Goal: Task Accomplishment & Management: Manage account settings

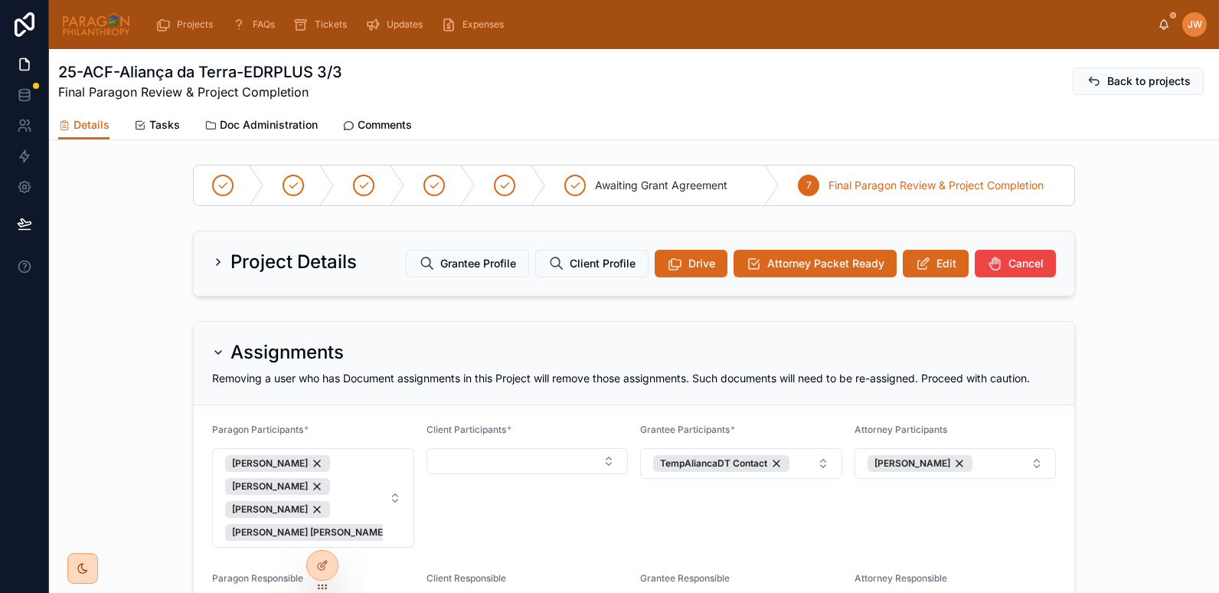
click at [112, 8] on div at bounding box center [96, 24] width 70 height 49
click at [112, 18] on img at bounding box center [96, 24] width 70 height 24
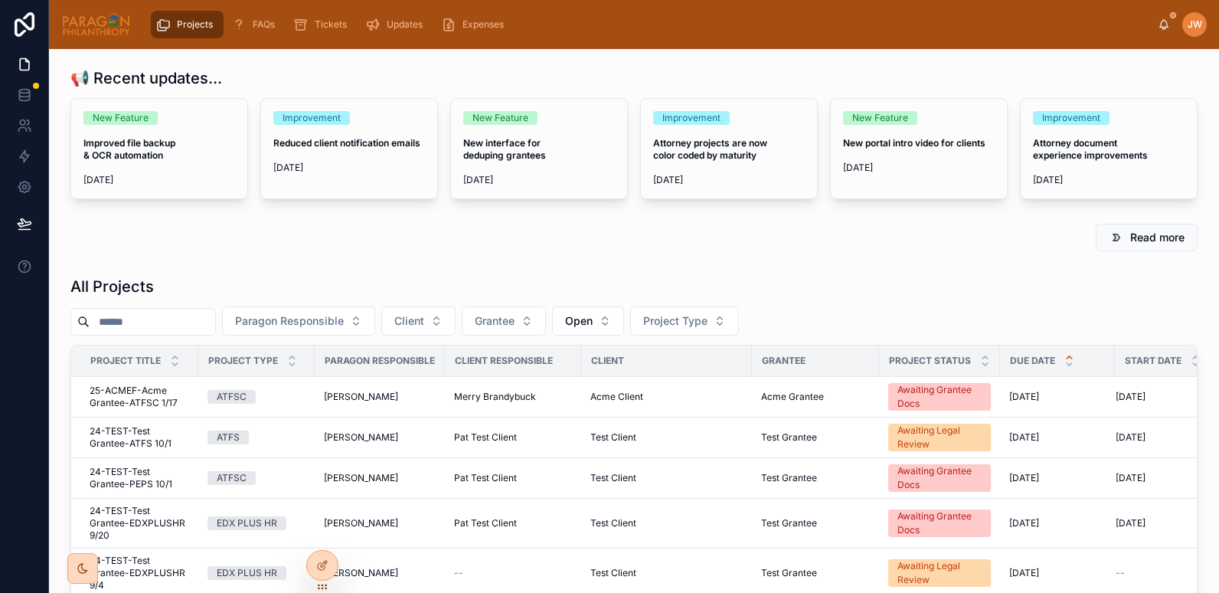
click at [152, 290] on h1 "All Projects" at bounding box center [111, 286] width 83 height 21
click at [159, 309] on div at bounding box center [142, 322] width 145 height 28
click at [165, 329] on input "text" at bounding box center [153, 321] width 126 height 21
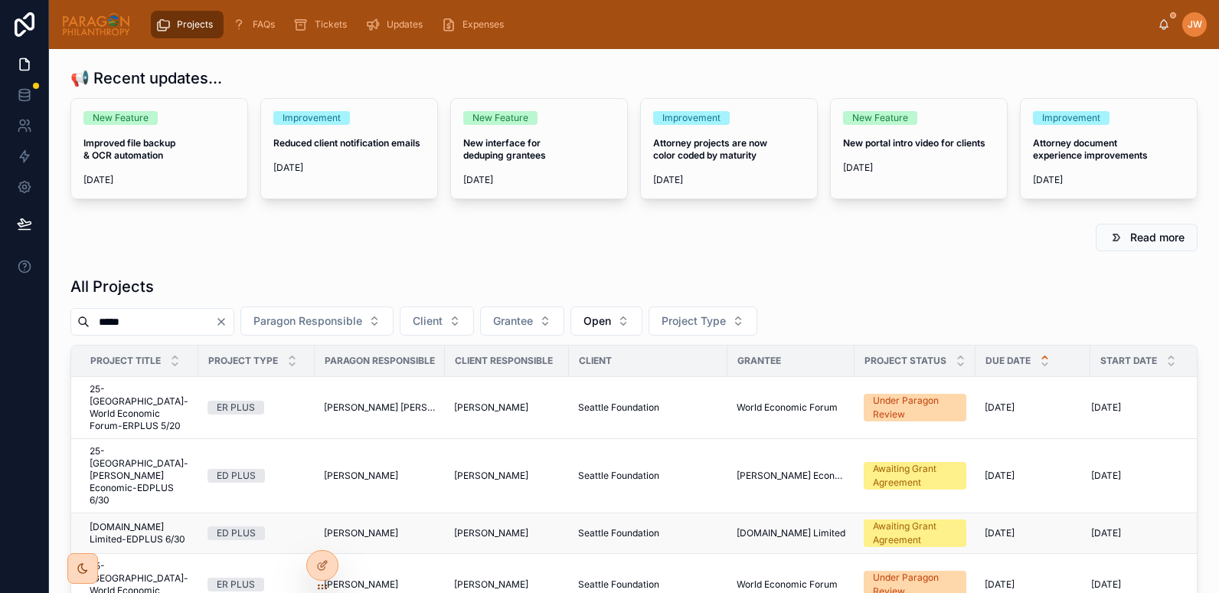
type input "*****"
click at [149, 521] on span "25-SEATTLE-SpecialEffect.org.uk Limited-EDPLUS 6/30" at bounding box center [140, 533] width 100 height 24
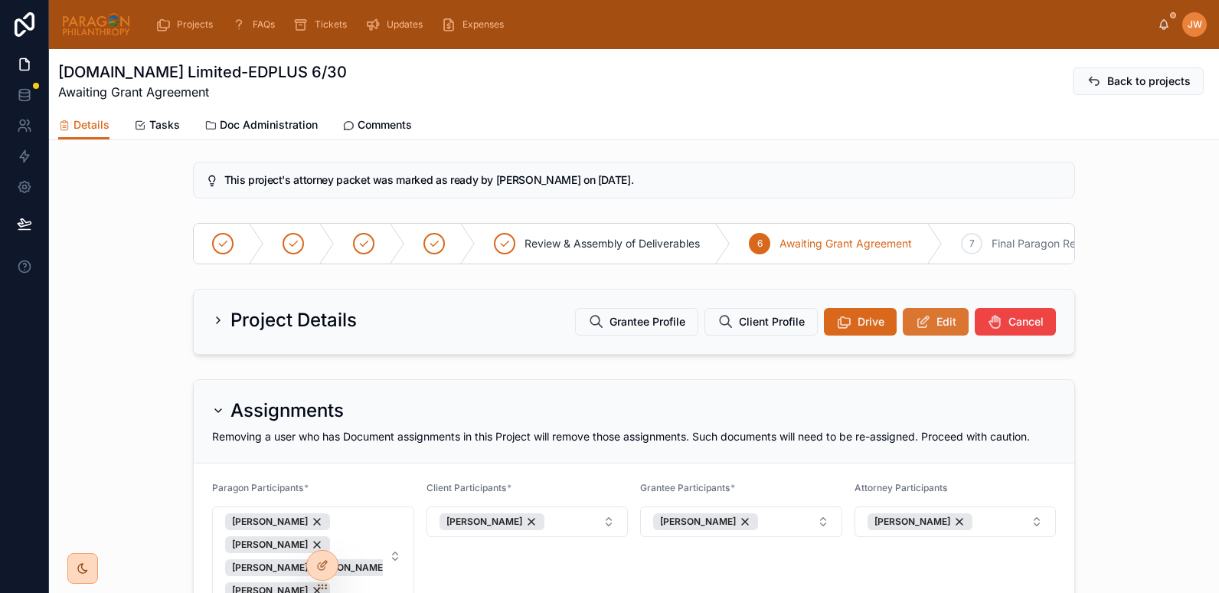
scroll to position [143, 0]
click at [915, 328] on icon at bounding box center [923, 320] width 16 height 15
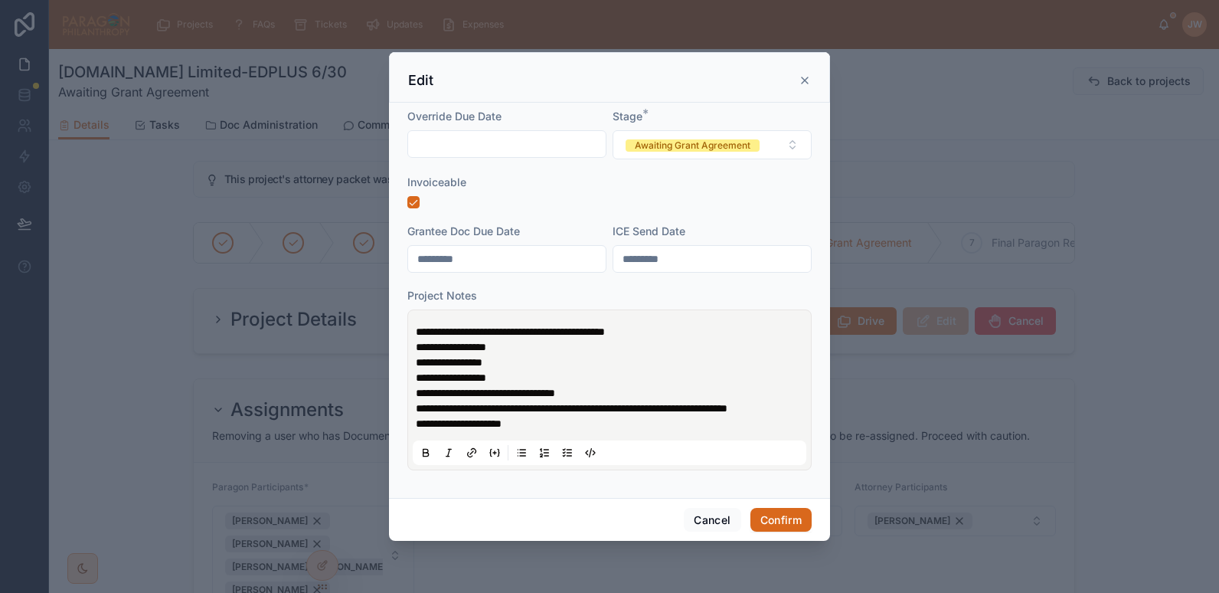
click at [785, 214] on form "**********" at bounding box center [609, 297] width 404 height 377
click at [794, 139] on button "Awaiting Grant Agreement" at bounding box center [711, 144] width 199 height 29
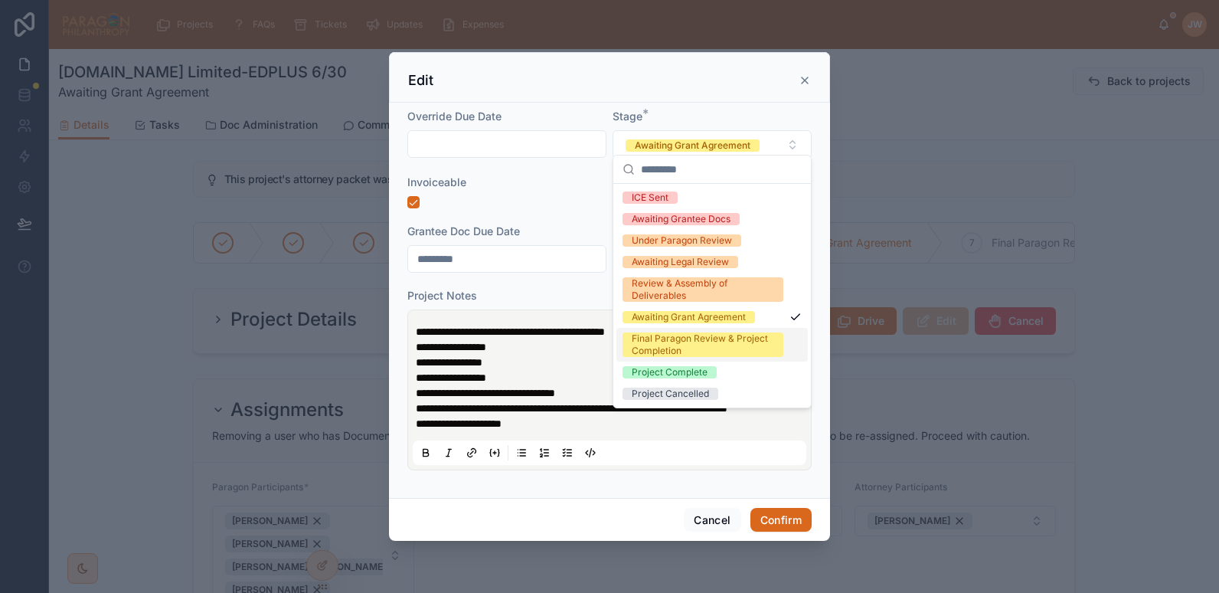
click at [666, 345] on div "Final Paragon Review & Project Completion" at bounding box center [703, 344] width 142 height 24
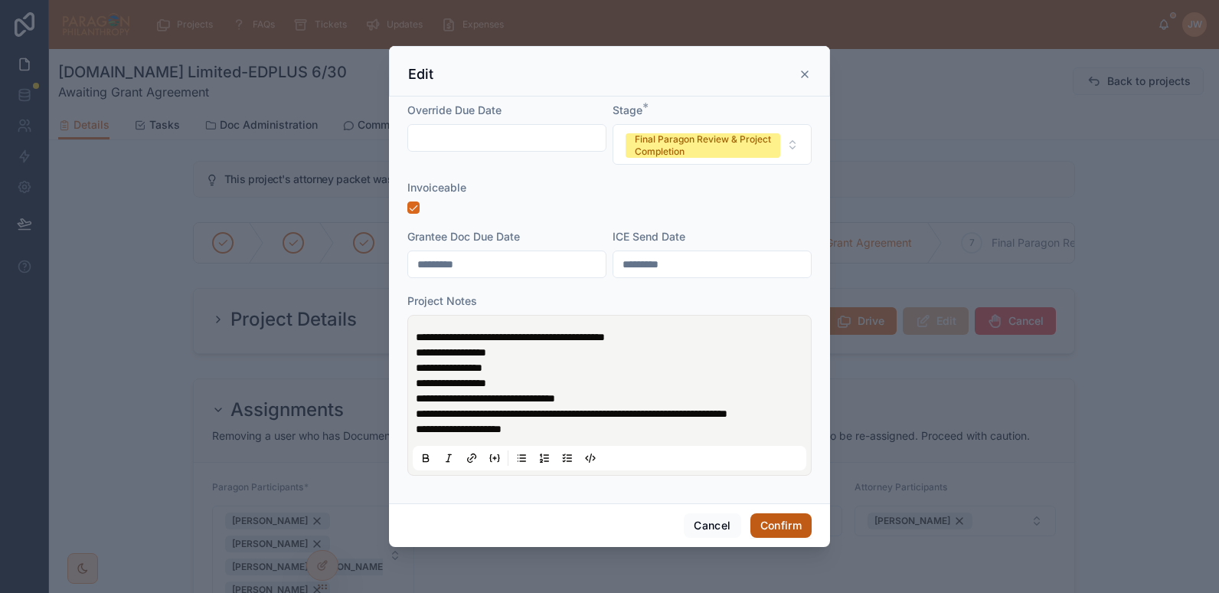
click at [769, 526] on button "Confirm" at bounding box center [780, 525] width 61 height 24
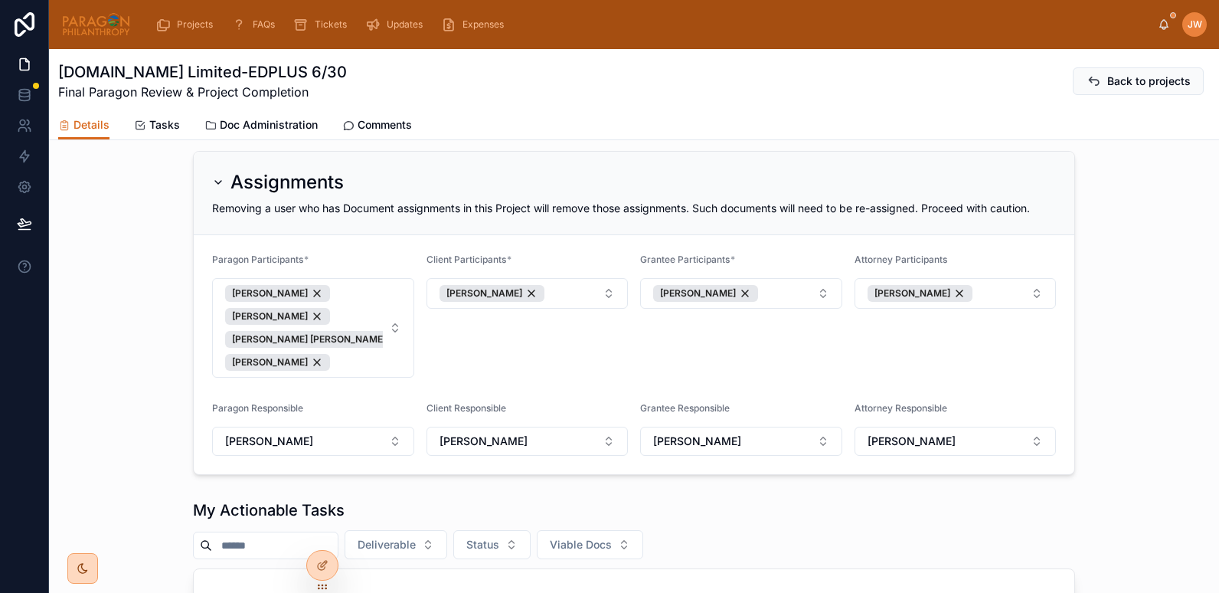
scroll to position [0, 0]
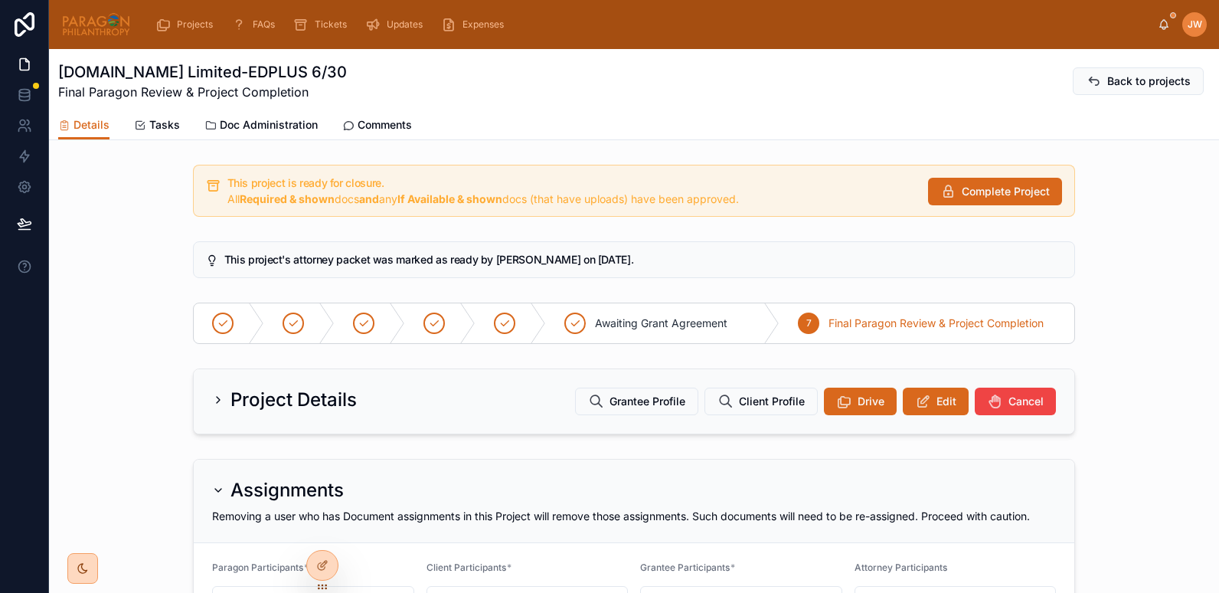
click at [83, 21] on img at bounding box center [96, 24] width 70 height 24
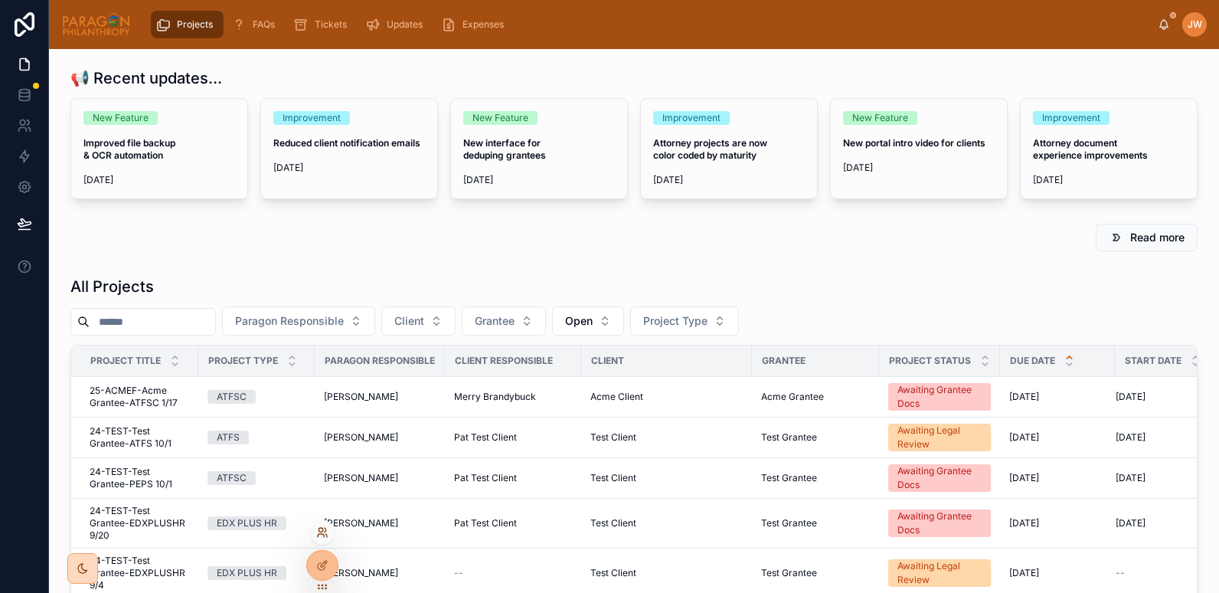
click at [325, 536] on icon at bounding box center [322, 532] width 12 height 12
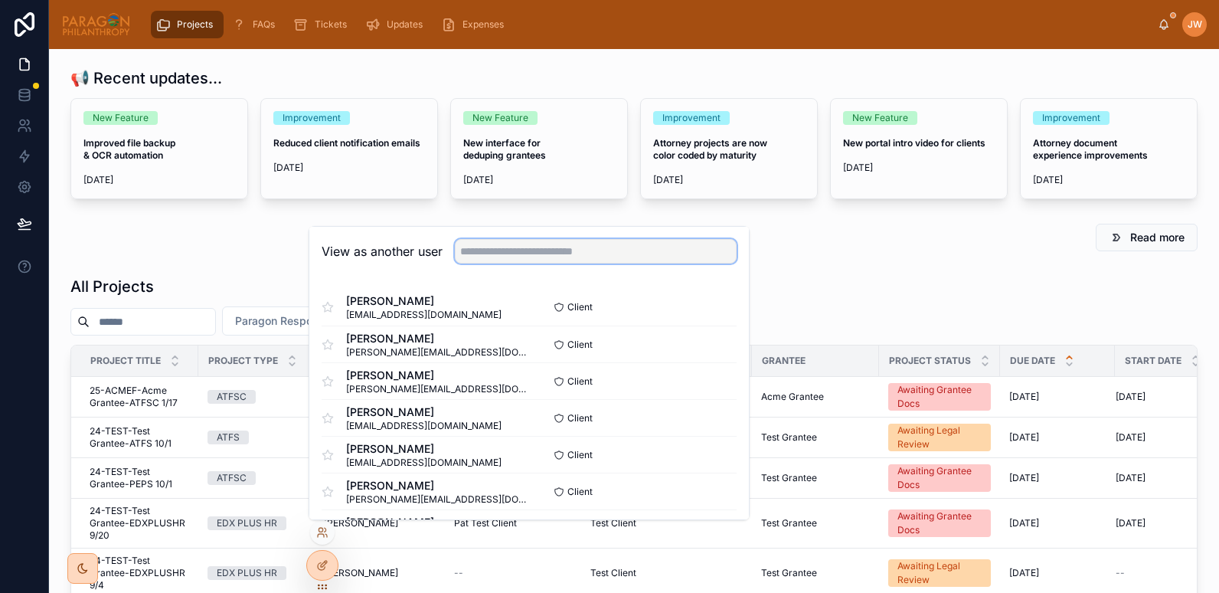
click at [515, 260] on input "text" at bounding box center [596, 251] width 282 height 24
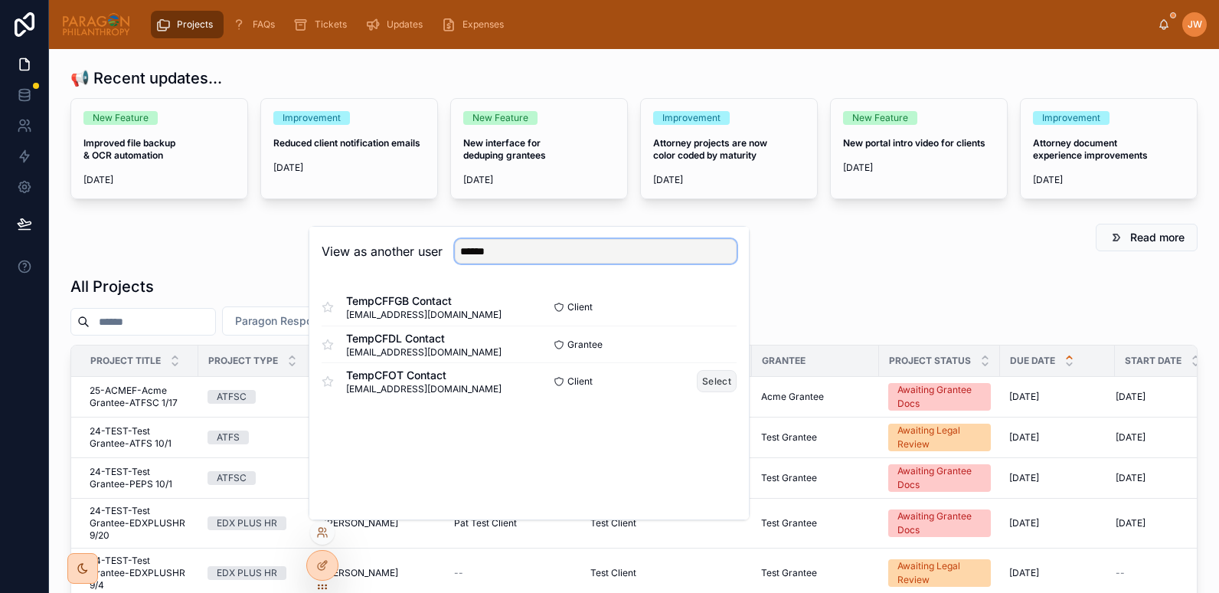
type input "******"
click at [705, 381] on button "Select" at bounding box center [717, 381] width 40 height 22
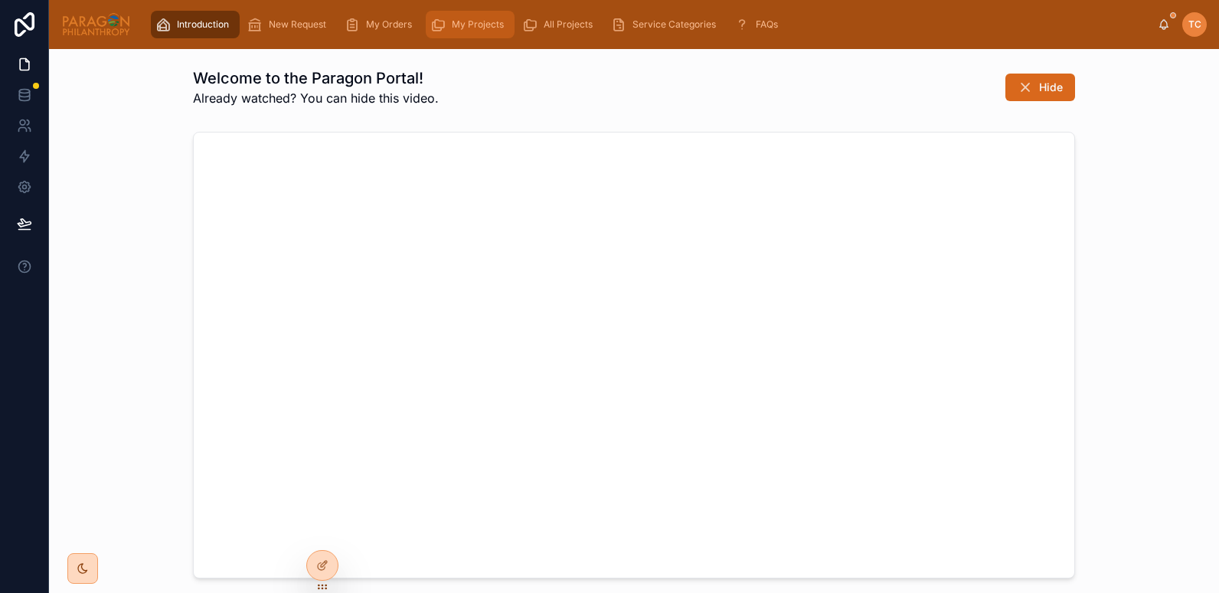
click at [470, 17] on div "My Projects" at bounding box center [470, 24] width 80 height 24
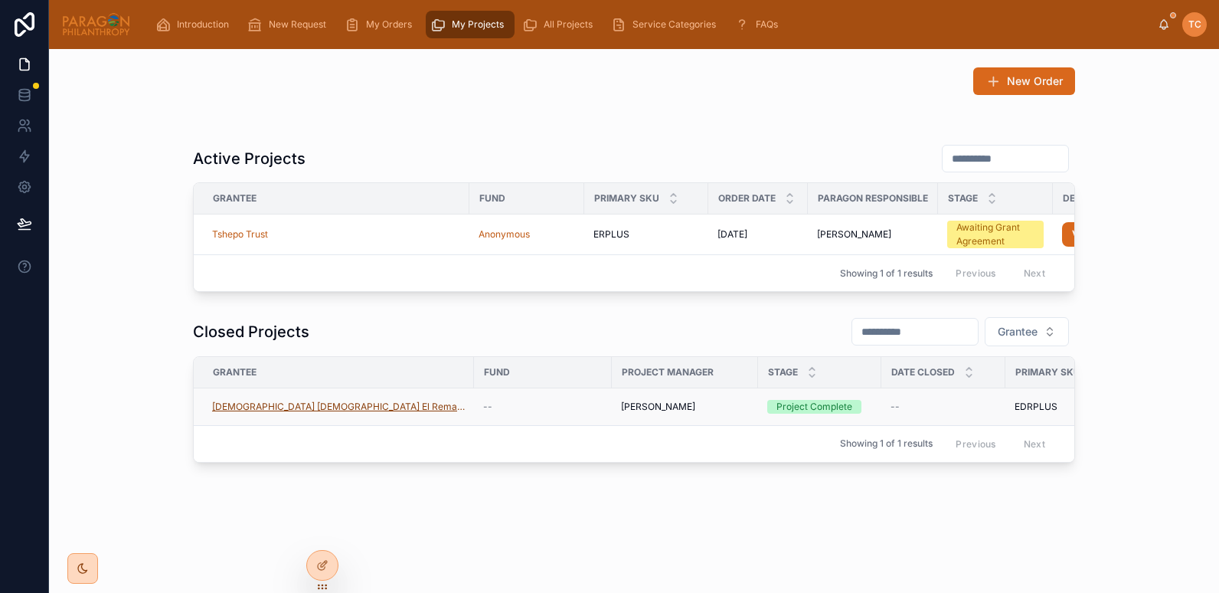
click at [336, 413] on span "Iglesia Evangelica El Remanente" at bounding box center [338, 406] width 253 height 12
click at [437, 425] on td "Iglesia Evangelica El Remanente" at bounding box center [334, 406] width 280 height 37
click at [428, 413] on div "Iglesia Evangelica El Remanente" at bounding box center [338, 406] width 253 height 12
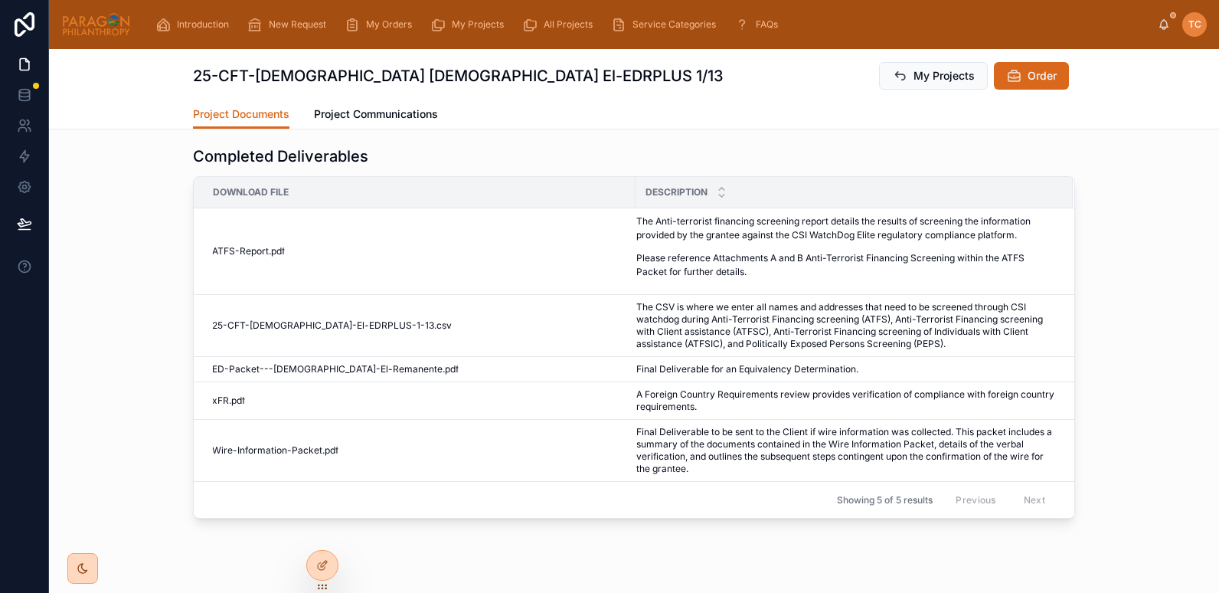
scroll to position [164, 0]
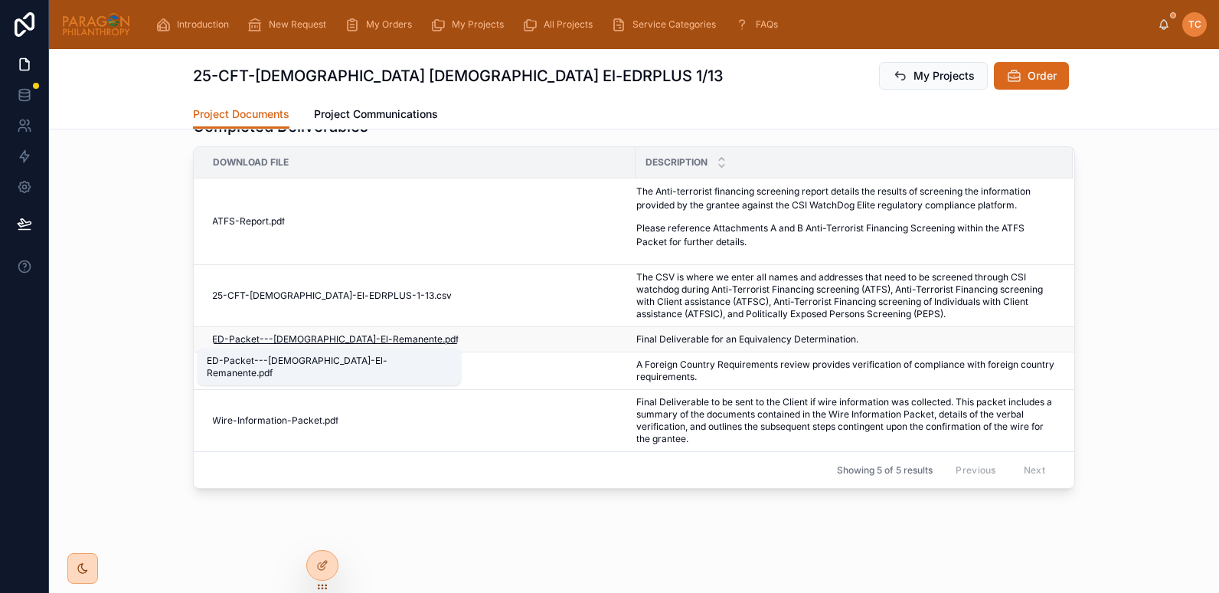
click at [264, 344] on span "ED-Packet---Iglesia-Evangelica-El-Remanente" at bounding box center [327, 339] width 230 height 12
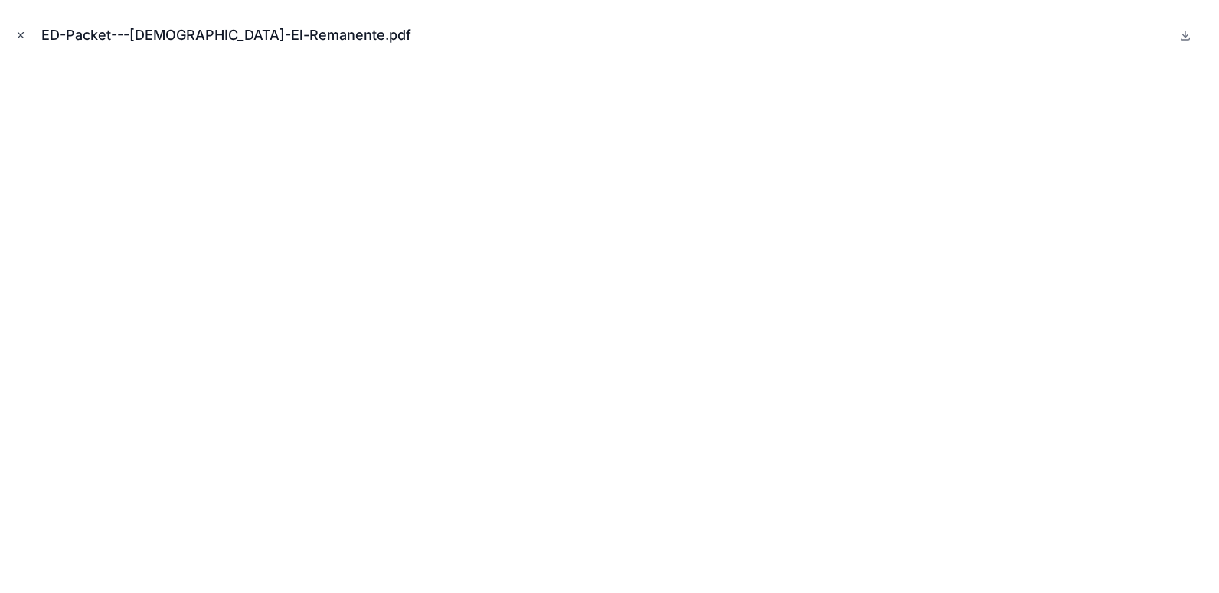
click at [21, 34] on icon "Close modal" at bounding box center [20, 35] width 11 height 11
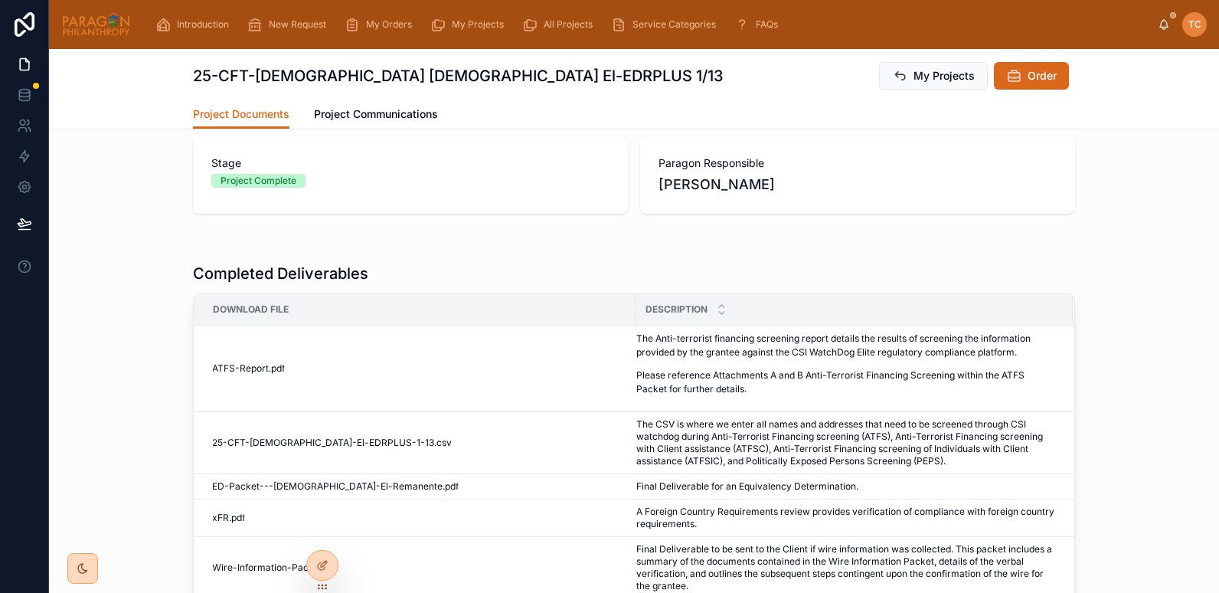
scroll to position [164, 0]
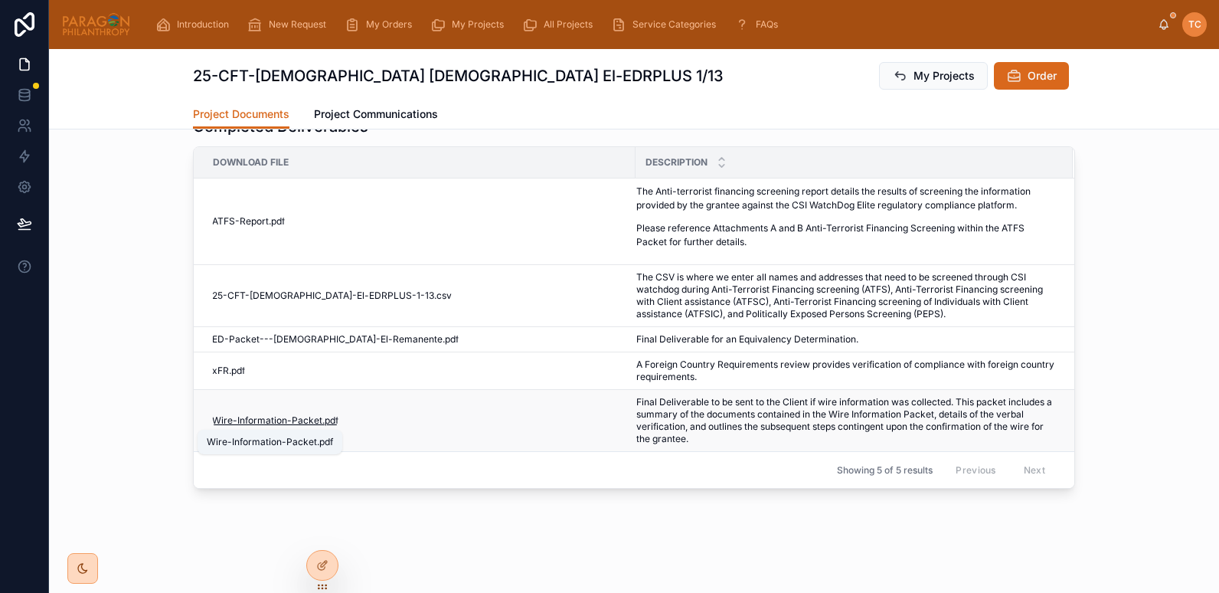
click at [273, 419] on span "Wire-Information-Packet" at bounding box center [267, 420] width 110 height 12
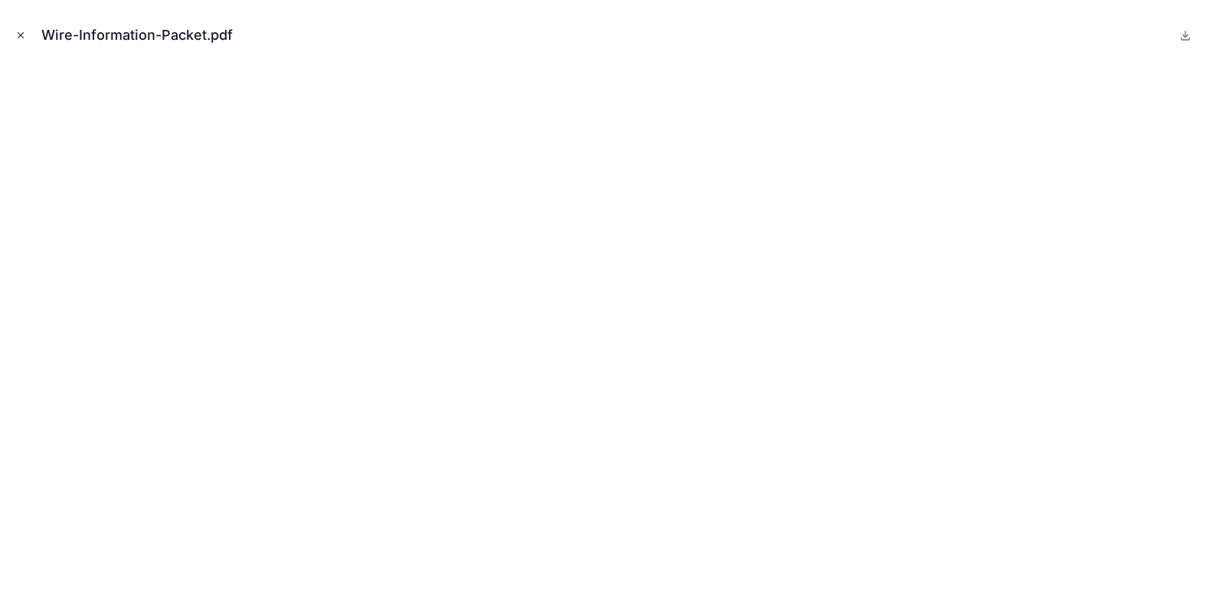
click at [19, 37] on icon "Close modal" at bounding box center [20, 35] width 5 height 5
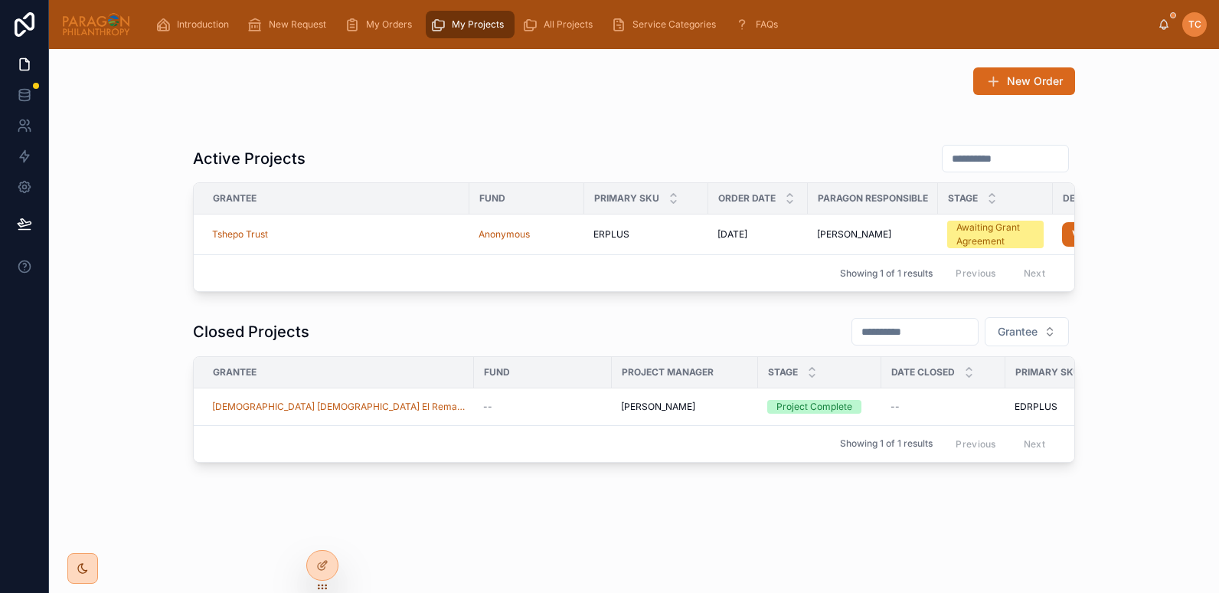
scroll to position [21, 0]
click at [322, 228] on div "Tshepo Trust" at bounding box center [336, 234] width 248 height 12
click at [324, 531] on icon at bounding box center [322, 532] width 12 height 12
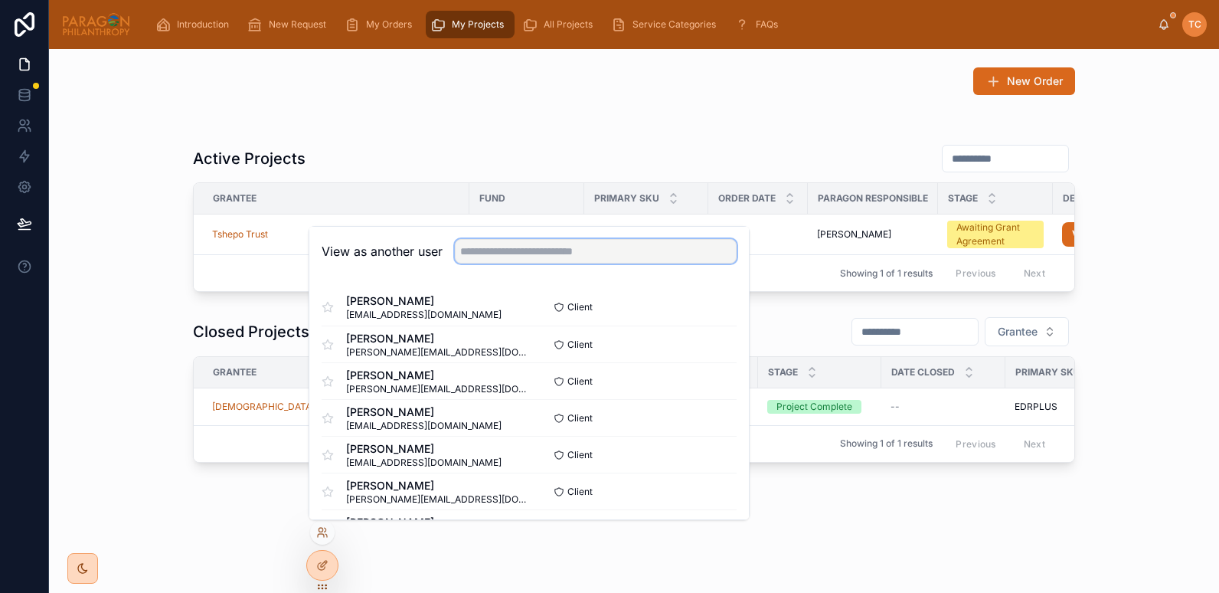
click at [500, 250] on input "text" at bounding box center [596, 251] width 282 height 24
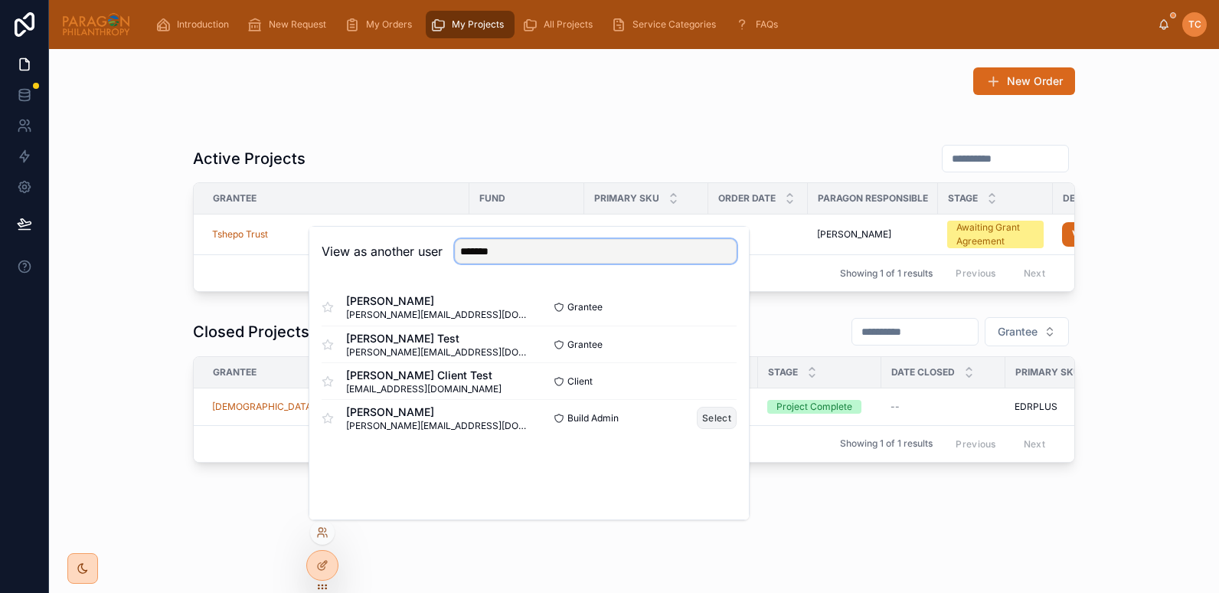
type input "*******"
click at [718, 420] on button "Select" at bounding box center [717, 418] width 40 height 22
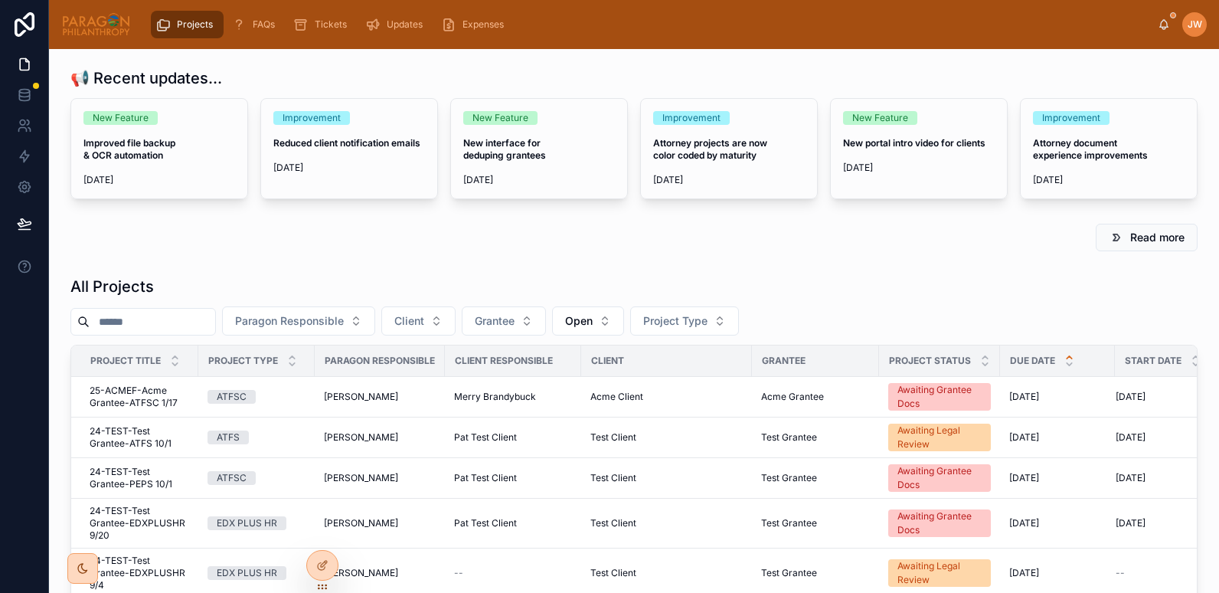
click at [137, 315] on input "text" at bounding box center [153, 321] width 126 height 21
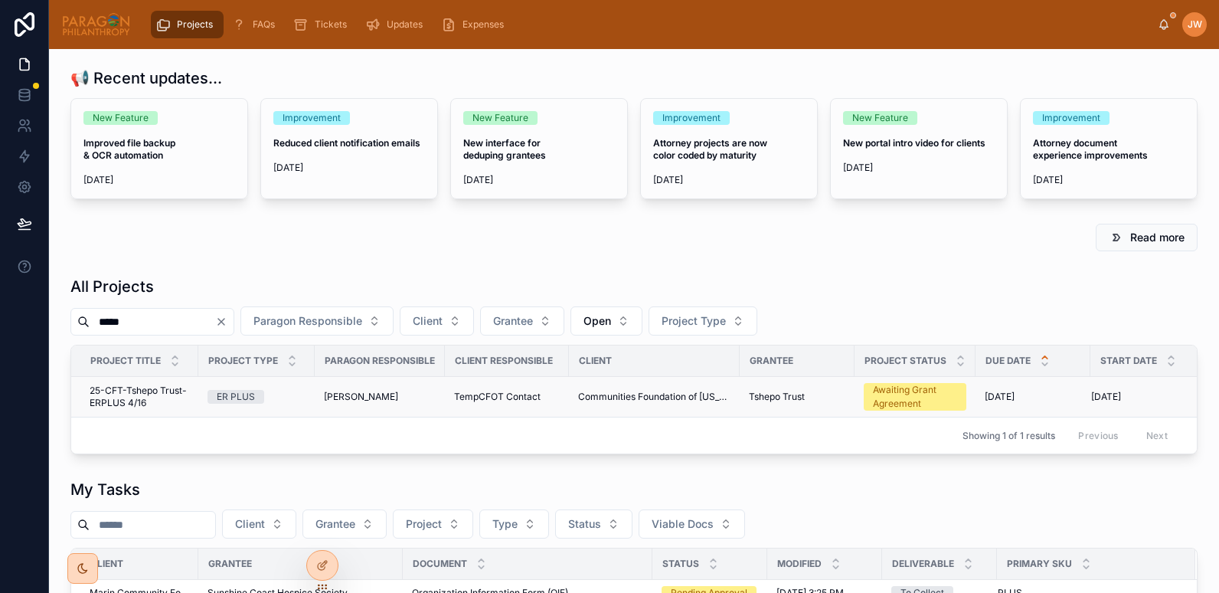
type input "*****"
click at [136, 390] on span "25-CFT-Tshepo Trust-ERPLUS 4/16" at bounding box center [140, 396] width 100 height 24
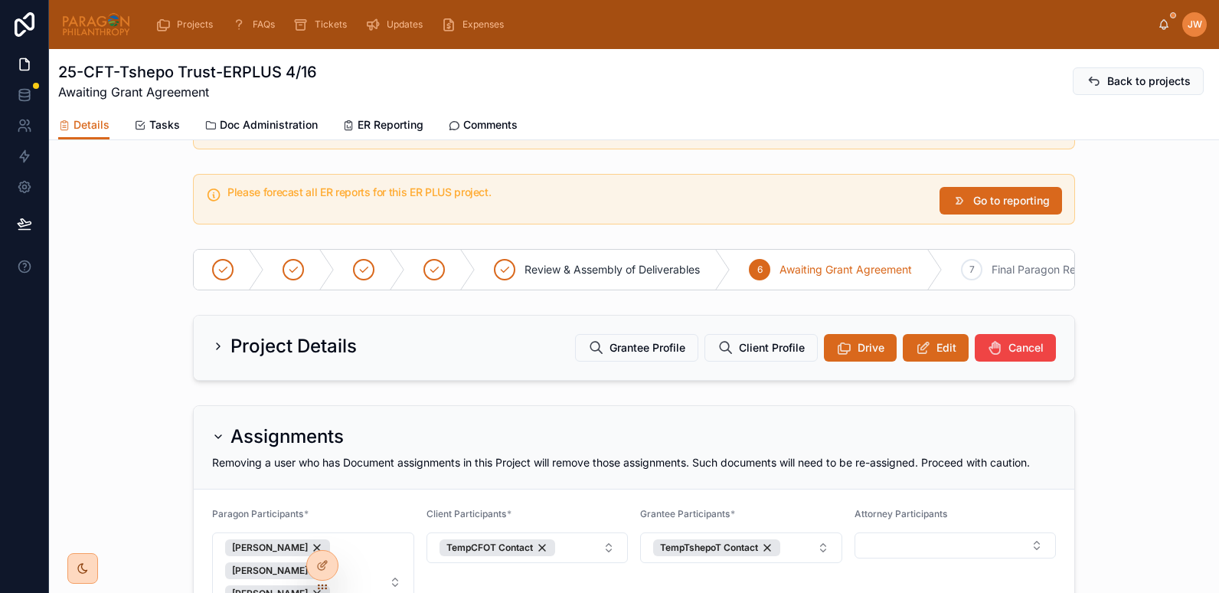
scroll to position [53, 0]
click at [926, 358] on button "Edit" at bounding box center [936, 349] width 66 height 28
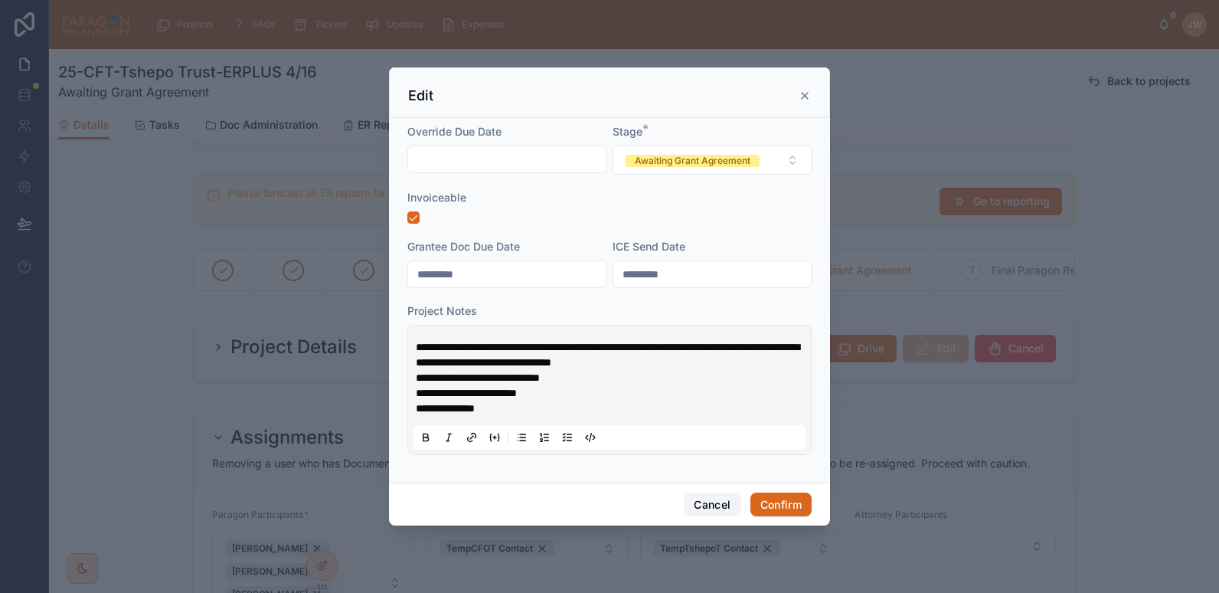
click at [705, 504] on button "Cancel" at bounding box center [712, 504] width 57 height 24
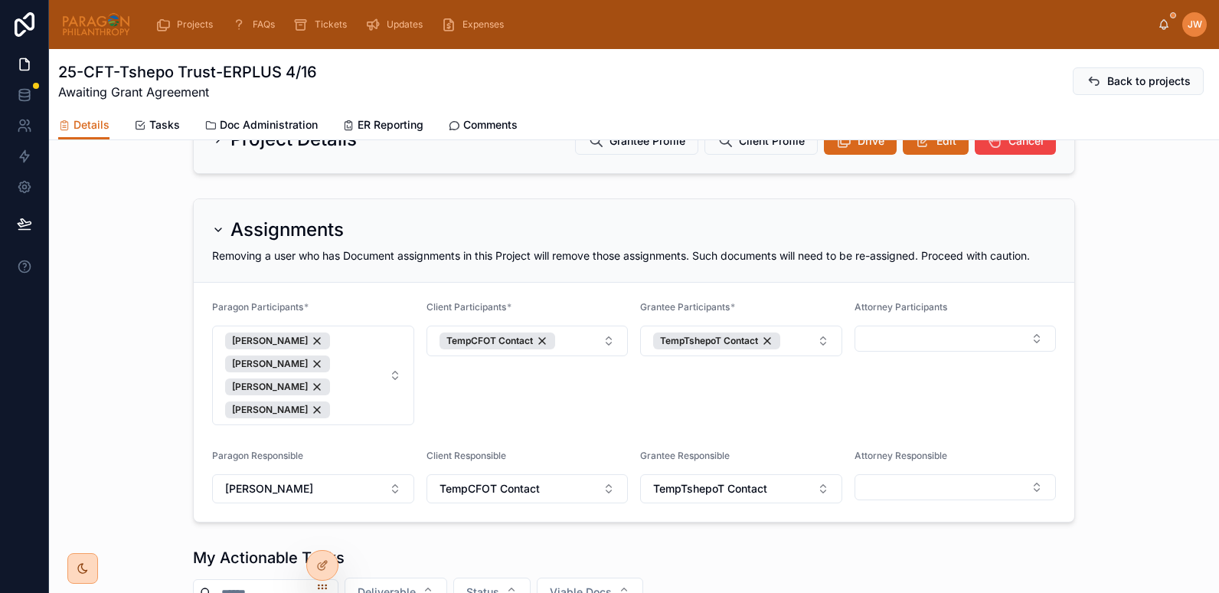
scroll to position [0, 0]
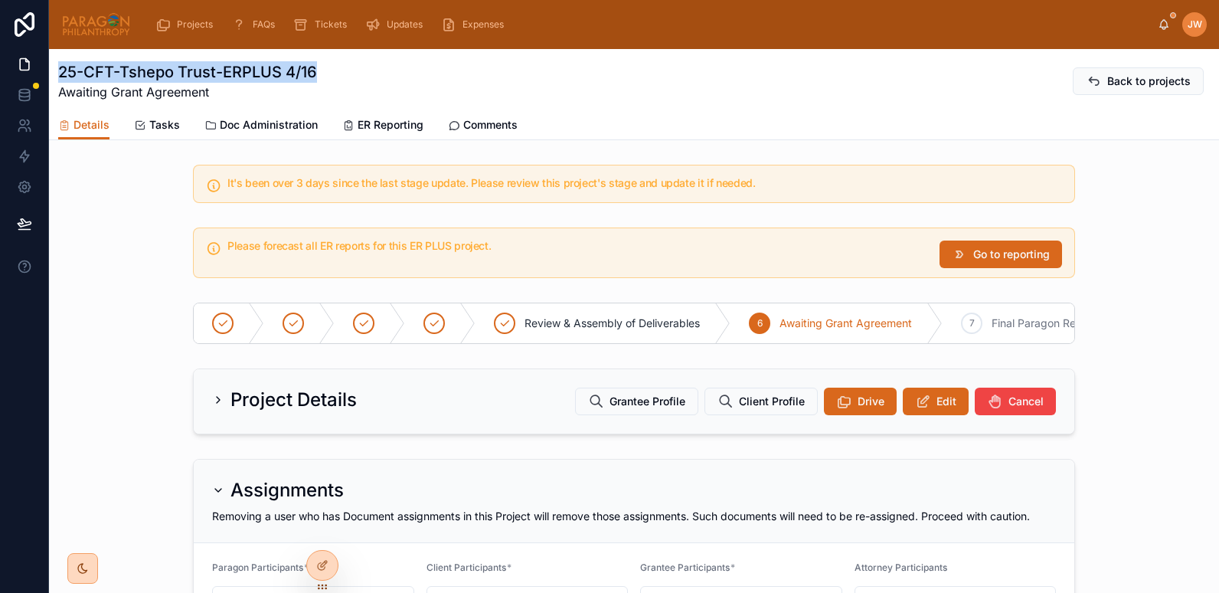
drag, startPoint x: 318, startPoint y: 73, endPoint x: 61, endPoint y: 71, distance: 256.5
click at [61, 71] on div "25-CFT-Tshepo Trust-ERPLUS 4/16 Awaiting Grant Agreement Back to projects" at bounding box center [633, 81] width 1151 height 40
copy h1 "25-CFT-Tshepo Trust-ERPLUS 4/16"
click at [129, 231] on div "Please forecast all ER reports for this ER PLUS project. Go to reporting" at bounding box center [634, 252] width 1170 height 63
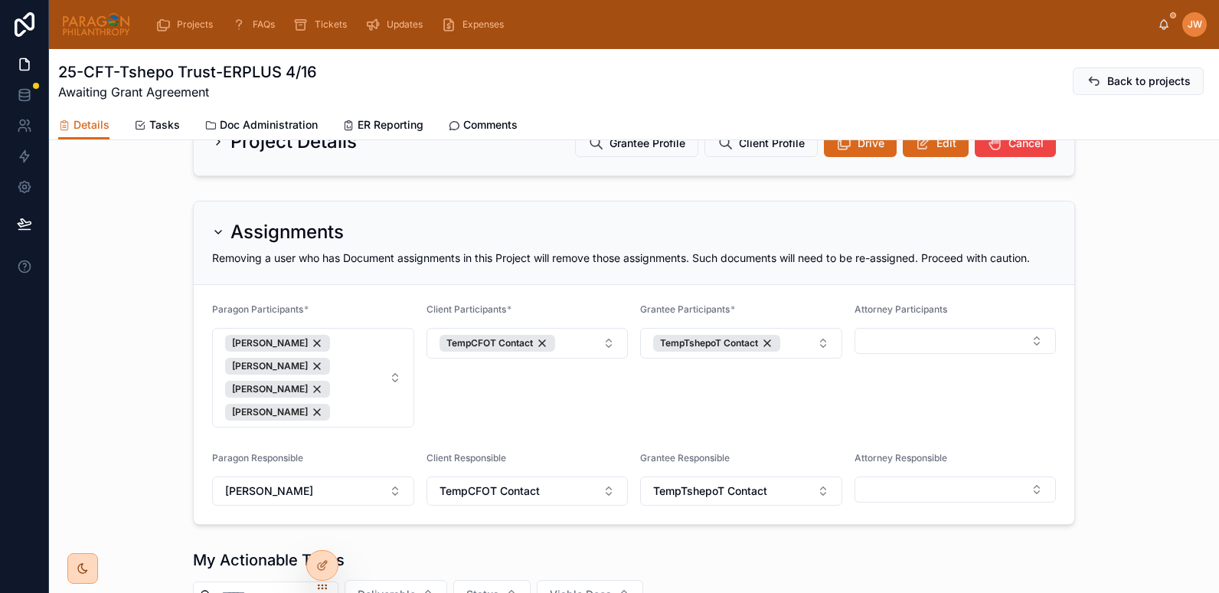
scroll to position [257, 0]
click at [399, 126] on span "ER Reporting" at bounding box center [391, 124] width 66 height 15
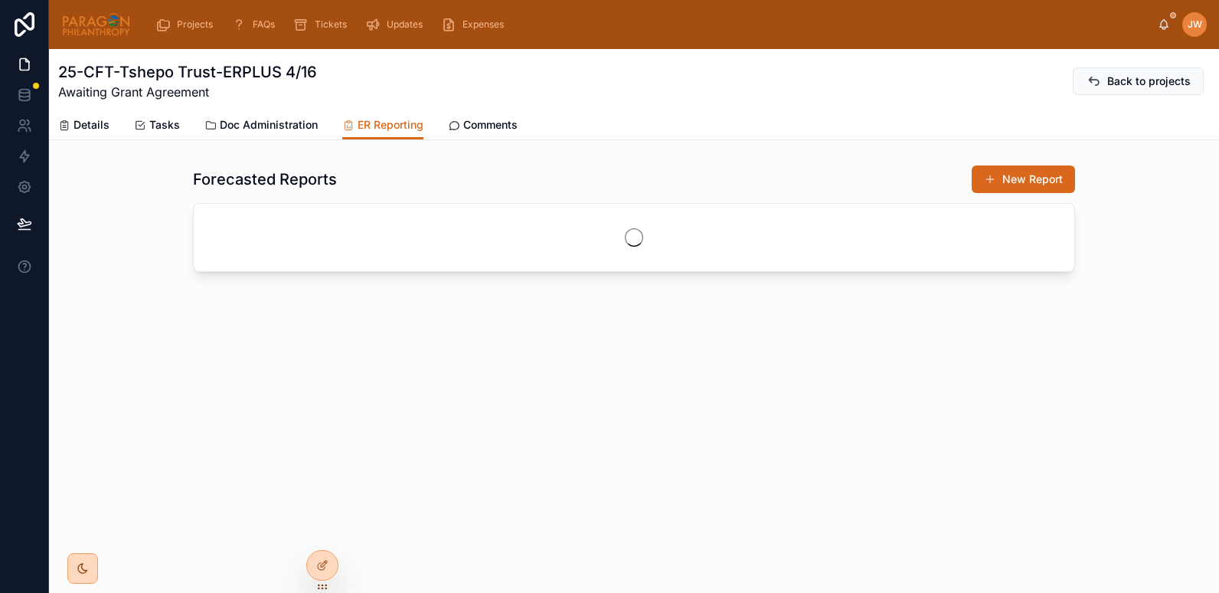
click at [229, 104] on div "25-CFT-Tshepo Trust-ERPLUS 4/16 Awaiting Grant Agreement Back to projects" at bounding box center [633, 79] width 1151 height 61
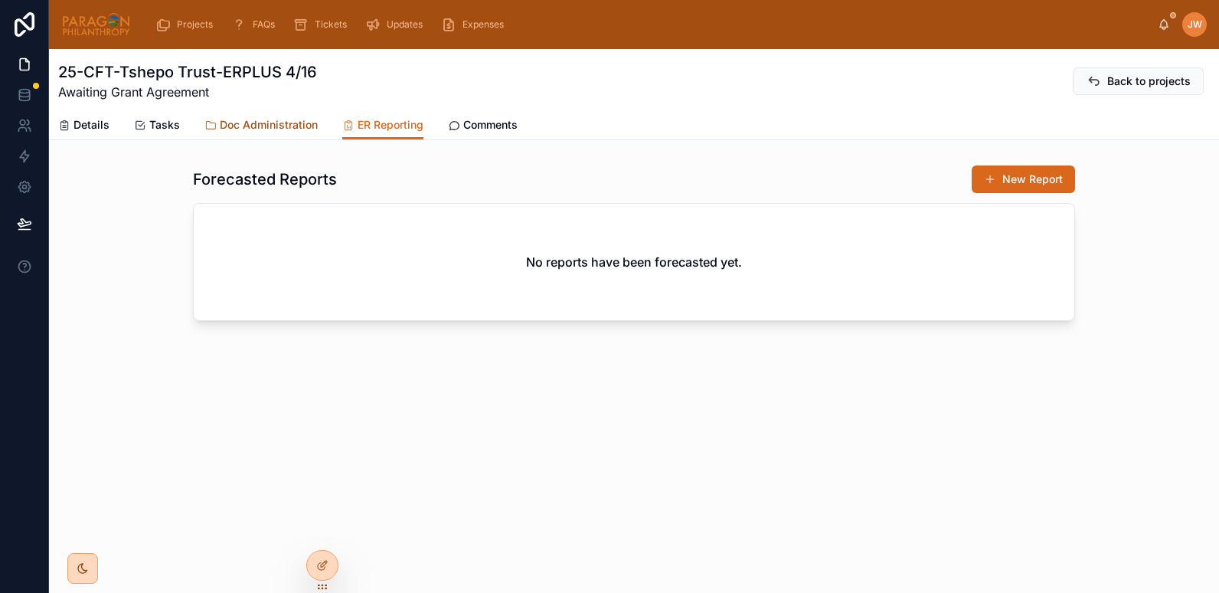
click at [231, 120] on span "Doc Administration" at bounding box center [269, 124] width 98 height 15
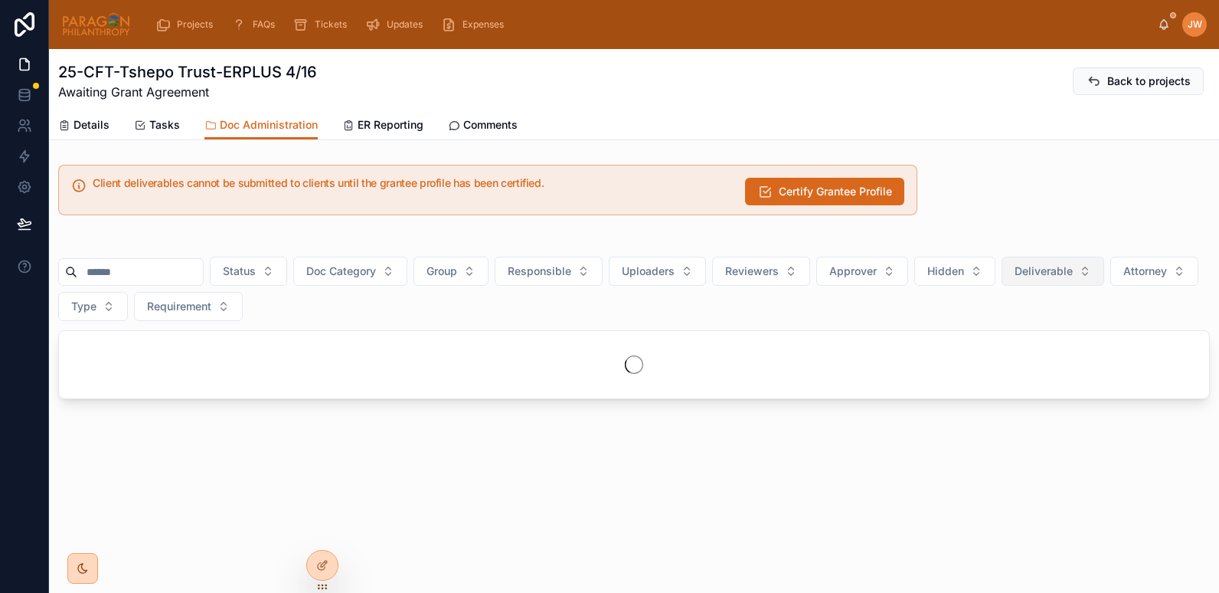
click at [1104, 274] on button "Deliverable" at bounding box center [1052, 270] width 103 height 29
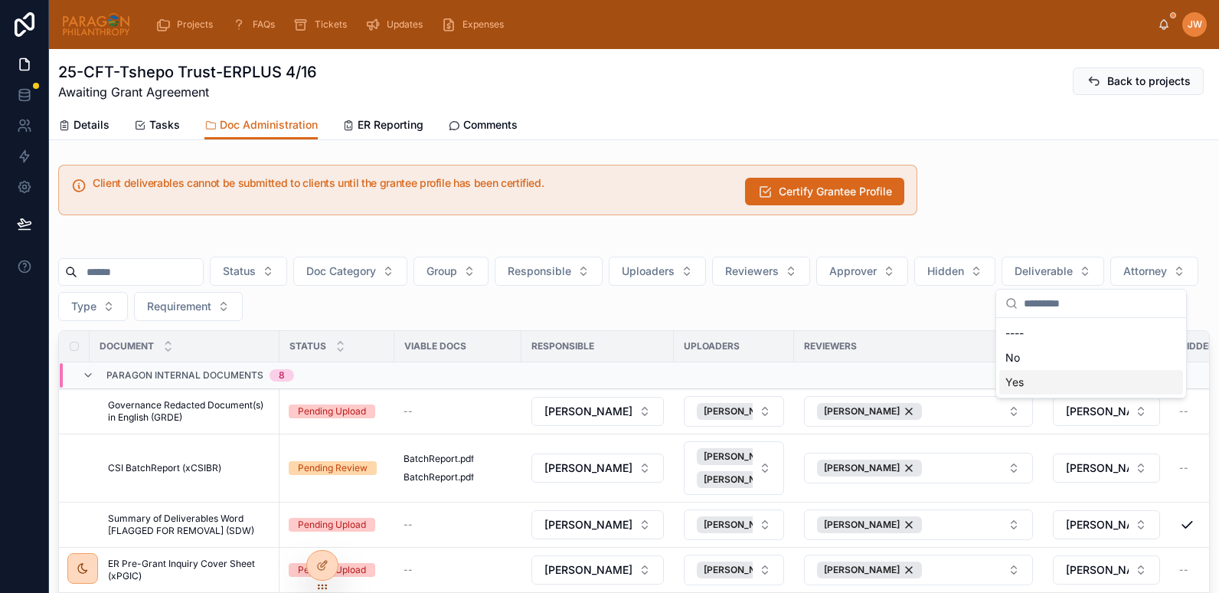
click at [1018, 384] on div "Yes" at bounding box center [1091, 382] width 184 height 24
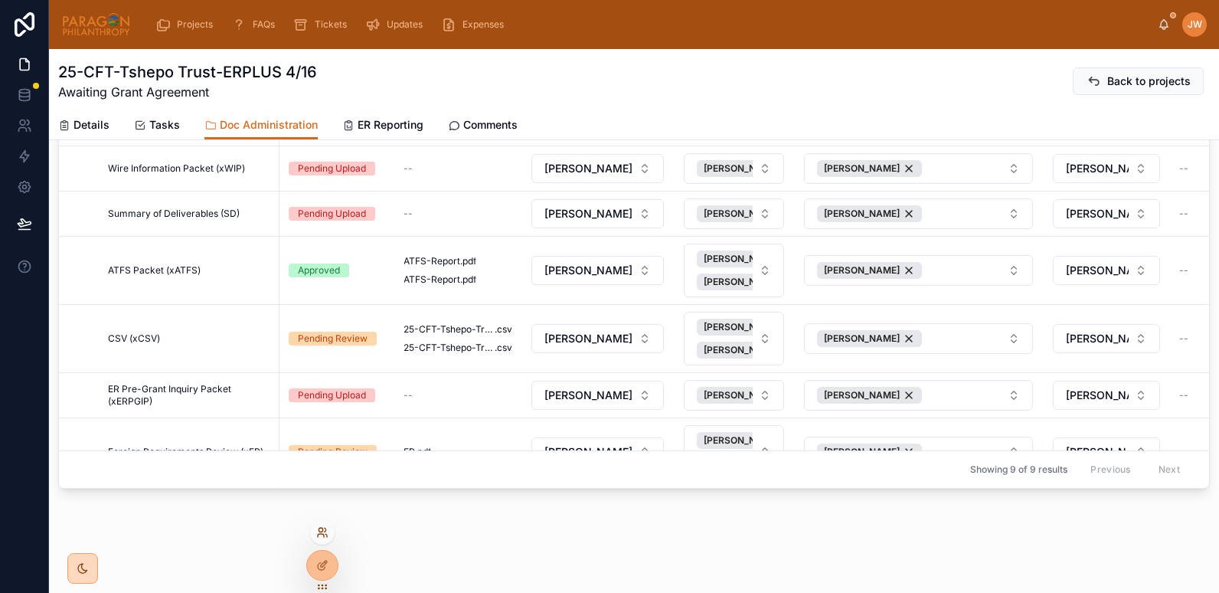
click icon
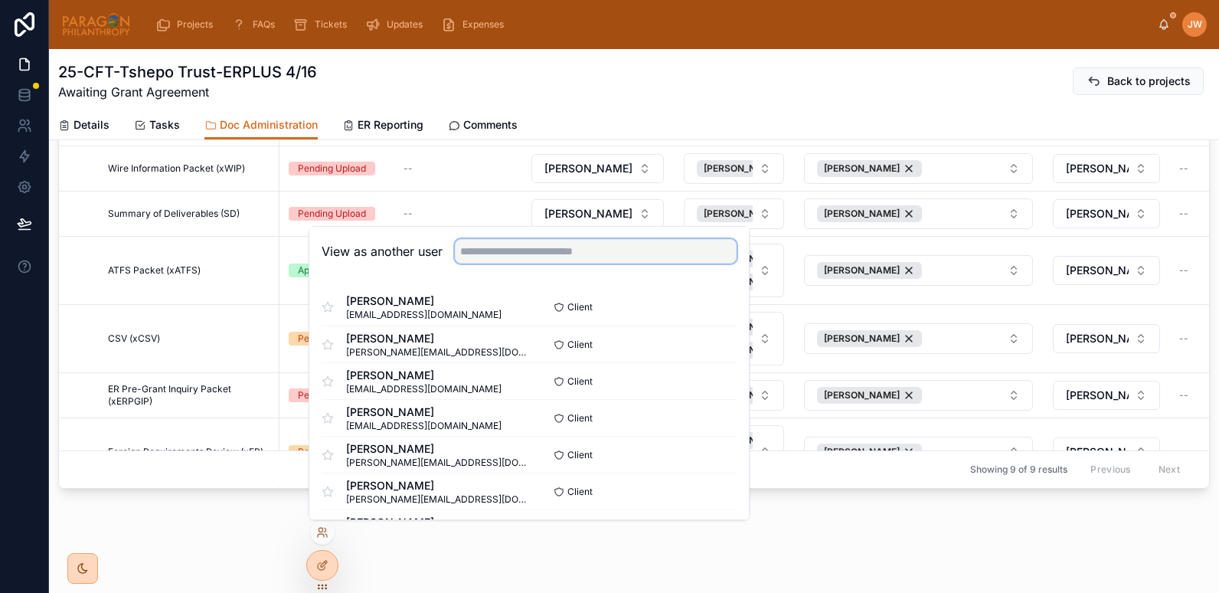
click input "text"
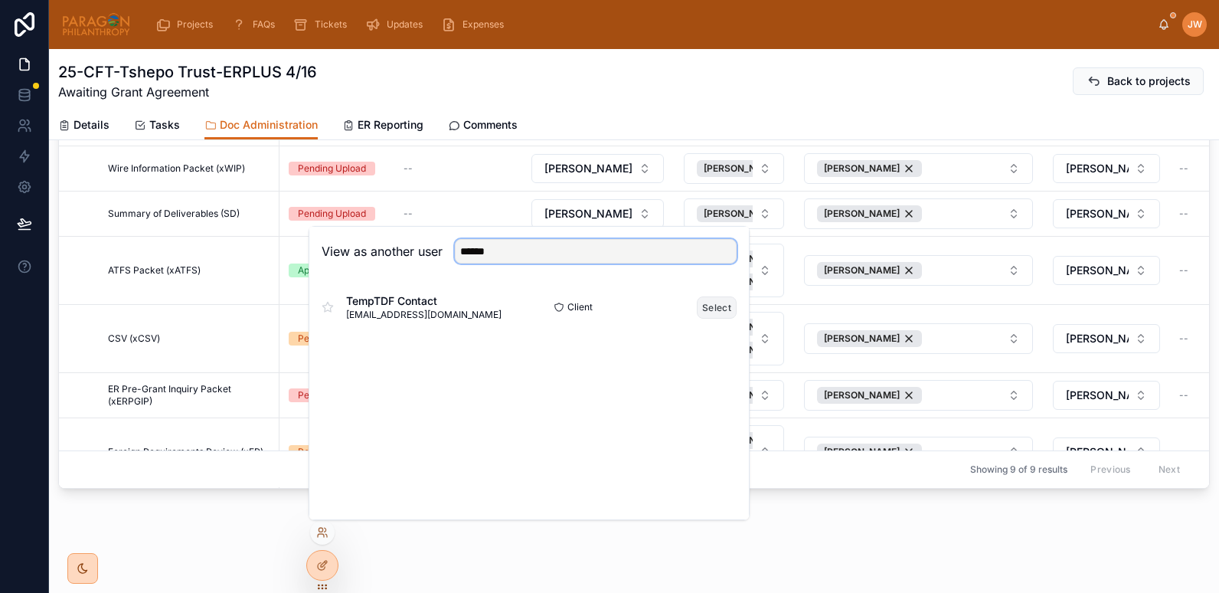
type input "******"
click button "Select"
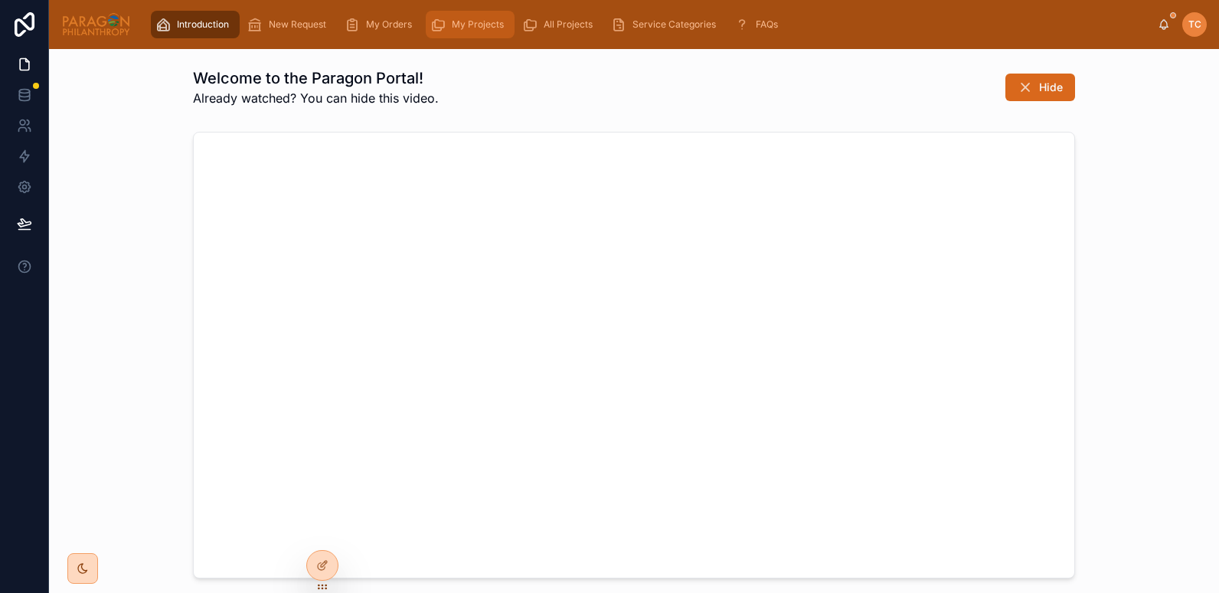
click at [456, 27] on span "My Projects" at bounding box center [478, 24] width 52 height 12
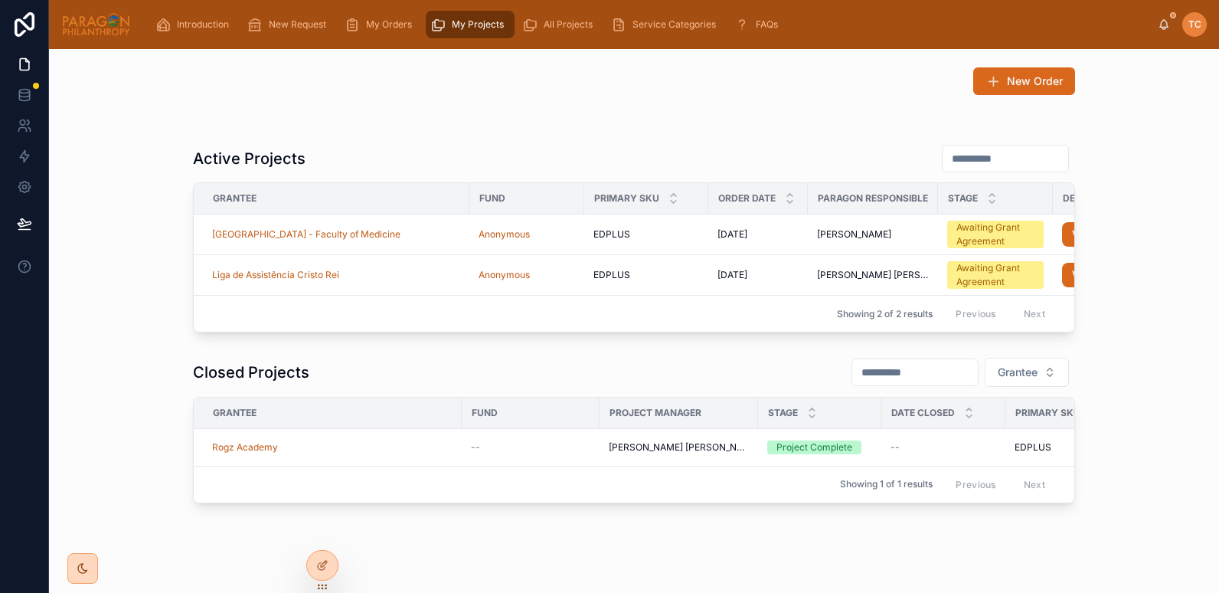
scroll to position [62, 0]
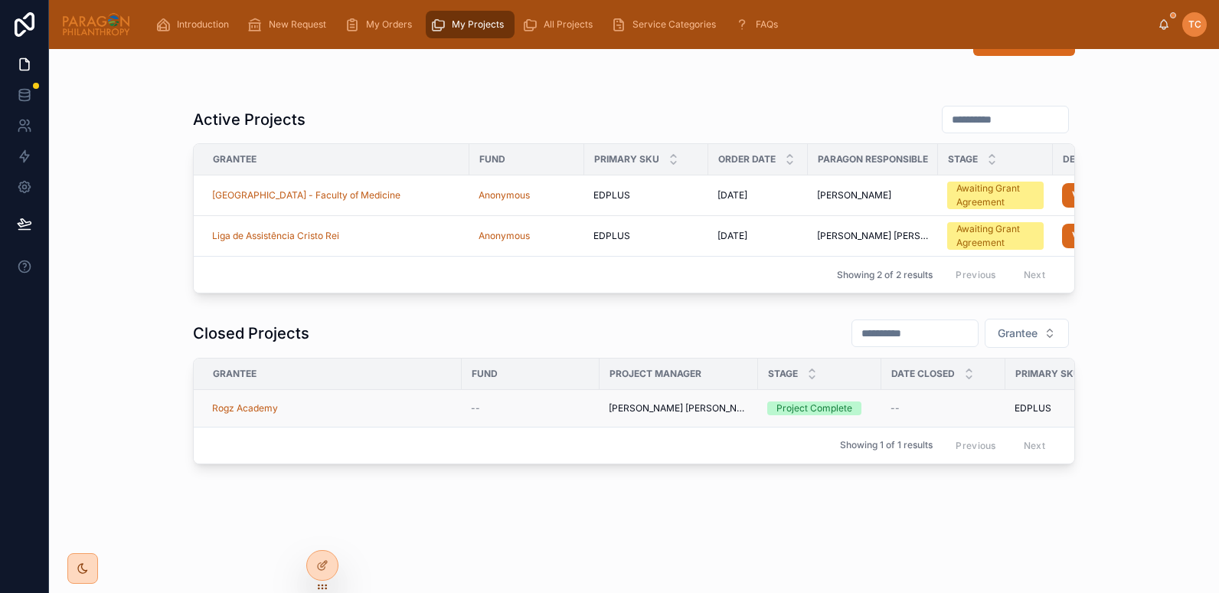
click at [317, 402] on div "Rogz Academy" at bounding box center [332, 408] width 240 height 12
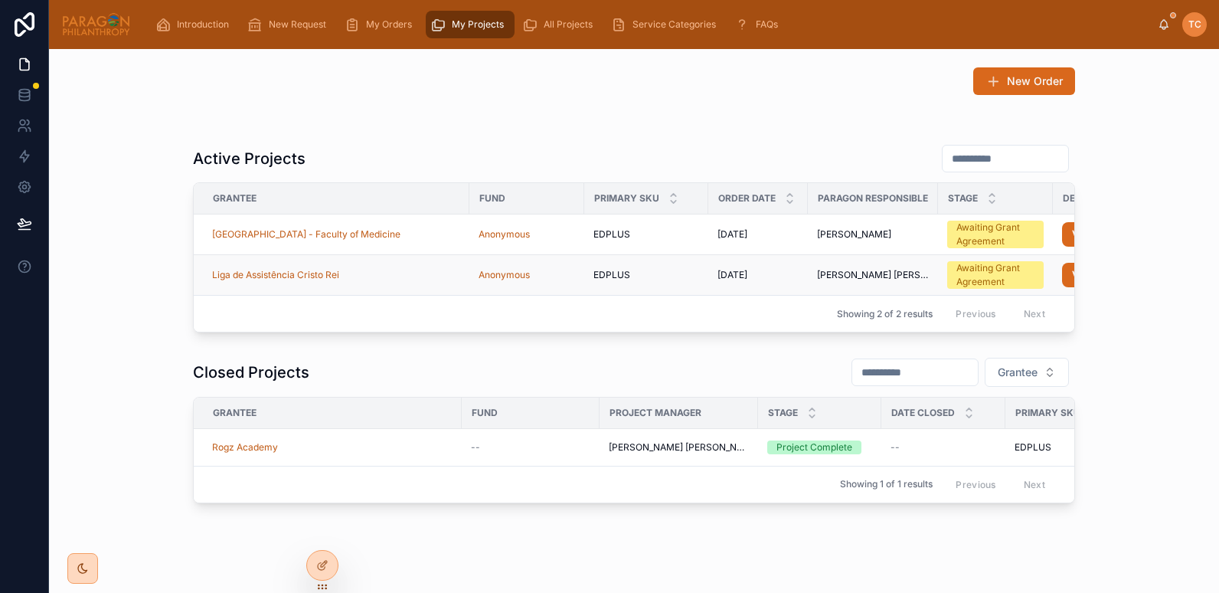
click at [397, 279] on div "Liga de Assistência Cristo Rei" at bounding box center [336, 275] width 248 height 12
click at [419, 247] on td "[GEOGRAPHIC_DATA] - Faculty of Medicine" at bounding box center [332, 234] width 276 height 41
click at [430, 237] on div "[GEOGRAPHIC_DATA] - Faculty of Medicine" at bounding box center [336, 234] width 248 height 12
click at [320, 531] on icon at bounding box center [320, 529] width 4 height 4
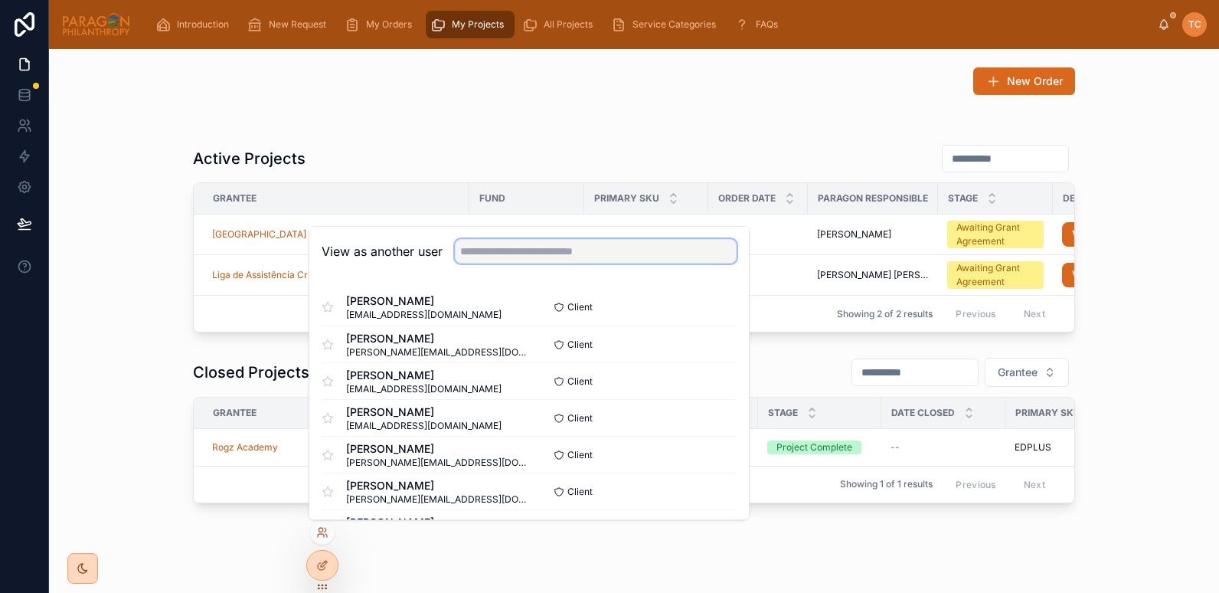
click at [472, 248] on input "text" at bounding box center [596, 251] width 282 height 24
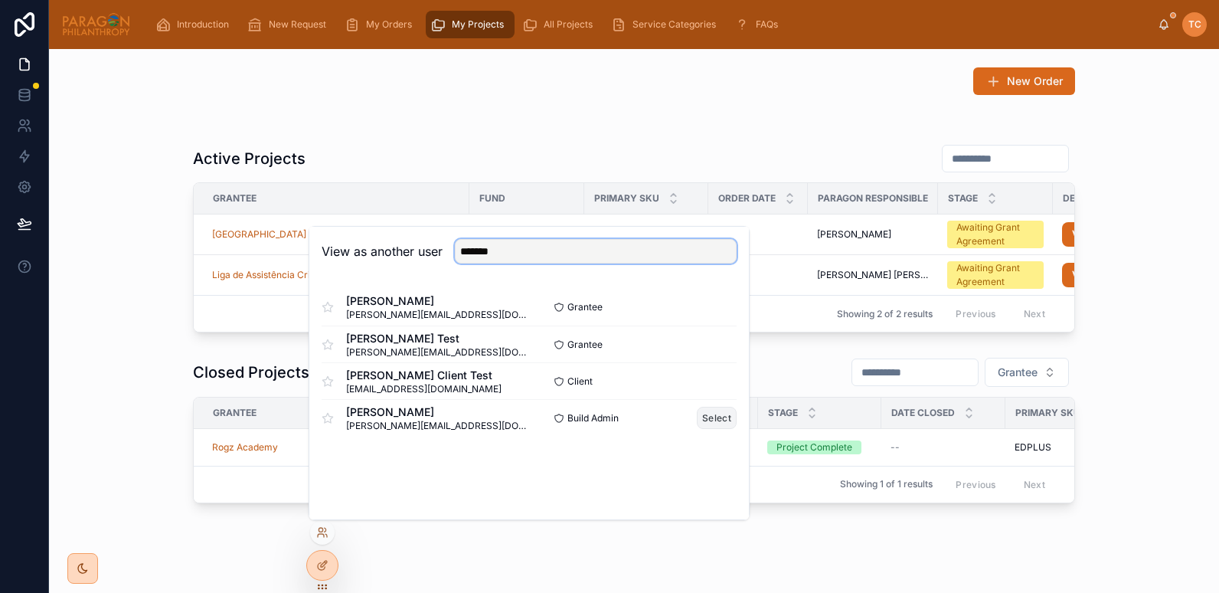
type input "*******"
click at [722, 420] on button "Select" at bounding box center [717, 418] width 40 height 22
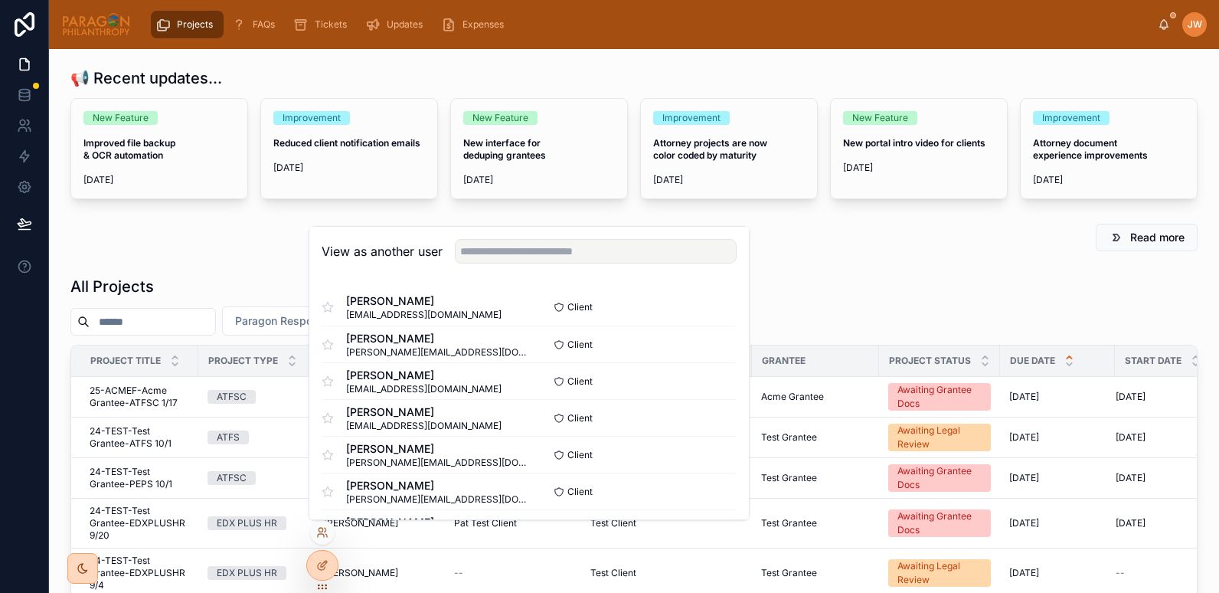
click at [207, 238] on div "Read more" at bounding box center [633, 238] width 1127 height 28
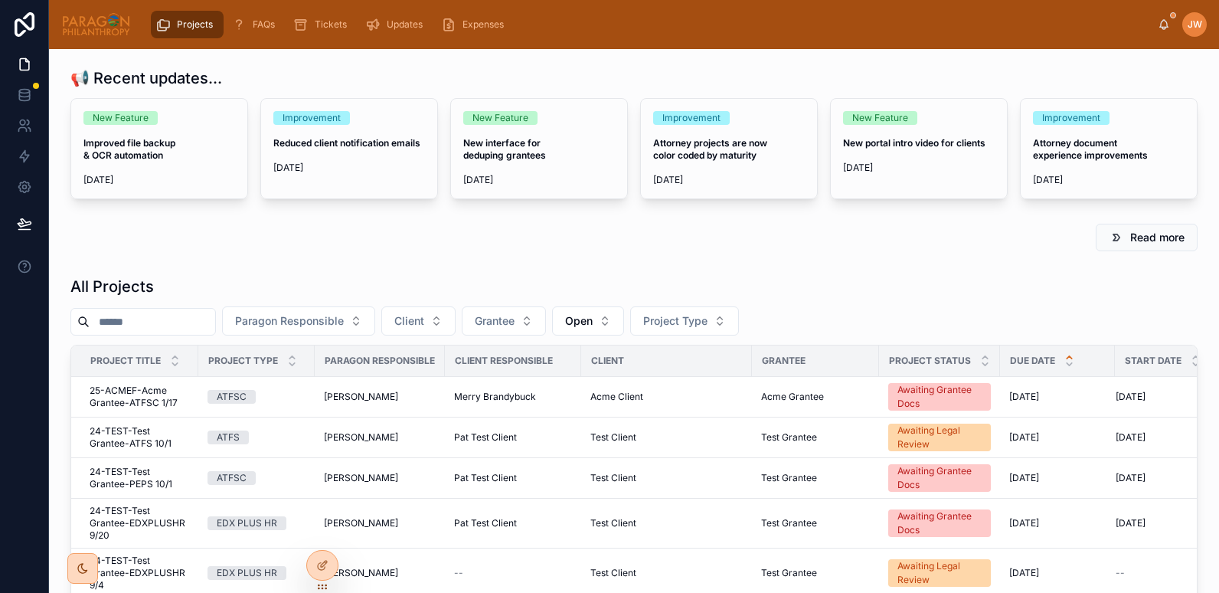
click at [113, 331] on input "text" at bounding box center [153, 321] width 126 height 21
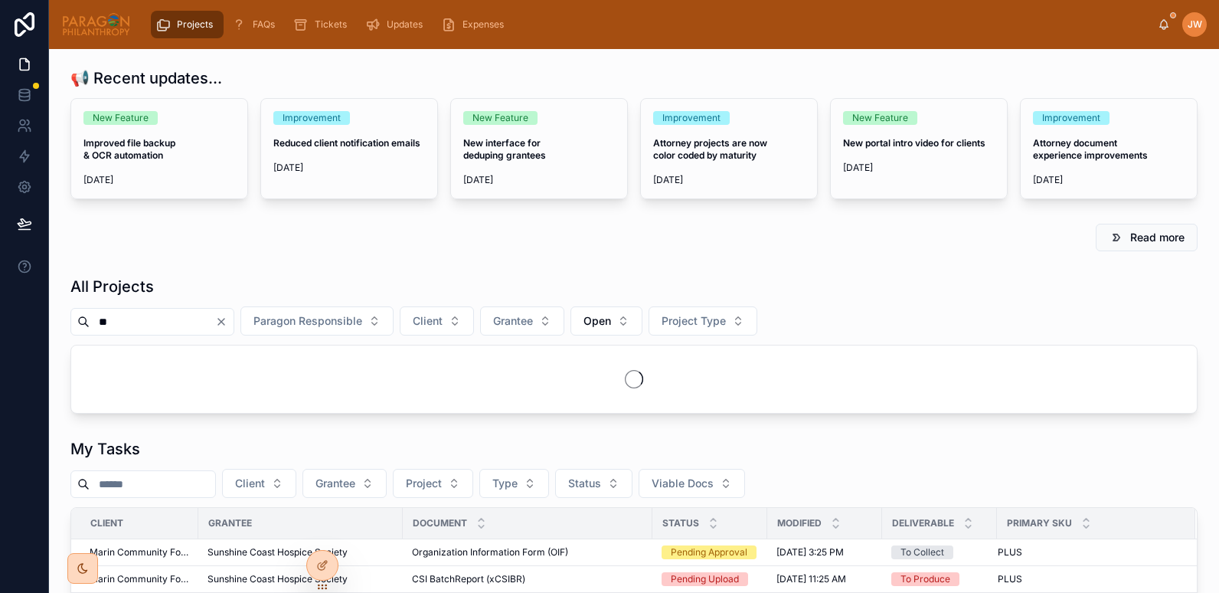
type input "*"
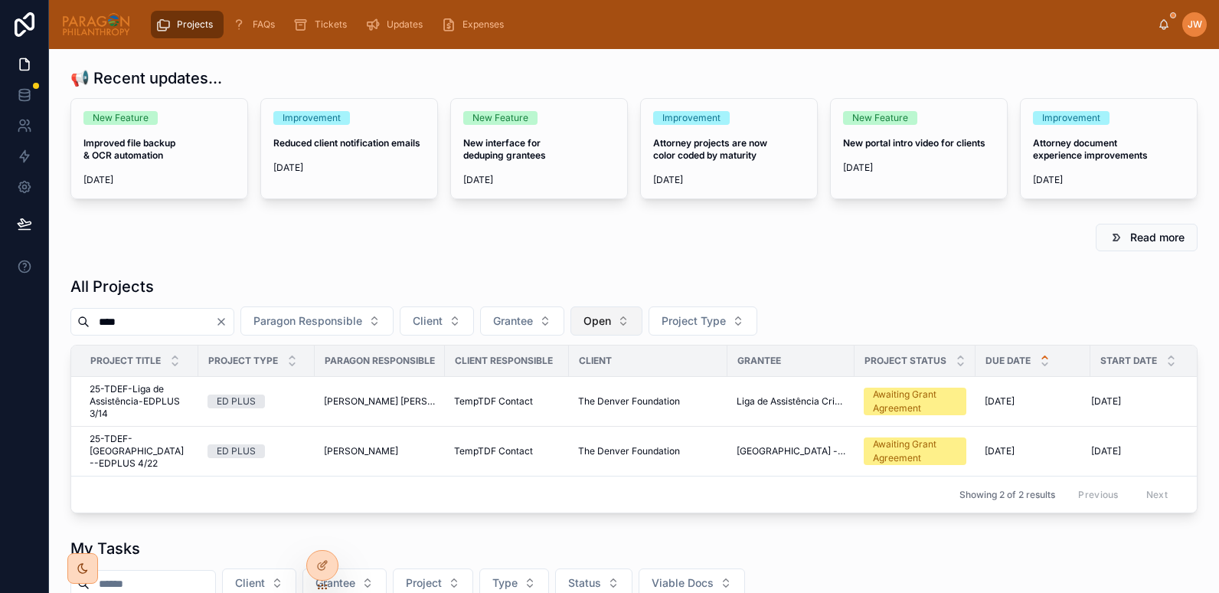
type input "****"
click at [611, 316] on span "Open" at bounding box center [597, 320] width 28 height 15
click at [589, 392] on div "None" at bounding box center [646, 383] width 184 height 24
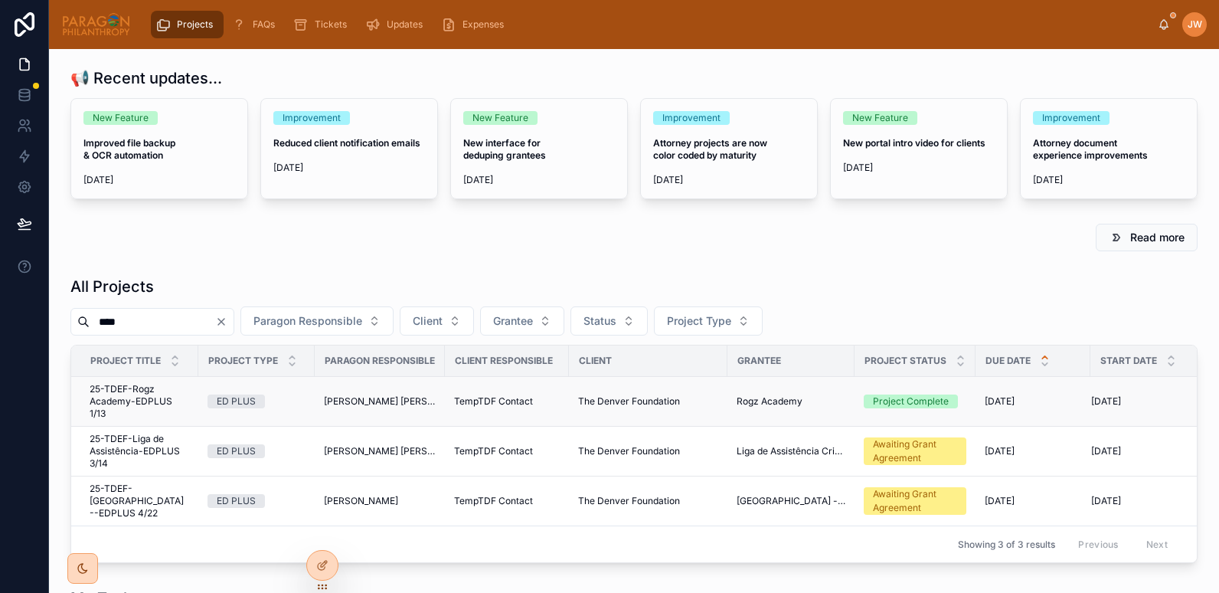
click at [120, 397] on span "25-TDEF-Rogz Academy-EDPLUS 1/13" at bounding box center [140, 401] width 100 height 37
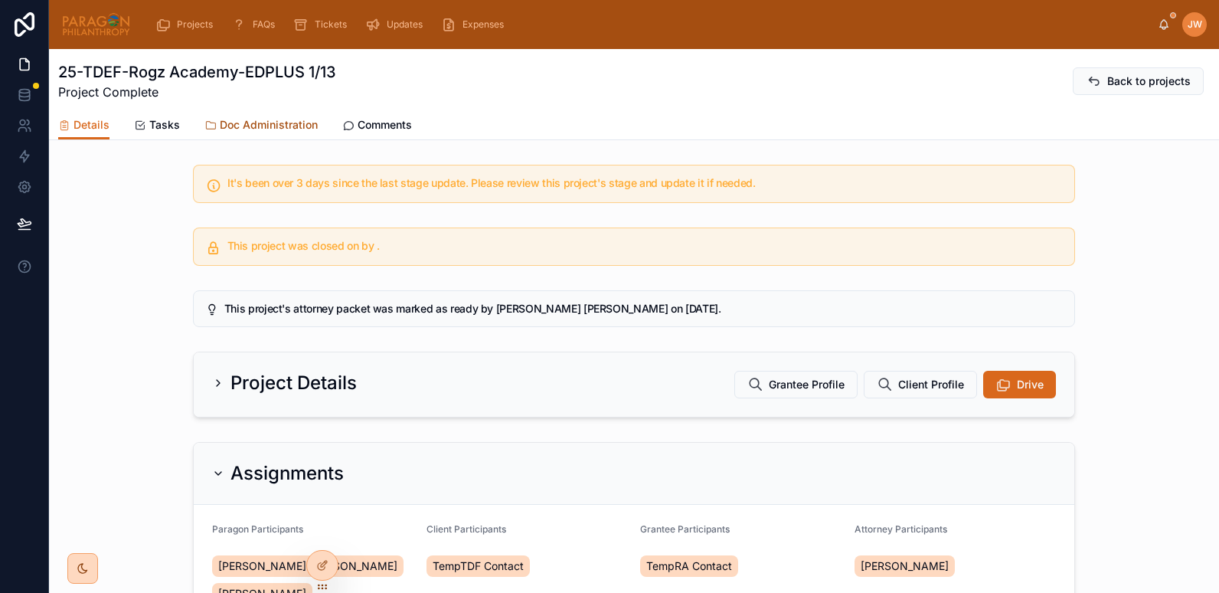
click at [274, 126] on span "Doc Administration" at bounding box center [269, 124] width 98 height 15
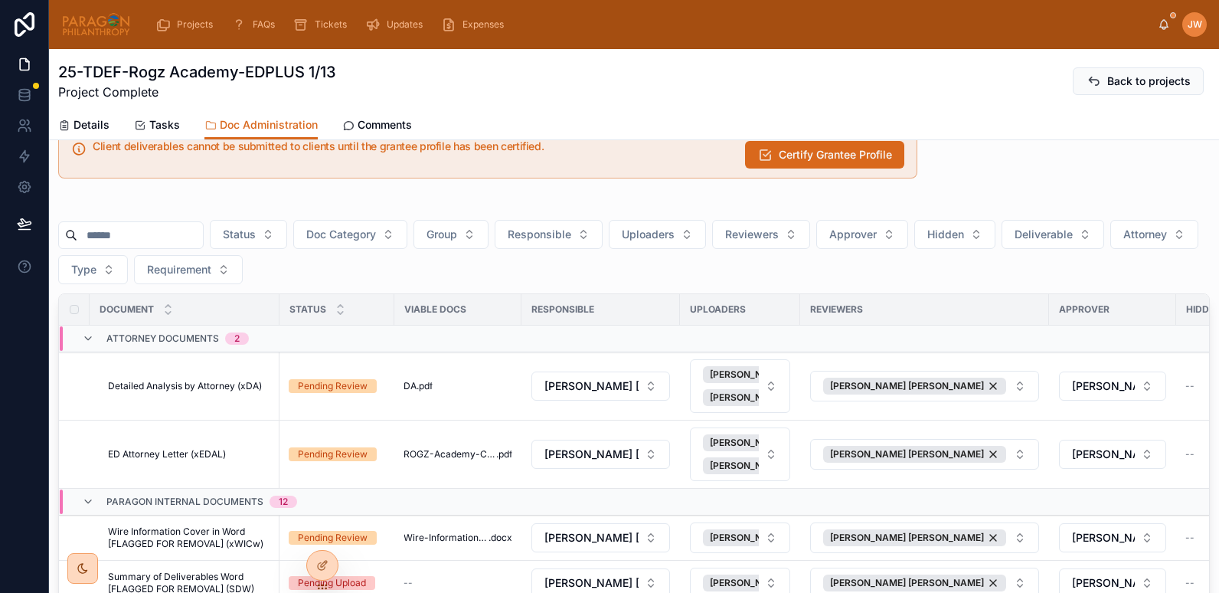
scroll to position [38, 0]
click at [782, 152] on span "Certify Grantee Profile" at bounding box center [835, 153] width 113 height 15
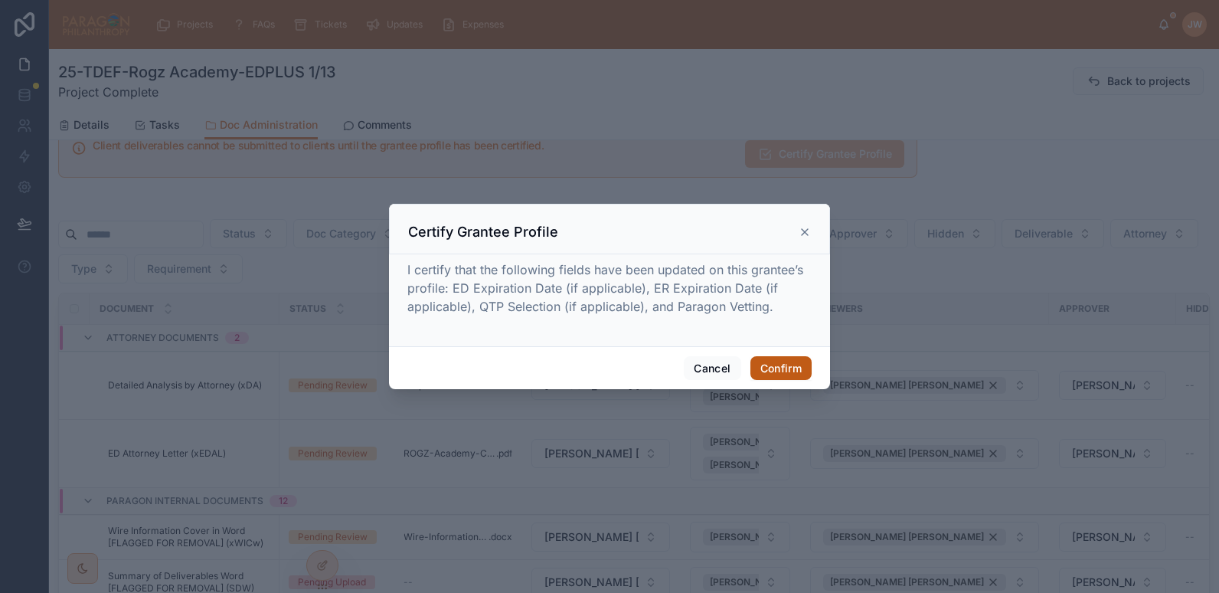
click at [773, 361] on button "Confirm" at bounding box center [780, 368] width 61 height 24
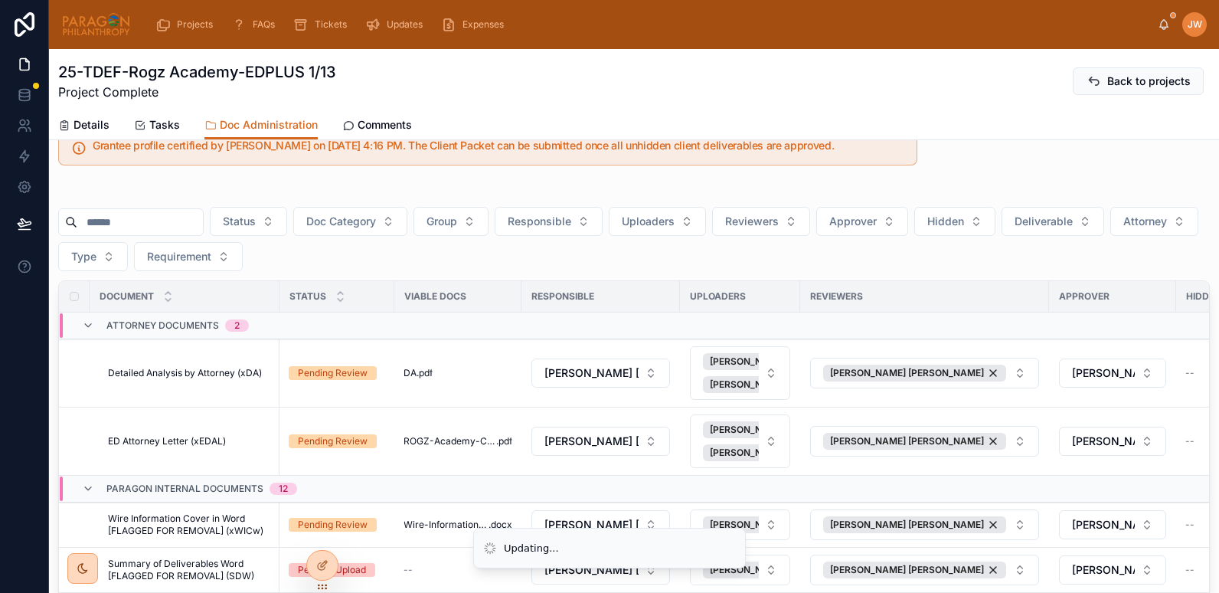
scroll to position [25, 0]
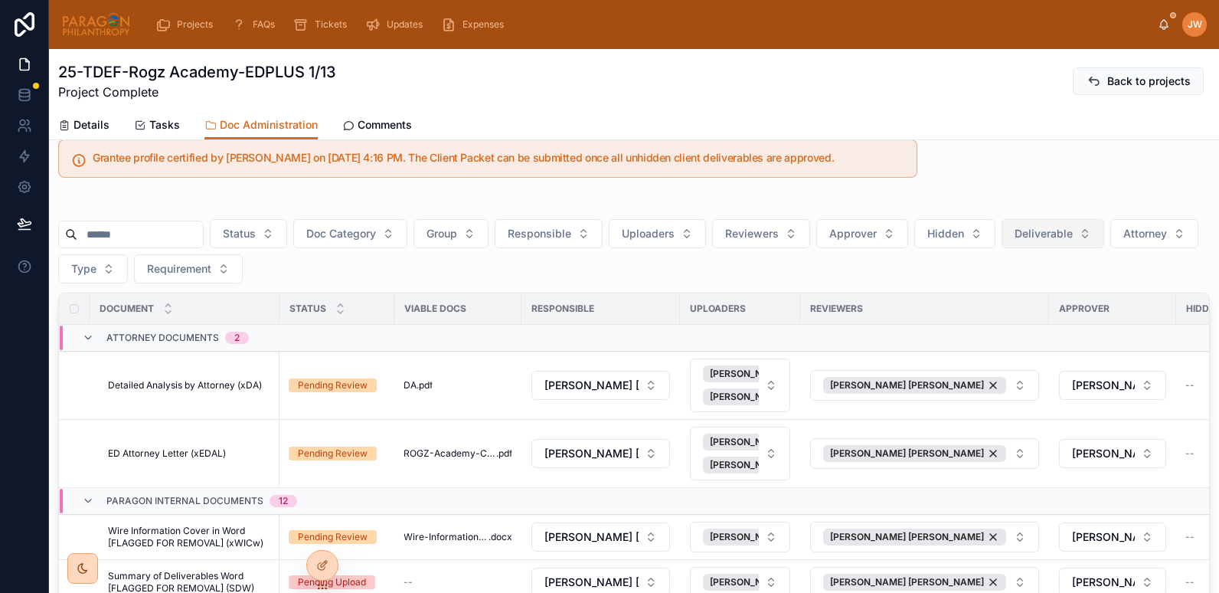
click at [1104, 233] on button "Deliverable" at bounding box center [1052, 233] width 103 height 29
click at [1014, 347] on div "Yes" at bounding box center [1091, 344] width 184 height 24
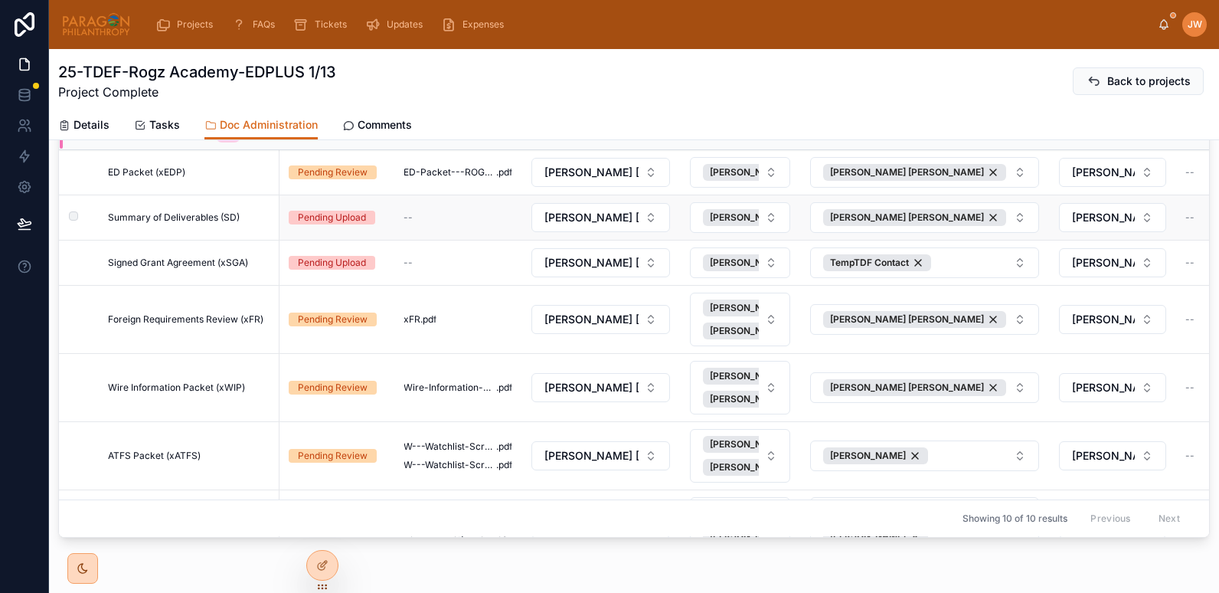
scroll to position [197, 0]
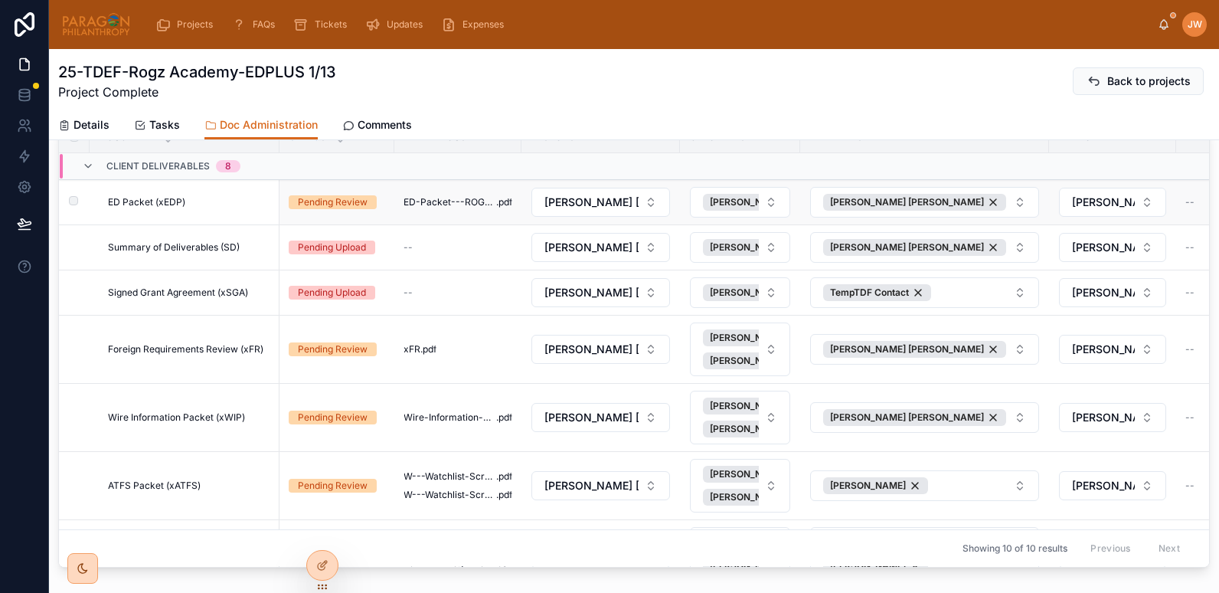
click at [194, 194] on td "ED Packet (xEDP) ED Packet (xEDP)" at bounding box center [185, 202] width 190 height 45
click at [173, 207] on span "ED Packet (xEDP)" at bounding box center [146, 202] width 77 height 12
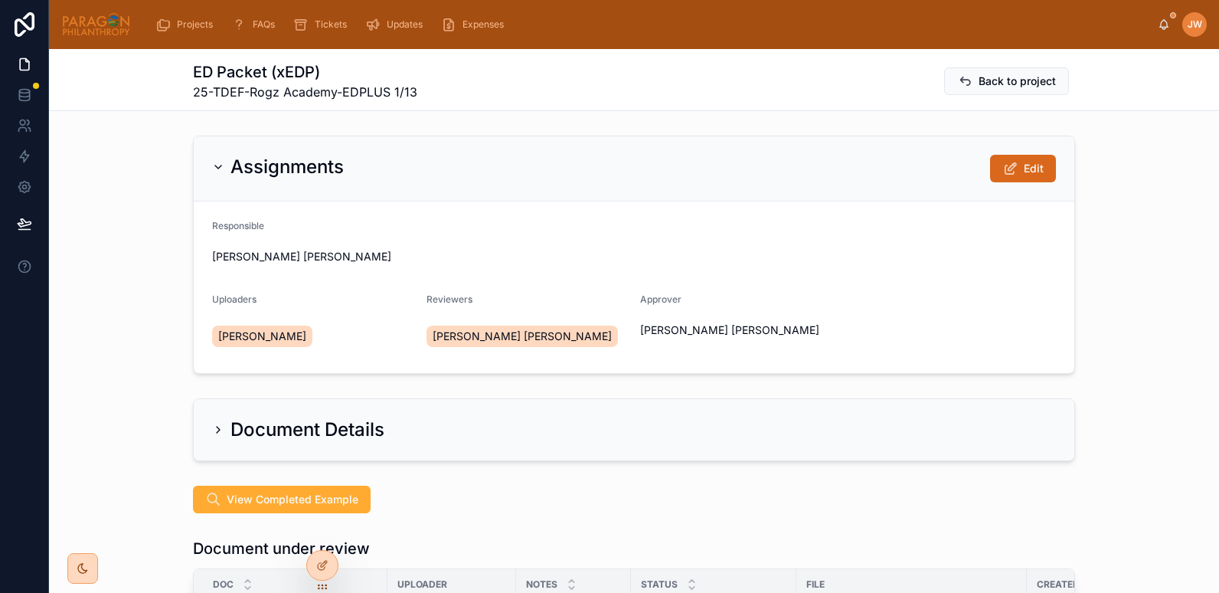
scroll to position [276, 0]
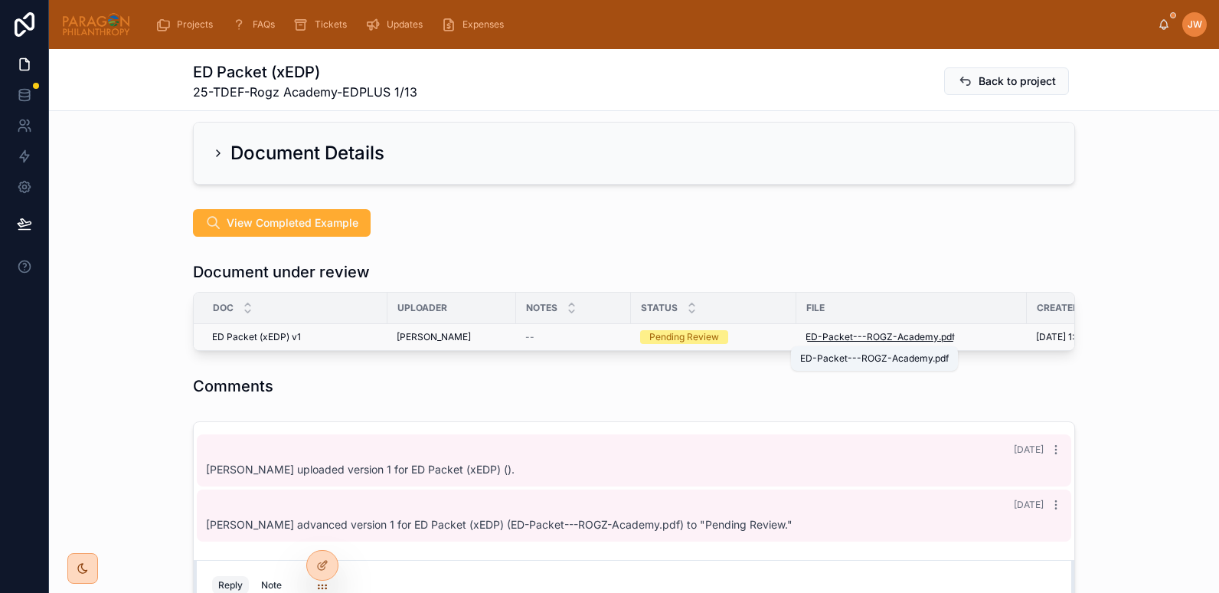
click at [841, 338] on span "ED-Packet---ROGZ-Academy" at bounding box center [871, 337] width 133 height 12
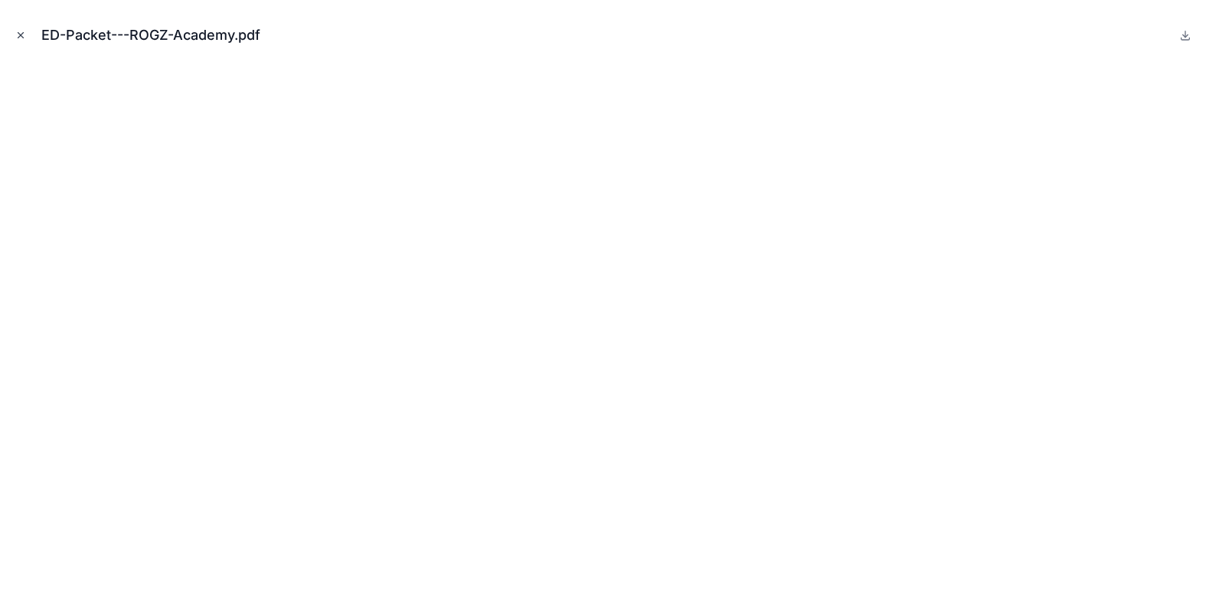
click at [19, 38] on icon "Close modal" at bounding box center [20, 35] width 11 height 11
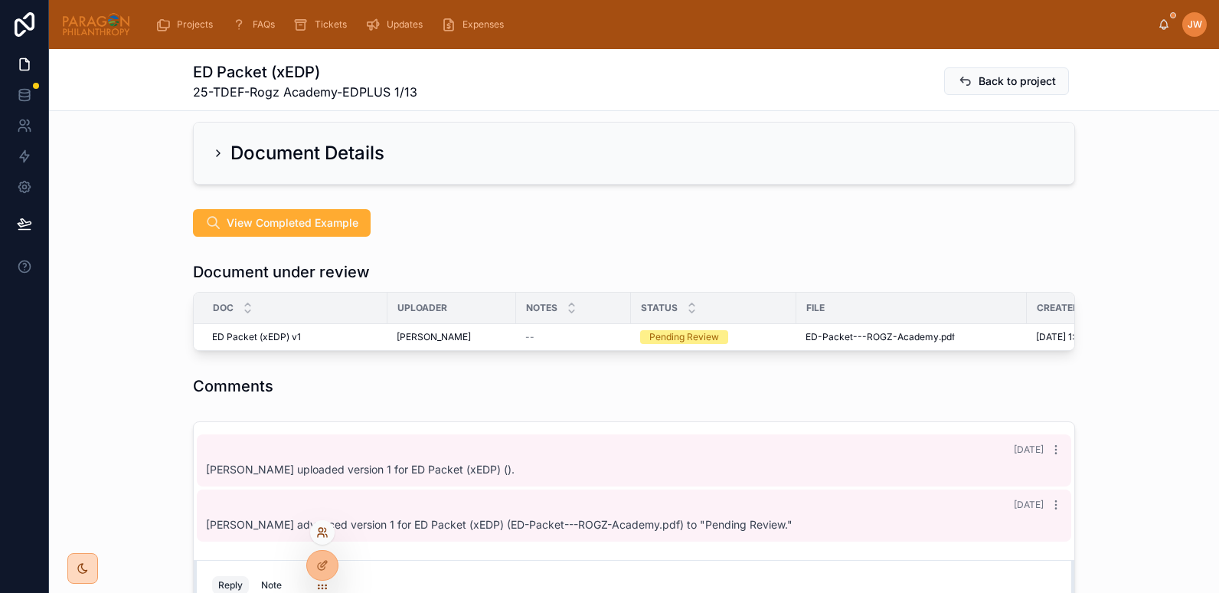
click at [322, 532] on icon at bounding box center [322, 532] width 12 height 12
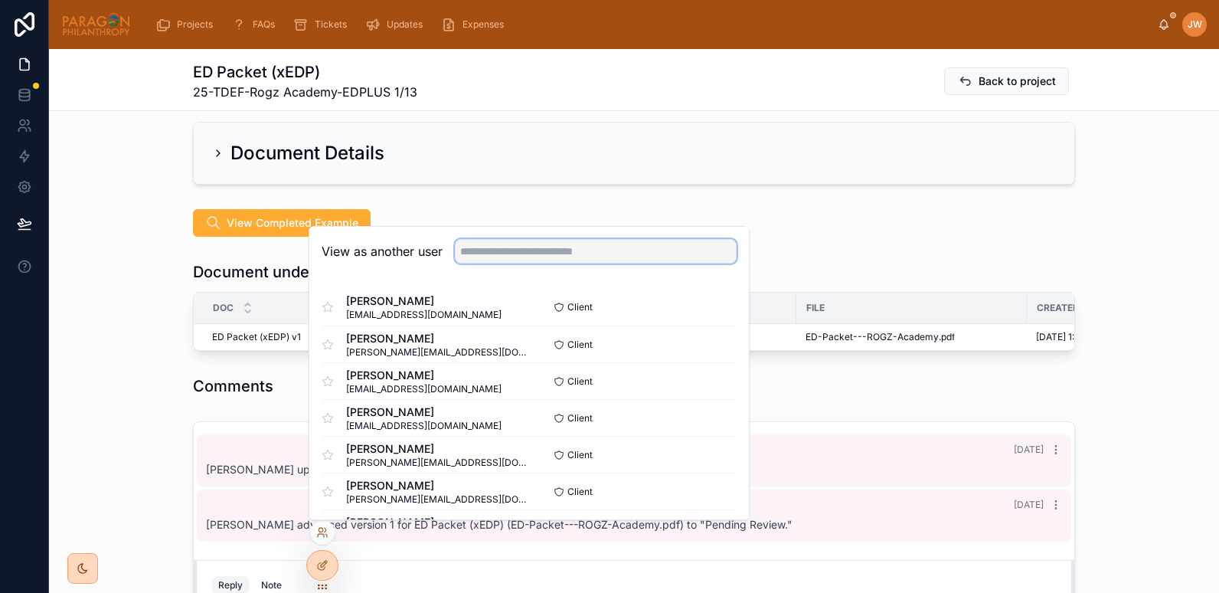
click at [468, 248] on input "text" at bounding box center [596, 251] width 282 height 24
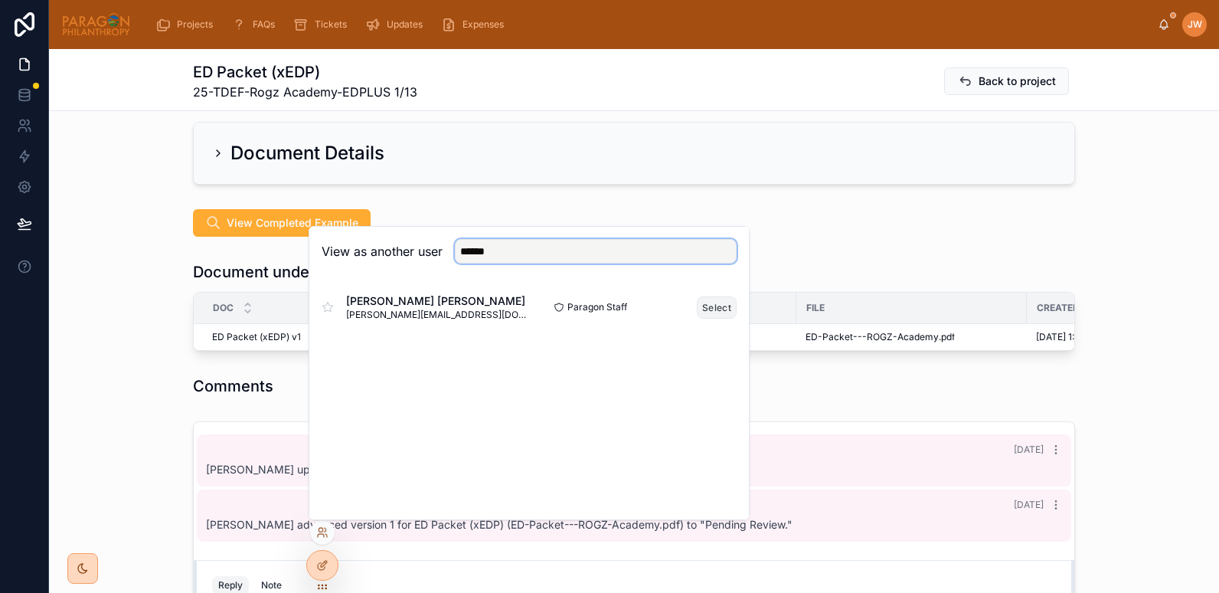
type input "******"
click at [704, 311] on button "Select" at bounding box center [717, 307] width 40 height 22
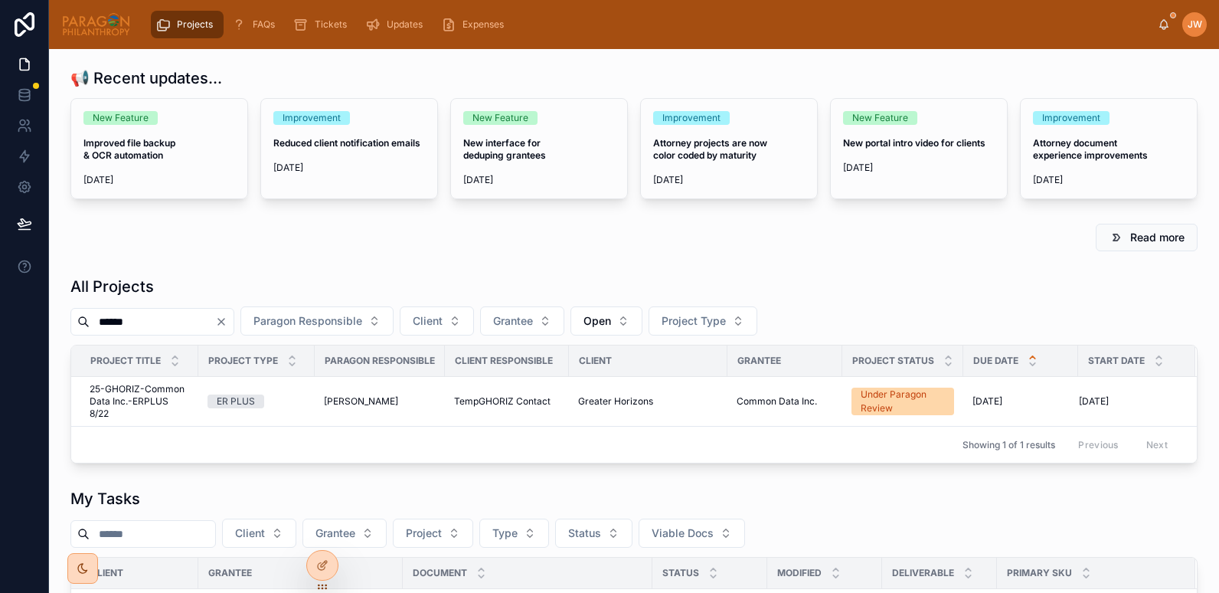
type input "******"
click at [132, 390] on span "25-GHORIZ-Common Data Inc.-ERPLUS 8/22" at bounding box center [140, 401] width 100 height 37
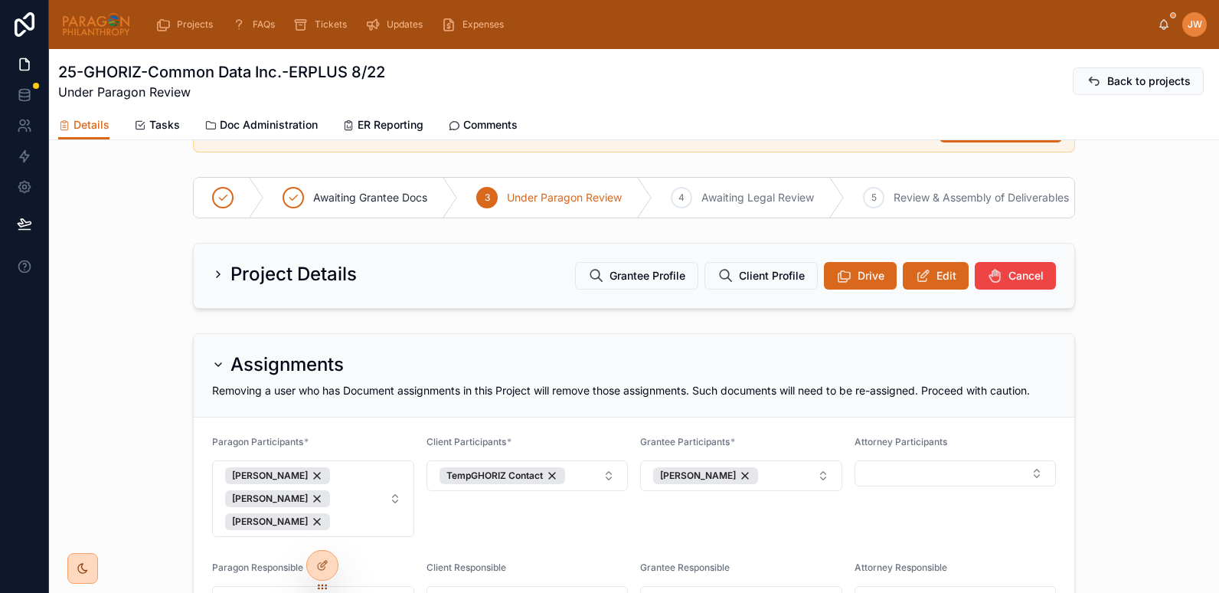
scroll to position [62, 0]
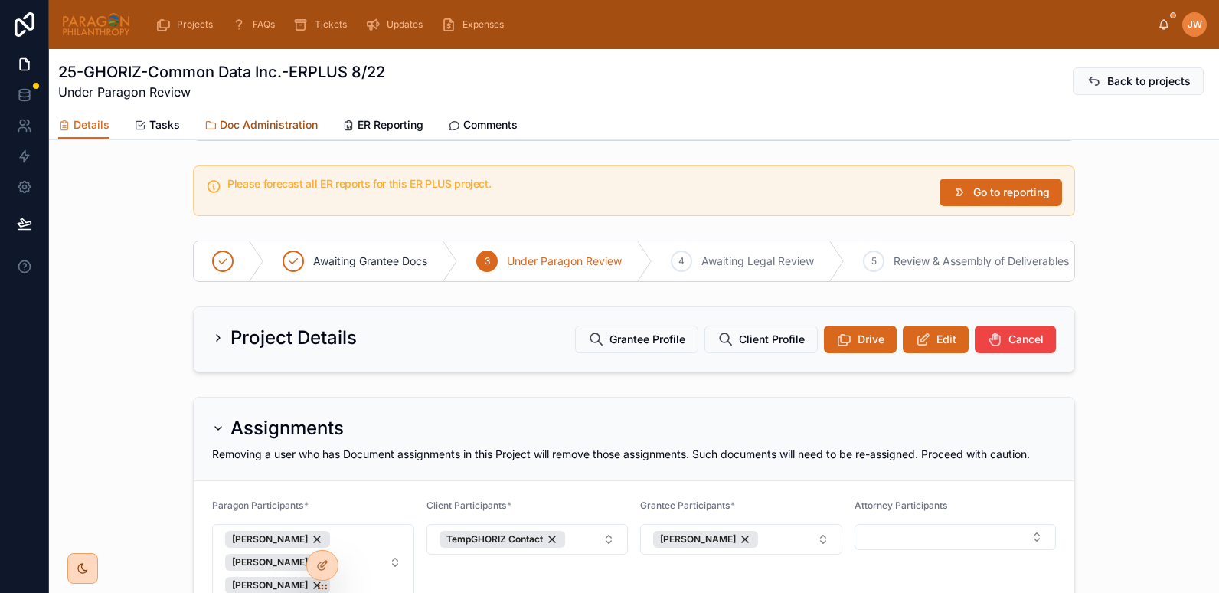
click at [273, 113] on link "Doc Administration" at bounding box center [260, 126] width 113 height 31
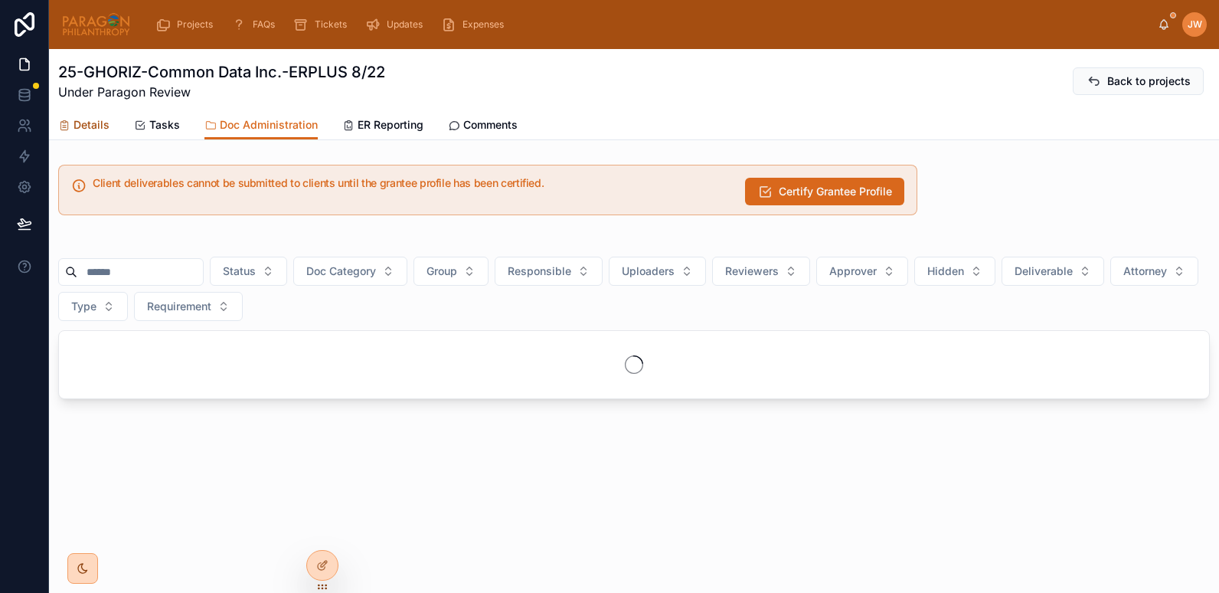
click at [77, 114] on link "Details" at bounding box center [83, 126] width 51 height 31
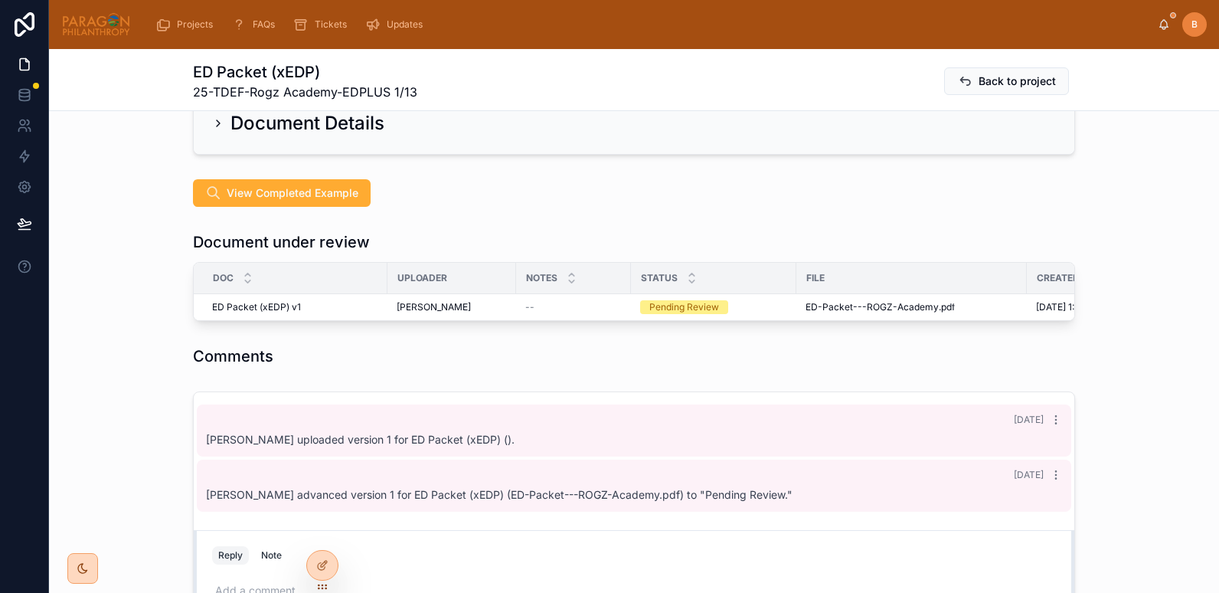
scroll to position [309, 0]
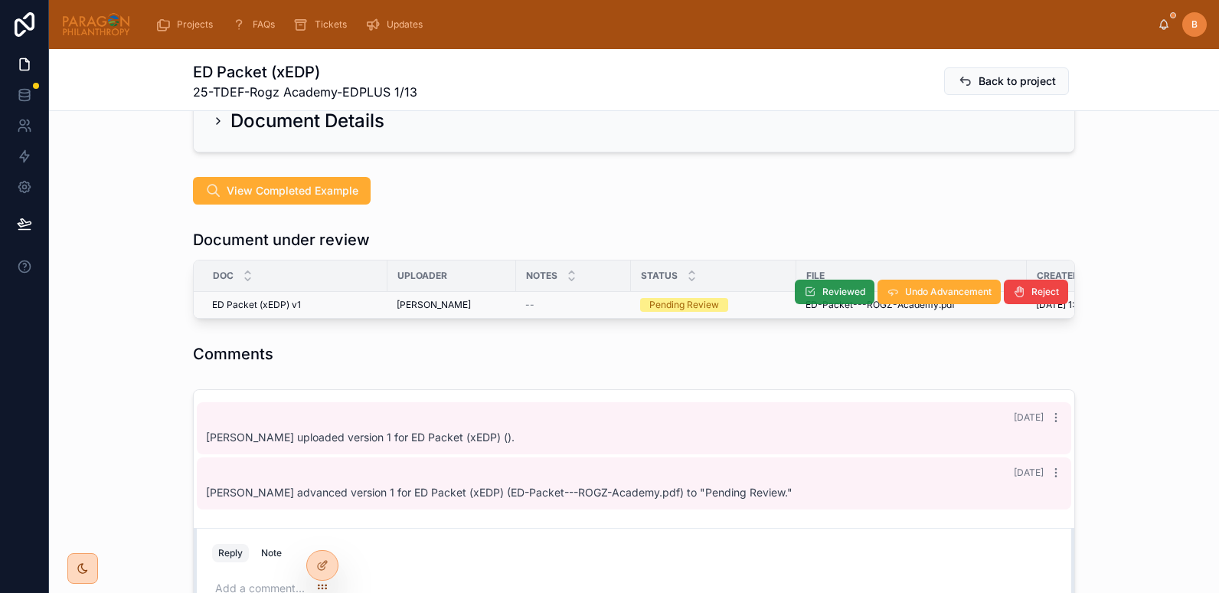
click at [826, 288] on span "Reviewed" at bounding box center [843, 292] width 43 height 12
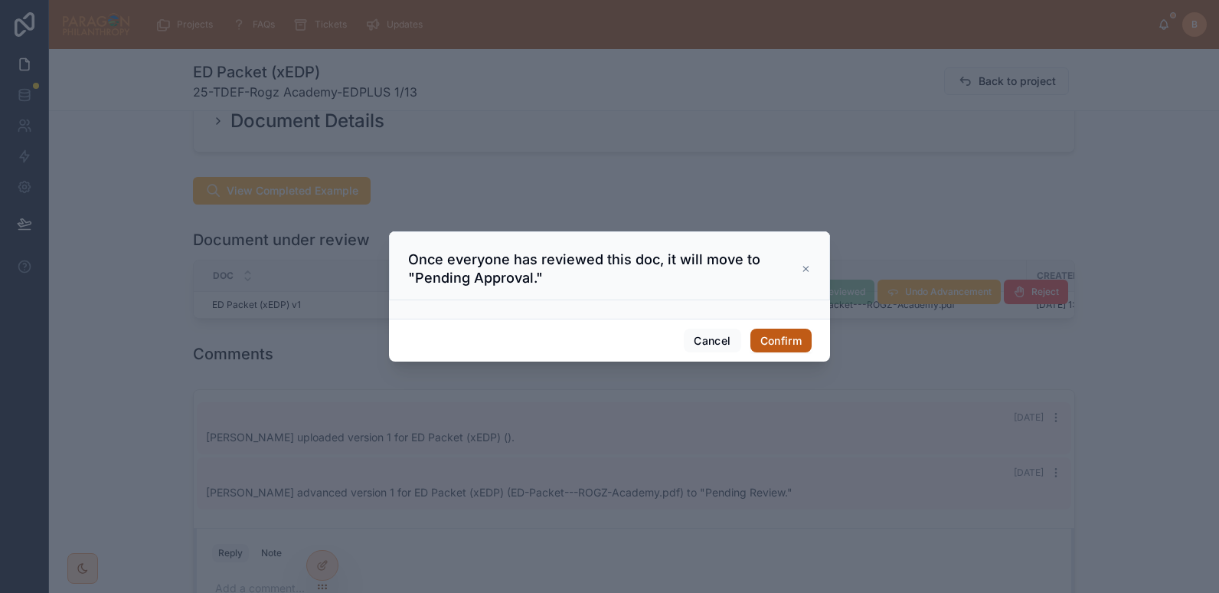
click at [782, 342] on button "Confirm" at bounding box center [780, 340] width 61 height 24
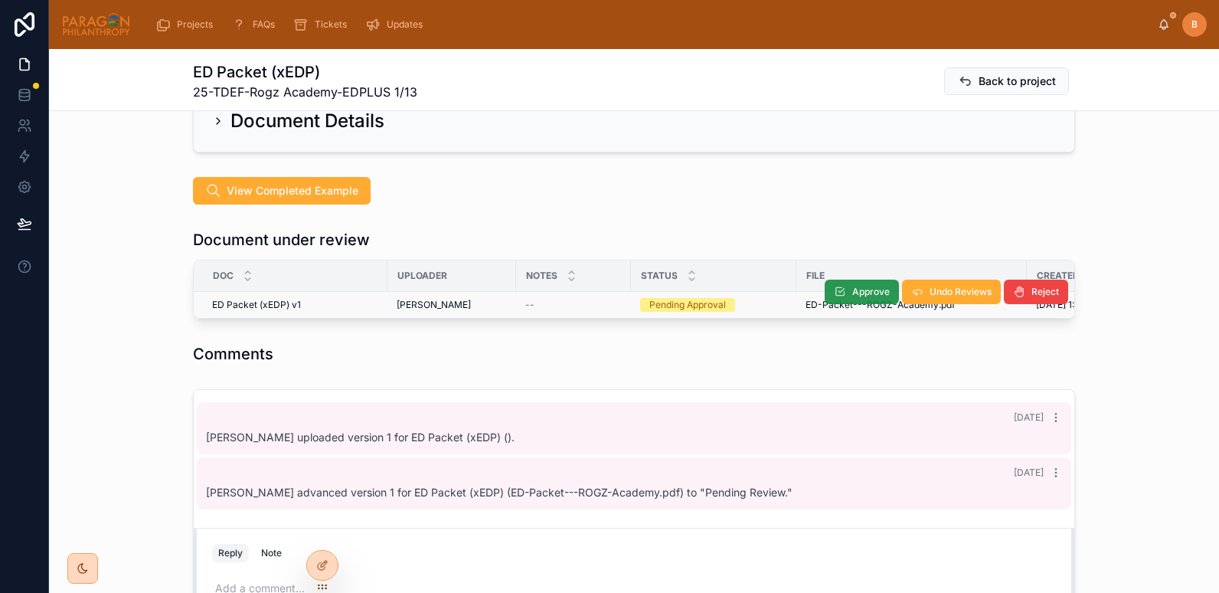
click at [841, 288] on button "Approve" at bounding box center [862, 291] width 74 height 24
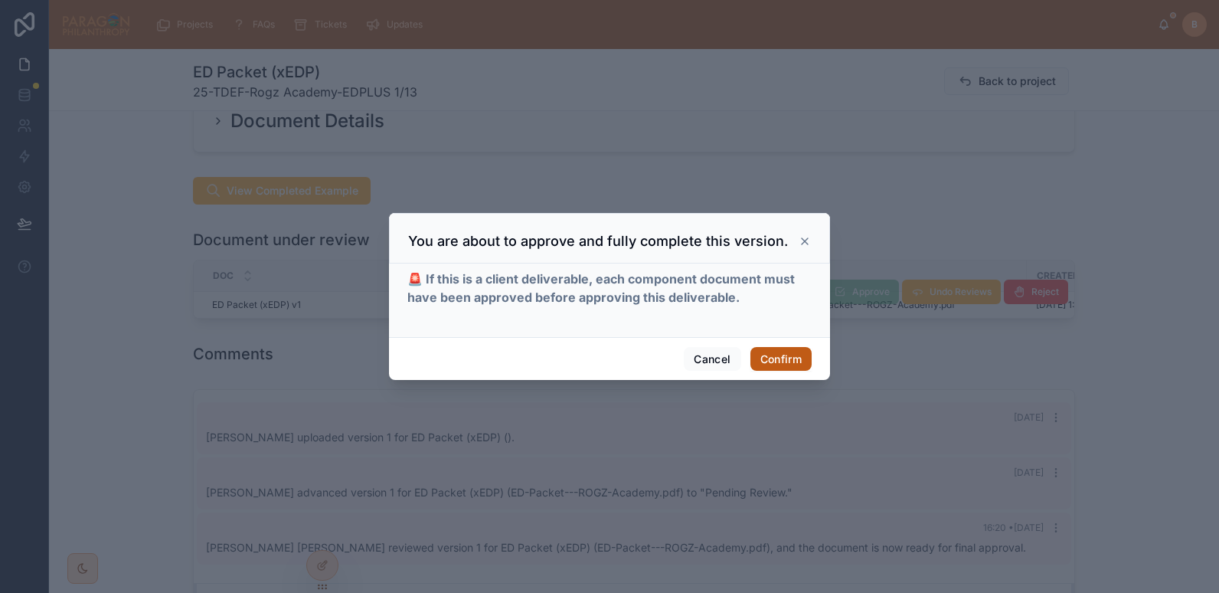
click at [773, 354] on button "Confirm" at bounding box center [780, 359] width 61 height 24
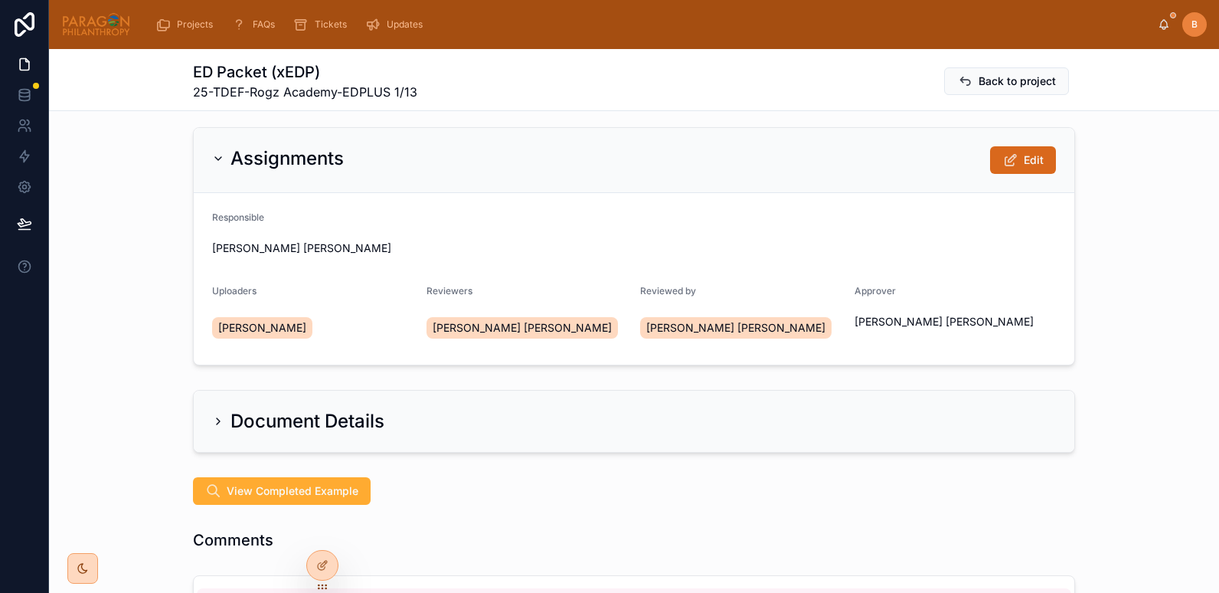
scroll to position [0, 0]
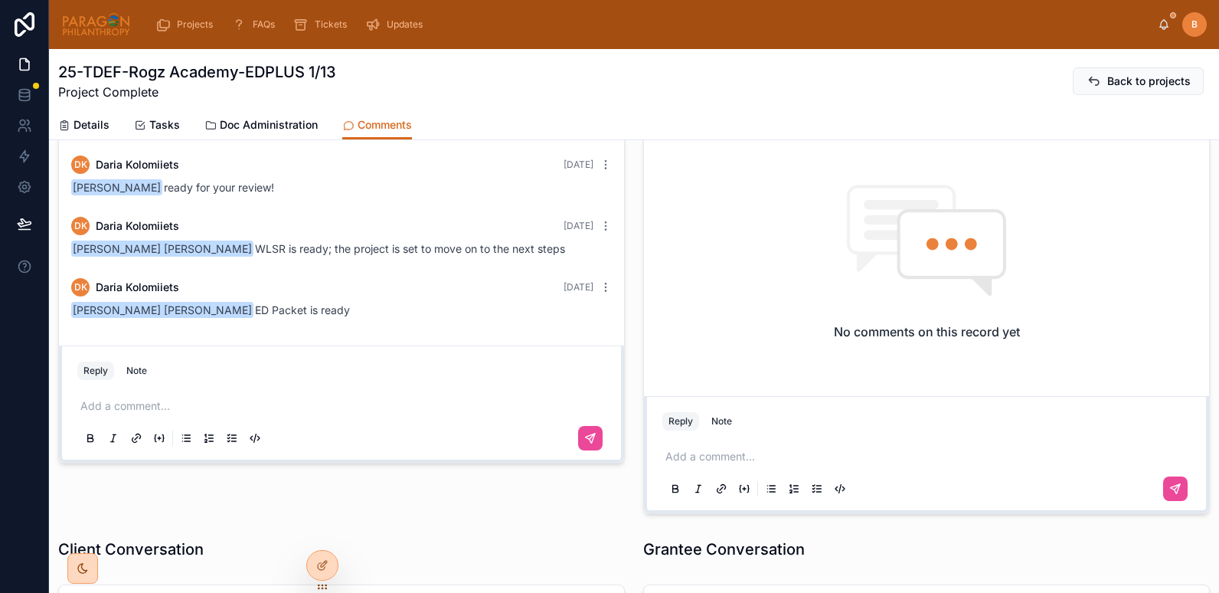
scroll to position [77, 0]
click at [261, 117] on span "Doc Administration" at bounding box center [269, 124] width 98 height 15
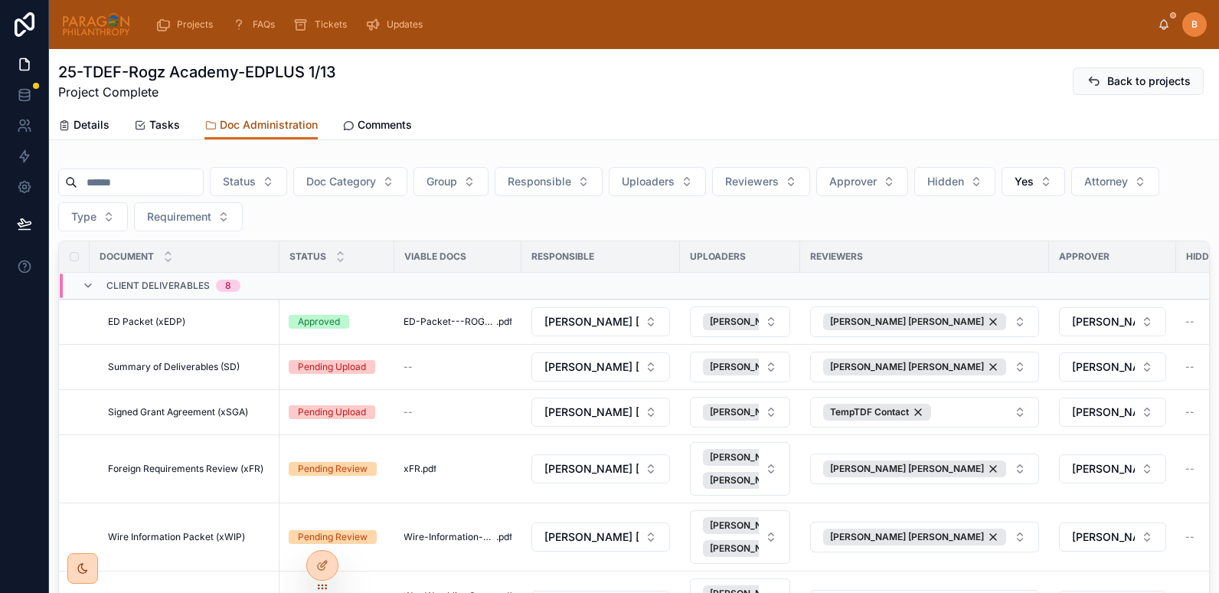
scroll to position [120, 0]
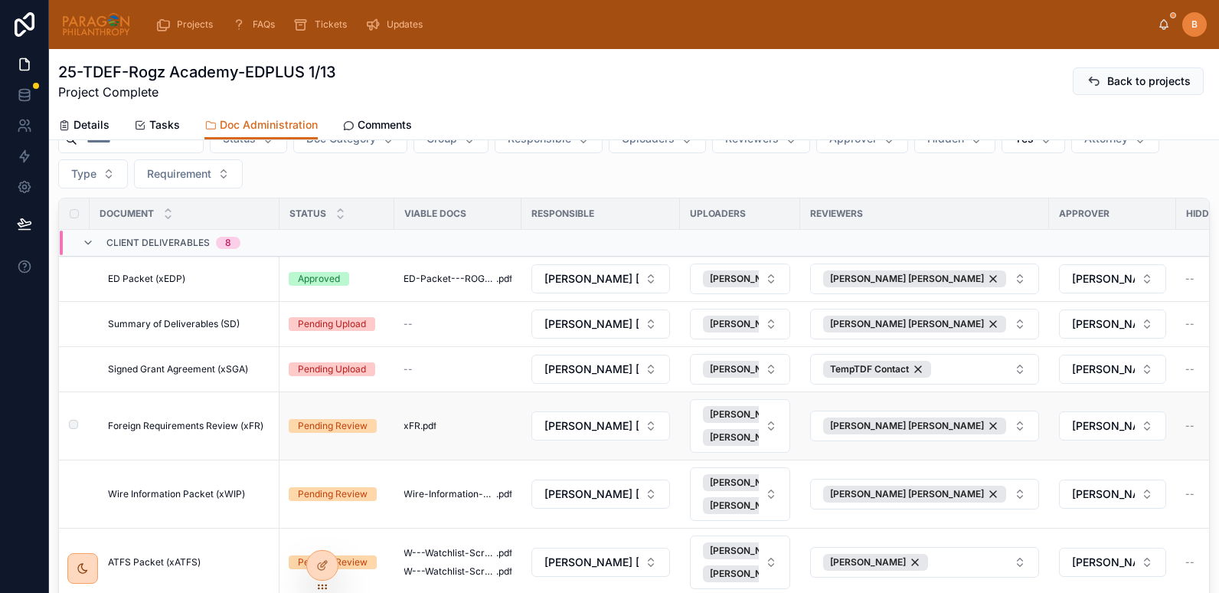
click at [217, 436] on td "Foreign Requirements Review (xFR) Foreign Requirements Review (xFR)" at bounding box center [185, 426] width 190 height 68
click at [196, 431] on span "Foreign Requirements Review (xFR)" at bounding box center [185, 426] width 155 height 12
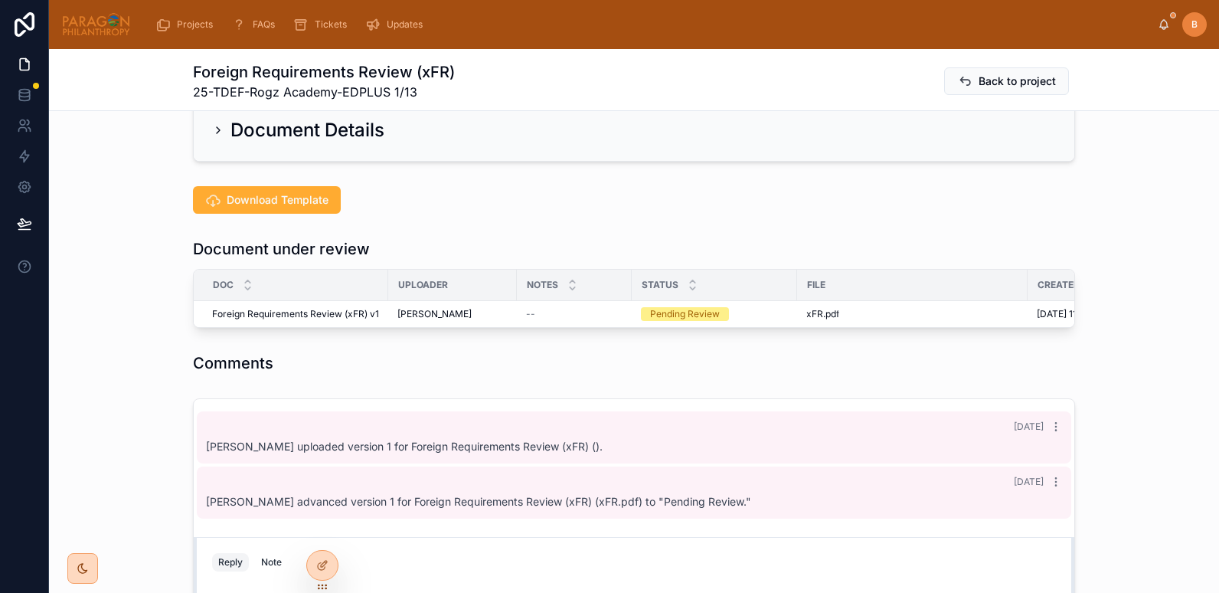
scroll to position [328, 0]
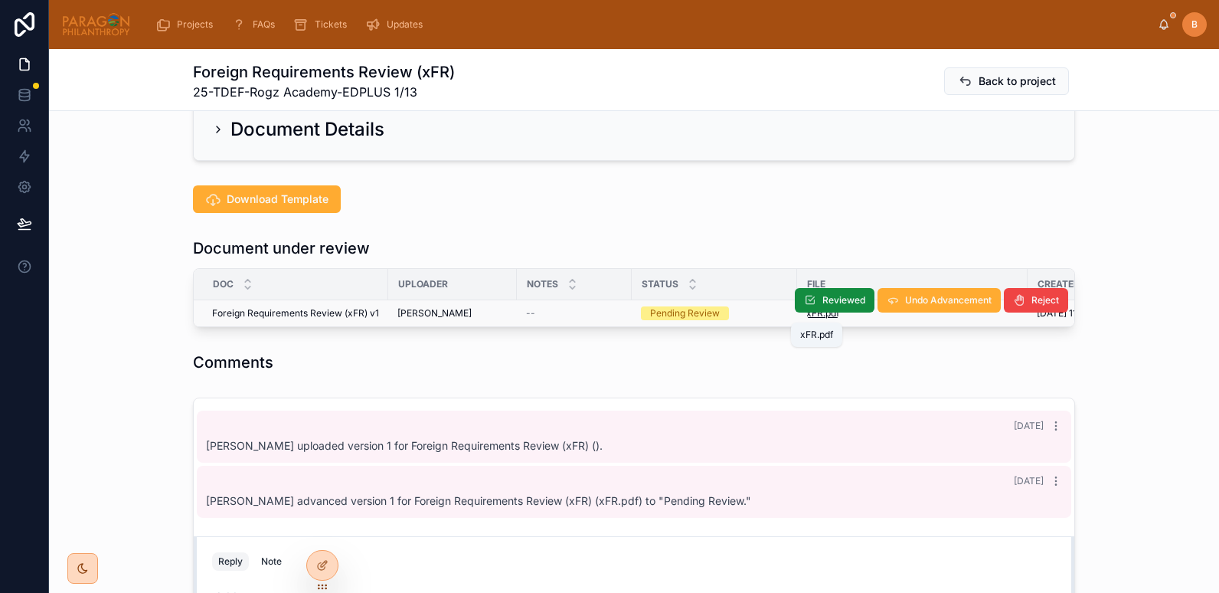
click at [811, 315] on span "xFR" at bounding box center [814, 313] width 17 height 12
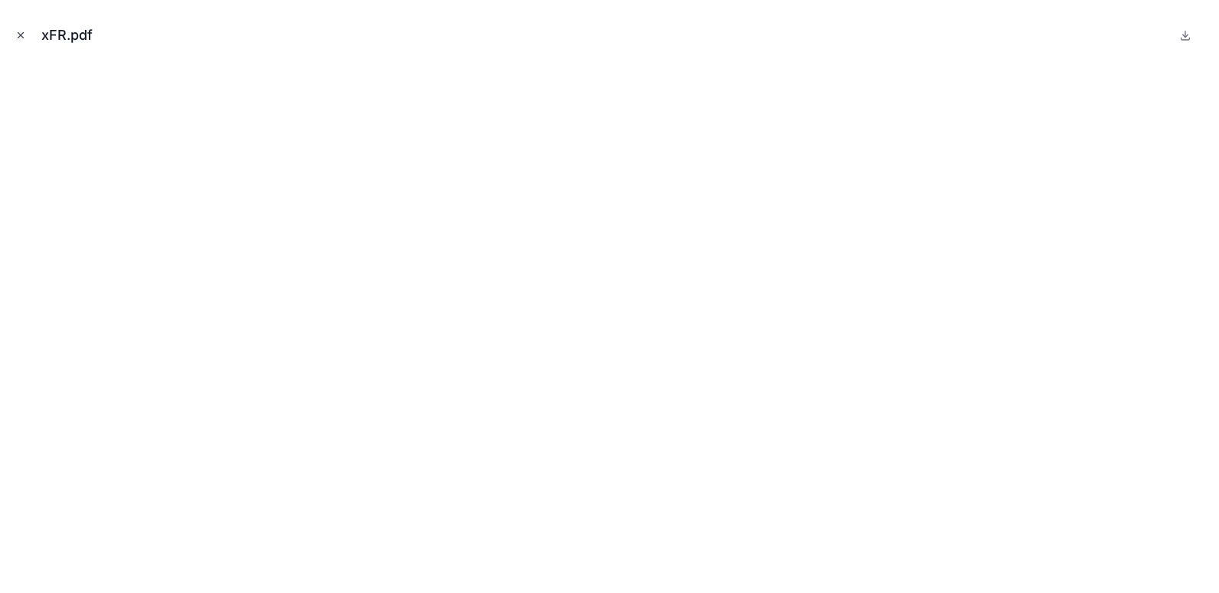
click at [19, 38] on icon "Close modal" at bounding box center [20, 35] width 11 height 11
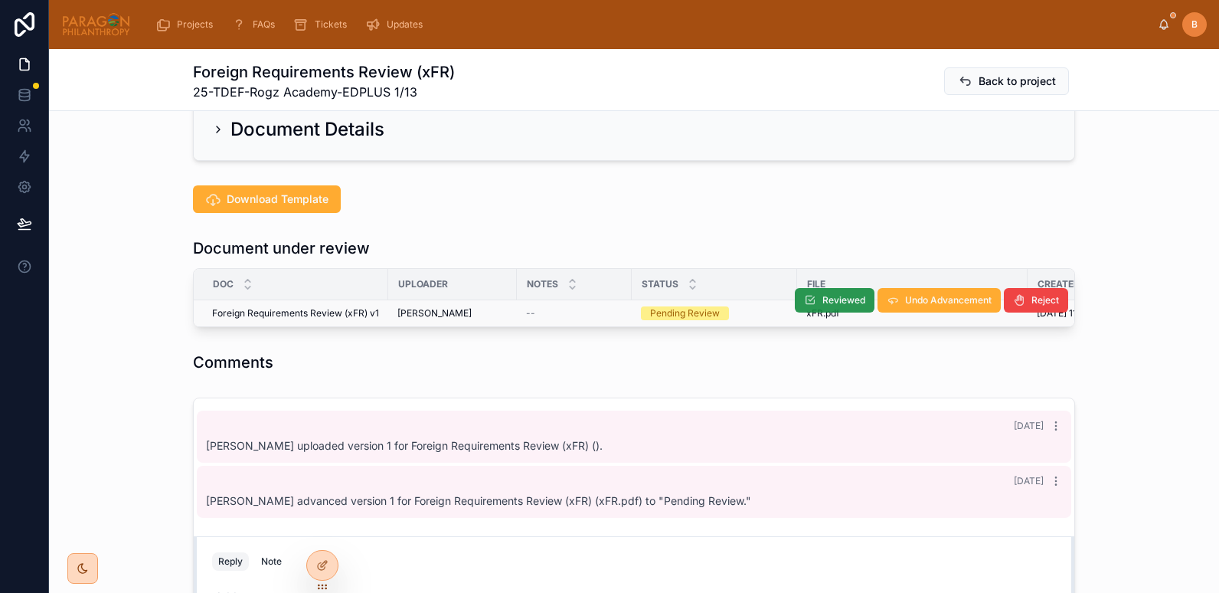
click at [818, 306] on button "Reviewed" at bounding box center [835, 300] width 80 height 24
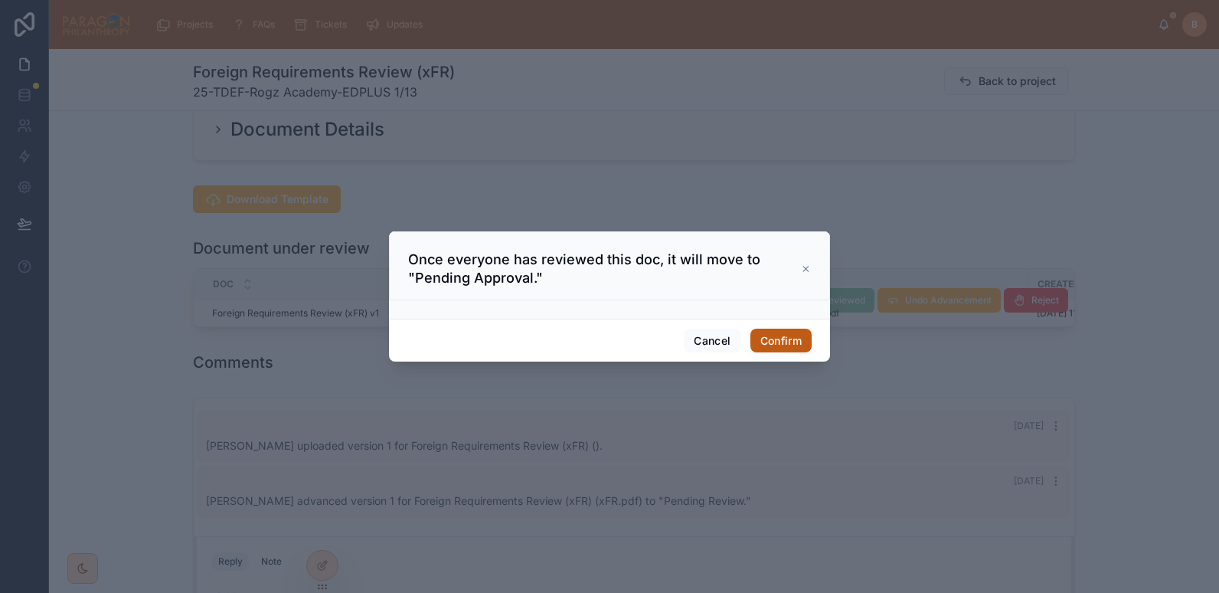
click at [787, 338] on button "Confirm" at bounding box center [780, 340] width 61 height 24
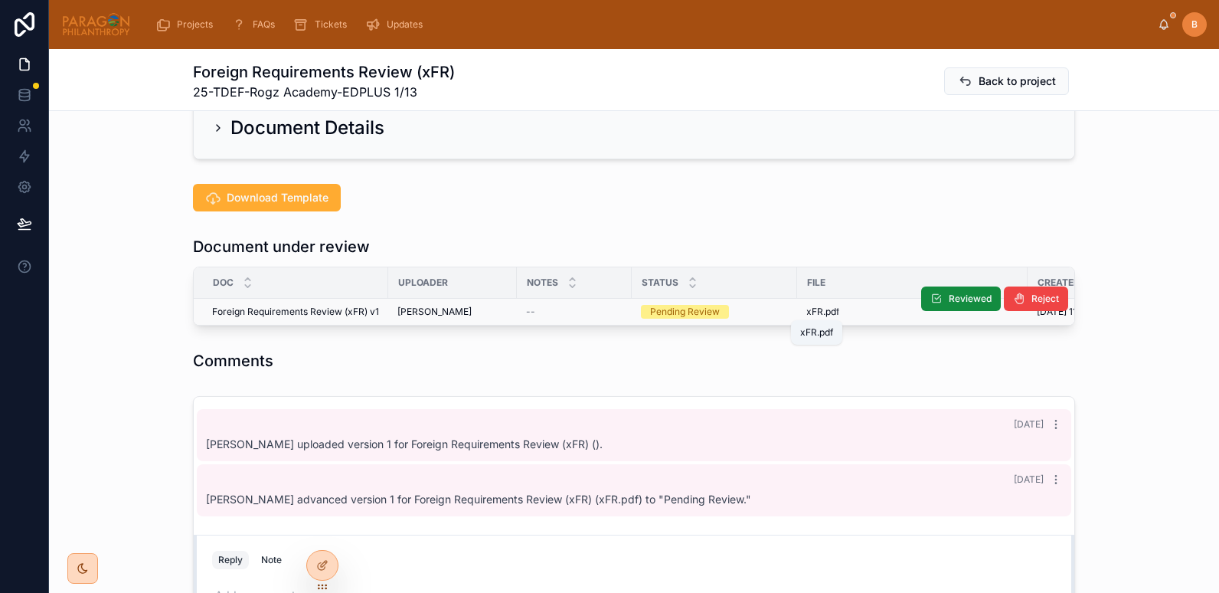
scroll to position [330, 0]
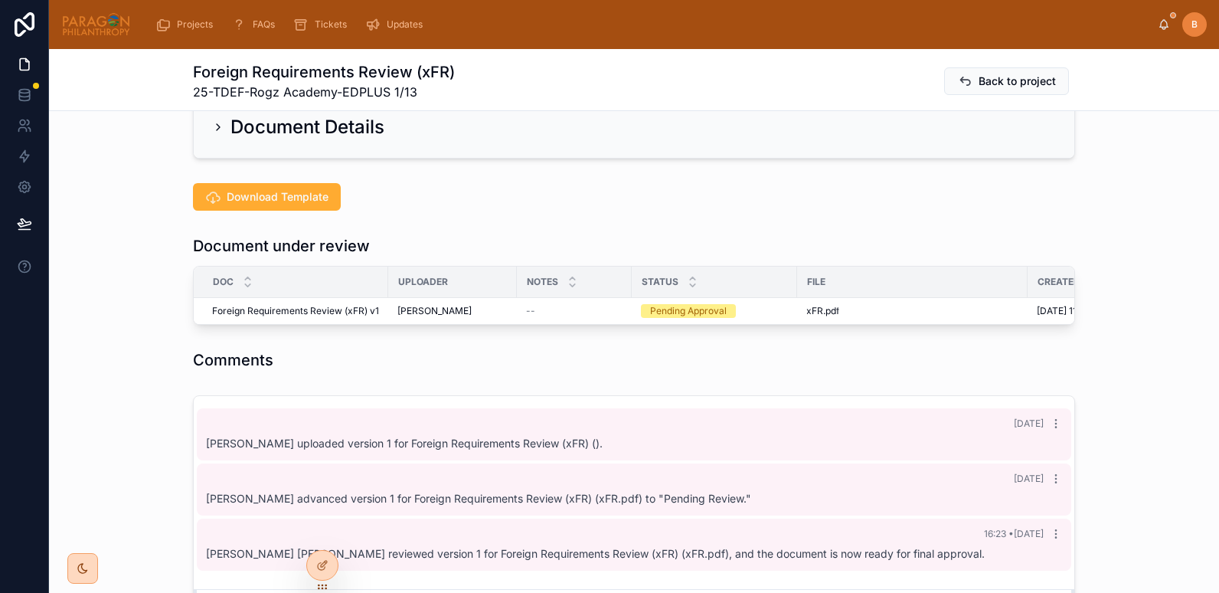
click at [838, 296] on th "File" at bounding box center [912, 281] width 230 height 31
click at [843, 296] on button "Approve" at bounding box center [862, 298] width 74 height 24
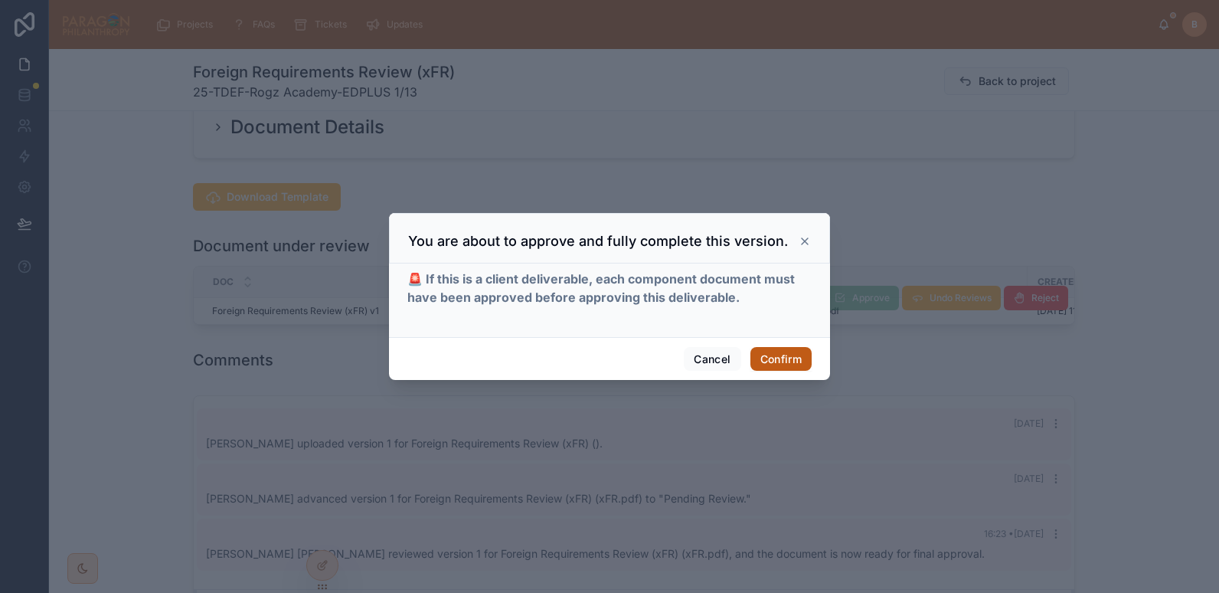
click at [784, 361] on button "Confirm" at bounding box center [780, 359] width 61 height 24
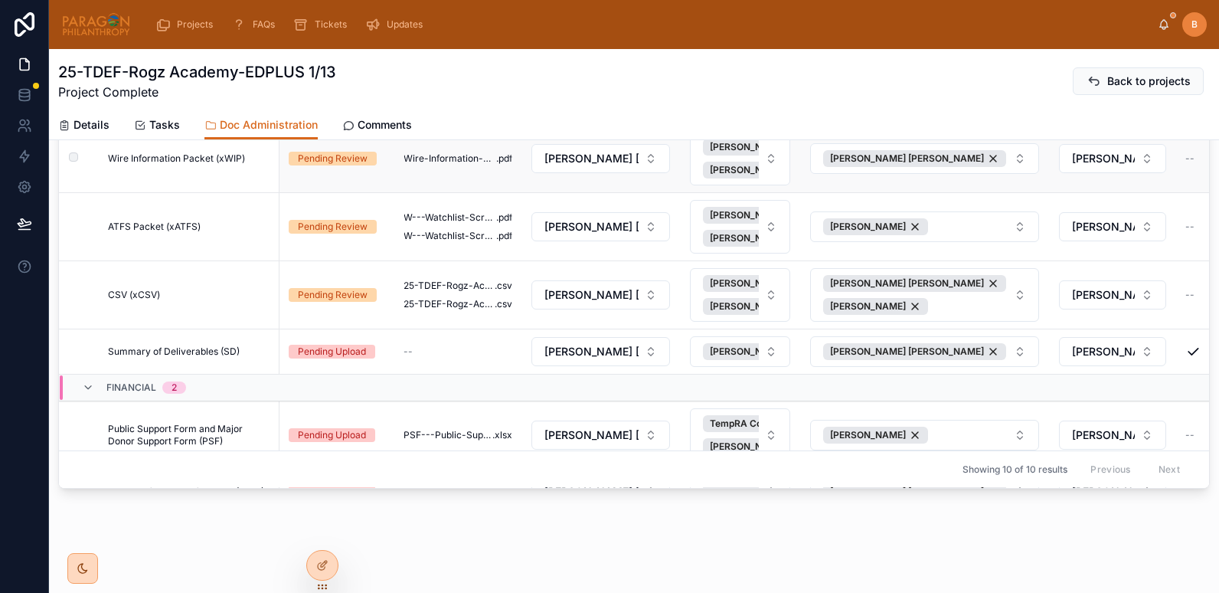
scroll to position [155, 0]
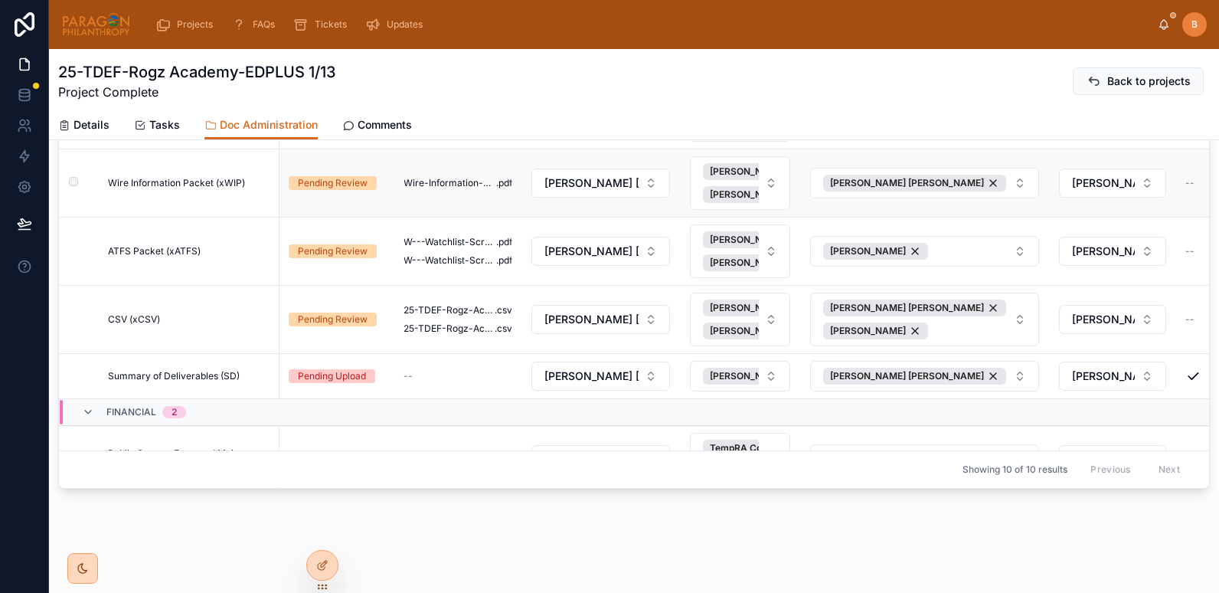
click at [181, 185] on span "Wire Information Packet (xWIP)" at bounding box center [176, 183] width 137 height 12
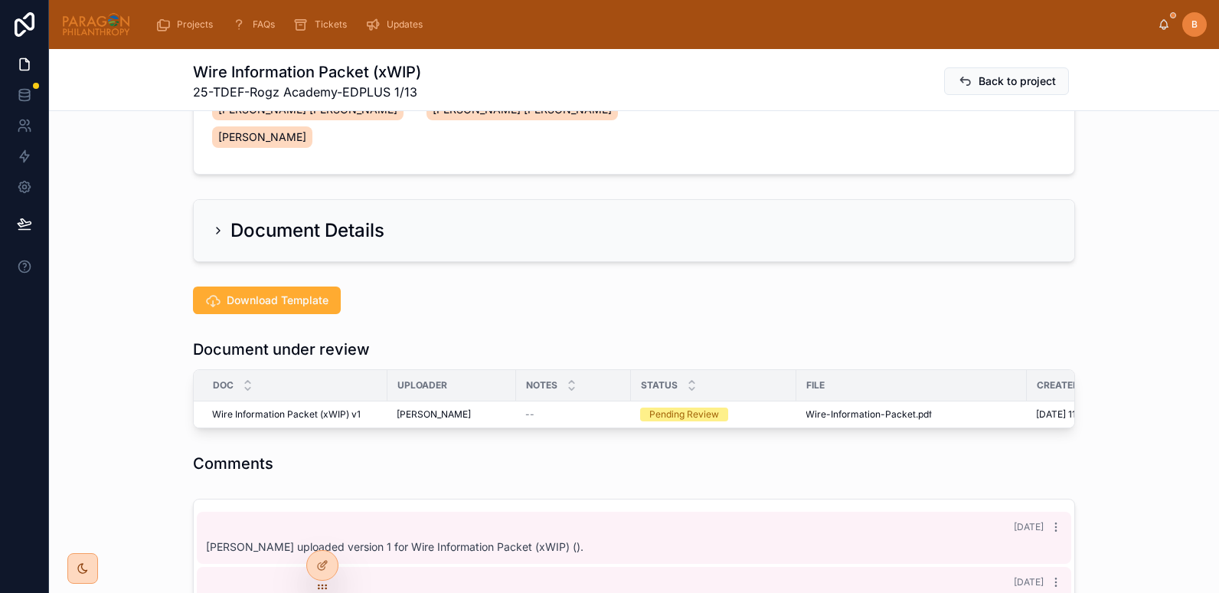
scroll to position [227, 0]
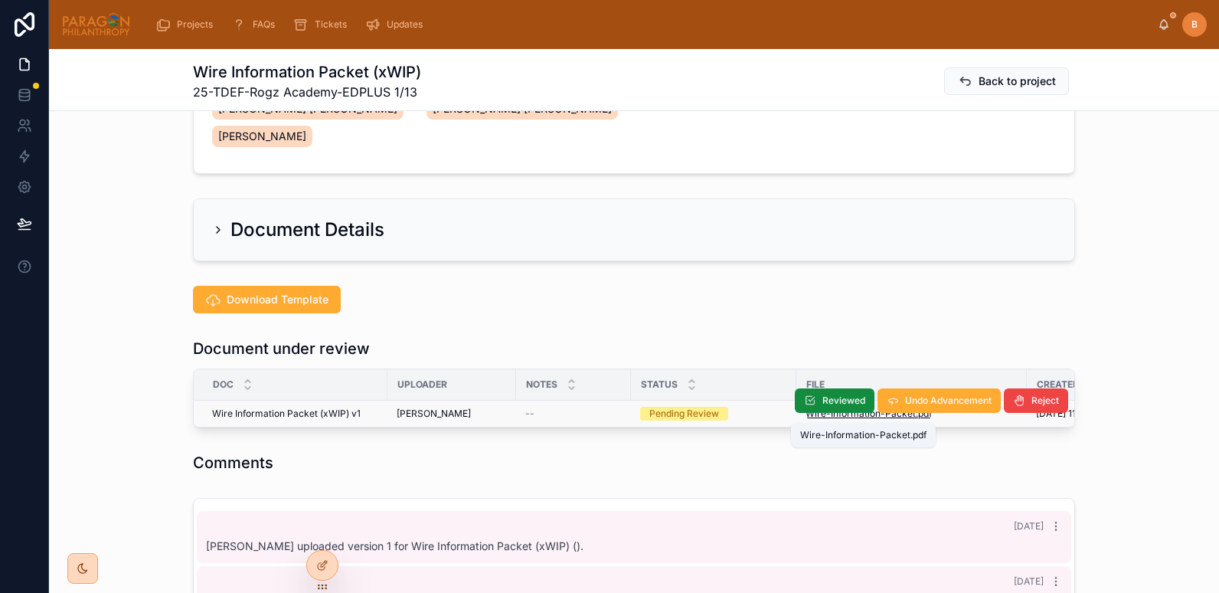
click at [829, 416] on span "Wire-Information-Packet" at bounding box center [860, 413] width 110 height 12
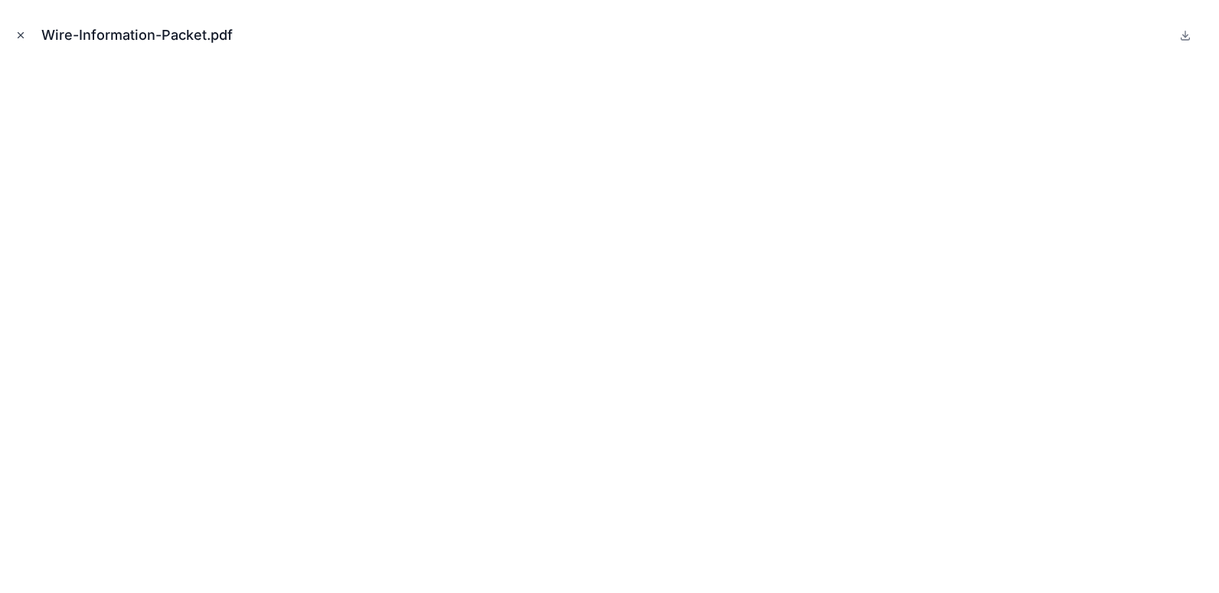
click at [22, 34] on icon "Close modal" at bounding box center [20, 35] width 11 height 11
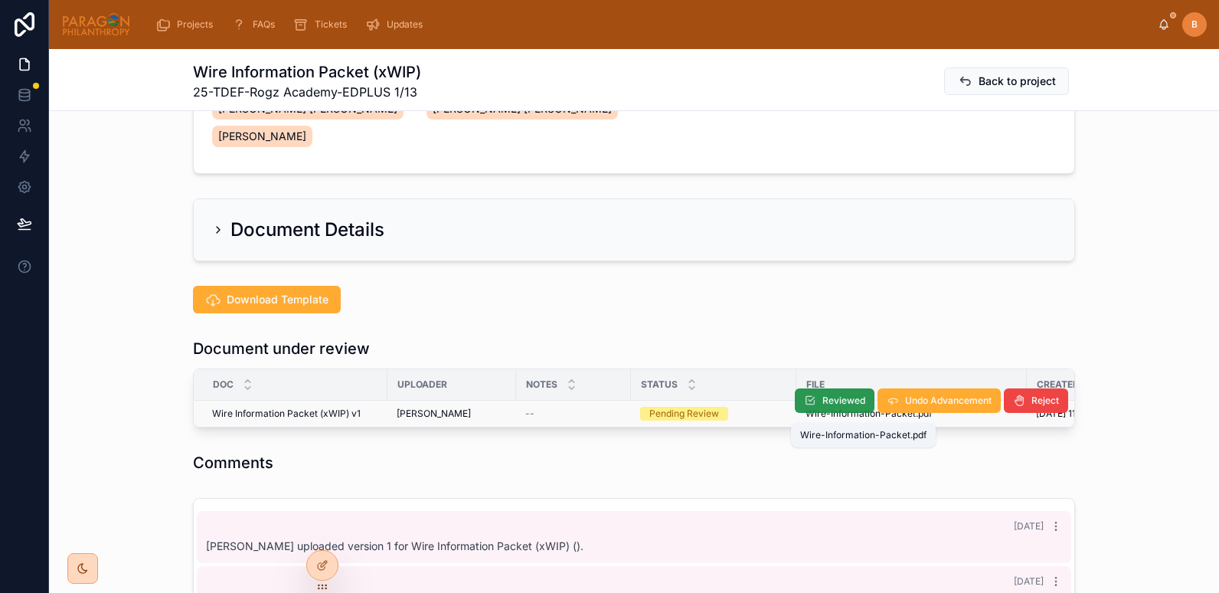
click at [812, 411] on button "Reviewed" at bounding box center [835, 400] width 80 height 24
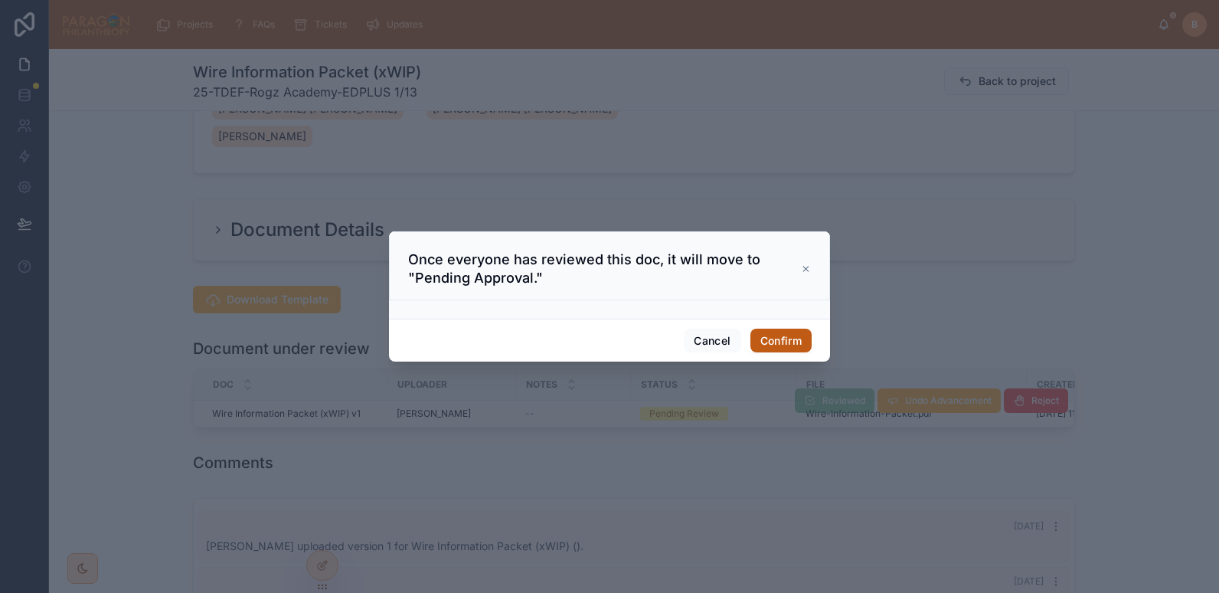
click at [780, 336] on button "Confirm" at bounding box center [780, 340] width 61 height 24
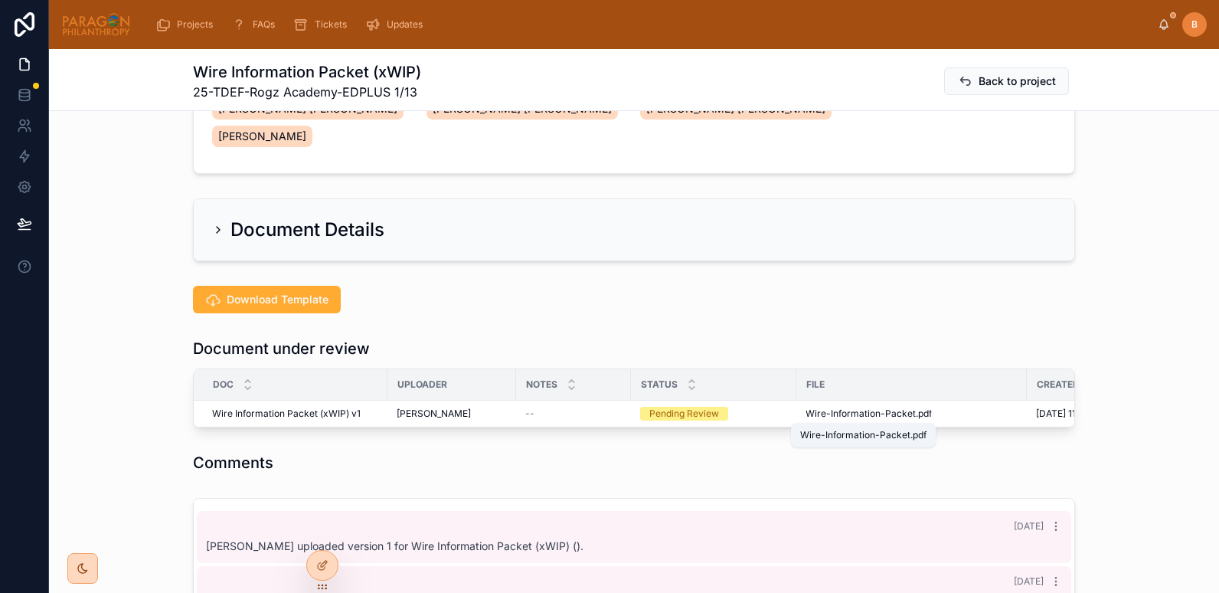
click at [808, 414] on span "Wire-Information-Packet" at bounding box center [860, 413] width 110 height 12
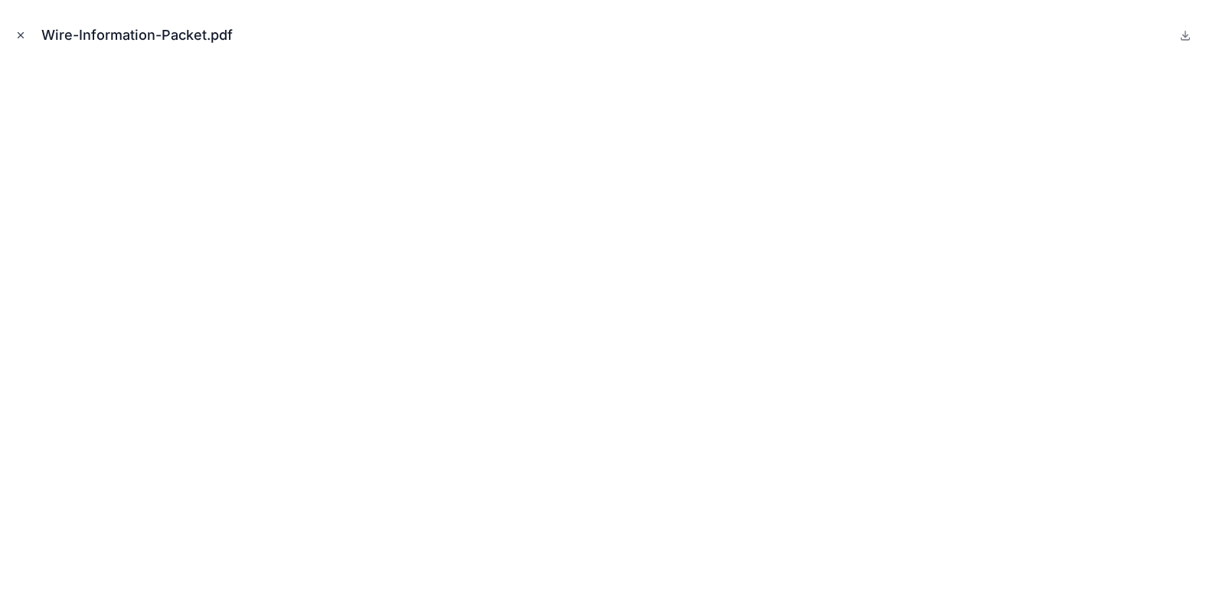
click at [18, 33] on icon "Close modal" at bounding box center [20, 35] width 11 height 11
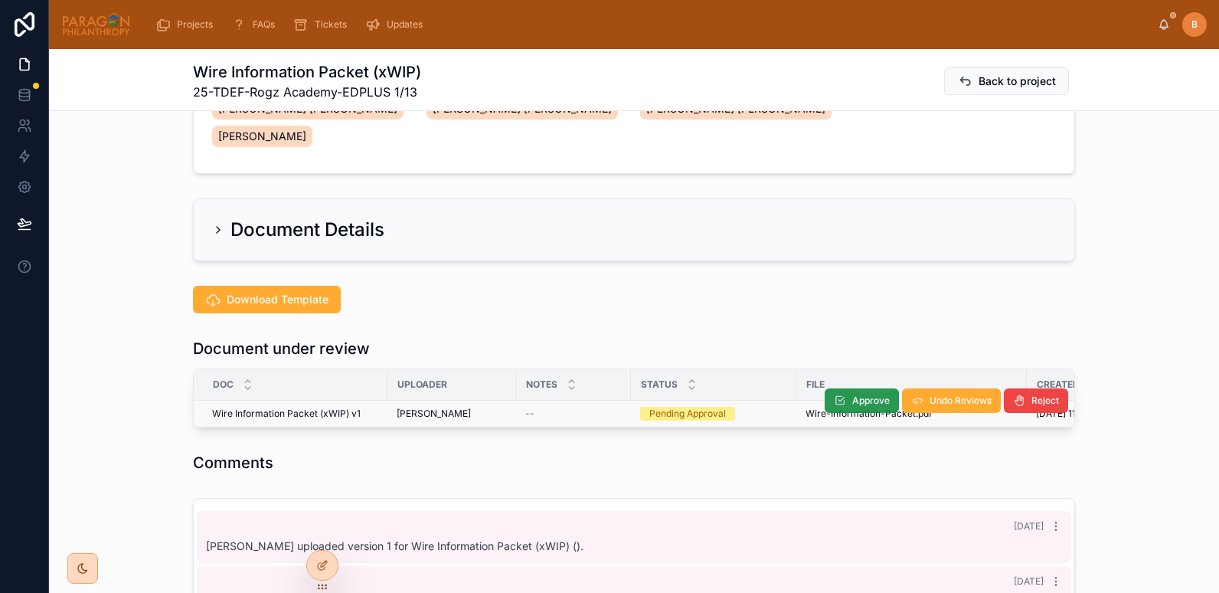
click at [838, 404] on icon at bounding box center [840, 400] width 12 height 12
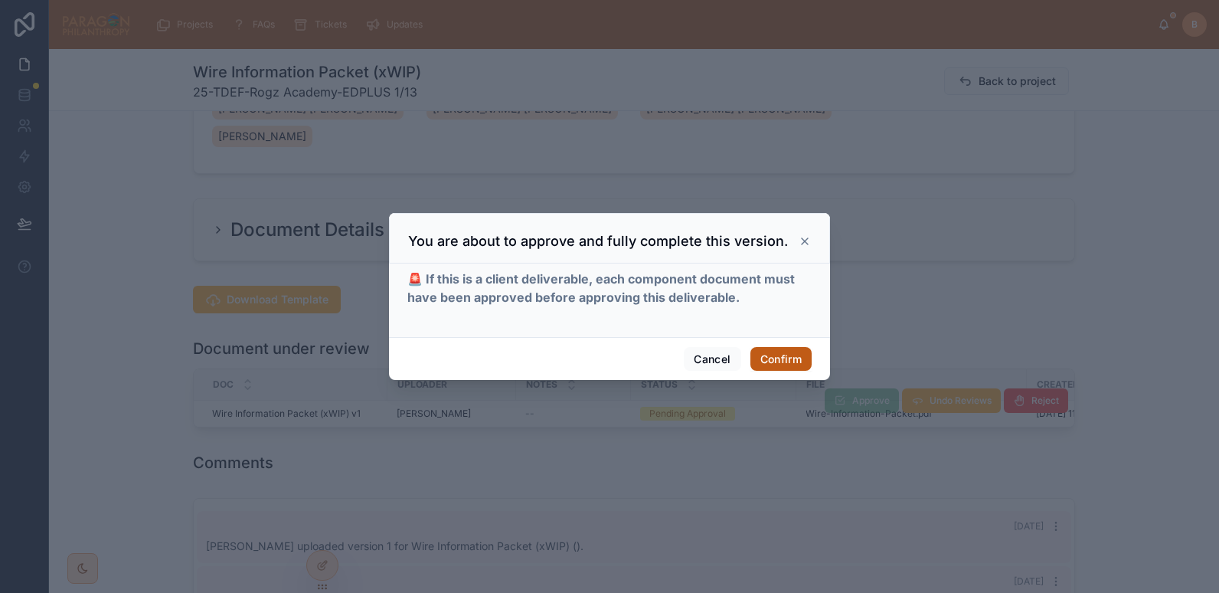
click at [772, 354] on button "Confirm" at bounding box center [780, 359] width 61 height 24
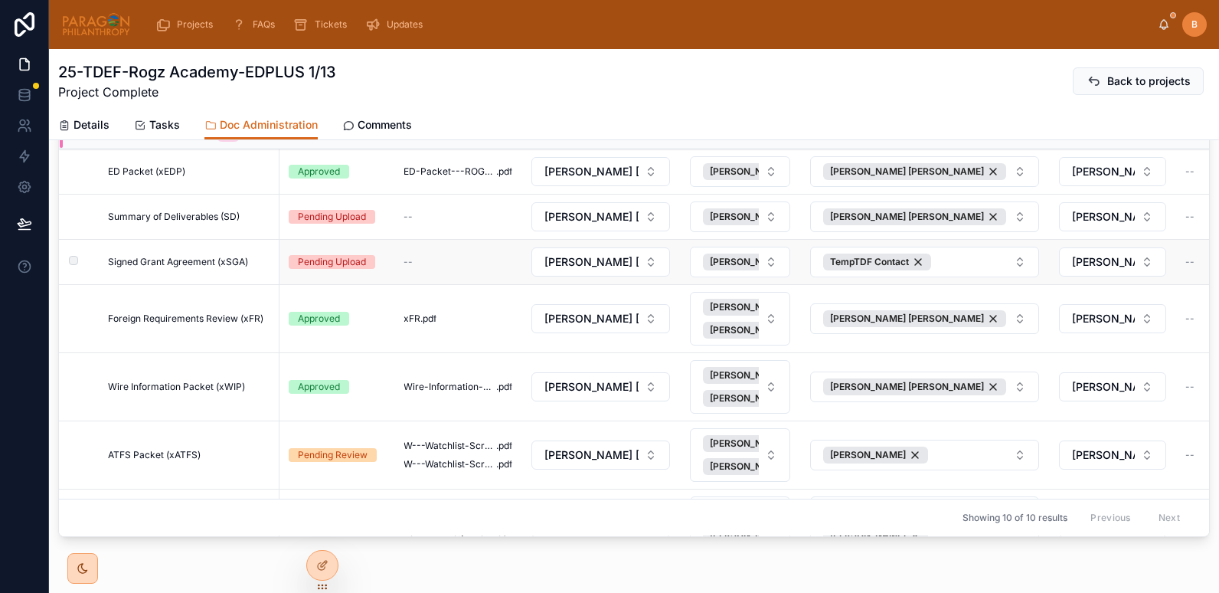
scroll to position [130, 0]
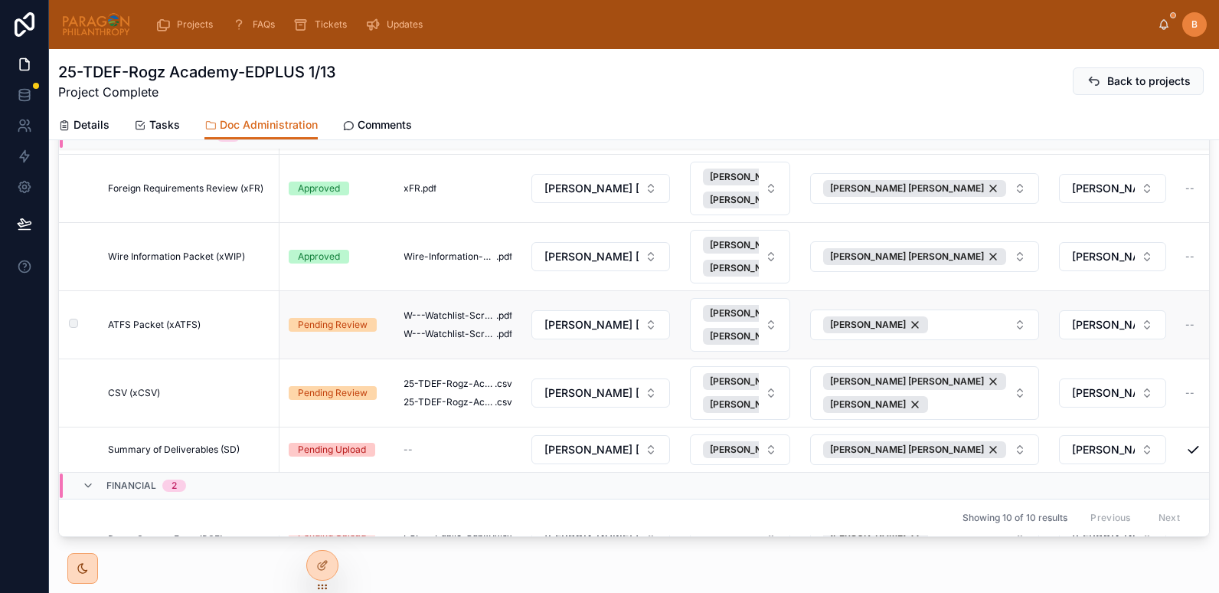
click at [172, 326] on span "ATFS Packet (xATFS)" at bounding box center [154, 324] width 93 height 12
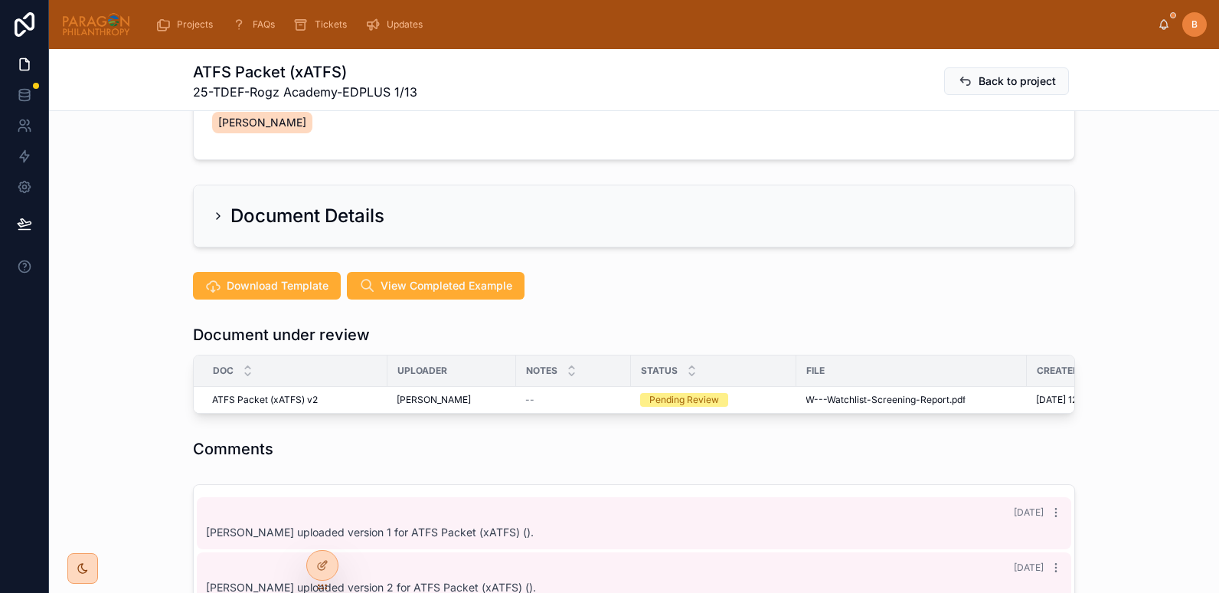
scroll to position [242, 0]
click at [321, 534] on icon at bounding box center [321, 535] width 6 height 3
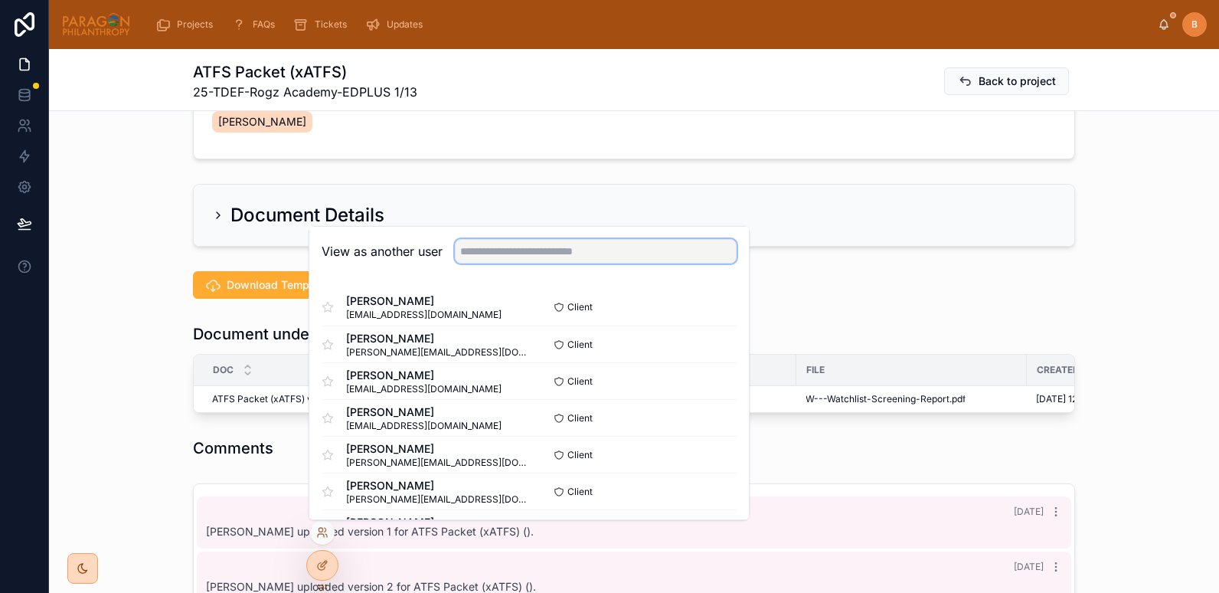
click at [534, 253] on input "text" at bounding box center [596, 251] width 282 height 24
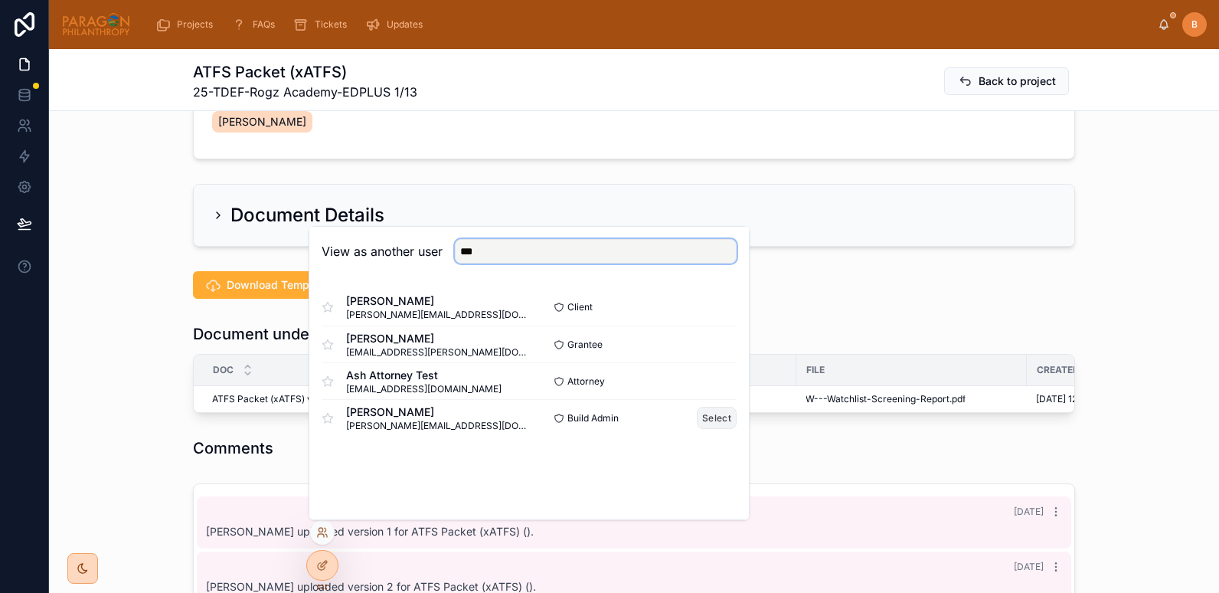
type input "***"
click at [718, 420] on button "Select" at bounding box center [717, 418] width 40 height 22
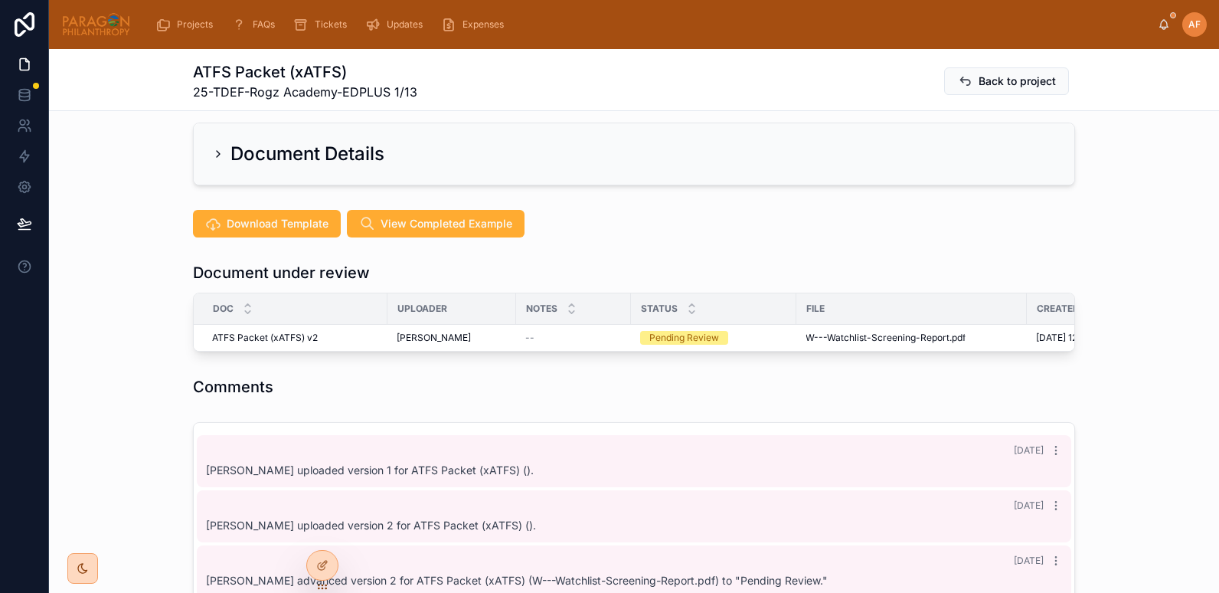
scroll to position [309, 0]
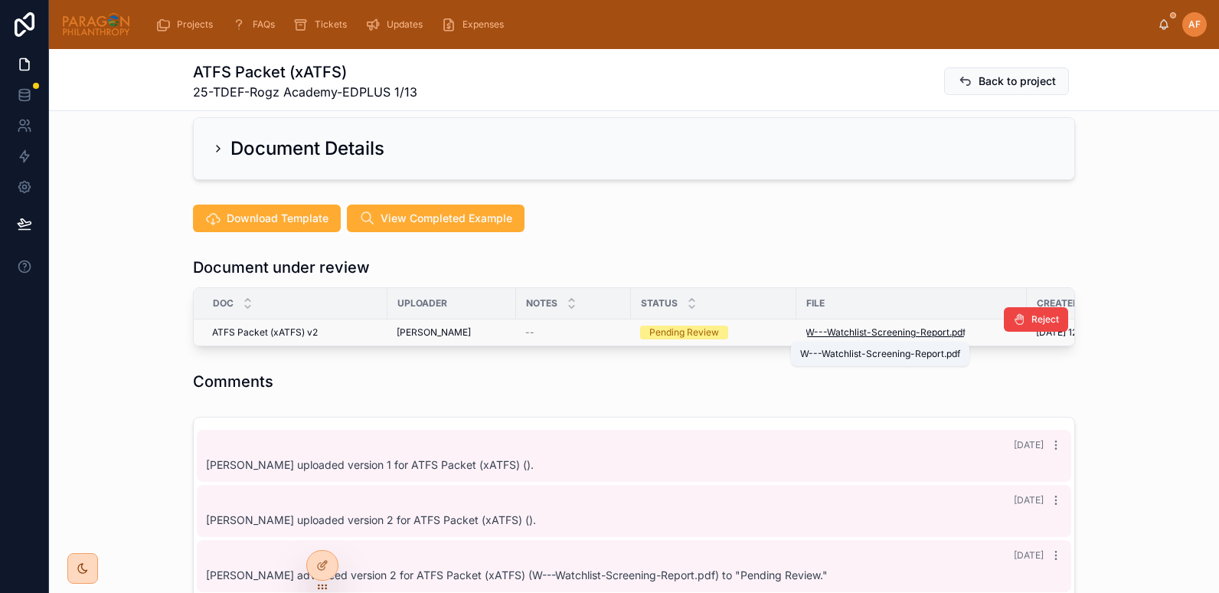
click at [832, 335] on span "W---Watchlist-Screening-Report" at bounding box center [877, 332] width 144 height 12
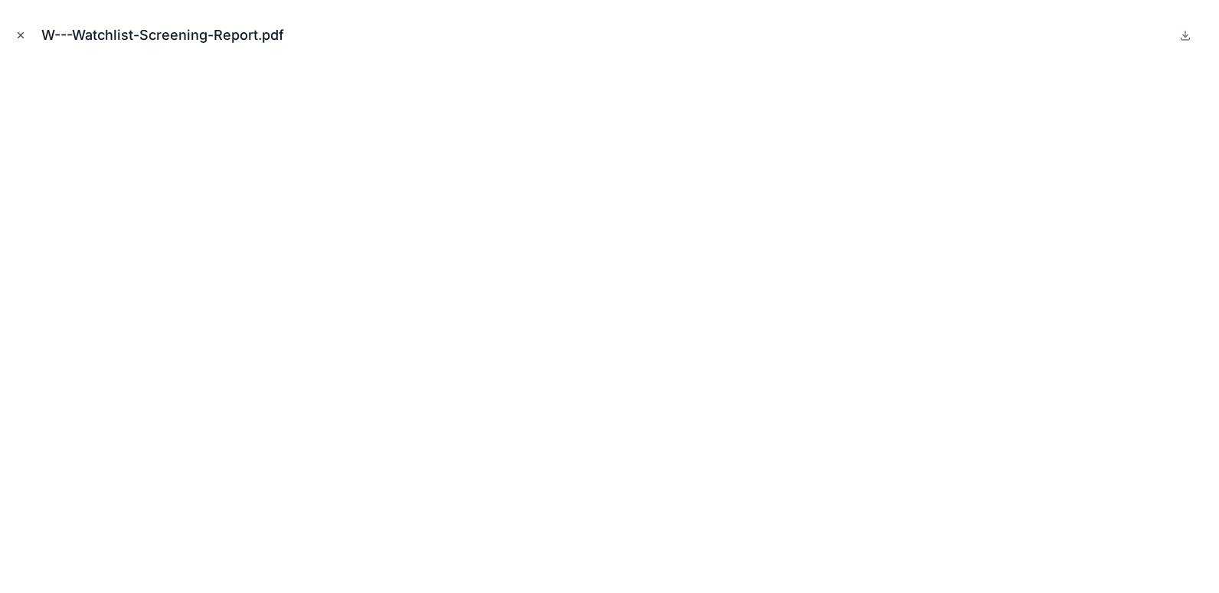
click at [25, 37] on icon "Close modal" at bounding box center [20, 35] width 11 height 11
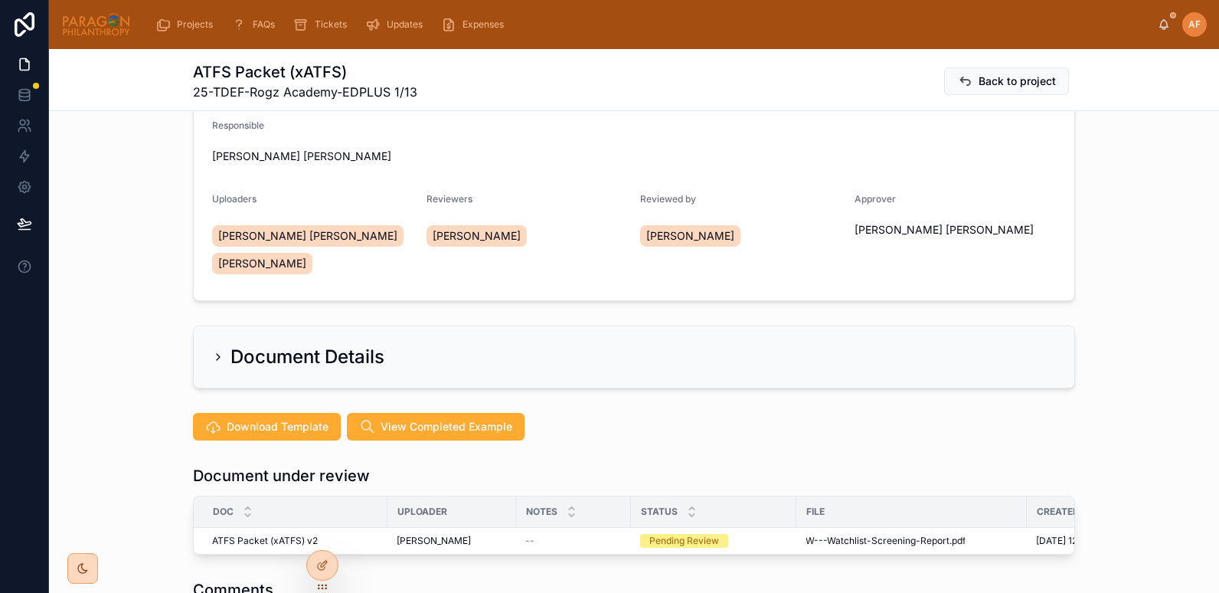
scroll to position [80, 0]
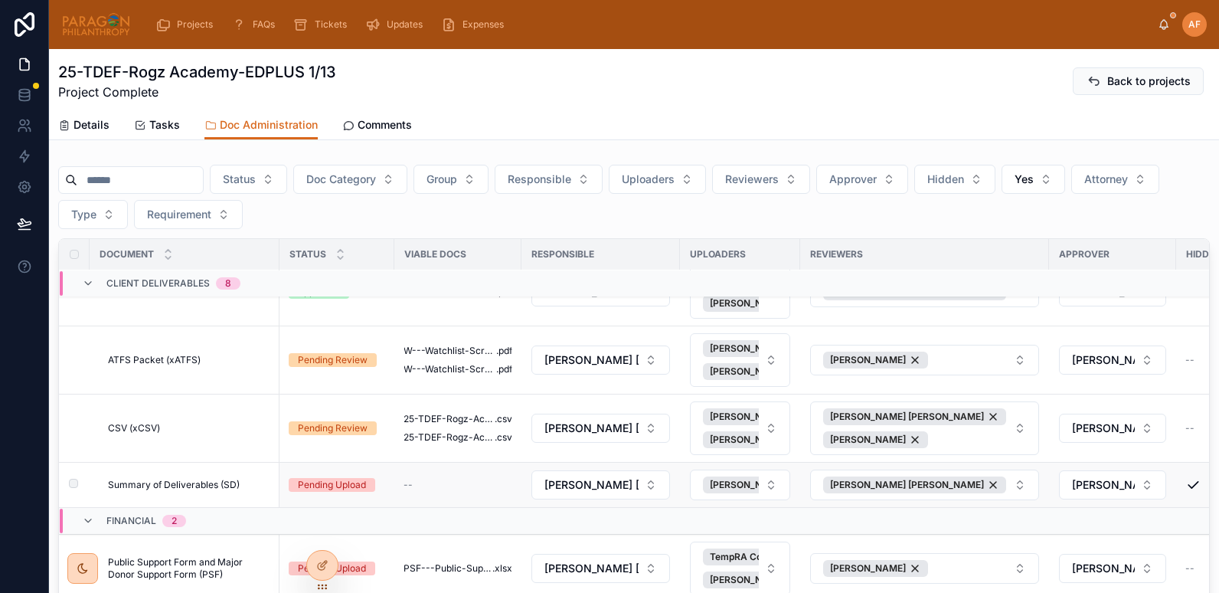
scroll to position [254, 0]
click at [115, 408] on td "CSV (xCSV) CSV (xCSV)" at bounding box center [185, 428] width 190 height 68
click at [128, 422] on span "CSV (xCSV)" at bounding box center [134, 428] width 52 height 12
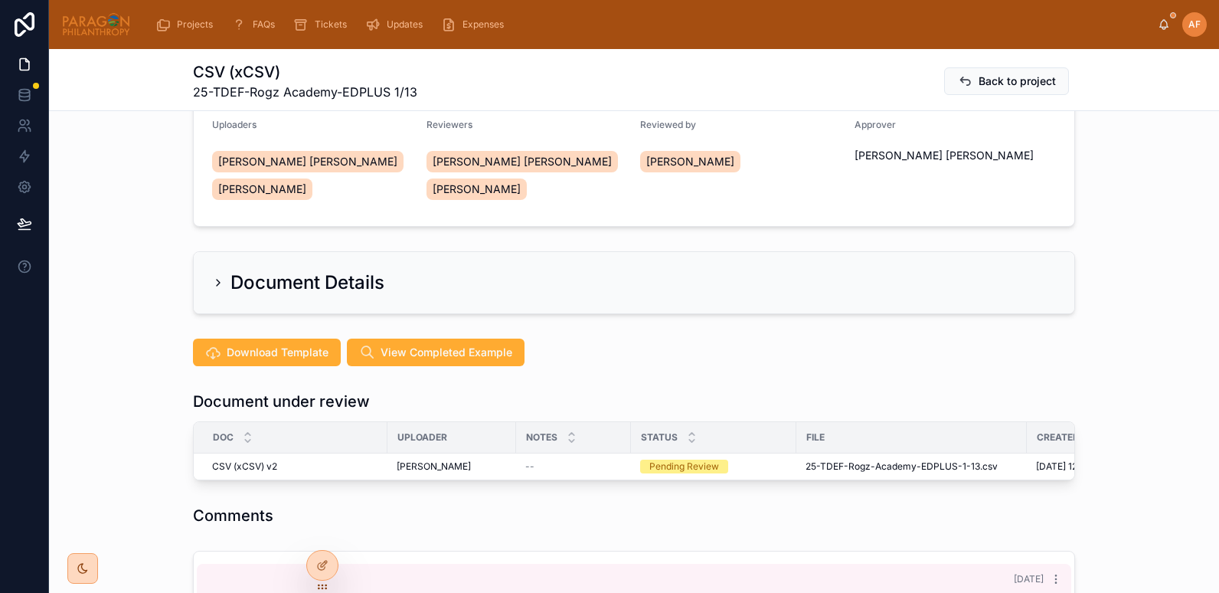
scroll to position [175, 0]
click at [325, 530] on icon at bounding box center [322, 532] width 12 height 12
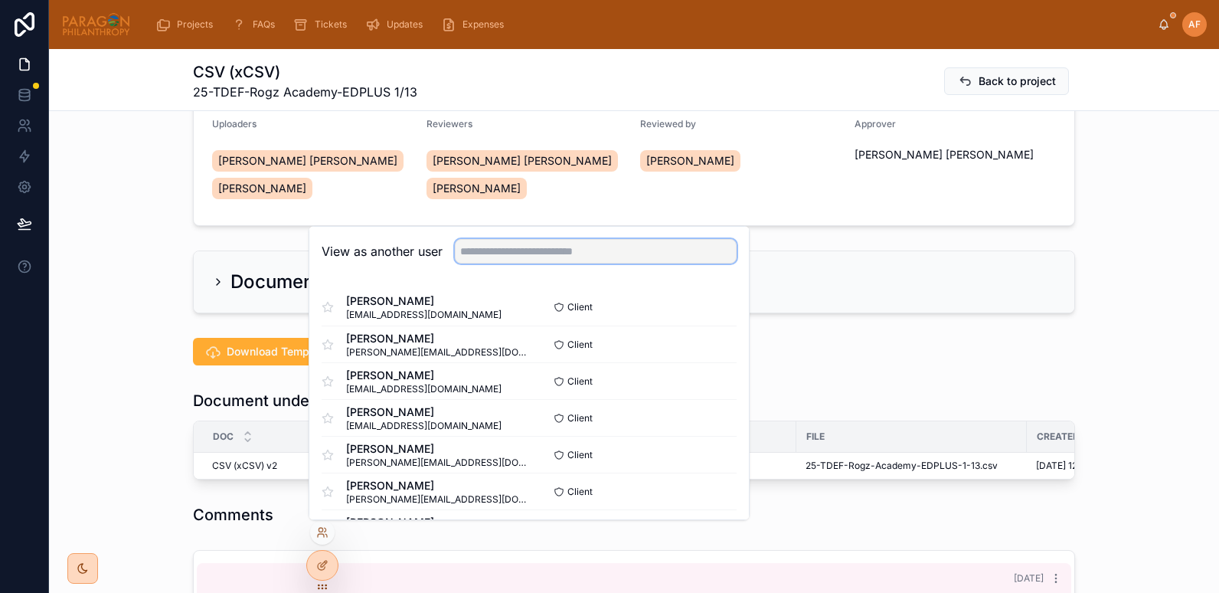
click at [518, 252] on input "text" at bounding box center [596, 251] width 282 height 24
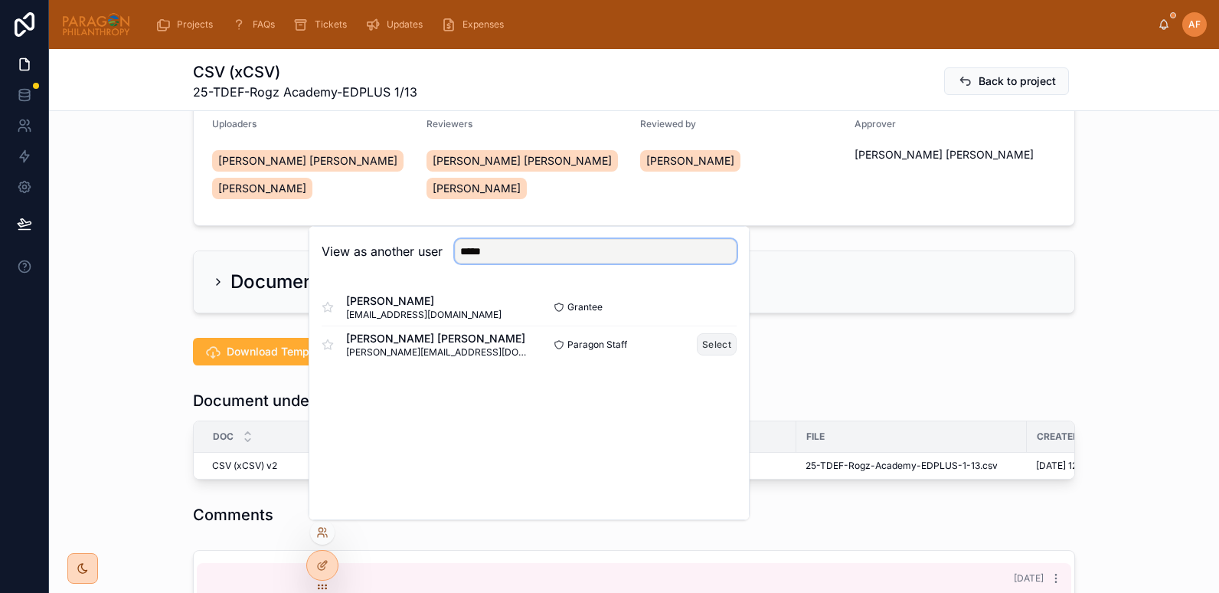
type input "*****"
click at [714, 345] on button "Select" at bounding box center [717, 344] width 40 height 22
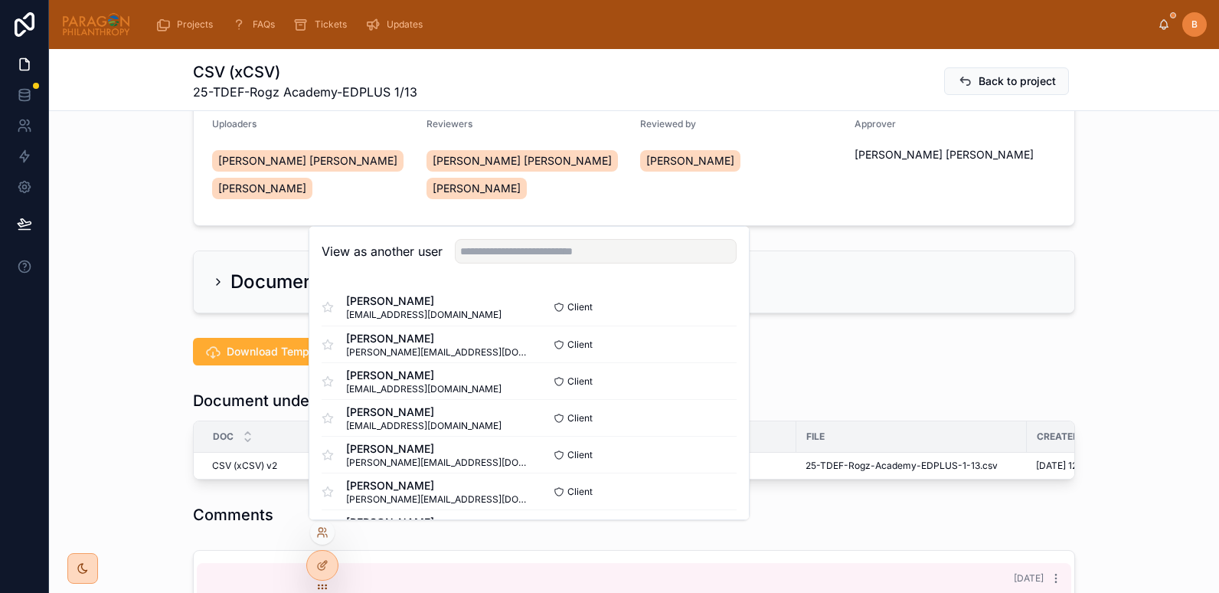
click at [1159, 172] on div "Assignments Edit Responsible Brooke Barrera Sheldon Uploaders Brooke Barrera Sh…" at bounding box center [634, 93] width 1170 height 278
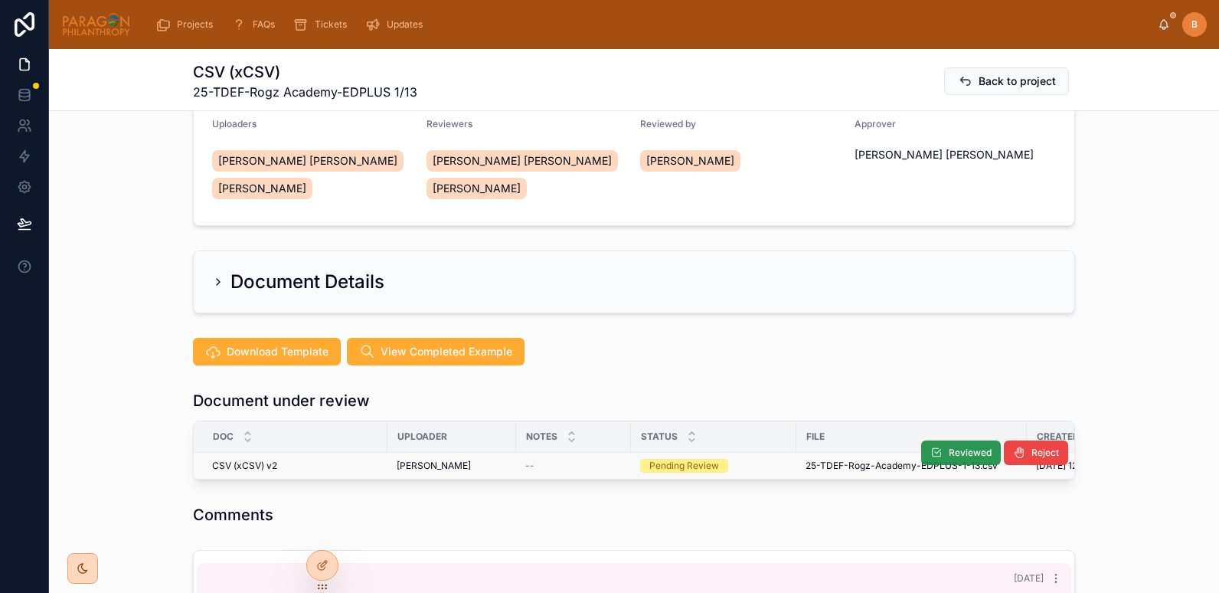
click at [933, 457] on icon at bounding box center [936, 452] width 12 height 12
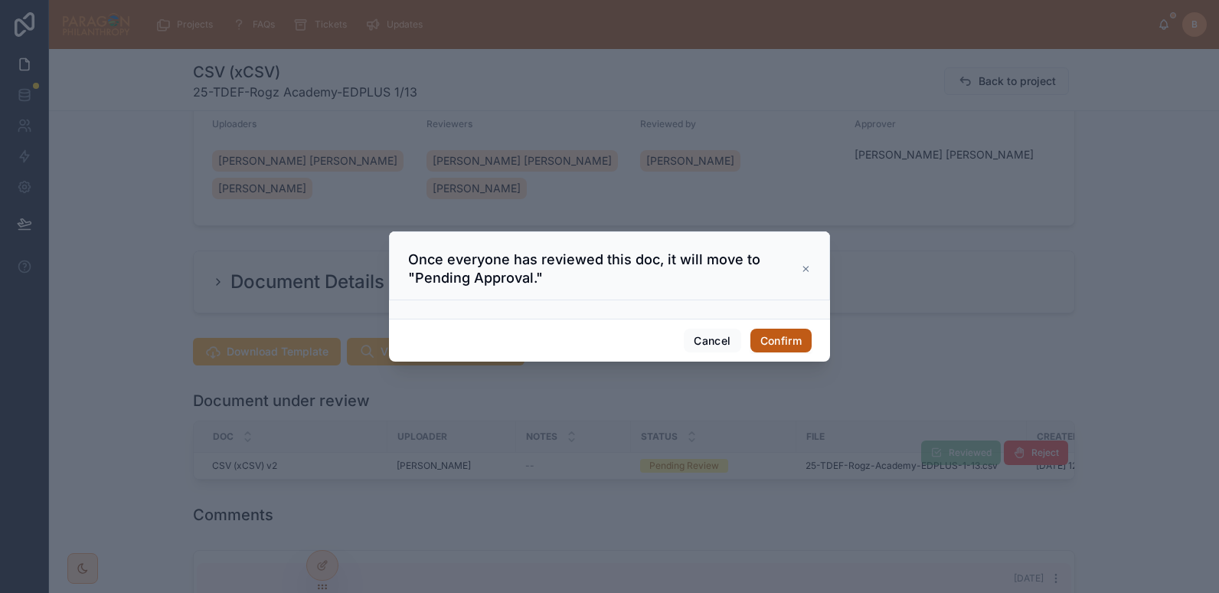
click at [771, 343] on button "Confirm" at bounding box center [780, 340] width 61 height 24
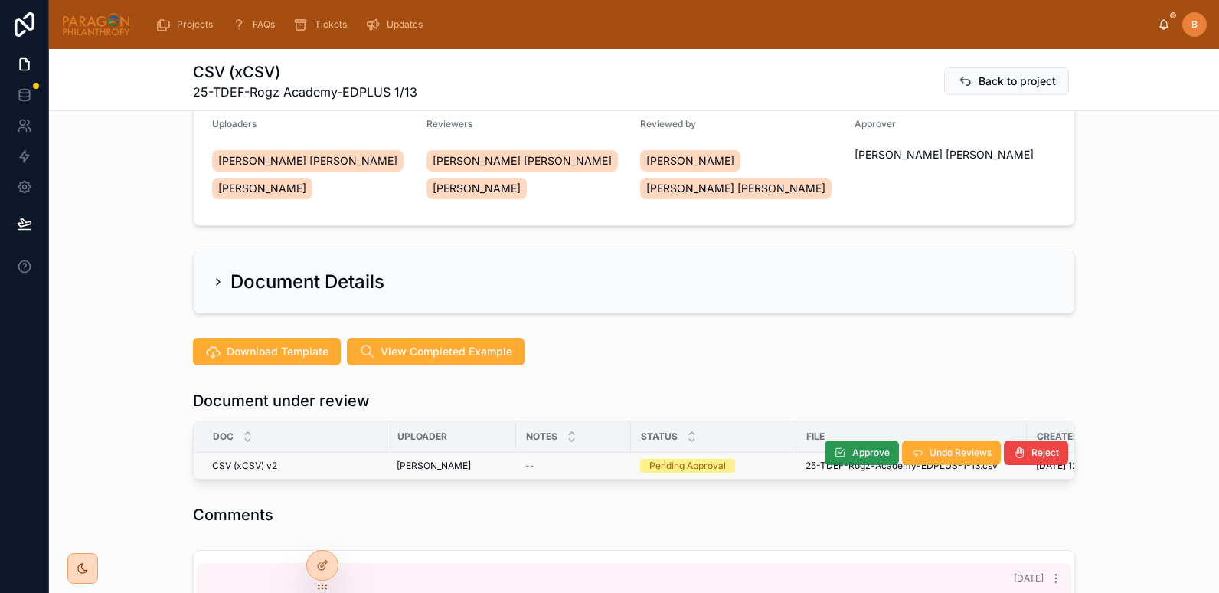
click at [854, 441] on button "Approve" at bounding box center [862, 452] width 74 height 24
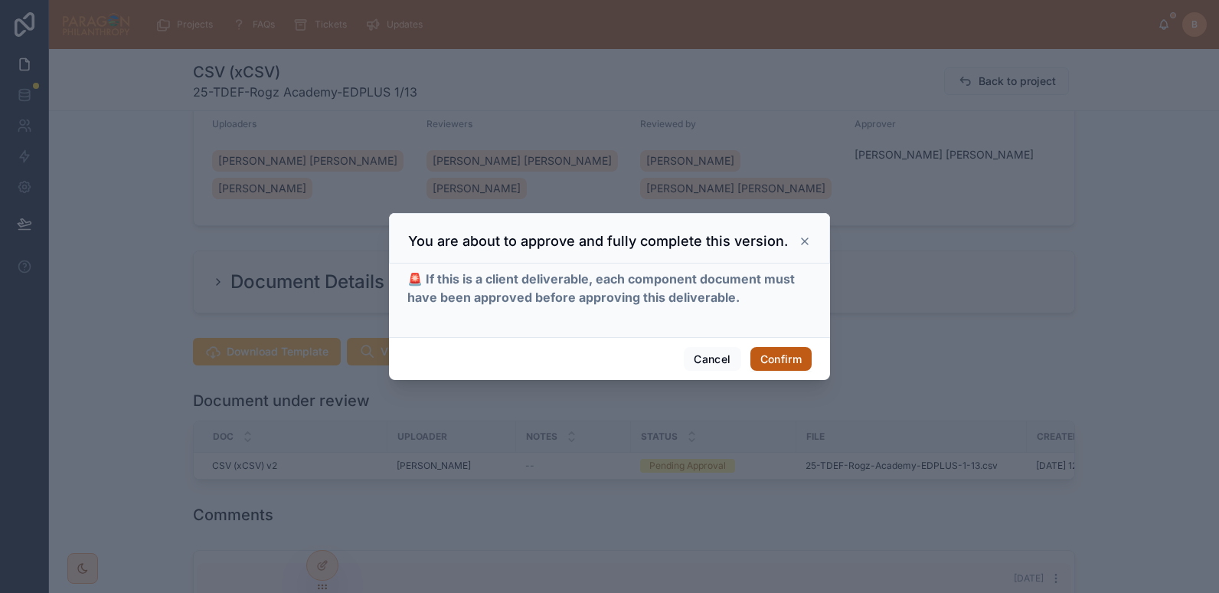
click at [779, 364] on button "Confirm" at bounding box center [780, 359] width 61 height 24
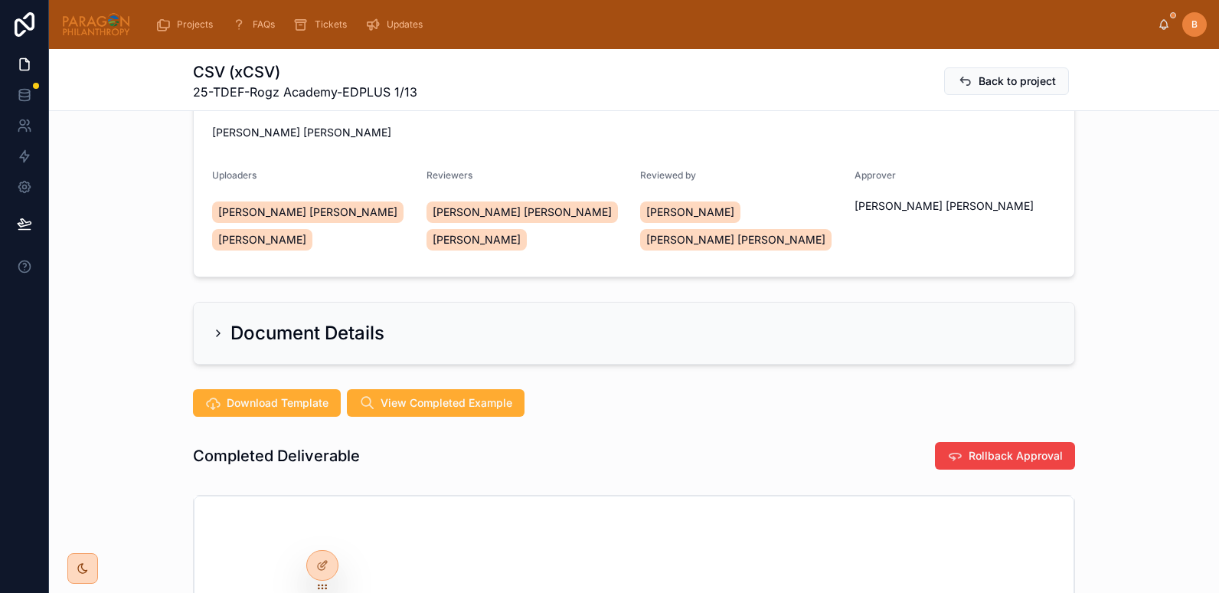
scroll to position [123, 0]
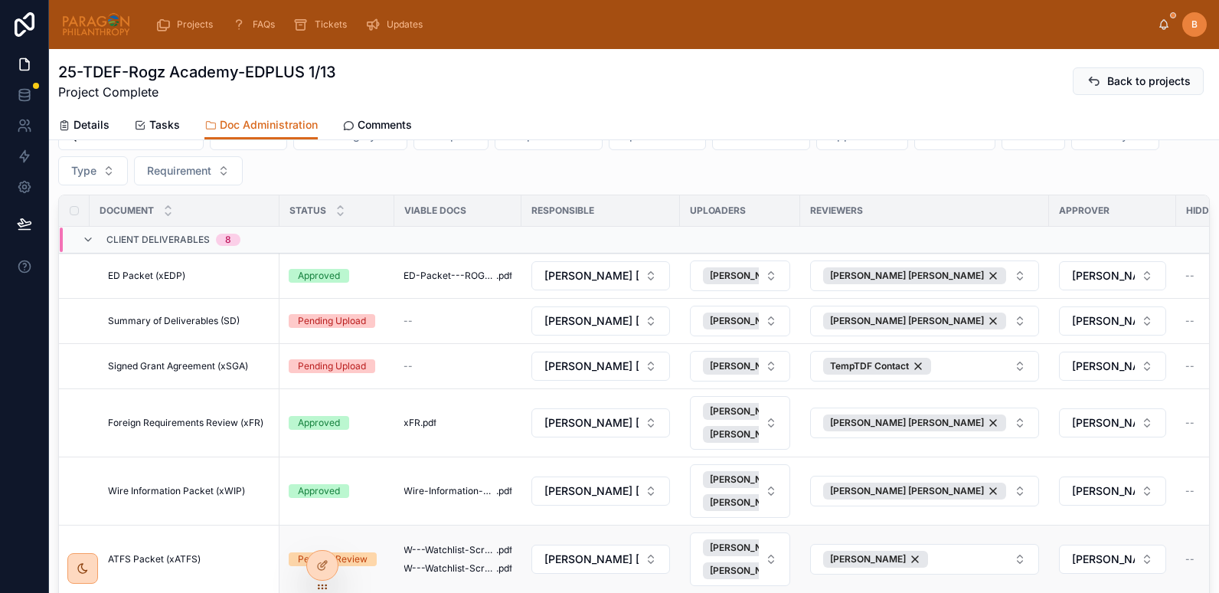
scroll to position [232, 0]
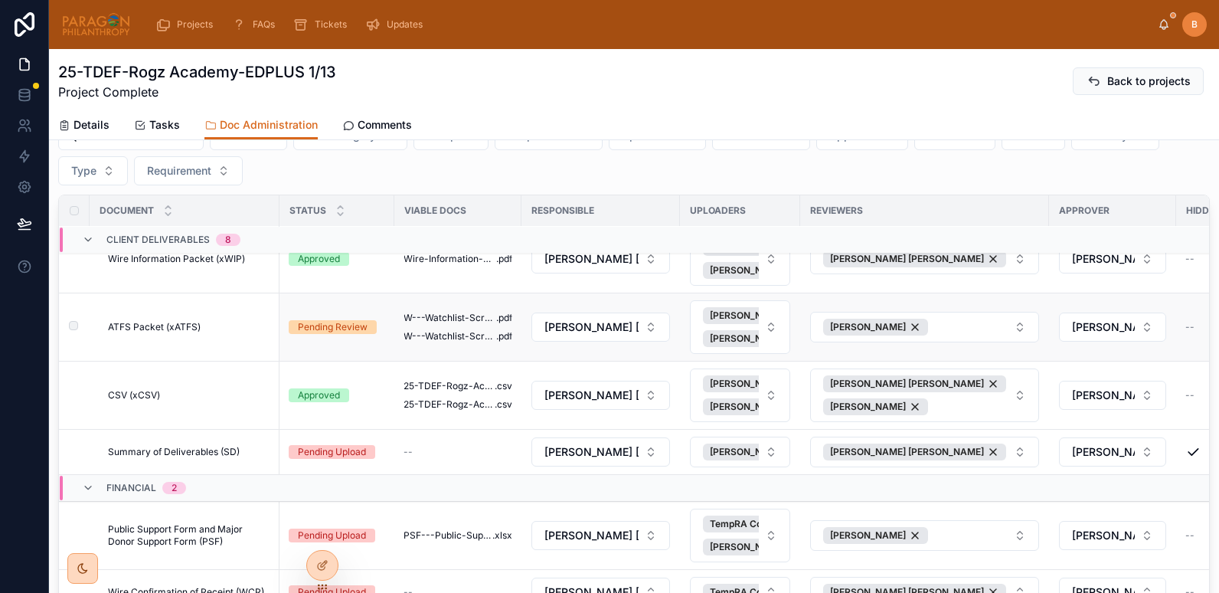
click at [169, 331] on span "ATFS Packet (xATFS)" at bounding box center [154, 327] width 93 height 12
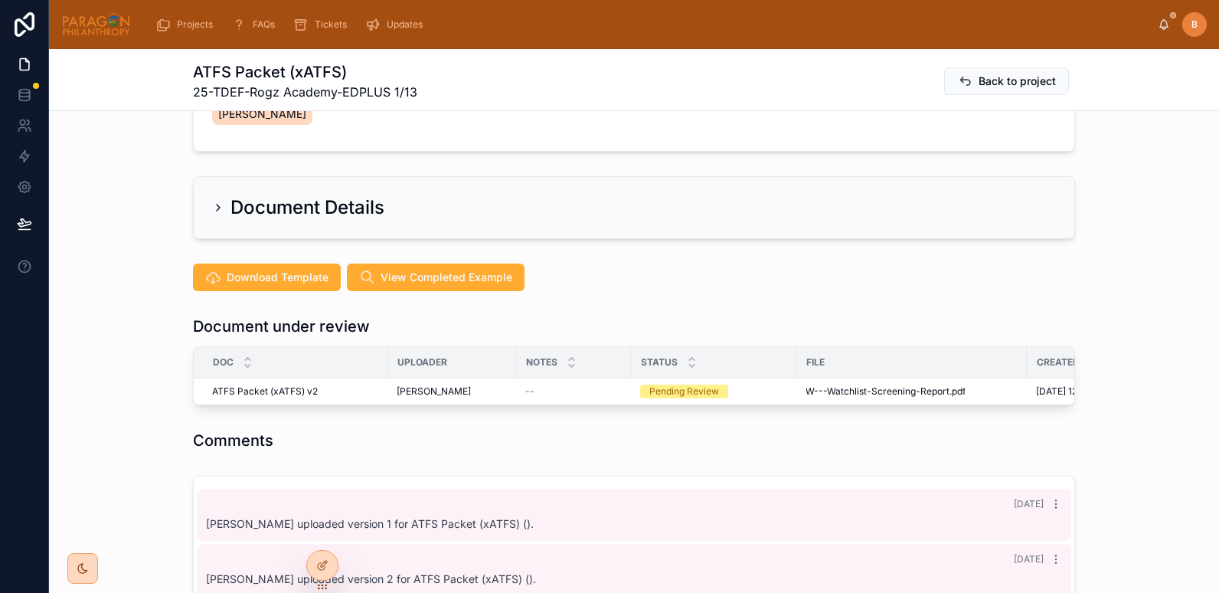
scroll to position [250, 0]
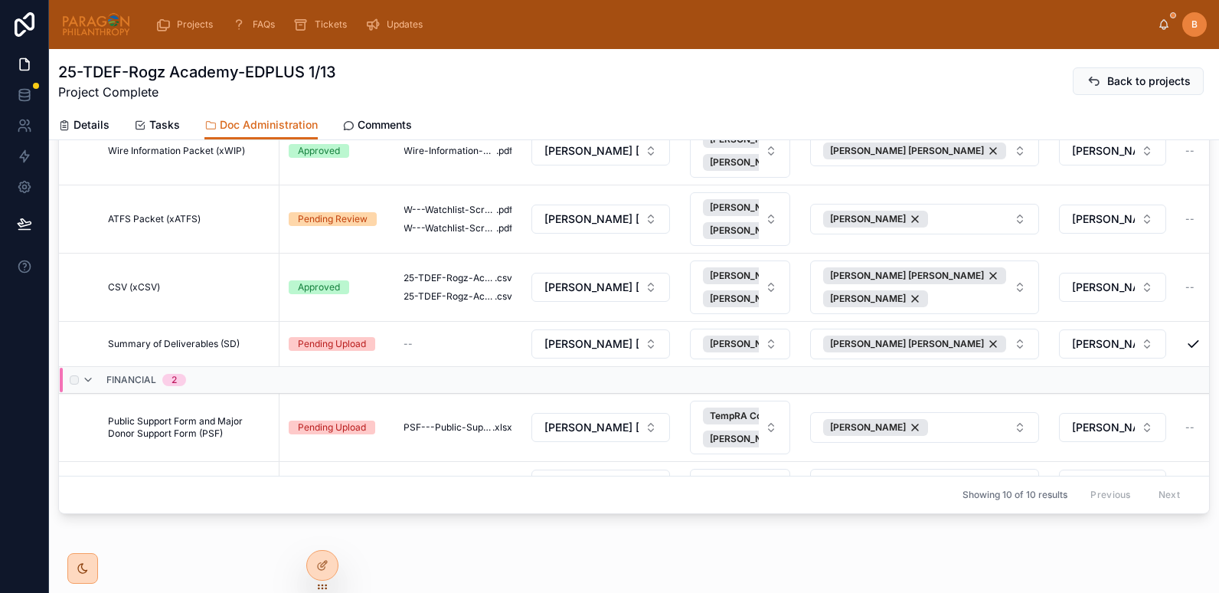
scroll to position [254, 0]
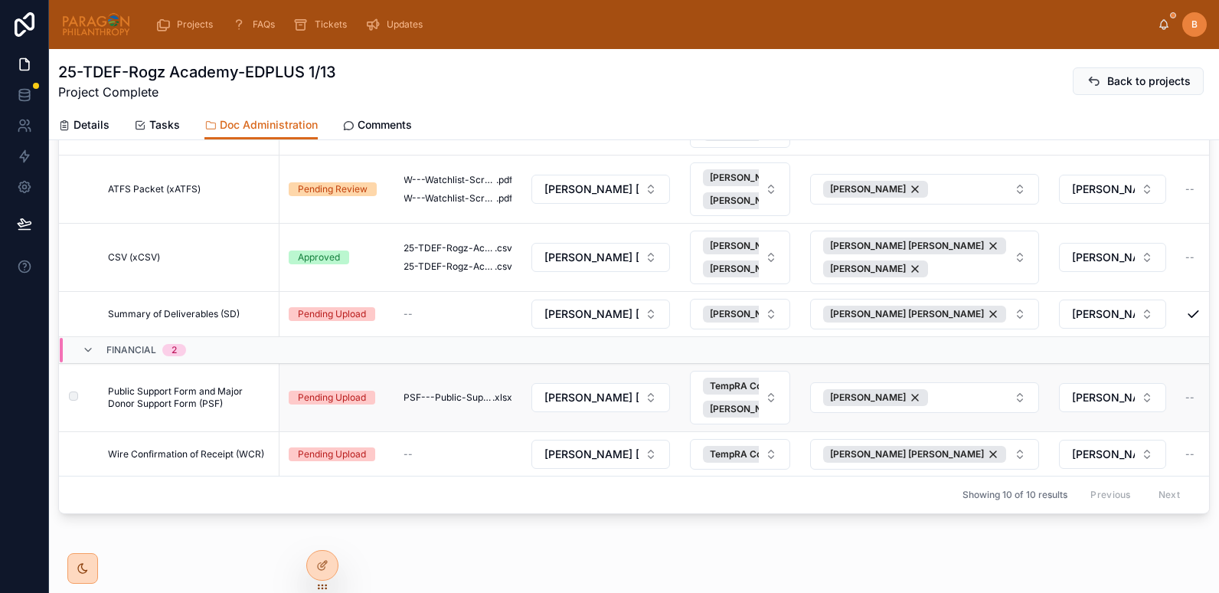
click at [248, 390] on span "Public Support Form and Major Donor Support Form (PSF)" at bounding box center [189, 397] width 162 height 24
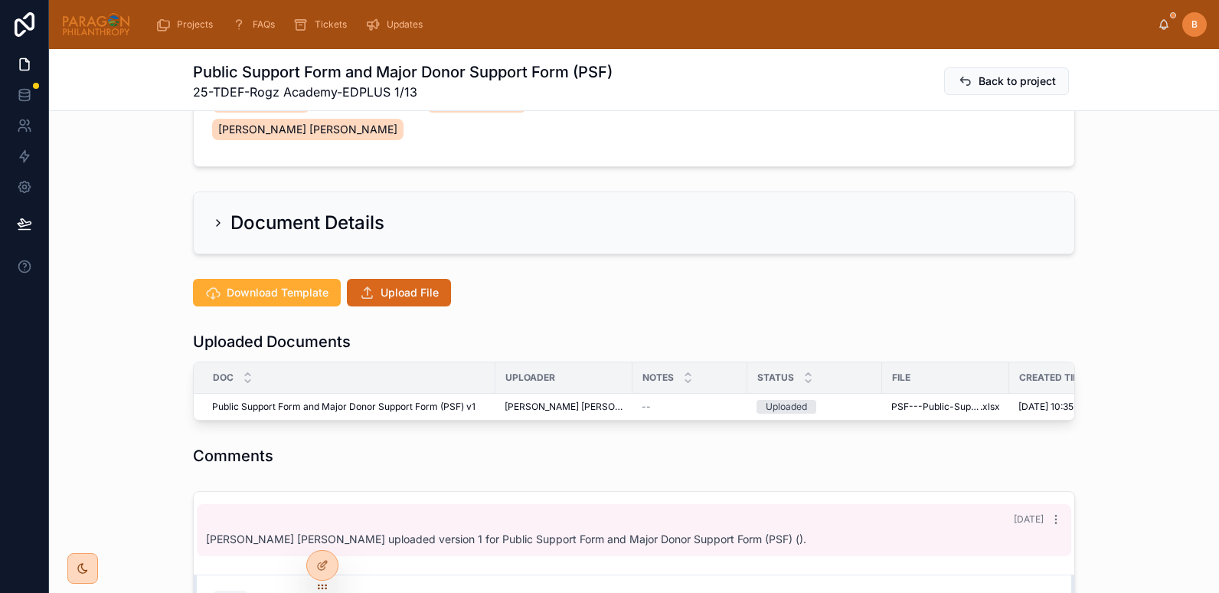
scroll to position [276, 0]
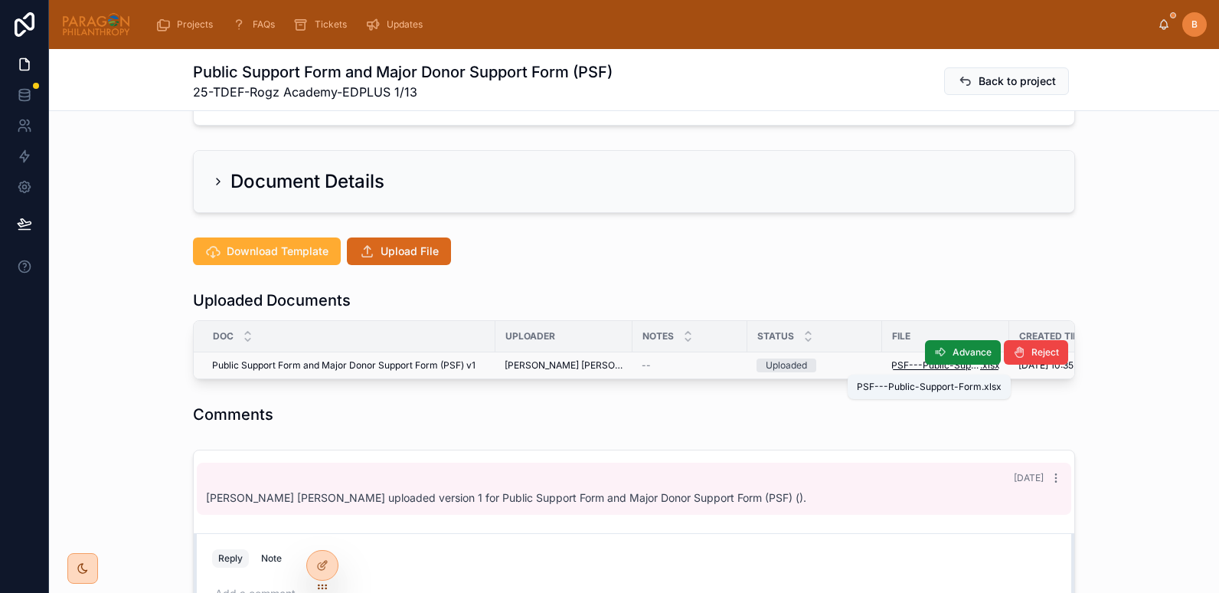
click at [891, 365] on span "PSF---Public-Support-Form" at bounding box center [935, 365] width 89 height 12
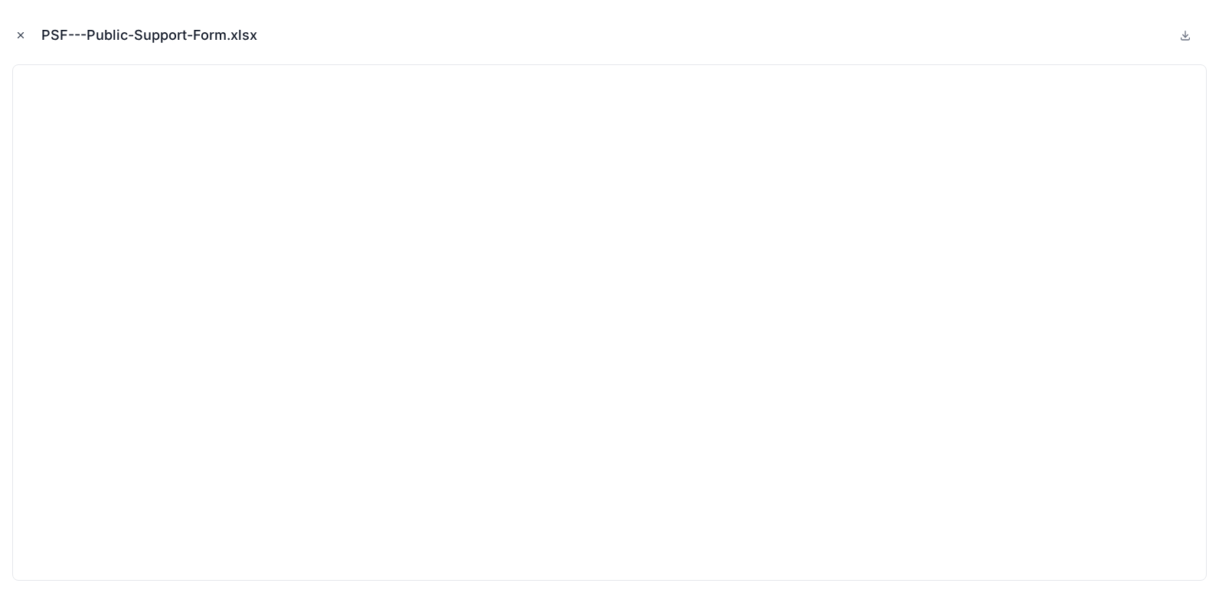
click at [19, 30] on icon "Close modal" at bounding box center [20, 35] width 11 height 11
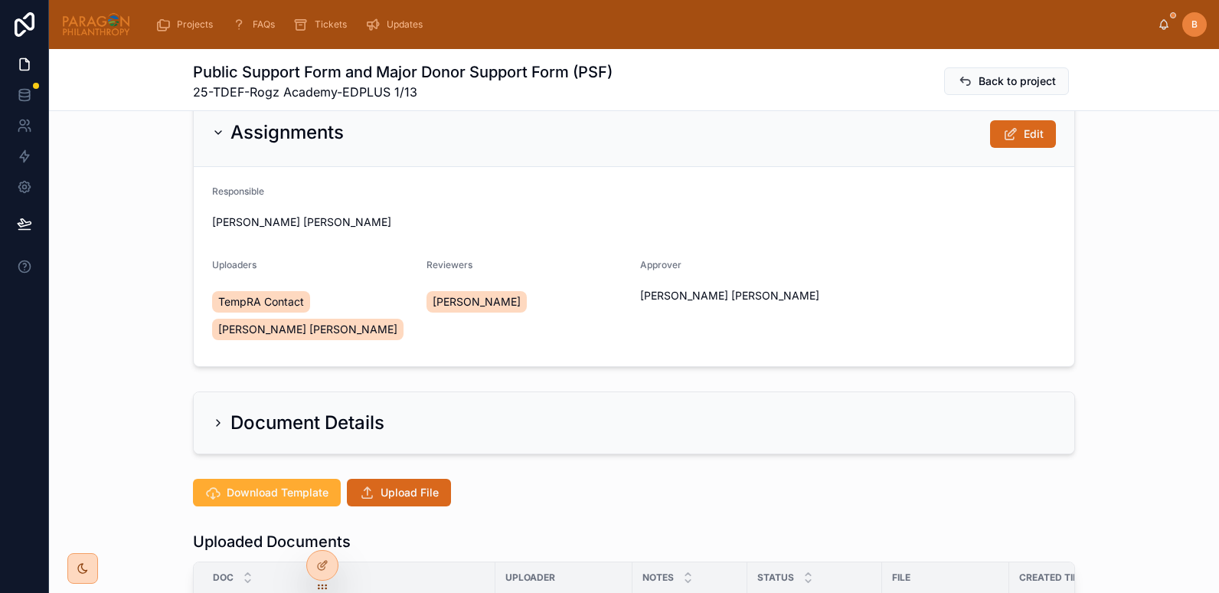
scroll to position [11, 0]
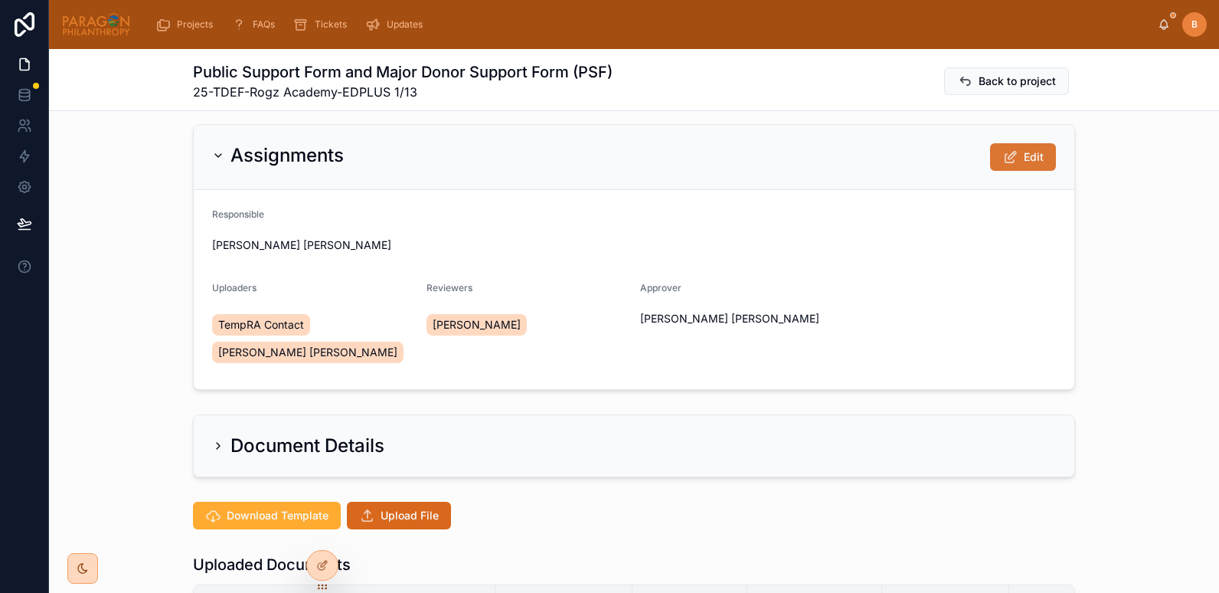
click at [1017, 155] on button "Edit" at bounding box center [1023, 157] width 66 height 28
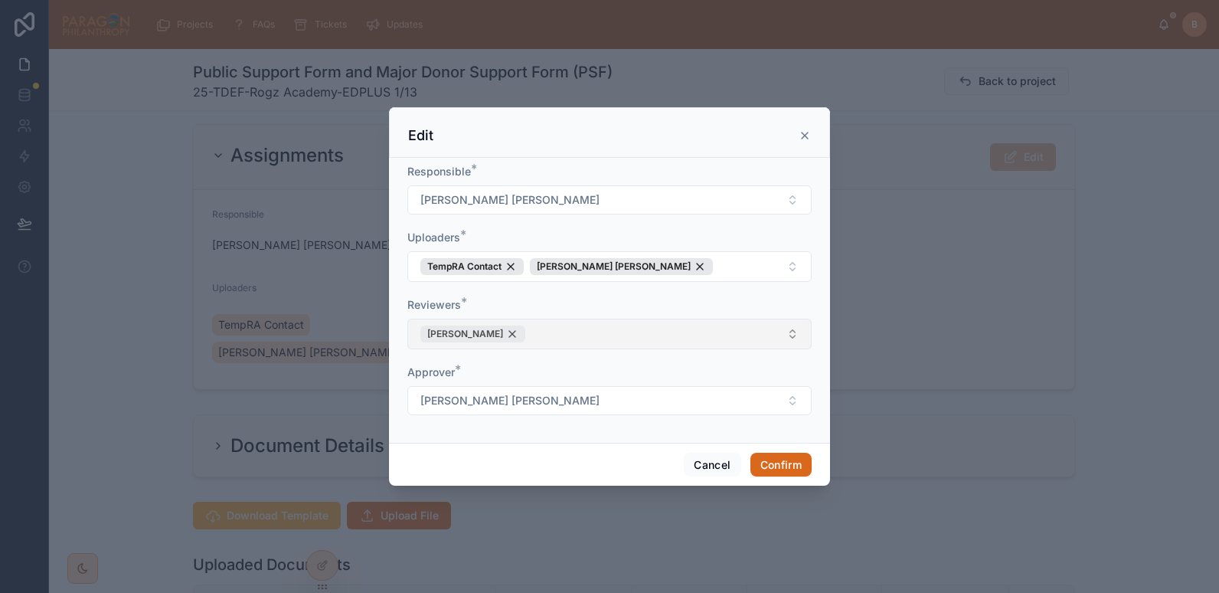
click at [515, 332] on div "[PERSON_NAME]" at bounding box center [472, 333] width 105 height 17
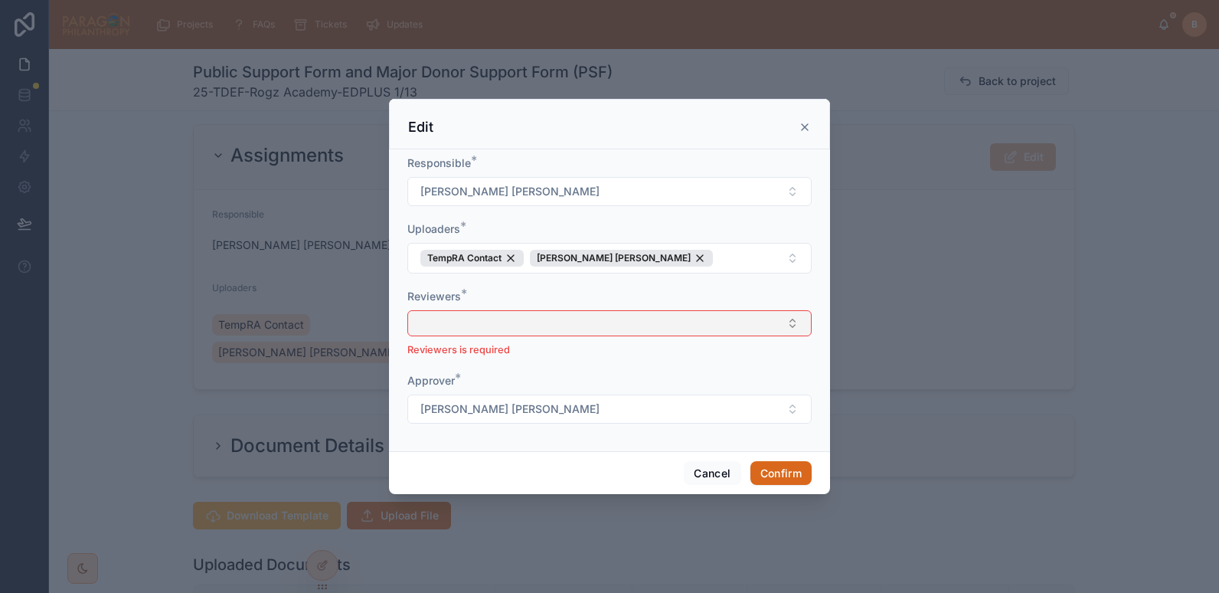
click at [481, 322] on button "Select Button" at bounding box center [609, 323] width 404 height 26
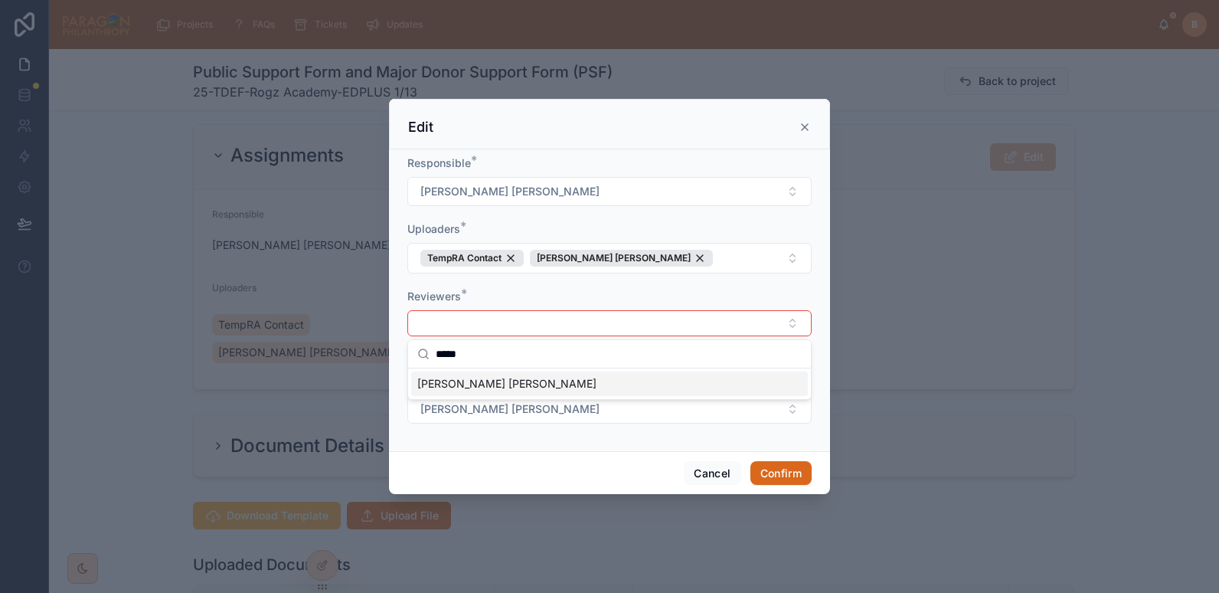
type input "*****"
click at [457, 377] on span "[PERSON_NAME] [PERSON_NAME]" at bounding box center [506, 383] width 179 height 15
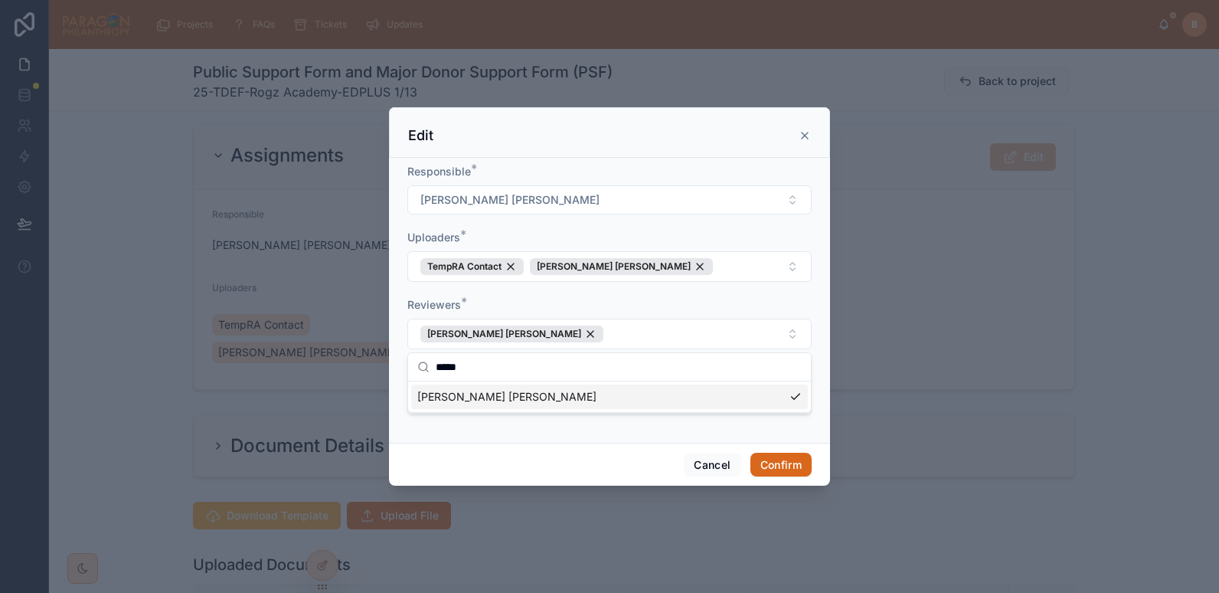
click at [526, 398] on span "[PERSON_NAME] [PERSON_NAME]" at bounding box center [506, 396] width 179 height 15
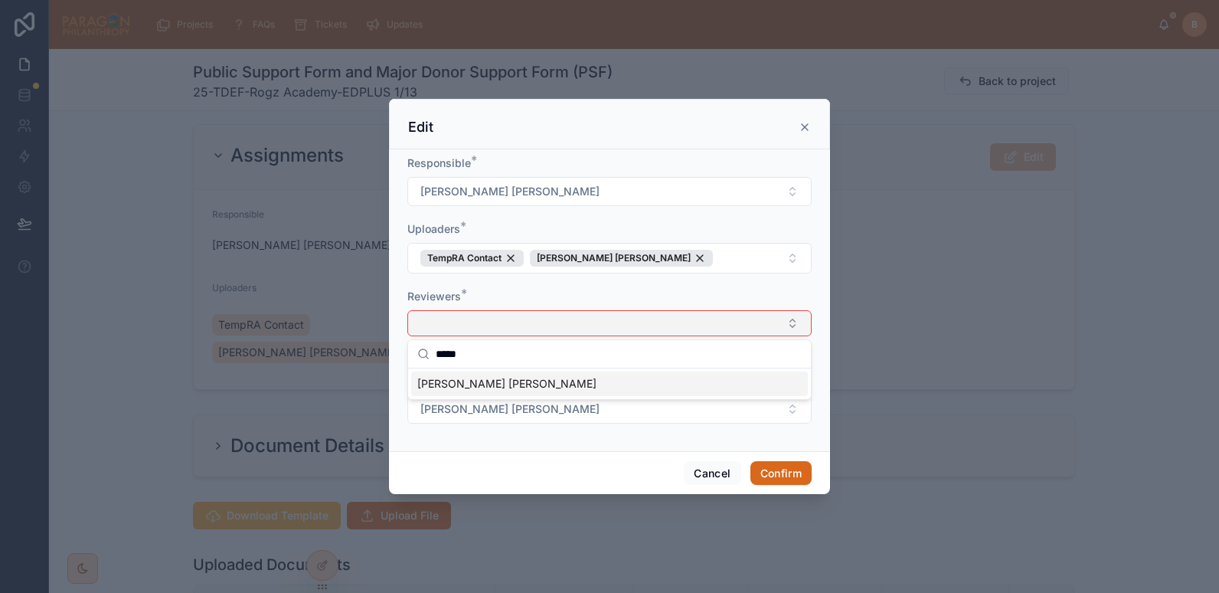
click at [518, 327] on button "Select Button" at bounding box center [609, 323] width 404 height 26
click at [458, 323] on button "Select Button" at bounding box center [609, 323] width 404 height 26
type input "****"
click at [491, 384] on span "[PERSON_NAME] [PERSON_NAME]" at bounding box center [506, 383] width 179 height 15
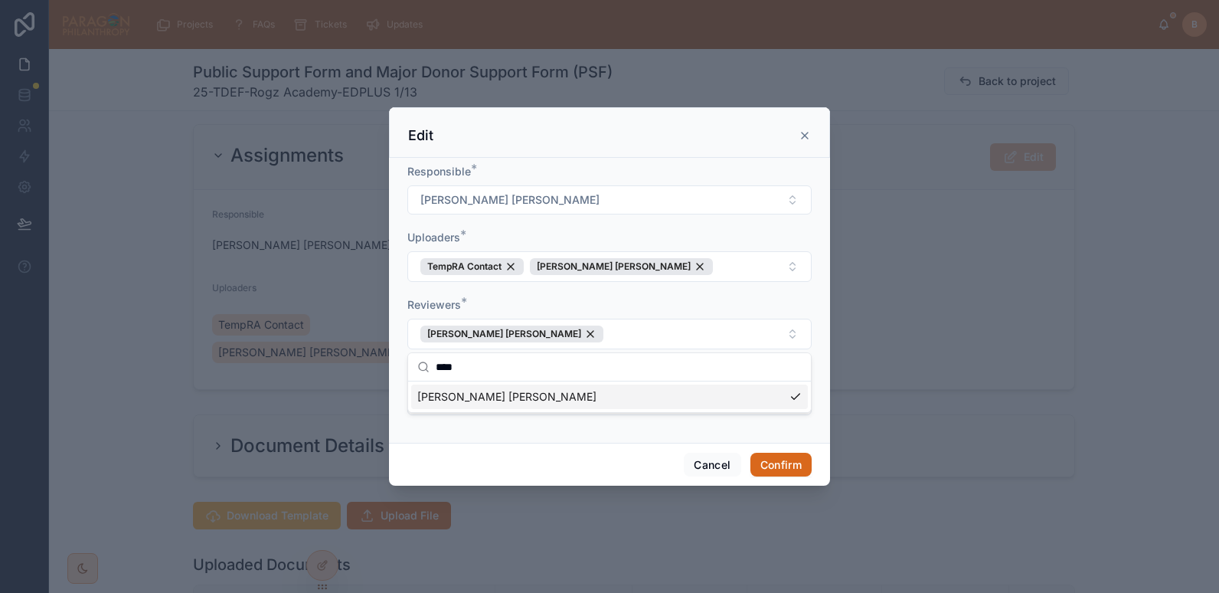
click at [551, 287] on form "Responsible * Brooke Barrera Sheldon Uploaders * TempRA Contact Brooke Barrera …" at bounding box center [609, 297] width 404 height 266
click at [784, 463] on button "Confirm" at bounding box center [780, 464] width 61 height 24
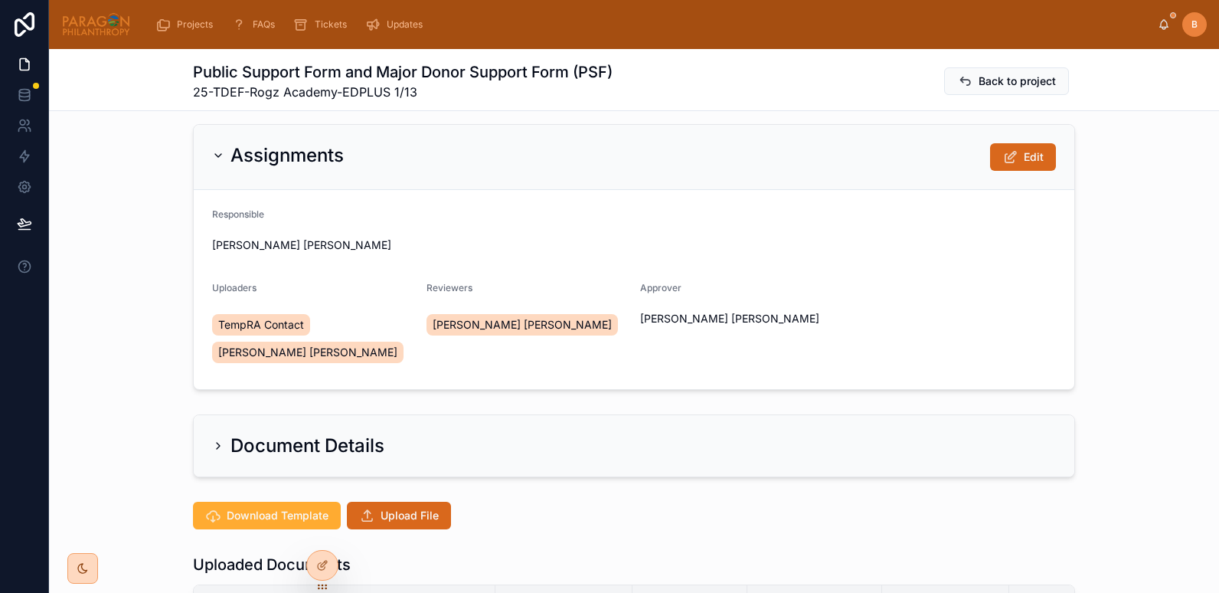
scroll to position [286, 0]
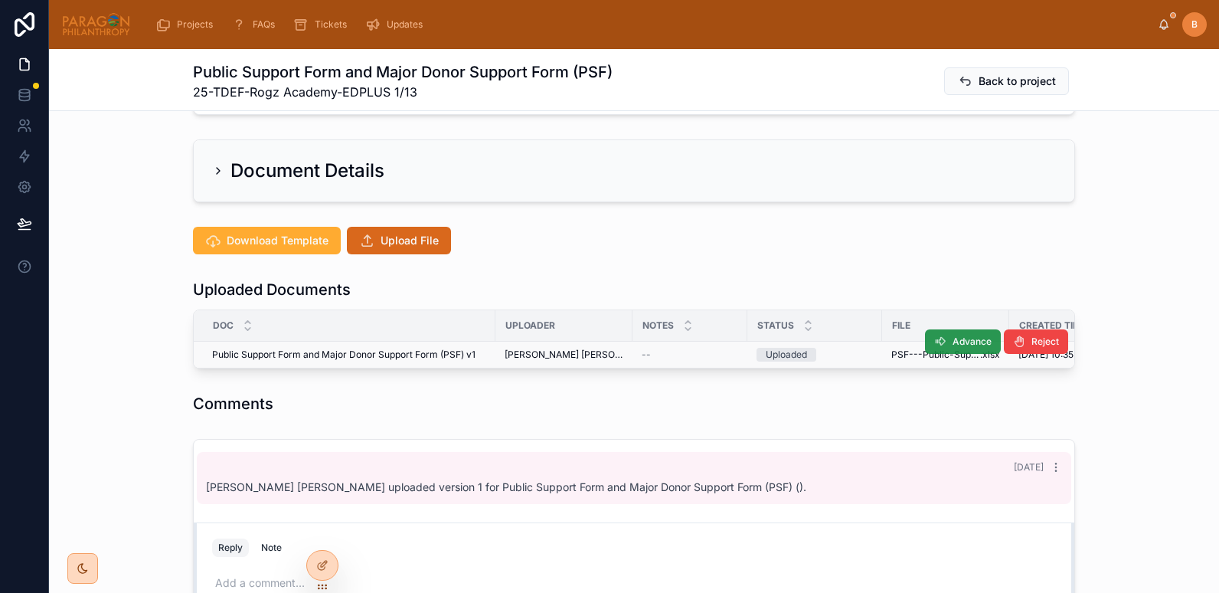
click at [946, 342] on button "Advance" at bounding box center [963, 341] width 76 height 24
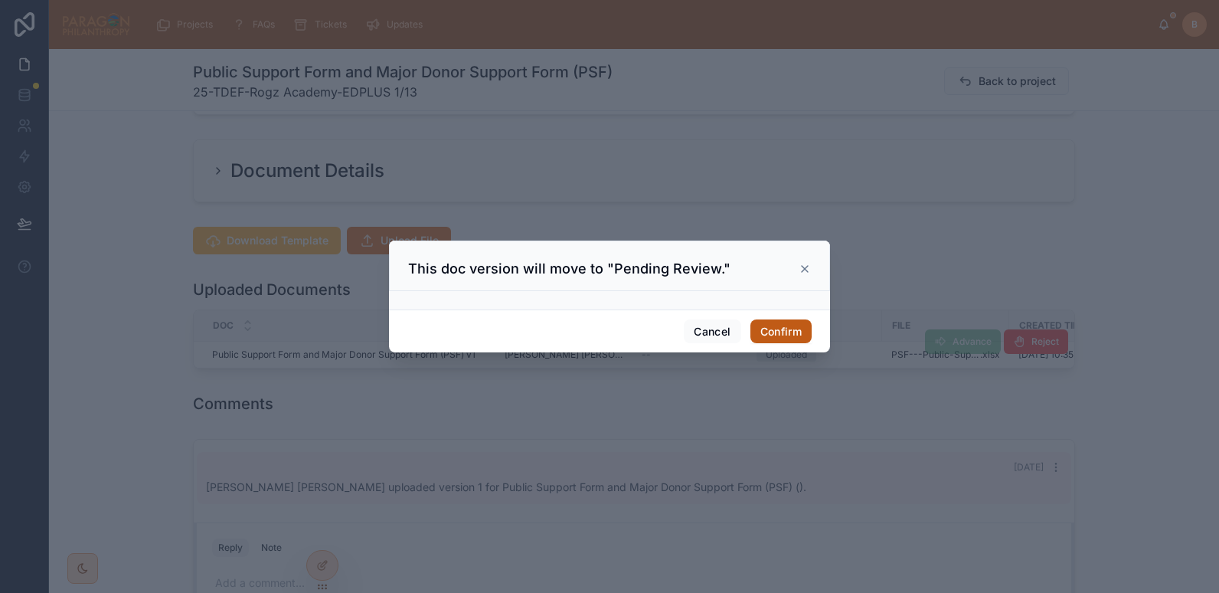
click at [763, 321] on button "Confirm" at bounding box center [780, 331] width 61 height 24
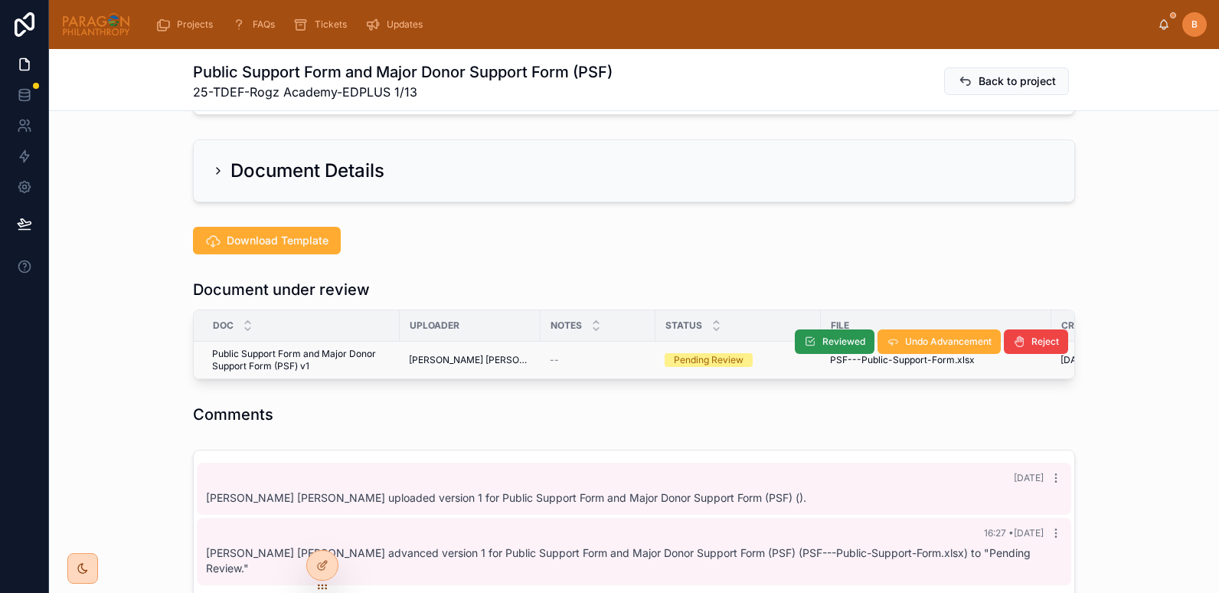
click at [831, 348] on button "Reviewed" at bounding box center [835, 341] width 80 height 24
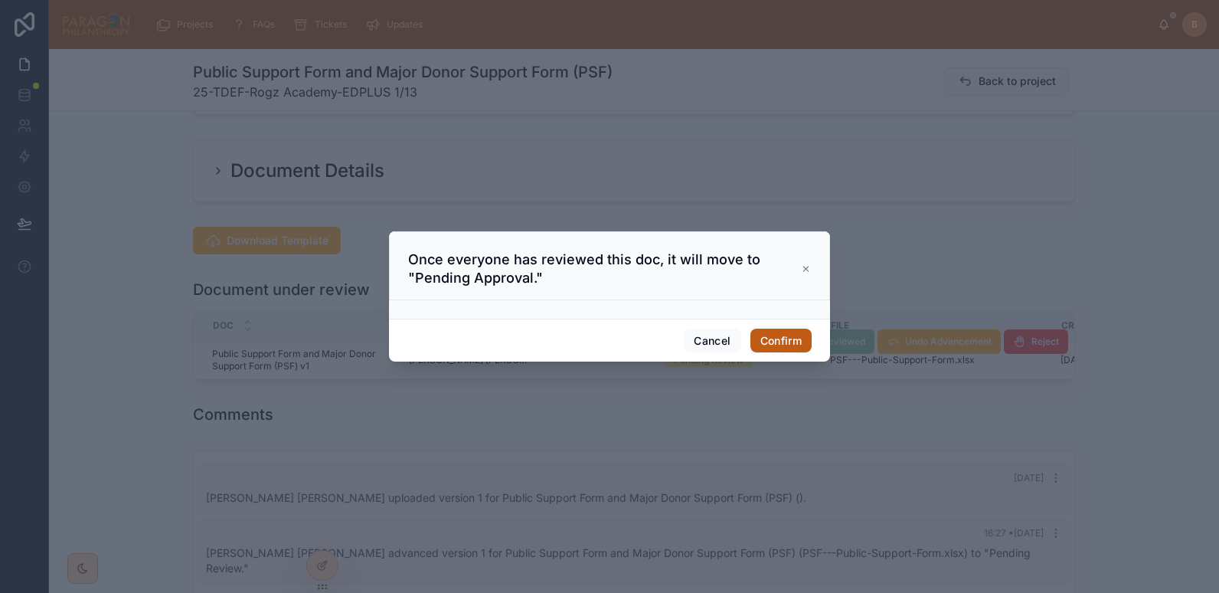
click at [785, 343] on button "Confirm" at bounding box center [780, 340] width 61 height 24
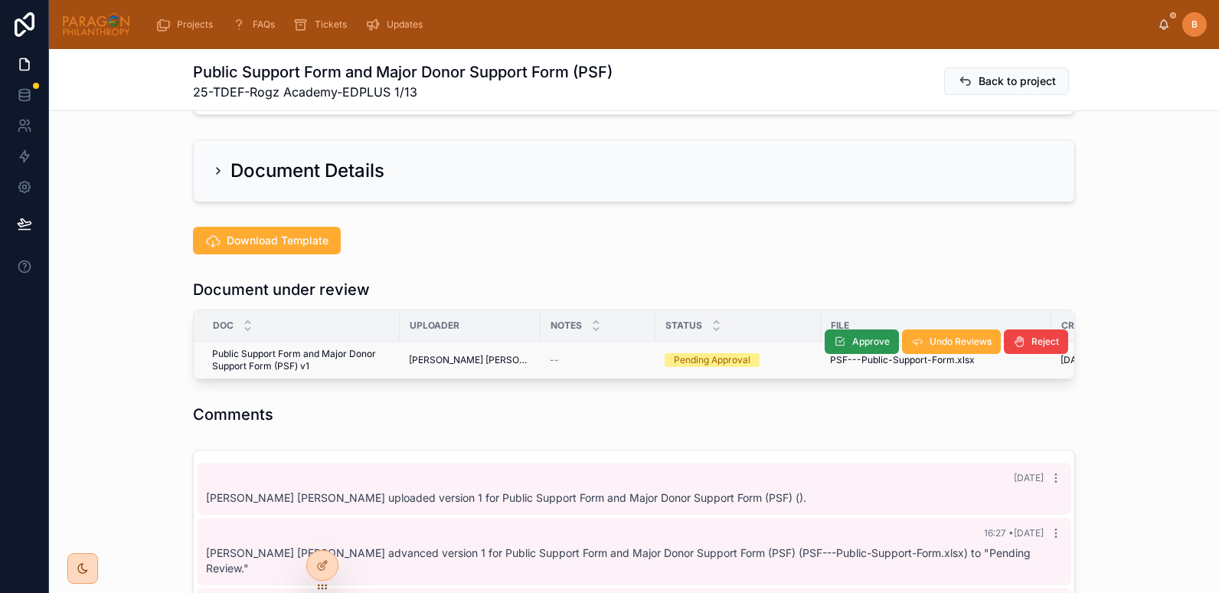
click at [852, 341] on span "Approve" at bounding box center [871, 341] width 38 height 12
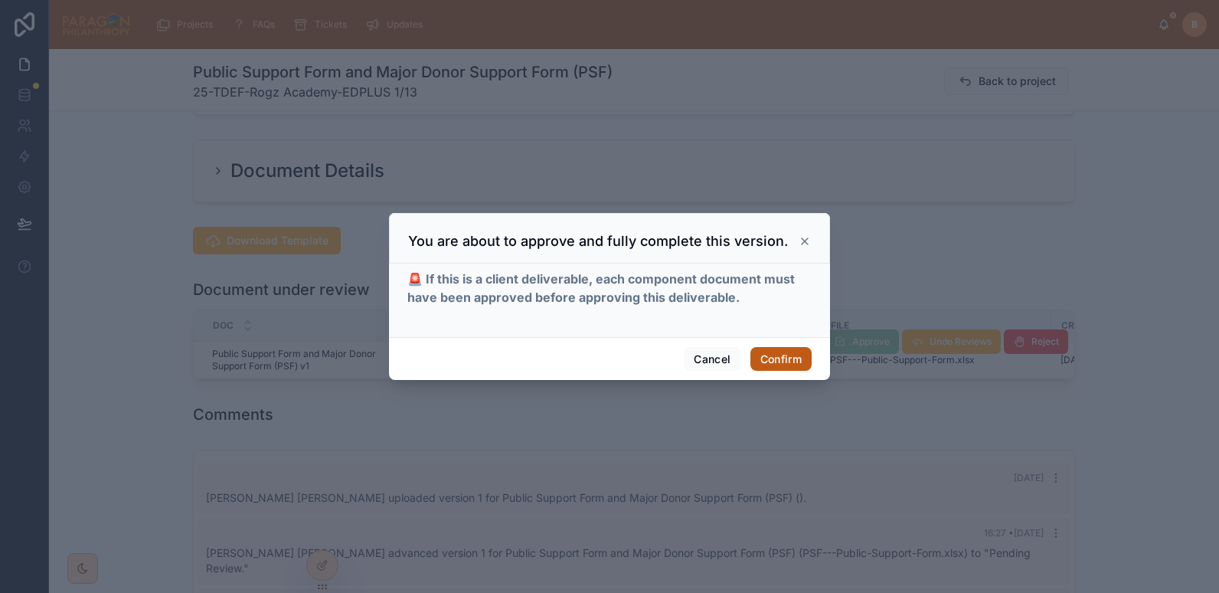
click at [797, 351] on button "Confirm" at bounding box center [780, 359] width 61 height 24
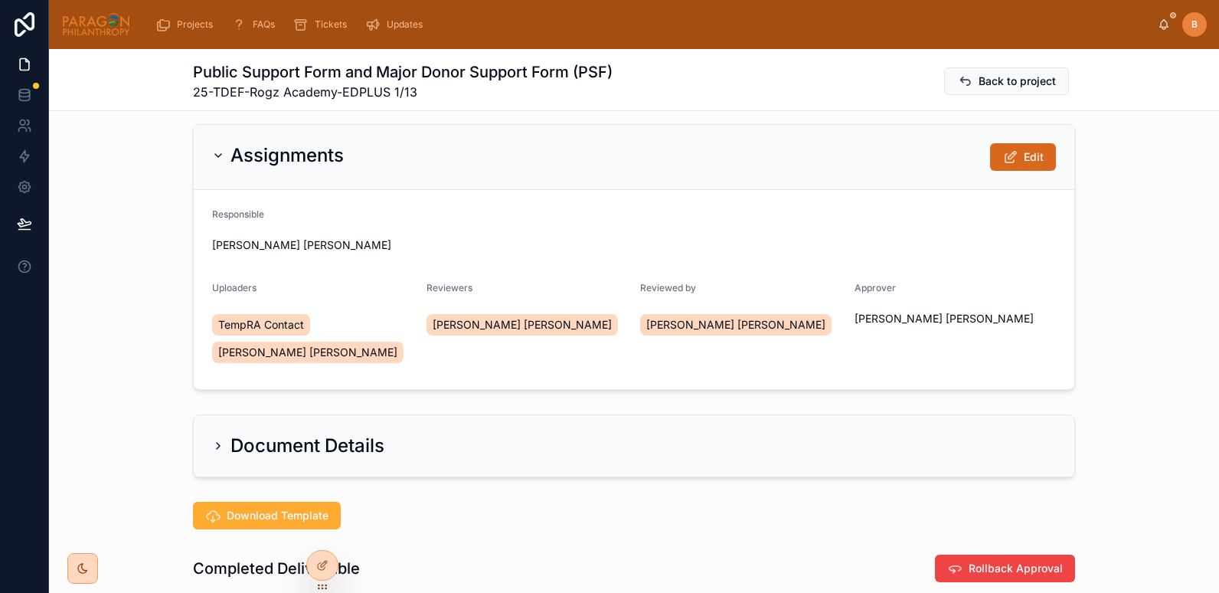
scroll to position [0, 0]
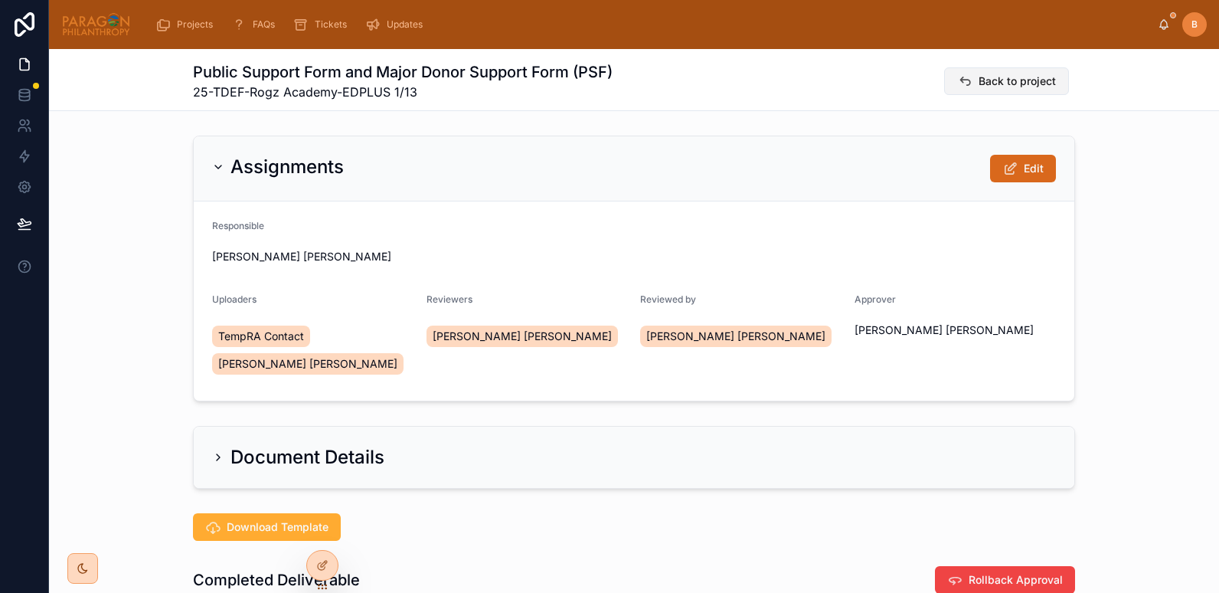
click at [991, 86] on span "Back to project" at bounding box center [1016, 80] width 77 height 15
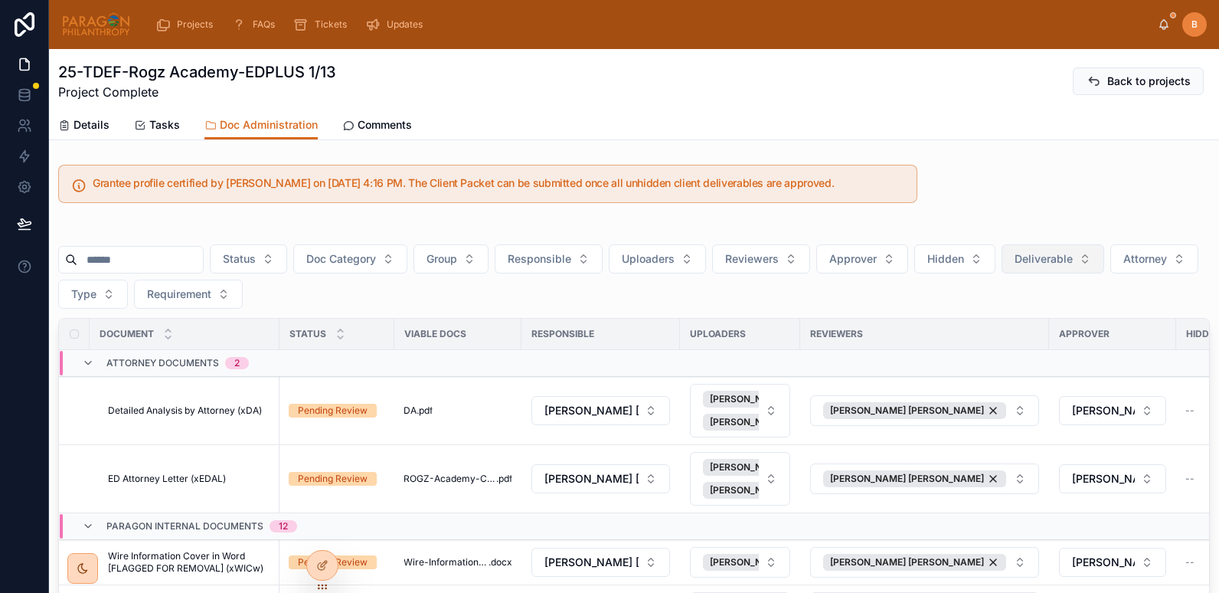
click at [1073, 262] on span "Deliverable" at bounding box center [1043, 258] width 58 height 15
click at [1026, 371] on div "Yes" at bounding box center [1091, 370] width 184 height 24
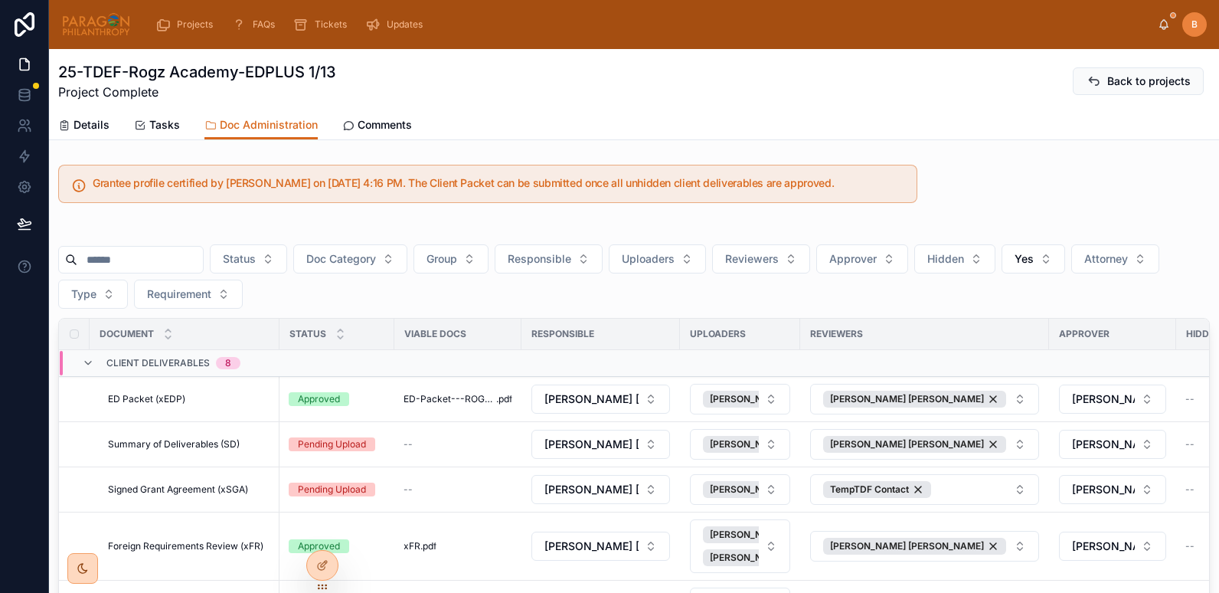
click at [172, 216] on div "Grantee profile certified by Jessica Watkins on 9/3/2025 4:16 PM. The Client Pa…" at bounding box center [634, 464] width 1170 height 612
click at [142, 254] on input "text" at bounding box center [140, 259] width 126 height 21
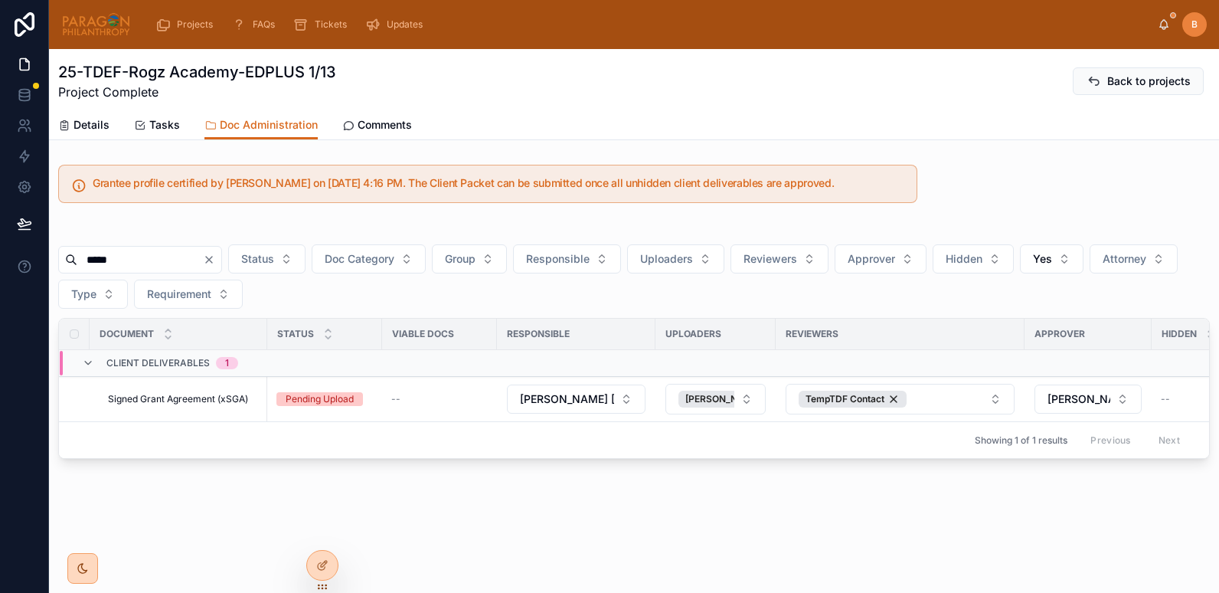
type input "*****"
click at [152, 397] on span "Signed Grant Agreement (xSGA)" at bounding box center [178, 399] width 140 height 12
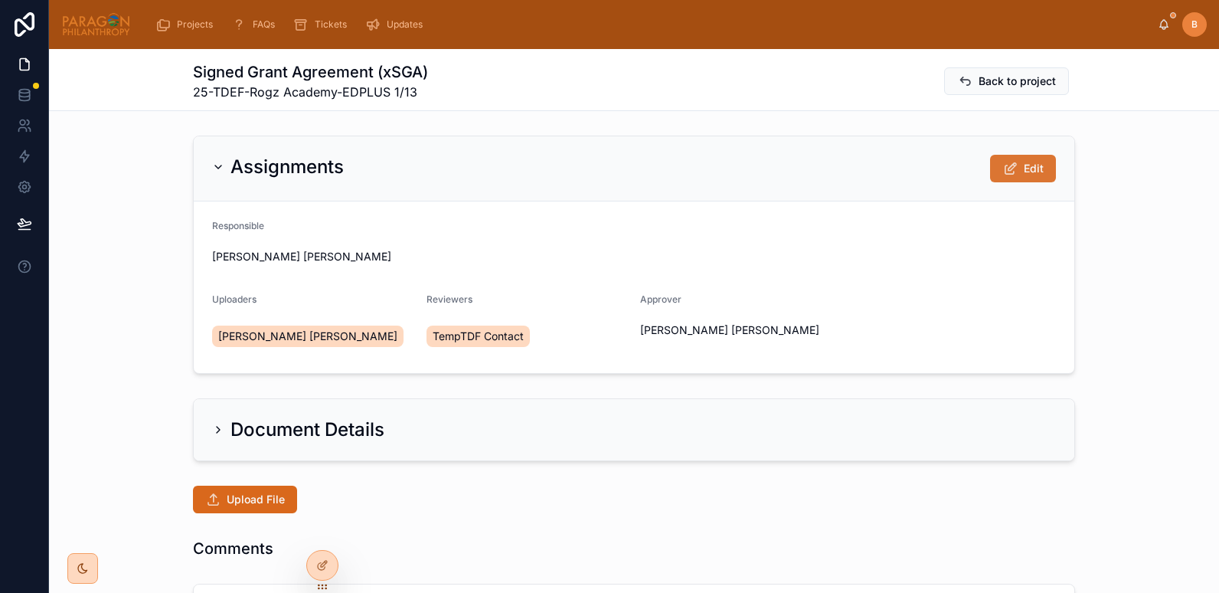
click at [1012, 165] on icon at bounding box center [1010, 168] width 16 height 15
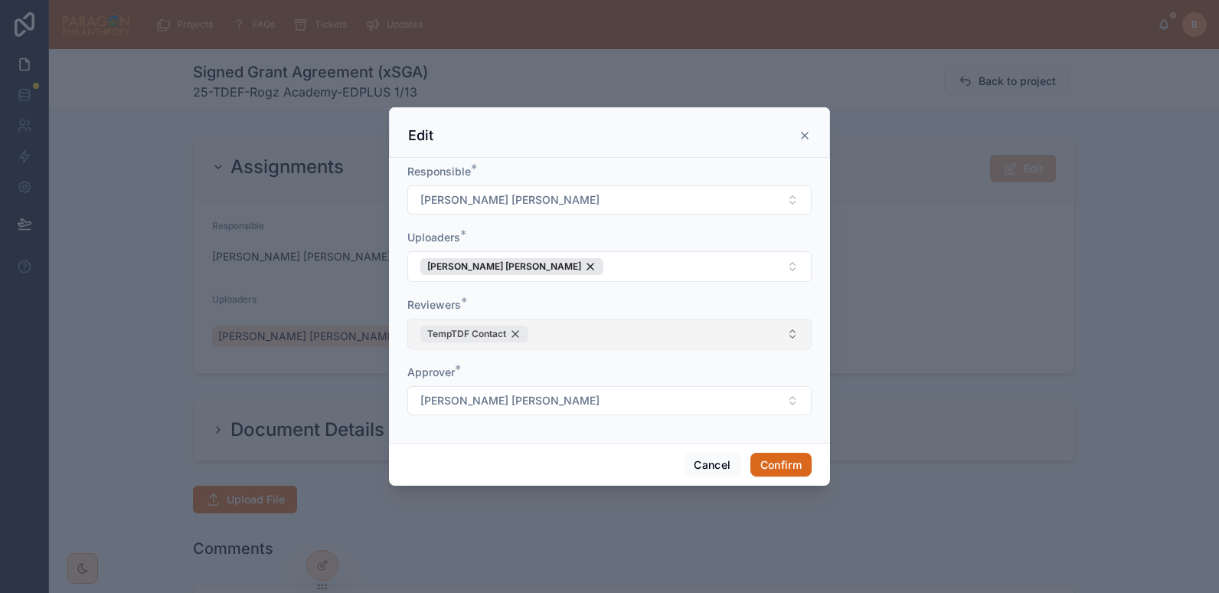
click at [514, 328] on div "TempTDF Contact" at bounding box center [474, 333] width 108 height 17
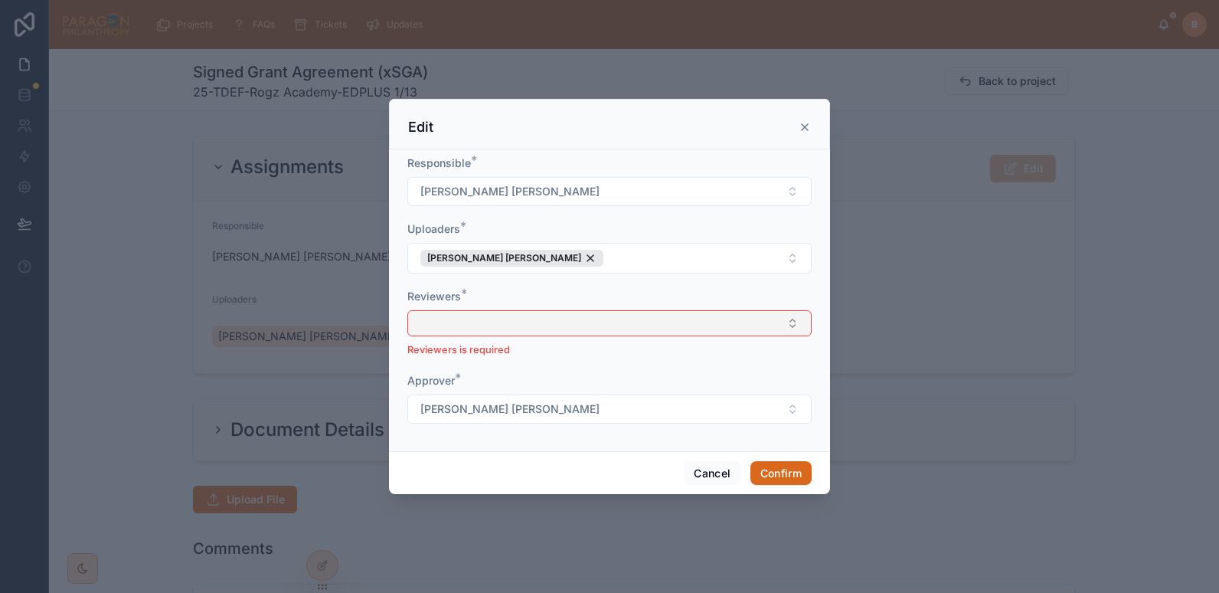
click at [467, 325] on button "Select Button" at bounding box center [609, 323] width 404 height 26
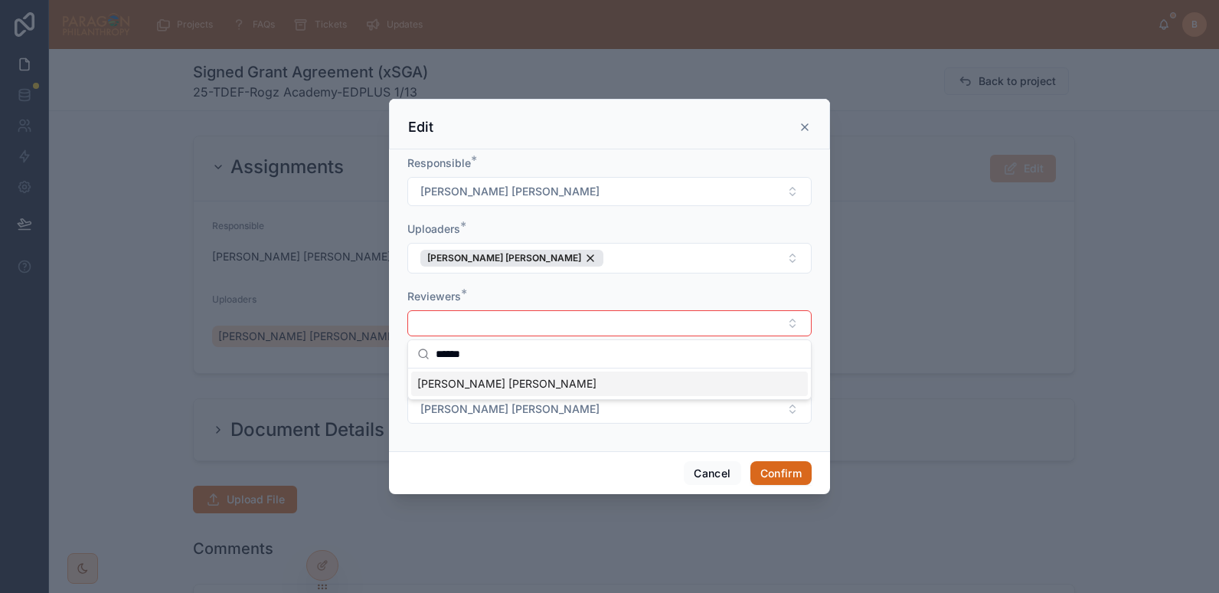
type input "******"
click at [497, 382] on span "[PERSON_NAME] [PERSON_NAME]" at bounding box center [506, 383] width 179 height 15
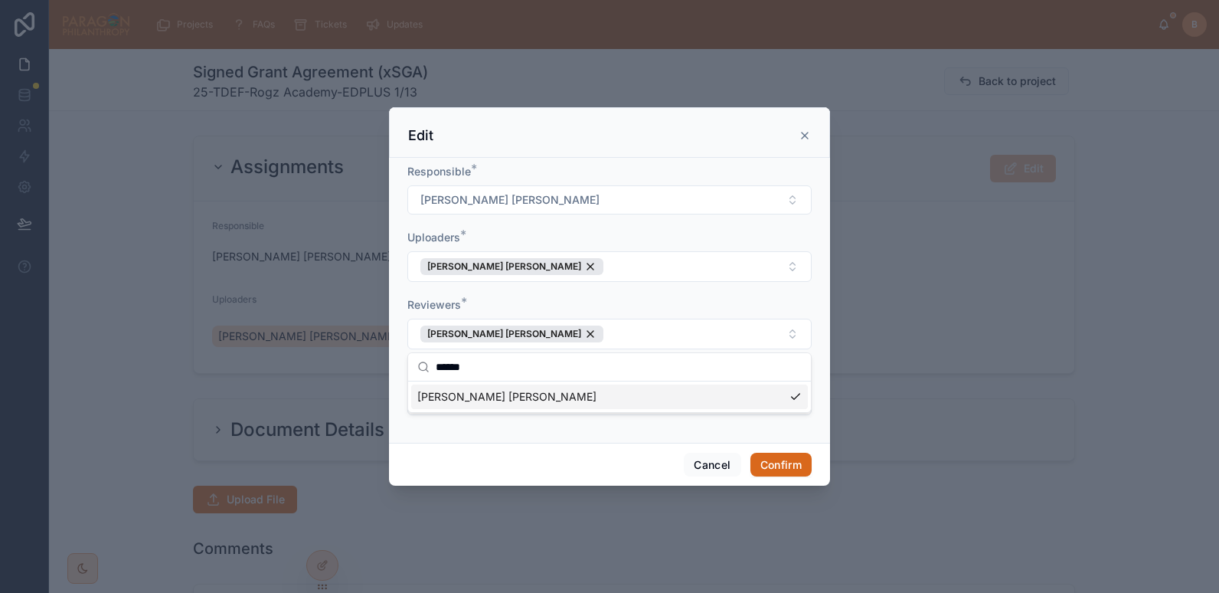
click at [565, 297] on div "Reviewers *" at bounding box center [609, 304] width 404 height 15
click at [795, 469] on button "Confirm" at bounding box center [780, 464] width 61 height 24
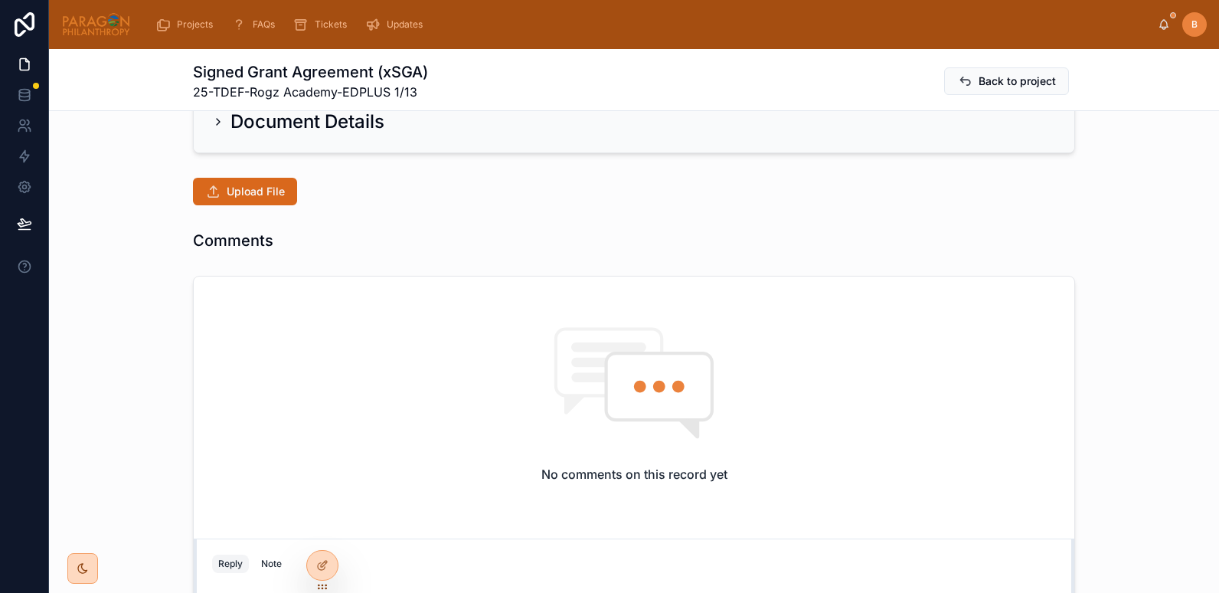
scroll to position [317, 0]
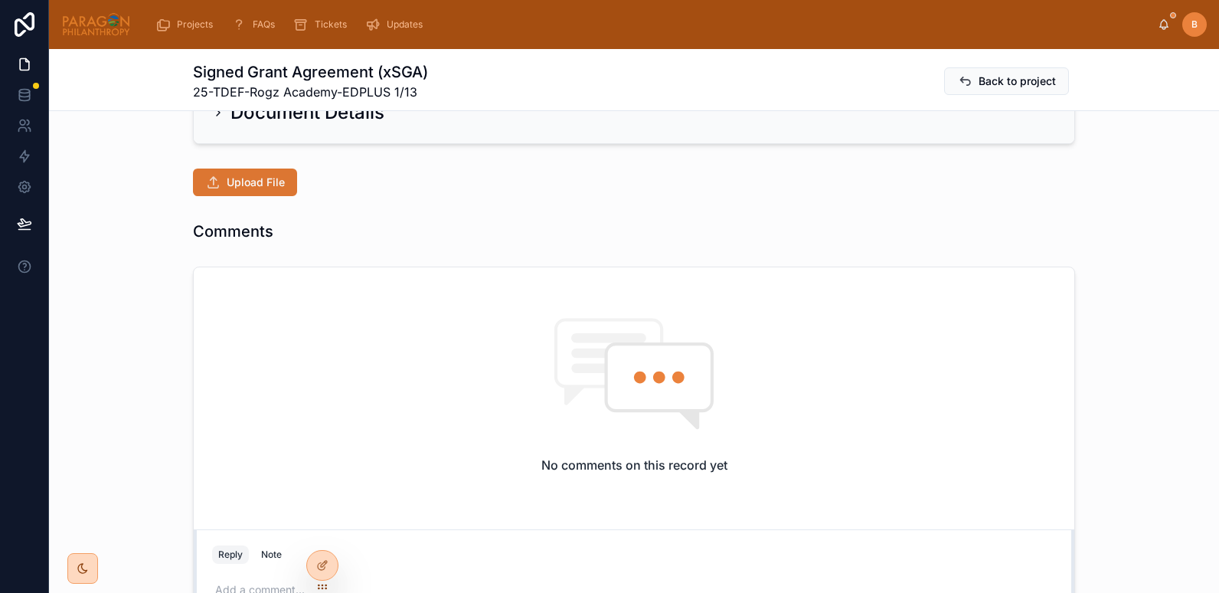
click at [275, 182] on span "Upload File" at bounding box center [256, 182] width 58 height 15
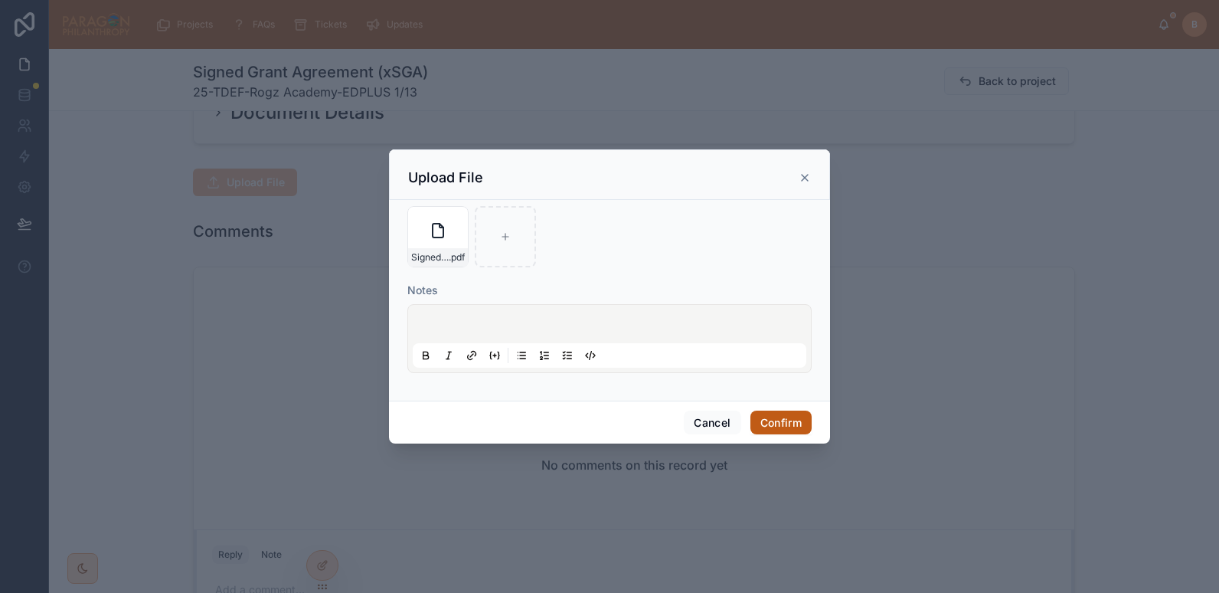
click at [782, 413] on button "Confirm" at bounding box center [780, 422] width 61 height 24
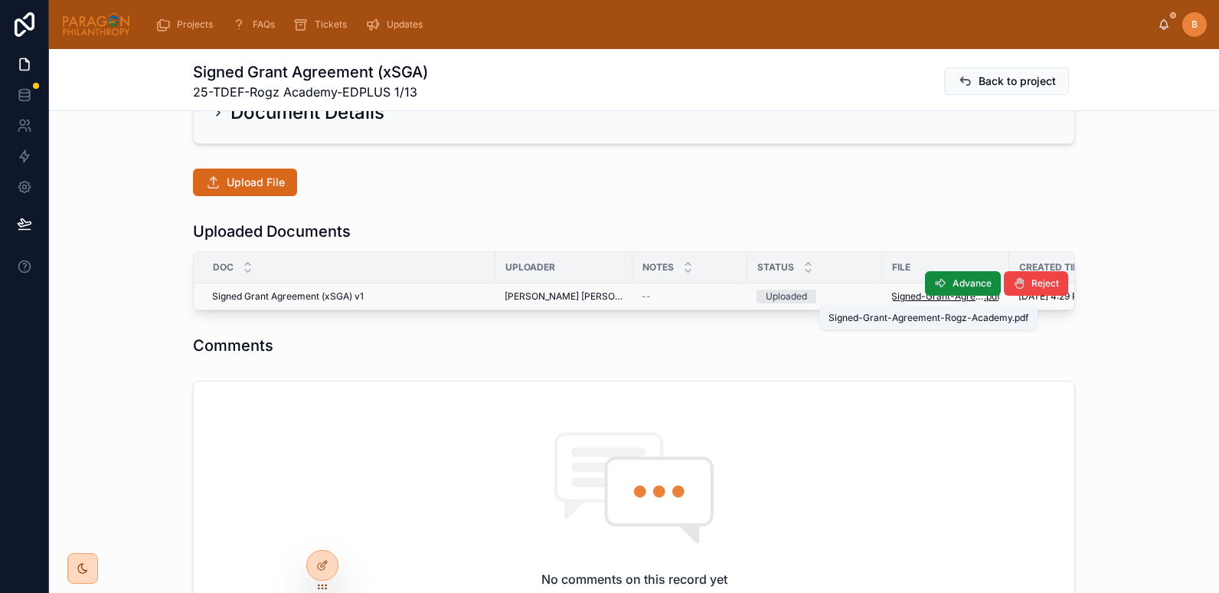
click at [891, 296] on span "Signed-Grant-Agreement-Rogz-Academy" at bounding box center [937, 296] width 93 height 12
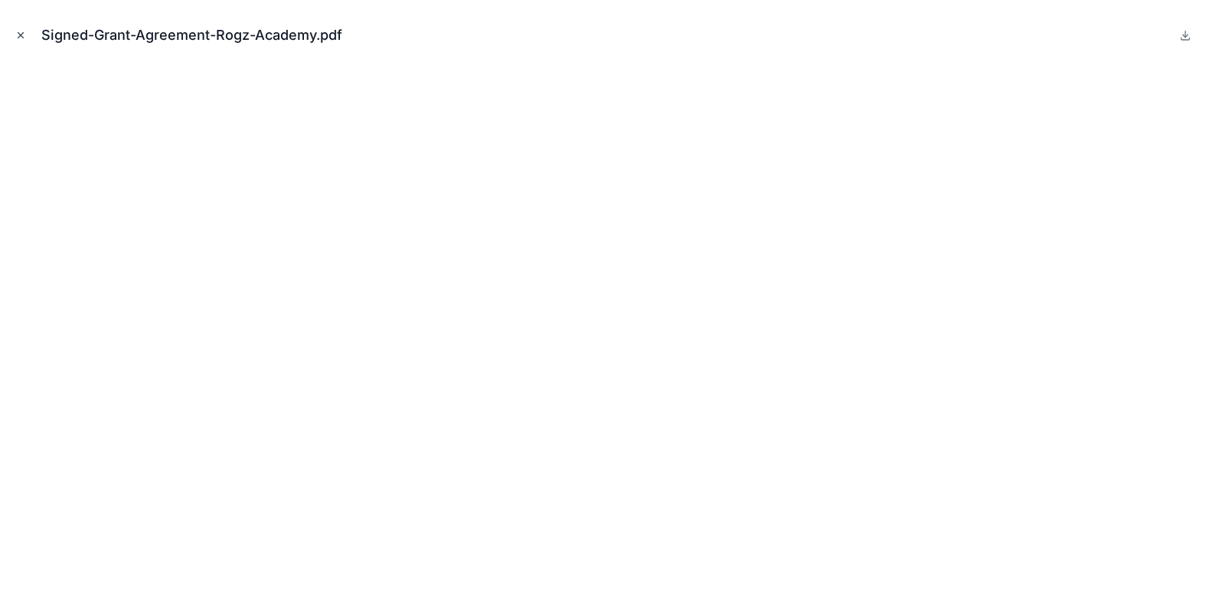
click at [14, 30] on button "Close modal" at bounding box center [20, 35] width 17 height 17
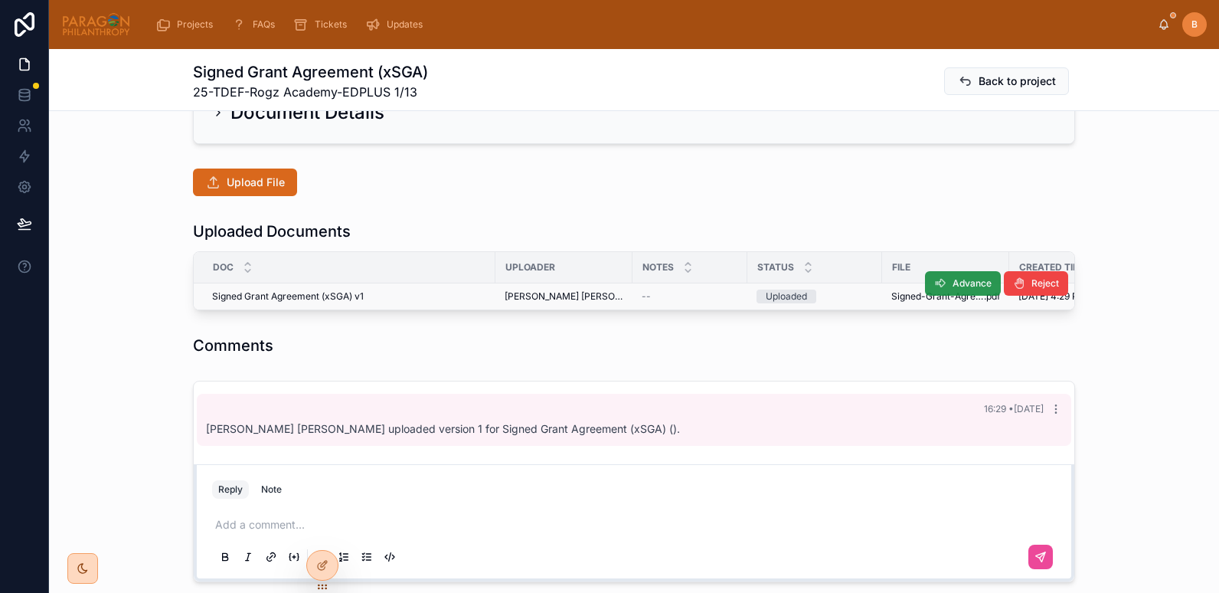
click at [934, 279] on icon at bounding box center [940, 283] width 12 height 12
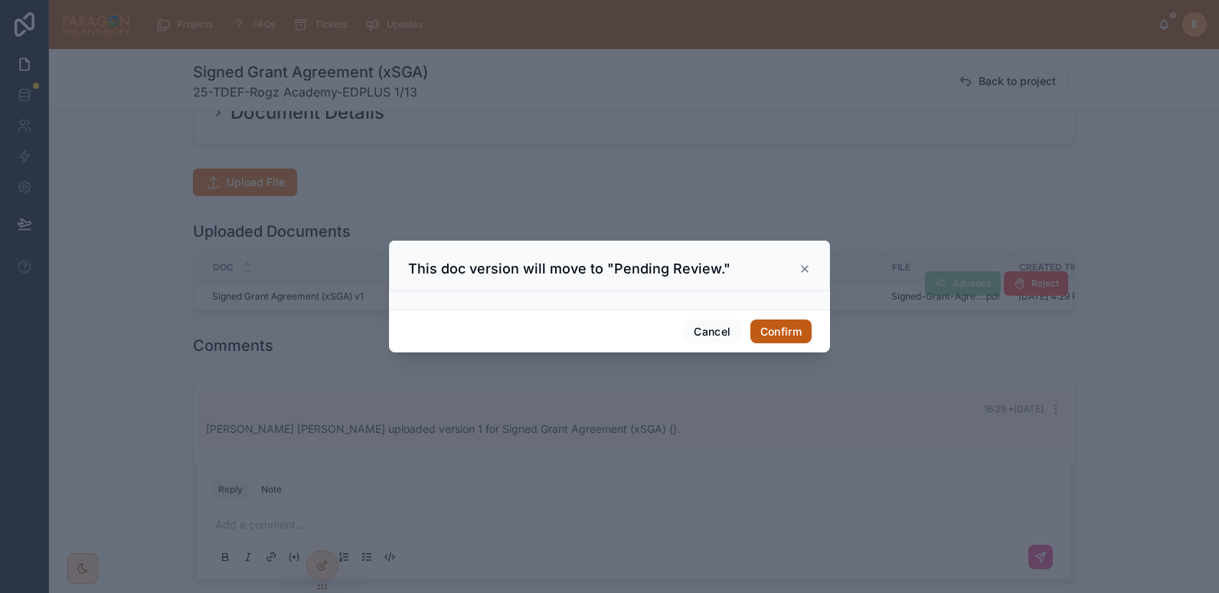
click at [781, 331] on button "Confirm" at bounding box center [780, 331] width 61 height 24
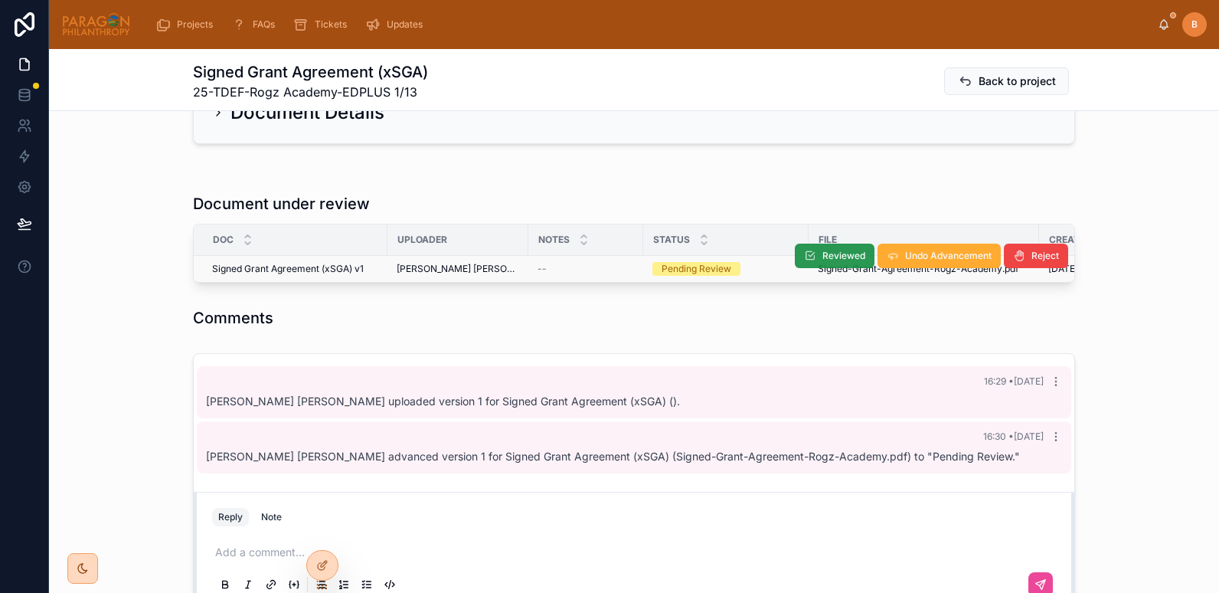
click at [822, 256] on span "Reviewed" at bounding box center [843, 256] width 43 height 12
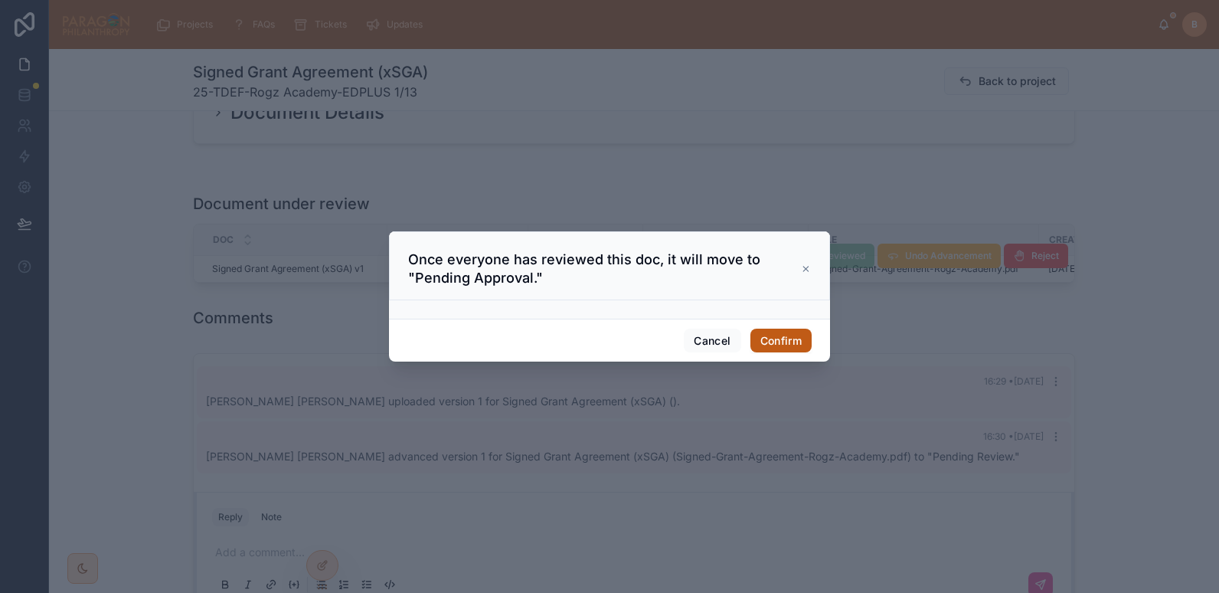
click at [788, 335] on button "Confirm" at bounding box center [780, 340] width 61 height 24
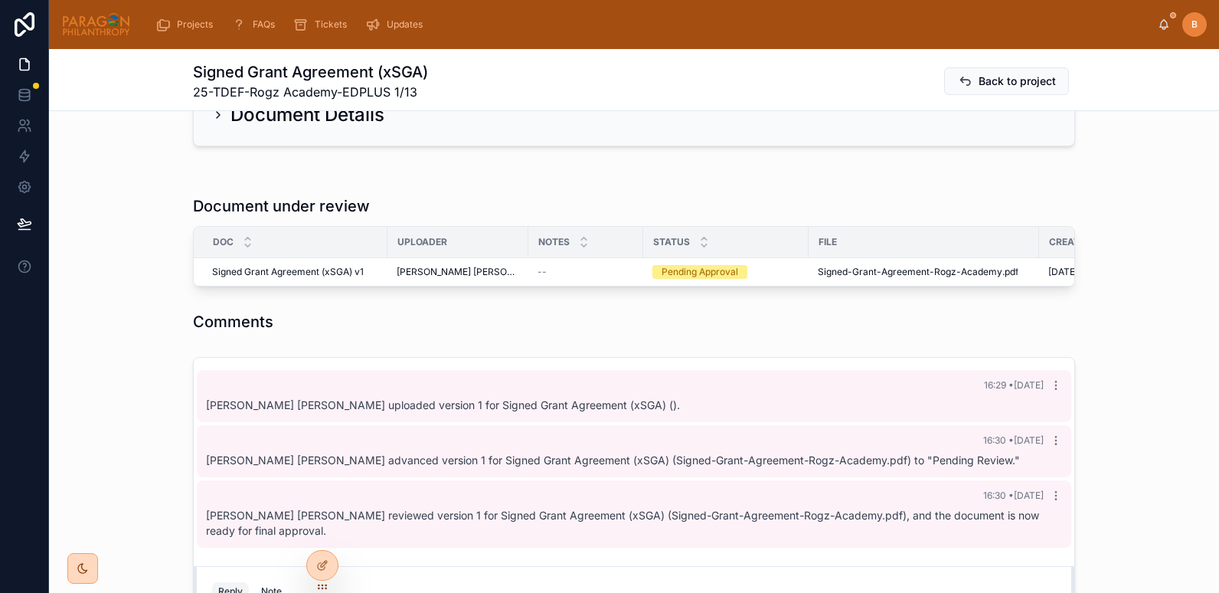
scroll to position [309, 0]
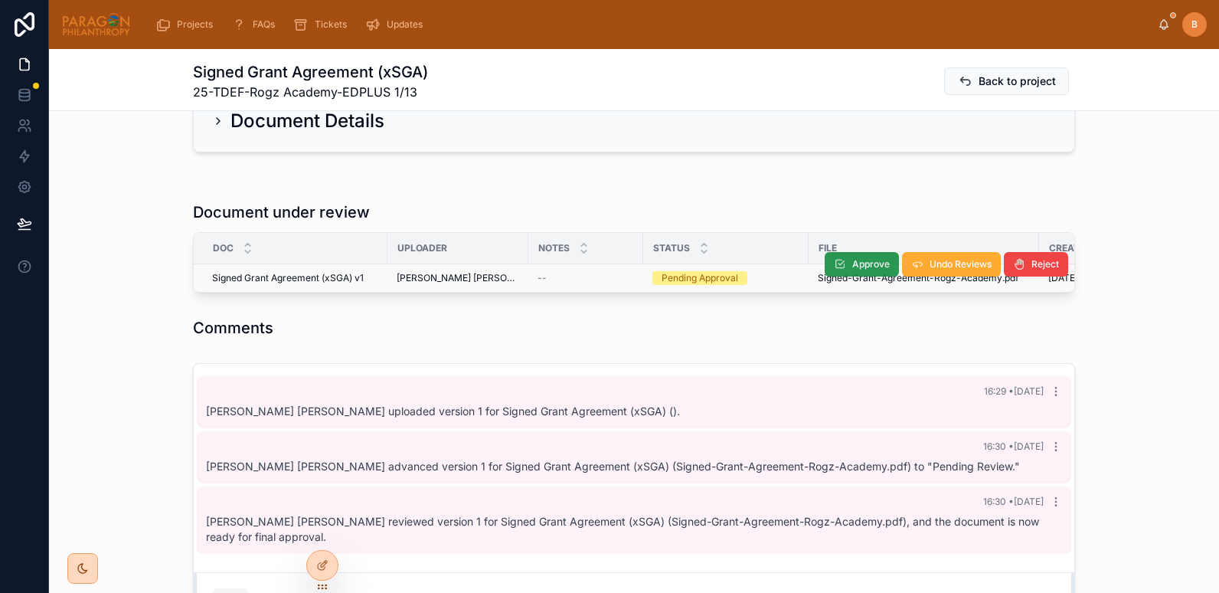
click at [845, 263] on button "Approve" at bounding box center [862, 264] width 74 height 24
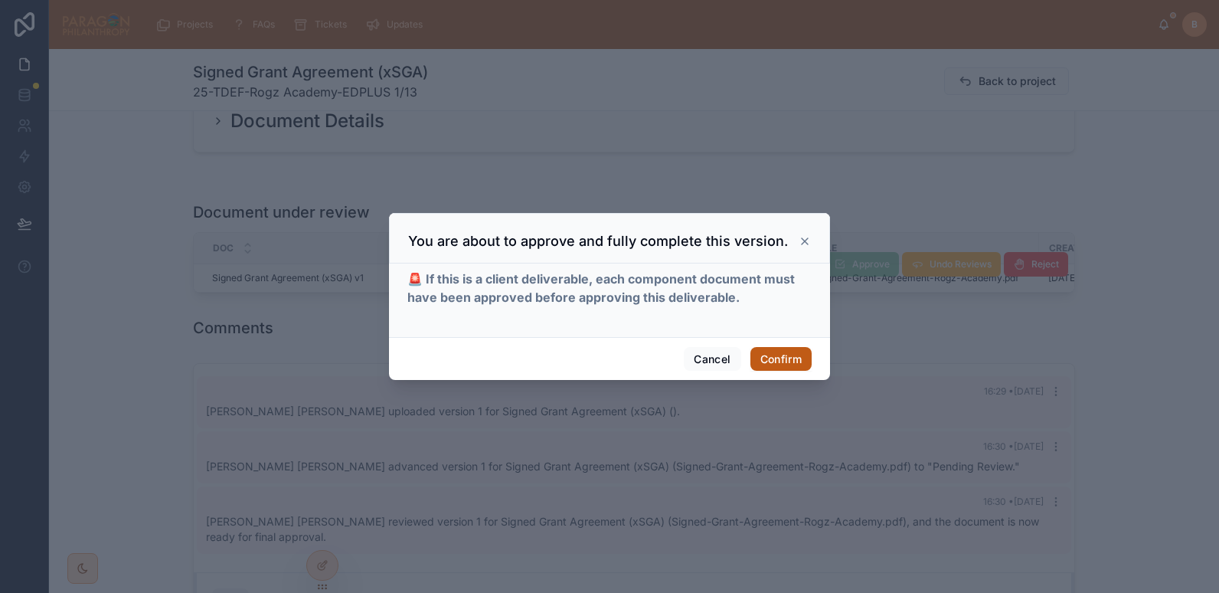
click at [775, 370] on button "Confirm" at bounding box center [780, 359] width 61 height 24
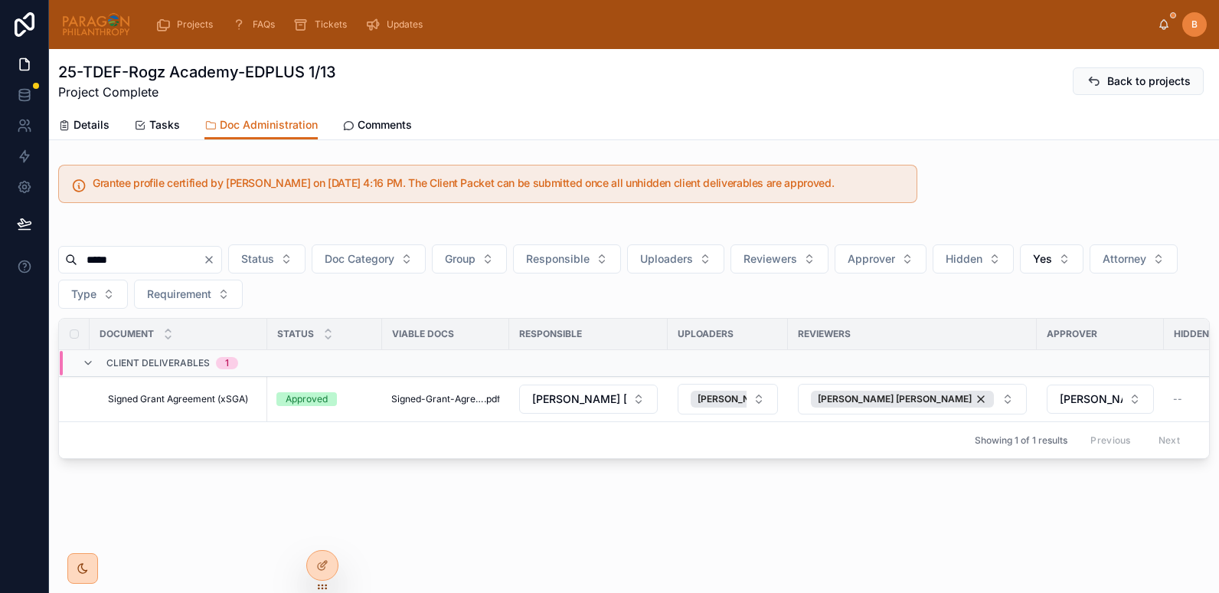
drag, startPoint x: 175, startPoint y: 260, endPoint x: 0, endPoint y: 236, distance: 177.0
click at [0, 236] on html "Projects FAQs Tickets Updates B Brooke Barrera Sheldon 25-TDEF-Rogz Academy-EDP…" at bounding box center [609, 296] width 1219 height 593
click at [238, 236] on div "Status Doc Category Group Responsible Uploaders Reviewers Approver Hidden Yes A…" at bounding box center [633, 342] width 1151 height 231
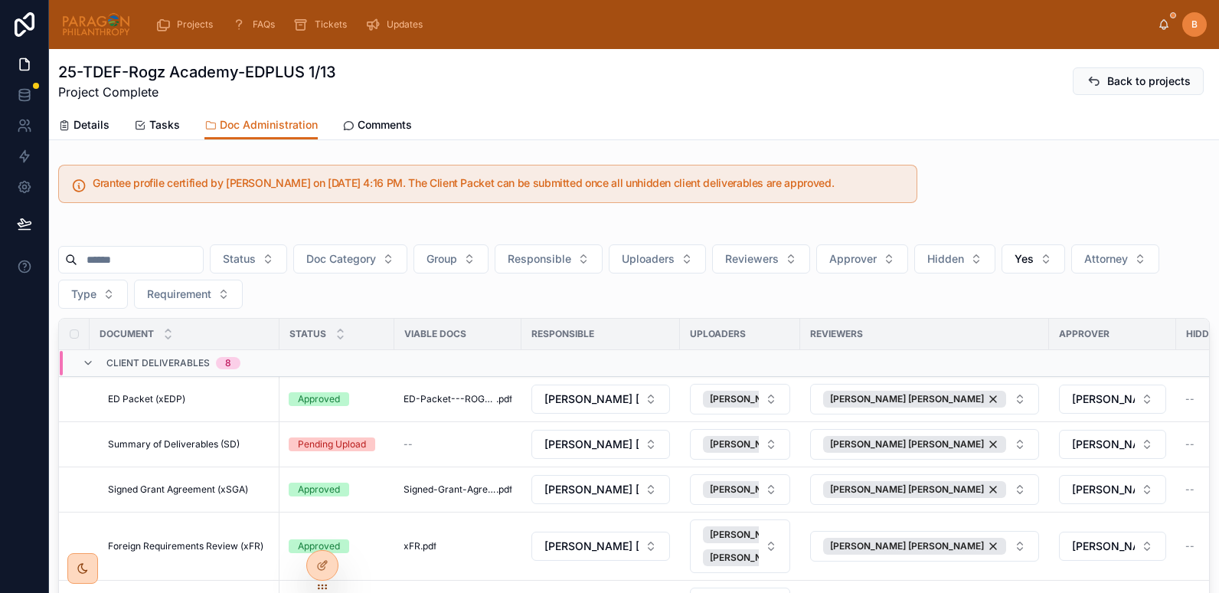
click at [120, 274] on div "Status Doc Category Group Responsible Uploaders Reviewers Approver Hidden Yes A…" at bounding box center [633, 276] width 1151 height 64
click at [117, 268] on input "text" at bounding box center [140, 259] width 126 height 21
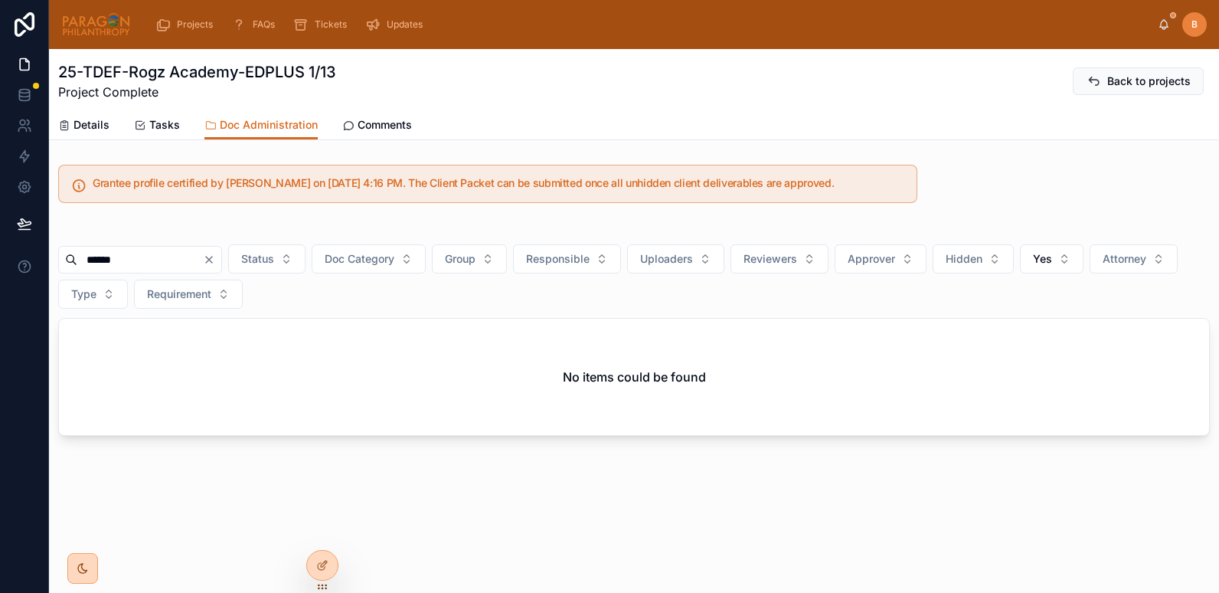
type input "******"
click at [114, 34] on img at bounding box center [96, 24] width 70 height 24
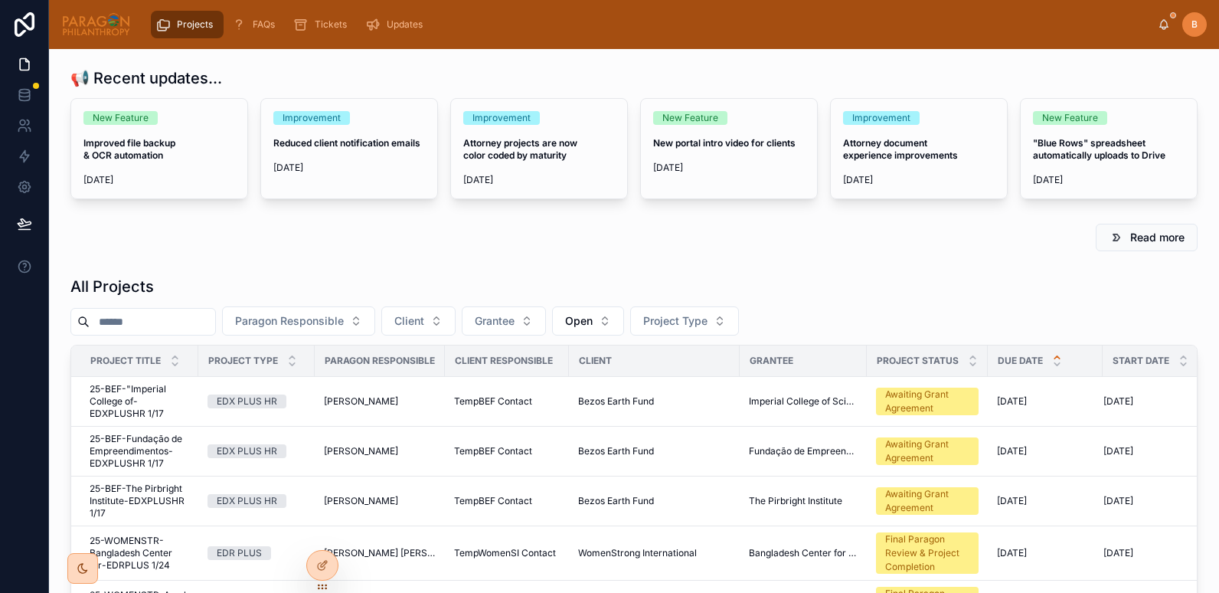
click at [172, 321] on input "text" at bounding box center [153, 321] width 126 height 21
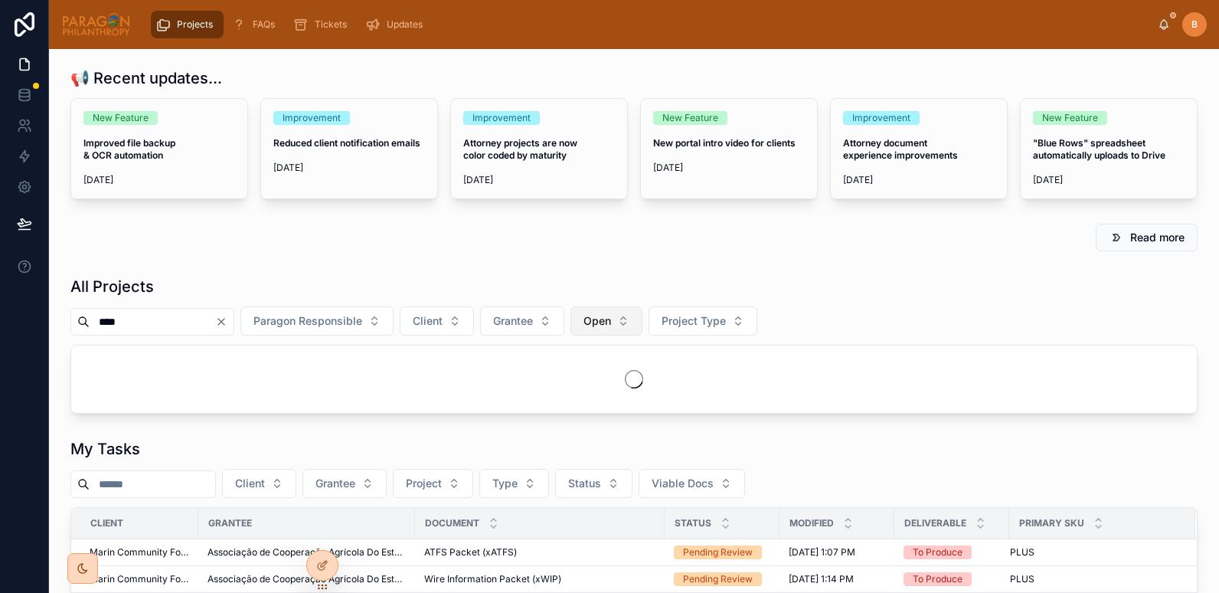
type input "****"
click at [642, 319] on button "Open" at bounding box center [606, 320] width 72 height 29
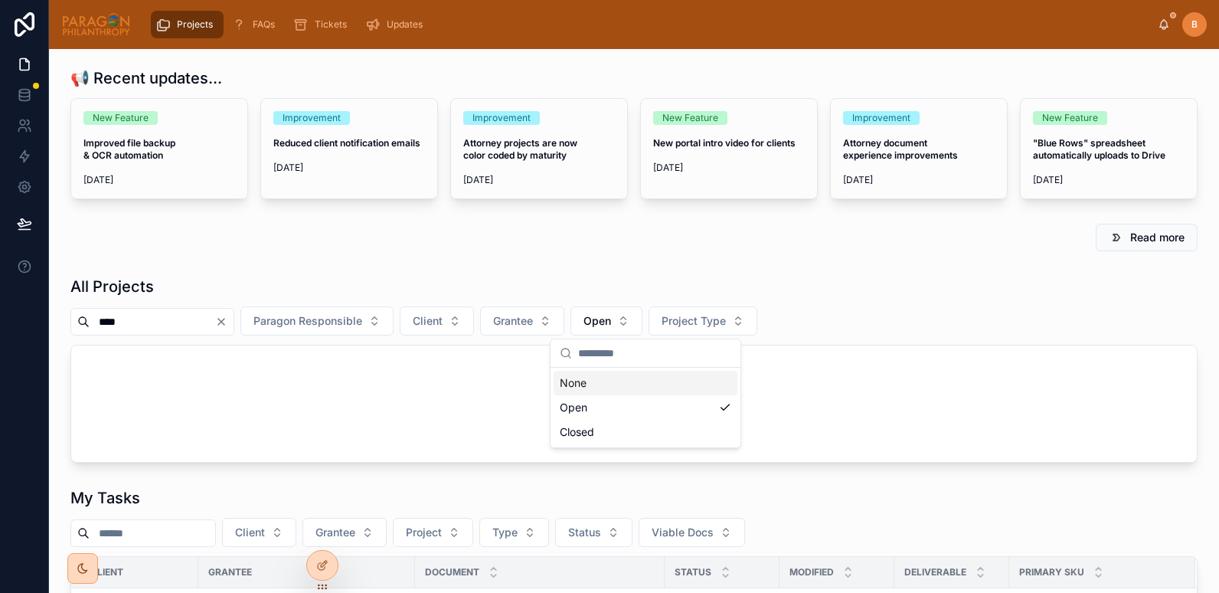
click at [485, 245] on div "Read more" at bounding box center [633, 238] width 1127 height 28
click at [642, 320] on button "Open" at bounding box center [606, 320] width 72 height 29
click at [576, 382] on div "None" at bounding box center [646, 383] width 184 height 24
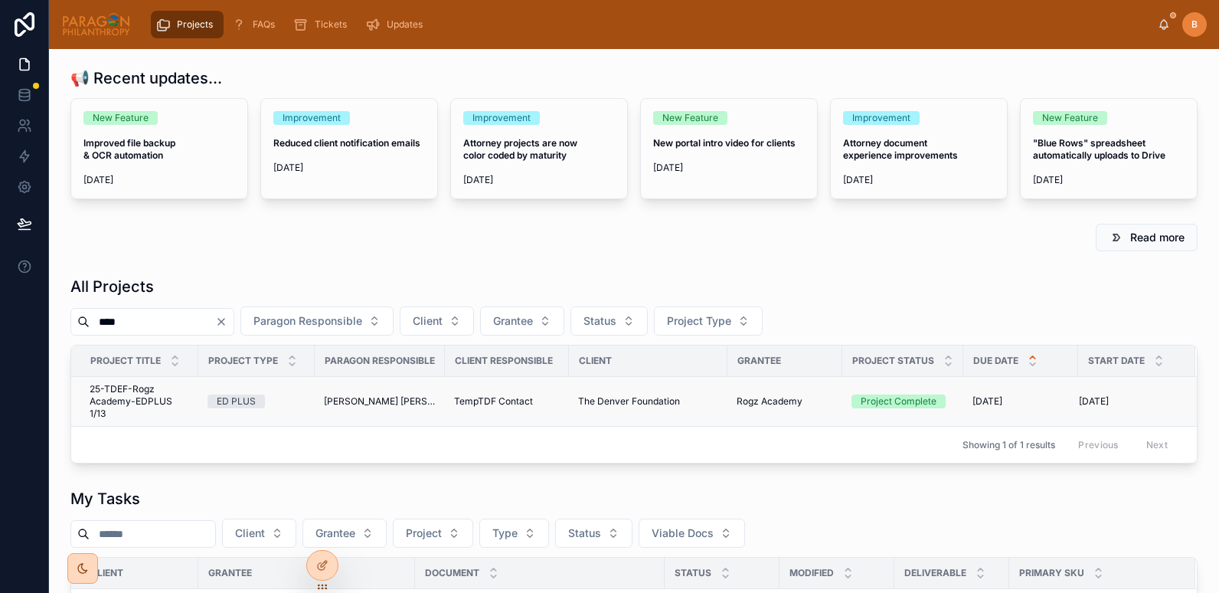
click at [110, 403] on span "25-TDEF-Rogz Academy-EDPLUS 1/13" at bounding box center [140, 401] width 100 height 37
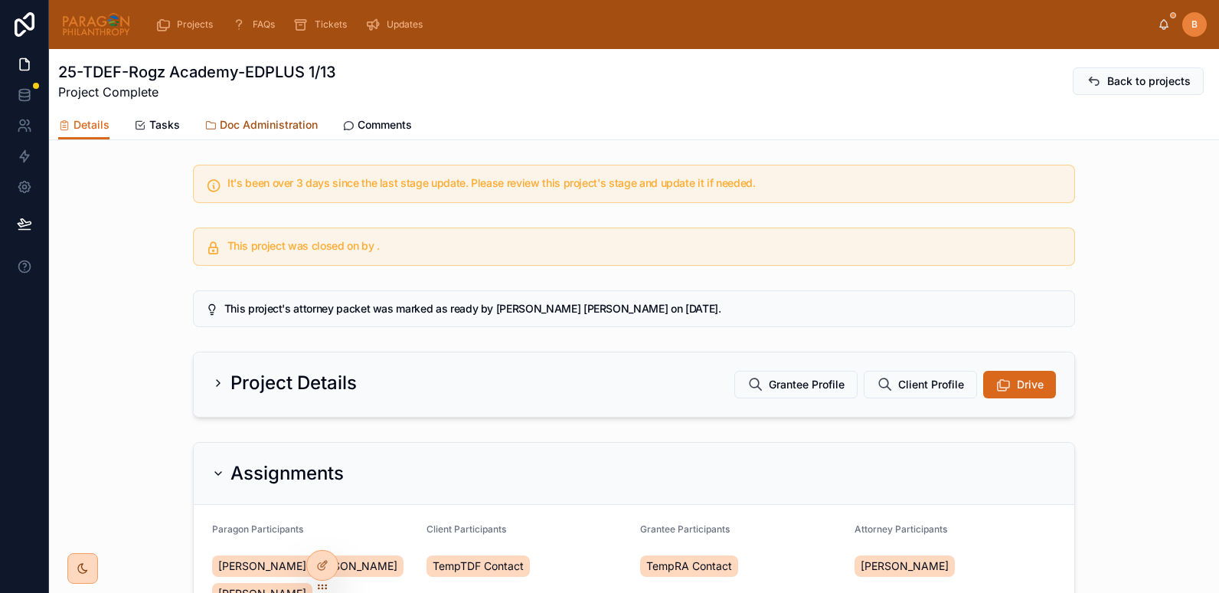
click at [259, 120] on span "Doc Administration" at bounding box center [269, 124] width 98 height 15
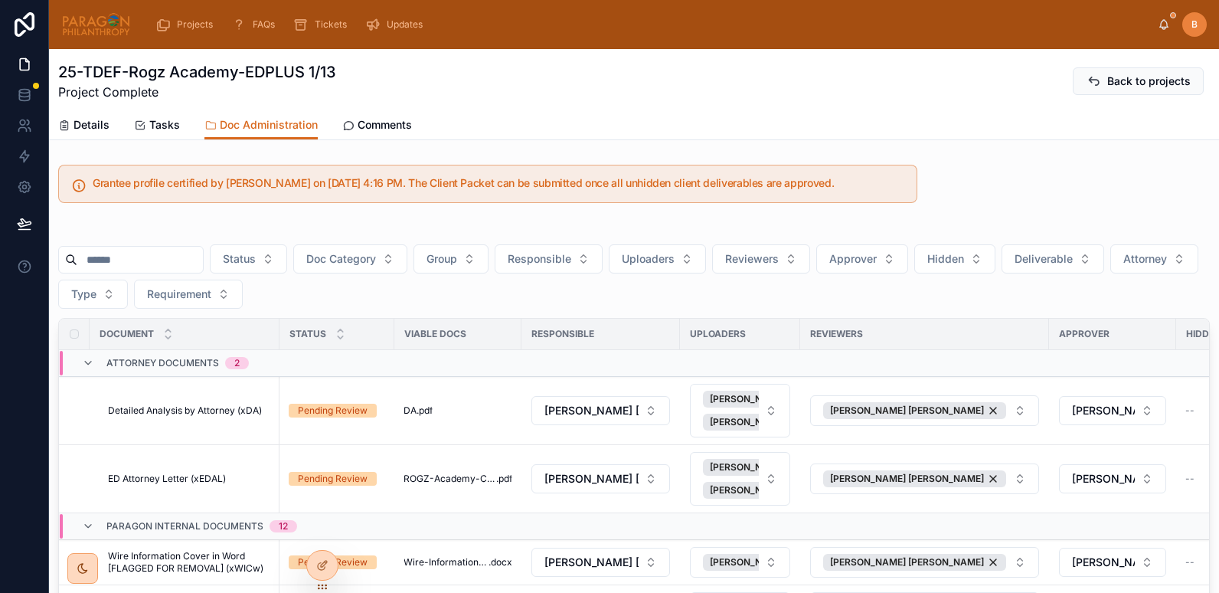
click at [104, 15] on img at bounding box center [96, 24] width 70 height 24
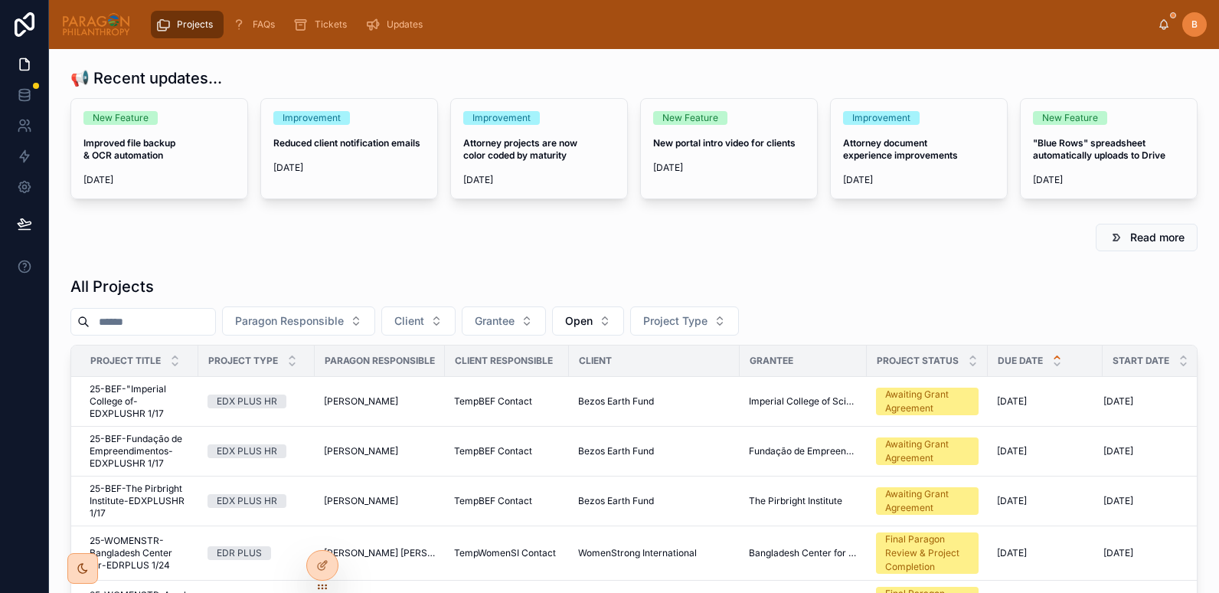
click at [149, 324] on input "text" at bounding box center [153, 321] width 126 height 21
type input "*"
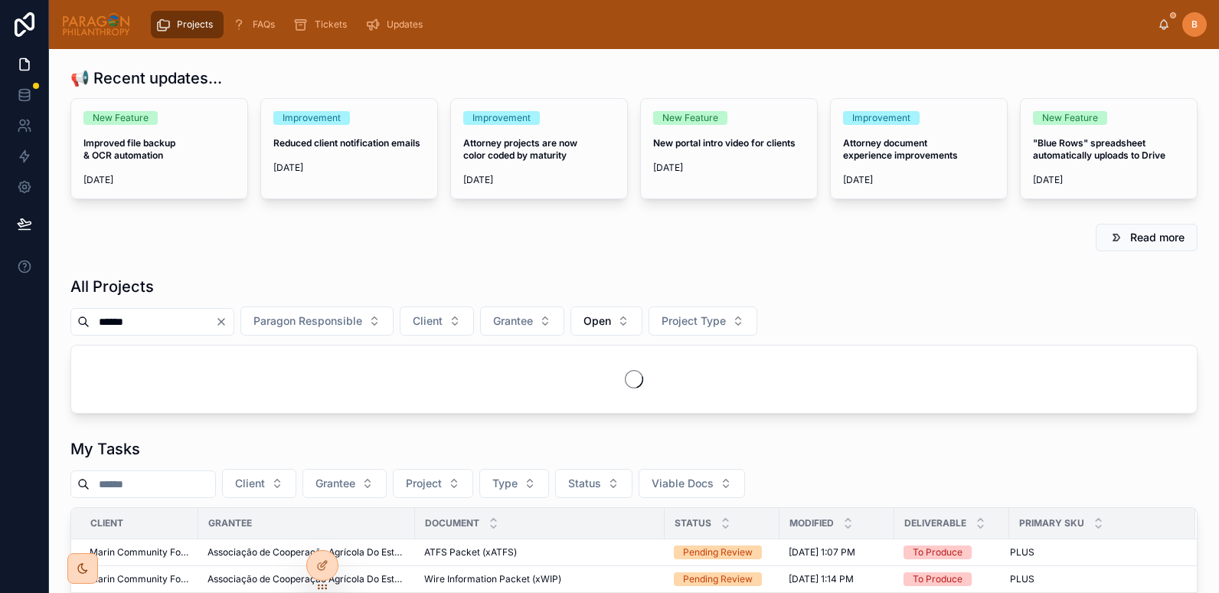
type input "*******"
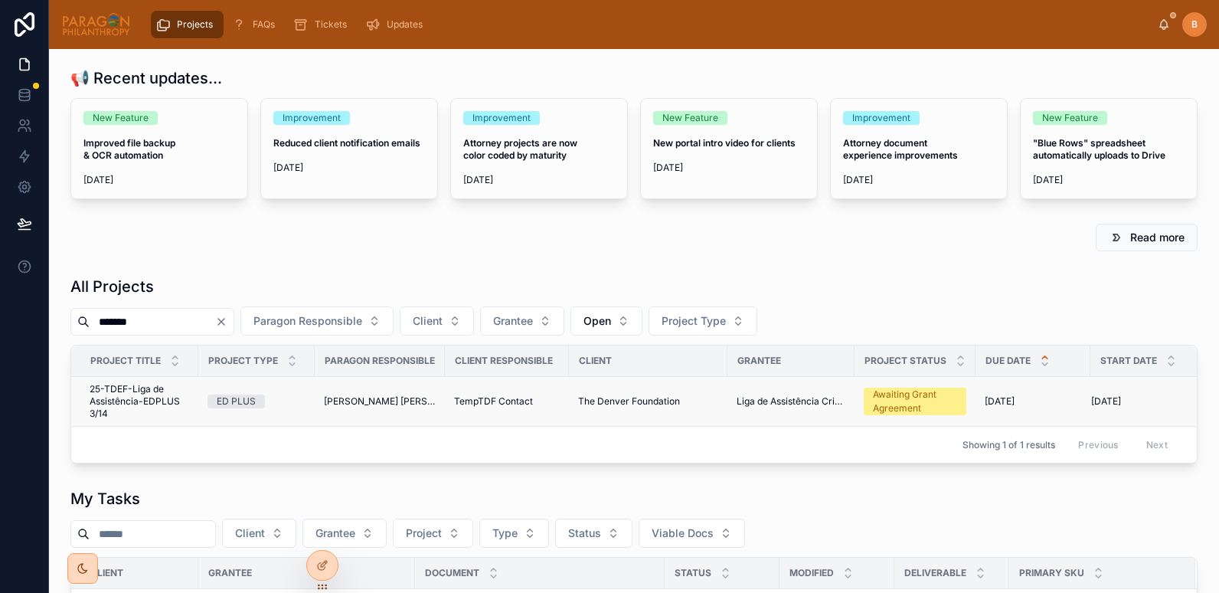
click at [121, 397] on span "25-TDEF-Liga de Assistência-EDPLUS 3/14" at bounding box center [140, 401] width 100 height 37
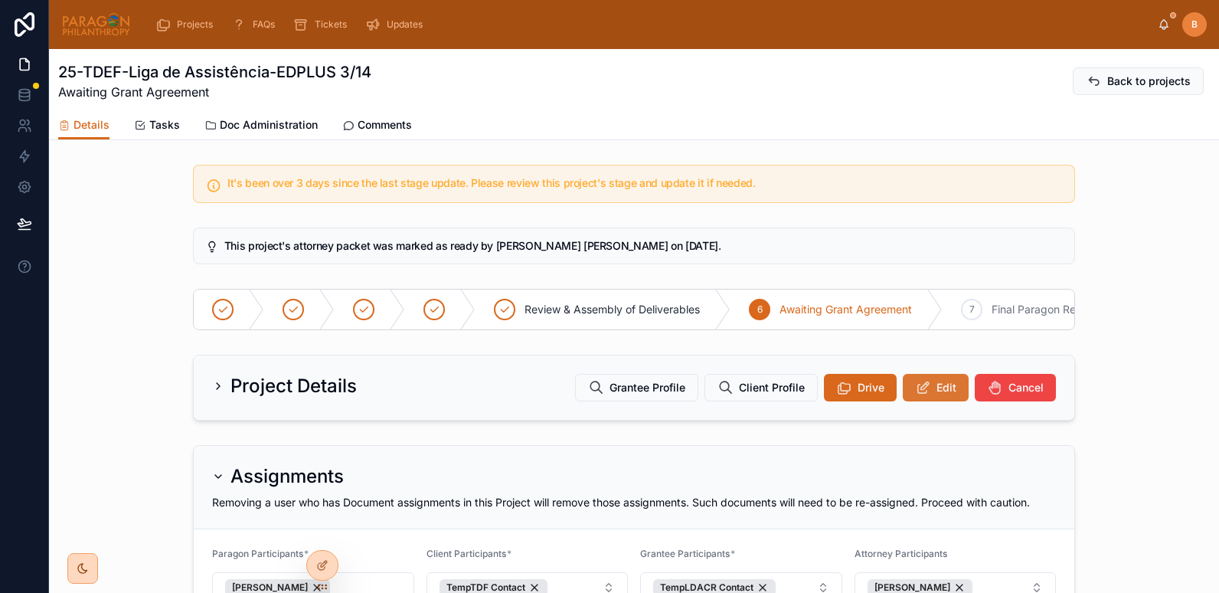
click at [921, 395] on icon at bounding box center [923, 387] width 16 height 15
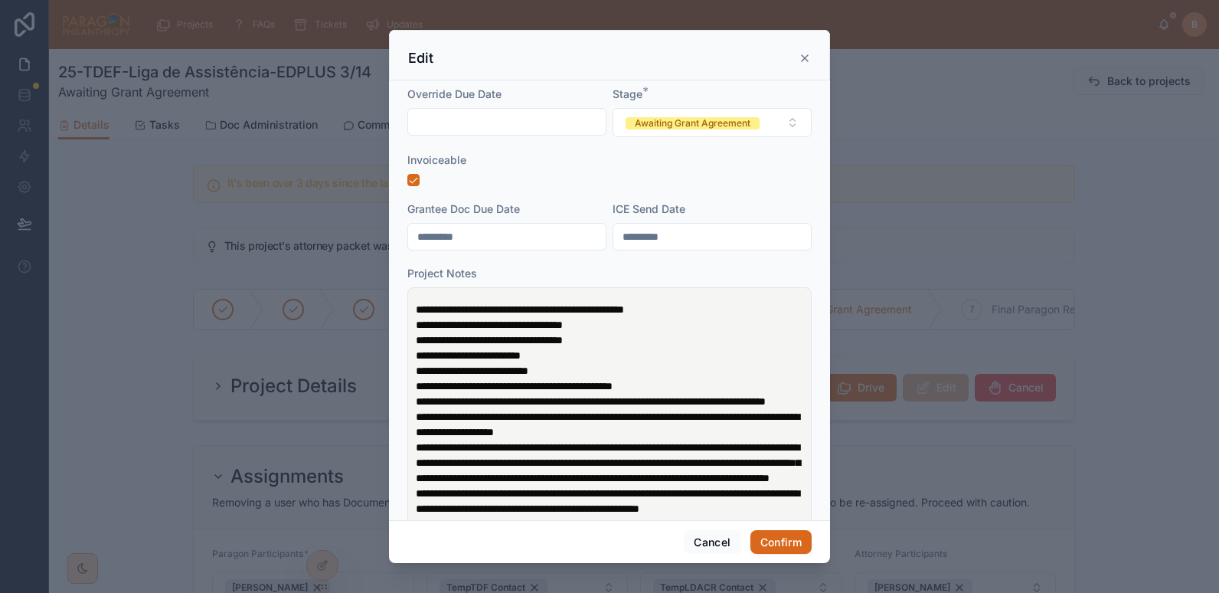
click at [807, 53] on icon at bounding box center [804, 58] width 12 height 12
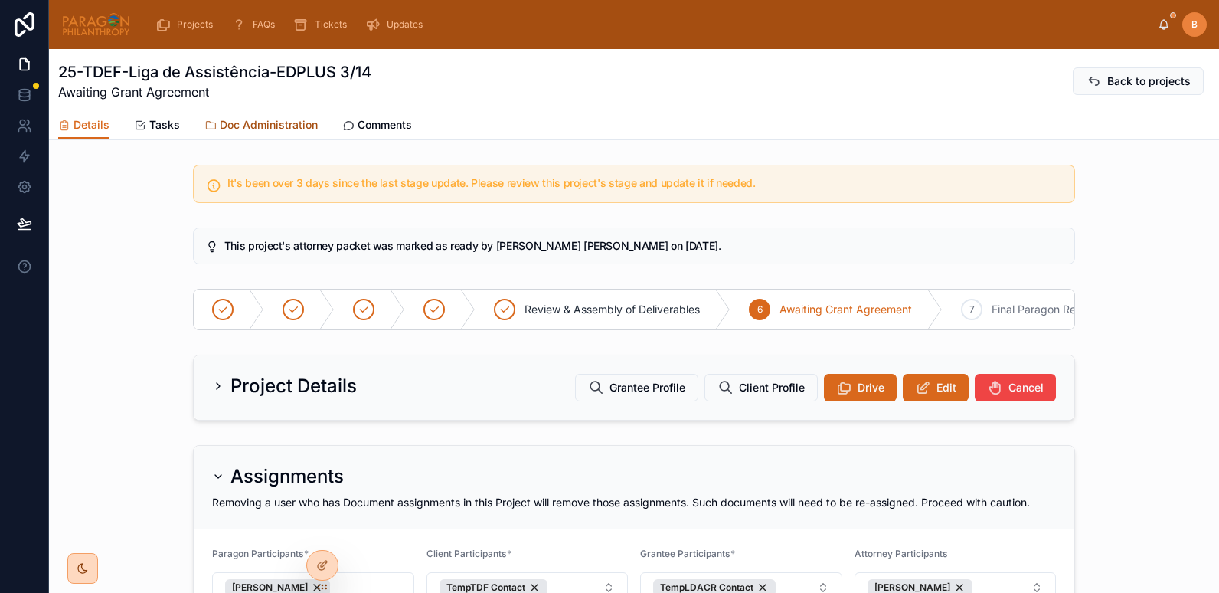
click at [264, 111] on link "Doc Administration" at bounding box center [260, 126] width 113 height 31
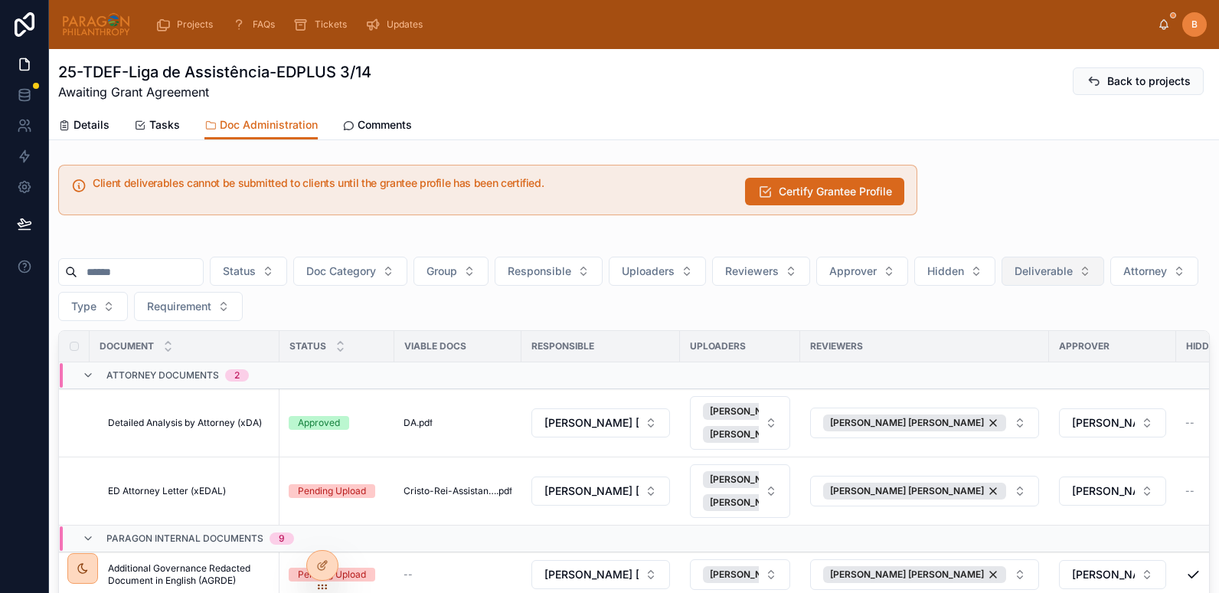
click at [1067, 277] on span "Deliverable" at bounding box center [1043, 270] width 58 height 15
click at [1016, 382] on div "Yes" at bounding box center [1091, 382] width 184 height 24
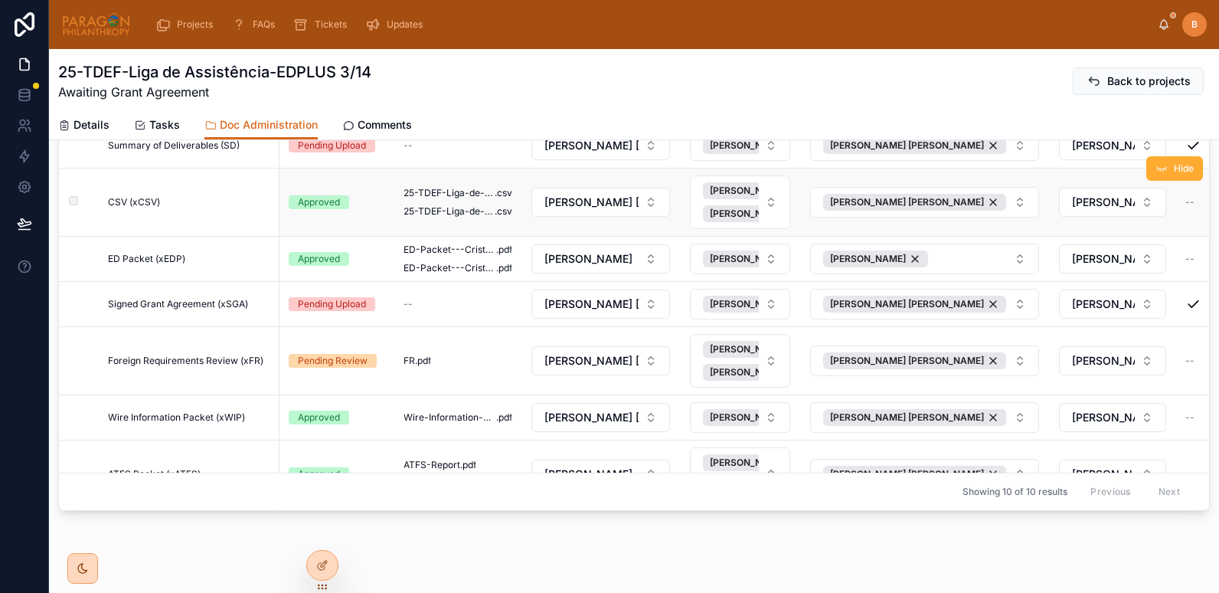
scroll to position [266, 0]
click at [146, 201] on span "CSV (xCSV)" at bounding box center [134, 201] width 52 height 12
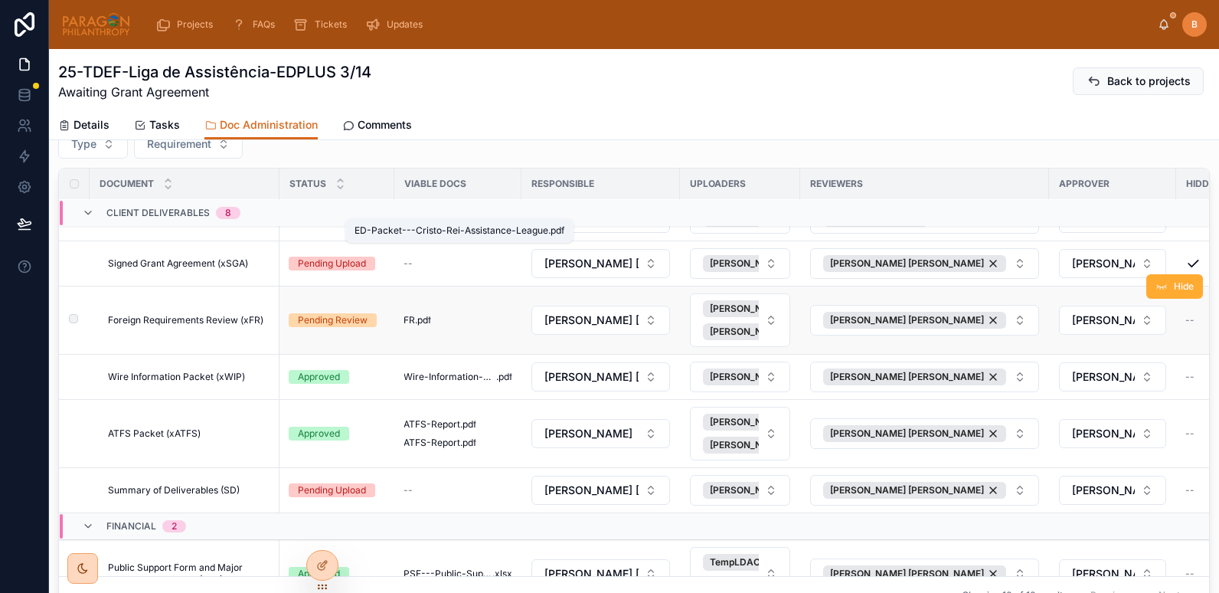
scroll to position [145, 0]
click at [211, 324] on span "Foreign Requirements Review (xFR)" at bounding box center [185, 319] width 155 height 12
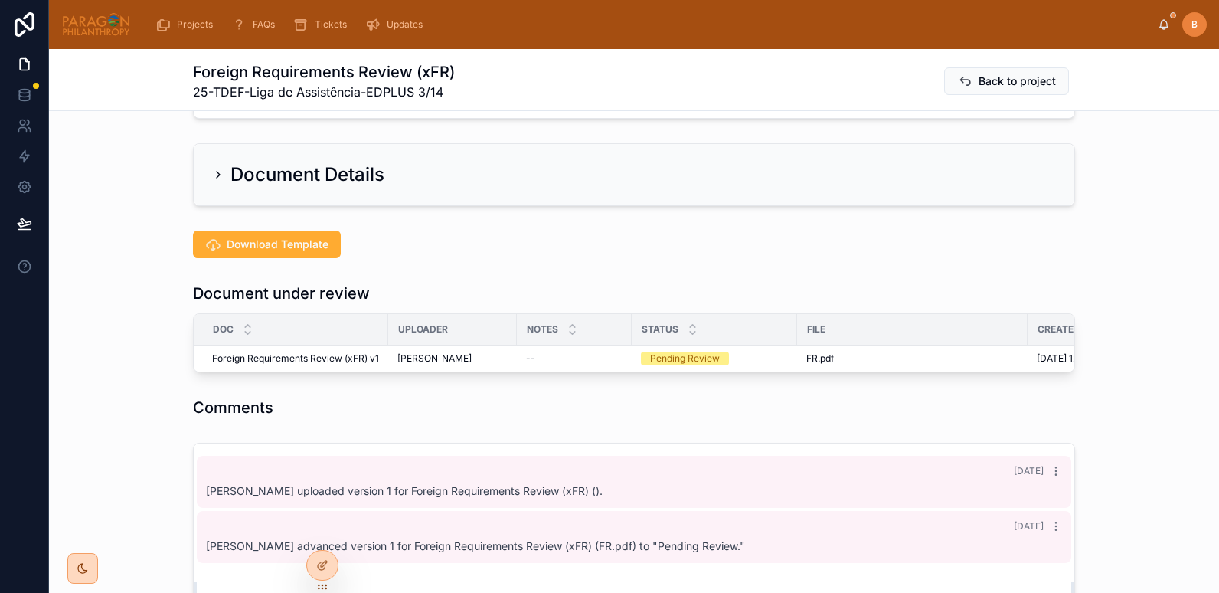
scroll to position [286, 0]
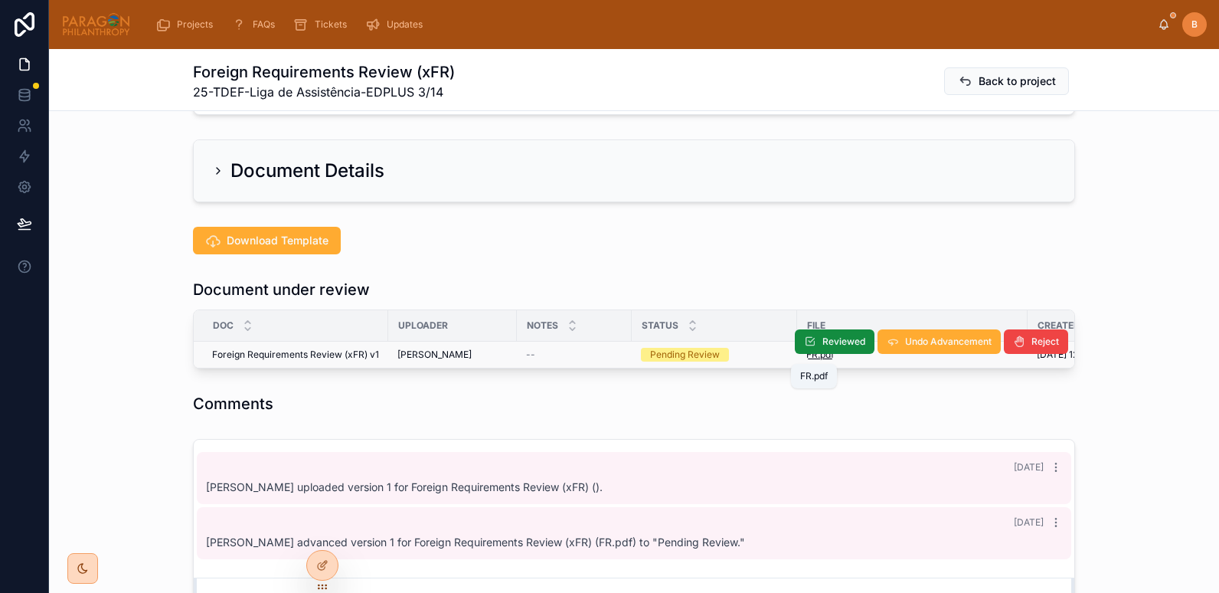
click at [818, 357] on span ".pdf" at bounding box center [826, 354] width 16 height 12
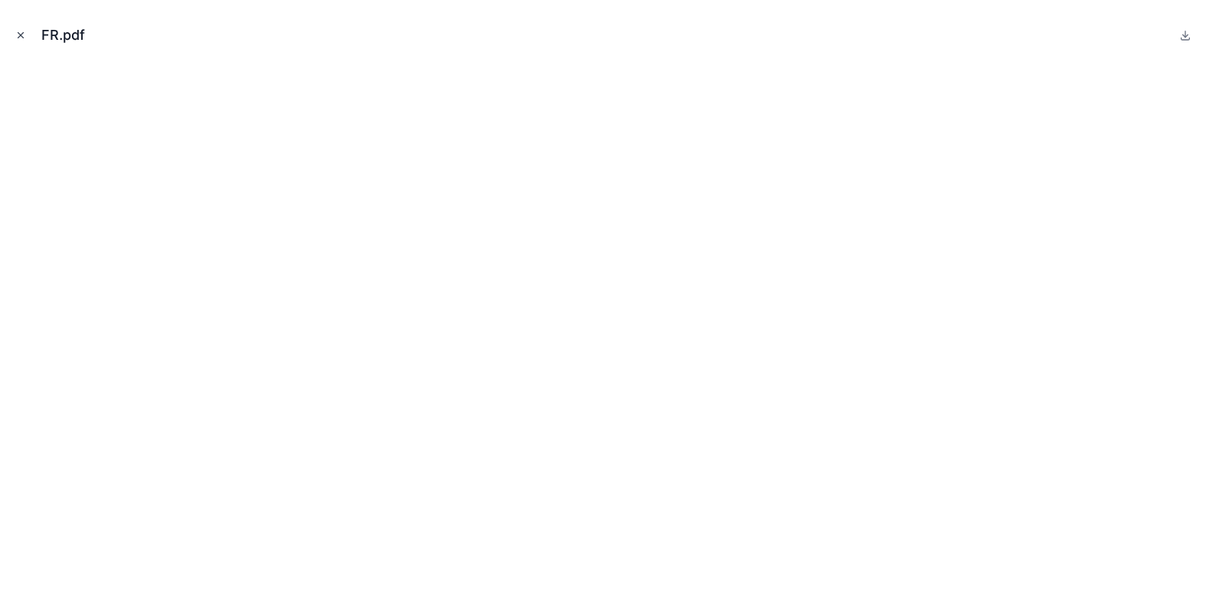
click at [23, 39] on icon "Close modal" at bounding box center [20, 35] width 11 height 11
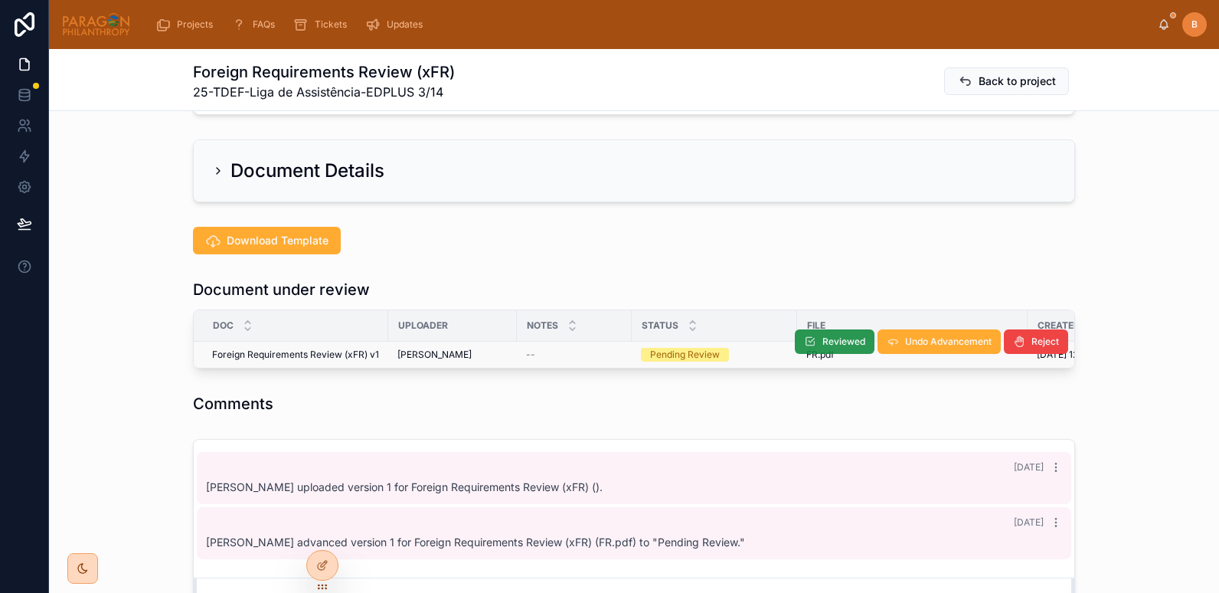
click at [819, 335] on button "Reviewed" at bounding box center [835, 341] width 80 height 24
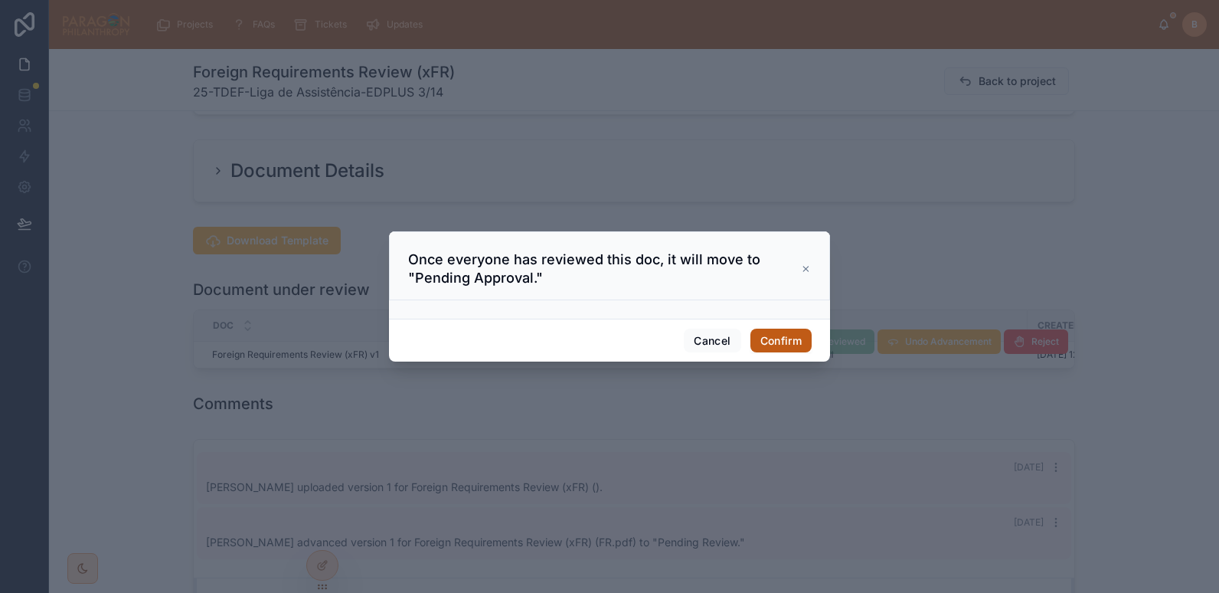
click at [779, 345] on button "Confirm" at bounding box center [780, 340] width 61 height 24
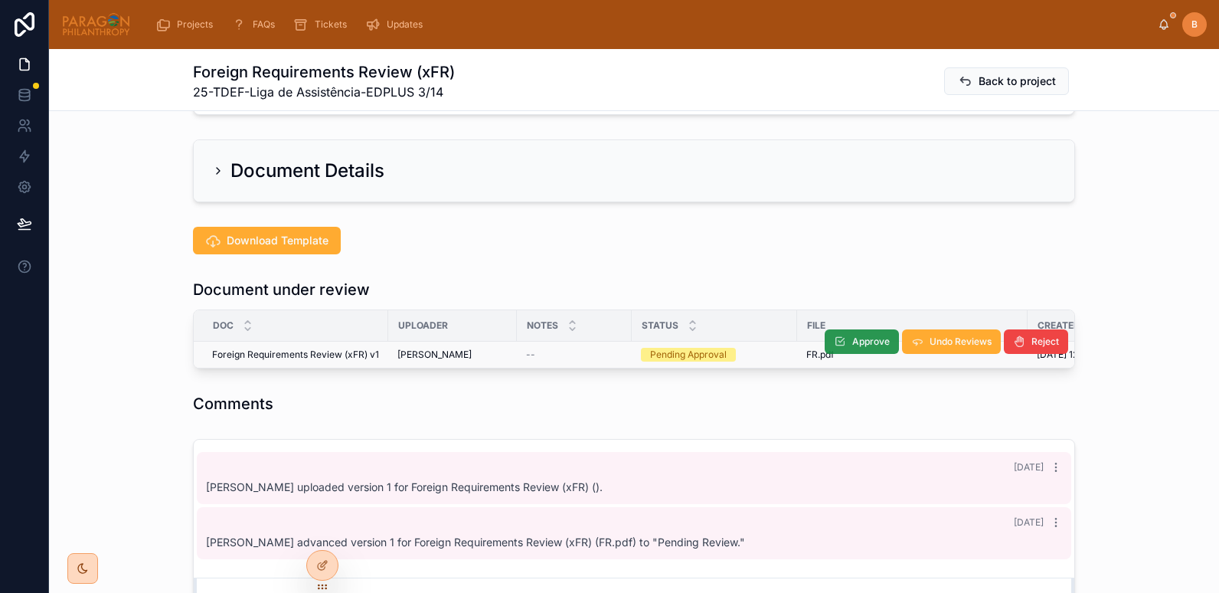
click at [844, 340] on button "Approve" at bounding box center [862, 341] width 74 height 24
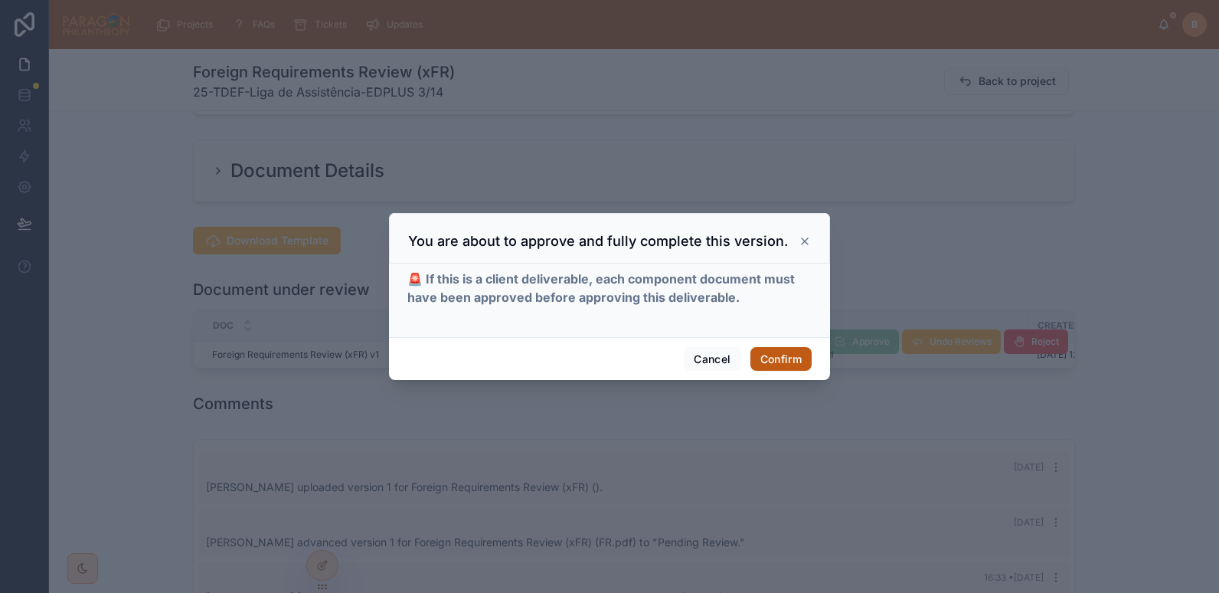
click at [783, 351] on button "Confirm" at bounding box center [780, 359] width 61 height 24
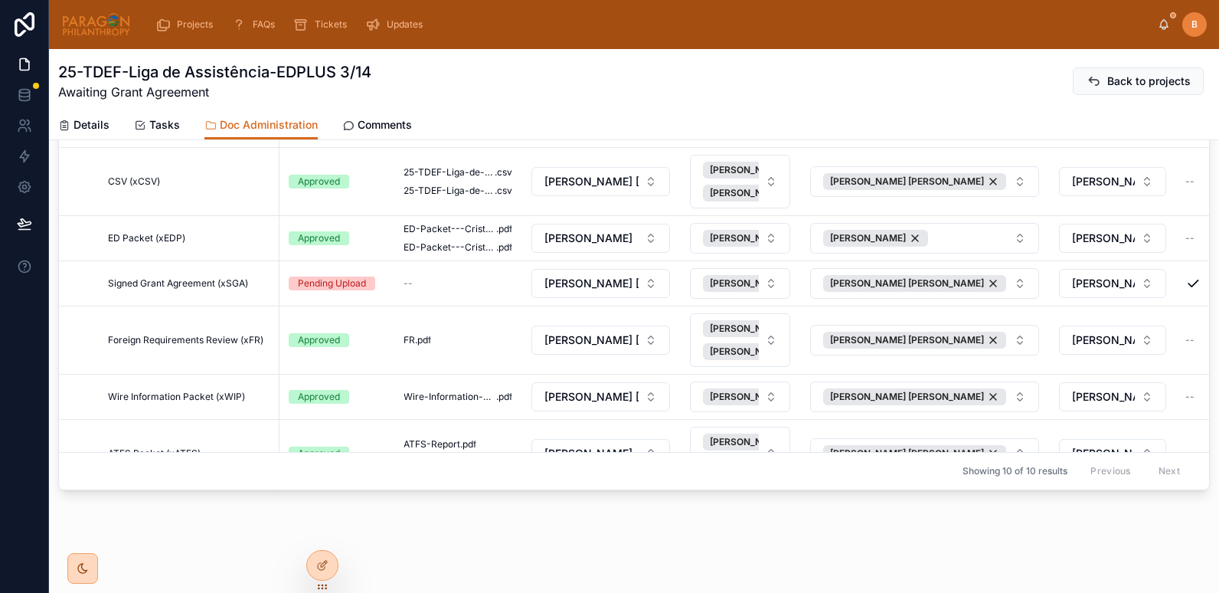
scroll to position [158, 0]
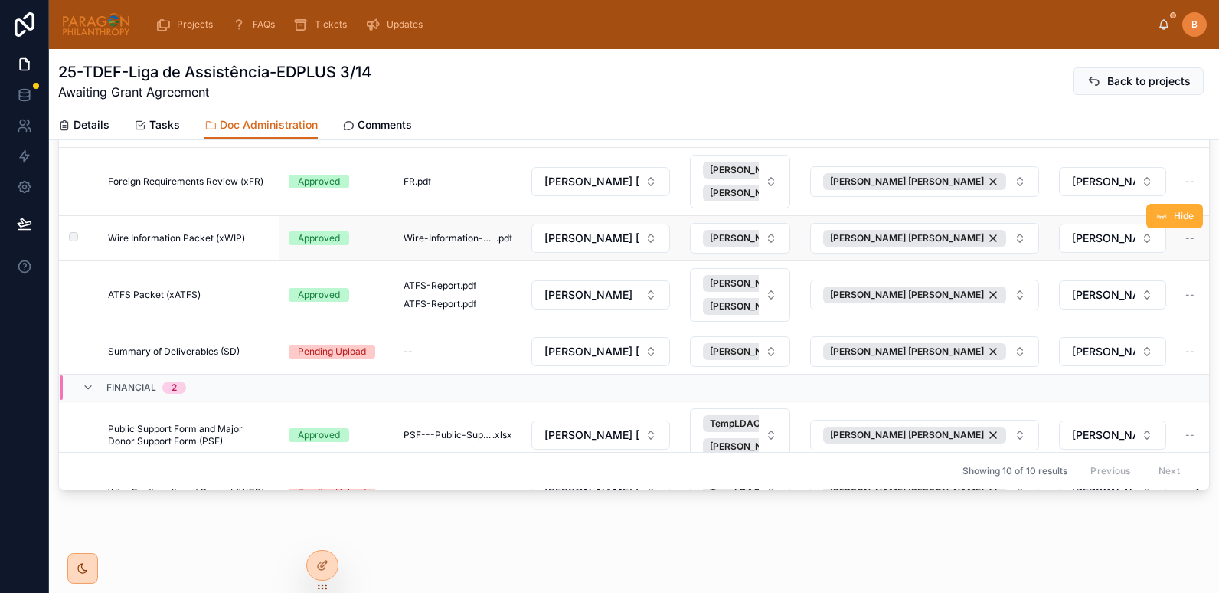
click at [242, 234] on span "Wire Information Packet (xWIP)" at bounding box center [176, 238] width 137 height 12
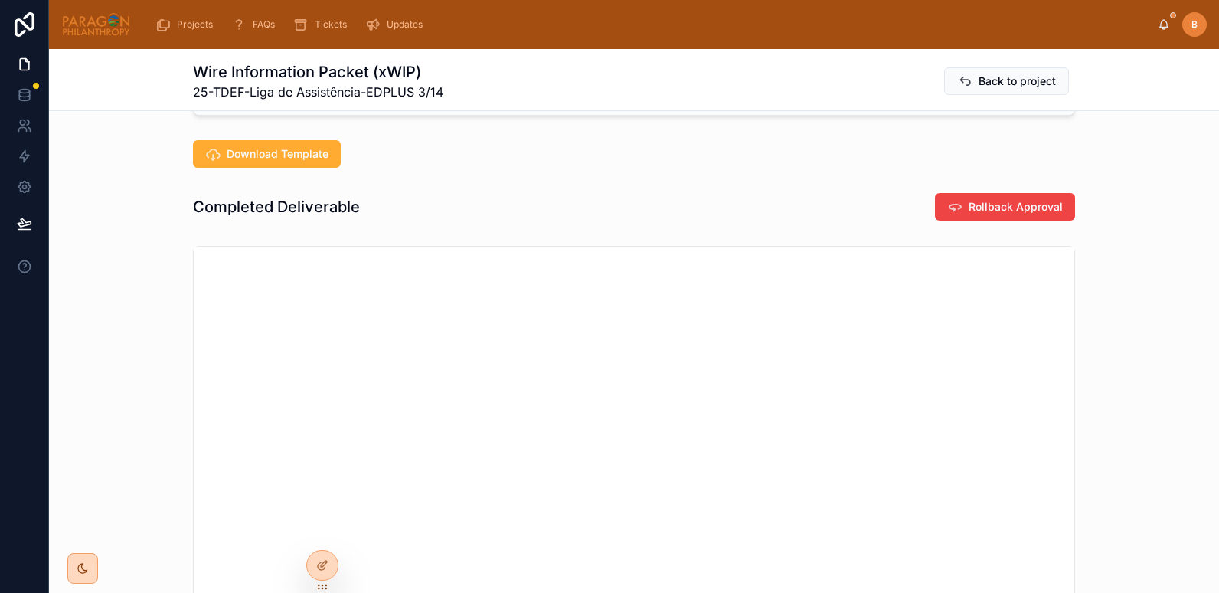
scroll to position [346, 0]
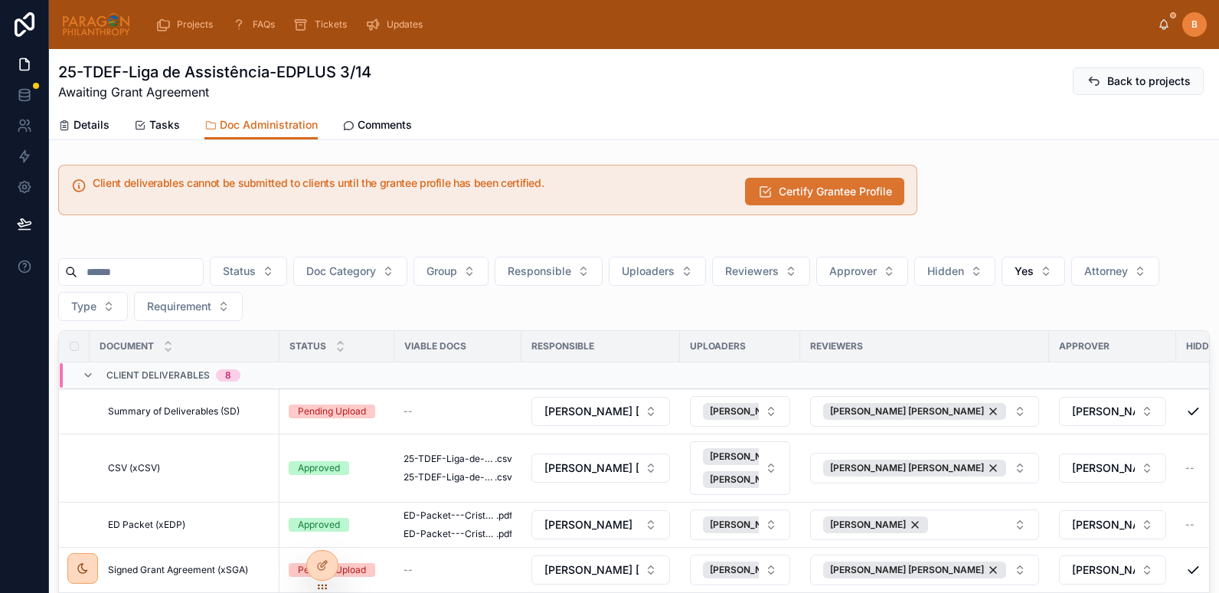
click at [790, 194] on span "Certify Grantee Profile" at bounding box center [835, 191] width 113 height 15
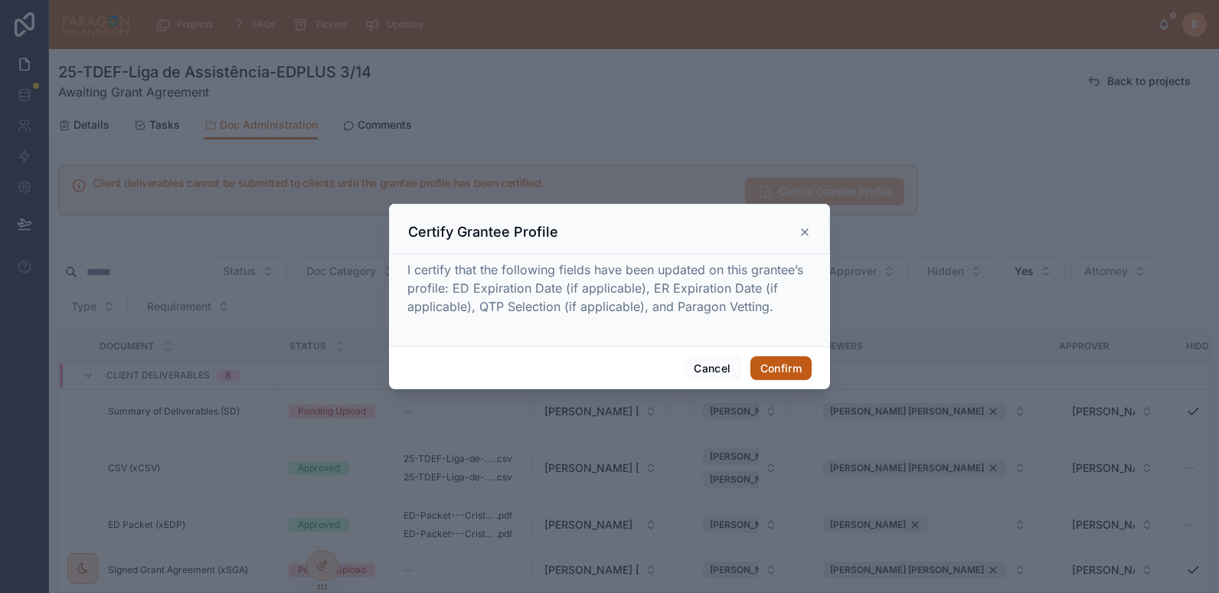
click at [792, 366] on button "Confirm" at bounding box center [780, 368] width 61 height 24
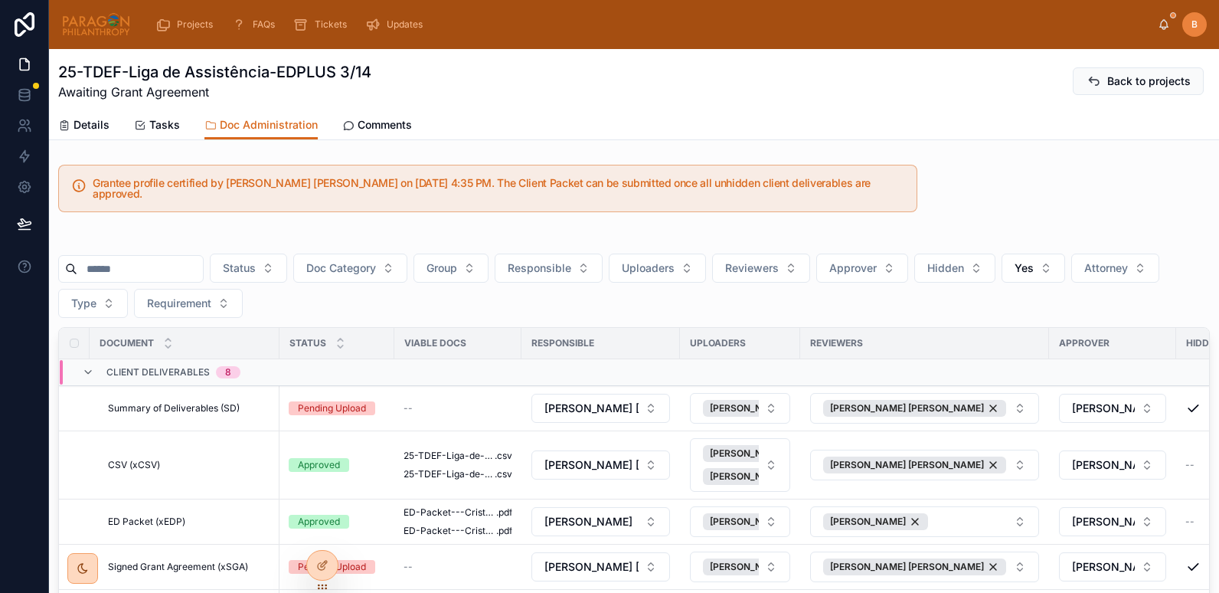
click at [235, 213] on div "Grantee profile certified by Brooke Barrera Sheldon on 9/3/2025 4:35 PM. The Cl…" at bounding box center [634, 468] width 1170 height 621
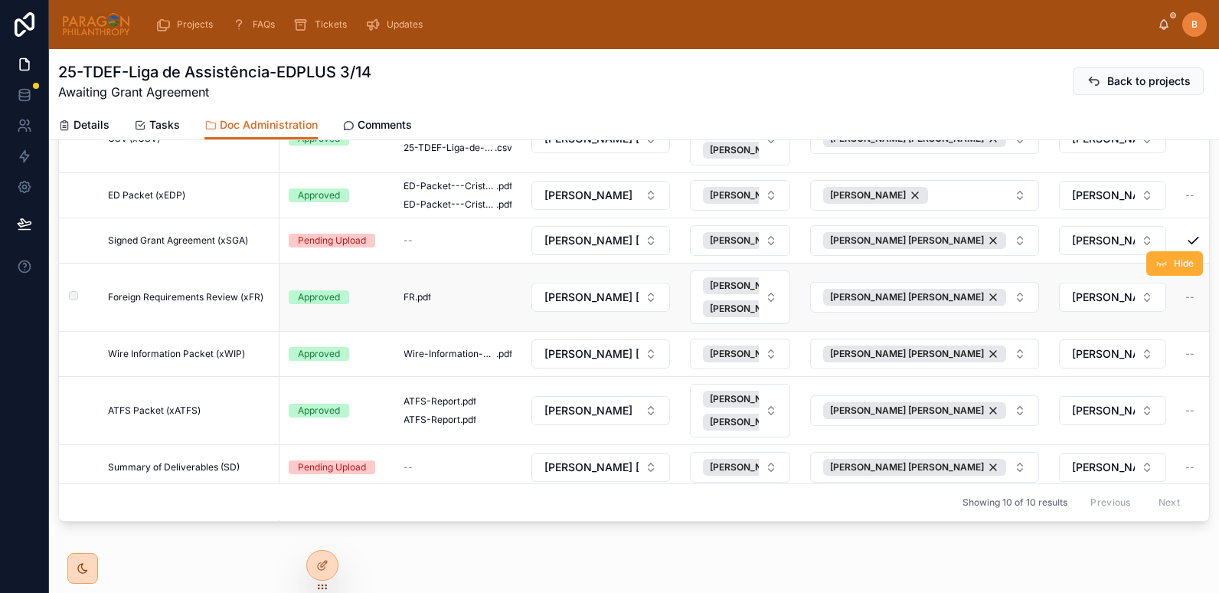
scroll to position [11, 0]
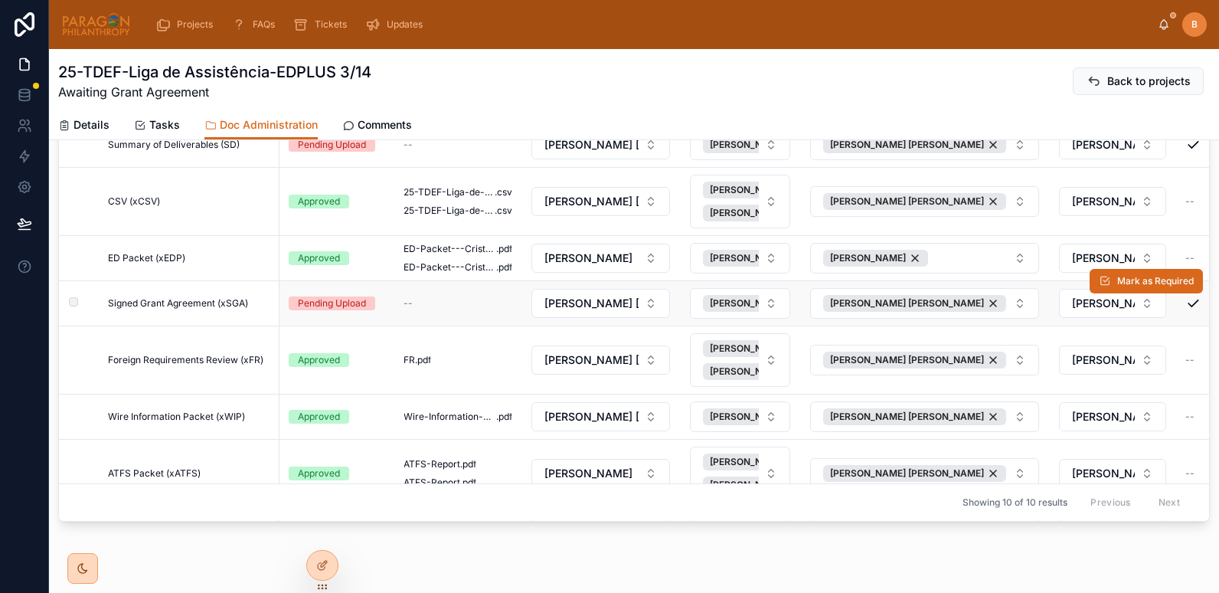
click at [169, 297] on span "Signed Grant Agreement (xSGA)" at bounding box center [178, 303] width 140 height 12
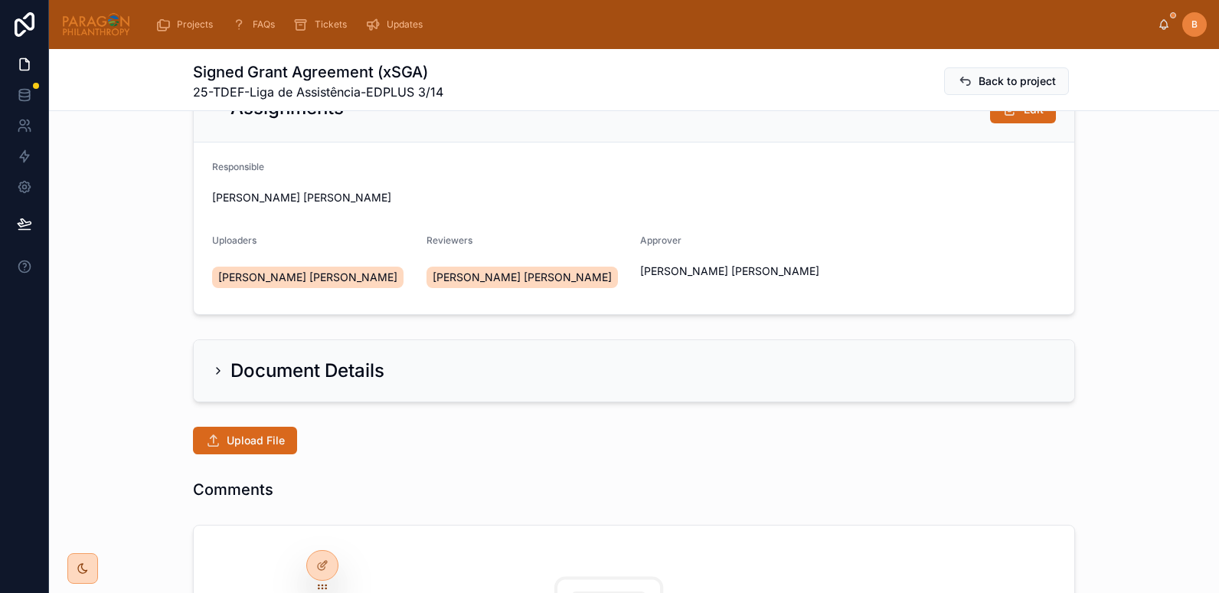
scroll to position [60, 0]
click at [236, 439] on span "Upload File" at bounding box center [256, 439] width 58 height 15
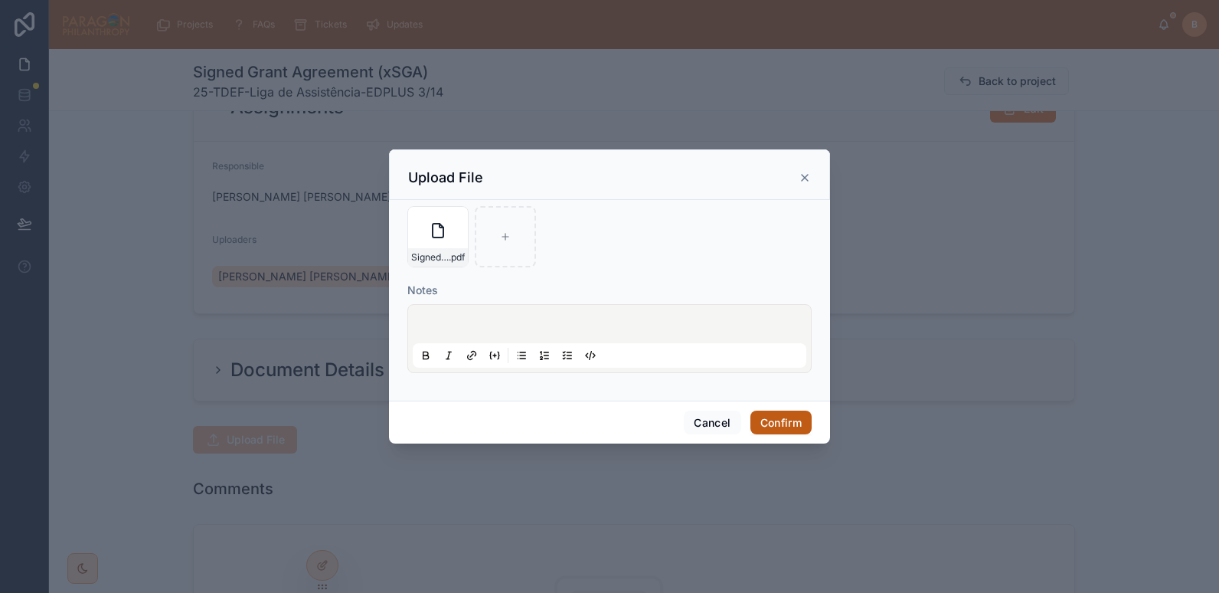
click at [766, 426] on button "Confirm" at bounding box center [780, 422] width 61 height 24
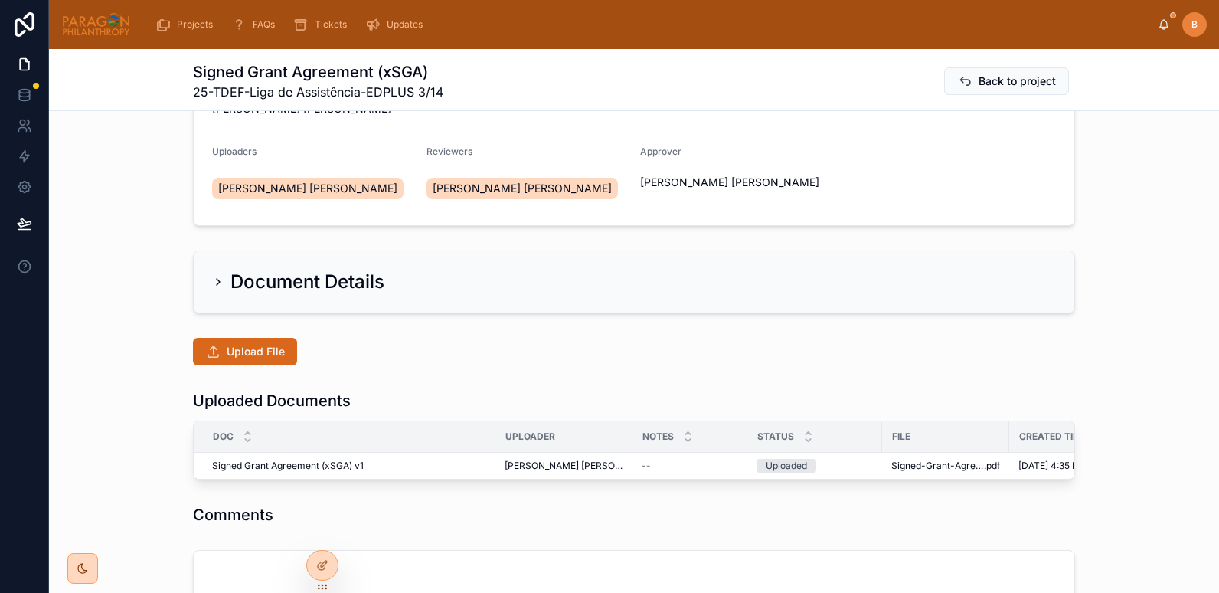
scroll to position [149, 0]
click at [952, 455] on span "Advance" at bounding box center [971, 452] width 39 height 12
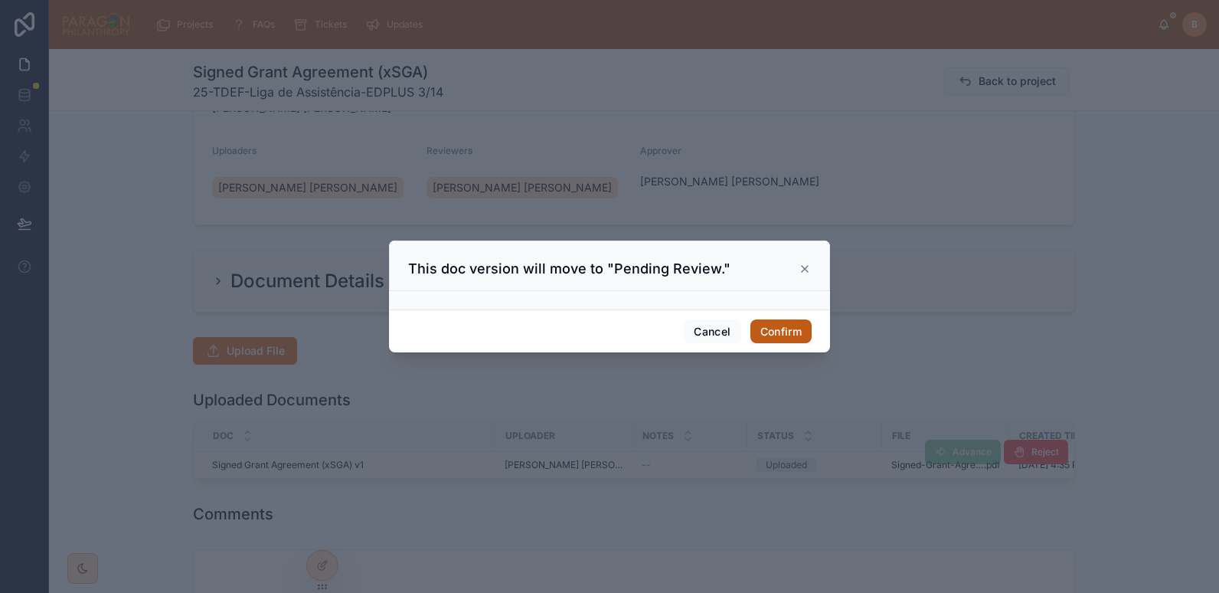
click at [766, 322] on button "Confirm" at bounding box center [780, 331] width 61 height 24
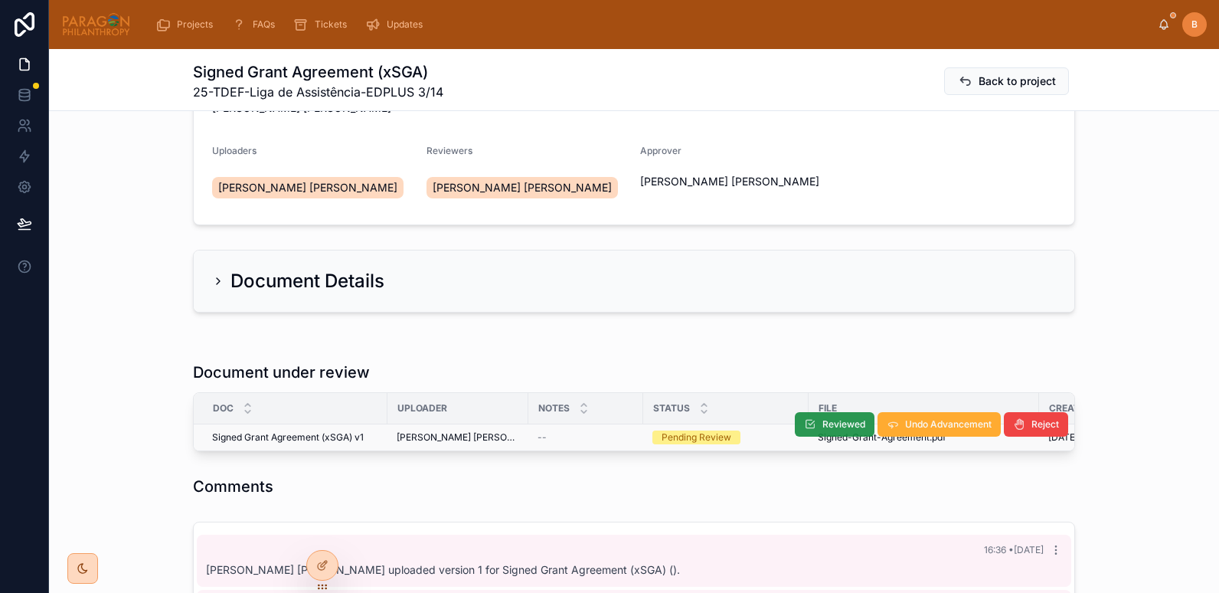
click at [831, 426] on span "Reviewed" at bounding box center [843, 424] width 43 height 12
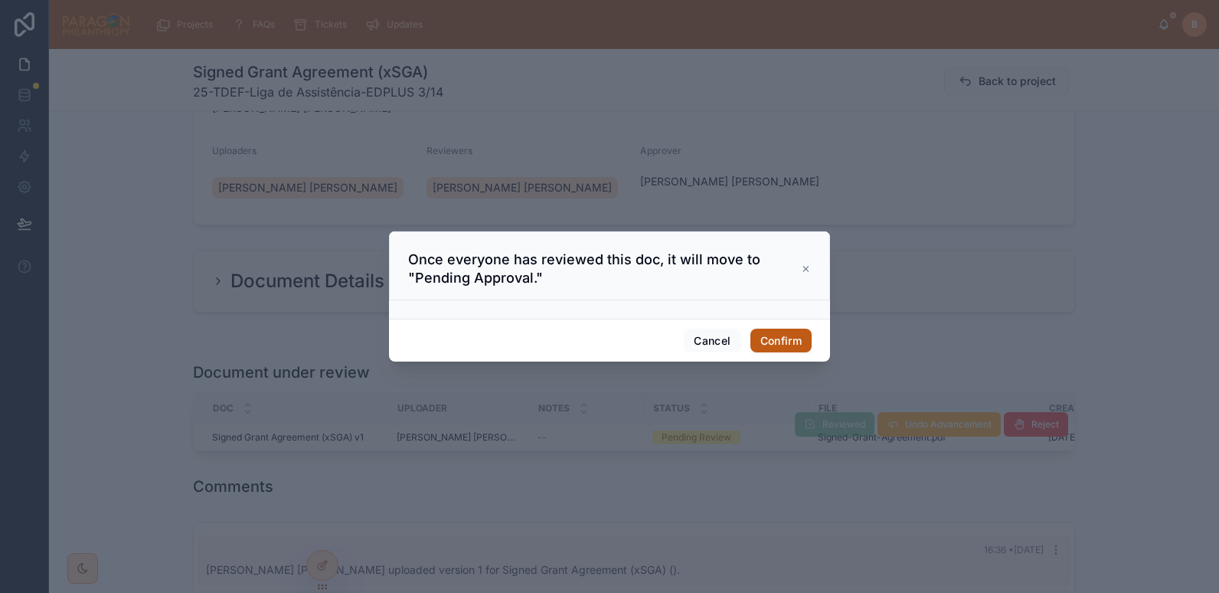
click at [776, 338] on button "Confirm" at bounding box center [780, 340] width 61 height 24
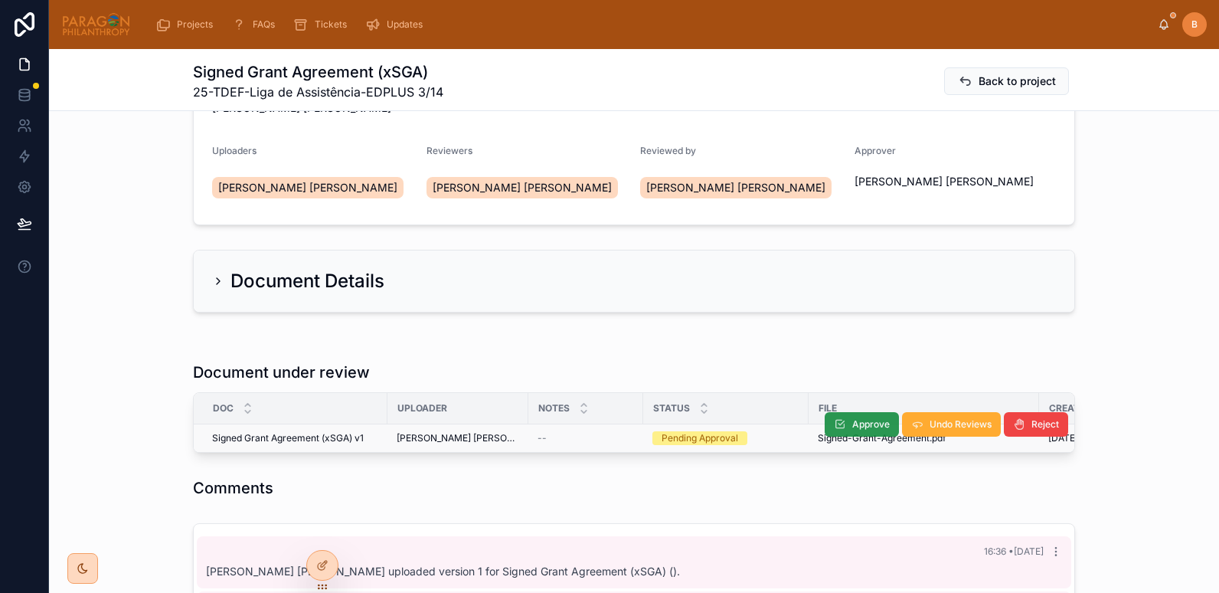
click at [842, 423] on button "Approve" at bounding box center [862, 424] width 74 height 24
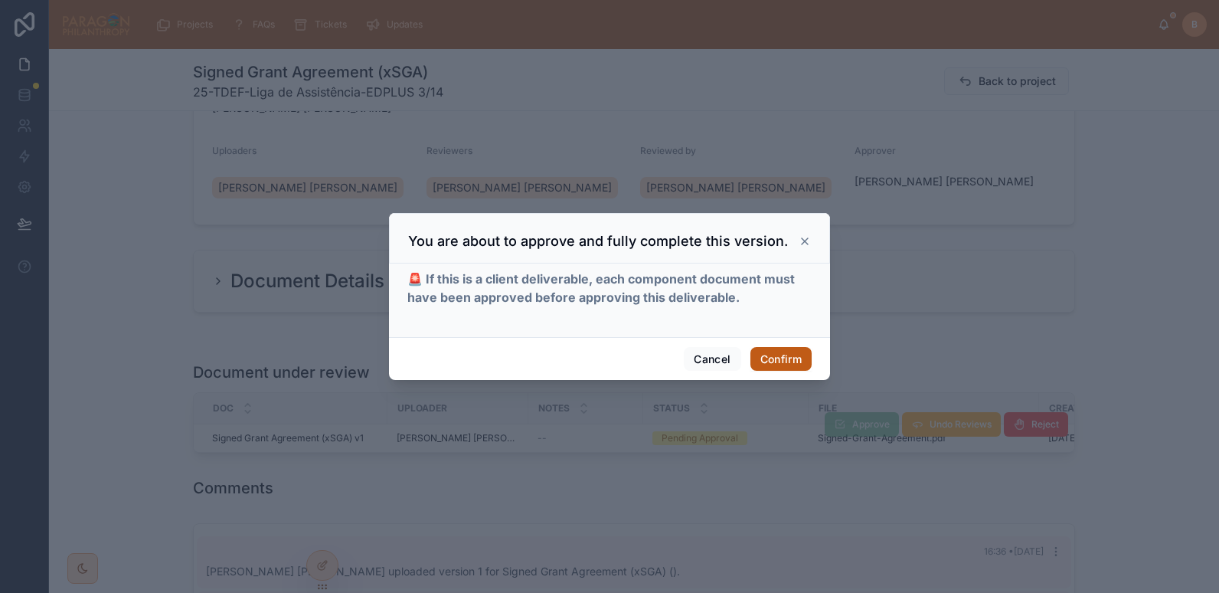
click at [772, 356] on button "Confirm" at bounding box center [780, 359] width 61 height 24
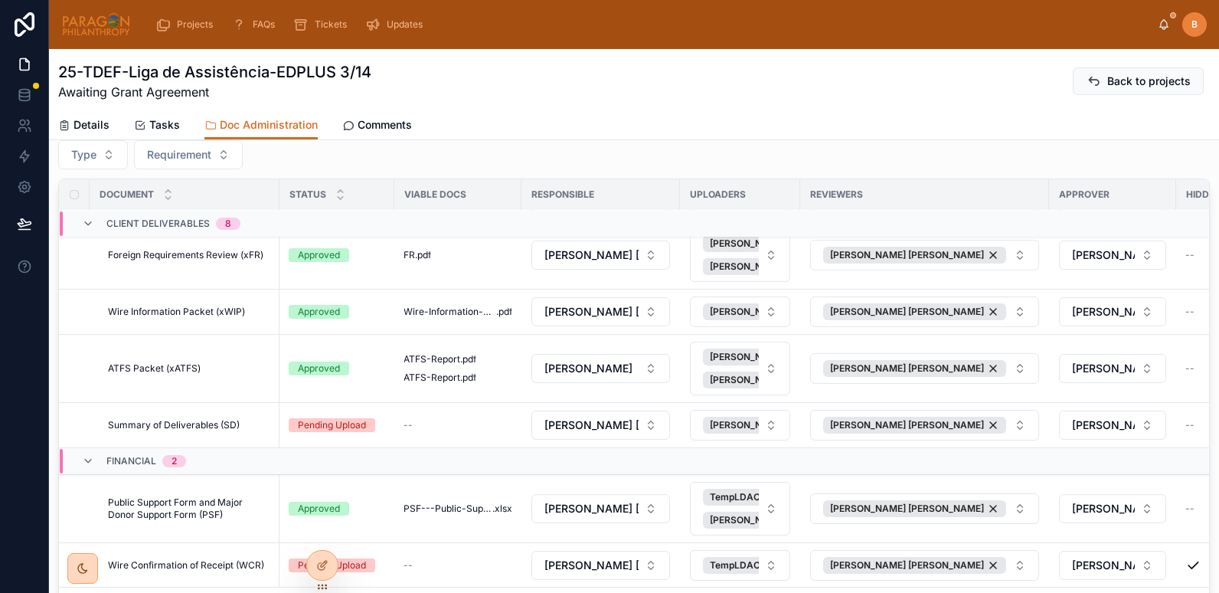
scroll to position [276, 0]
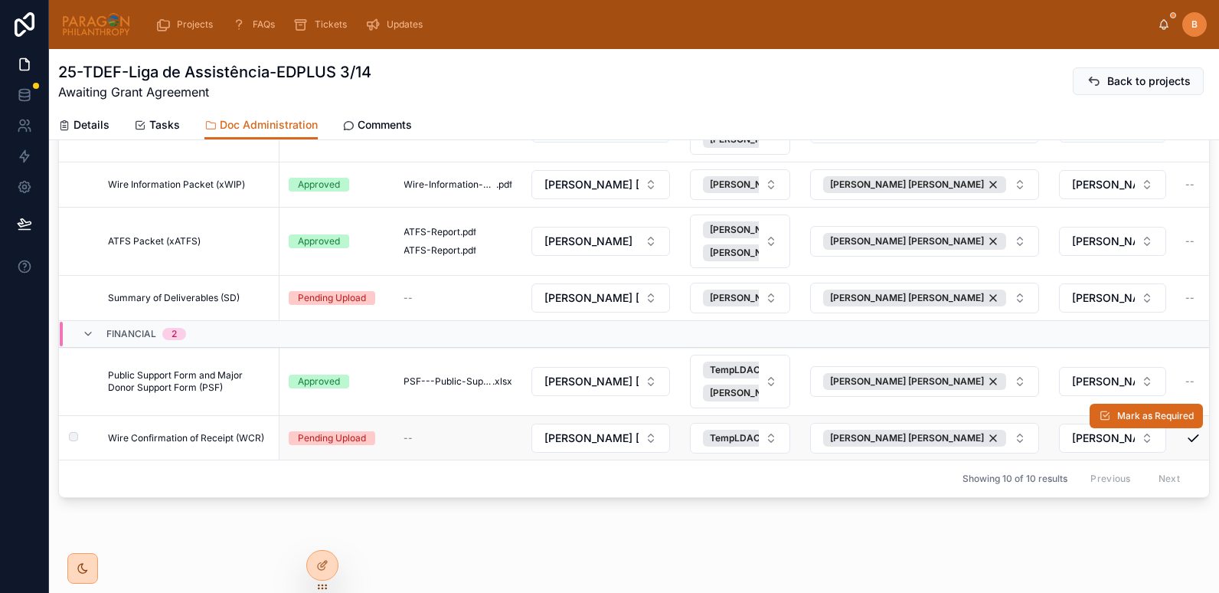
click at [224, 432] on span "Wire Confirmation of Receipt (WCR)" at bounding box center [186, 438] width 156 height 12
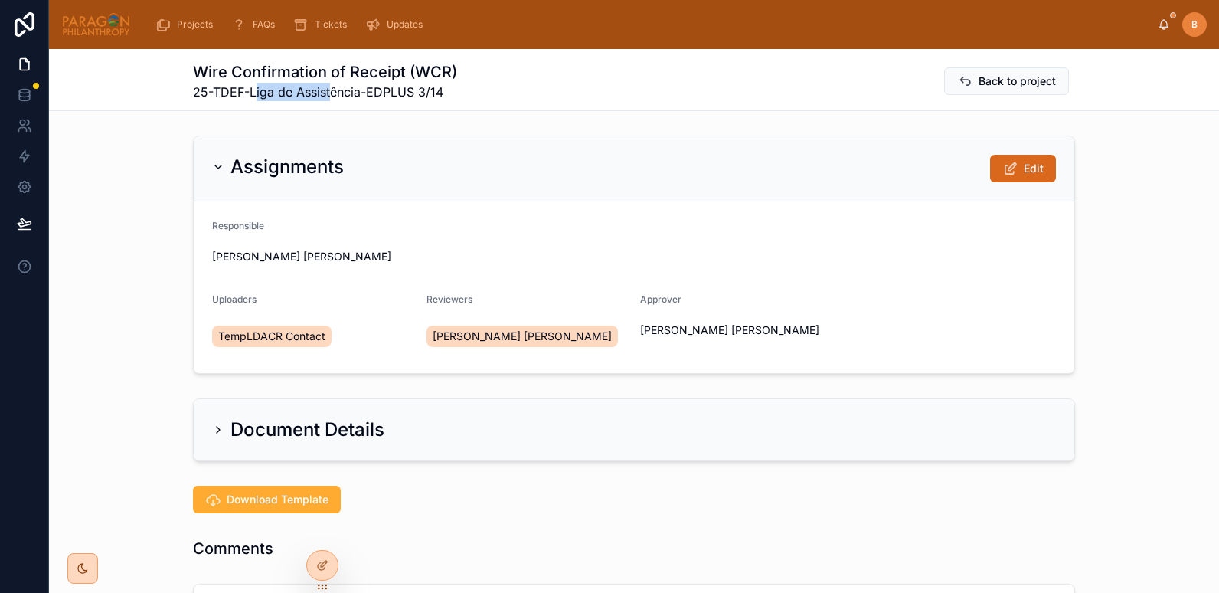
drag, startPoint x: 247, startPoint y: 94, endPoint x: 325, endPoint y: 94, distance: 77.3
click at [325, 94] on span "25-TDEF-Liga de Assistência-EDPLUS 3/14" at bounding box center [325, 92] width 264 height 18
click at [313, 106] on div "Wire Confirmation of Receipt (WCR) 25-TDEF-Liga de Assistência-EDPLUS 3/14 Back…" at bounding box center [634, 79] width 882 height 61
drag, startPoint x: 355, startPoint y: 95, endPoint x: 245, endPoint y: 91, distance: 110.3
click at [245, 91] on span "25-TDEF-Liga de Assistência-EDPLUS 3/14" at bounding box center [325, 92] width 264 height 18
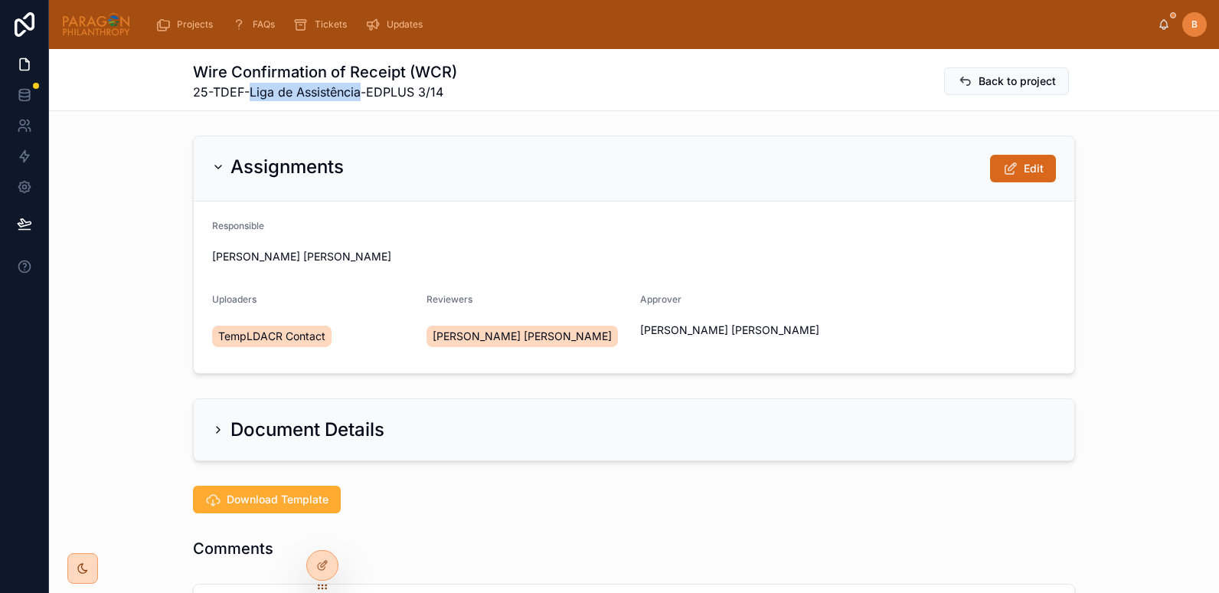
copy span "Liga de Assistência"
click at [149, 201] on div "Assignments Edit Responsible Brooke Barrera Sheldon Uploaders TempLDACR Contact…" at bounding box center [634, 254] width 1170 height 250
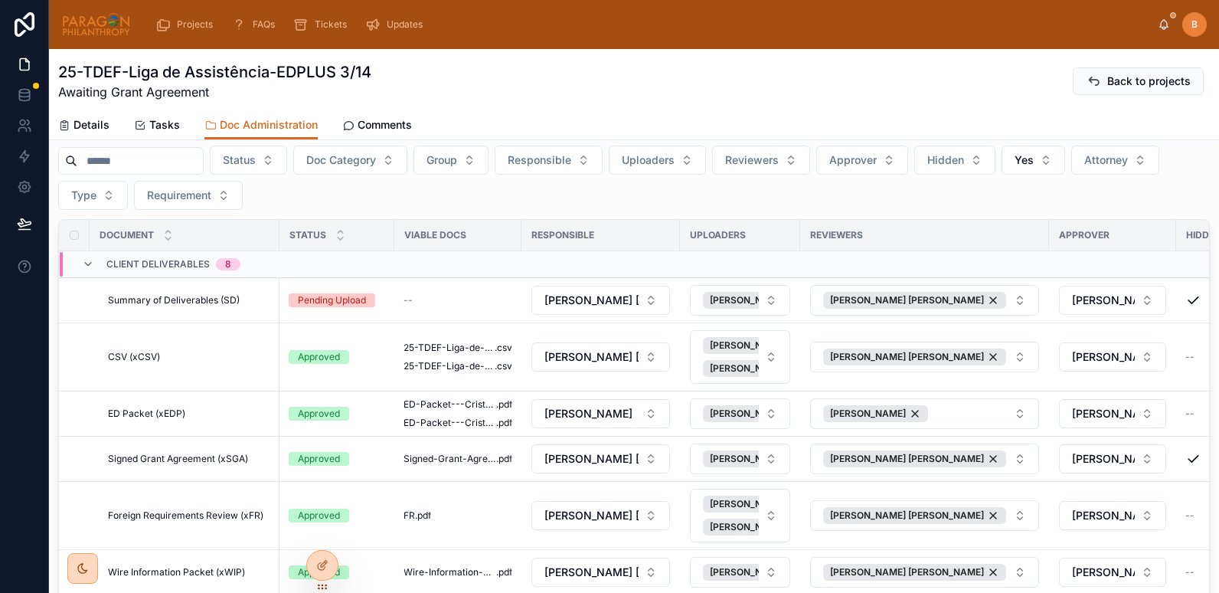
scroll to position [110, 0]
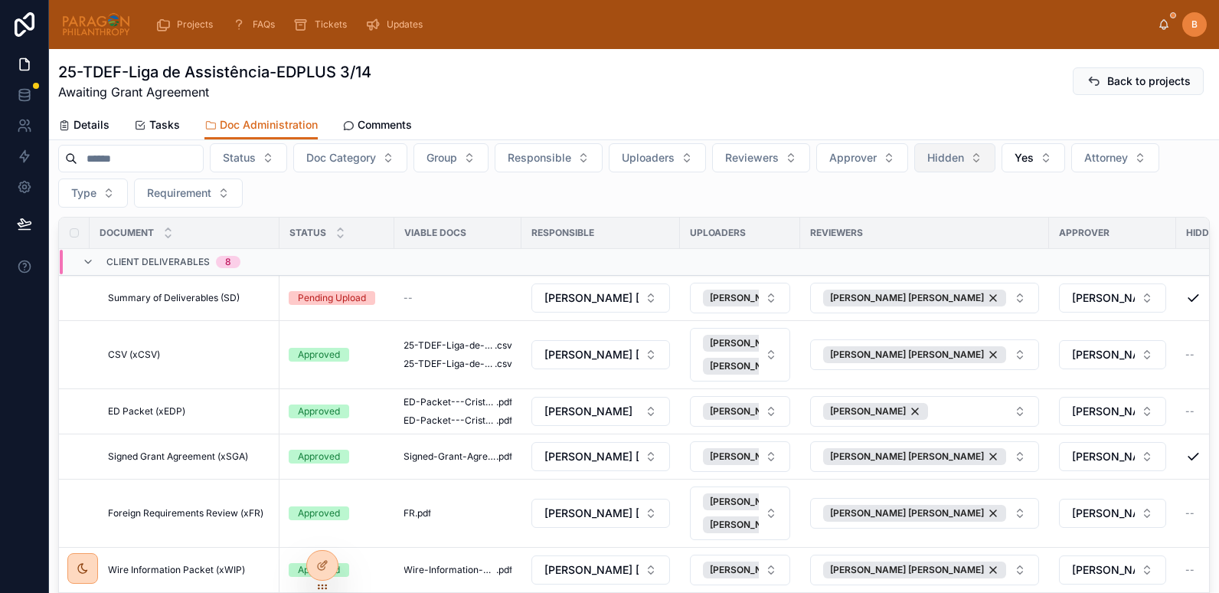
click at [995, 150] on button "Hidden" at bounding box center [954, 157] width 81 height 29
click at [927, 237] on div "No" at bounding box center [993, 235] width 184 height 24
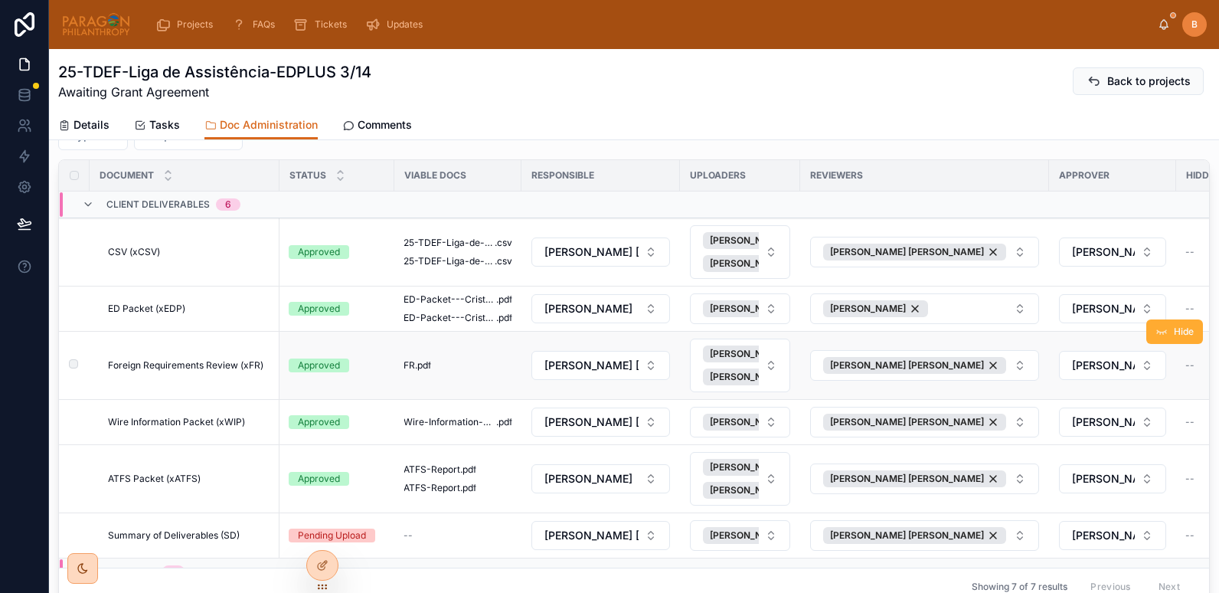
scroll to position [96, 0]
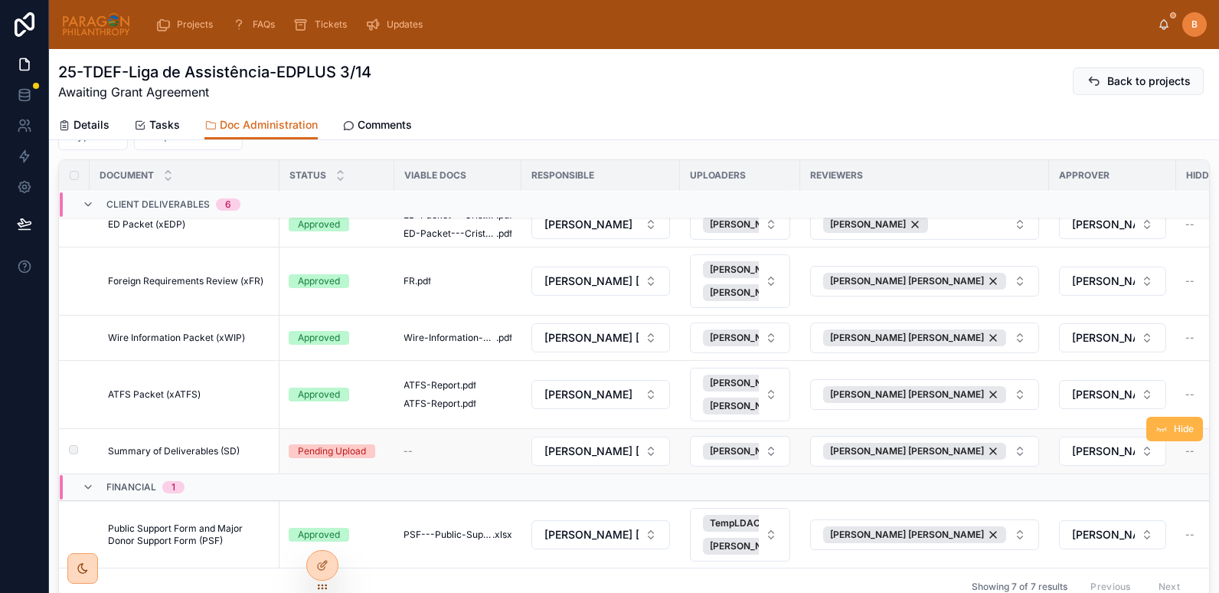
click at [1148, 416] on button "Hide" at bounding box center [1174, 428] width 57 height 24
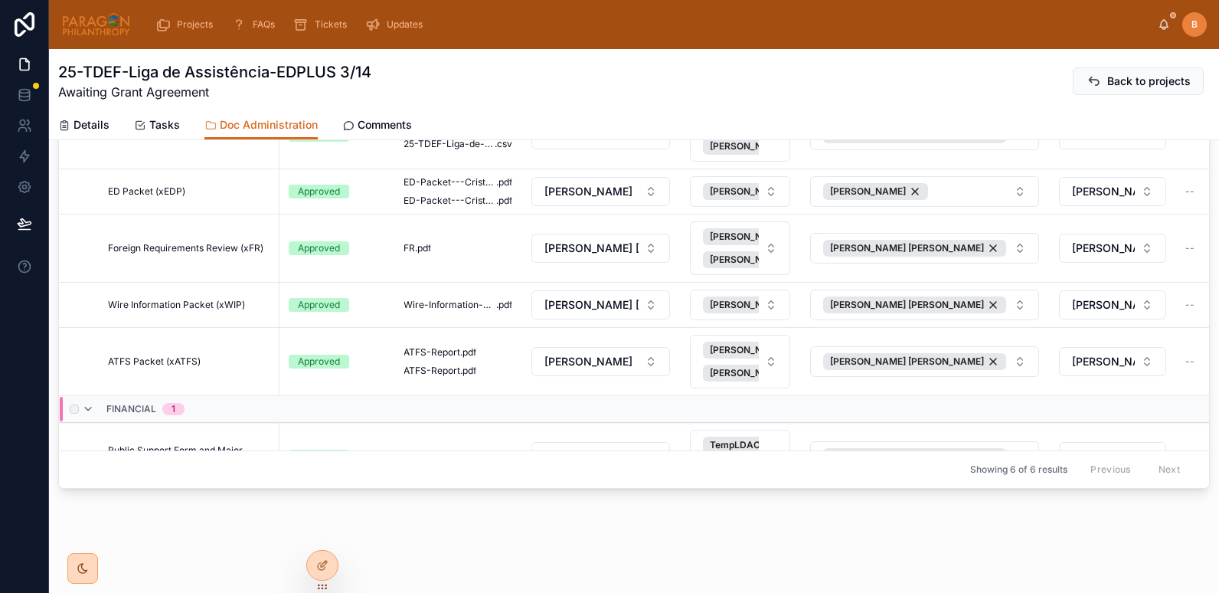
scroll to position [0, 0]
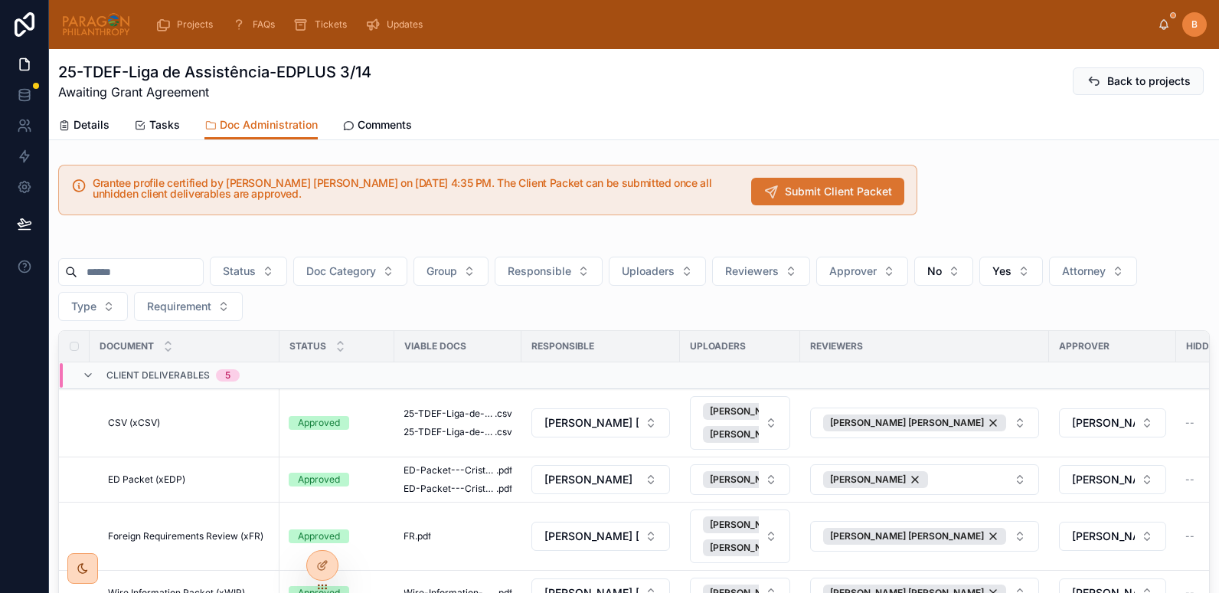
click at [811, 190] on span "Submit Client Packet" at bounding box center [838, 191] width 107 height 15
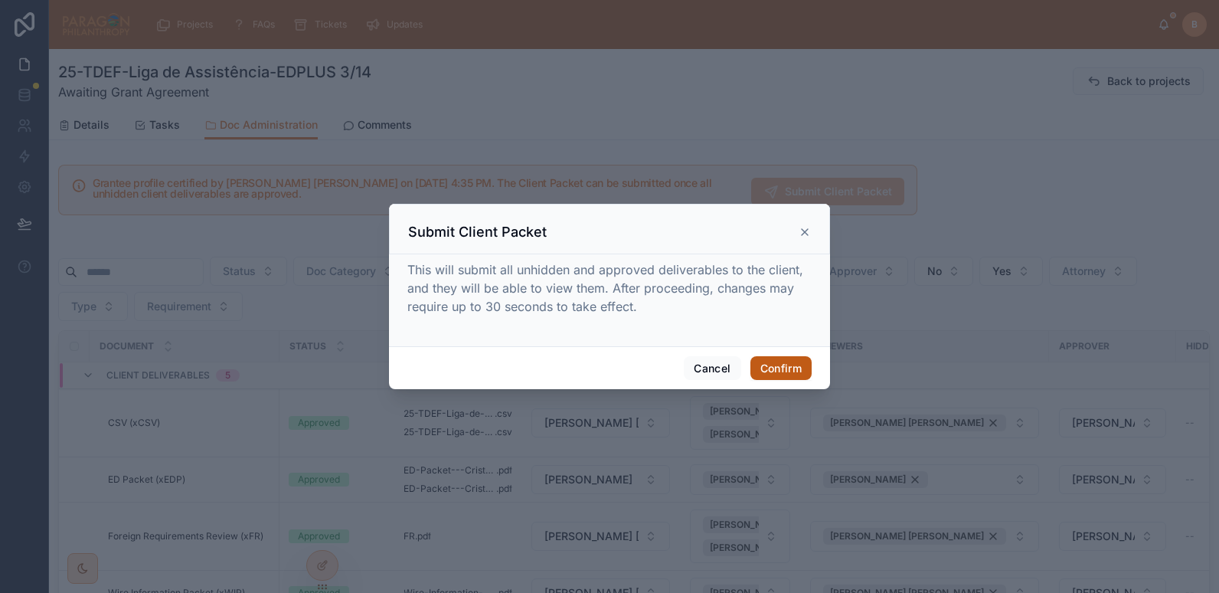
click at [769, 377] on button "Confirm" at bounding box center [780, 368] width 61 height 24
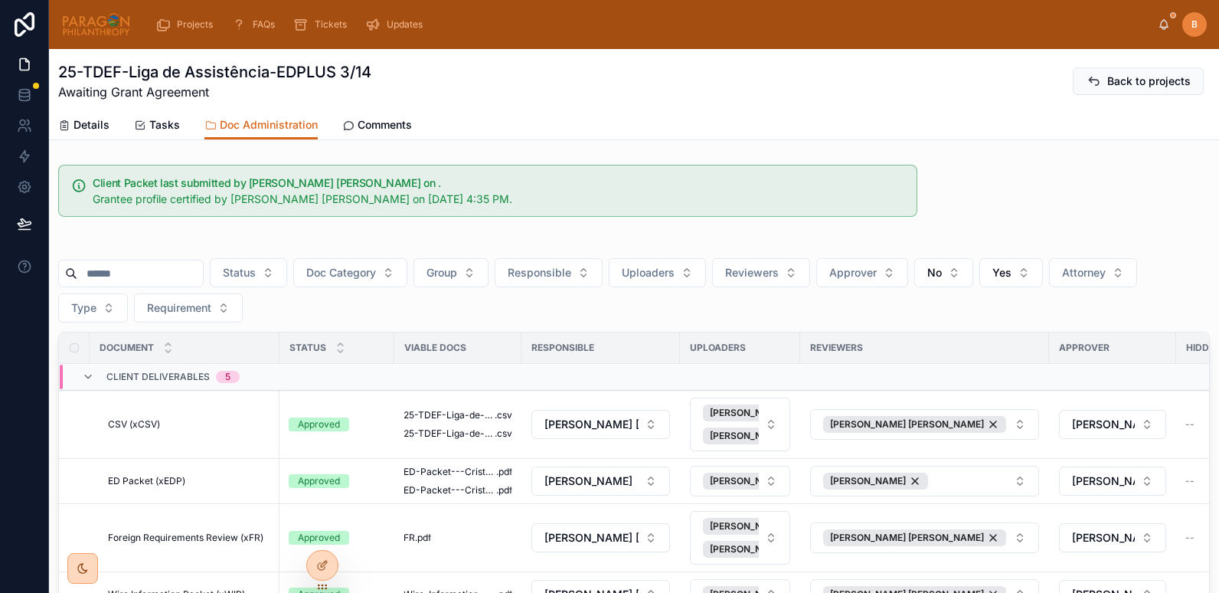
click at [87, 28] on img at bounding box center [96, 24] width 70 height 24
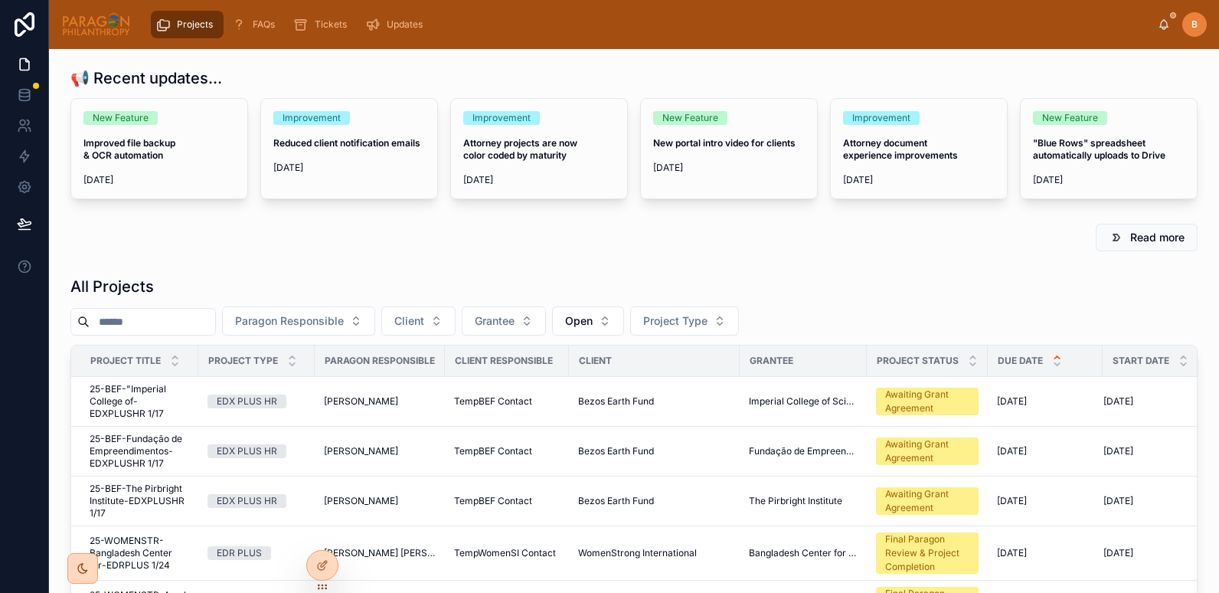
click at [215, 316] on input "text" at bounding box center [153, 321] width 126 height 21
type input "*"
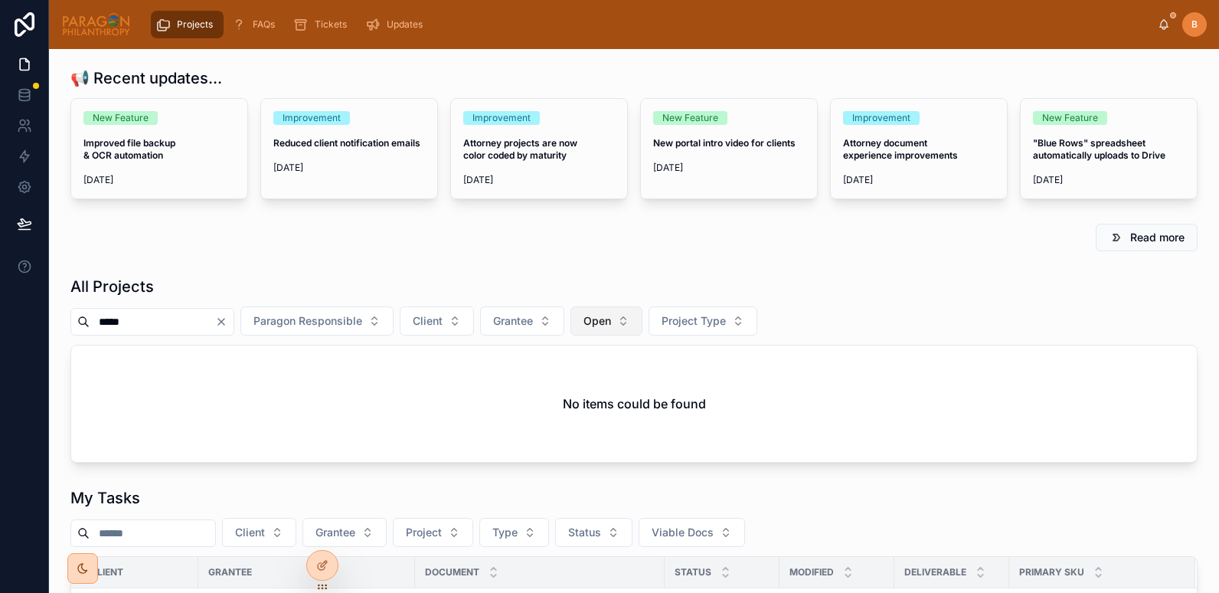
click at [611, 318] on span "Open" at bounding box center [597, 320] width 28 height 15
click at [596, 383] on div "None" at bounding box center [646, 383] width 184 height 24
drag, startPoint x: 151, startPoint y: 324, endPoint x: 51, endPoint y: 321, distance: 100.3
click at [51, 321] on div "📢 Recent updates... New Feature Improved file backup & OCR automation 8/29/2025…" at bounding box center [634, 577] width 1170 height 1057
paste input "**********"
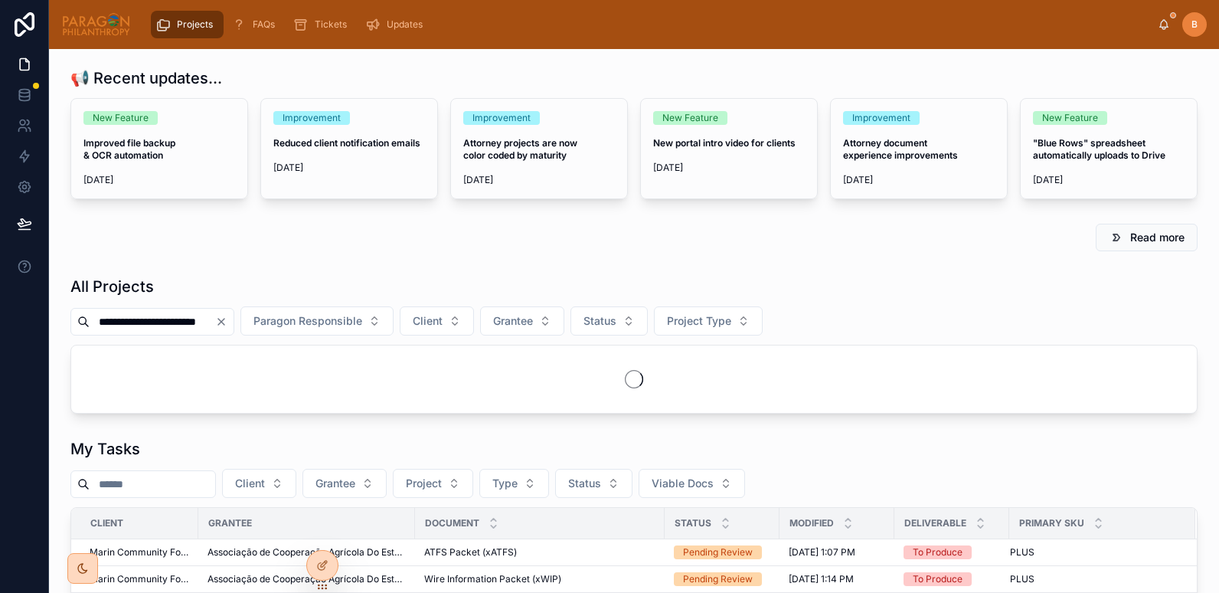
drag, startPoint x: 135, startPoint y: 324, endPoint x: 83, endPoint y: 322, distance: 52.1
click at [83, 322] on div "**********" at bounding box center [152, 322] width 164 height 28
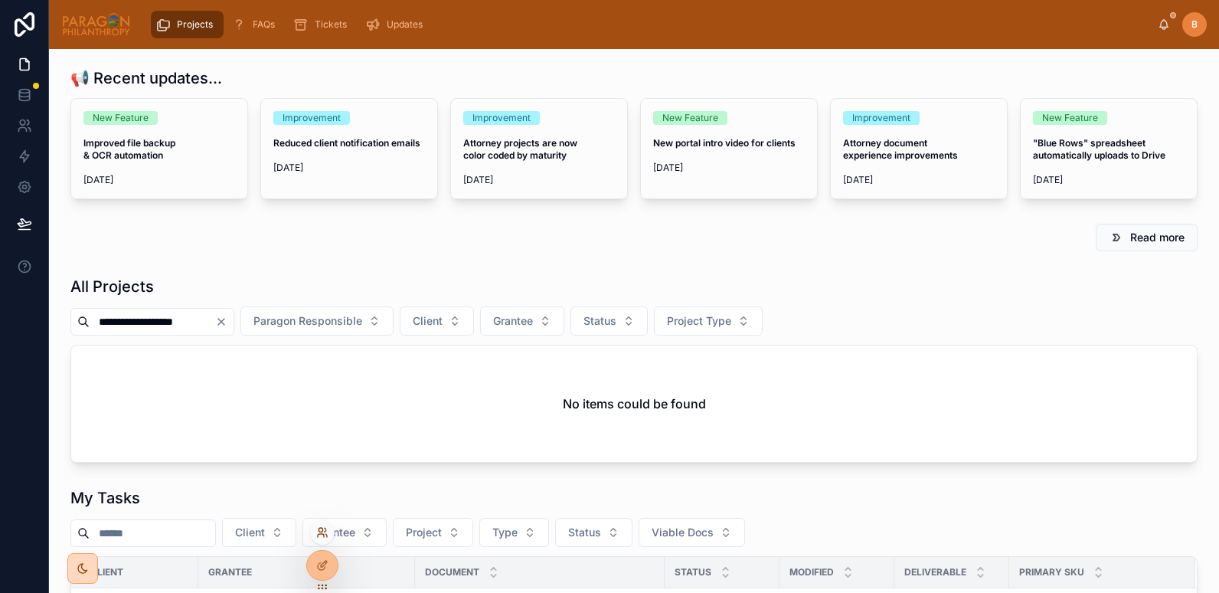
type input "**********"
click at [320, 529] on icon at bounding box center [322, 532] width 12 height 12
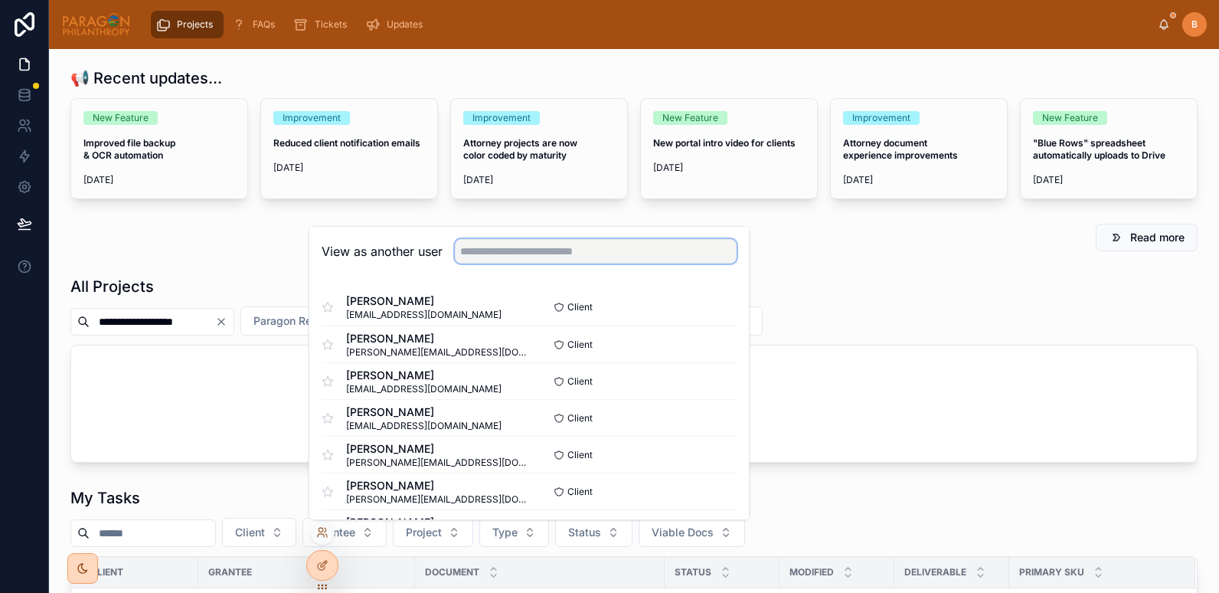
click at [525, 250] on input "text" at bounding box center [596, 251] width 282 height 24
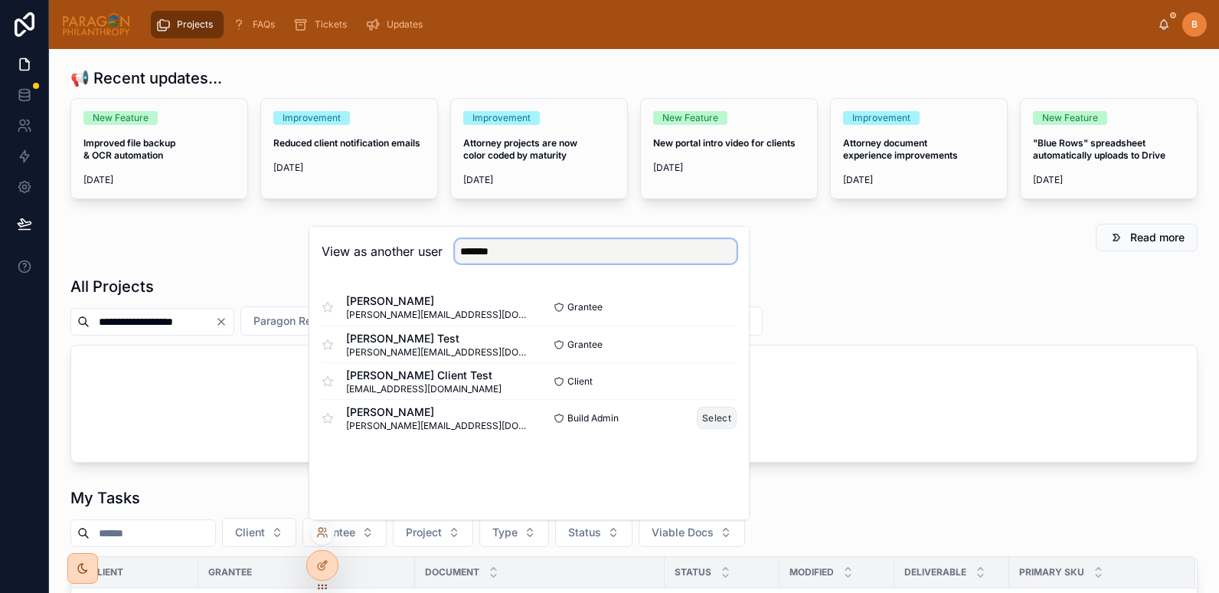
type input "*******"
click at [715, 418] on button "Select" at bounding box center [717, 418] width 40 height 22
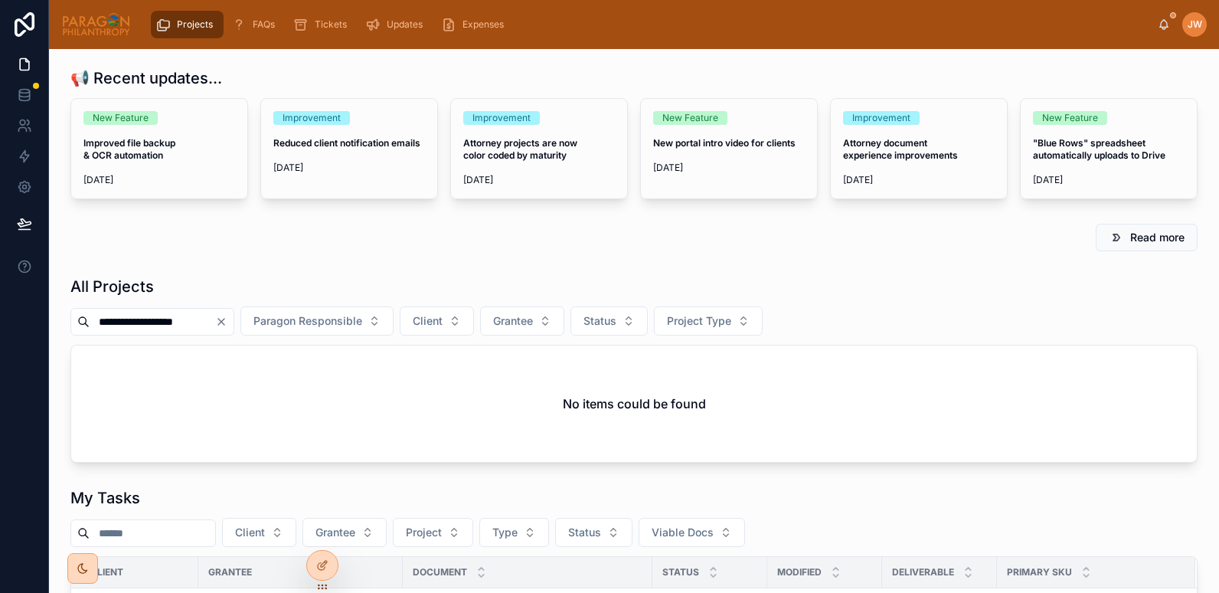
click at [211, 320] on input "**********" at bounding box center [153, 321] width 126 height 21
click at [214, 318] on input "**********" at bounding box center [153, 321] width 126 height 21
drag, startPoint x: 214, startPoint y: 318, endPoint x: 1, endPoint y: 326, distance: 213.8
click at [1, 326] on div "**********" at bounding box center [609, 296] width 1219 height 593
click at [177, 282] on div "All Projects" at bounding box center [633, 286] width 1127 height 21
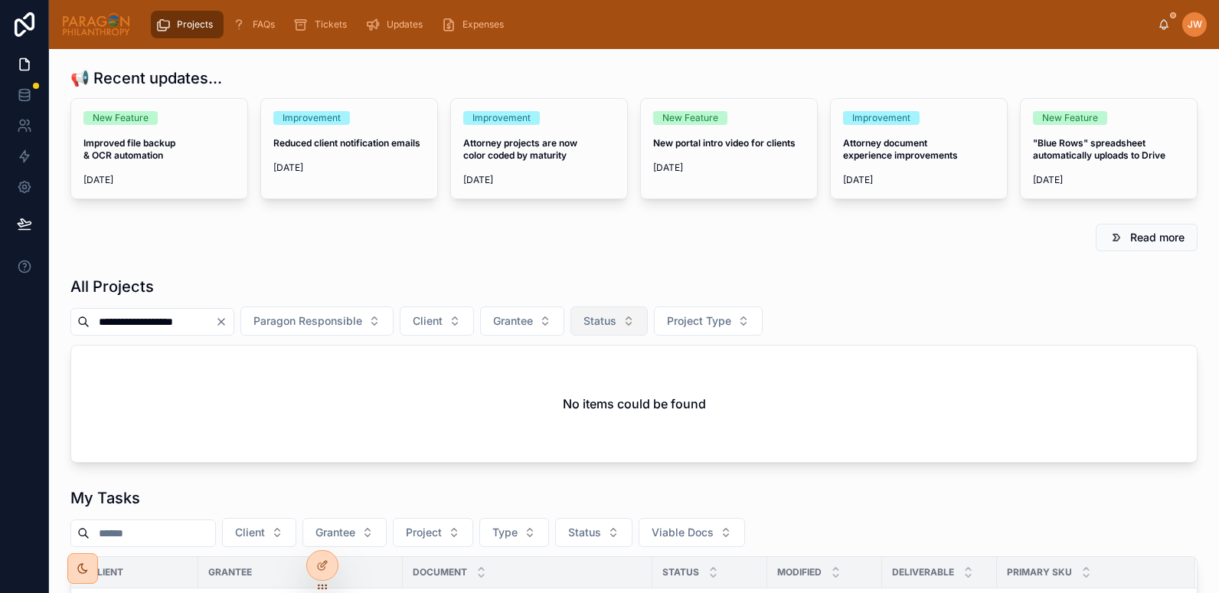
click at [648, 321] on button "Status" at bounding box center [608, 320] width 77 height 29
click at [593, 386] on div "Open" at bounding box center [648, 383] width 184 height 24
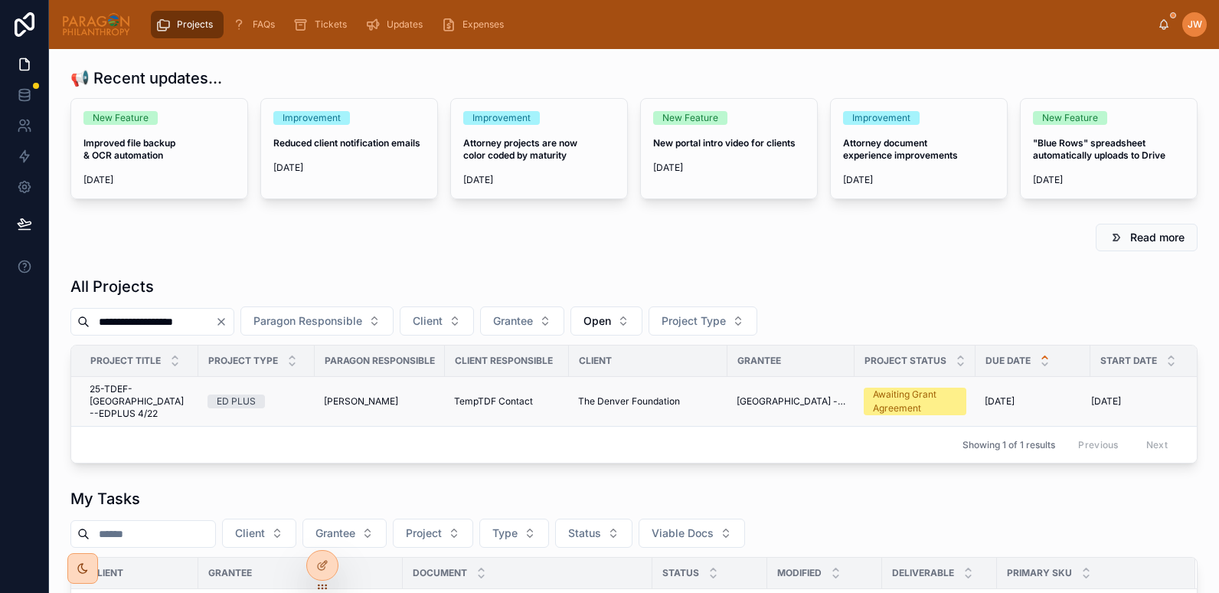
click at [132, 387] on span "25-TDEF-Naresuan University --EDPLUS 4/22" at bounding box center [140, 401] width 100 height 37
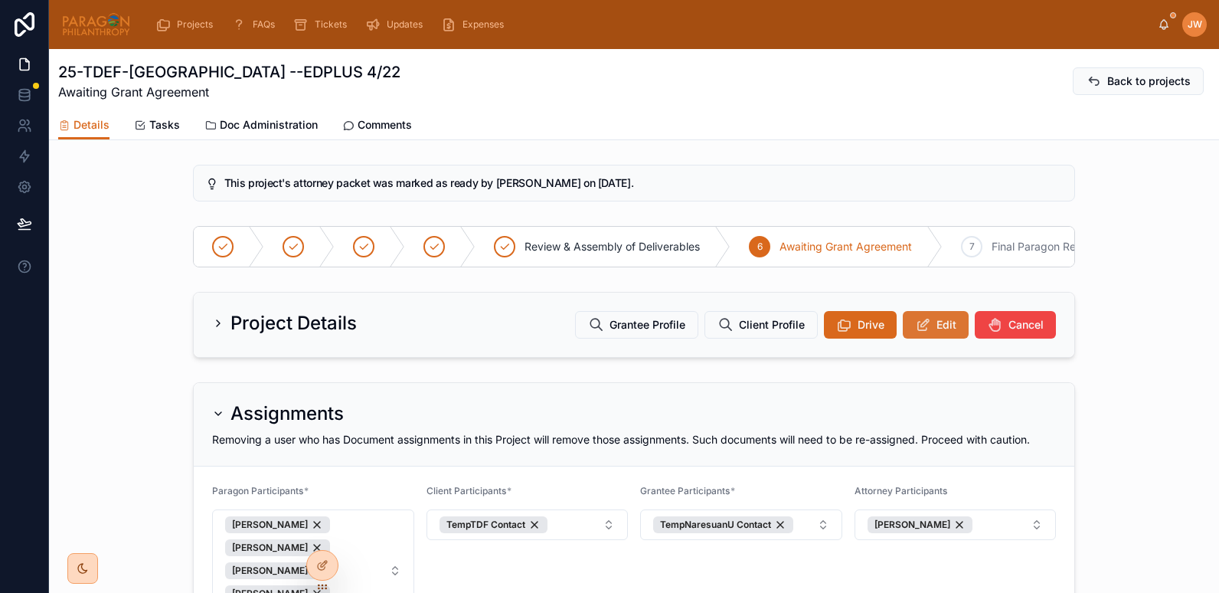
click at [936, 332] on span "Edit" at bounding box center [946, 324] width 20 height 15
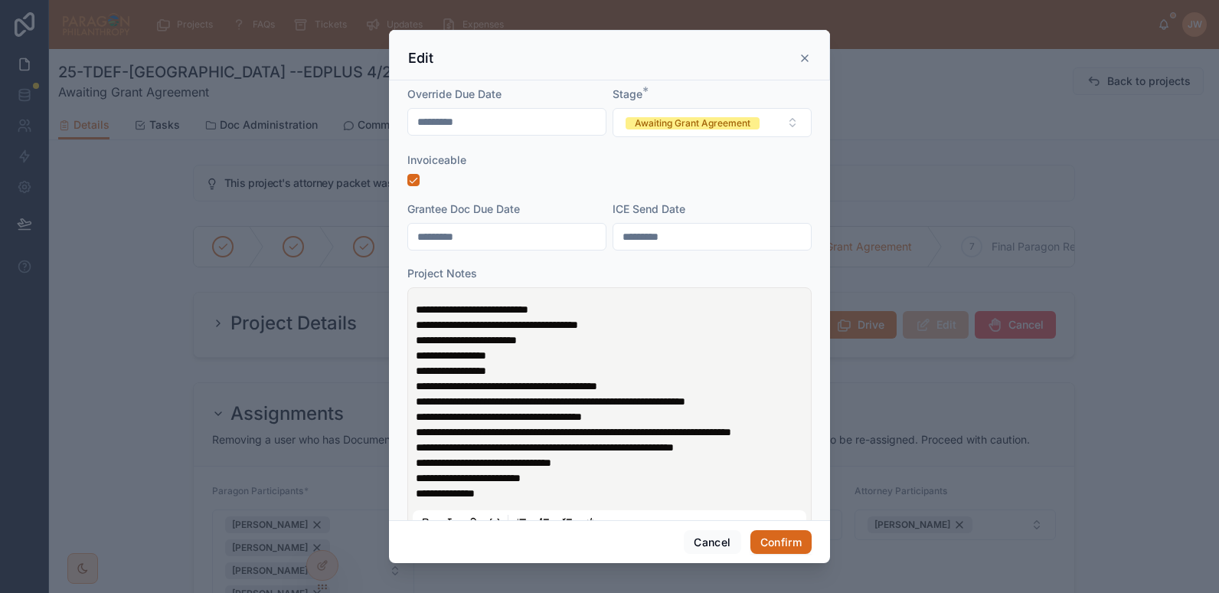
click at [807, 57] on icon at bounding box center [804, 58] width 12 height 12
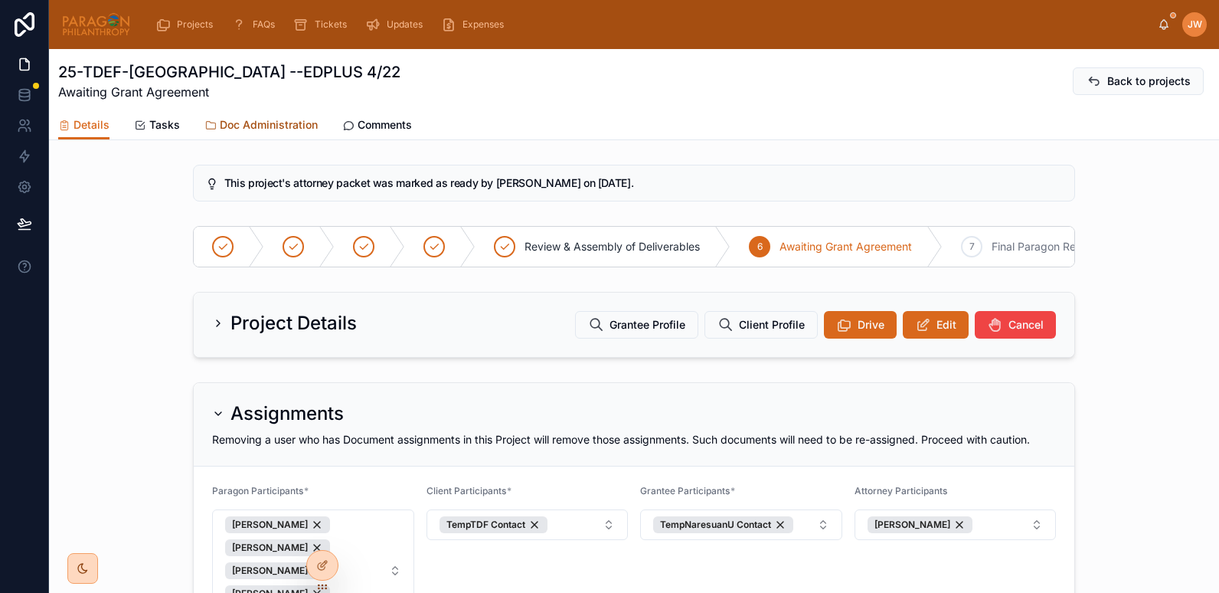
click at [248, 131] on span "Doc Administration" at bounding box center [269, 124] width 98 height 15
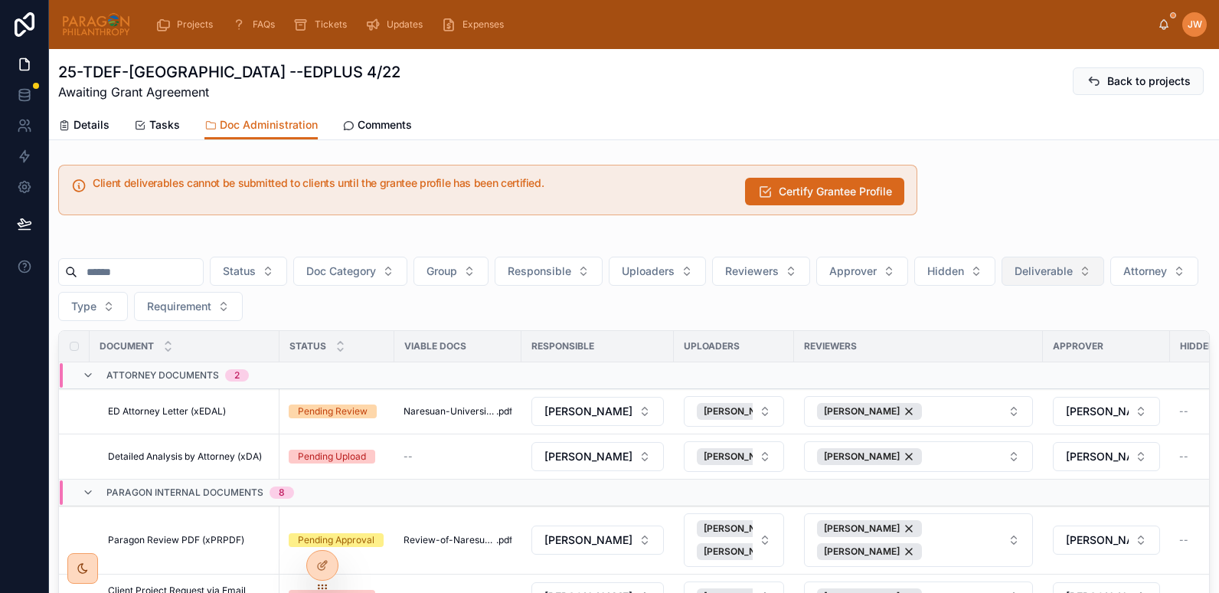
click at [1055, 270] on span "Deliverable" at bounding box center [1043, 270] width 58 height 15
click at [1017, 382] on div "Yes" at bounding box center [1091, 382] width 184 height 24
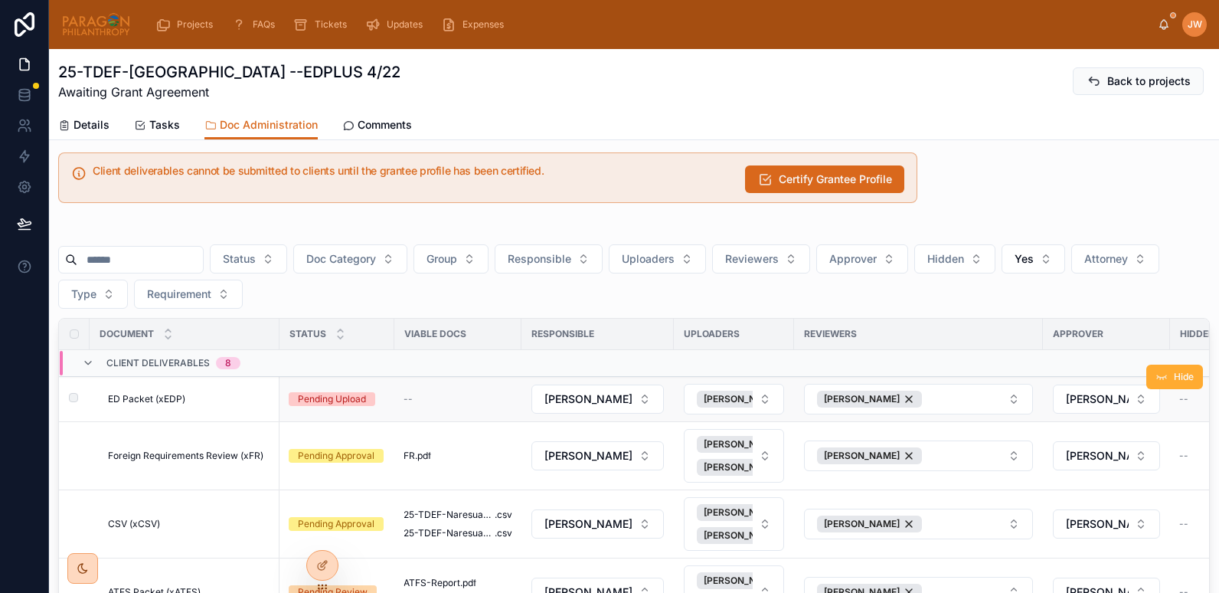
scroll to position [11, 0]
click at [638, 399] on button "[PERSON_NAME]" at bounding box center [597, 399] width 132 height 29
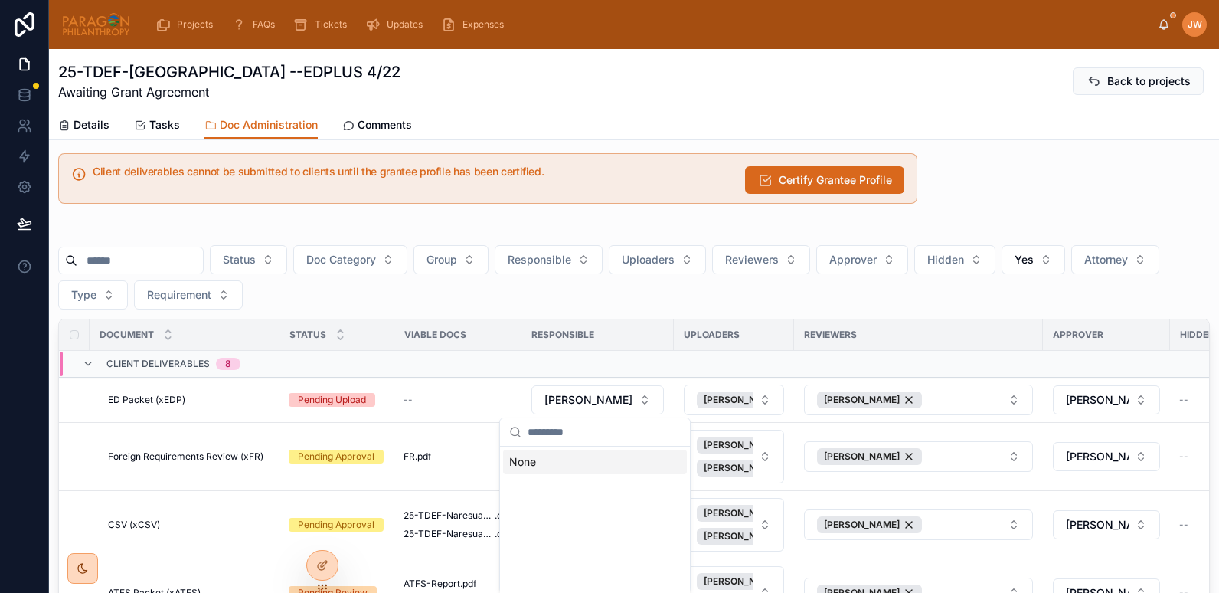
click at [548, 298] on div "Status Doc Category Group Responsible Uploaders Reviewers Approver Hidden Yes A…" at bounding box center [633, 277] width 1151 height 64
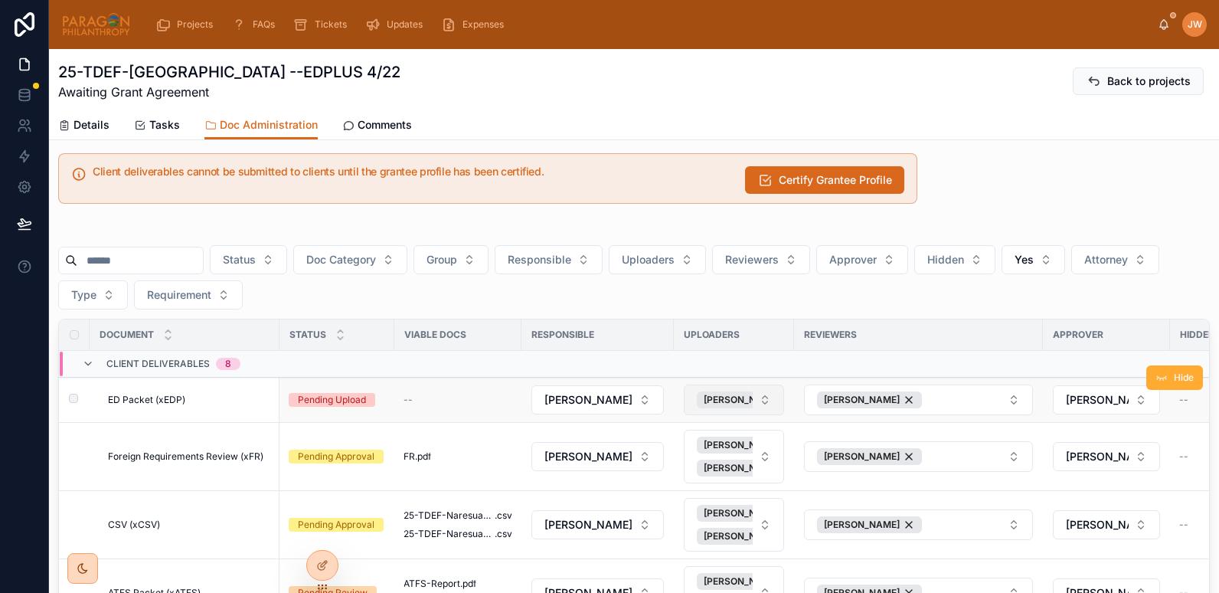
click at [765, 397] on button "[PERSON_NAME]" at bounding box center [734, 399] width 100 height 31
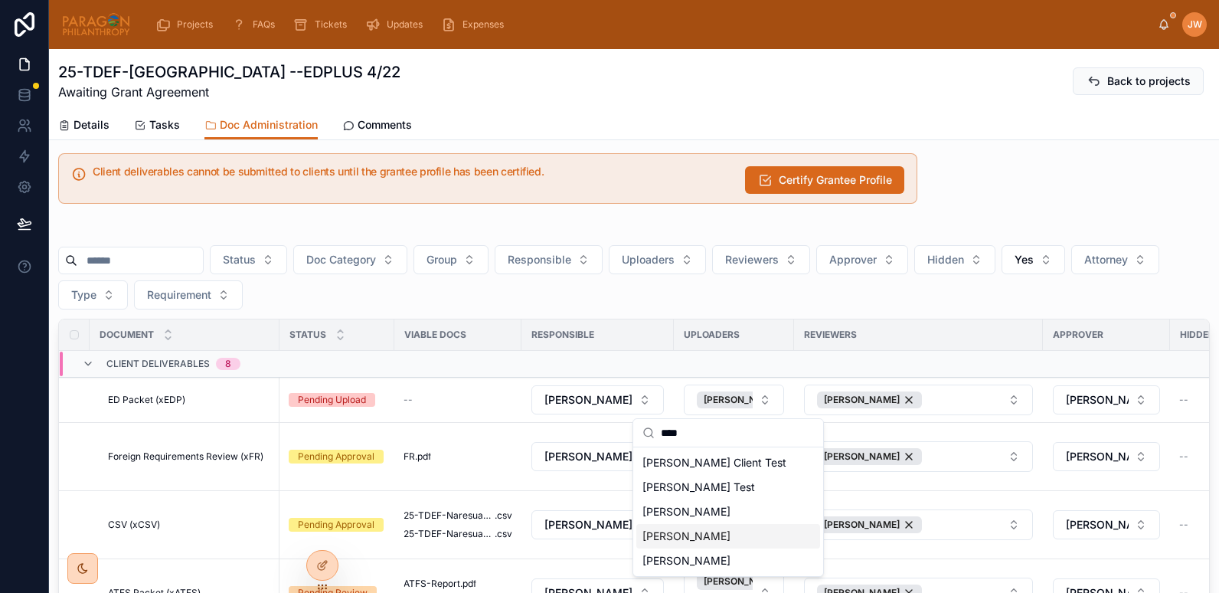
type input "****"
click at [707, 537] on span "[PERSON_NAME]" at bounding box center [686, 535] width 88 height 15
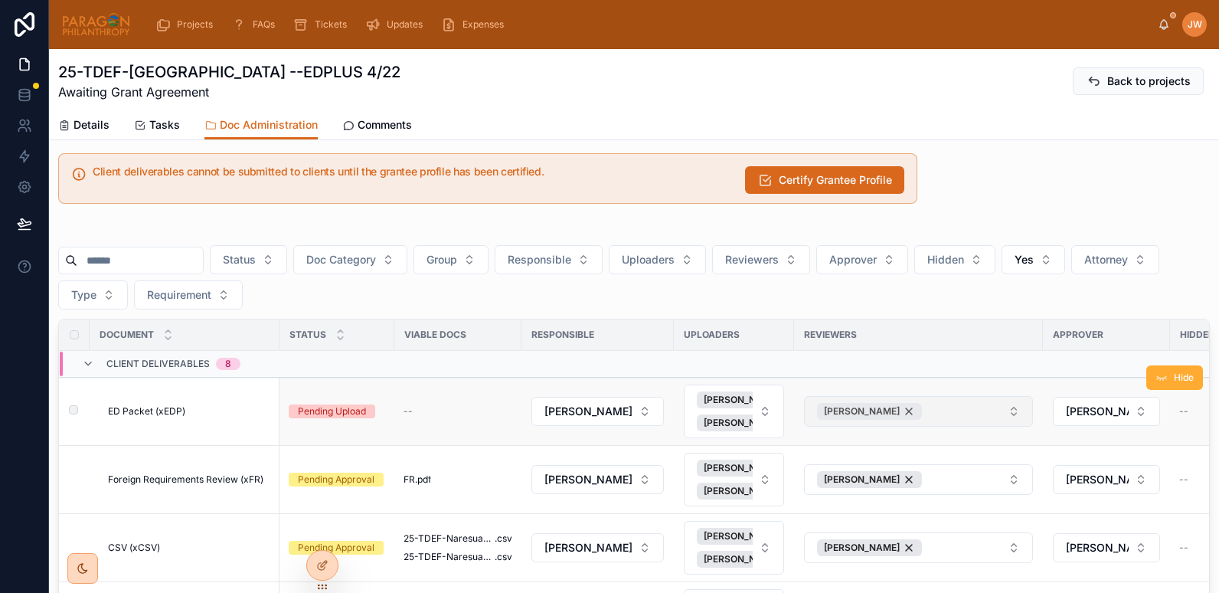
click at [890, 410] on div "[PERSON_NAME]" at bounding box center [869, 411] width 105 height 17
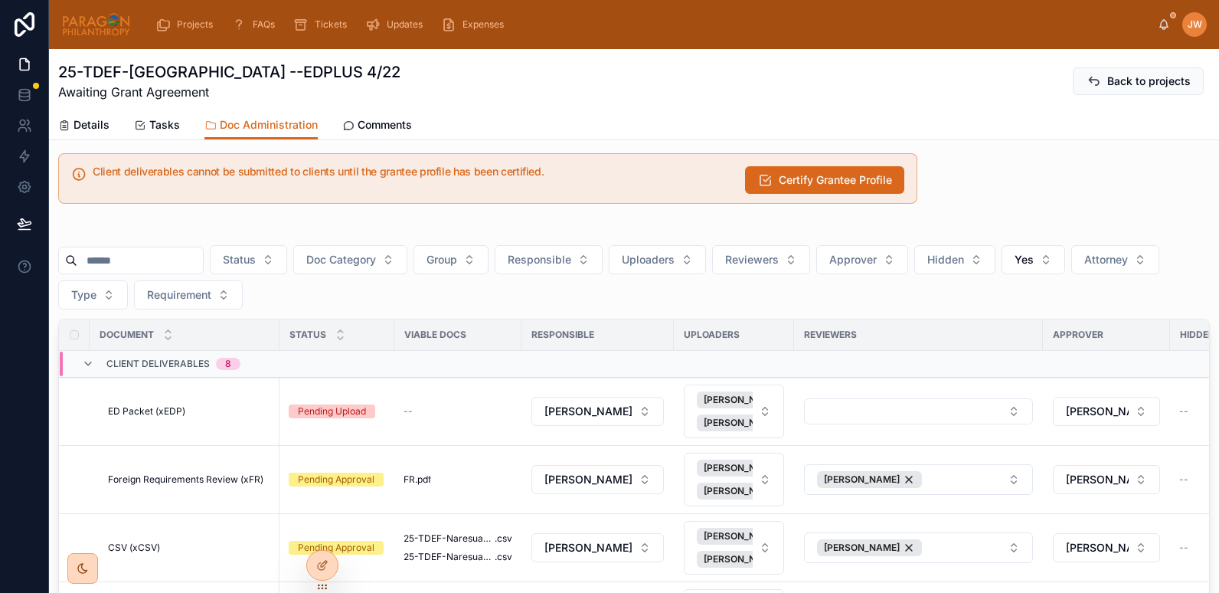
click at [870, 411] on button "Select Button" at bounding box center [918, 411] width 229 height 26
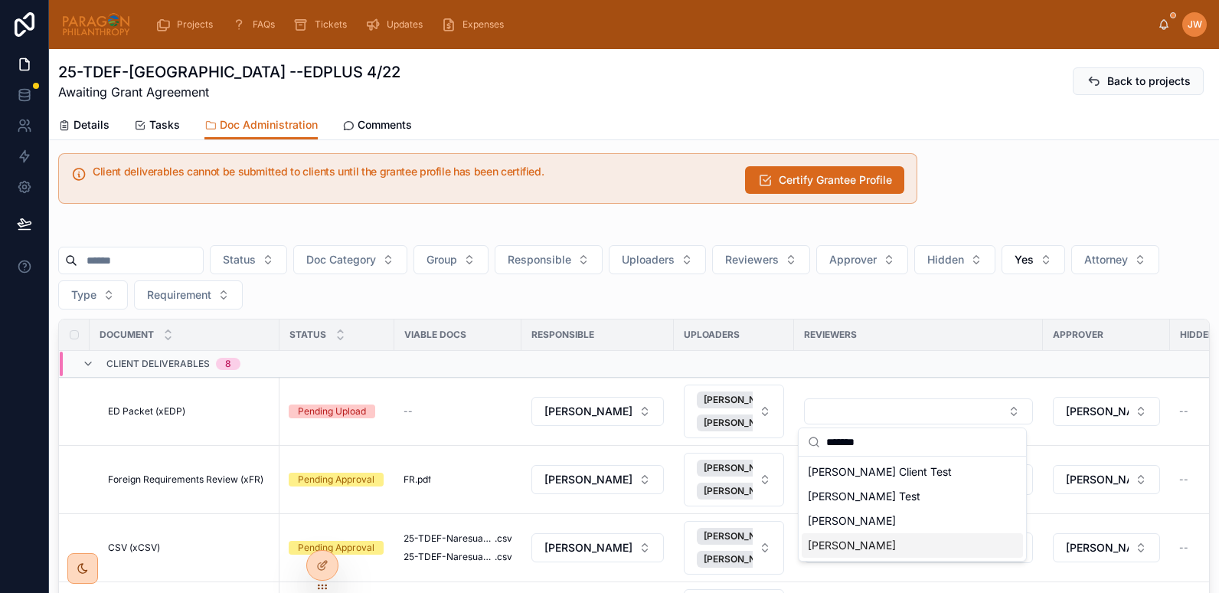
type input "*******"
click at [866, 542] on span "[PERSON_NAME]" at bounding box center [852, 544] width 88 height 15
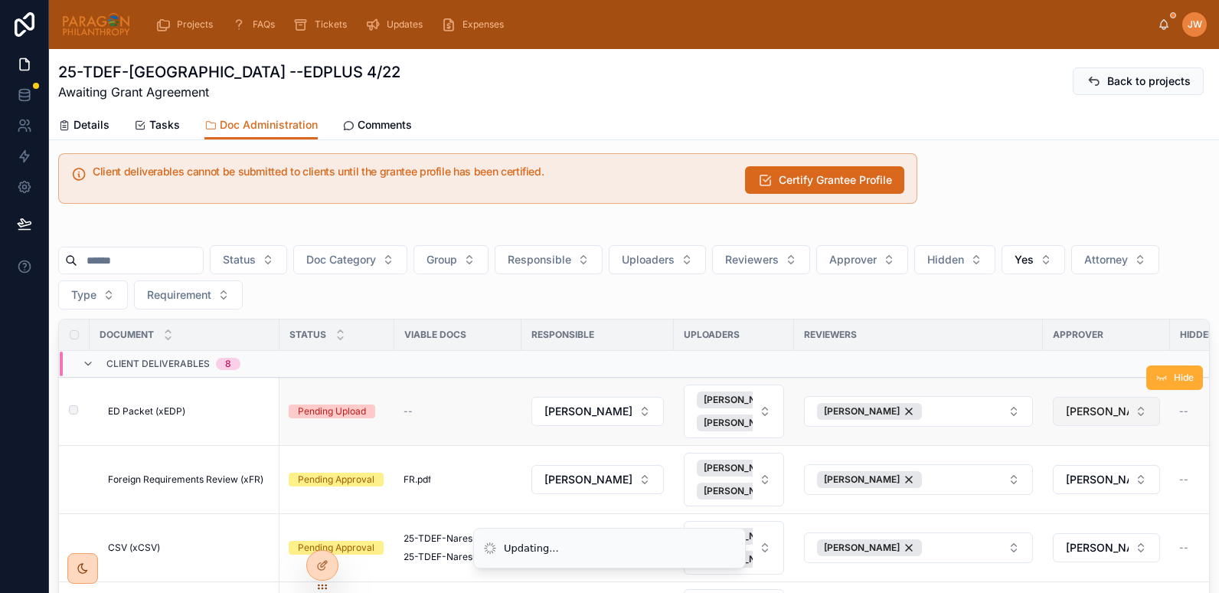
click at [1135, 413] on button "[PERSON_NAME]" at bounding box center [1106, 411] width 107 height 29
click at [1134, 415] on button "[PERSON_NAME]" at bounding box center [1106, 411] width 107 height 29
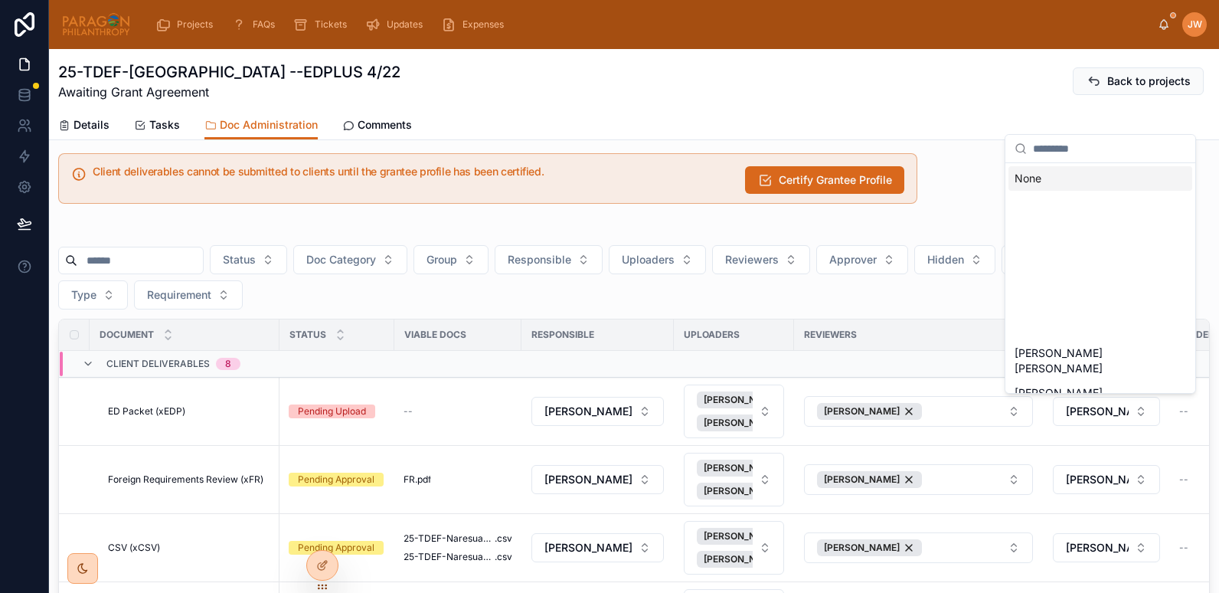
click at [1046, 153] on input "text" at bounding box center [1109, 149] width 153 height 28
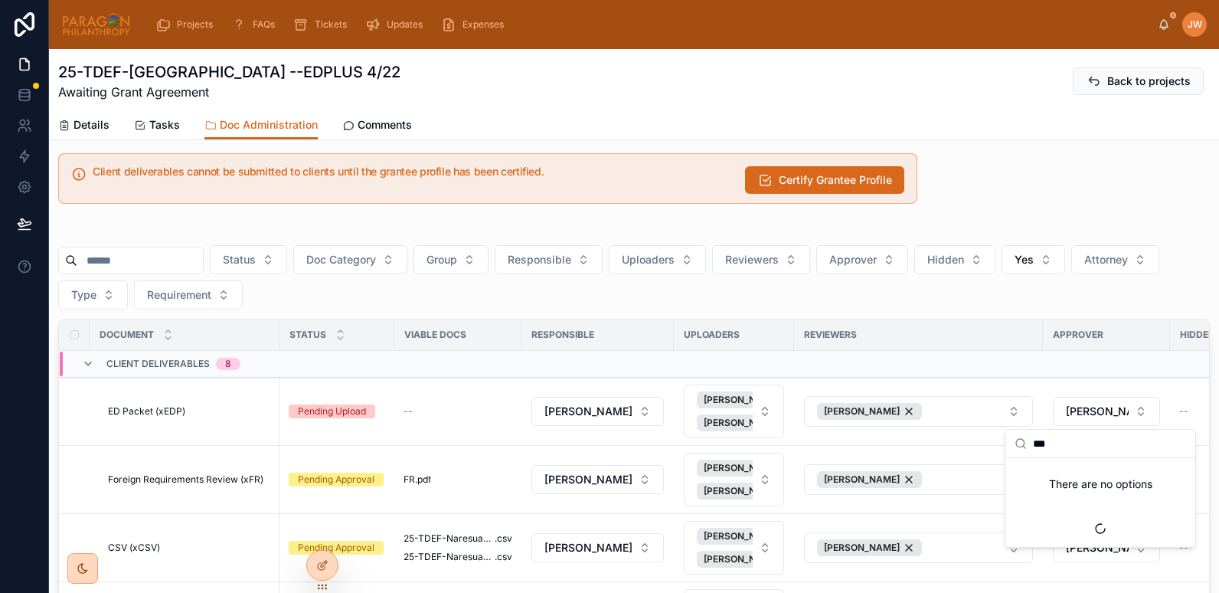
type input "****"
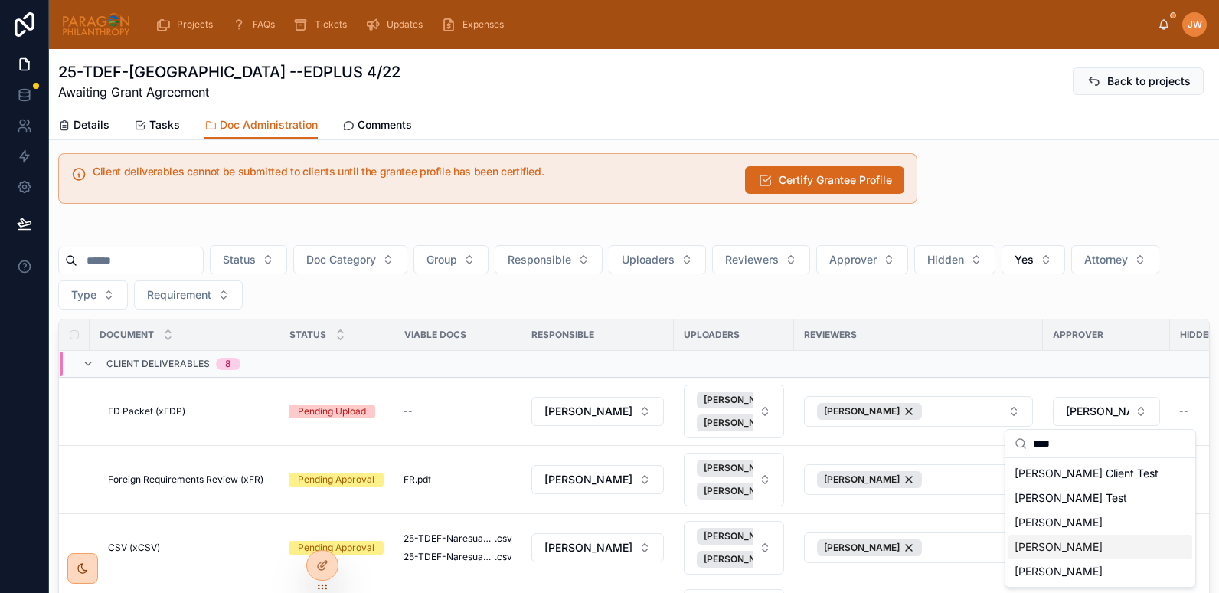
click at [1073, 544] on span "[PERSON_NAME]" at bounding box center [1058, 546] width 88 height 15
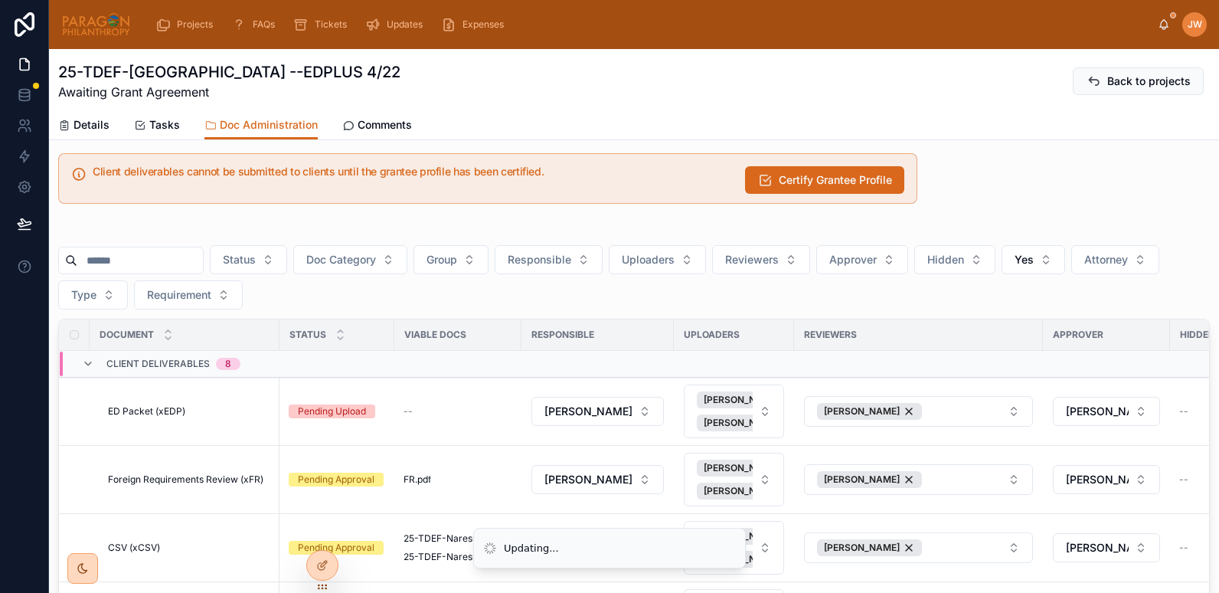
click at [919, 292] on div "Status Doc Category Group Responsible Uploaders Reviewers Approver Hidden Yes A…" at bounding box center [633, 277] width 1151 height 64
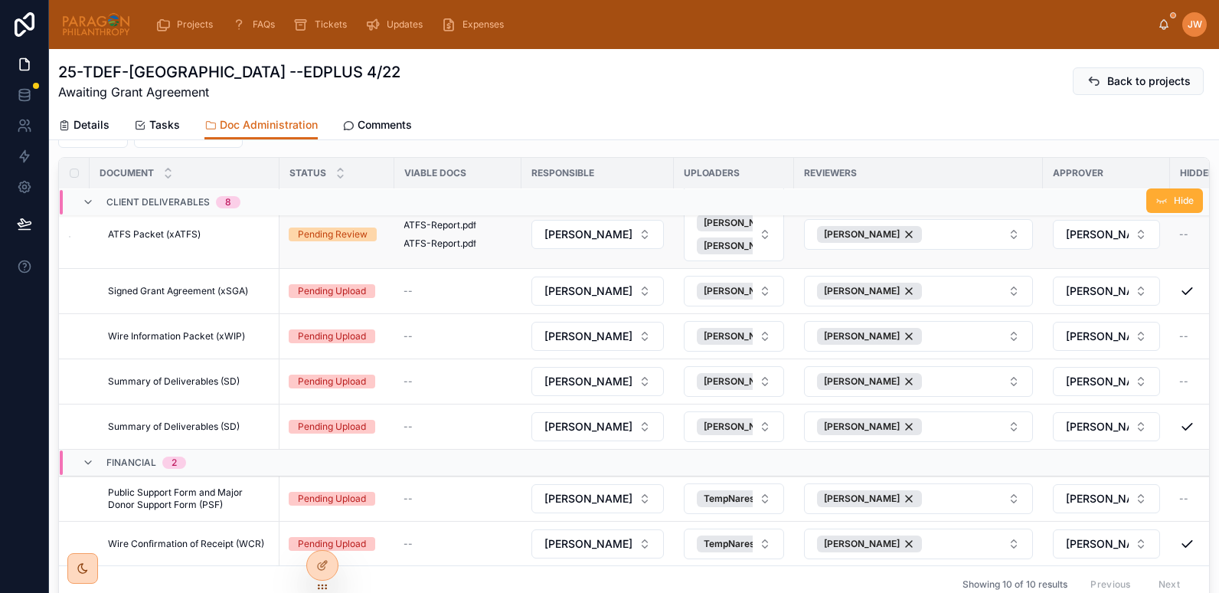
scroll to position [230, 0]
click at [1171, 348] on button "Hide" at bounding box center [1174, 359] width 57 height 24
click at [452, 64] on div "25-TDEF-Naresuan University --EDPLUS 4/22 Awaiting Grant Agreement Back to proj…" at bounding box center [633, 81] width 1151 height 40
click at [1155, 470] on icon at bounding box center [1161, 476] width 12 height 12
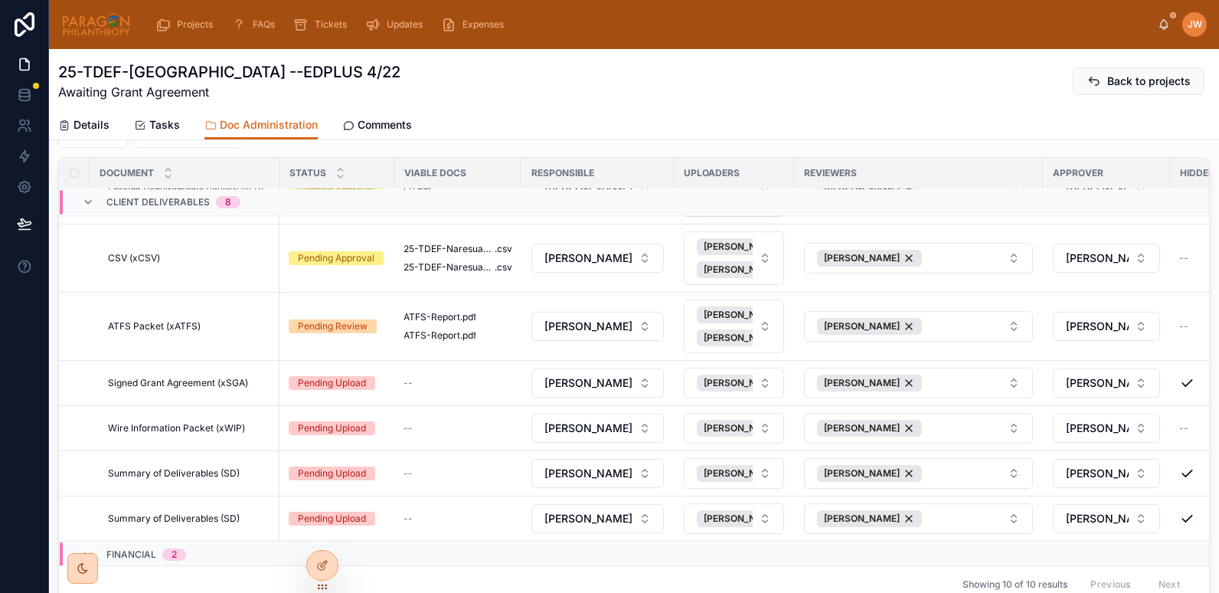
scroll to position [0, 0]
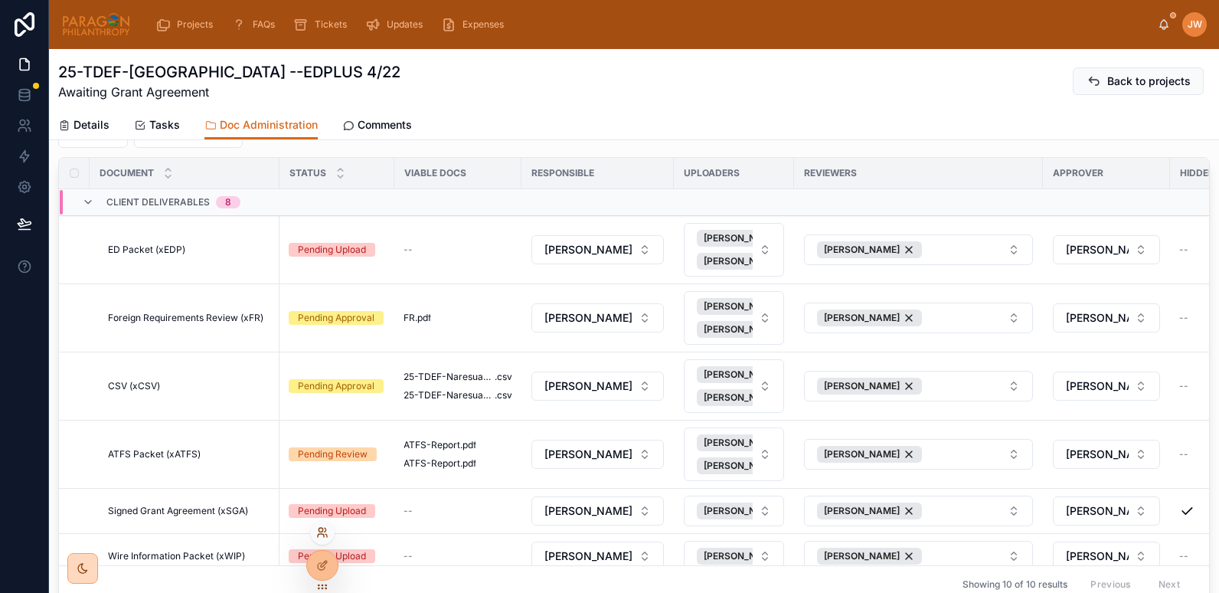
click at [323, 531] on icon at bounding box center [322, 532] width 12 height 12
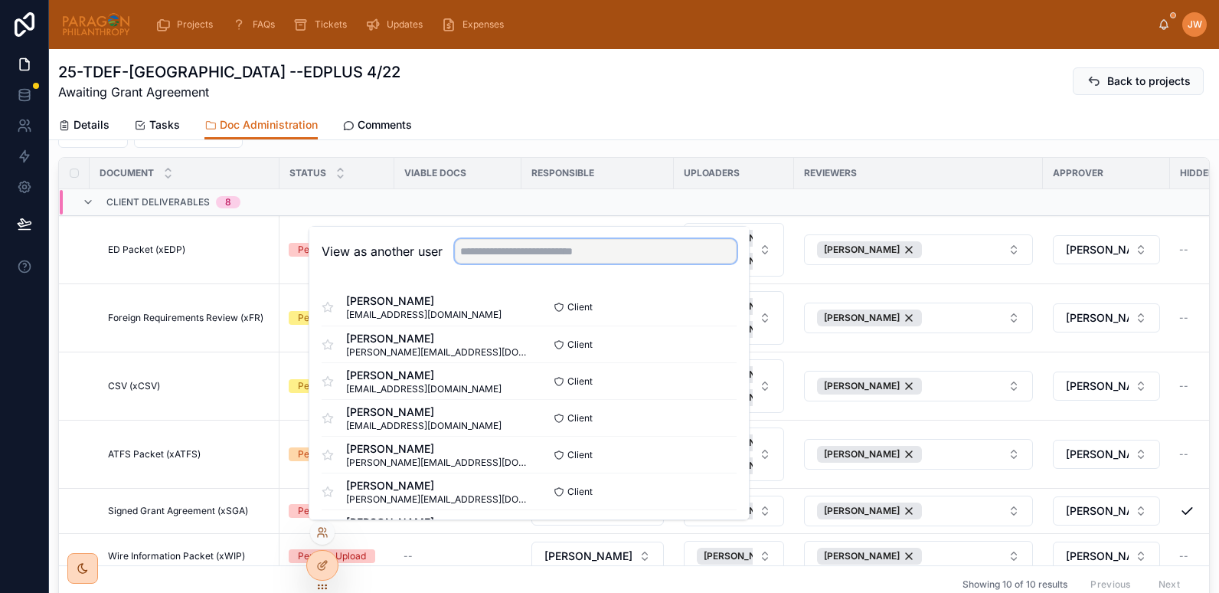
click at [590, 251] on input "text" at bounding box center [596, 251] width 282 height 24
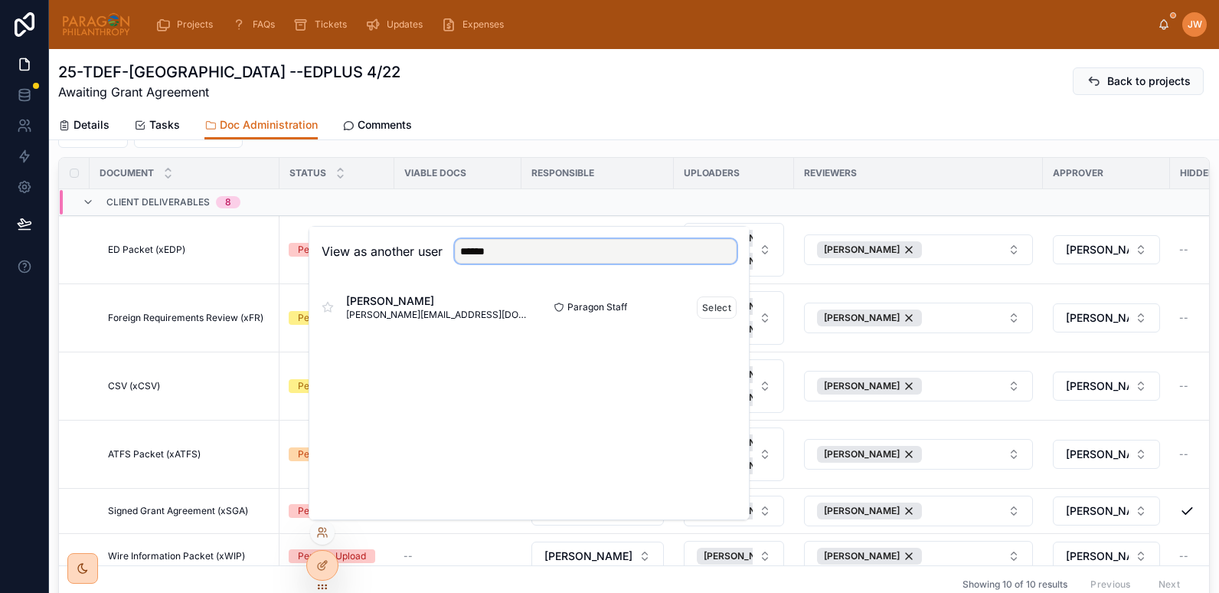
type input "******"
click at [406, 309] on span "danilo@paragonphilanthropy.com" at bounding box center [437, 315] width 183 height 12
click at [727, 317] on button "Select" at bounding box center [717, 307] width 40 height 22
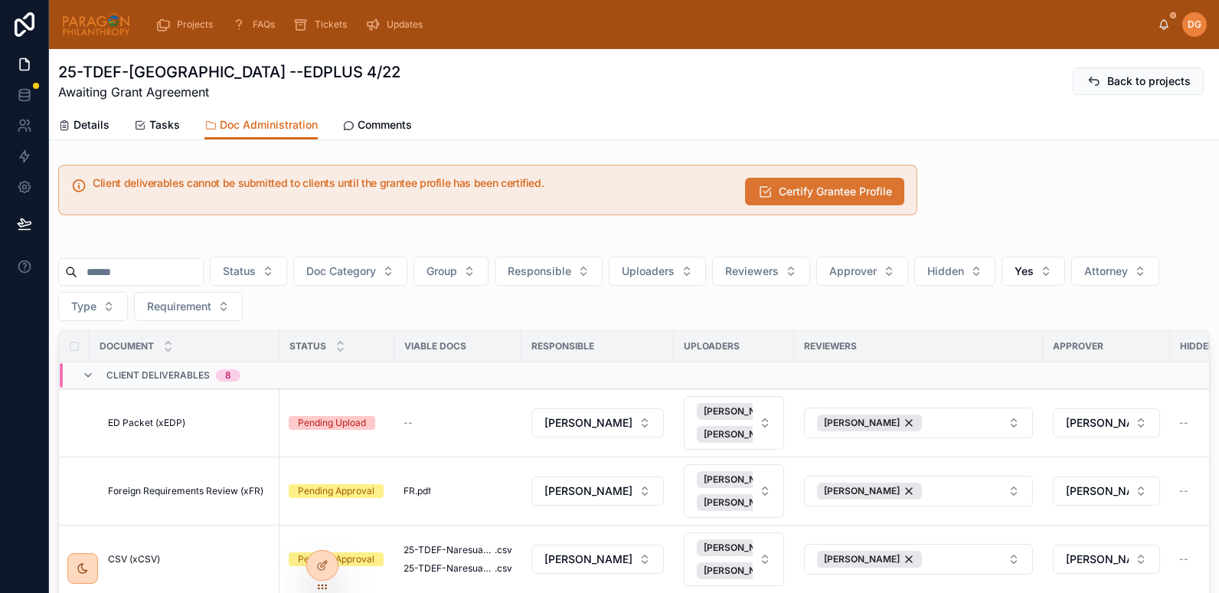
click at [779, 194] on span "Certify Grantee Profile" at bounding box center [835, 191] width 113 height 15
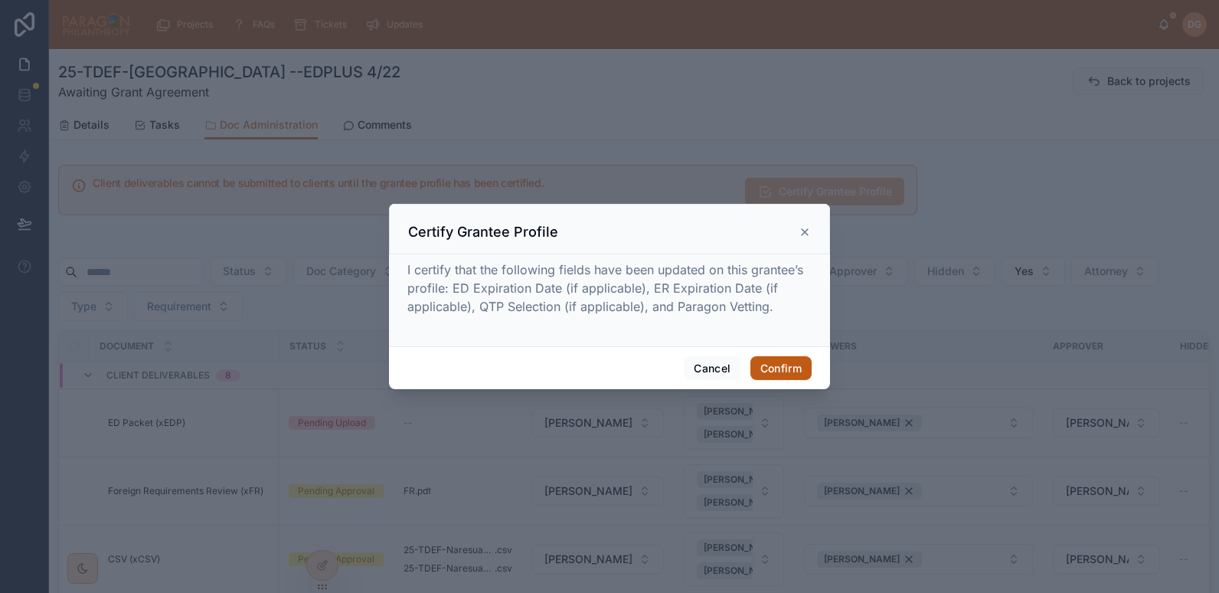
click at [766, 364] on button "Confirm" at bounding box center [780, 368] width 61 height 24
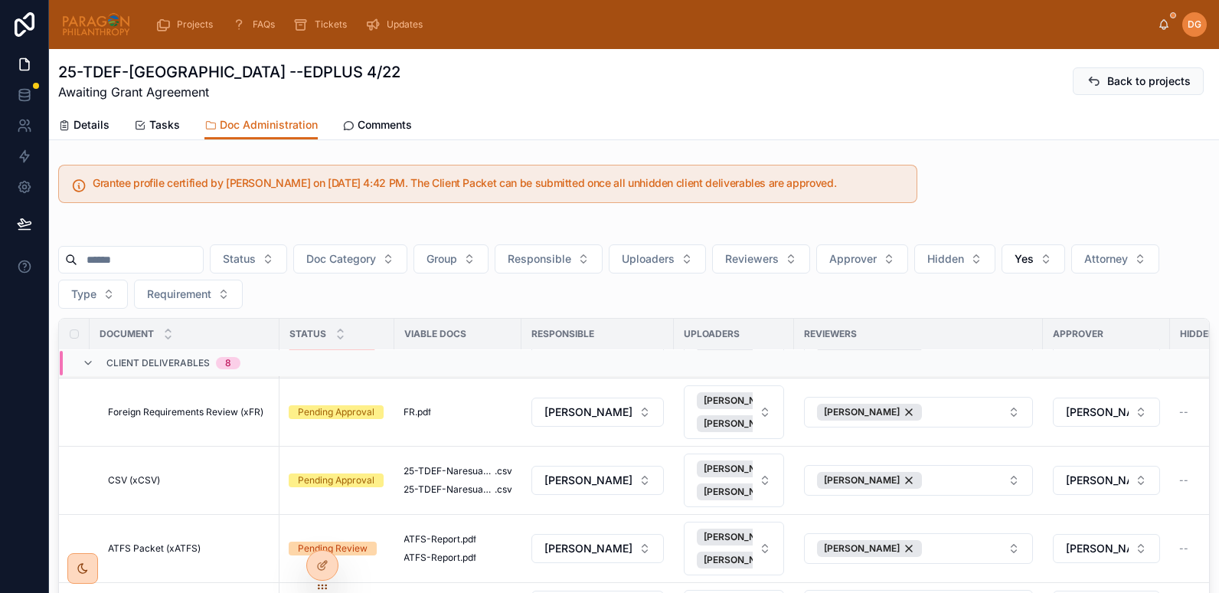
scroll to position [26, 0]
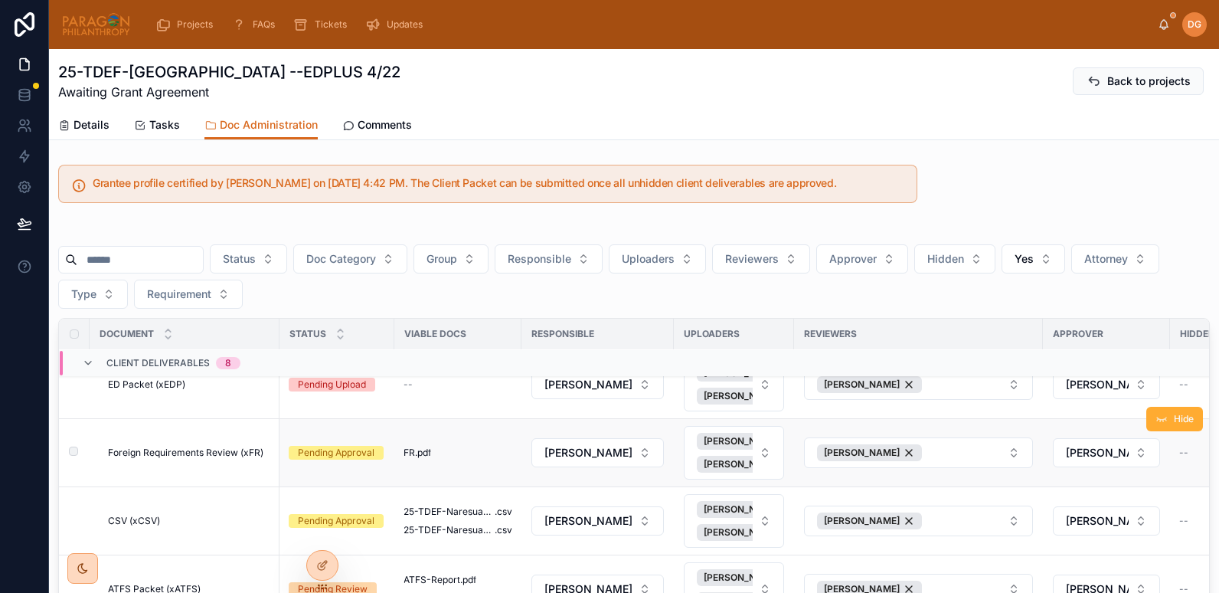
click at [201, 445] on td "Foreign Requirements Review (xFR) Foreign Requirements Review (xFR)" at bounding box center [185, 453] width 190 height 68
click at [201, 448] on span "Foreign Requirements Review (xFR)" at bounding box center [185, 452] width 155 height 12
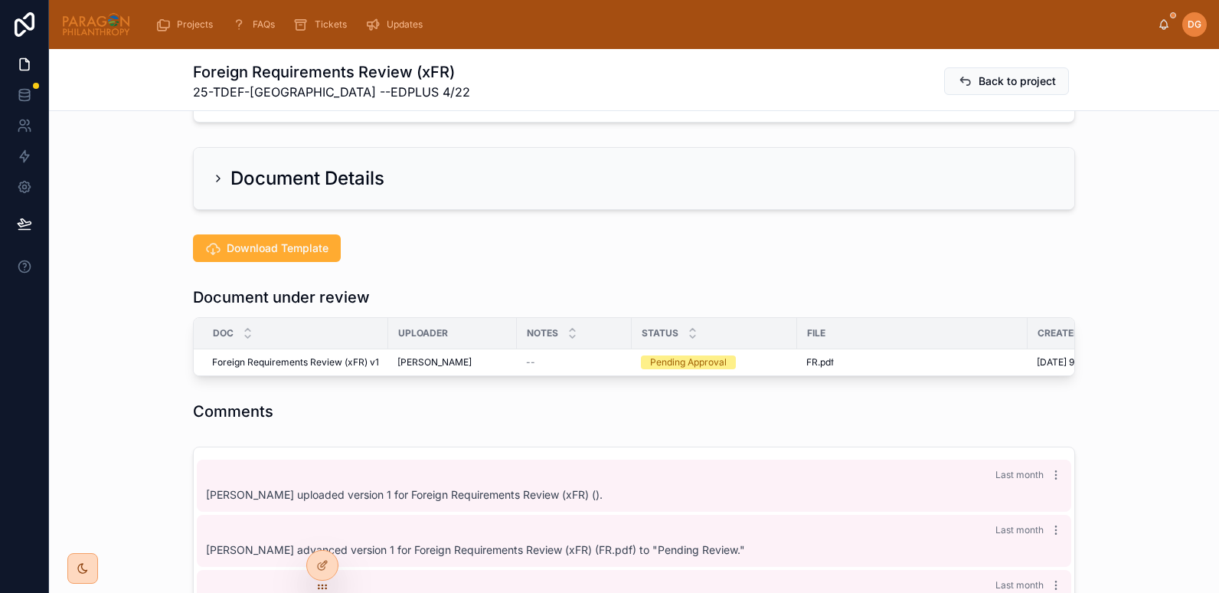
scroll to position [281, 0]
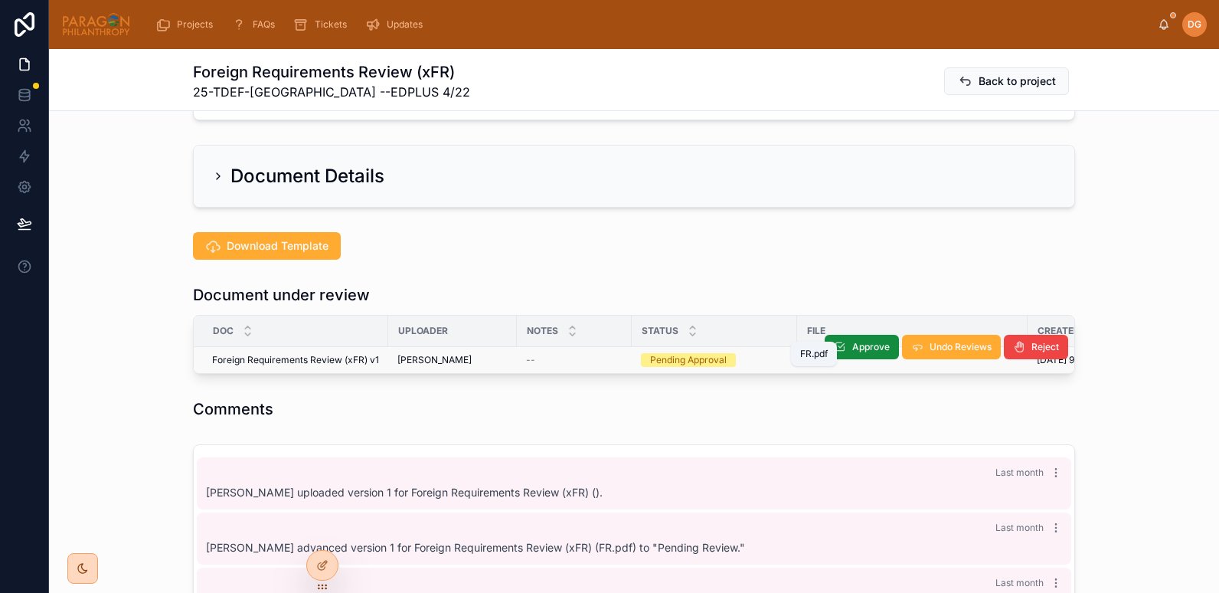
click at [806, 354] on span "FR" at bounding box center [811, 360] width 11 height 12
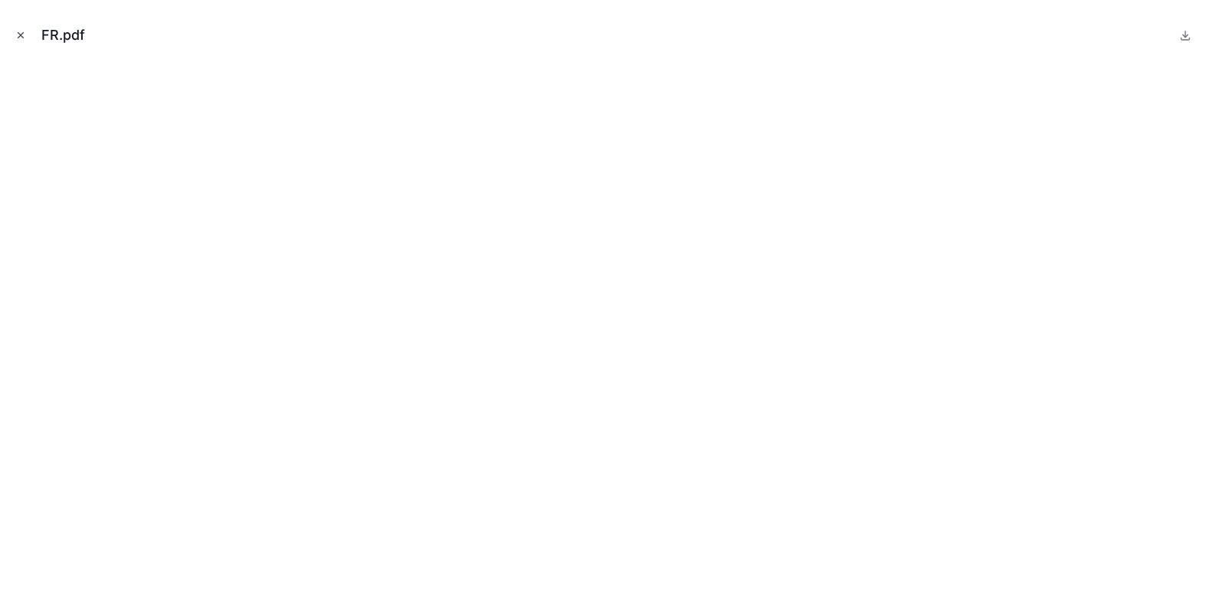
click at [21, 37] on icon "Close modal" at bounding box center [20, 35] width 11 height 11
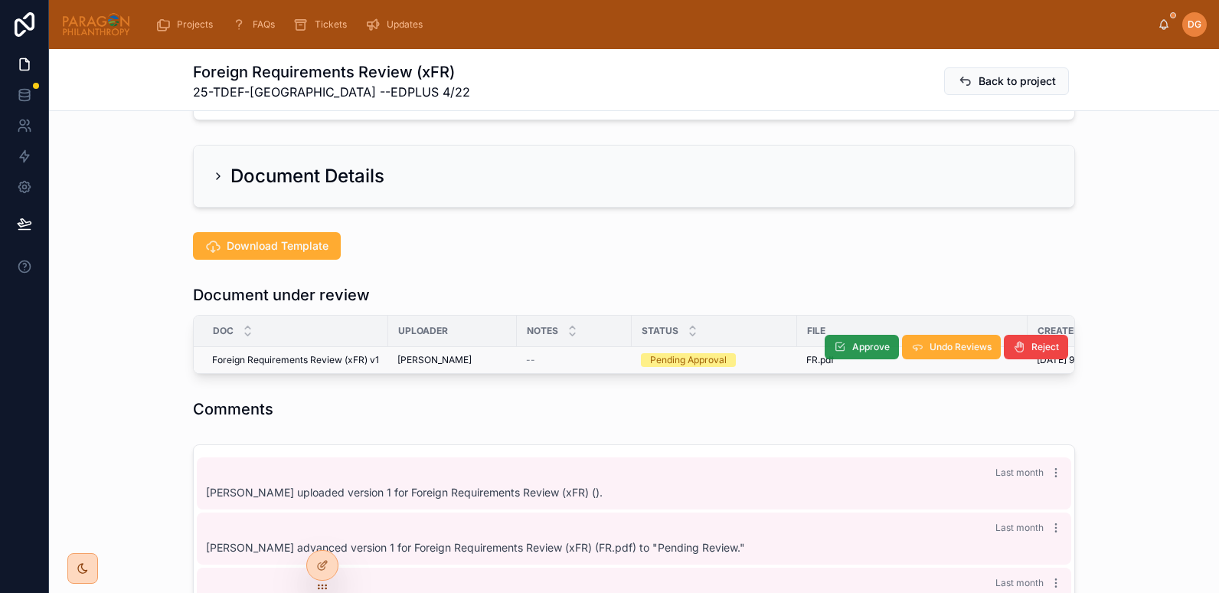
click at [835, 341] on icon at bounding box center [840, 347] width 12 height 12
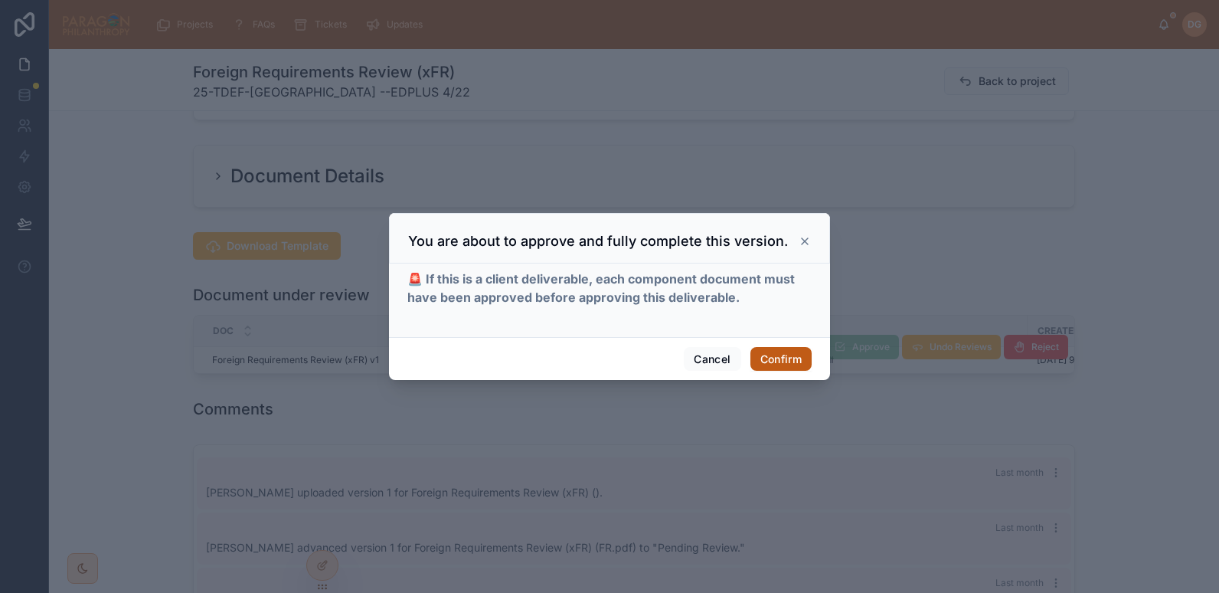
click at [779, 355] on button "Confirm" at bounding box center [780, 359] width 61 height 24
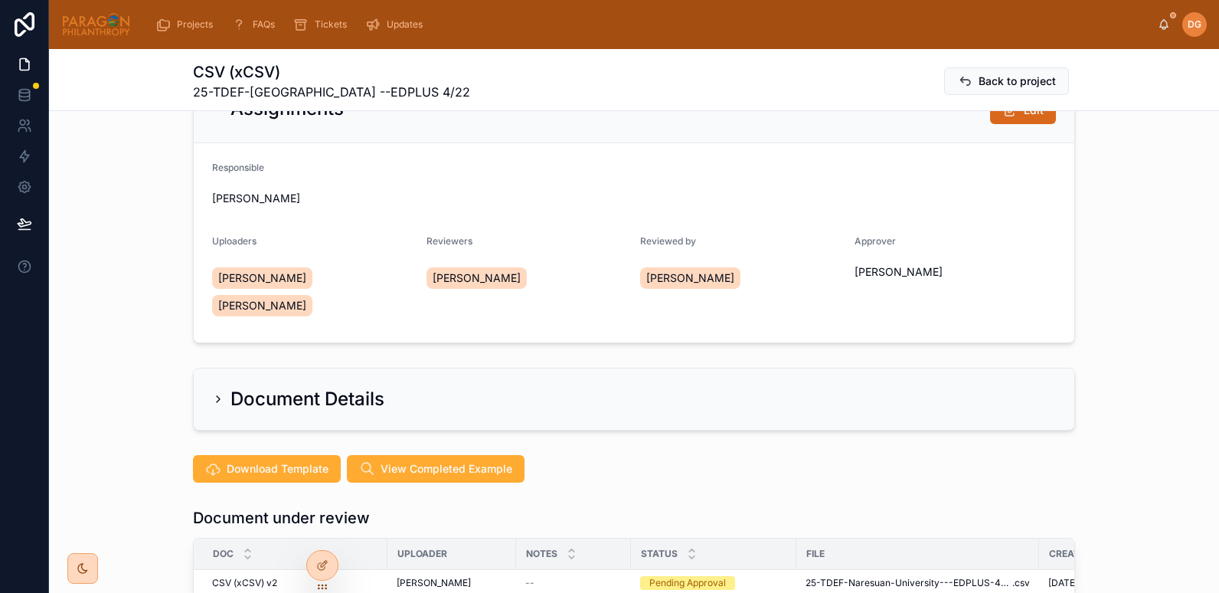
scroll to position [282, 0]
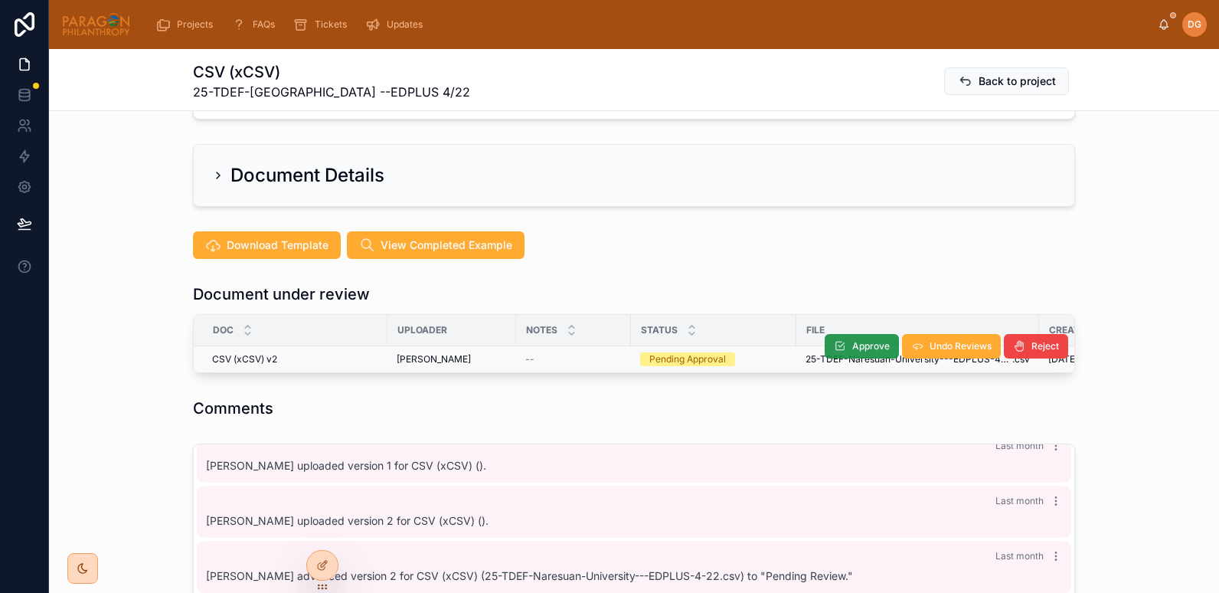
click at [841, 334] on button "Approve" at bounding box center [862, 346] width 74 height 24
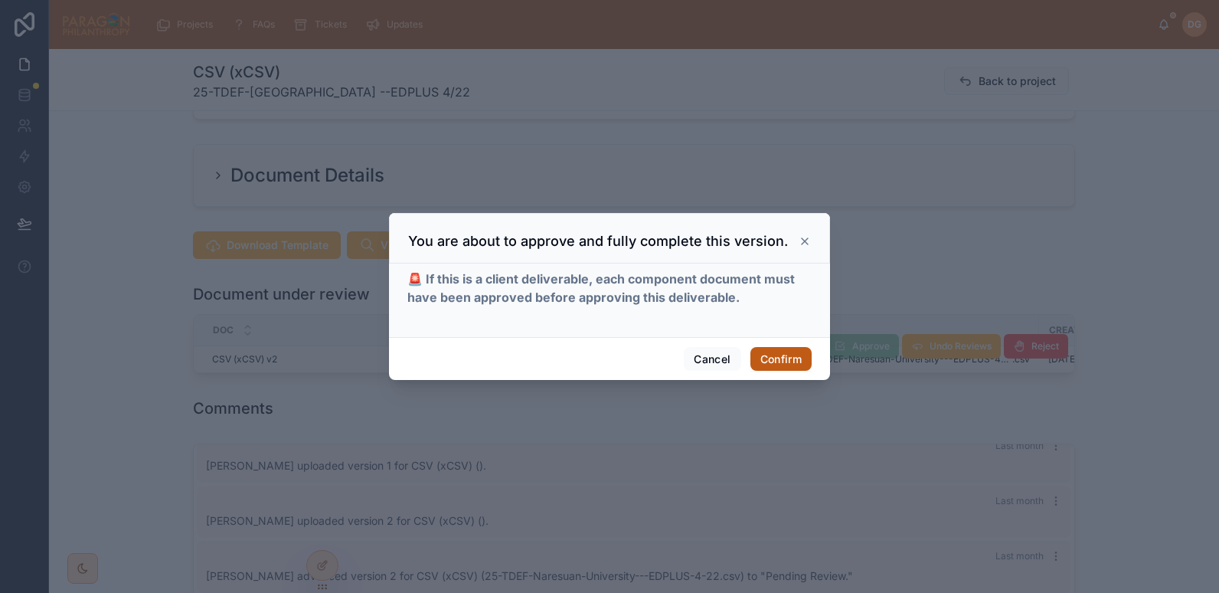
click at [782, 363] on button "Confirm" at bounding box center [780, 359] width 61 height 24
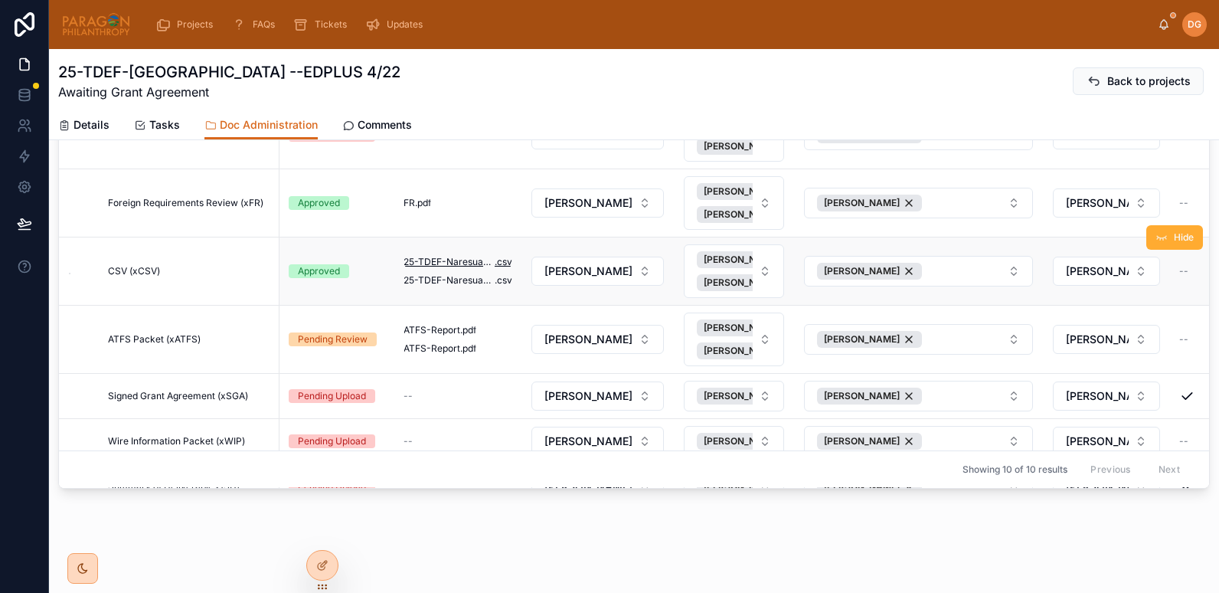
scroll to position [71, 0]
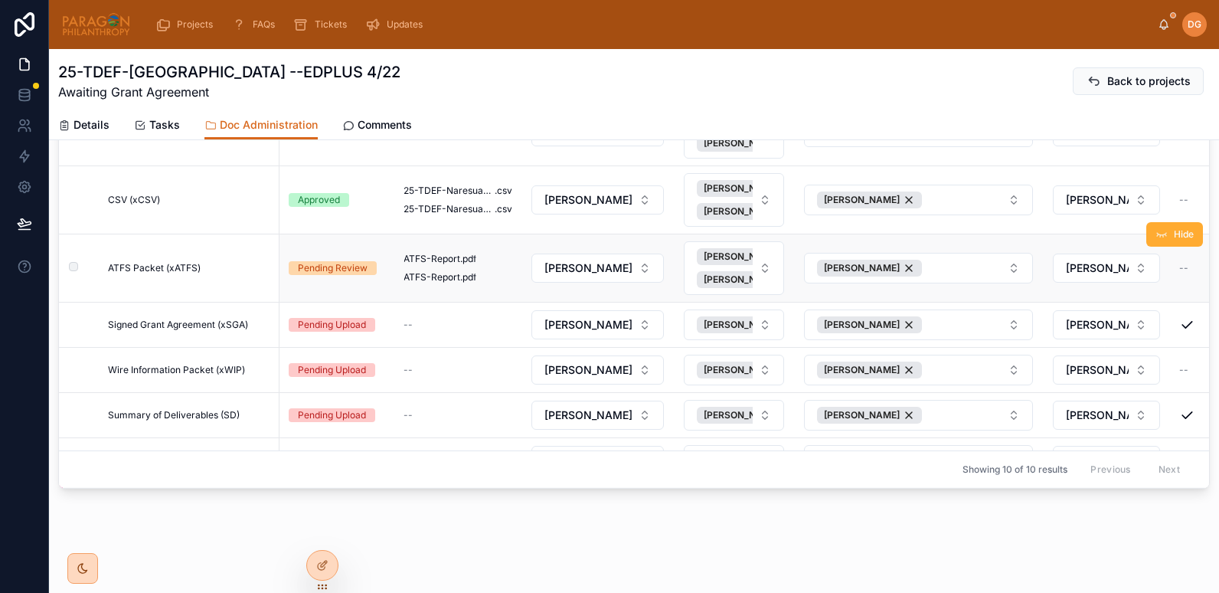
click at [180, 264] on span "ATFS Packet (xATFS)" at bounding box center [154, 268] width 93 height 12
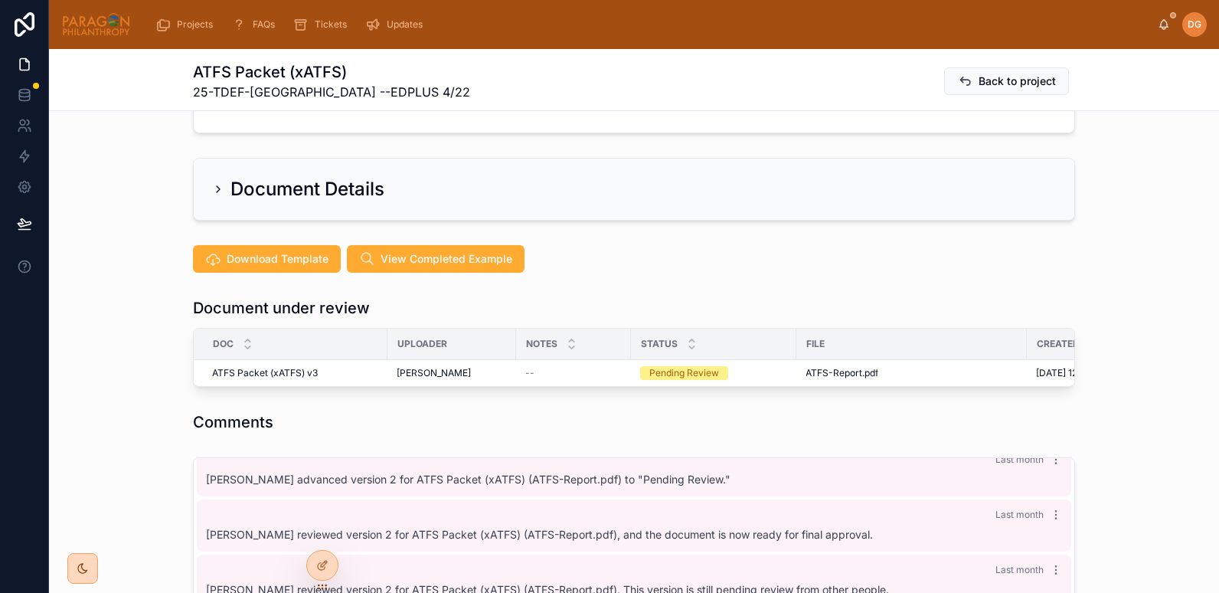
scroll to position [282, 0]
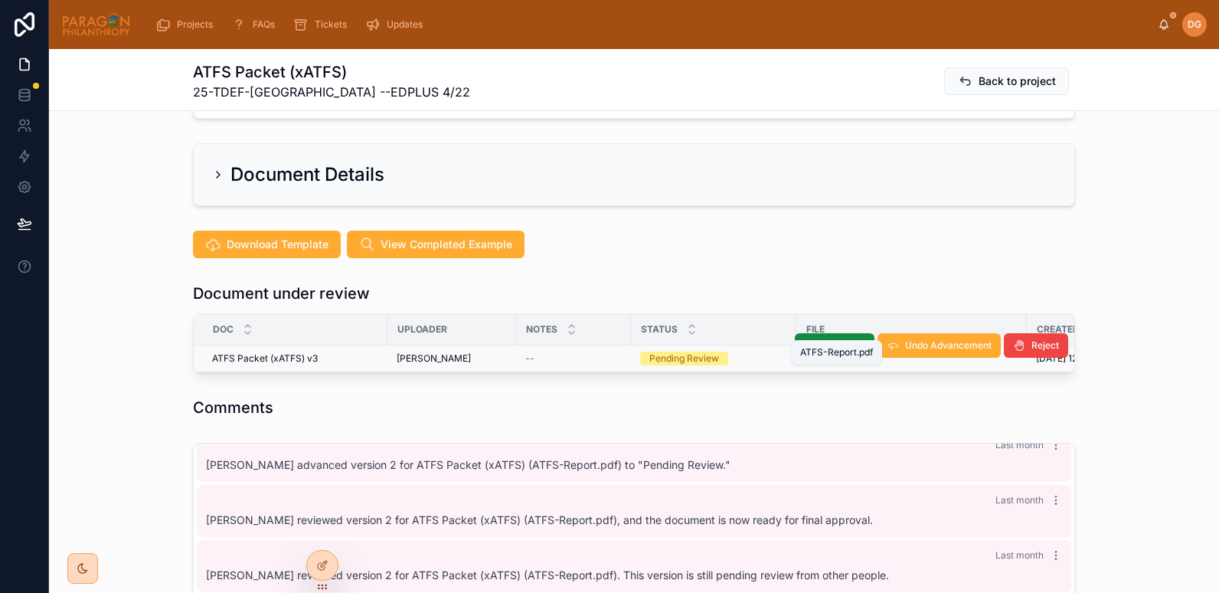
click at [841, 352] on span "ATFS-Report" at bounding box center [833, 358] width 57 height 12
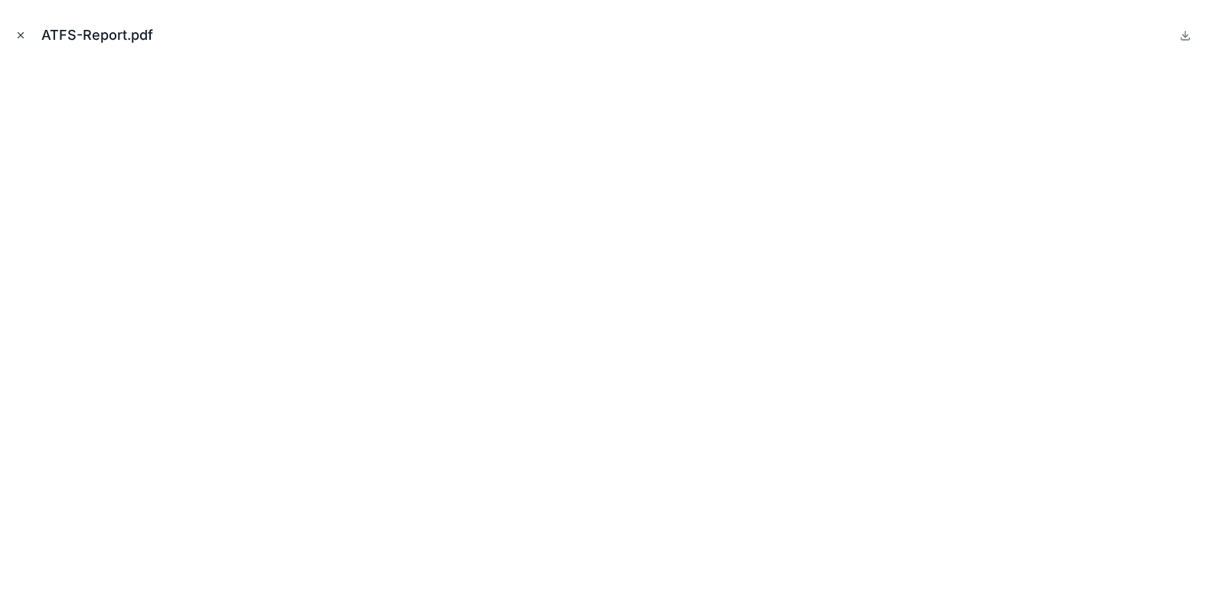
click at [18, 31] on icon "Close modal" at bounding box center [20, 35] width 11 height 11
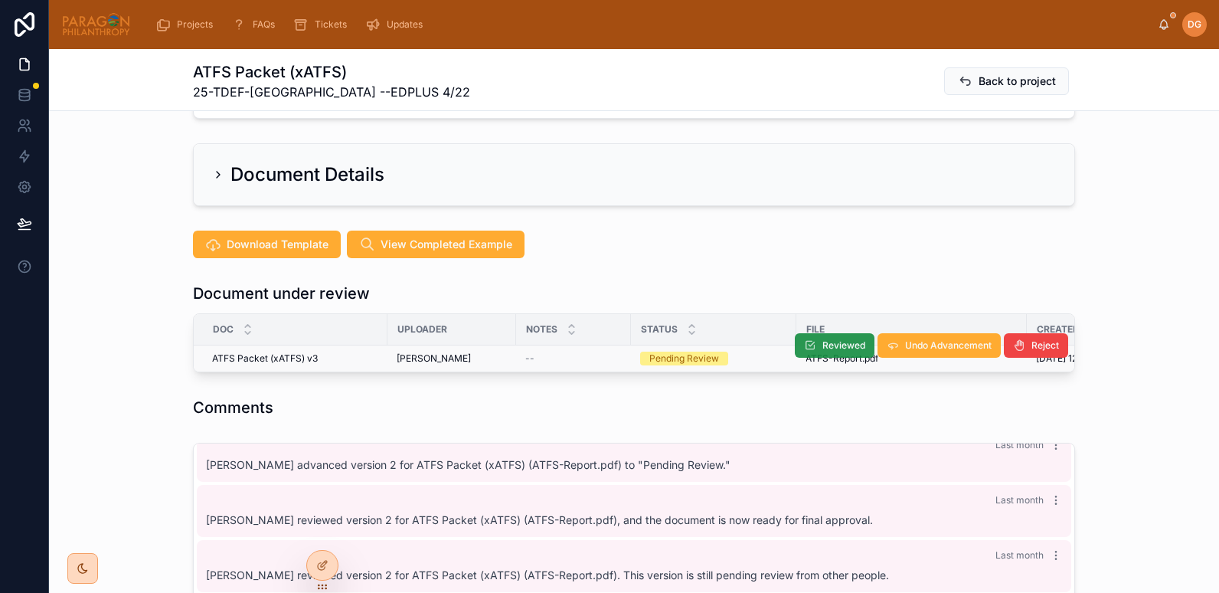
click at [834, 333] on button "Reviewed" at bounding box center [835, 345] width 80 height 24
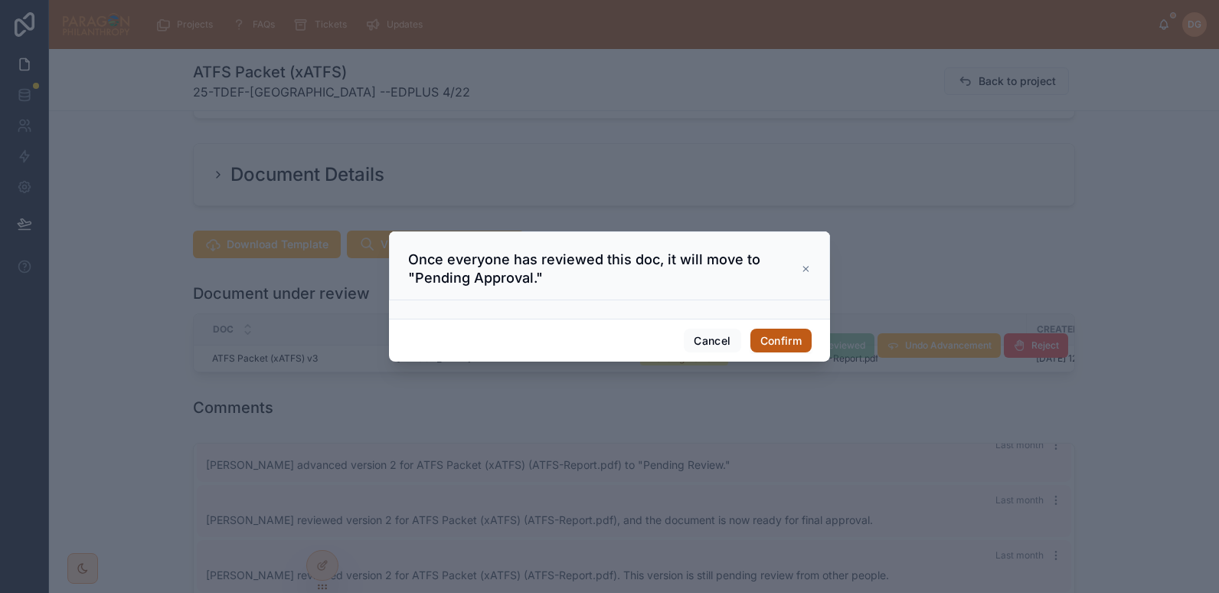
click at [769, 335] on button "Confirm" at bounding box center [780, 340] width 61 height 24
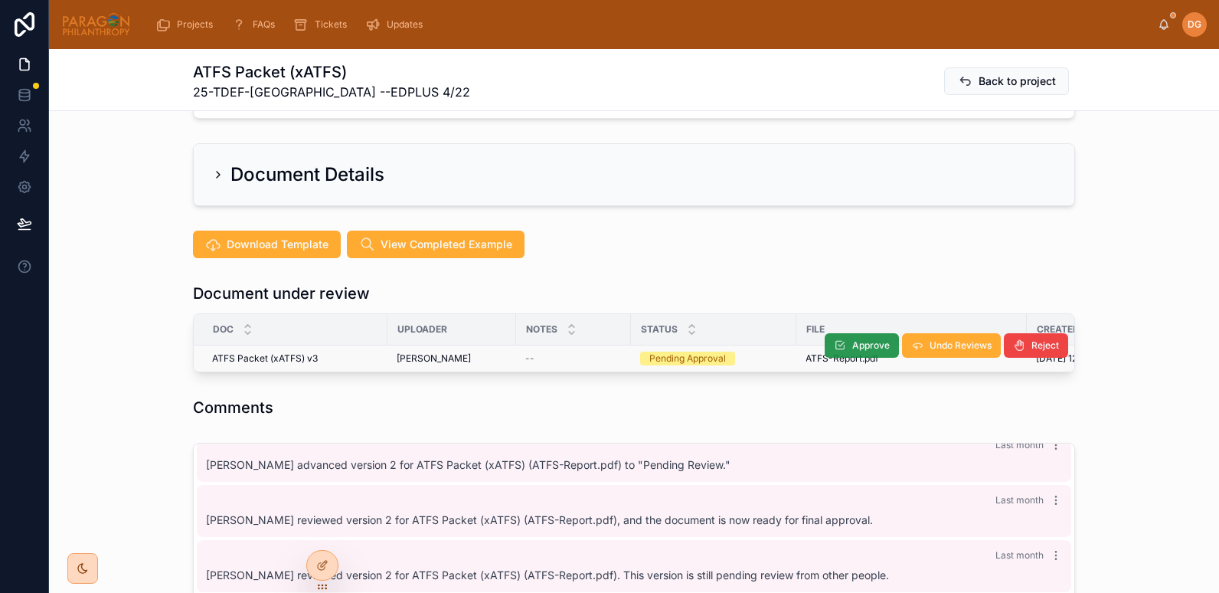
click at [854, 339] on span "Approve" at bounding box center [871, 345] width 38 height 12
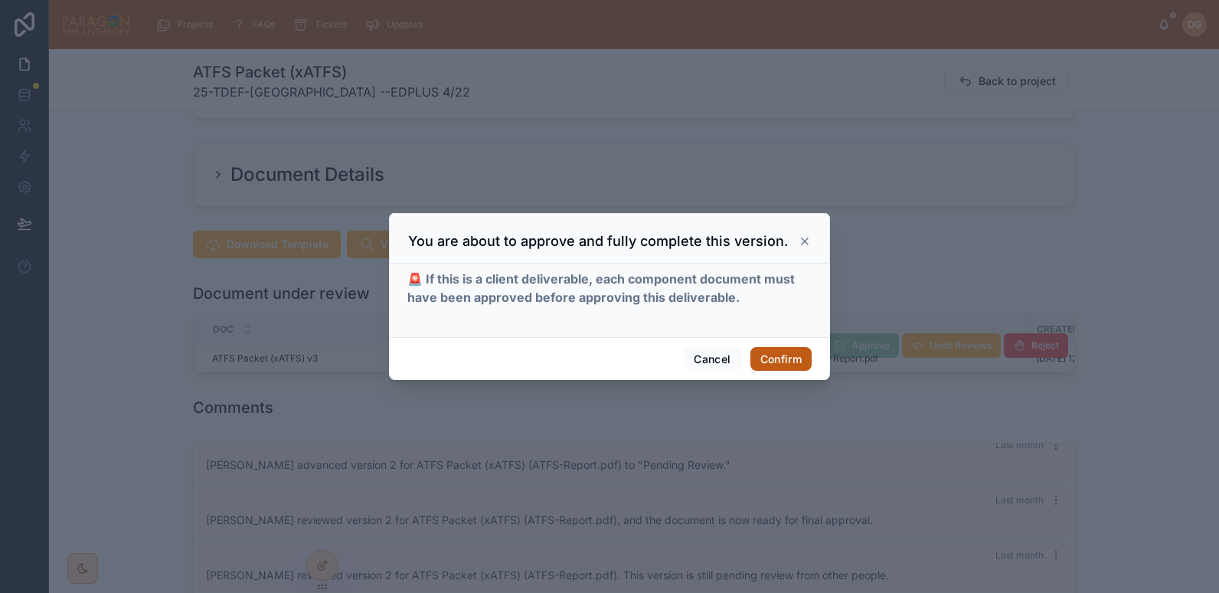
click at [787, 358] on button "Confirm" at bounding box center [780, 359] width 61 height 24
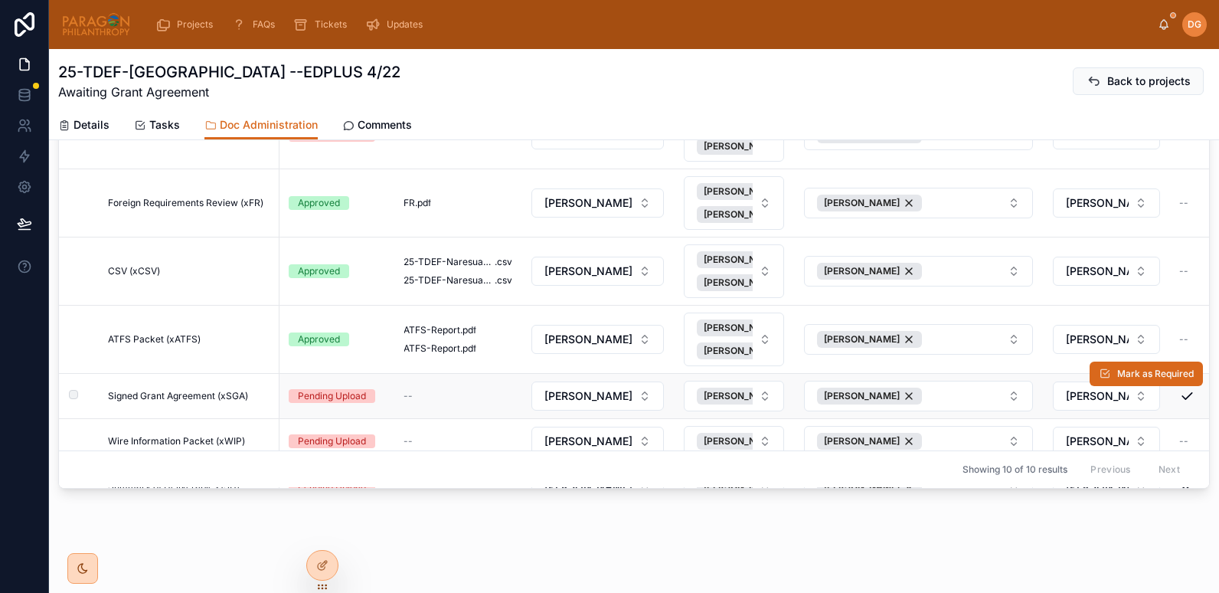
scroll to position [175, 0]
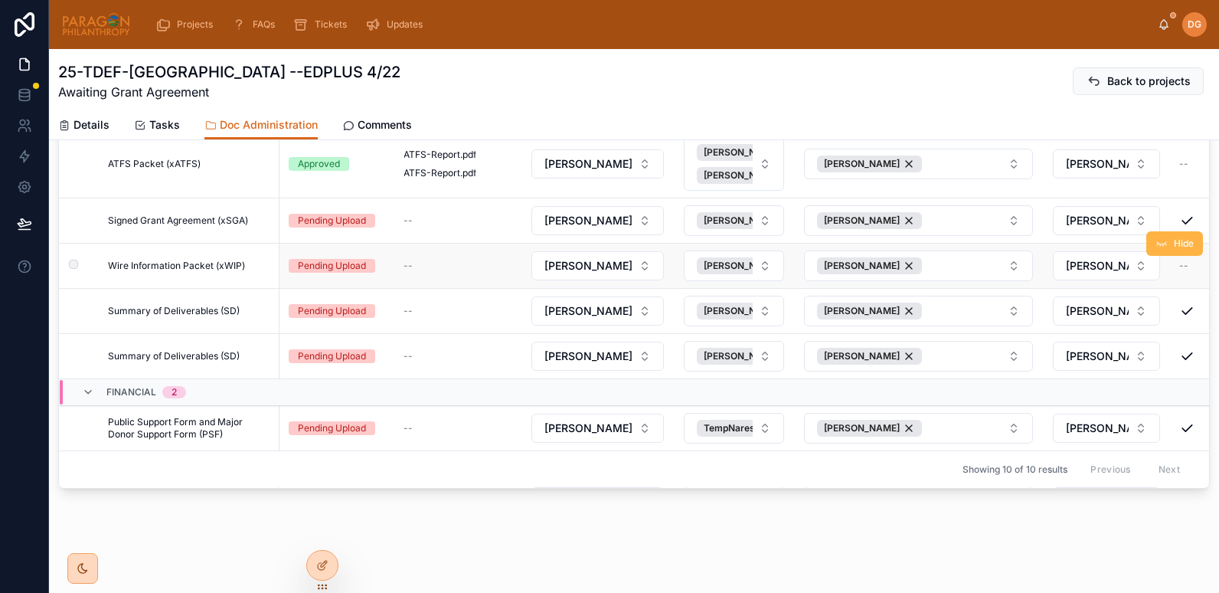
click at [1155, 241] on icon at bounding box center [1161, 243] width 12 height 12
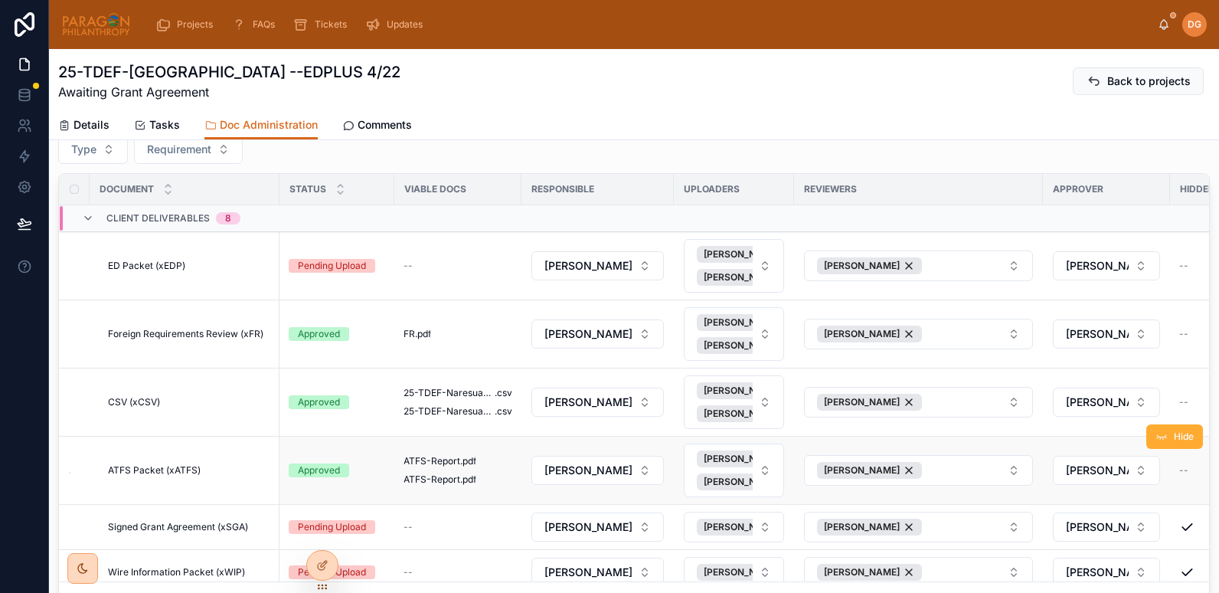
scroll to position [144, 0]
click at [320, 529] on icon at bounding box center [322, 532] width 12 height 12
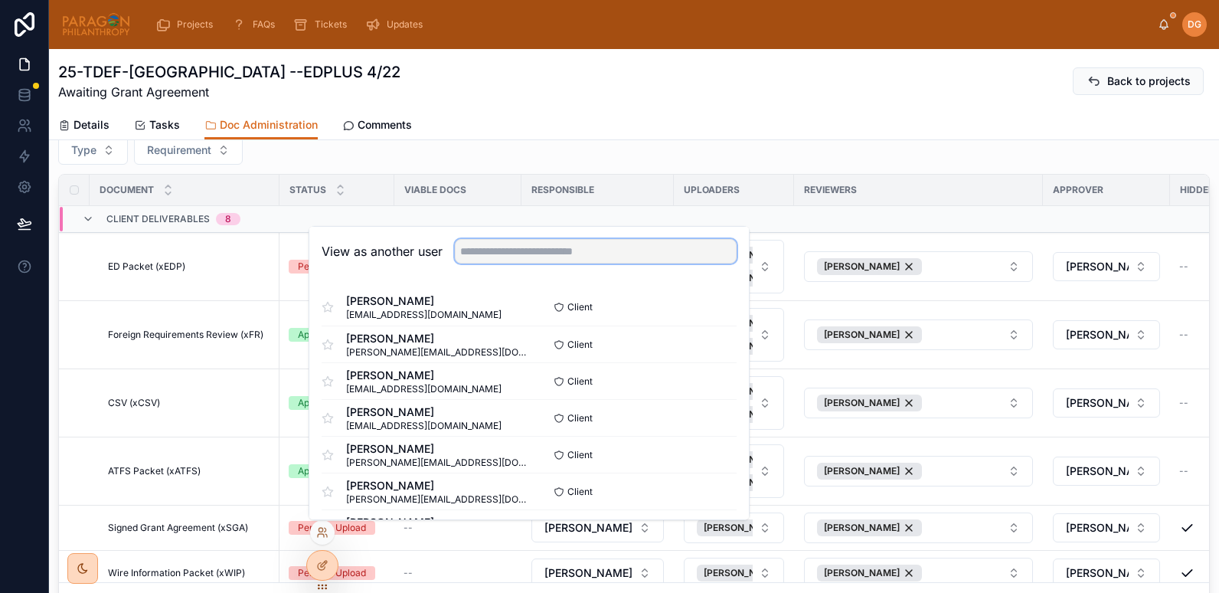
click at [540, 256] on input "text" at bounding box center [596, 251] width 282 height 24
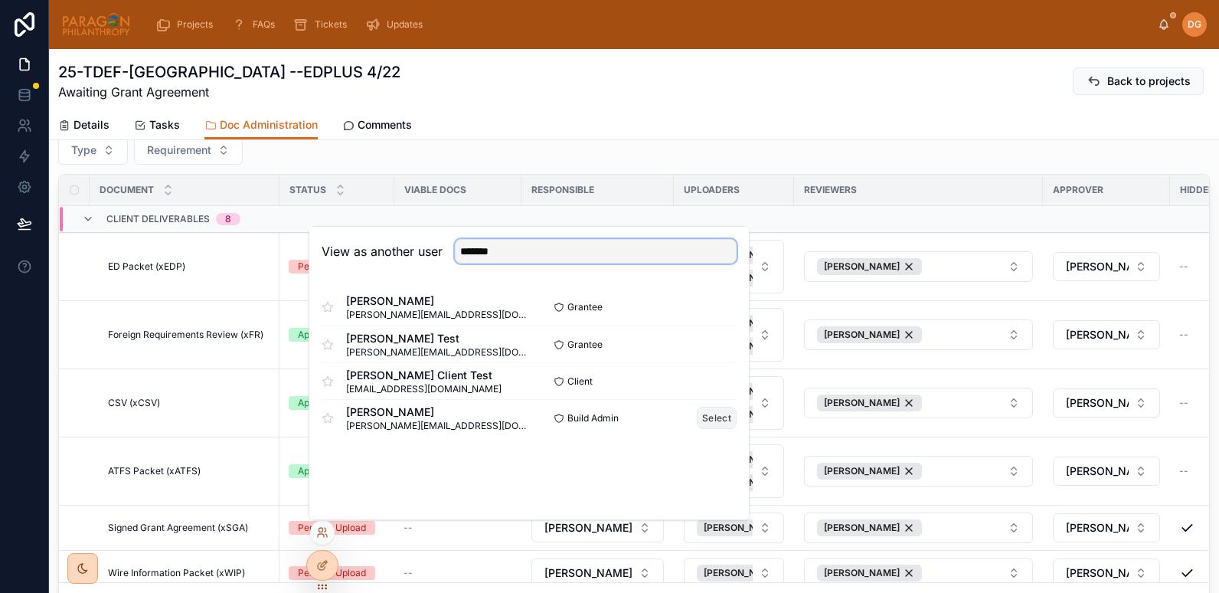
type input "*******"
click at [715, 425] on button "Select" at bounding box center [717, 418] width 40 height 22
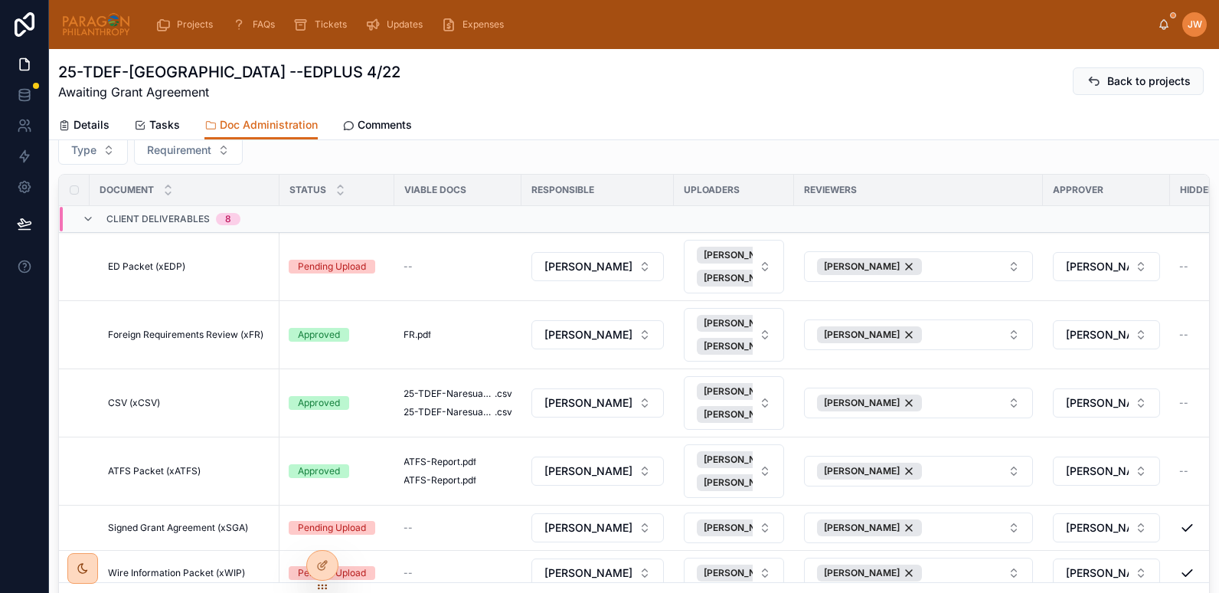
click at [504, 139] on div "25-TDEF-Naresuan University --EDPLUS 4/22 Awaiting Grant Agreement Back to proj…" at bounding box center [634, 94] width 1170 height 91
click at [207, 276] on td "ED Packet (xEDP) ED Packet (xEDP)" at bounding box center [185, 267] width 190 height 68
click at [154, 273] on td "ED Packet (xEDP) ED Packet (xEDP)" at bounding box center [185, 267] width 190 height 68
click at [147, 265] on span "ED Packet (xEDP)" at bounding box center [146, 266] width 77 height 12
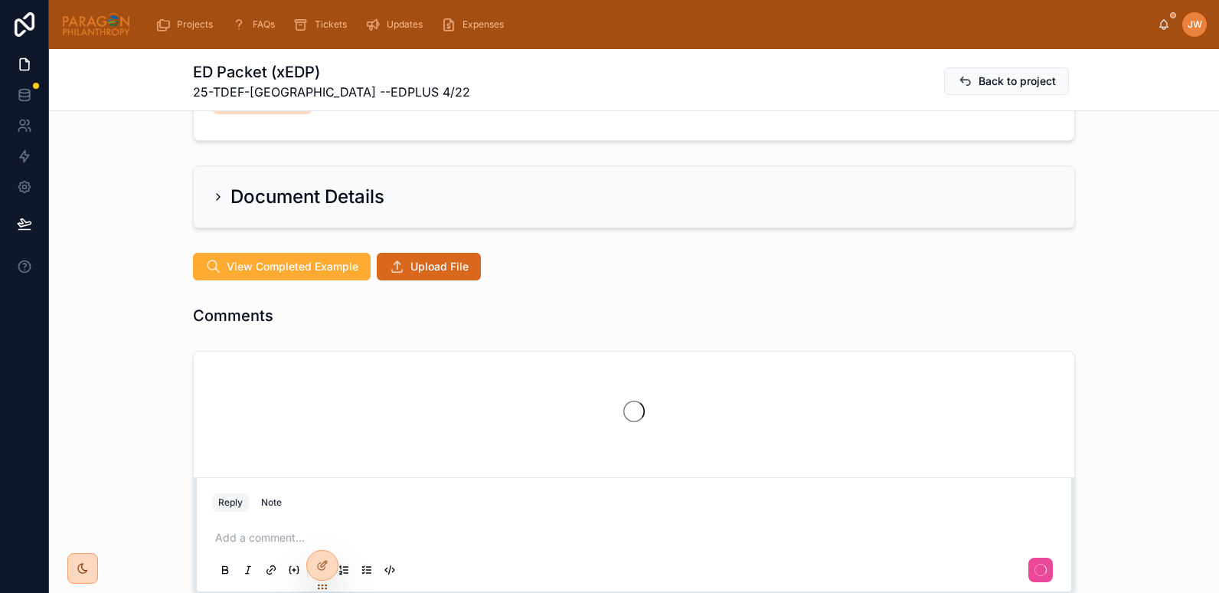
scroll to position [262, 0]
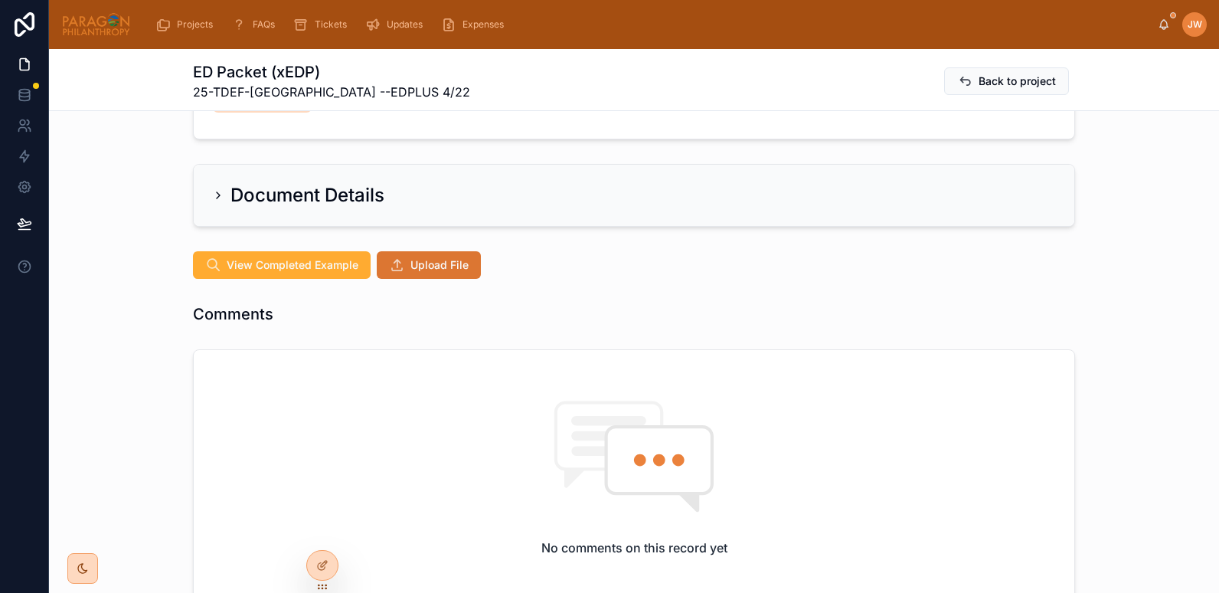
click at [413, 257] on span "Upload File" at bounding box center [439, 264] width 58 height 15
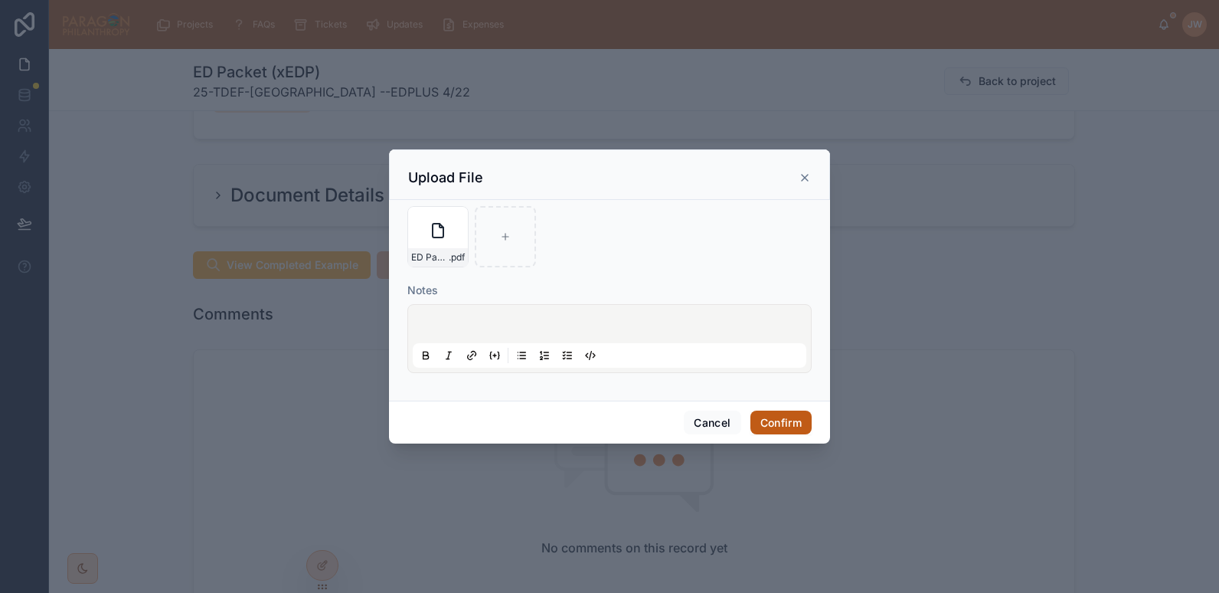
click at [789, 426] on button "Confirm" at bounding box center [780, 422] width 61 height 24
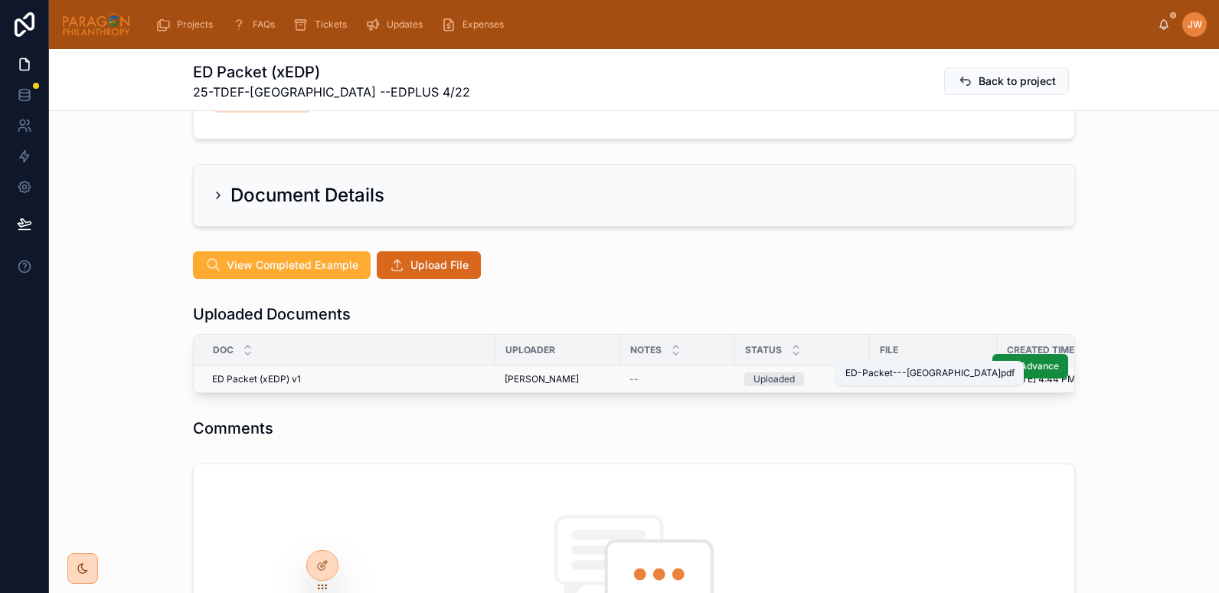
click at [907, 373] on span "ED-Packet---[GEOGRAPHIC_DATA]" at bounding box center [925, 379] width 93 height 12
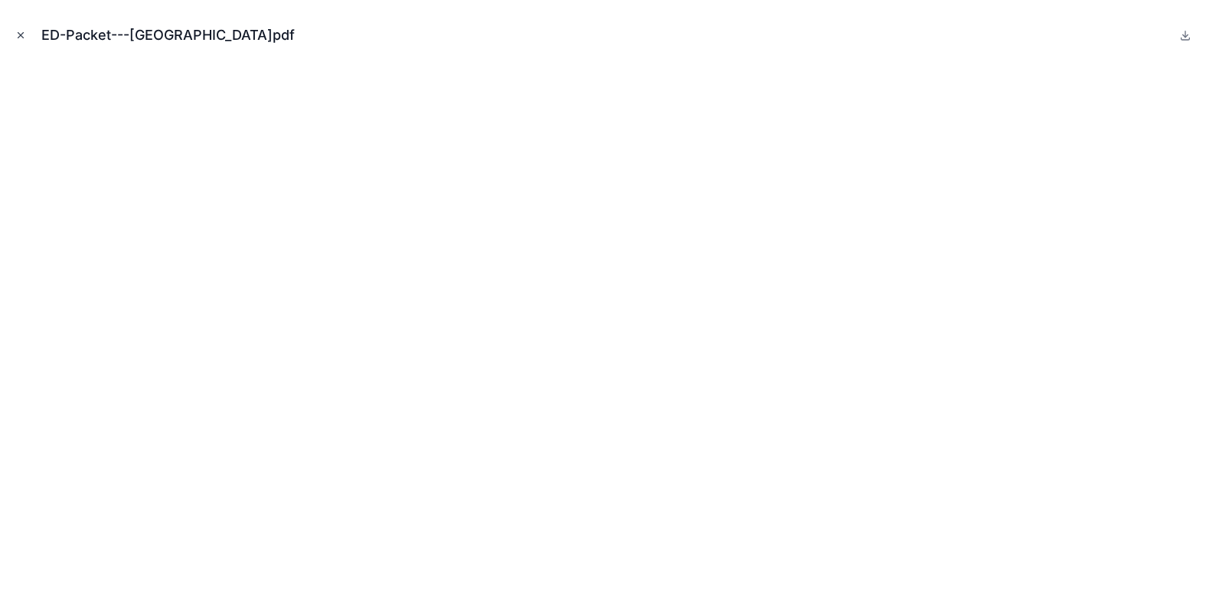
click at [20, 34] on icon "Close modal" at bounding box center [20, 35] width 5 height 5
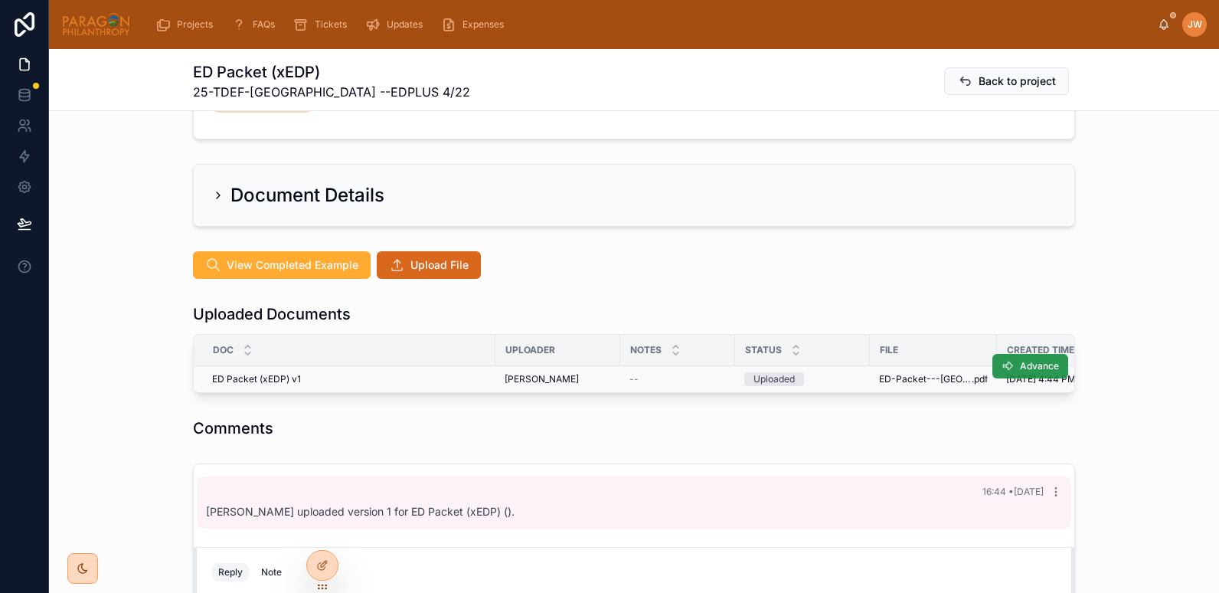
click at [1001, 360] on icon at bounding box center [1007, 366] width 12 height 12
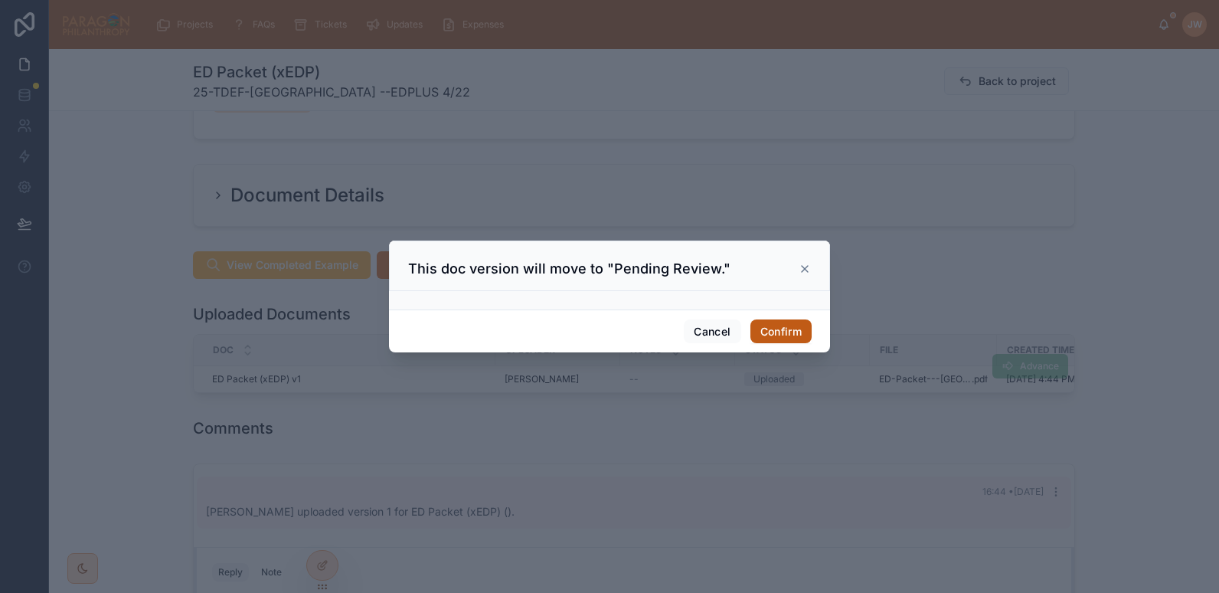
click at [785, 331] on button "Confirm" at bounding box center [780, 331] width 61 height 24
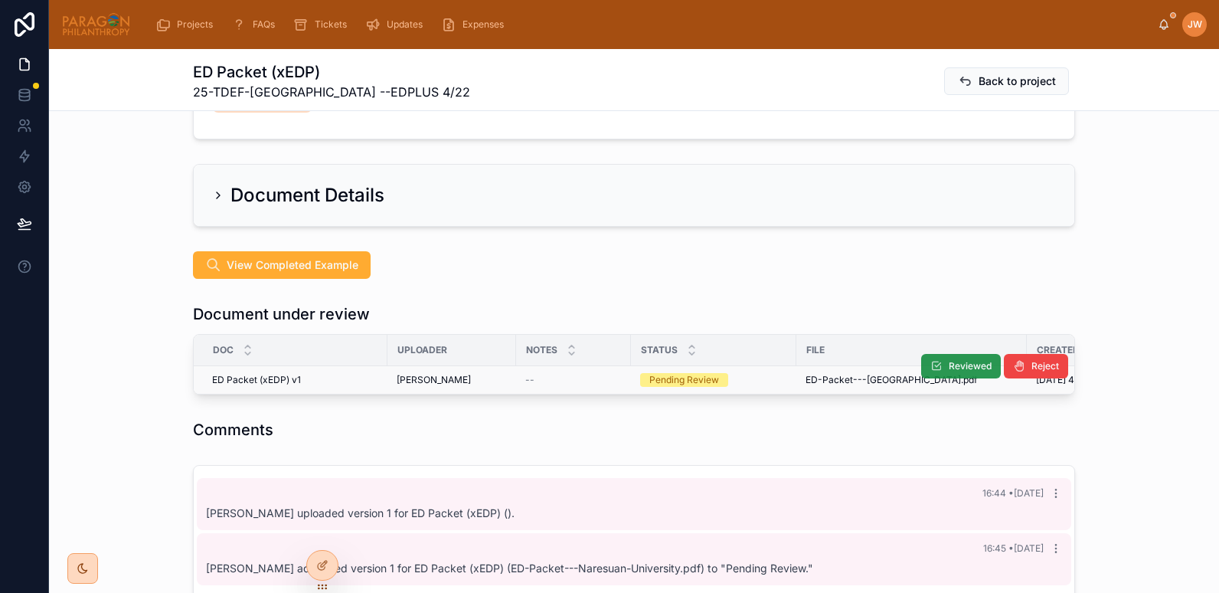
click at [949, 360] on span "Reviewed" at bounding box center [970, 366] width 43 height 12
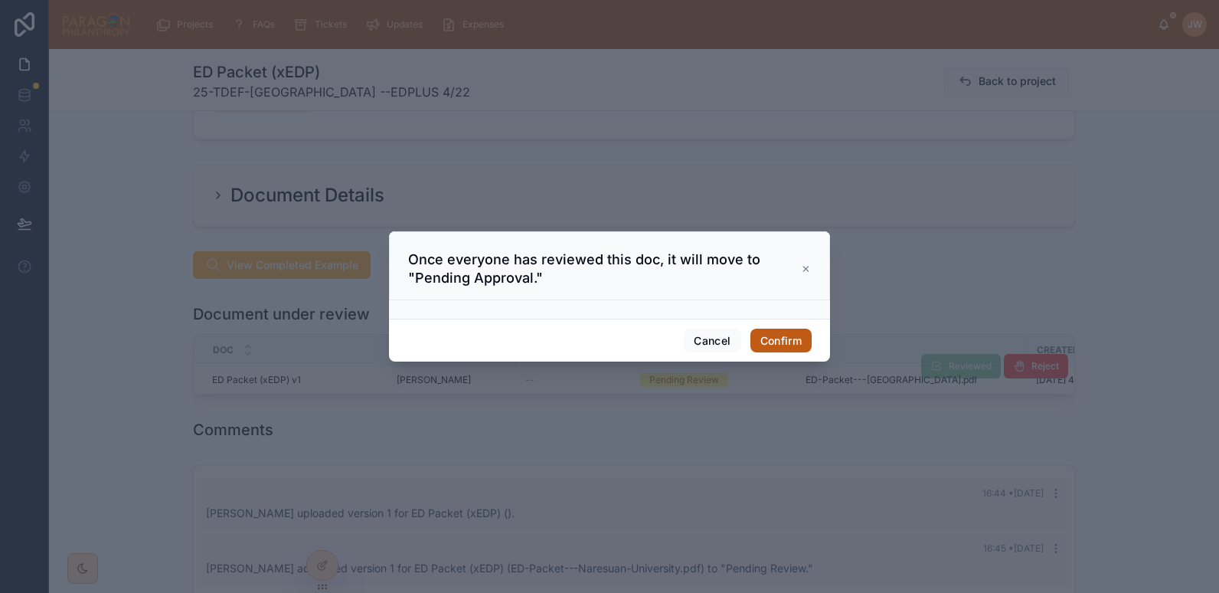
click at [769, 343] on button "Confirm" at bounding box center [780, 340] width 61 height 24
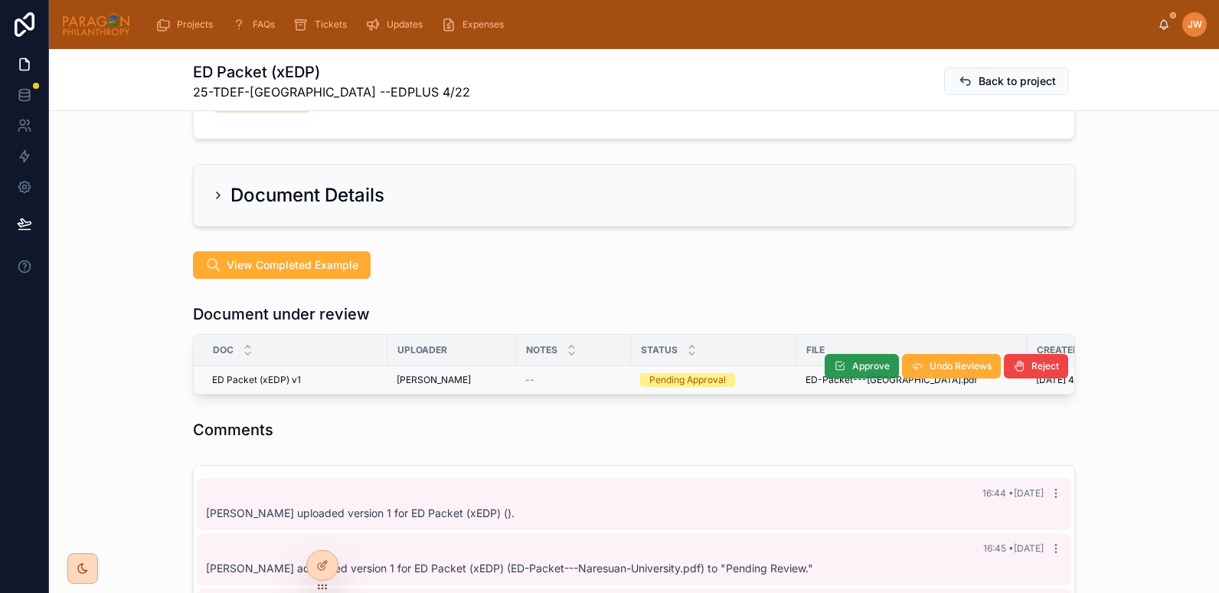
click at [844, 354] on button "Approve" at bounding box center [862, 366] width 74 height 24
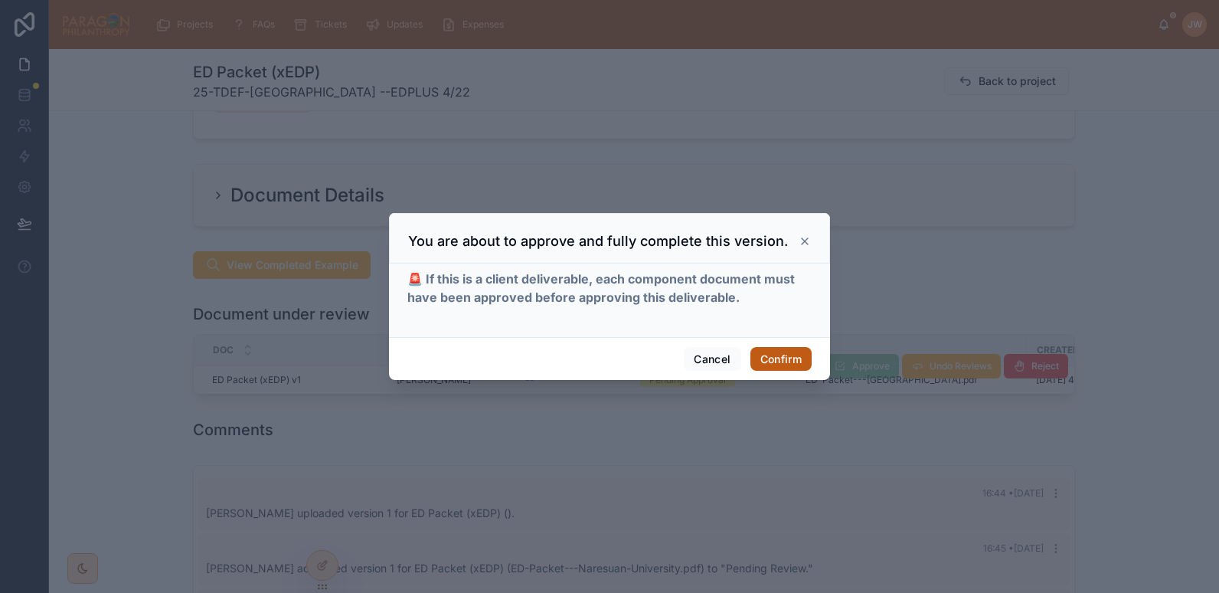
click at [774, 353] on button "Confirm" at bounding box center [780, 359] width 61 height 24
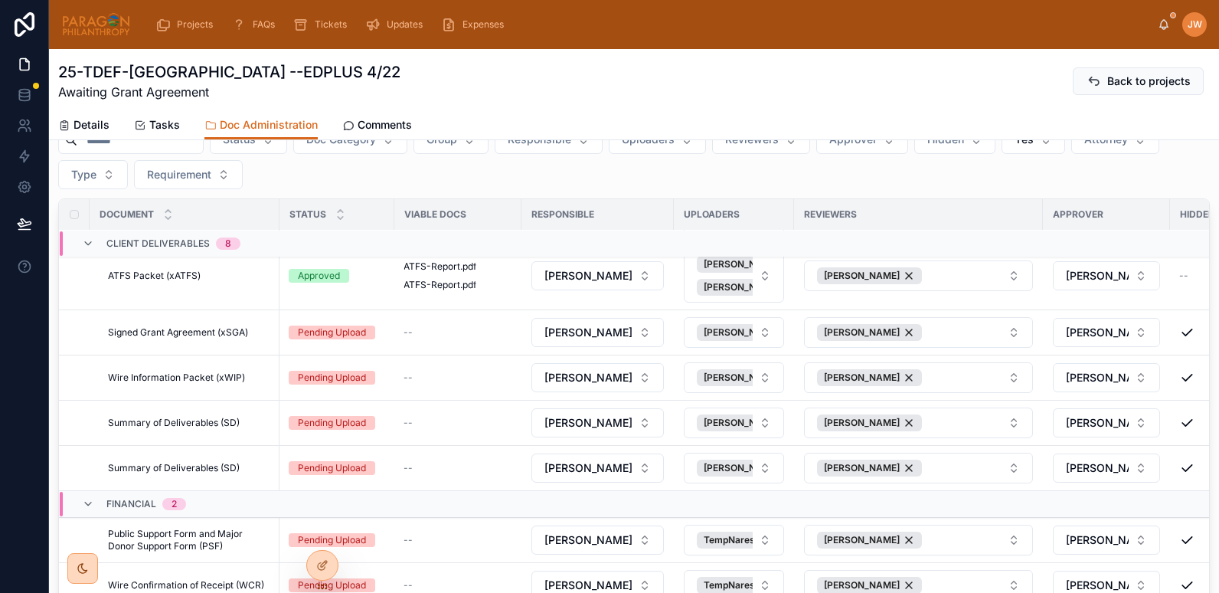
scroll to position [288, 0]
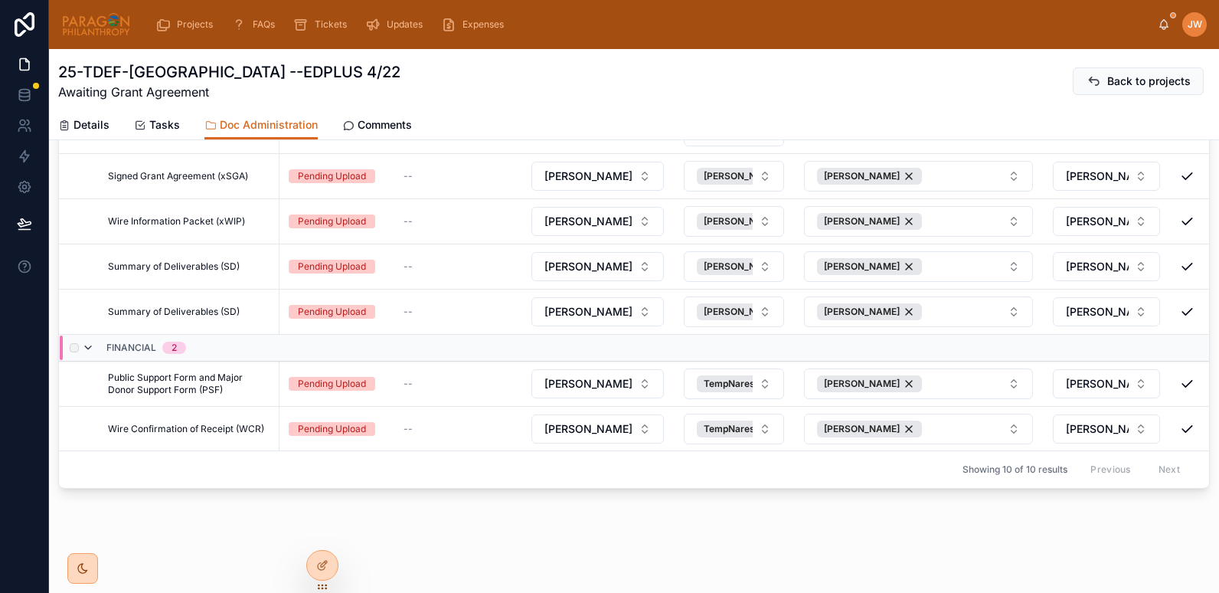
click at [93, 342] on span at bounding box center [88, 347] width 12 height 12
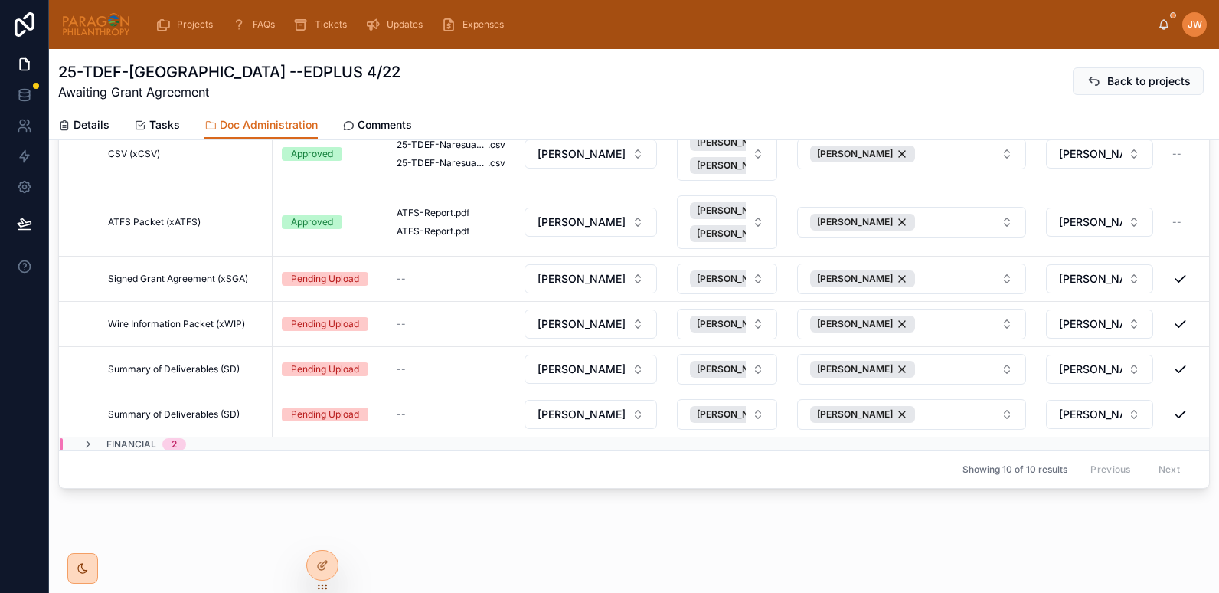
scroll to position [129, 0]
click at [119, 424] on td "Summary of Deliverables (SD) Summary of Deliverables (SD)" at bounding box center [181, 414] width 183 height 45
click at [119, 438] on span "Financial" at bounding box center [131, 444] width 50 height 12
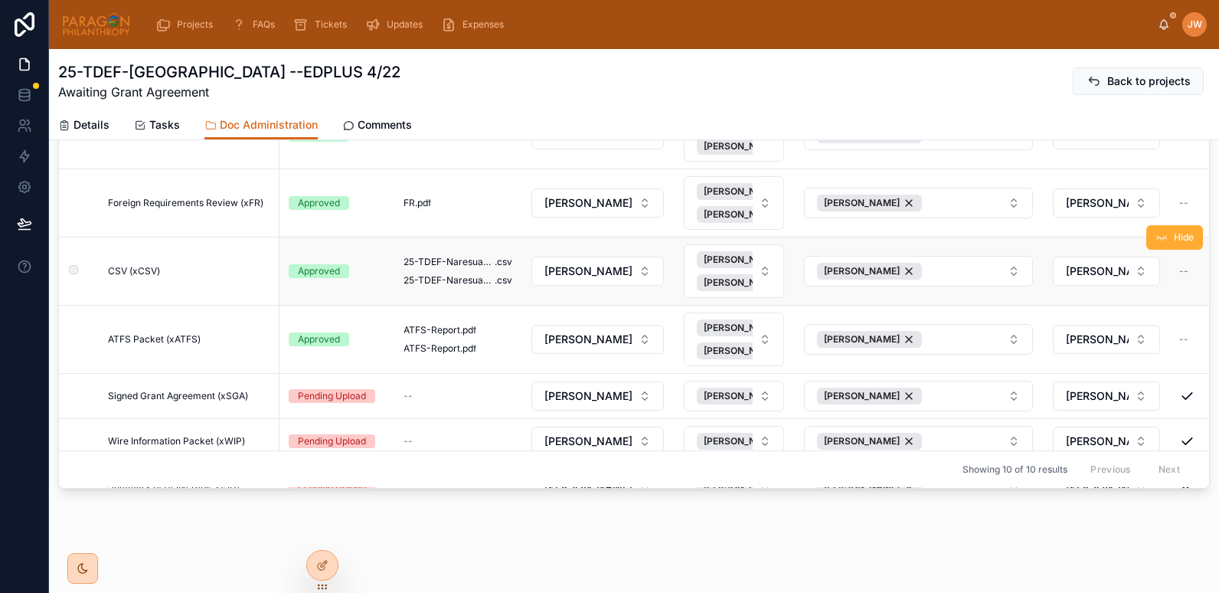
scroll to position [0, 0]
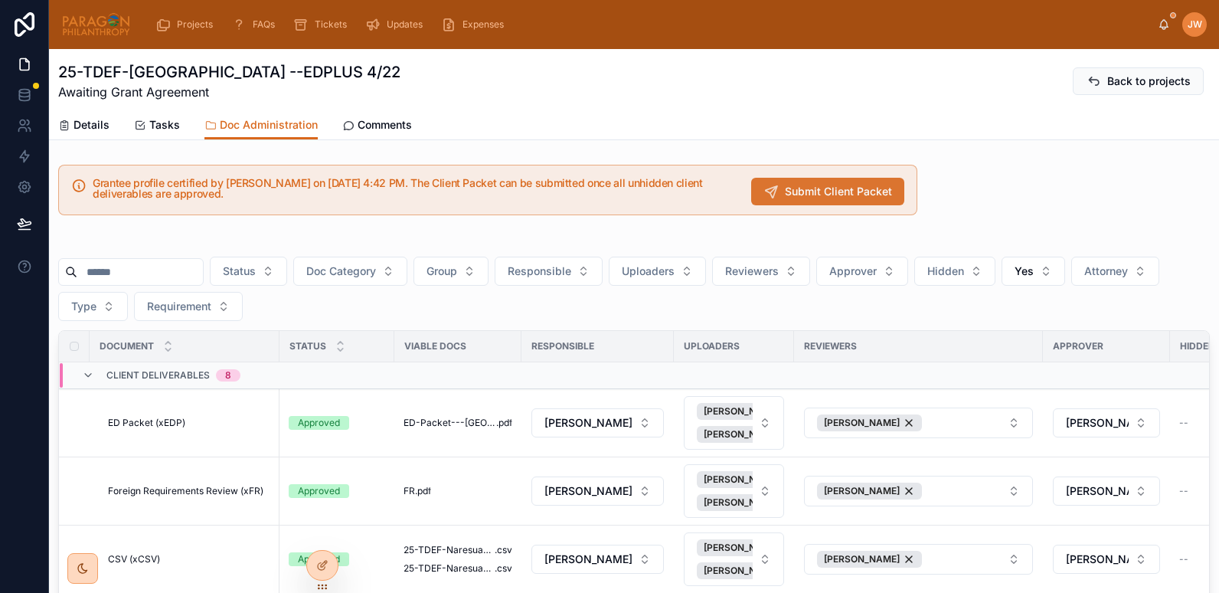
click at [820, 191] on span "Submit Client Packet" at bounding box center [838, 191] width 107 height 15
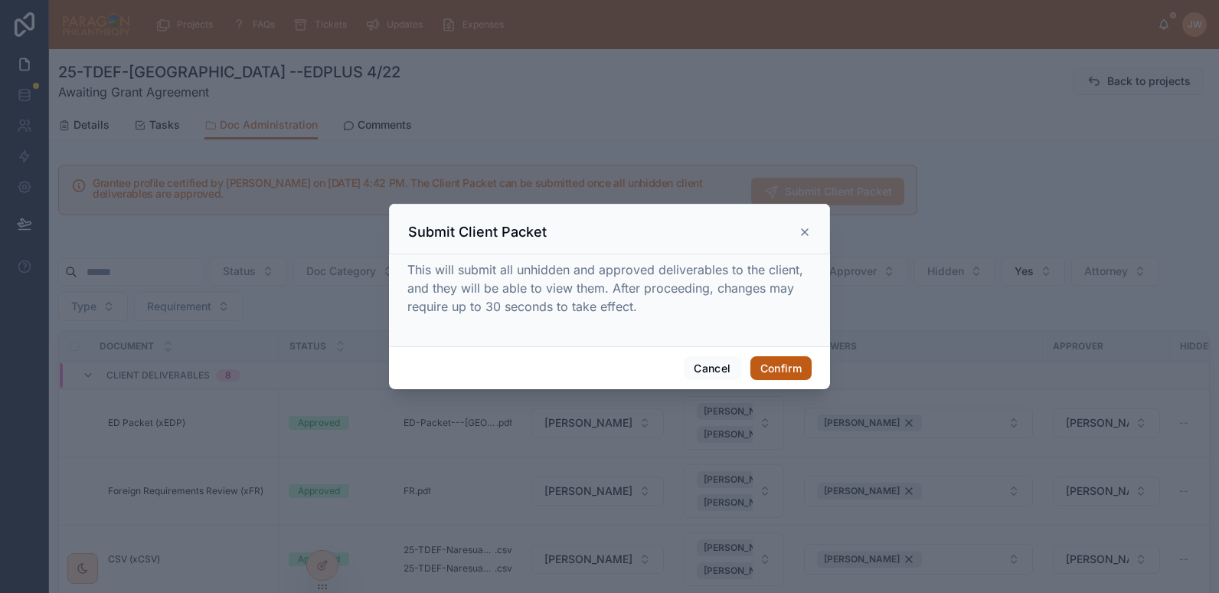
click at [766, 373] on button "Confirm" at bounding box center [780, 368] width 61 height 24
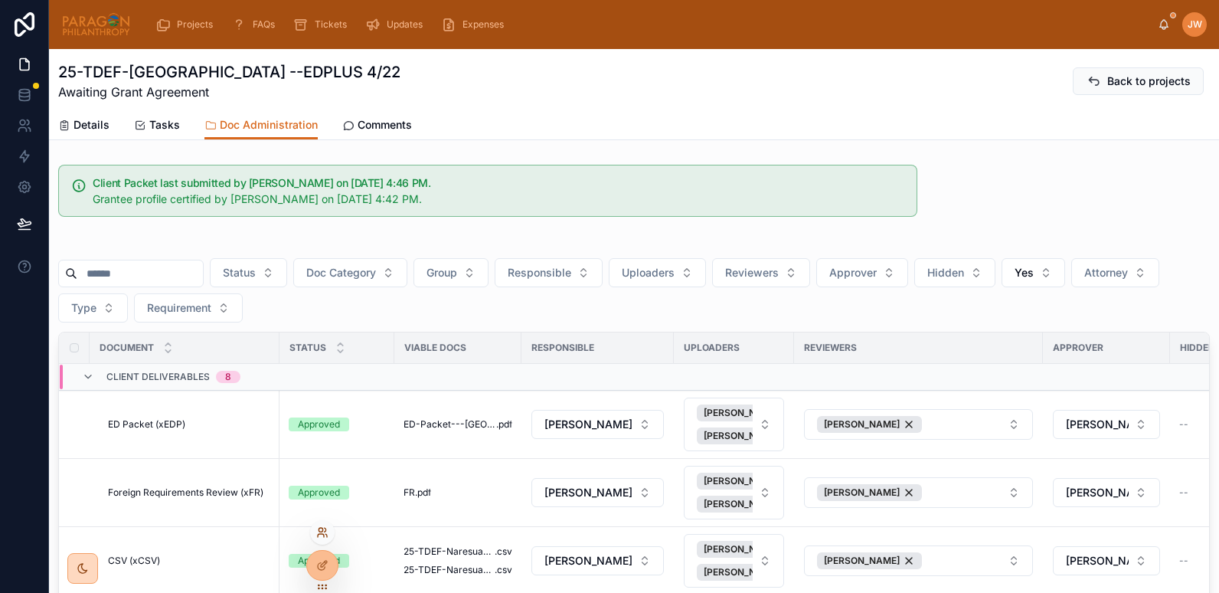
click at [322, 534] on icon at bounding box center [322, 532] width 12 height 12
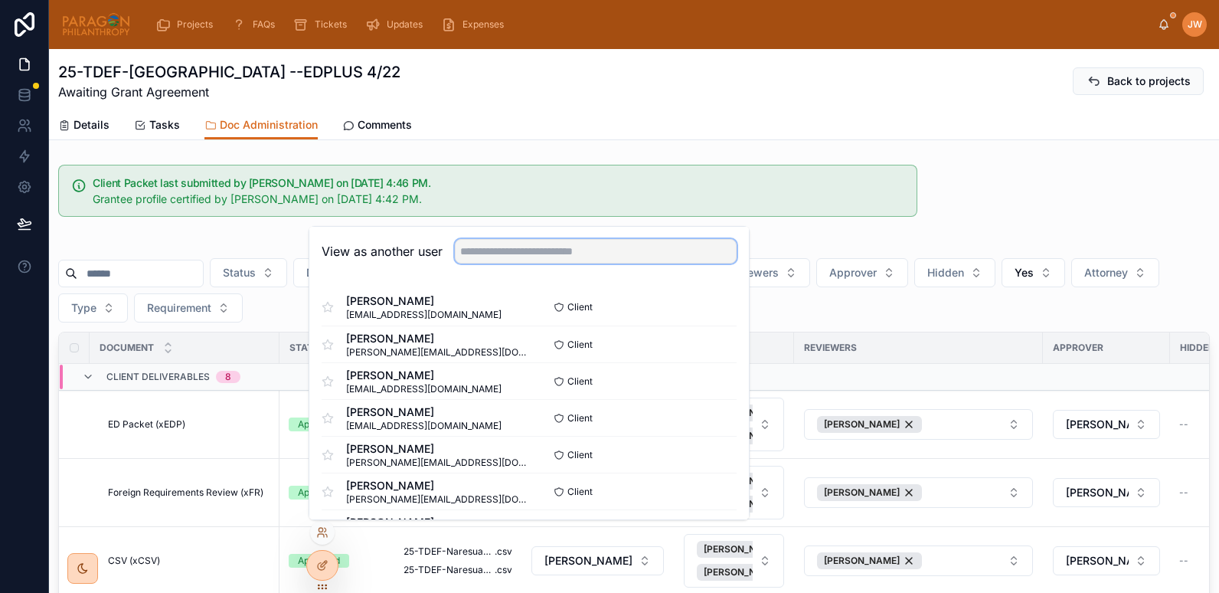
click at [530, 251] on input "text" at bounding box center [596, 251] width 282 height 24
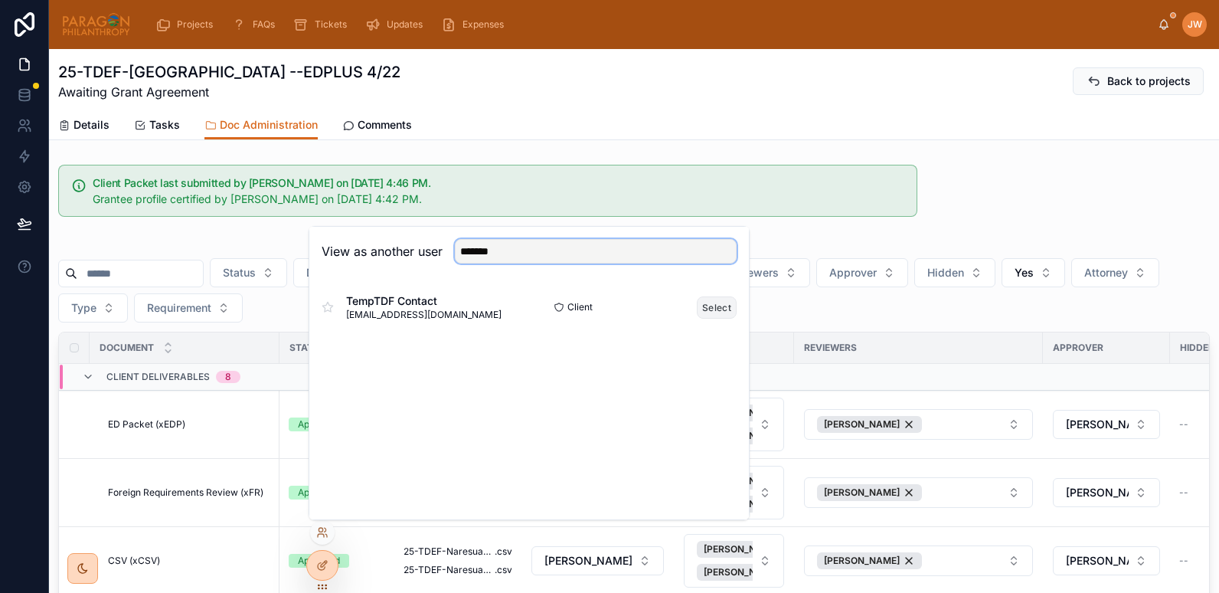
type input "*******"
click at [716, 302] on button "Select" at bounding box center [717, 307] width 40 height 22
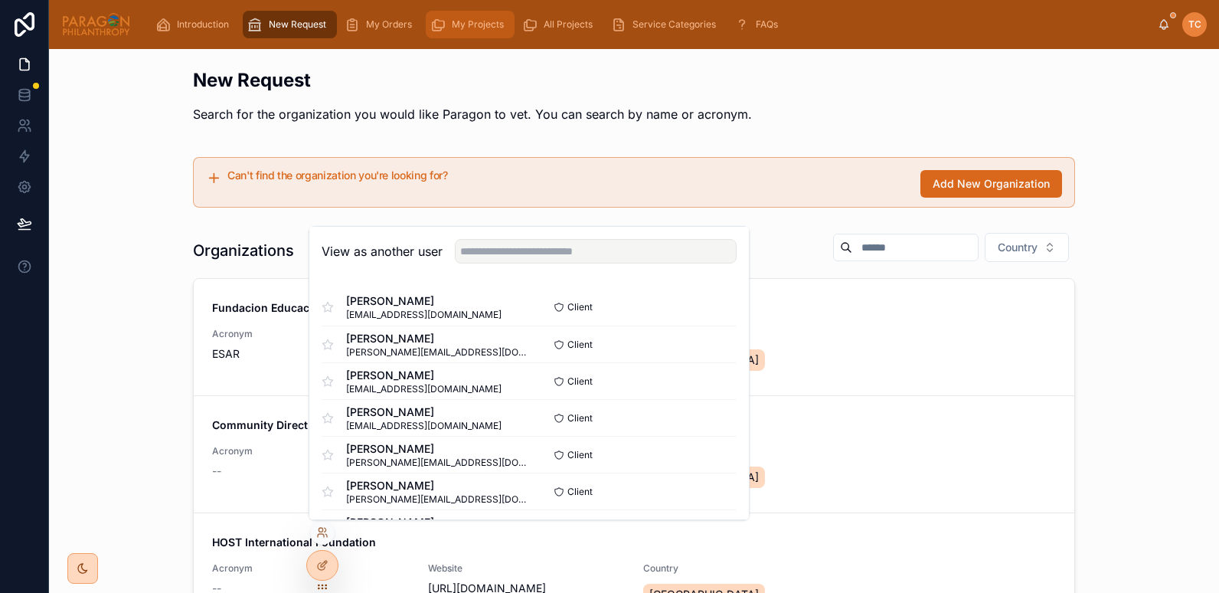
click at [484, 29] on span "My Projects" at bounding box center [478, 24] width 52 height 12
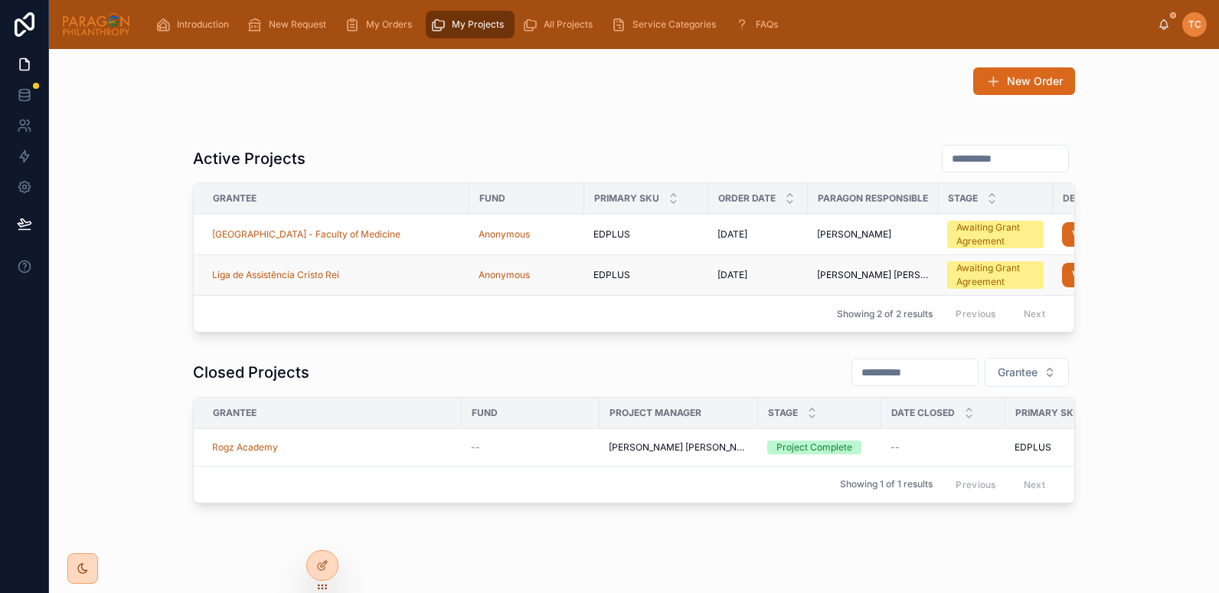
click at [366, 276] on div "Liga de Assistência Cristo Rei" at bounding box center [336, 275] width 248 height 12
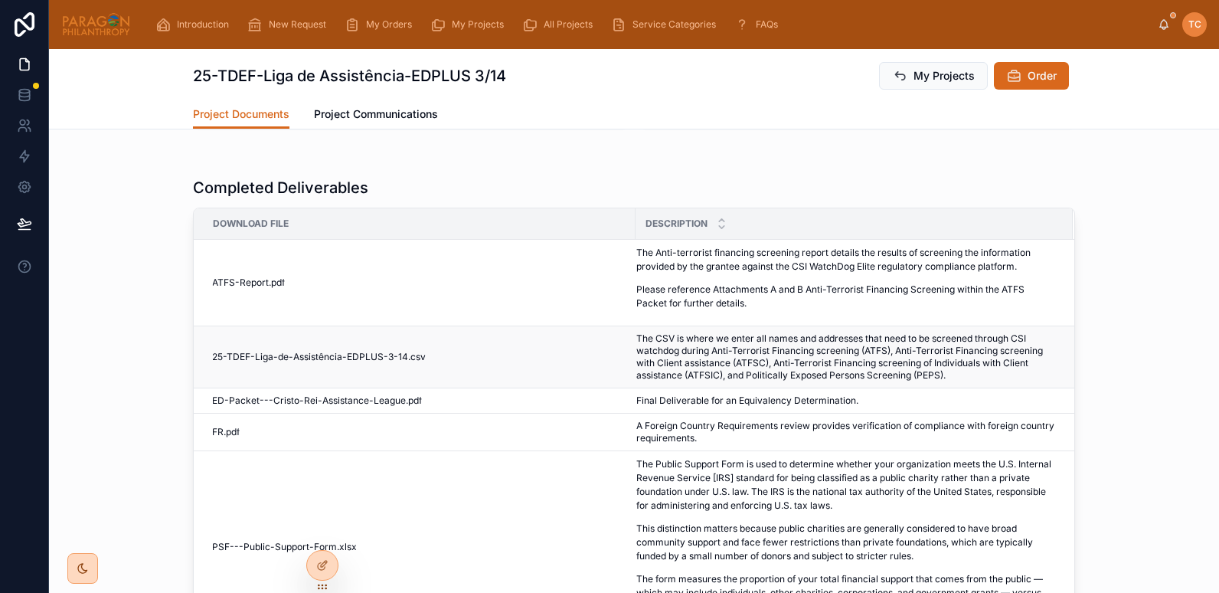
scroll to position [99, 0]
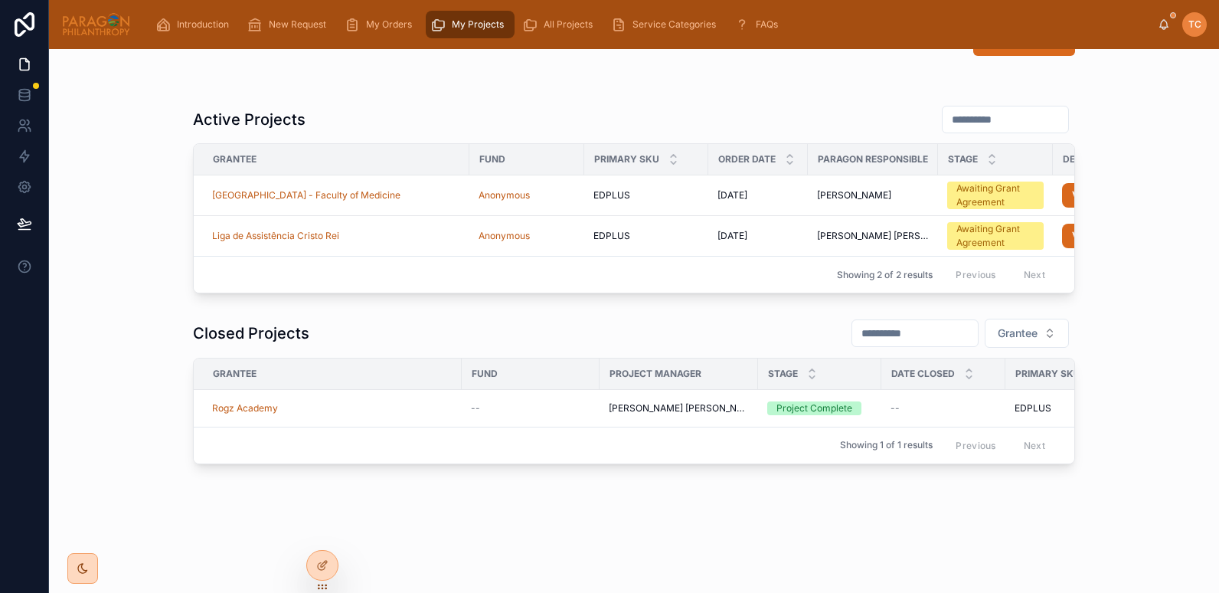
scroll to position [62, 0]
click at [408, 189] on div "[GEOGRAPHIC_DATA] - Faculty of Medicine" at bounding box center [336, 195] width 248 height 12
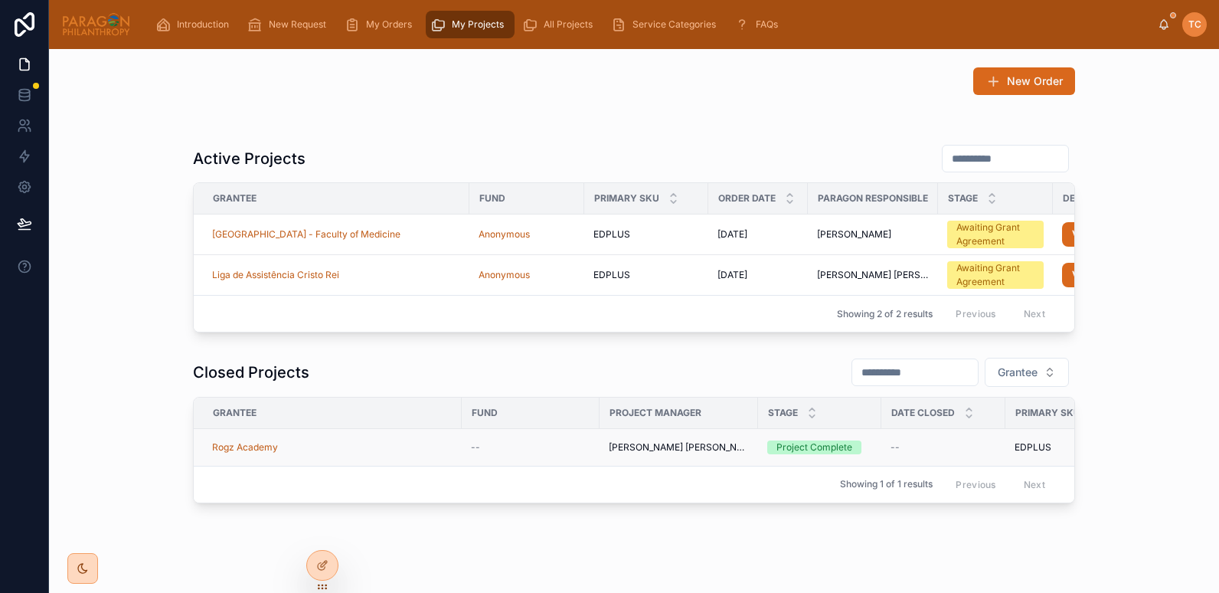
click at [380, 453] on div "Rogz Academy" at bounding box center [332, 447] width 240 height 12
click at [322, 531] on icon at bounding box center [320, 529] width 4 height 4
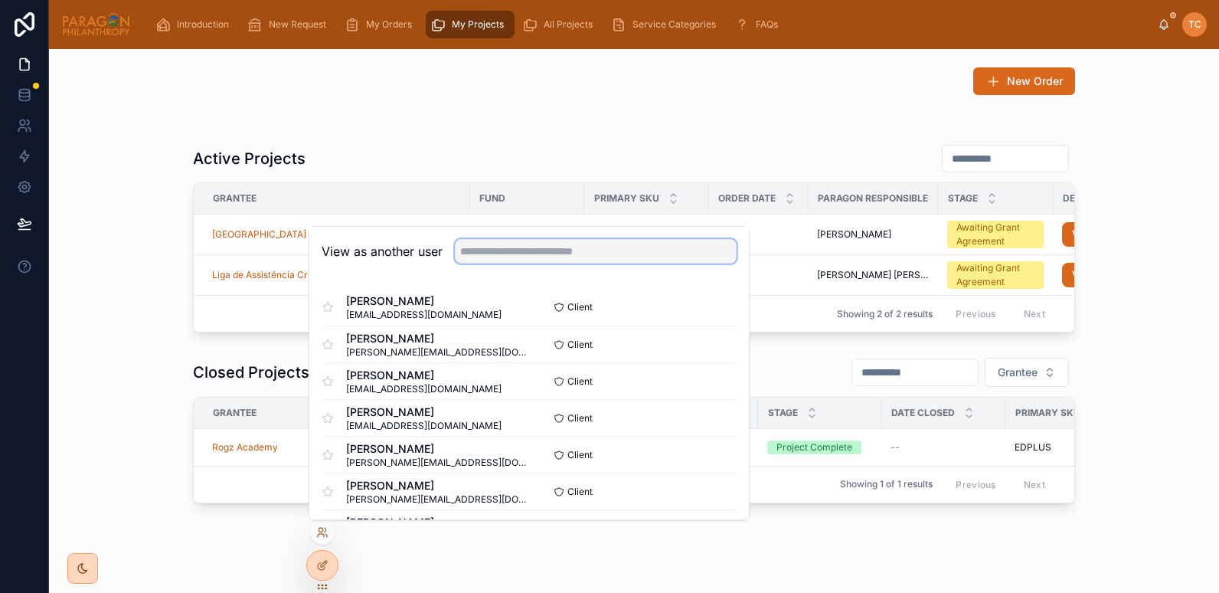
click at [504, 247] on input "text" at bounding box center [596, 251] width 282 height 24
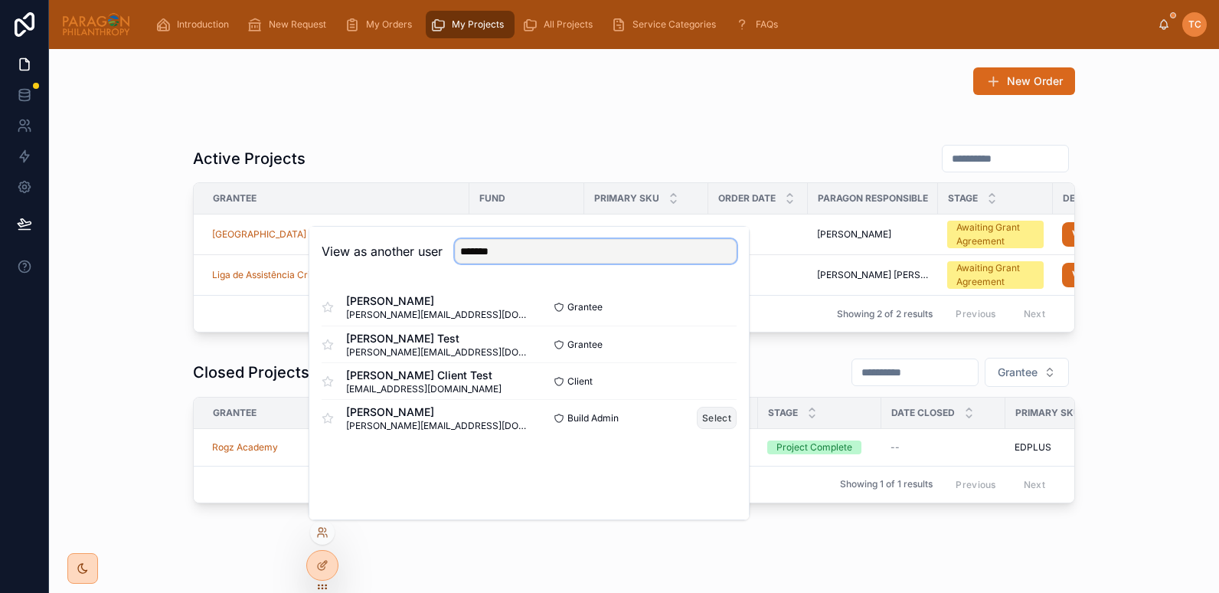
type input "*******"
click at [725, 420] on button "Select" at bounding box center [717, 418] width 40 height 22
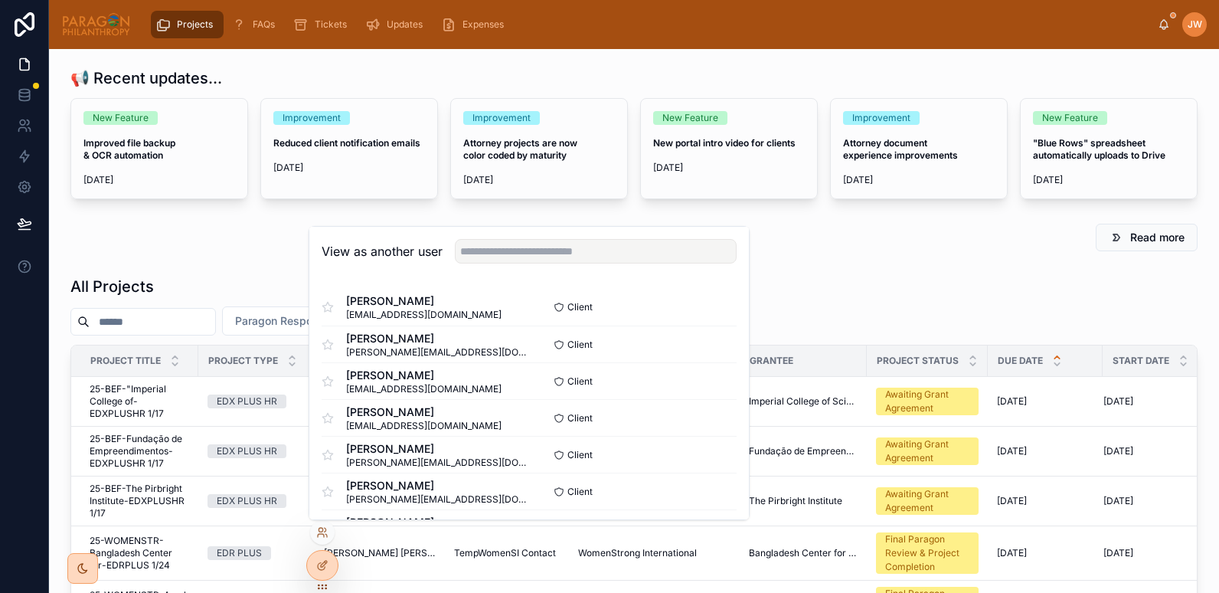
click at [145, 321] on input "text" at bounding box center [153, 321] width 126 height 21
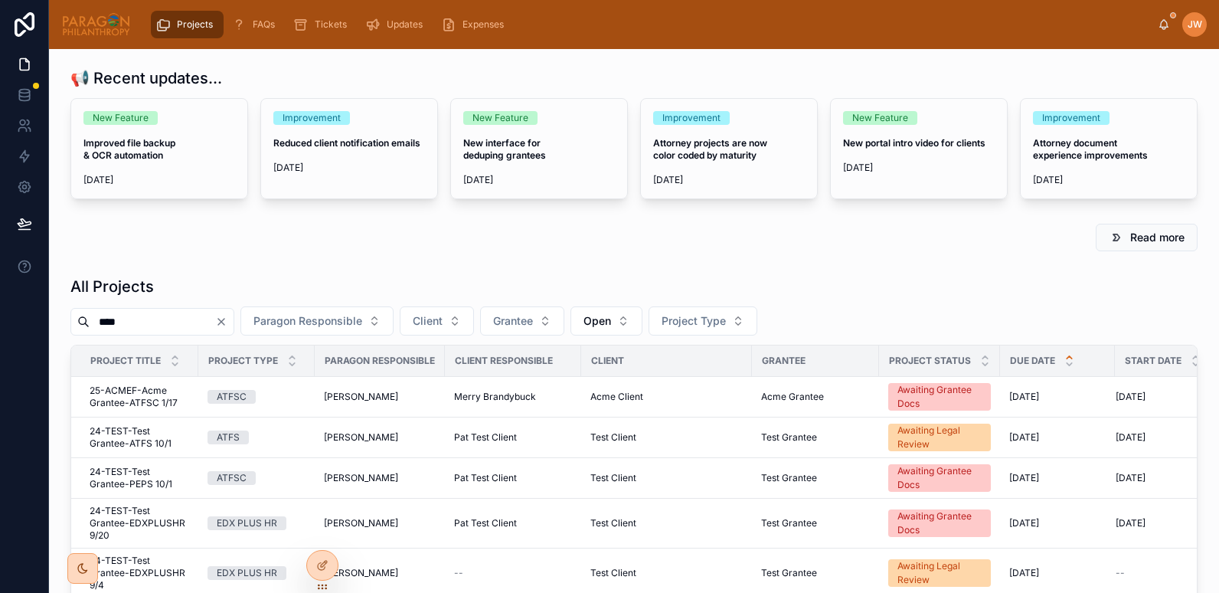
type input "*****"
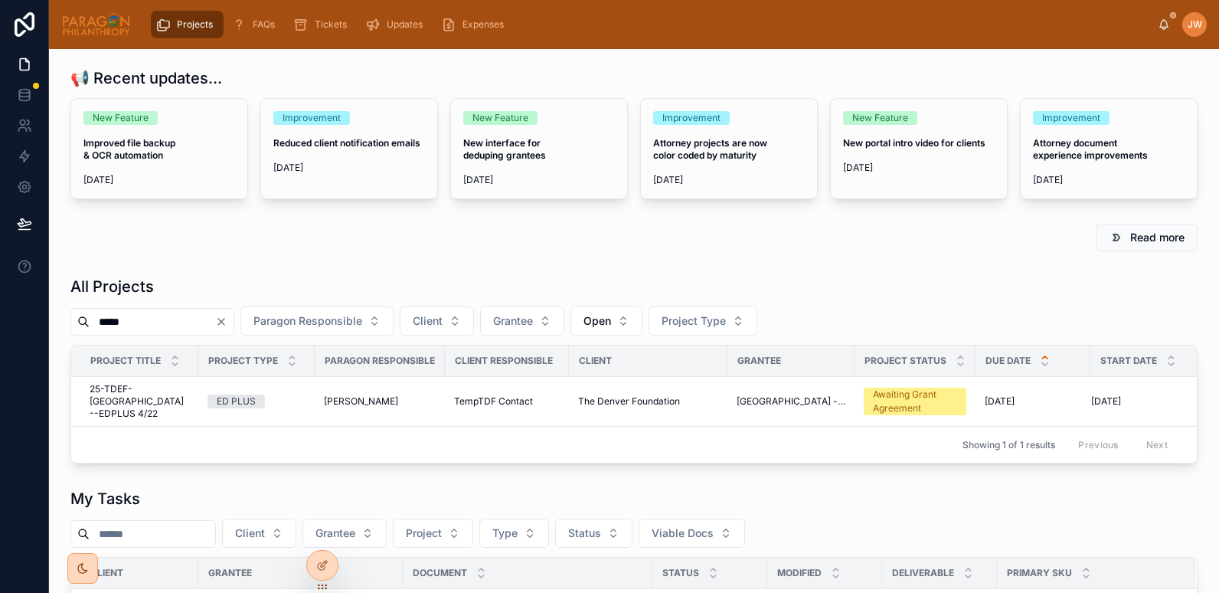
click at [142, 322] on input "*****" at bounding box center [153, 321] width 126 height 21
drag, startPoint x: 142, startPoint y: 322, endPoint x: 67, endPoint y: 317, distance: 75.2
click at [67, 317] on div "All Projects ***** Paragon Responsible Client Grantee Open Project Type Project…" at bounding box center [633, 369] width 1145 height 200
type input "******"
click at [129, 405] on span "25-TDEF-Liga de Assistência-EDPLUS 3/14" at bounding box center [140, 401] width 100 height 37
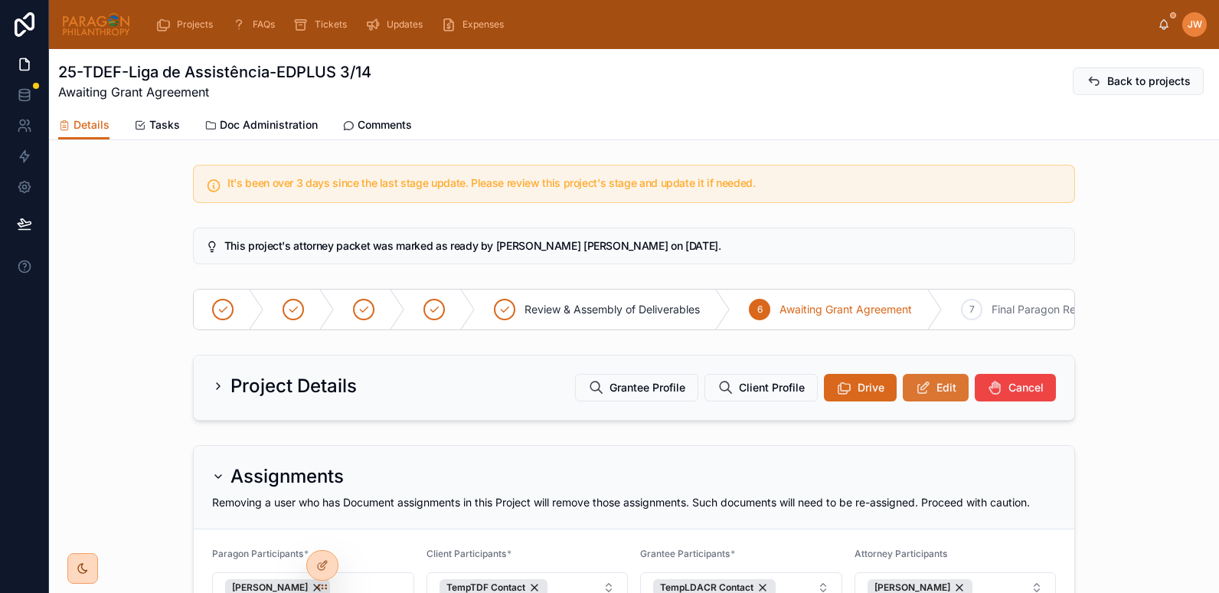
click at [936, 395] on span "Edit" at bounding box center [946, 387] width 20 height 15
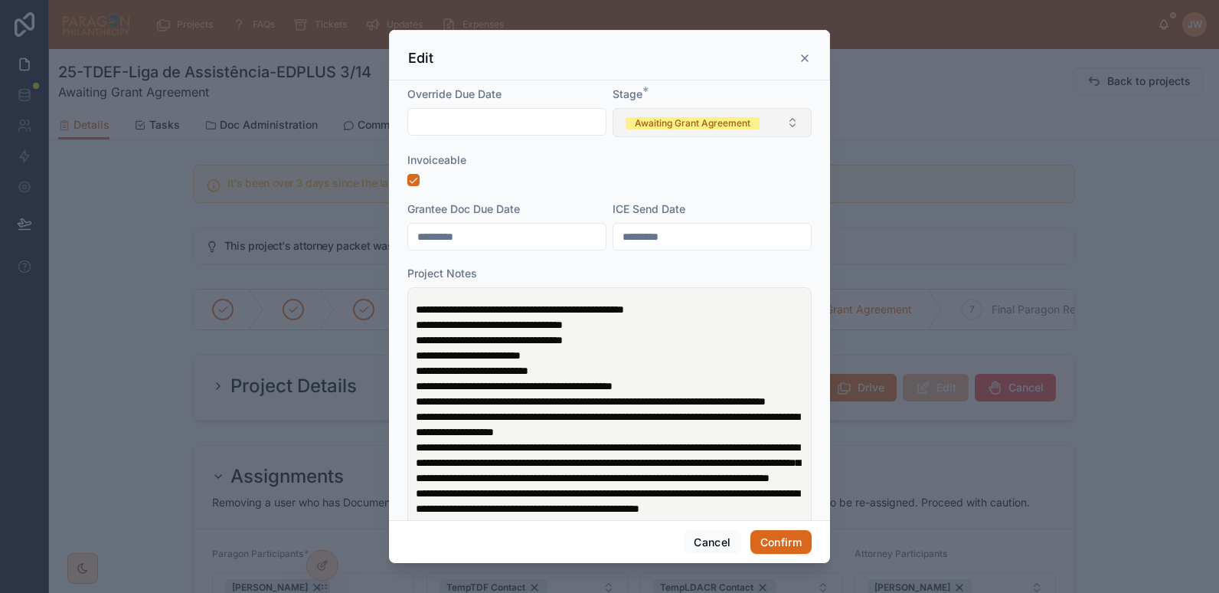
click at [770, 125] on button "Awaiting Grant Agreement" at bounding box center [711, 122] width 199 height 29
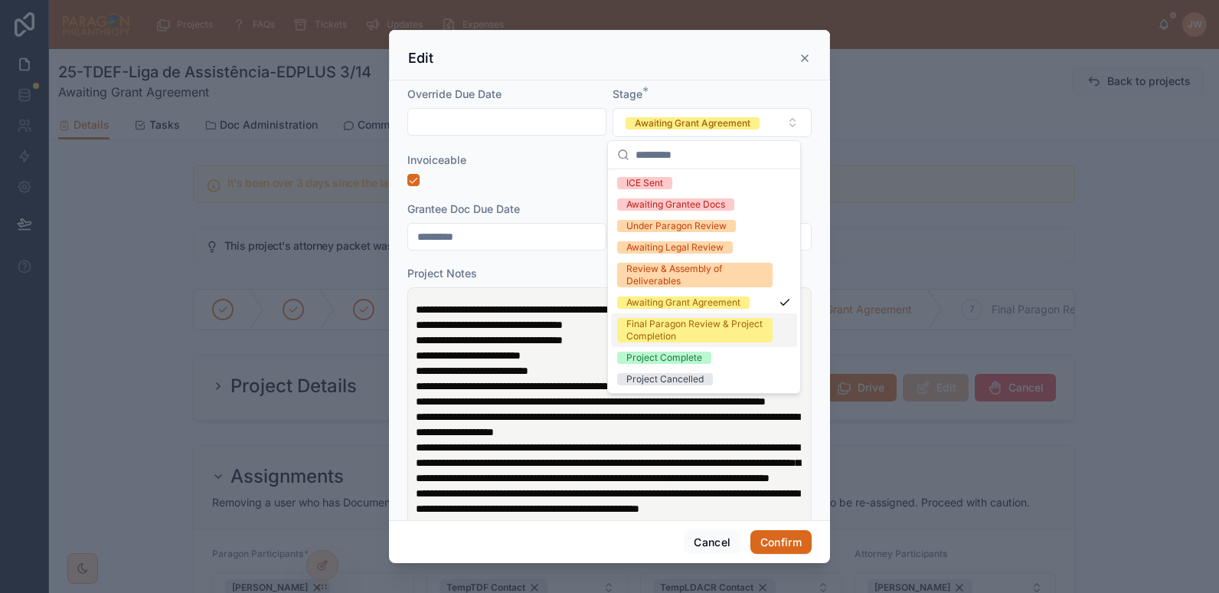
click at [651, 327] on div "Final Paragon Review & Project Completion" at bounding box center [694, 330] width 137 height 24
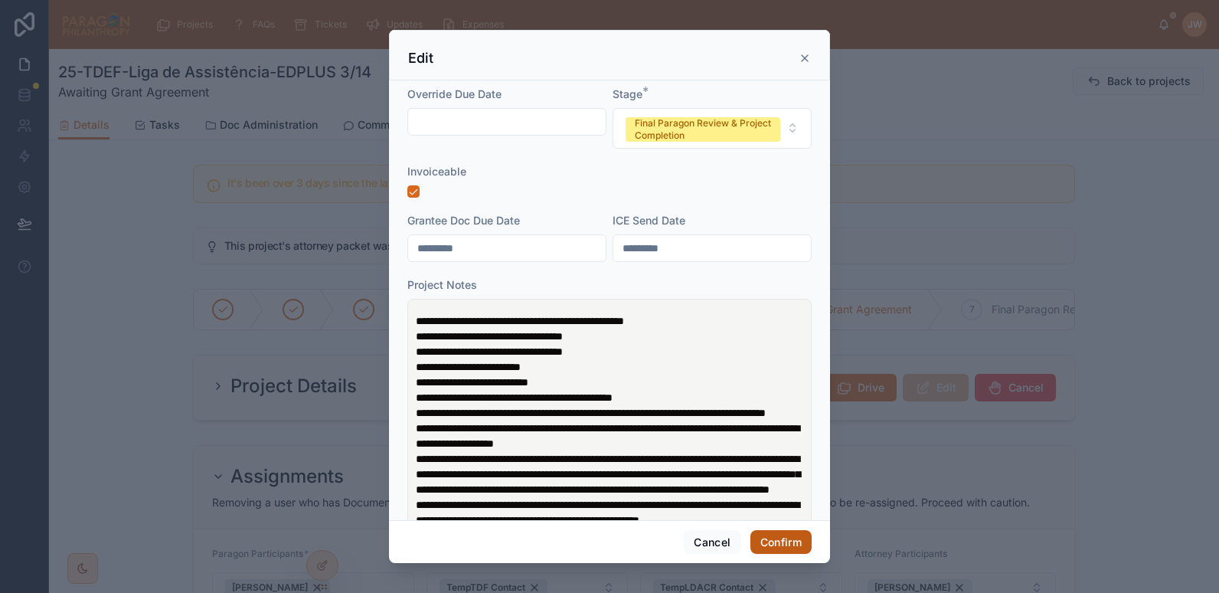
click at [781, 530] on button "Confirm" at bounding box center [780, 542] width 61 height 24
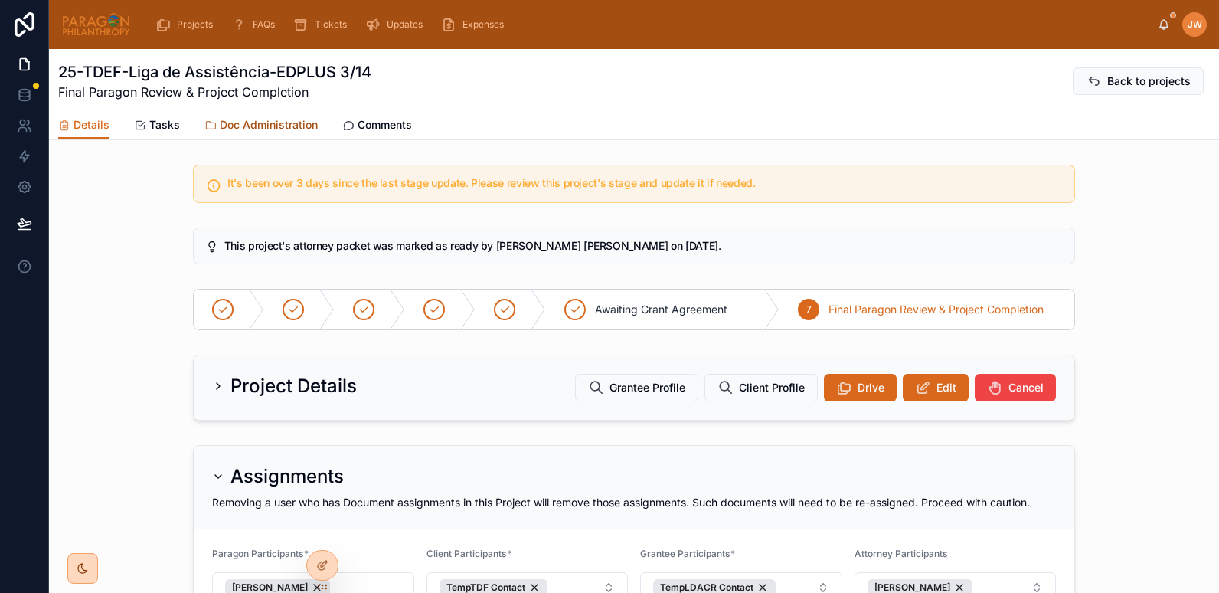
click at [254, 124] on span "Doc Administration" at bounding box center [269, 124] width 98 height 15
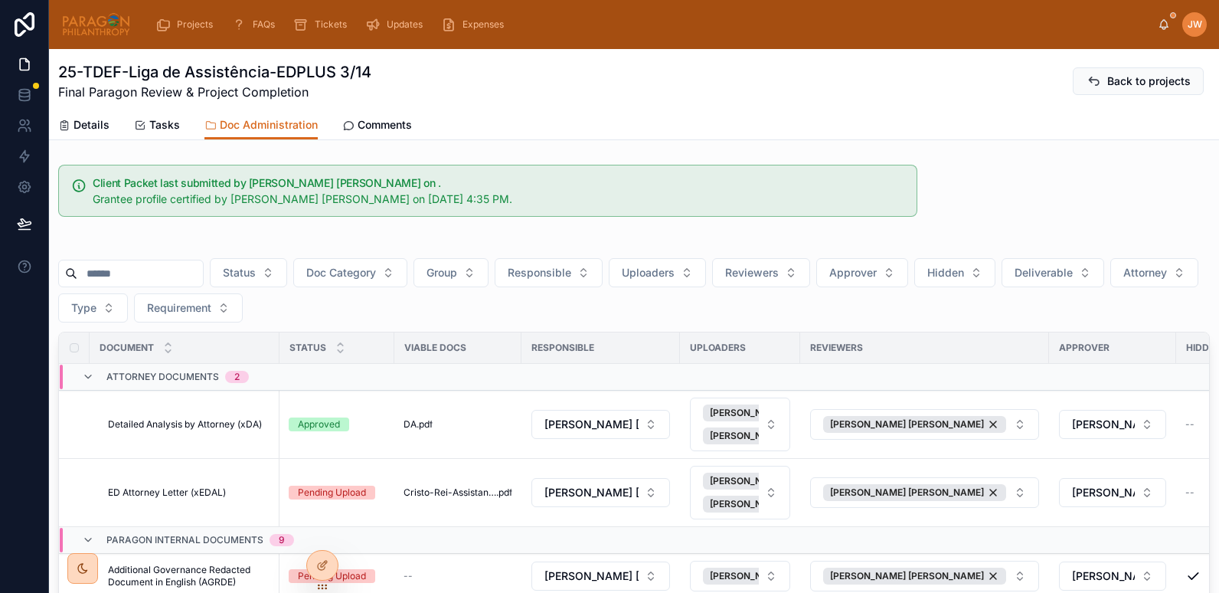
click at [123, 273] on input "text" at bounding box center [140, 273] width 126 height 21
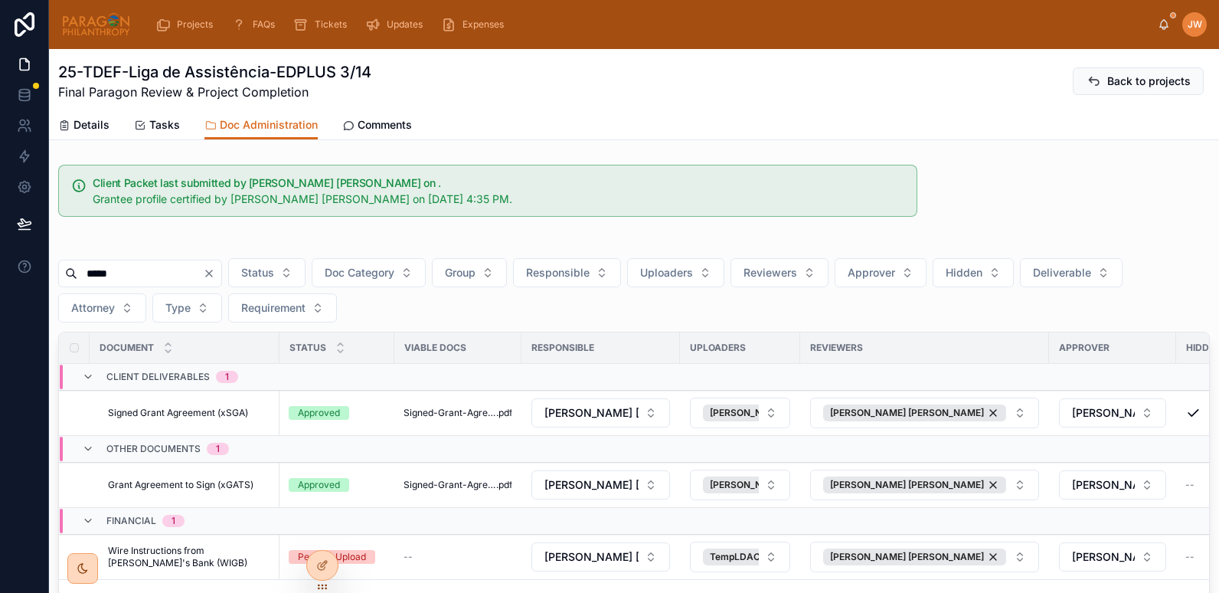
scroll to position [139, 0]
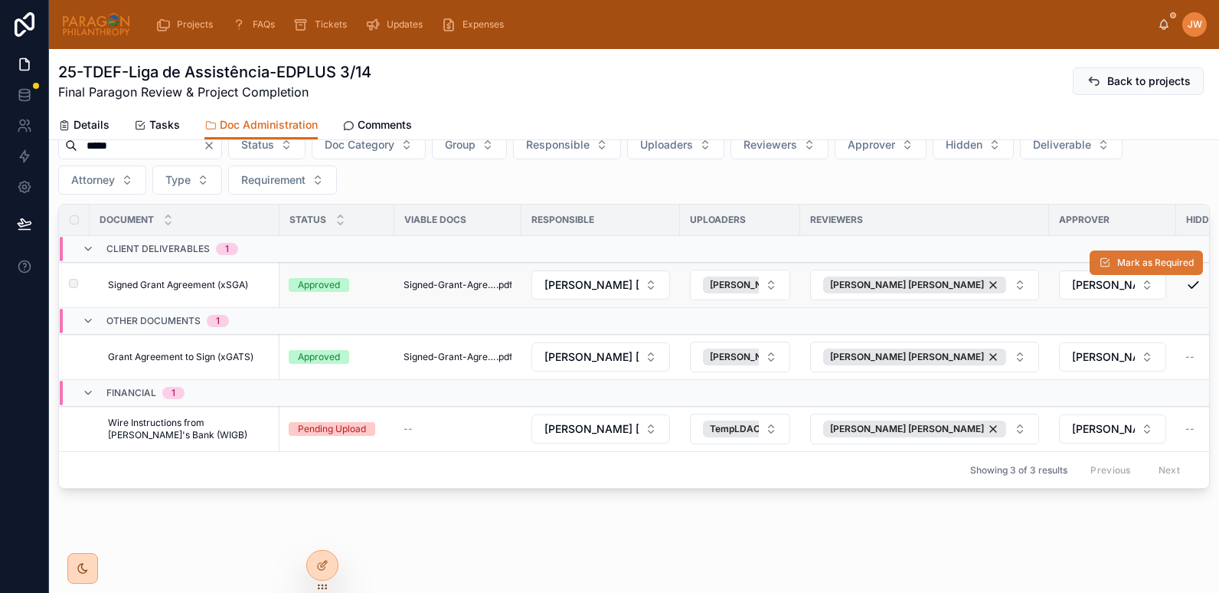
type input "*****"
click at [1135, 256] on span "Mark as Required" at bounding box center [1155, 262] width 77 height 12
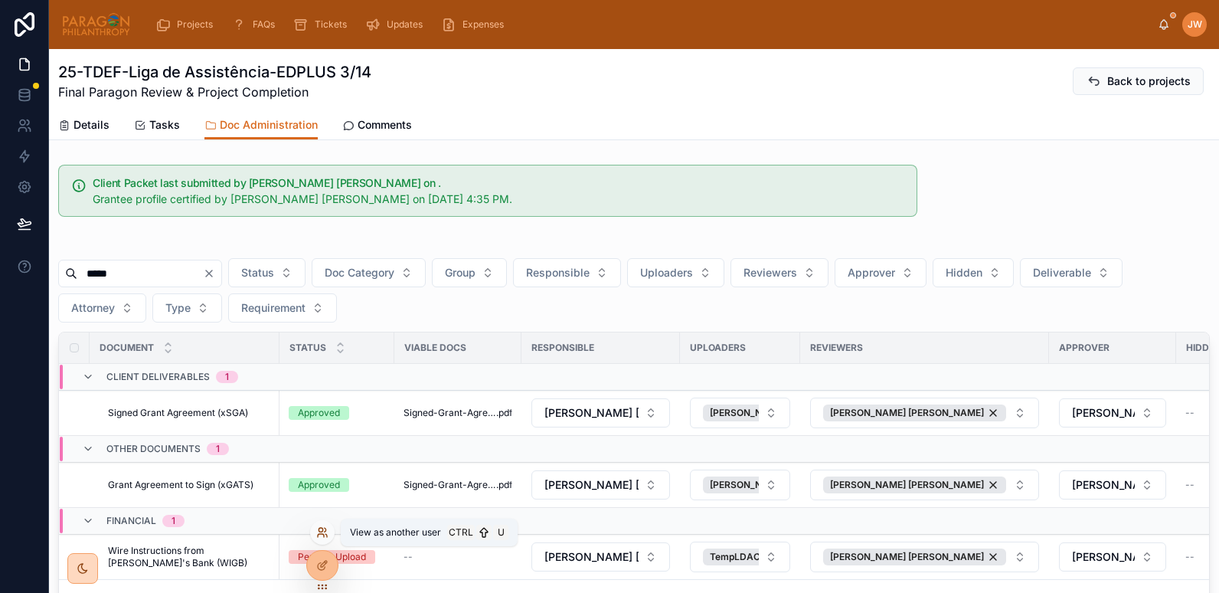
click at [318, 529] on icon at bounding box center [320, 529] width 4 height 4
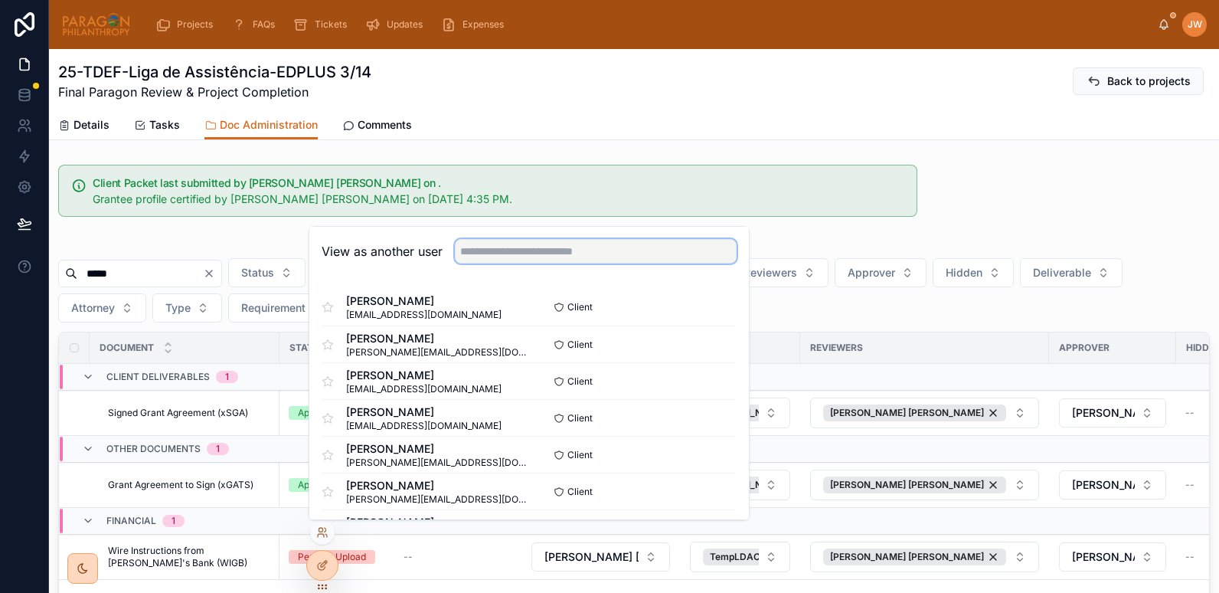
click at [519, 257] on input "text" at bounding box center [596, 251] width 282 height 24
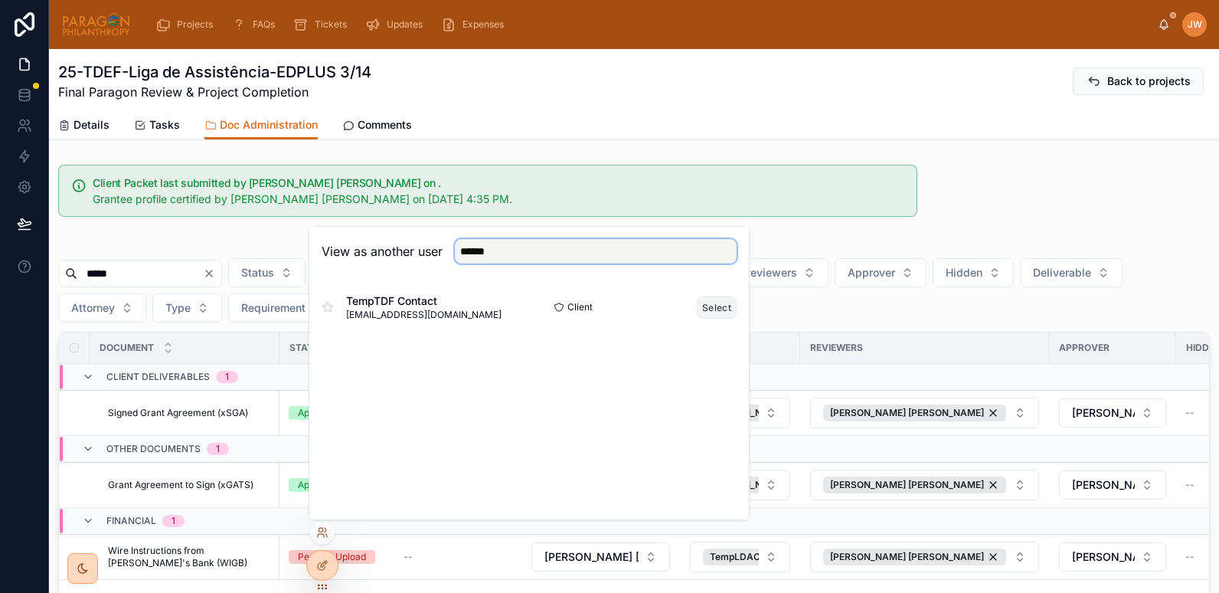
type input "******"
click at [710, 308] on button "Select" at bounding box center [717, 307] width 40 height 22
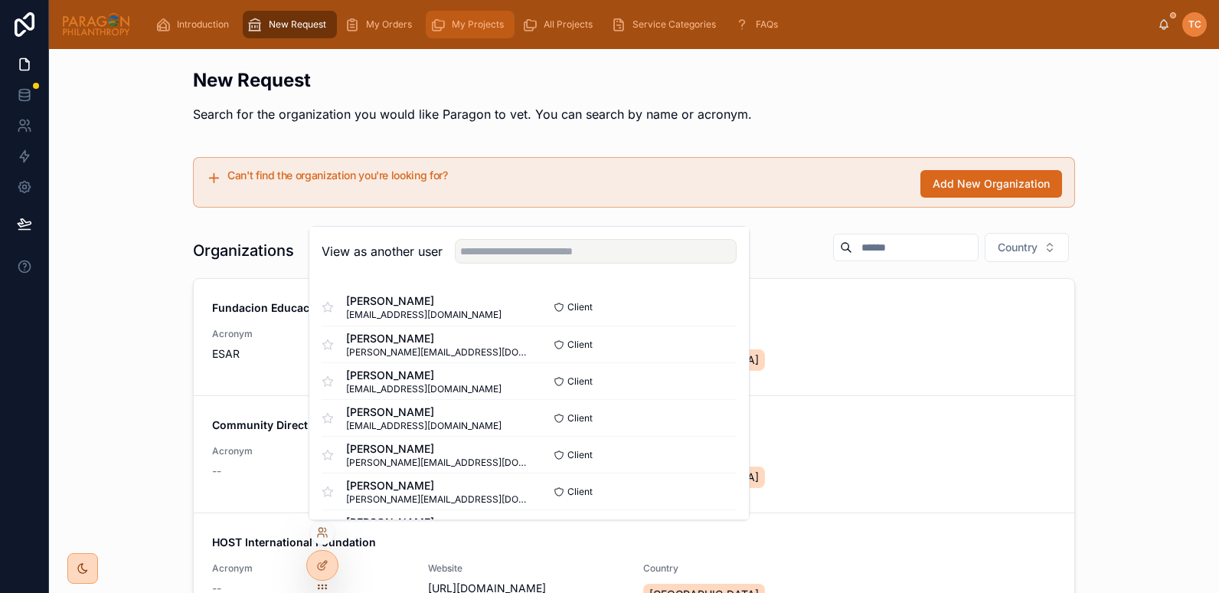
click at [462, 28] on span "My Projects" at bounding box center [478, 24] width 52 height 12
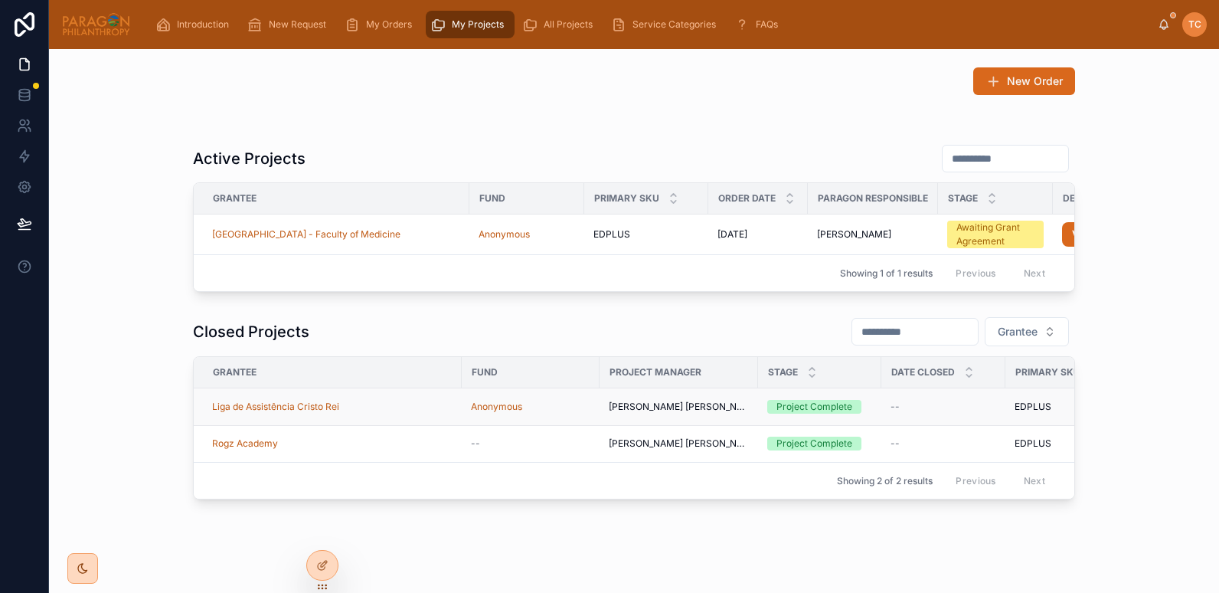
click at [382, 413] on div "Liga de Assistência Cristo Rei" at bounding box center [332, 406] width 240 height 12
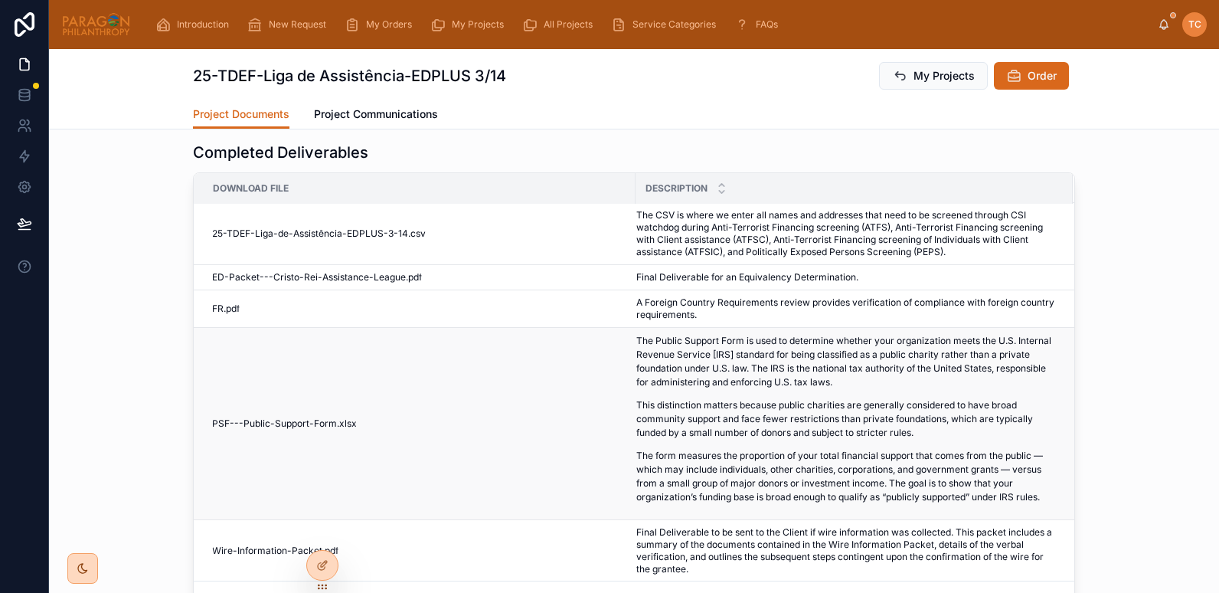
scroll to position [268, 0]
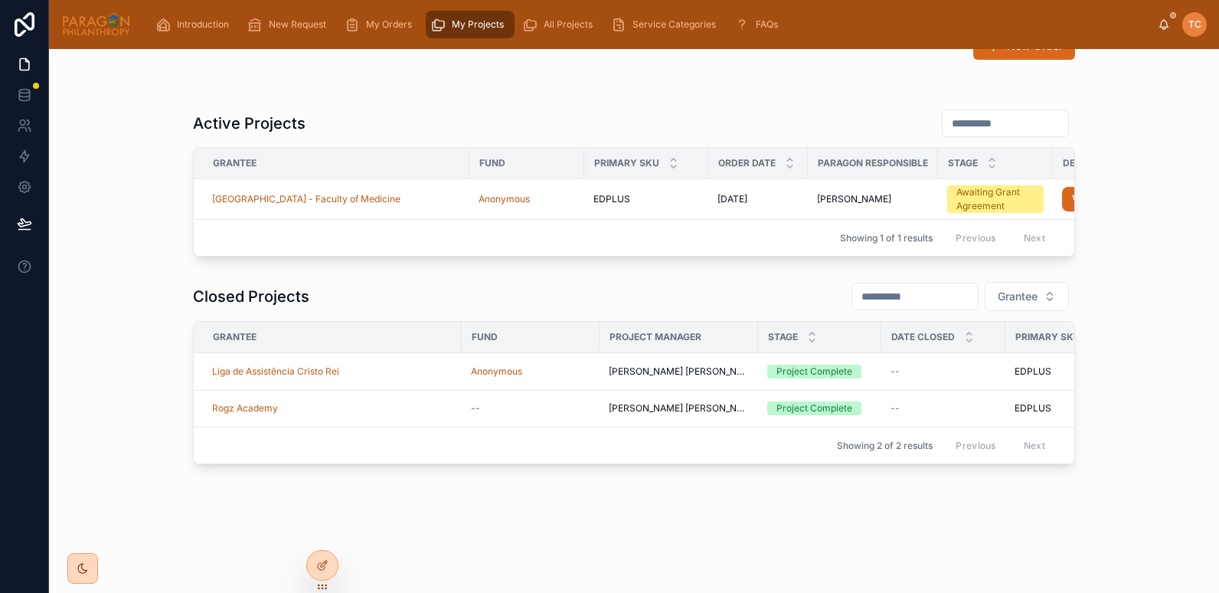
scroll to position [58, 0]
click at [322, 533] on icon at bounding box center [322, 532] width 12 height 12
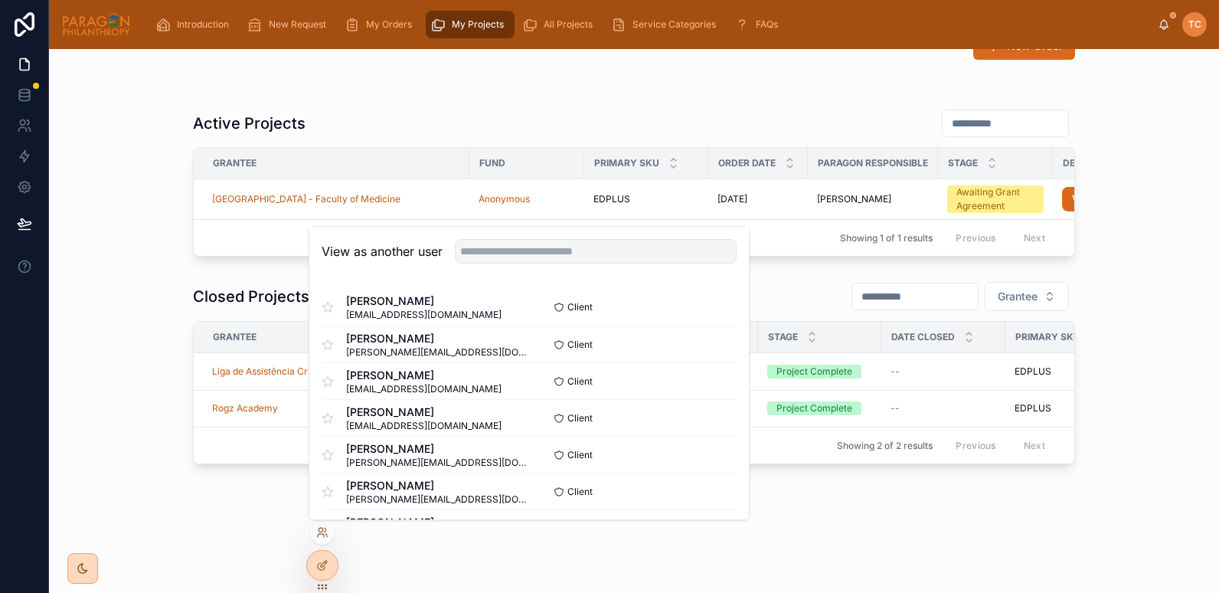
click at [94, 286] on div "Closed Projects Grantee Grantee Fund Project Manager Stage Date Closed Primary …" at bounding box center [633, 372] width 1145 height 195
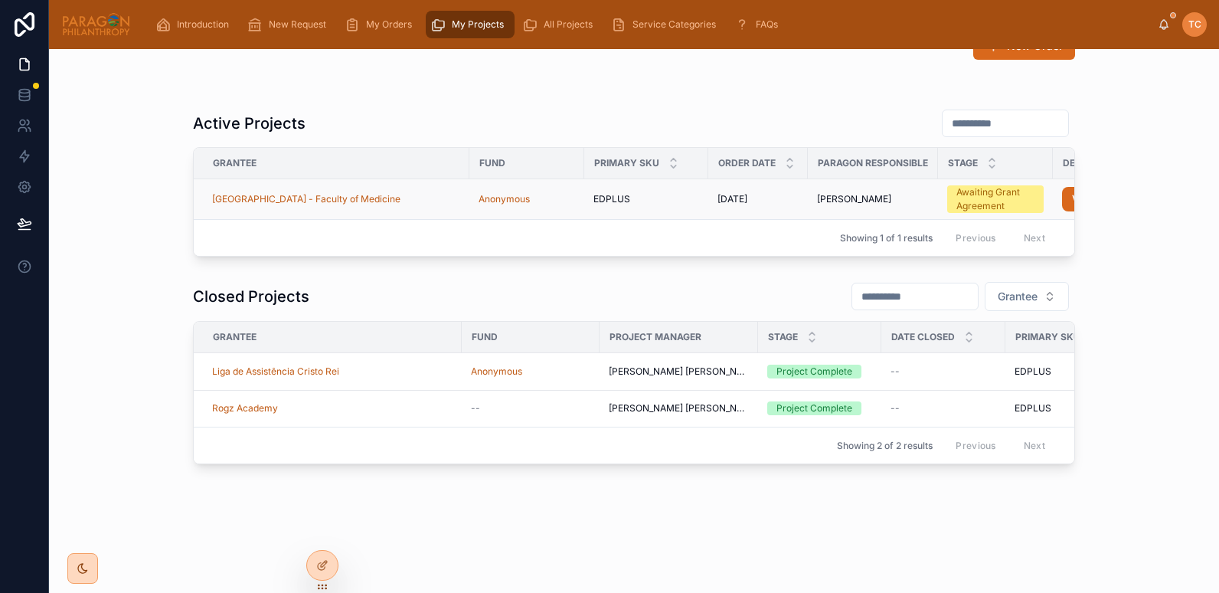
click at [427, 179] on td "[GEOGRAPHIC_DATA] - Faculty of Medicine" at bounding box center [332, 199] width 276 height 41
click at [544, 25] on span "All Projects" at bounding box center [568, 24] width 49 height 12
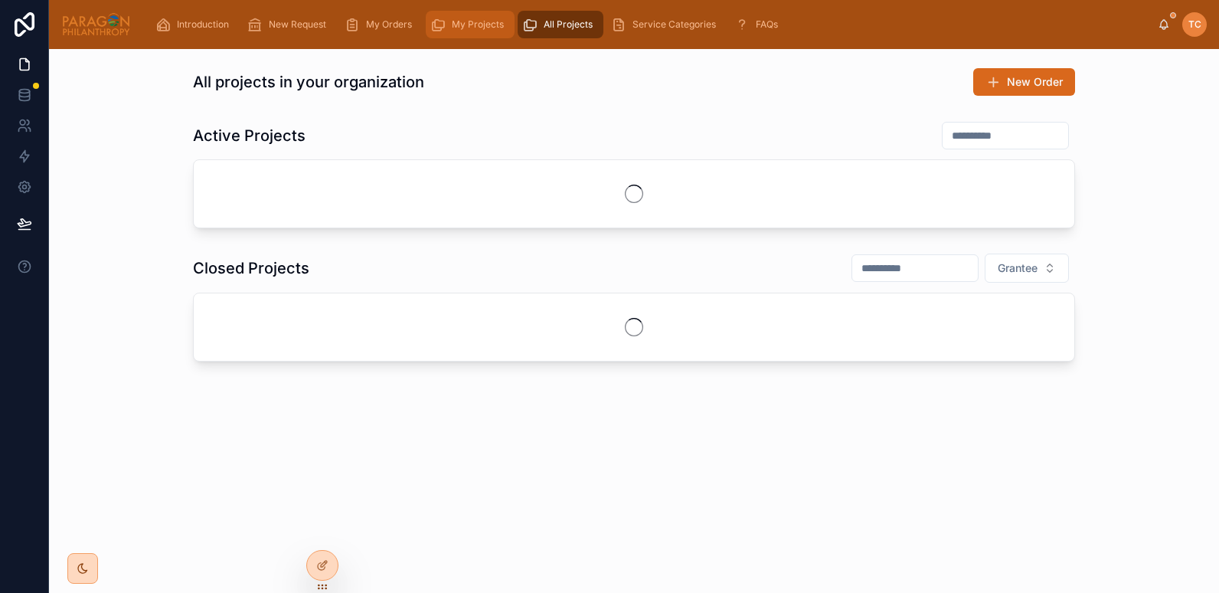
click at [474, 25] on span "My Projects" at bounding box center [478, 24] width 52 height 12
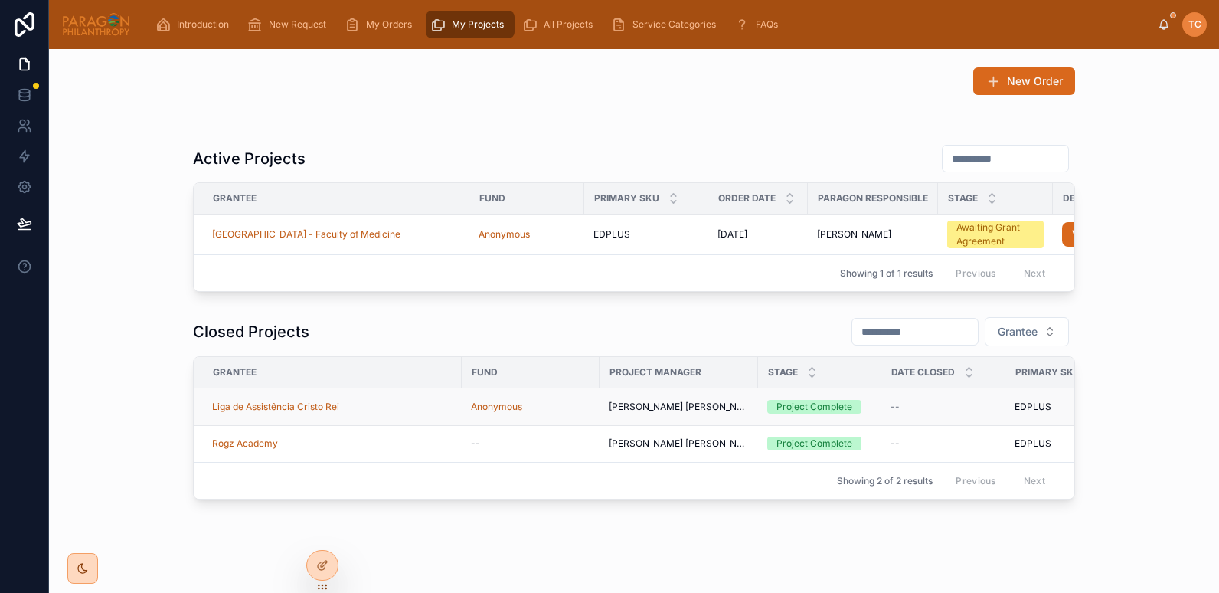
click at [384, 413] on div "Liga de Assistência Cristo Rei" at bounding box center [332, 406] width 240 height 12
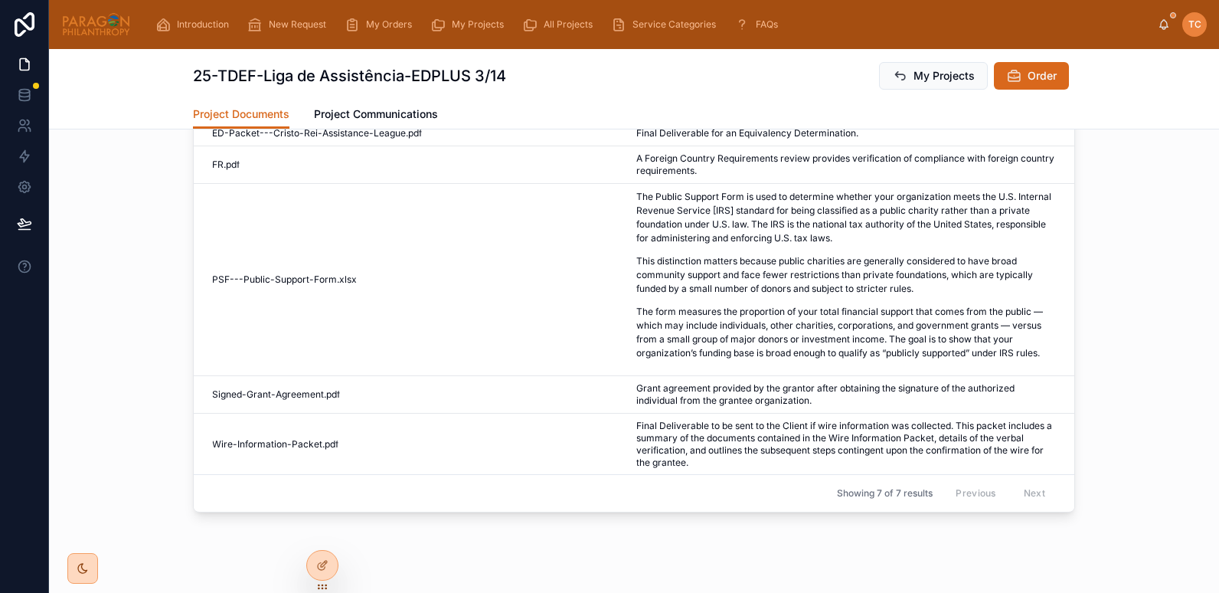
scroll to position [268, 0]
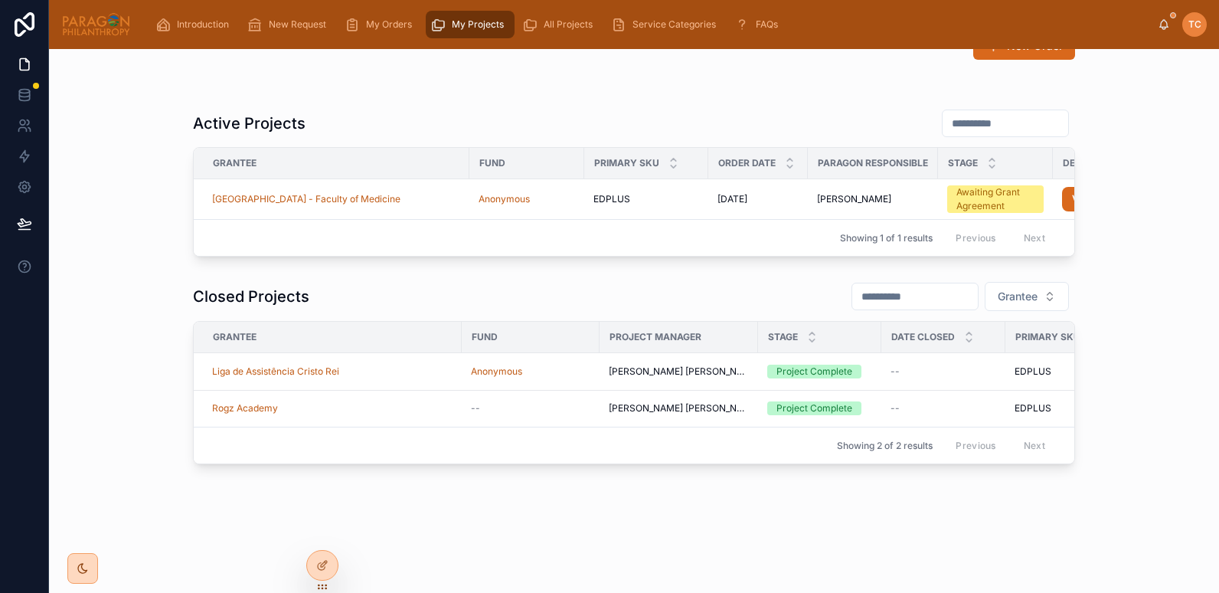
scroll to position [58, 0]
click at [323, 535] on icon at bounding box center [322, 532] width 12 height 12
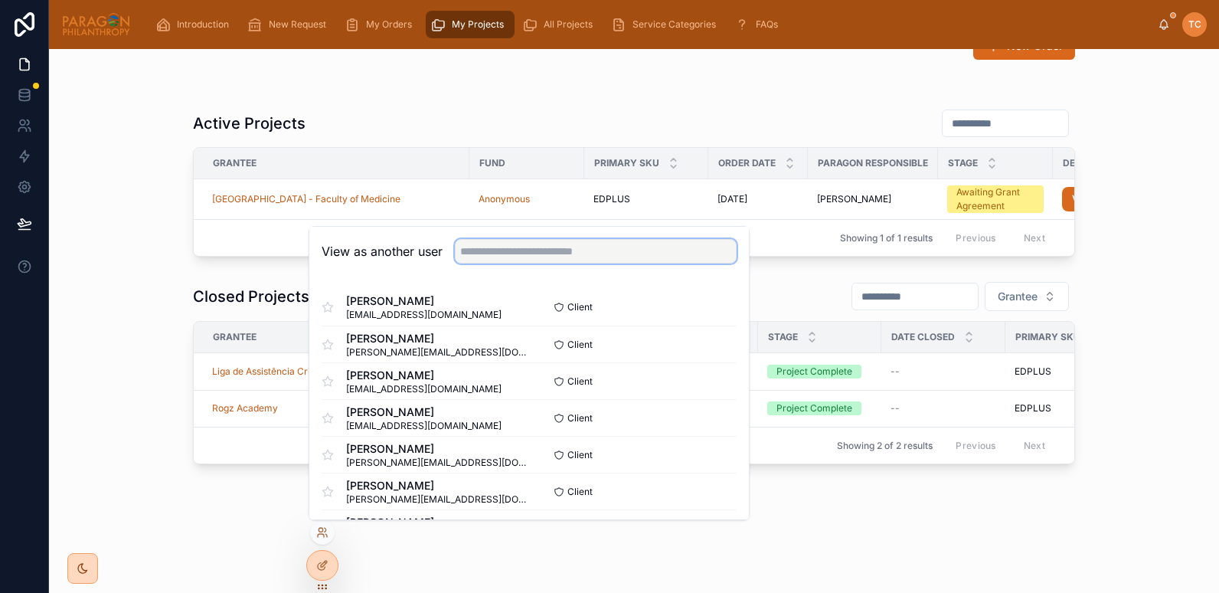
click at [532, 253] on input "text" at bounding box center [596, 251] width 282 height 24
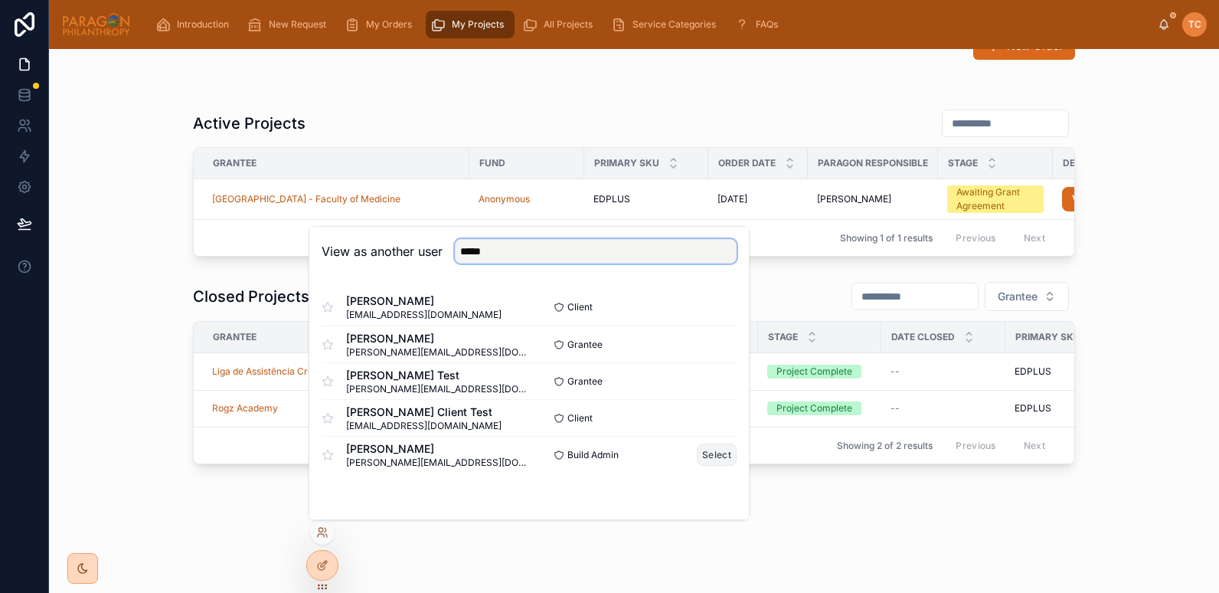
type input "*****"
click at [714, 456] on button "Select" at bounding box center [717, 454] width 40 height 22
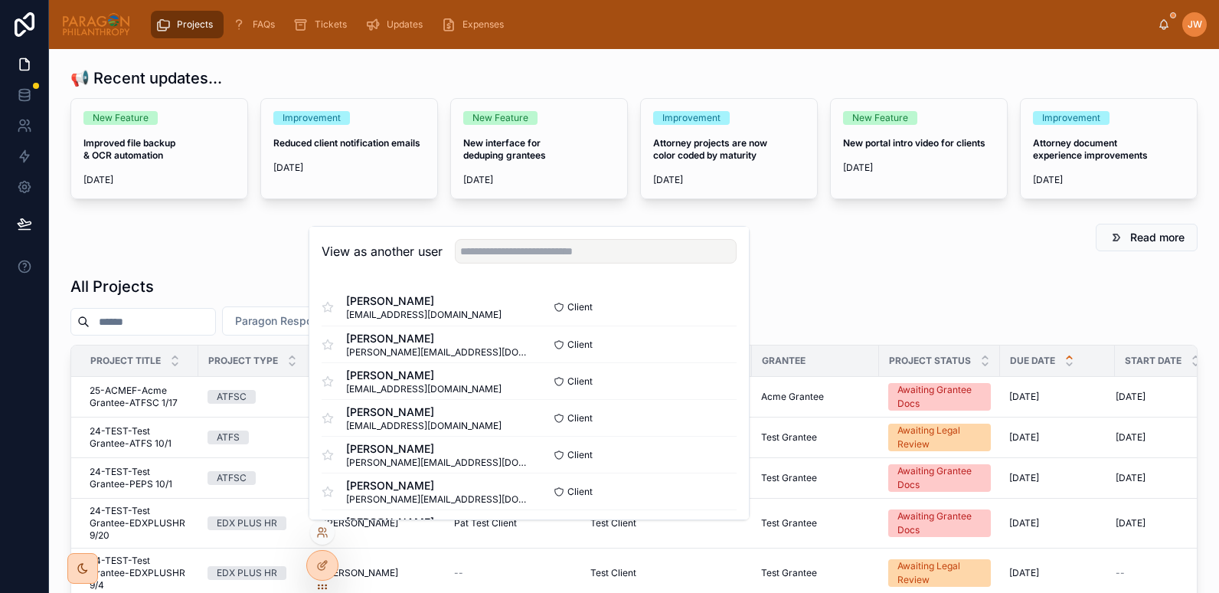
click at [164, 325] on input "text" at bounding box center [153, 321] width 126 height 21
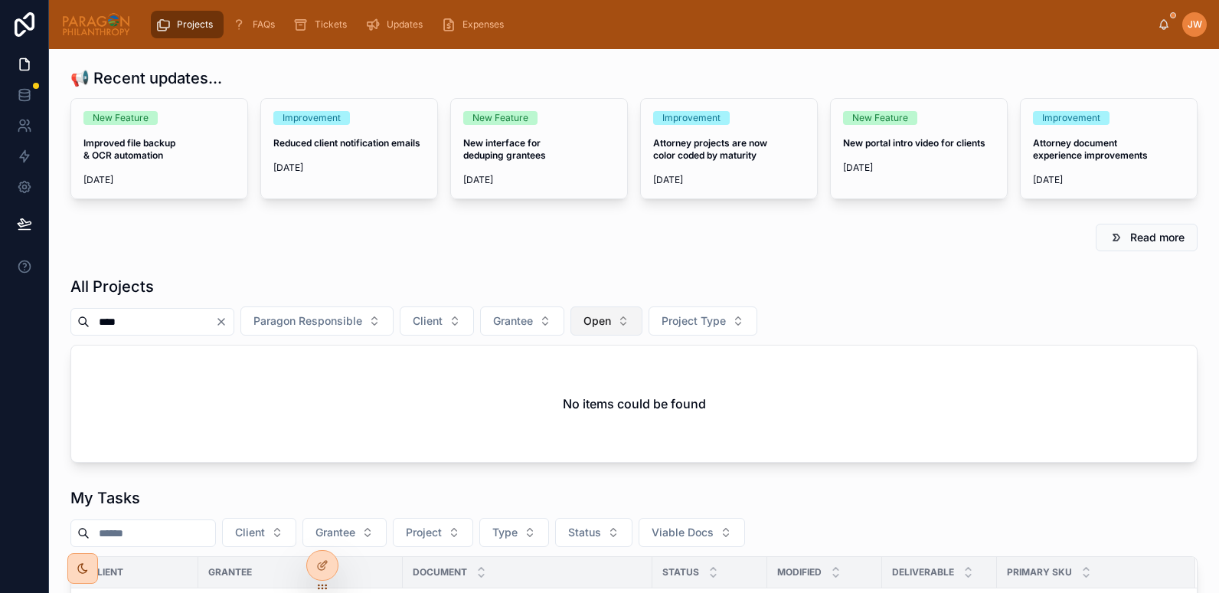
type input "****"
click at [642, 331] on button "Open" at bounding box center [606, 320] width 72 height 29
click at [604, 378] on div "None" at bounding box center [646, 383] width 184 height 24
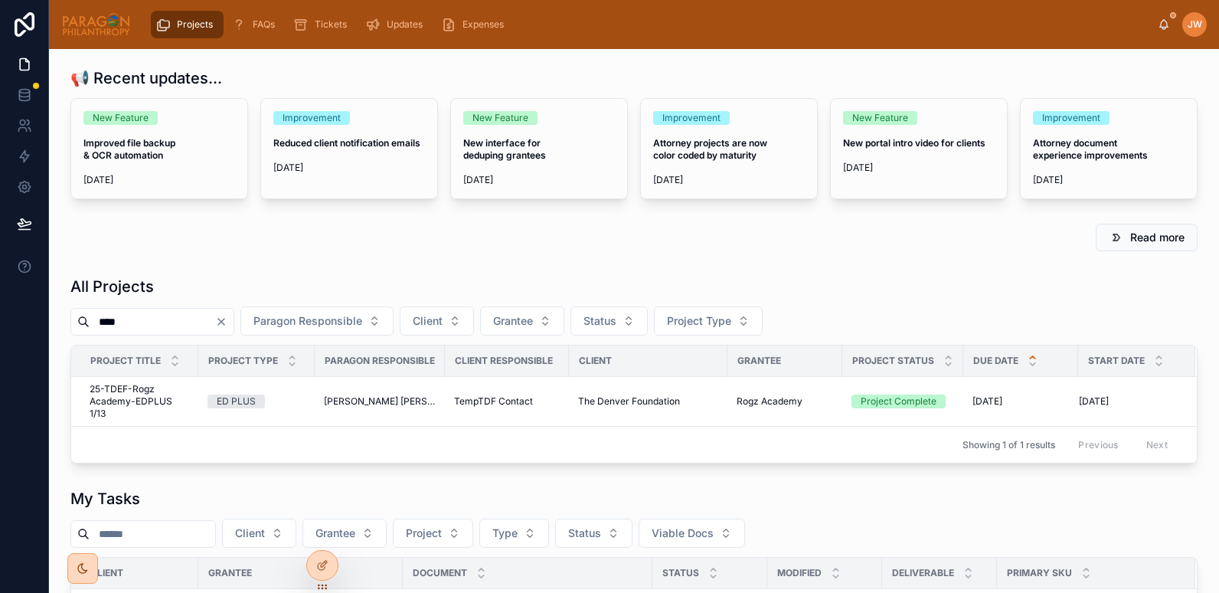
click at [415, 251] on div "Read more" at bounding box center [633, 237] width 1145 height 40
click at [127, 410] on span "25-TDEF-Rogz Academy-EDPLUS 1/13" at bounding box center [140, 401] width 100 height 37
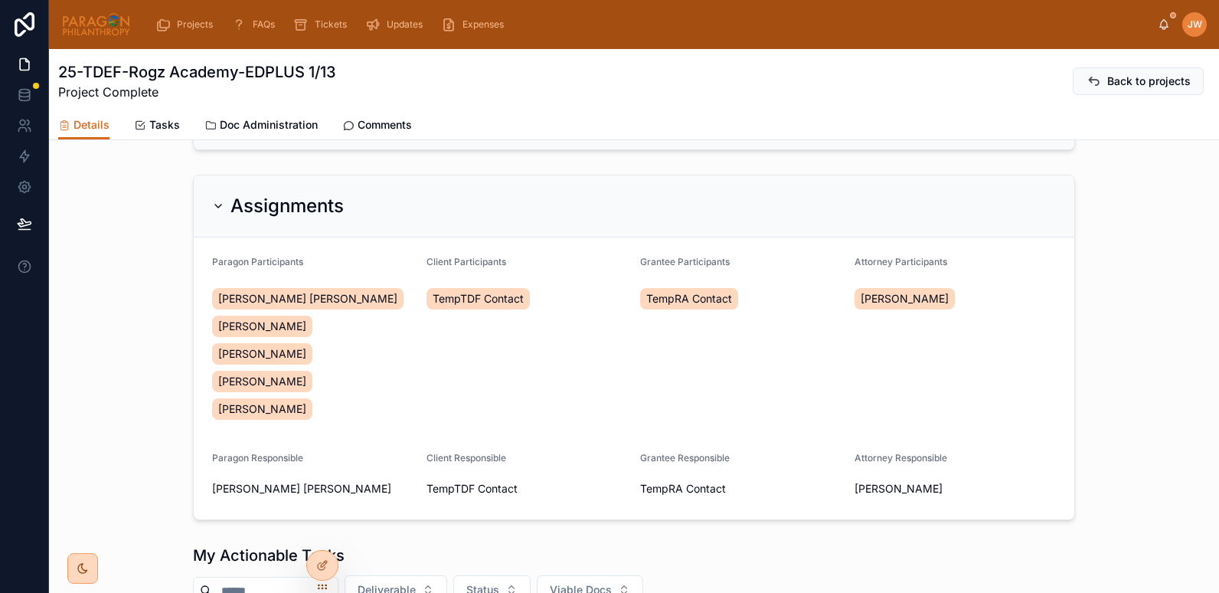
scroll to position [286, 0]
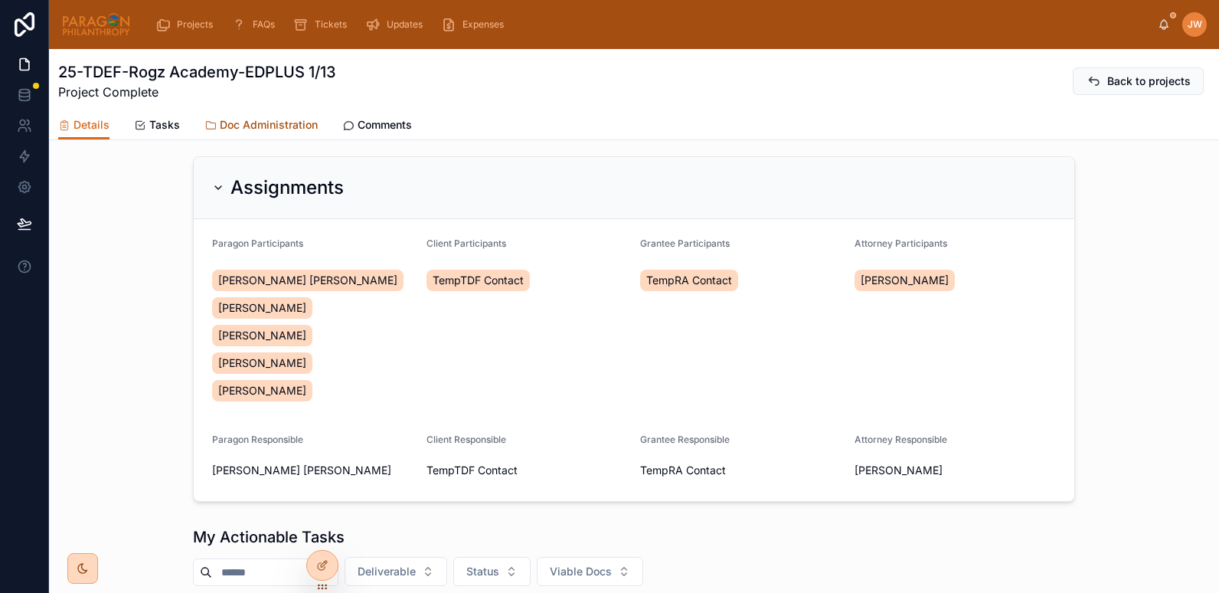
click at [250, 136] on link "Doc Administration" at bounding box center [260, 126] width 113 height 31
click at [250, 125] on span "Doc Administration" at bounding box center [269, 124] width 98 height 15
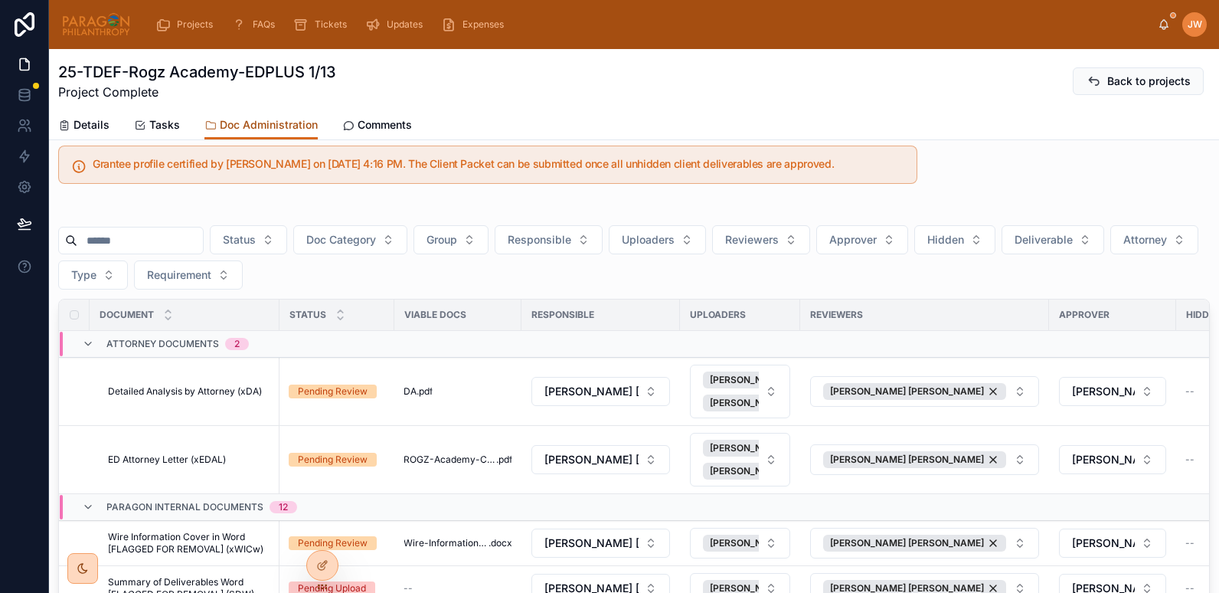
scroll to position [15, 0]
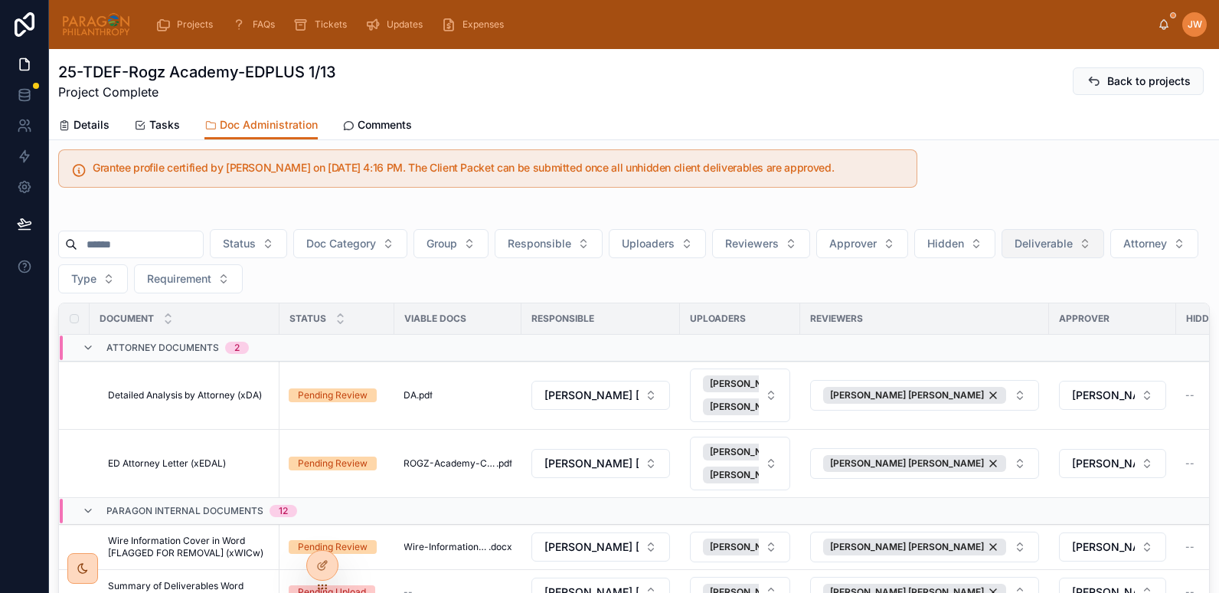
click at [1073, 243] on span "Deliverable" at bounding box center [1043, 243] width 58 height 15
click at [1025, 352] on div "Yes" at bounding box center [1091, 354] width 184 height 24
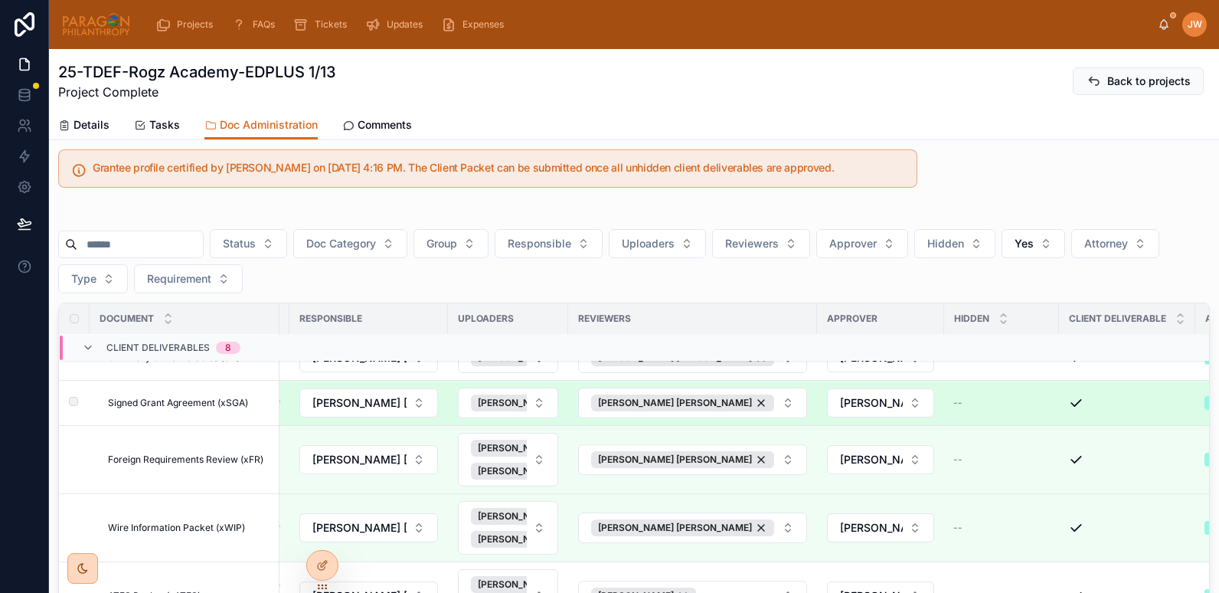
scroll to position [71, 0]
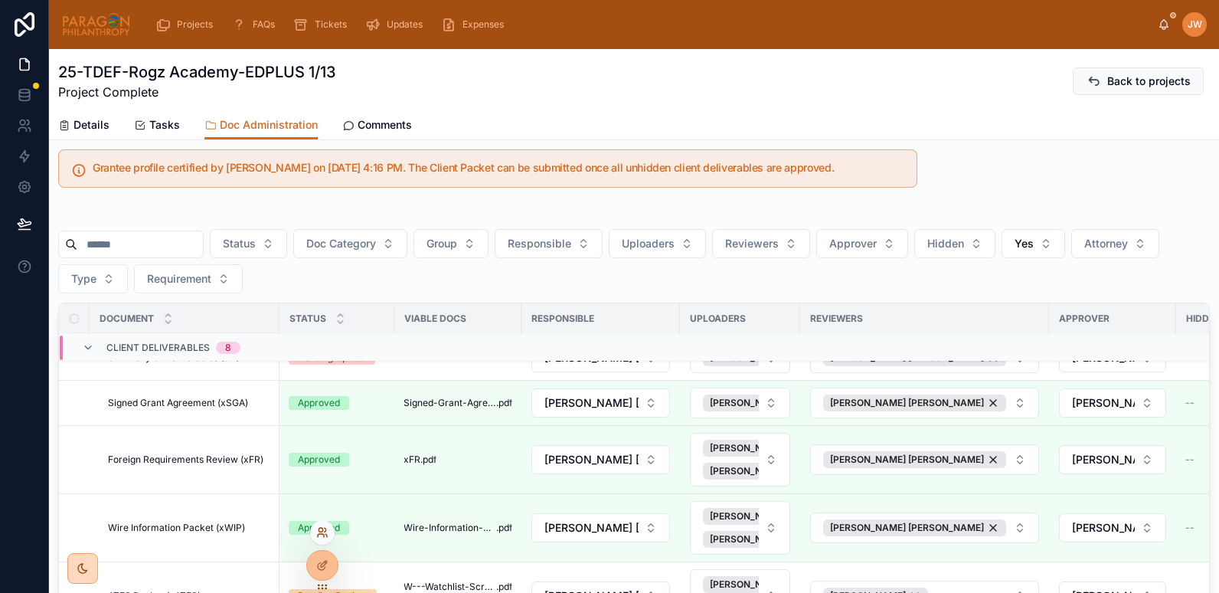
click at [320, 534] on icon at bounding box center [321, 535] width 6 height 3
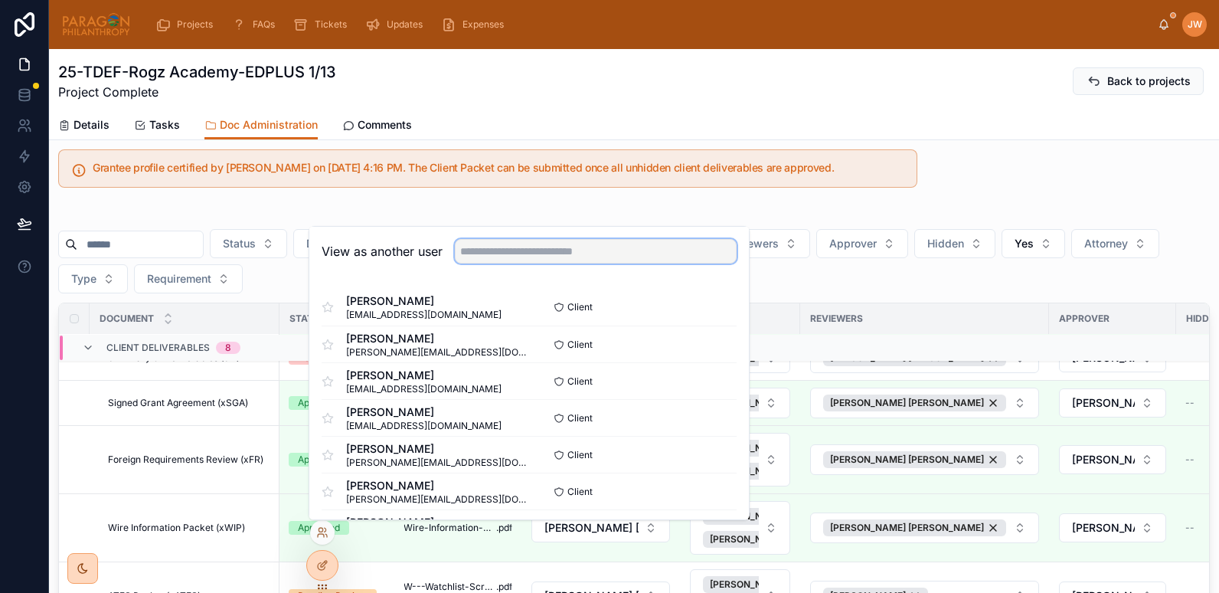
click at [476, 250] on input "text" at bounding box center [596, 251] width 282 height 24
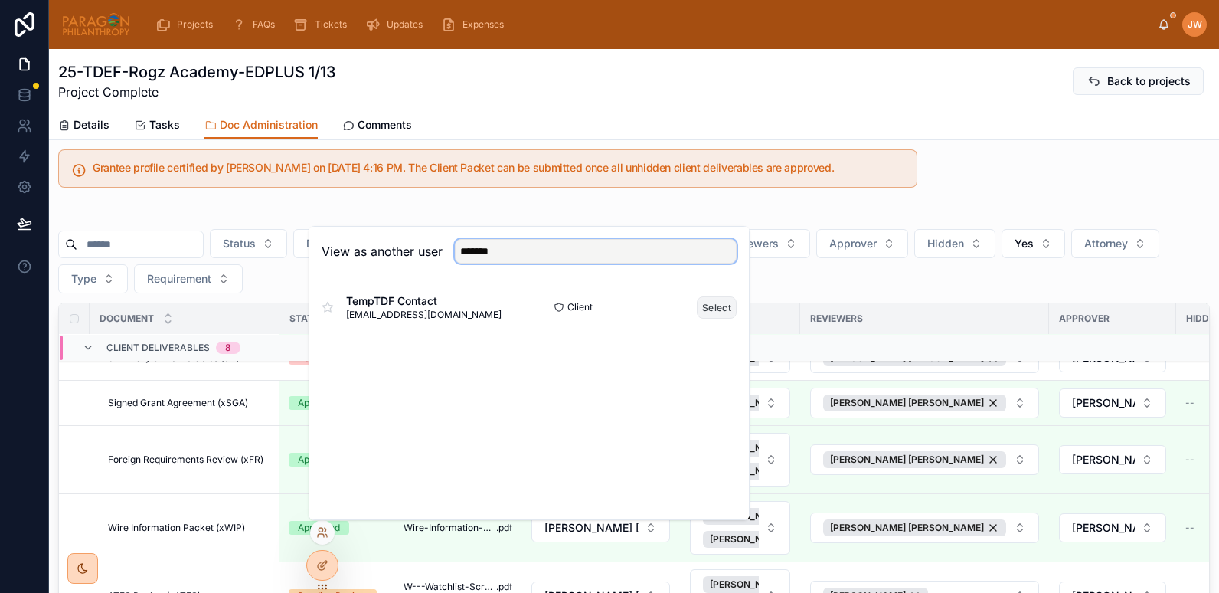
type input "*******"
click at [723, 305] on button "Select" at bounding box center [717, 307] width 40 height 22
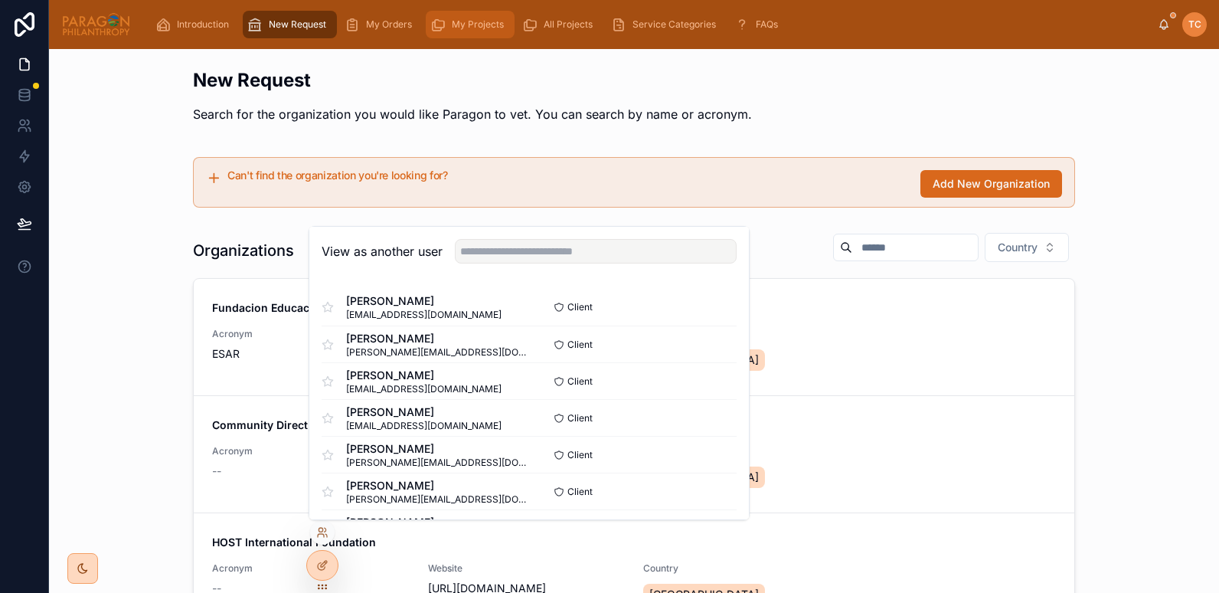
click at [470, 31] on div "My Projects" at bounding box center [470, 24] width 80 height 24
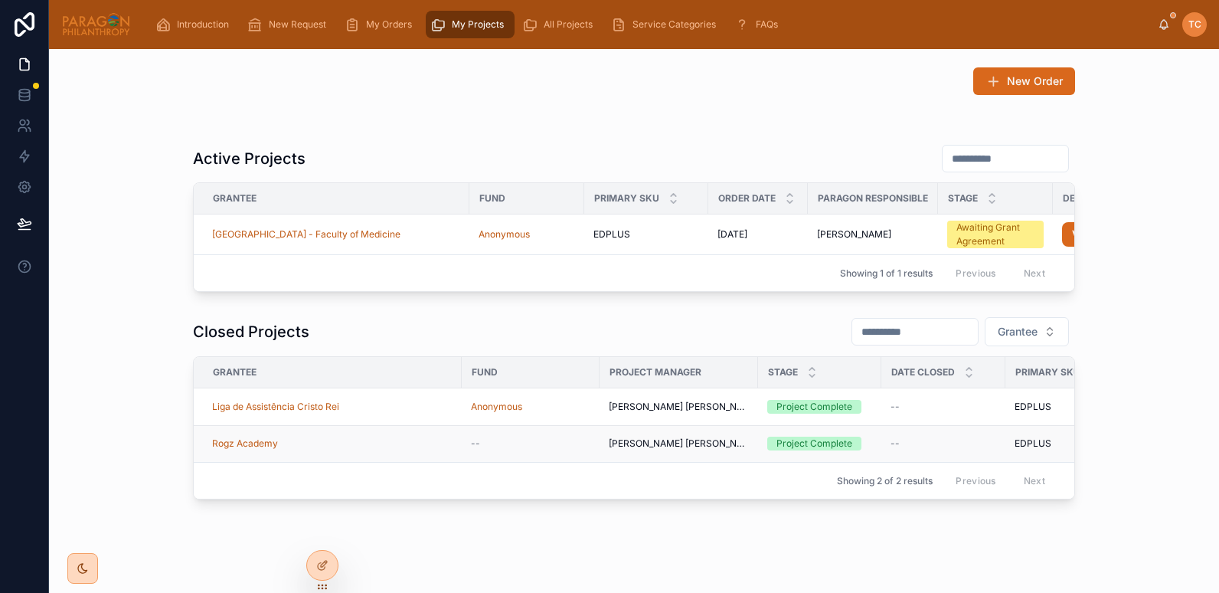
click at [351, 462] on td "Rogz Academy" at bounding box center [328, 443] width 268 height 37
click at [319, 449] on div "Rogz Academy" at bounding box center [332, 443] width 240 height 12
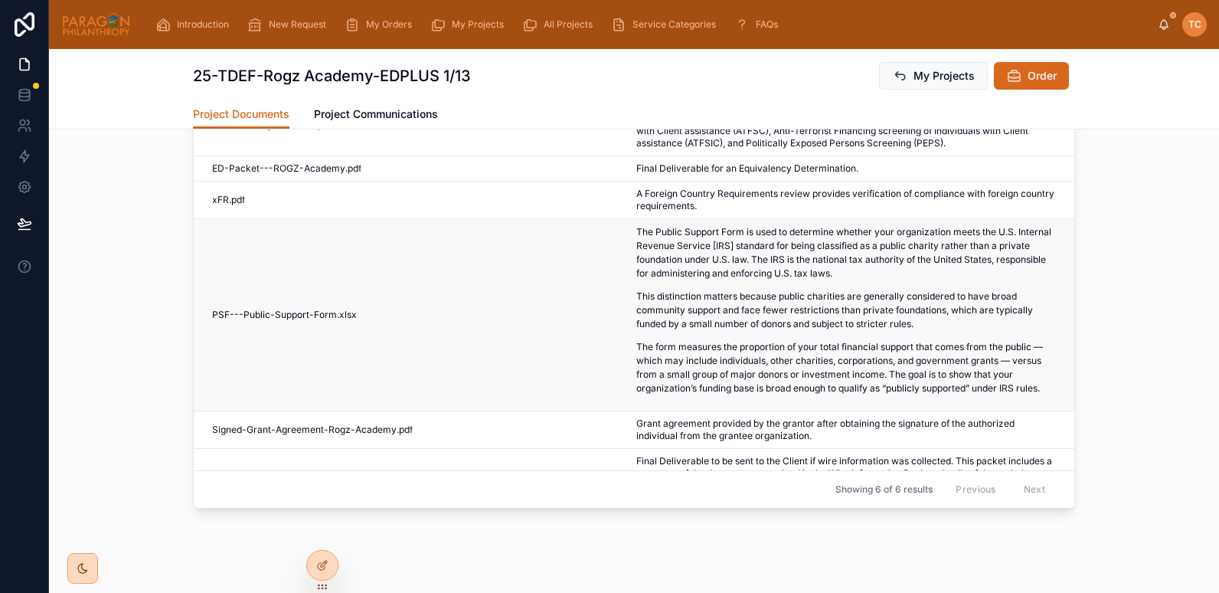
scroll to position [53, 0]
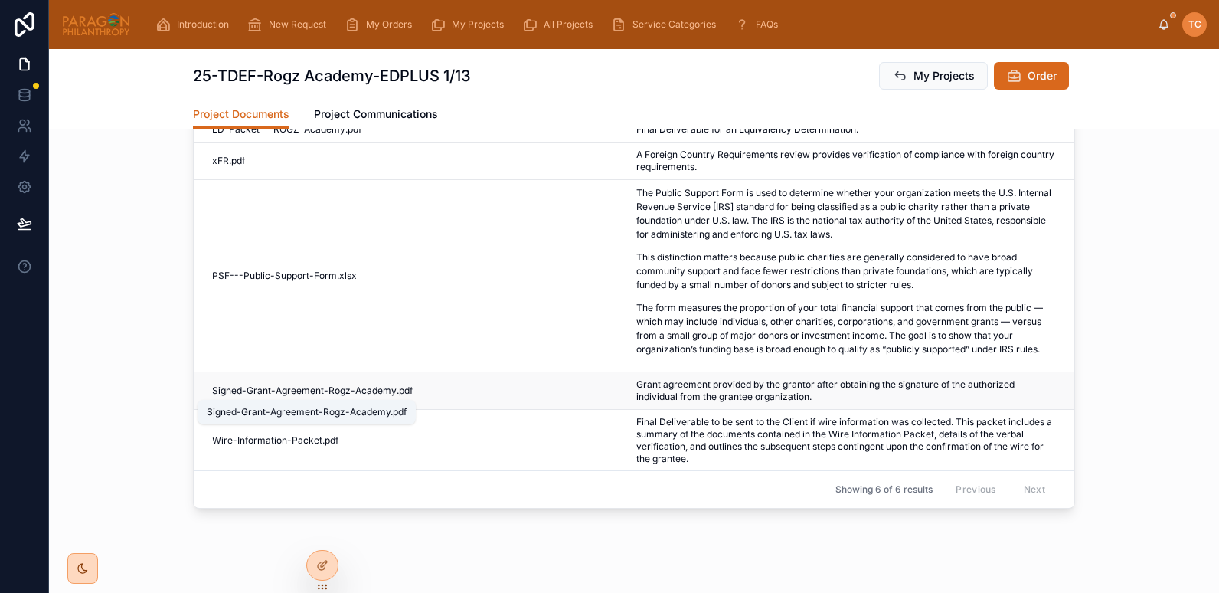
click at [312, 387] on span "Signed-Grant-Agreement-Rogz-Academy" at bounding box center [304, 390] width 185 height 12
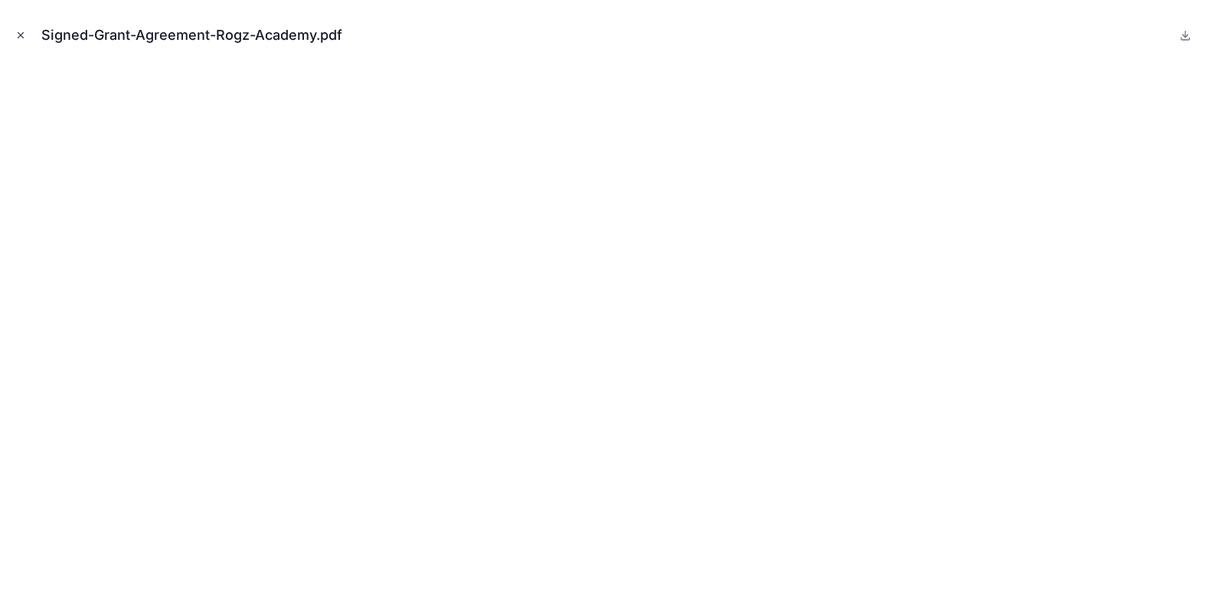
click at [20, 31] on icon "Close modal" at bounding box center [20, 35] width 11 height 11
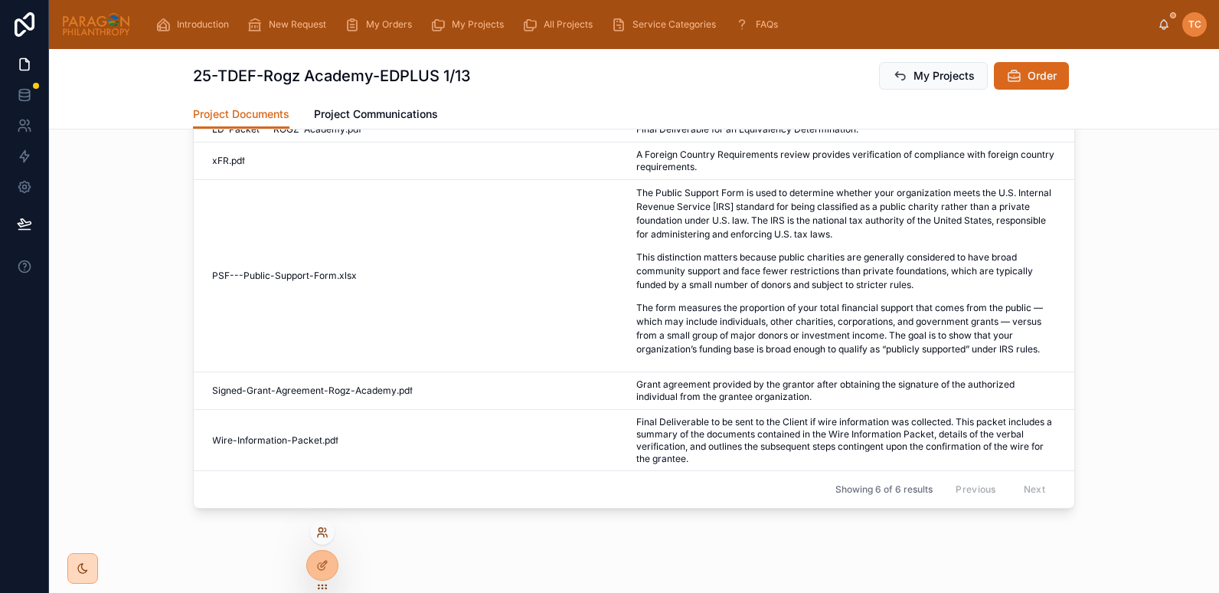
click at [326, 526] on icon at bounding box center [322, 532] width 12 height 12
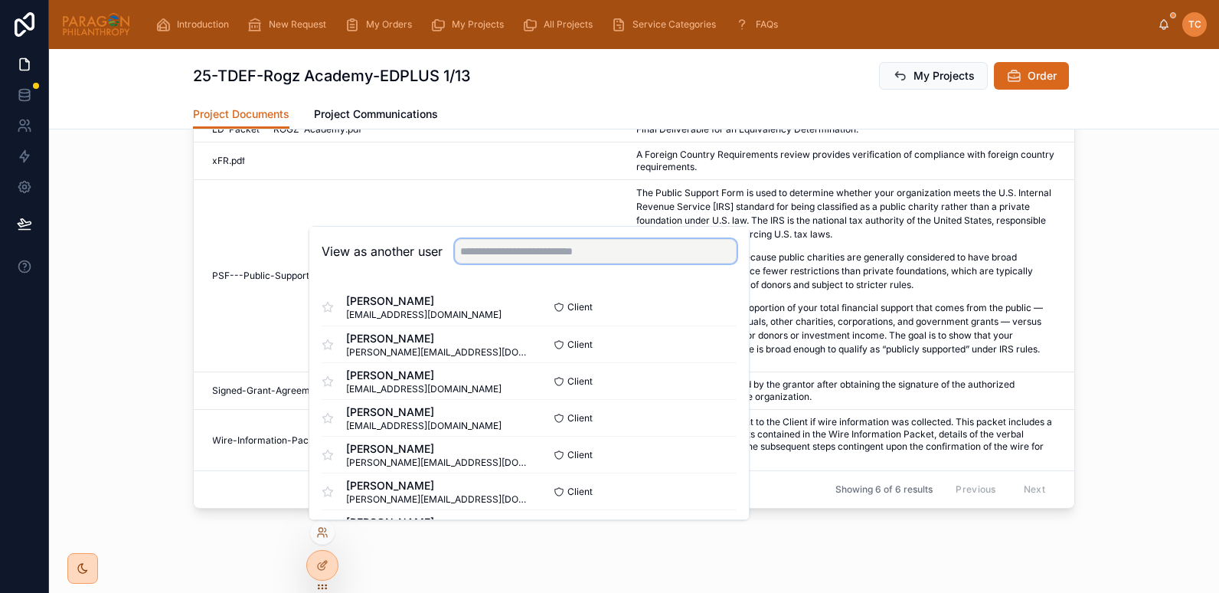
click at [531, 256] on input "text" at bounding box center [596, 251] width 282 height 24
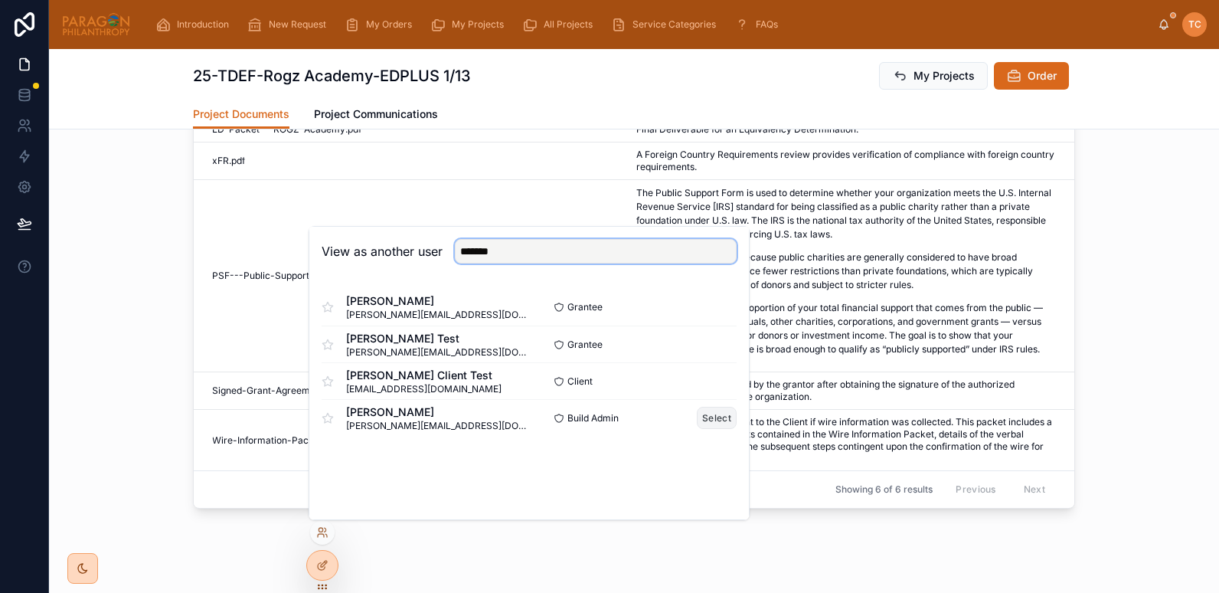
type input "*******"
click at [720, 423] on button "Select" at bounding box center [717, 418] width 40 height 22
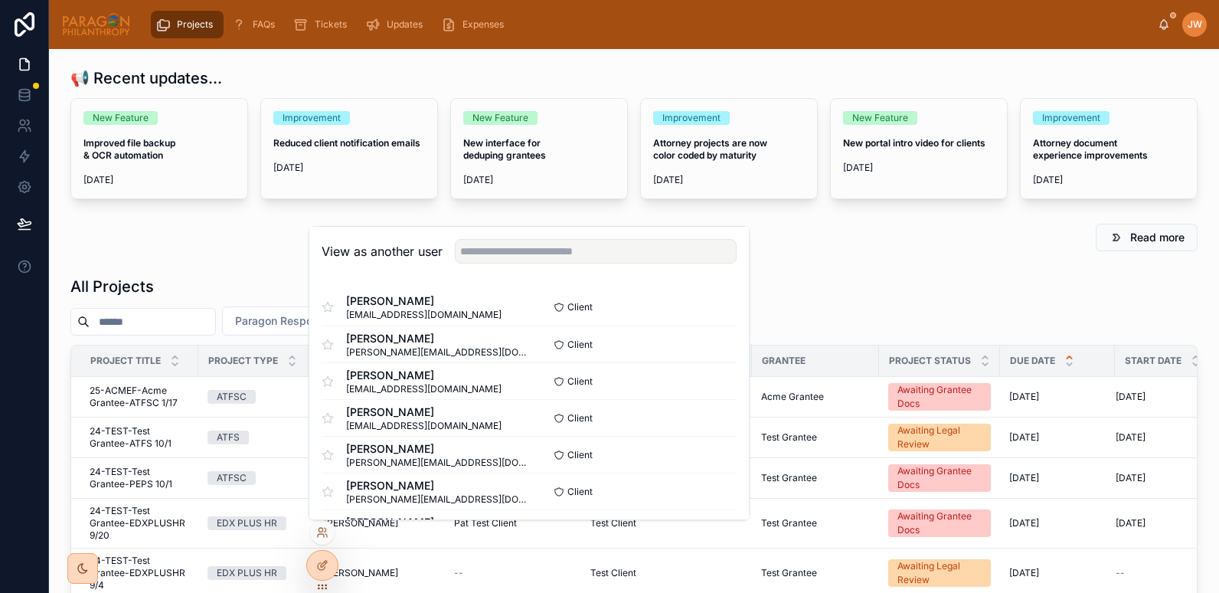
click at [878, 277] on div "All Projects" at bounding box center [633, 286] width 1127 height 21
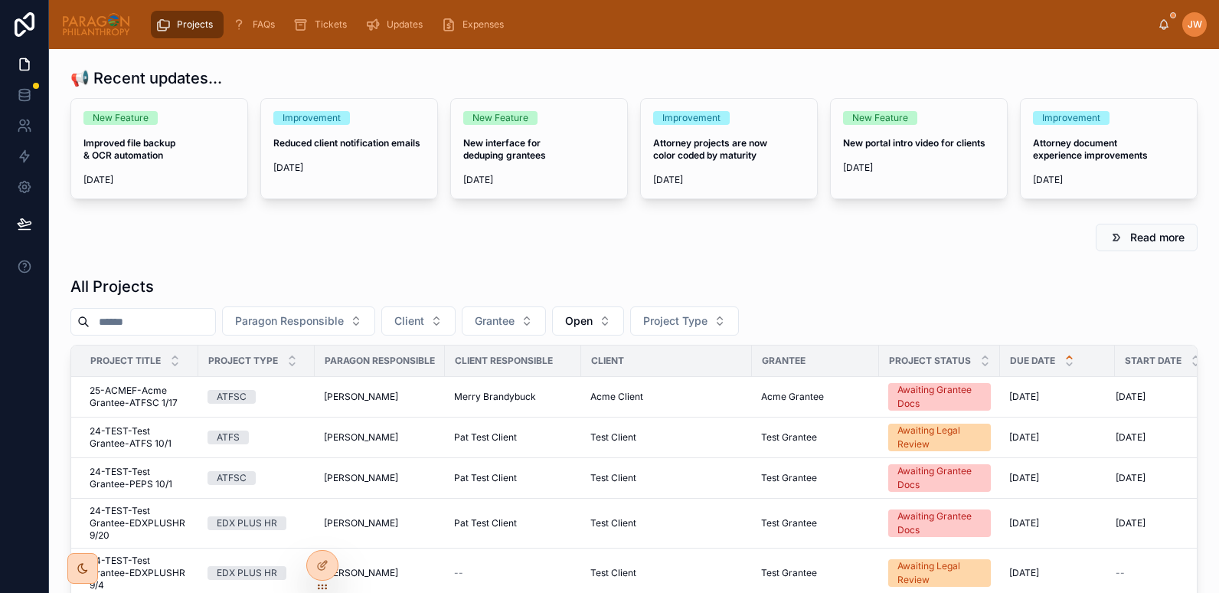
click at [165, 318] on input "text" at bounding box center [153, 321] width 126 height 21
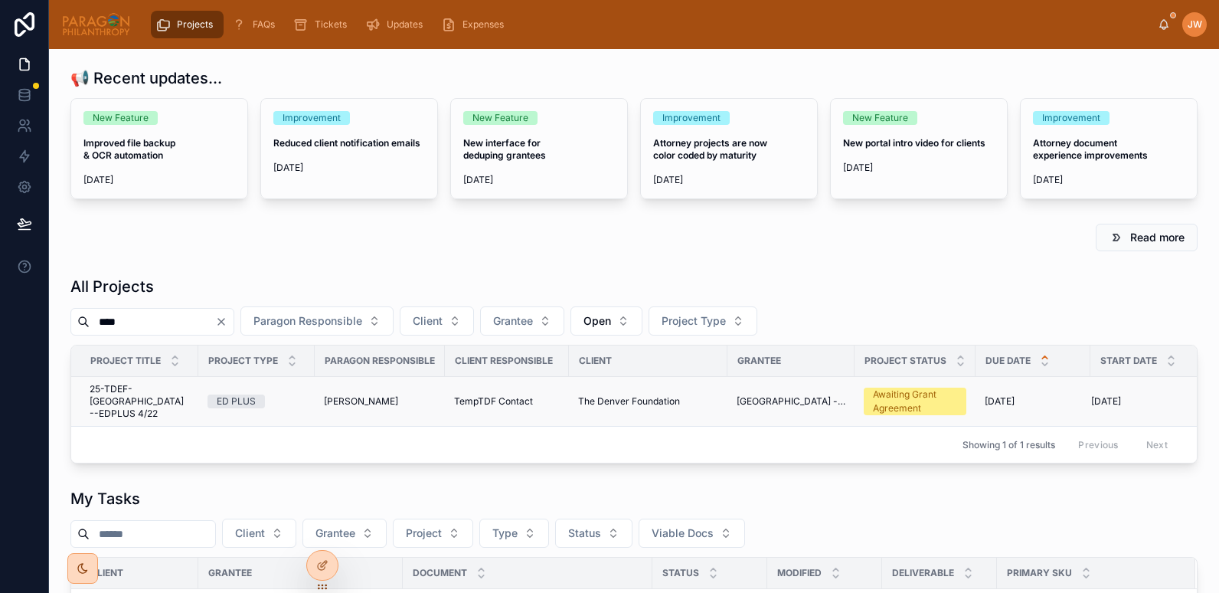
type input "****"
click at [128, 392] on span "25-TDEF-[GEOGRAPHIC_DATA] --EDPLUS 4/22" at bounding box center [140, 401] width 100 height 37
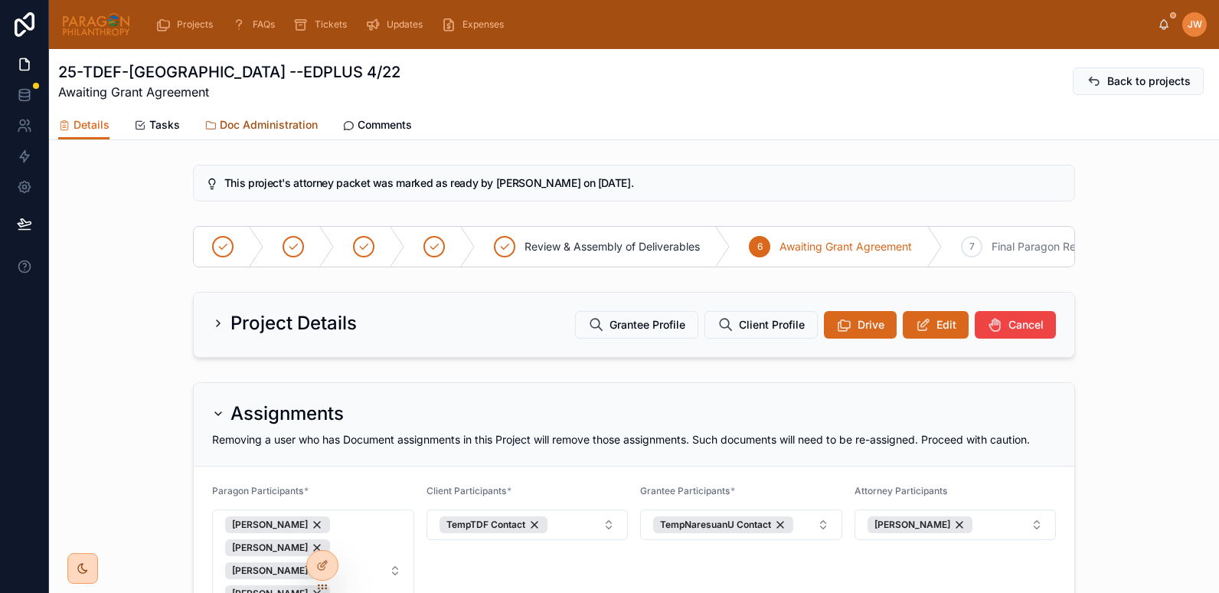
click at [249, 124] on span "Doc Administration" at bounding box center [269, 124] width 98 height 15
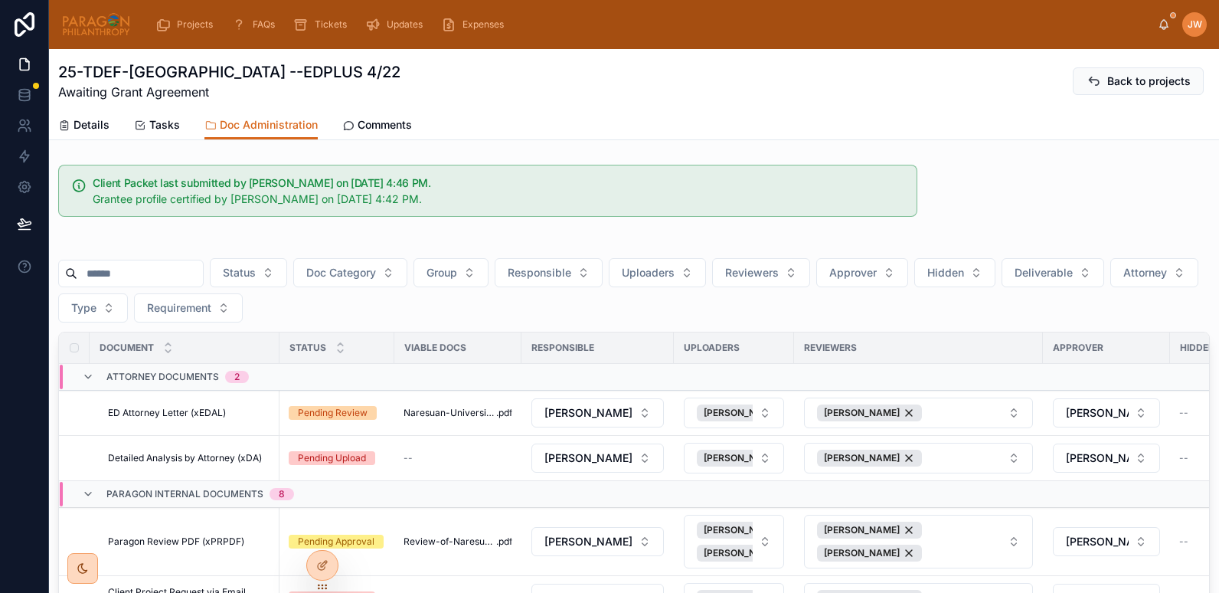
click at [132, 268] on input "text" at bounding box center [140, 273] width 126 height 21
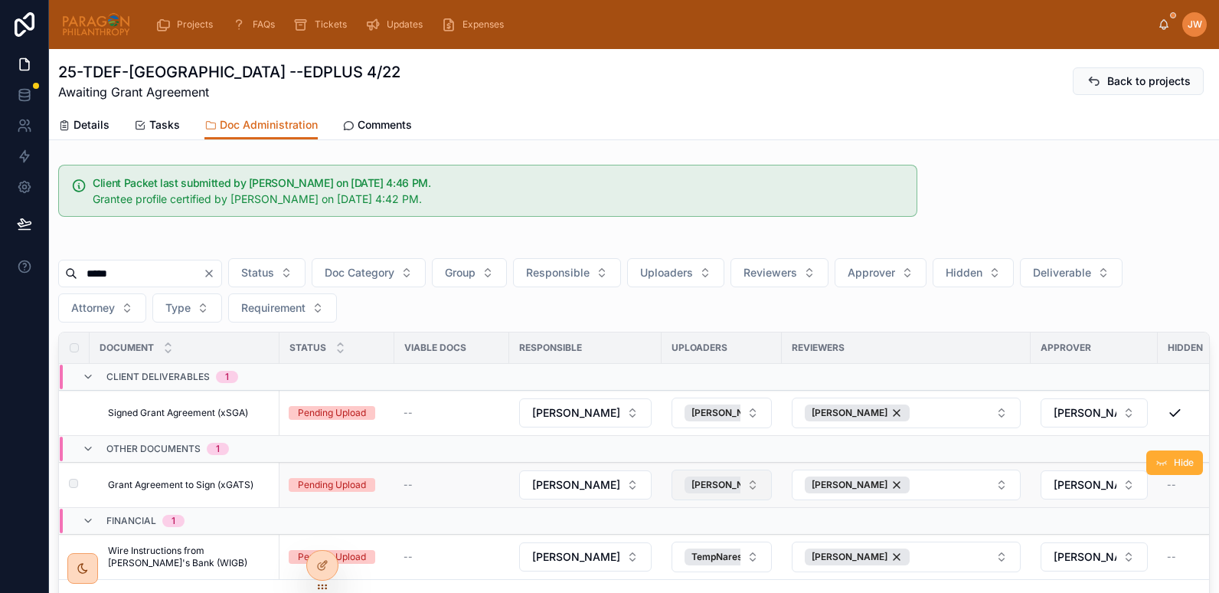
type input "*****"
click at [752, 485] on button "[PERSON_NAME]" at bounding box center [721, 484] width 100 height 31
click at [498, 232] on div "Client Packet last submitted by [PERSON_NAME] on [DATE] 4:46 PM. Grantee profil…" at bounding box center [634, 390] width 1170 height 464
click at [91, 129] on span "Details" at bounding box center [91, 124] width 36 height 15
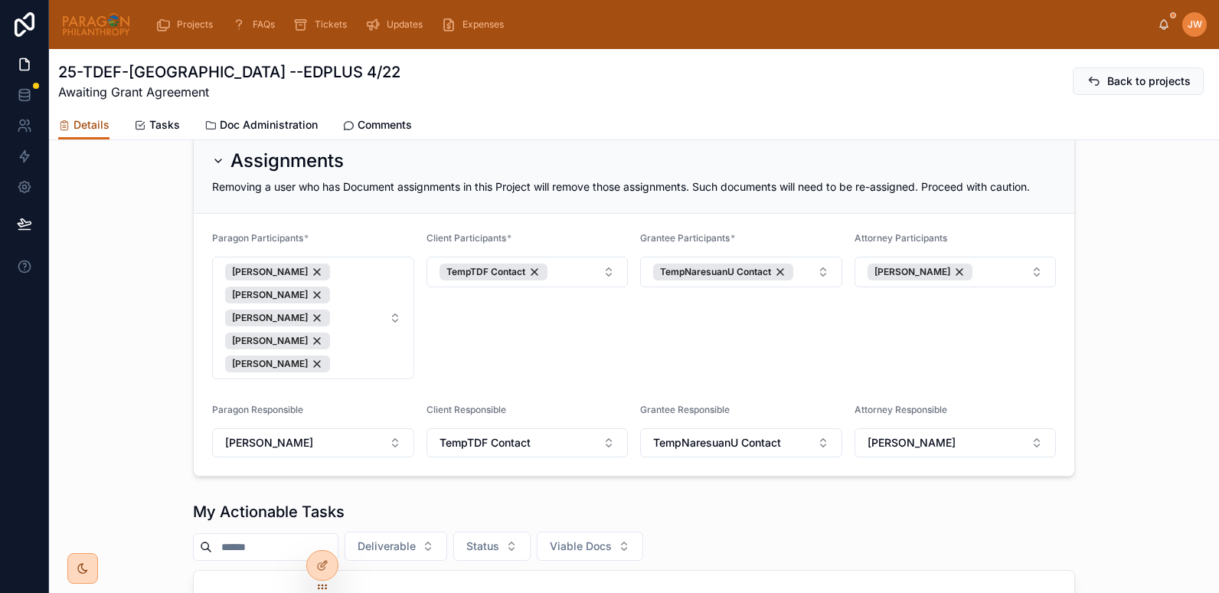
scroll to position [253, 0]
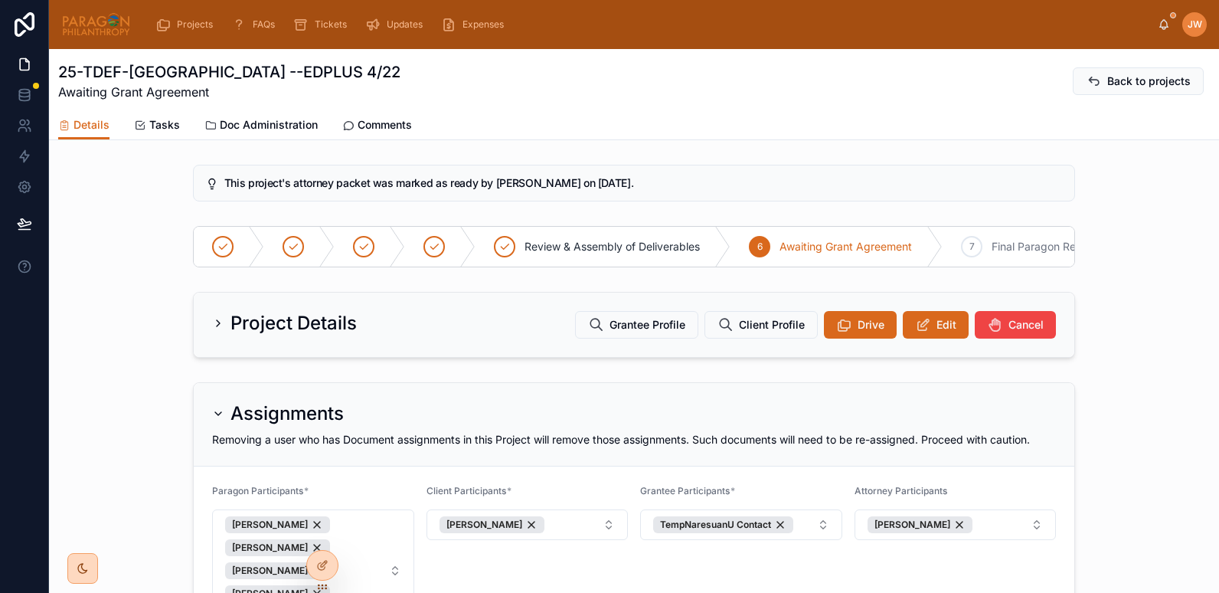
scroll to position [426, 0]
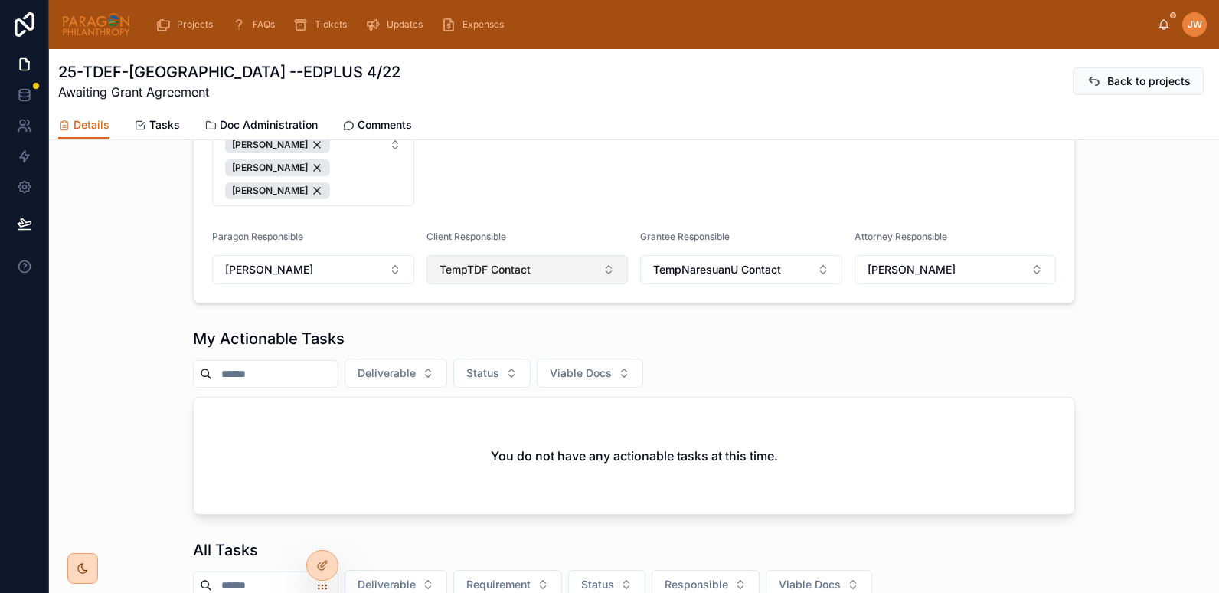
click at [602, 282] on button "TempTDF Contact" at bounding box center [527, 269] width 202 height 29
click at [478, 371] on span "[PERSON_NAME]" at bounding box center [474, 367] width 88 height 15
click at [511, 187] on div "Client Participants * Anne Kerwin" at bounding box center [527, 132] width 202 height 147
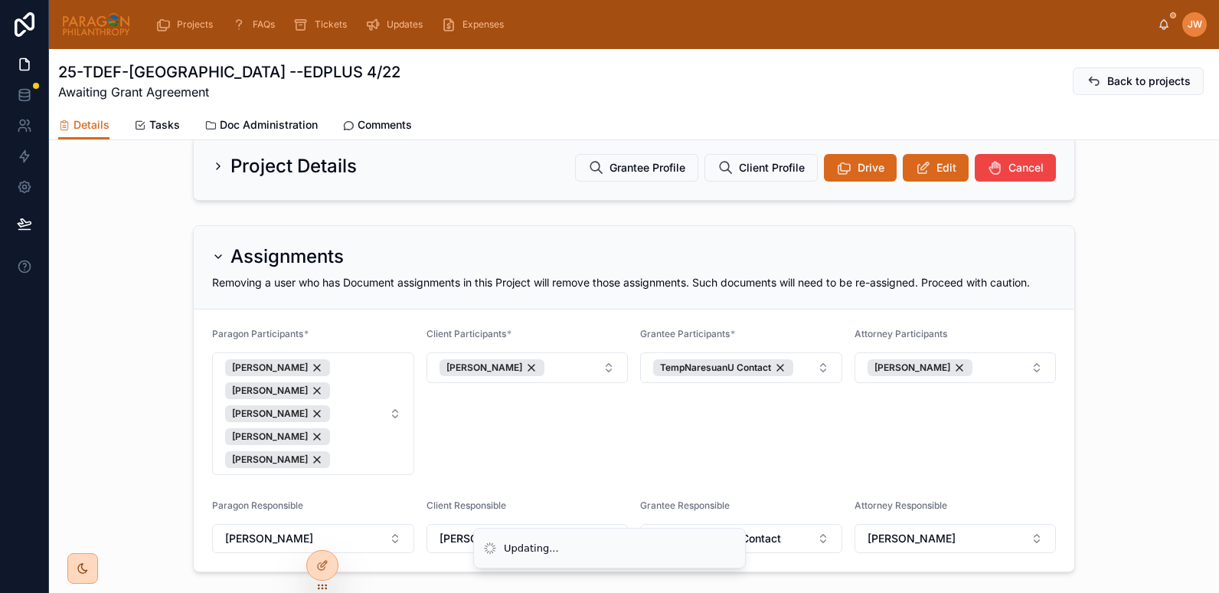
scroll to position [156, 0]
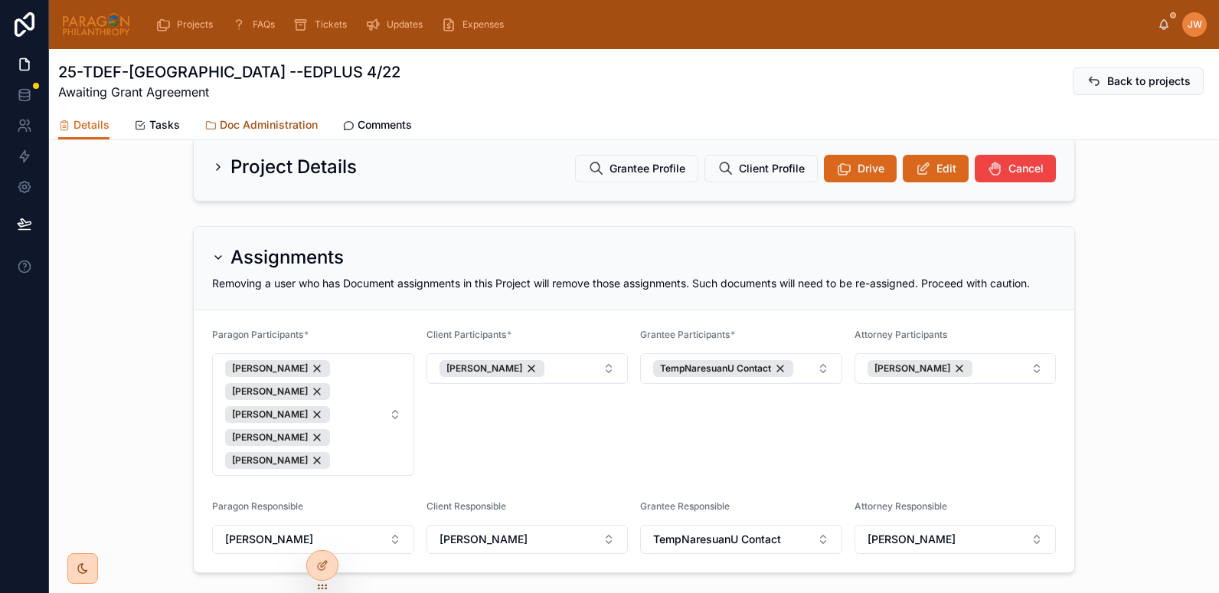
click at [279, 124] on span "Doc Administration" at bounding box center [269, 124] width 98 height 15
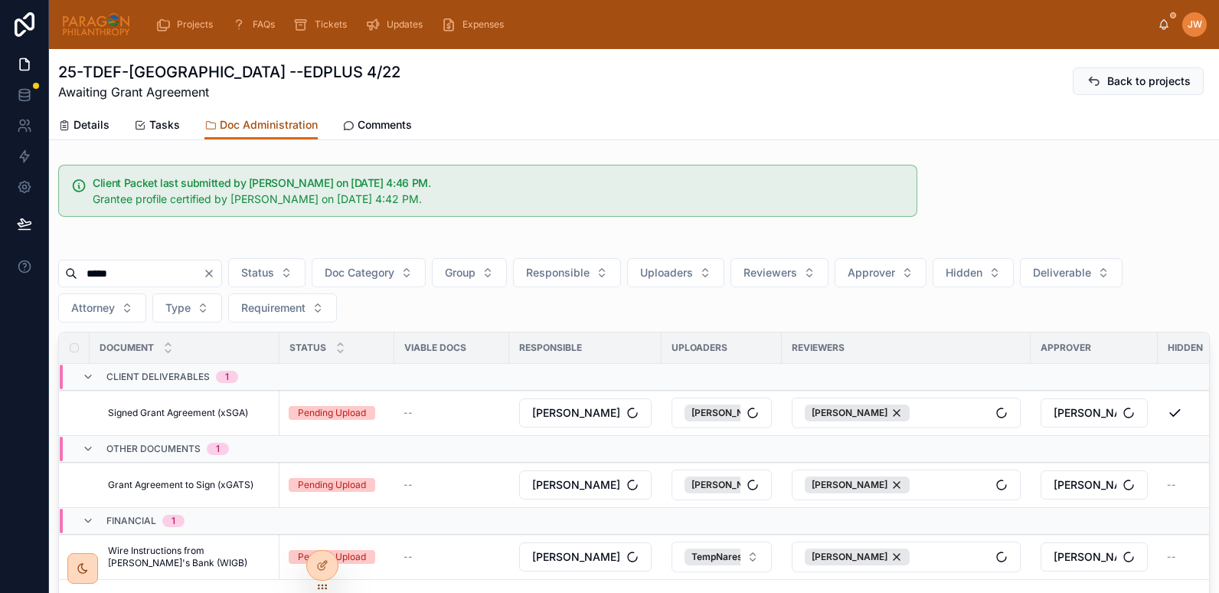
scroll to position [139, 0]
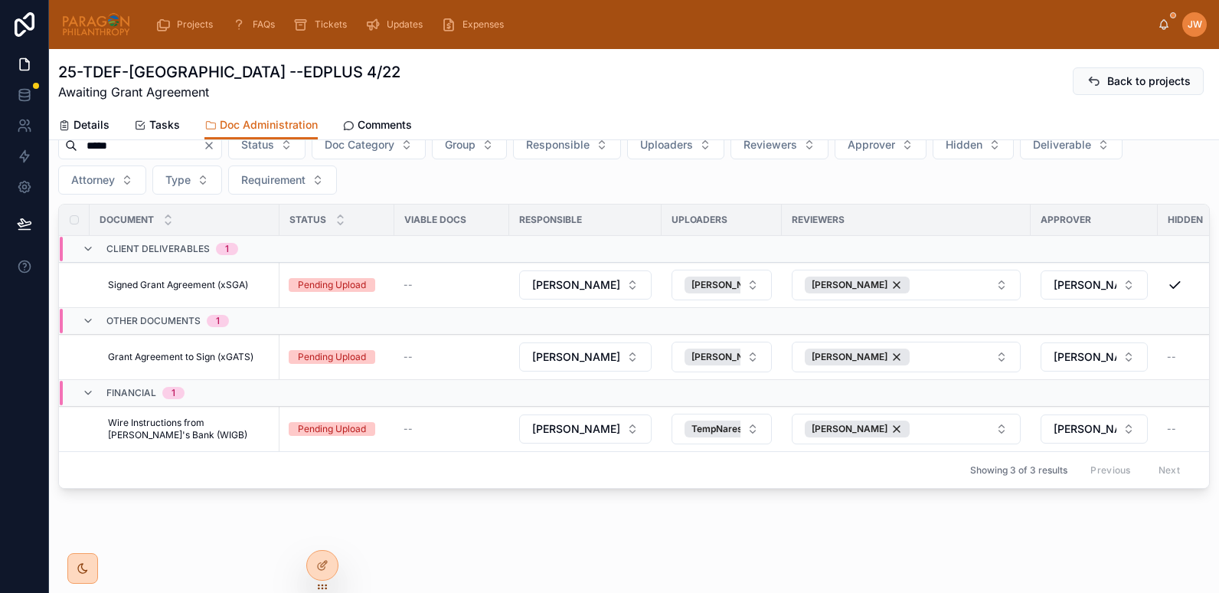
click at [103, 21] on img at bounding box center [96, 24] width 70 height 24
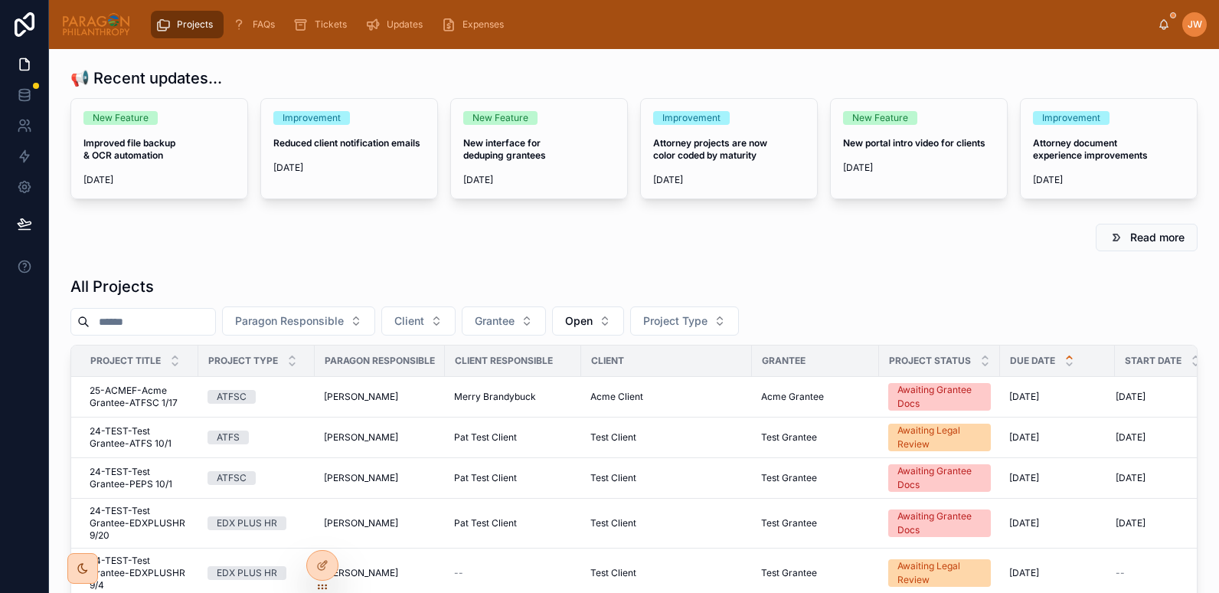
click at [139, 312] on input "text" at bounding box center [153, 321] width 126 height 21
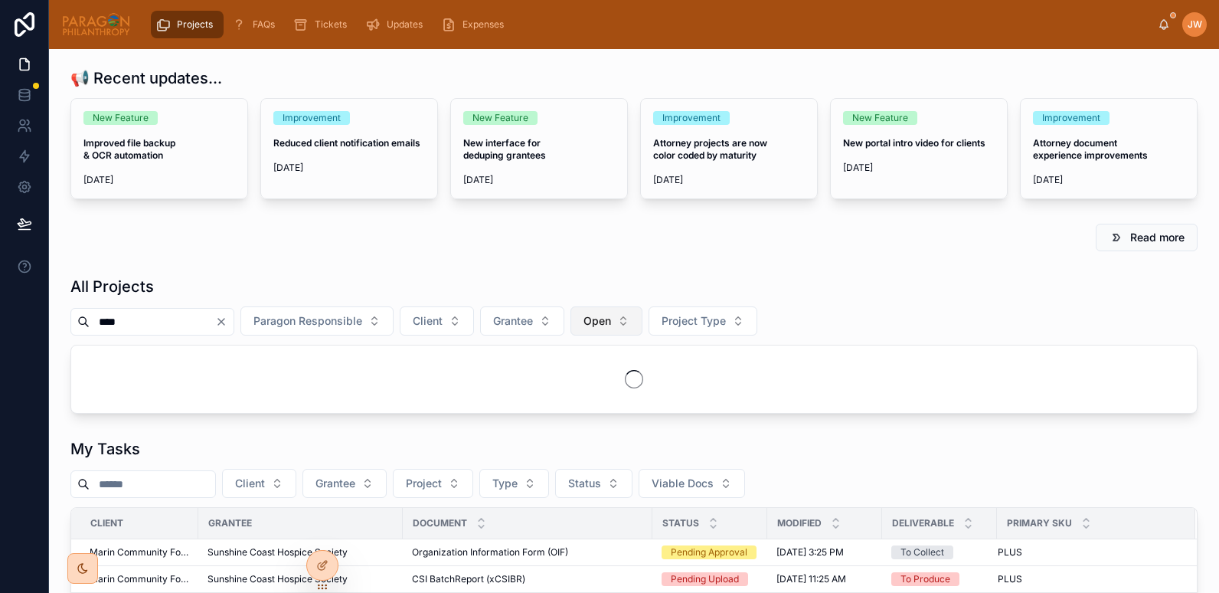
type input "****"
click at [611, 324] on span "Open" at bounding box center [597, 320] width 28 height 15
click at [576, 390] on div "None" at bounding box center [646, 383] width 184 height 24
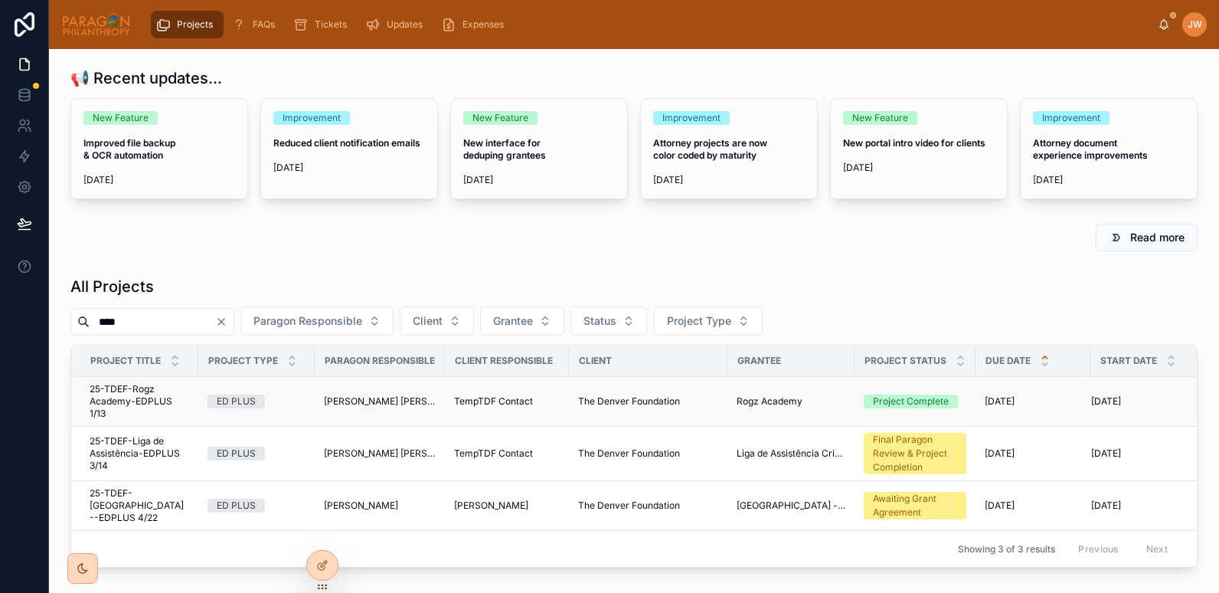
click at [116, 402] on span "25-TDEF-Rogz Academy-EDPLUS 1/13" at bounding box center [140, 401] width 100 height 37
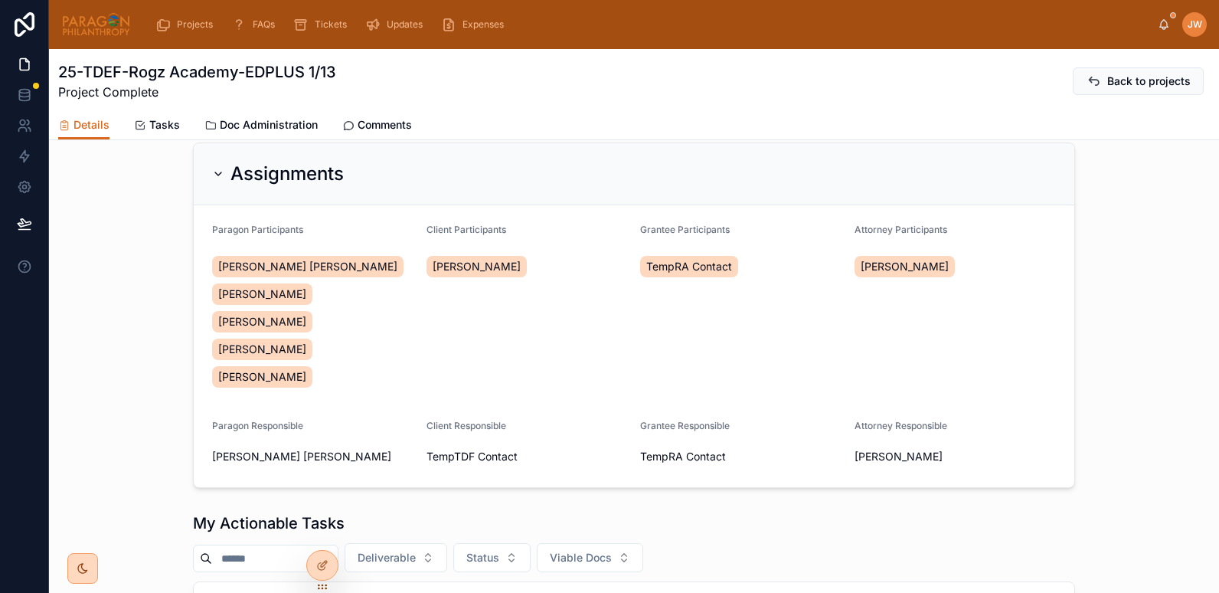
scroll to position [302, 0]
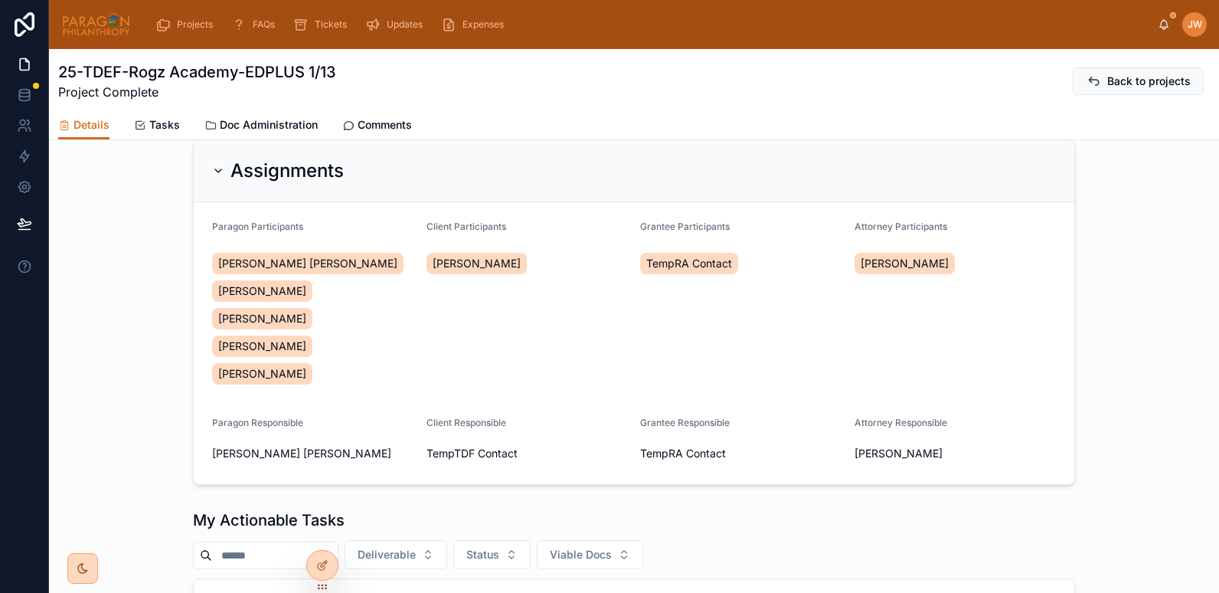
click at [492, 446] on span "TempTDF Contact" at bounding box center [471, 453] width 91 height 15
click at [515, 446] on div "TempTDF Contact" at bounding box center [527, 453] width 202 height 15
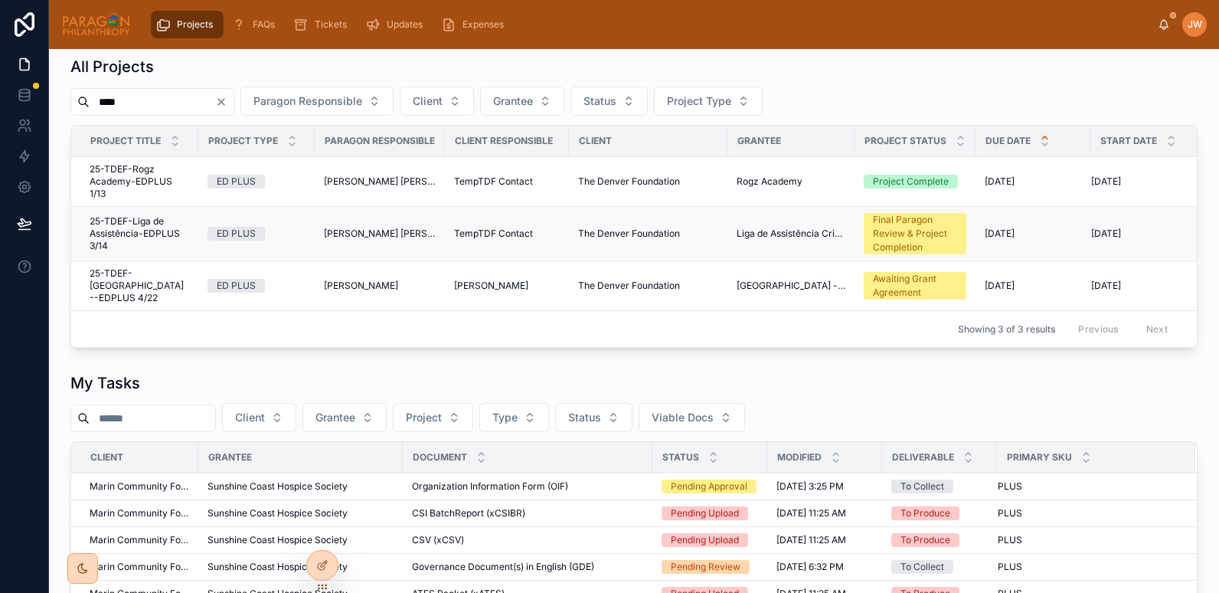
scroll to position [219, 0]
click at [122, 235] on span "25-TDEF-Liga de Assistência-EDPLUS 3/14" at bounding box center [140, 234] width 100 height 37
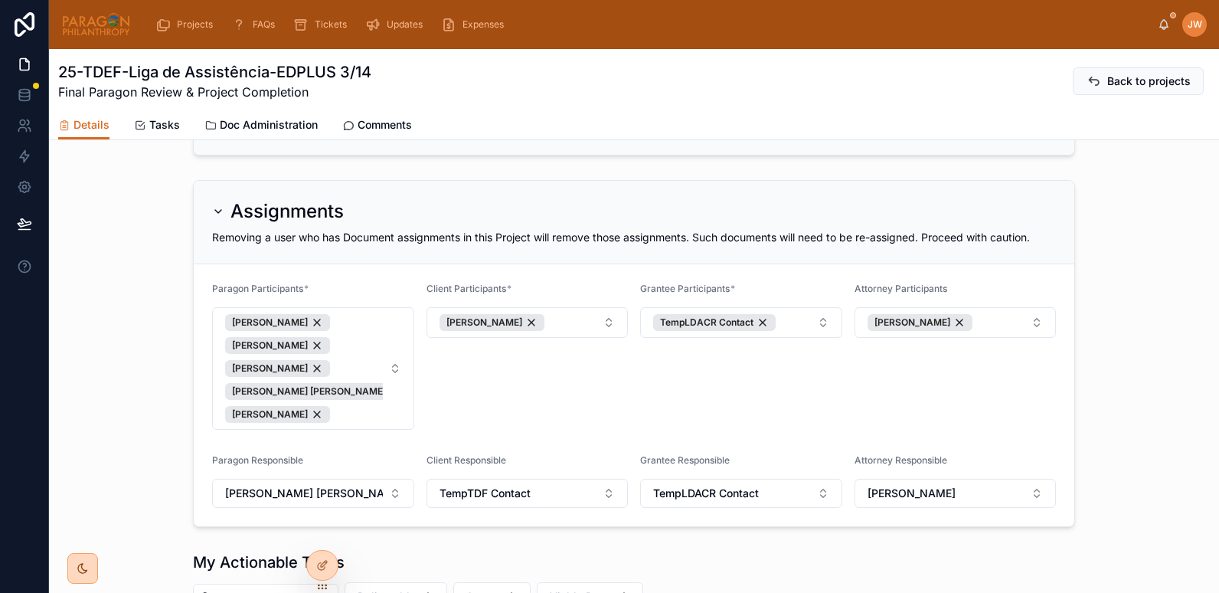
scroll to position [203, 0]
click at [558, 490] on button "TempTDF Contact" at bounding box center [527, 492] width 202 height 29
click at [462, 429] on span "[PERSON_NAME]" at bounding box center [474, 433] width 88 height 15
click at [756, 385] on div "Grantee Participants * TempLDACR Contact" at bounding box center [741, 355] width 202 height 147
click at [324, 525] on div at bounding box center [322, 532] width 24 height 24
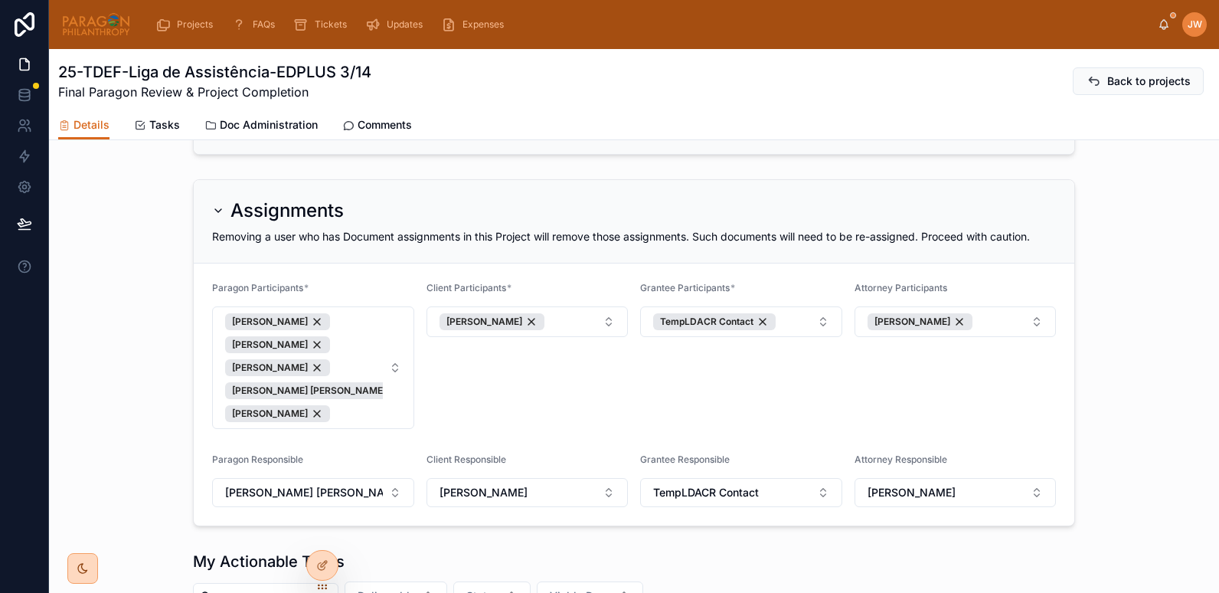
click at [80, 399] on div "Assignments Removing a user who has Document assignments in this Project will r…" at bounding box center [634, 352] width 1170 height 359
click at [322, 533] on icon at bounding box center [322, 532] width 12 height 12
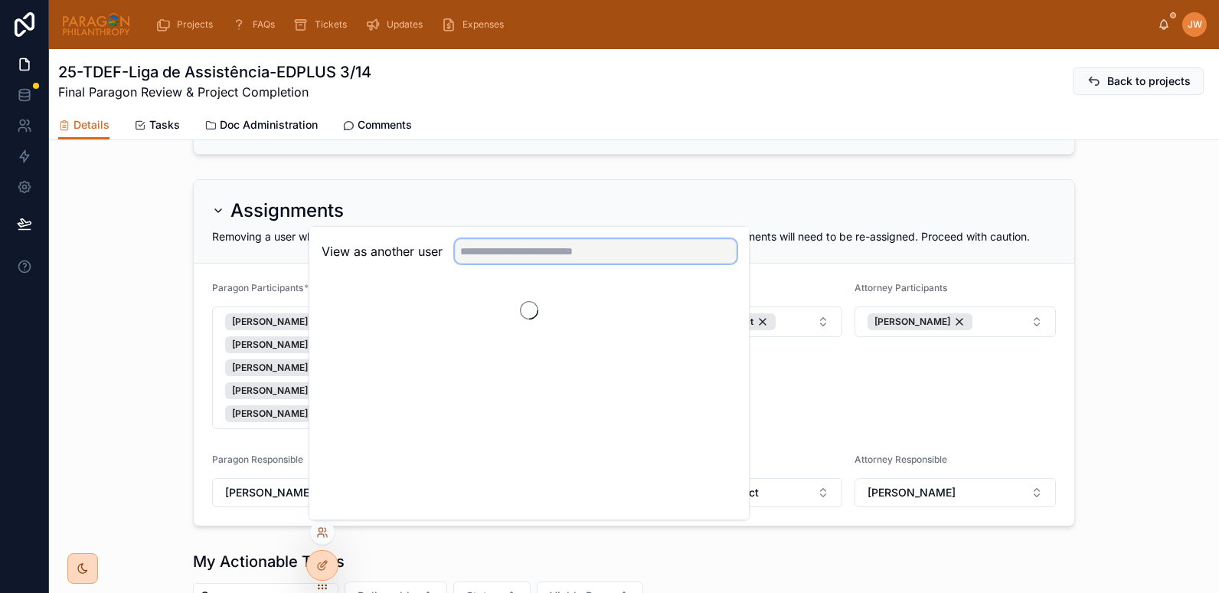
click at [530, 255] on input "text" at bounding box center [596, 251] width 282 height 24
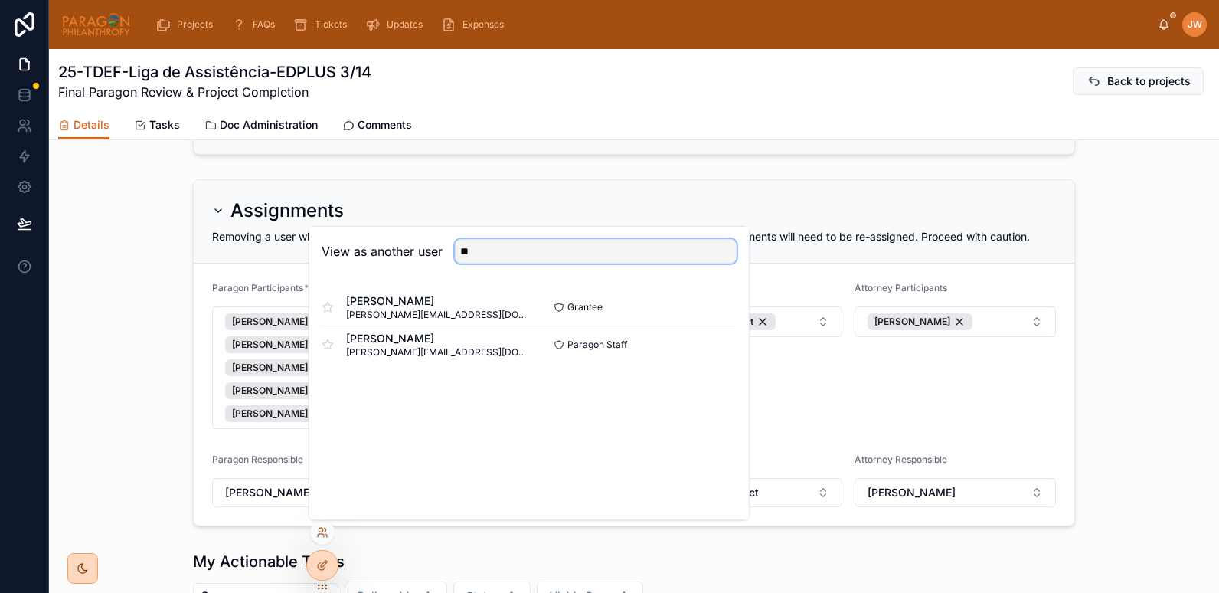
type input "*"
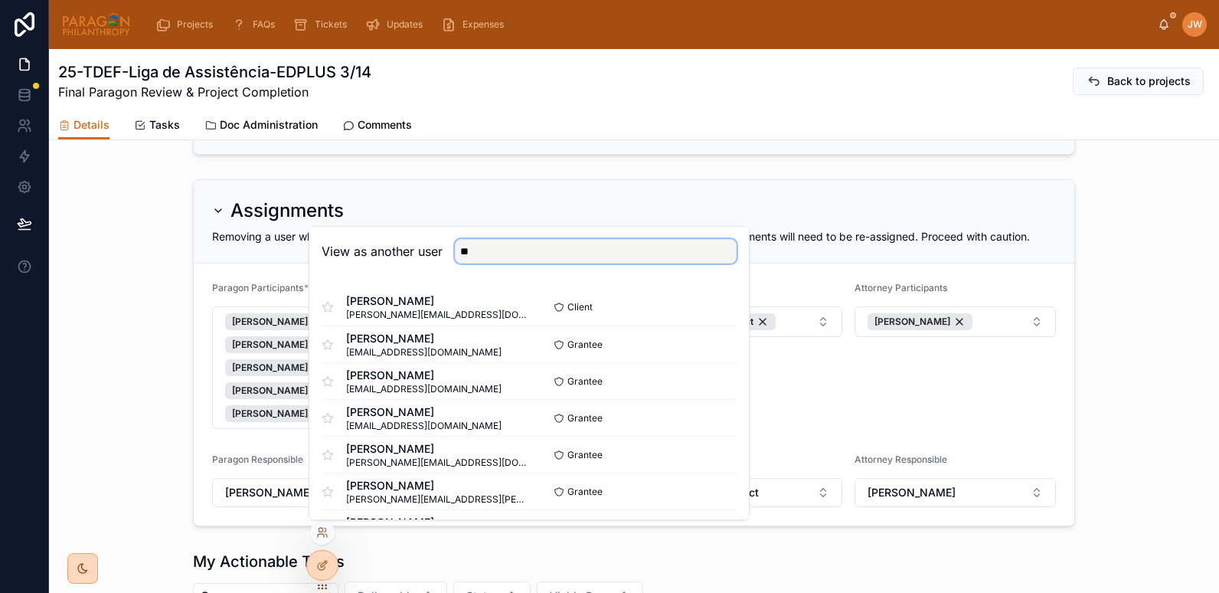
type input "*"
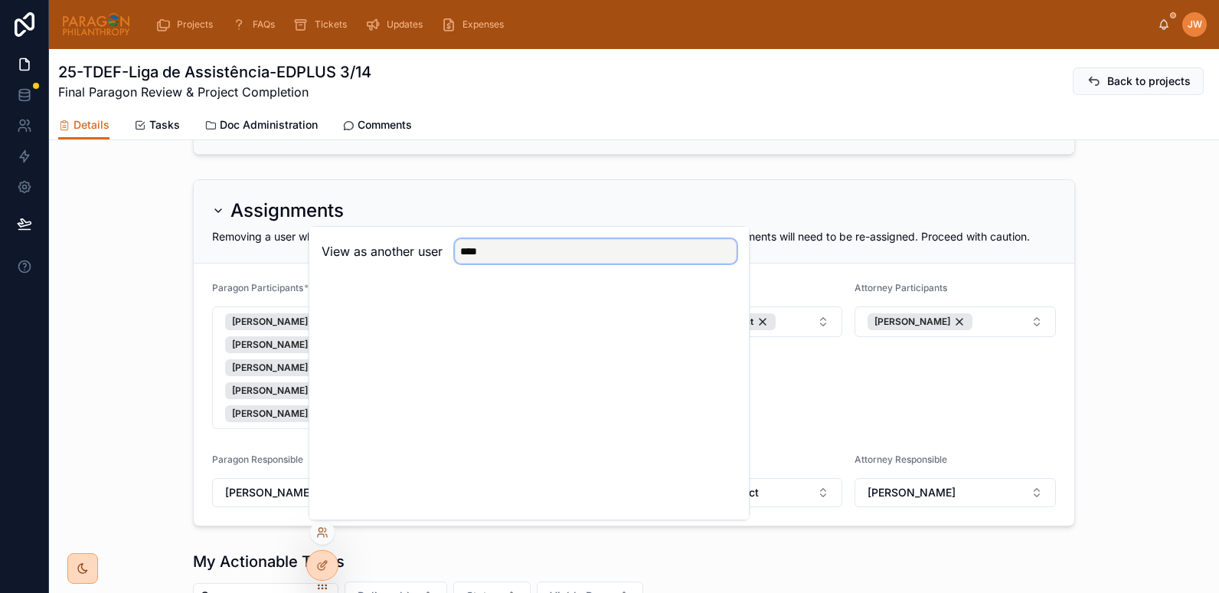
type input "****"
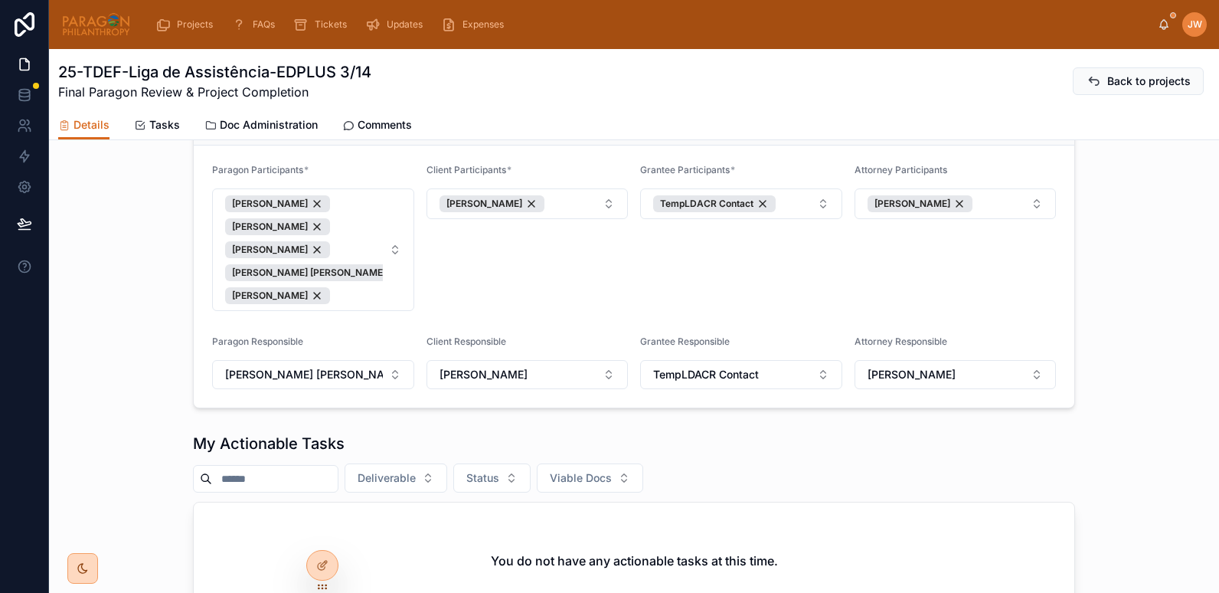
scroll to position [322, 0]
click at [319, 536] on icon at bounding box center [322, 532] width 12 height 12
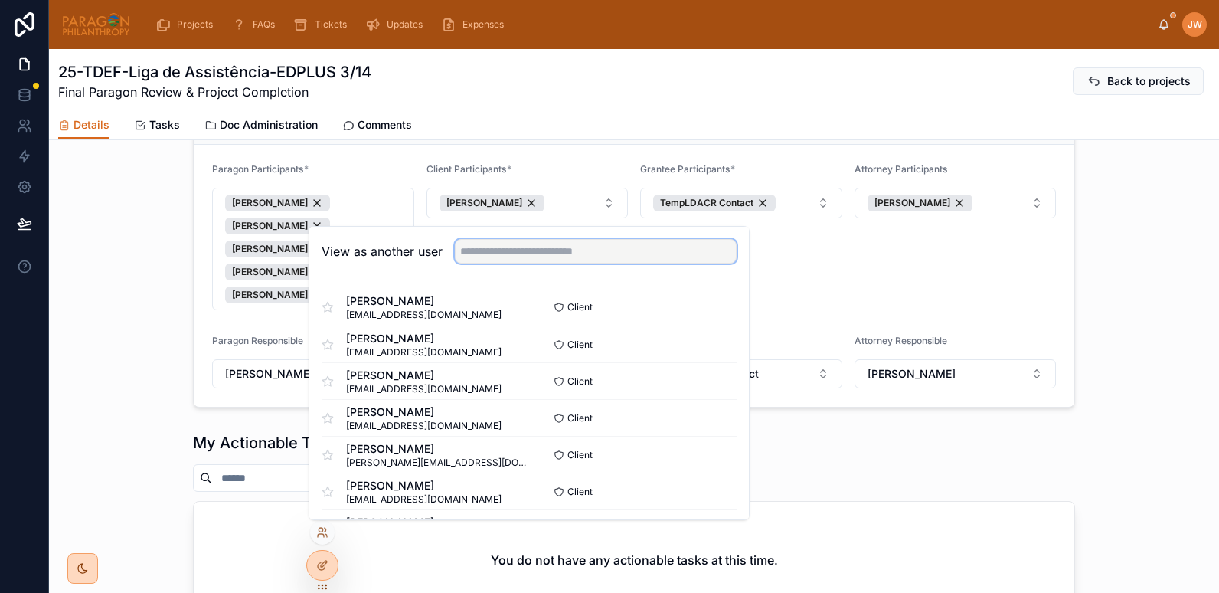
click at [527, 253] on input "text" at bounding box center [596, 251] width 282 height 24
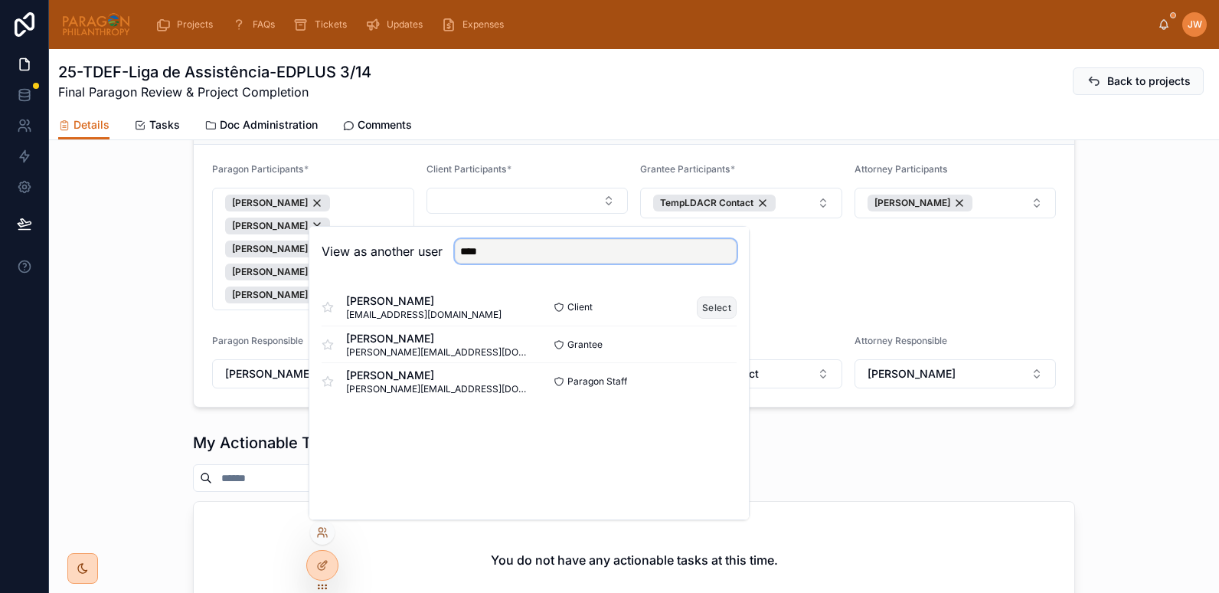
type input "****"
click at [720, 309] on button "Select" at bounding box center [717, 307] width 40 height 22
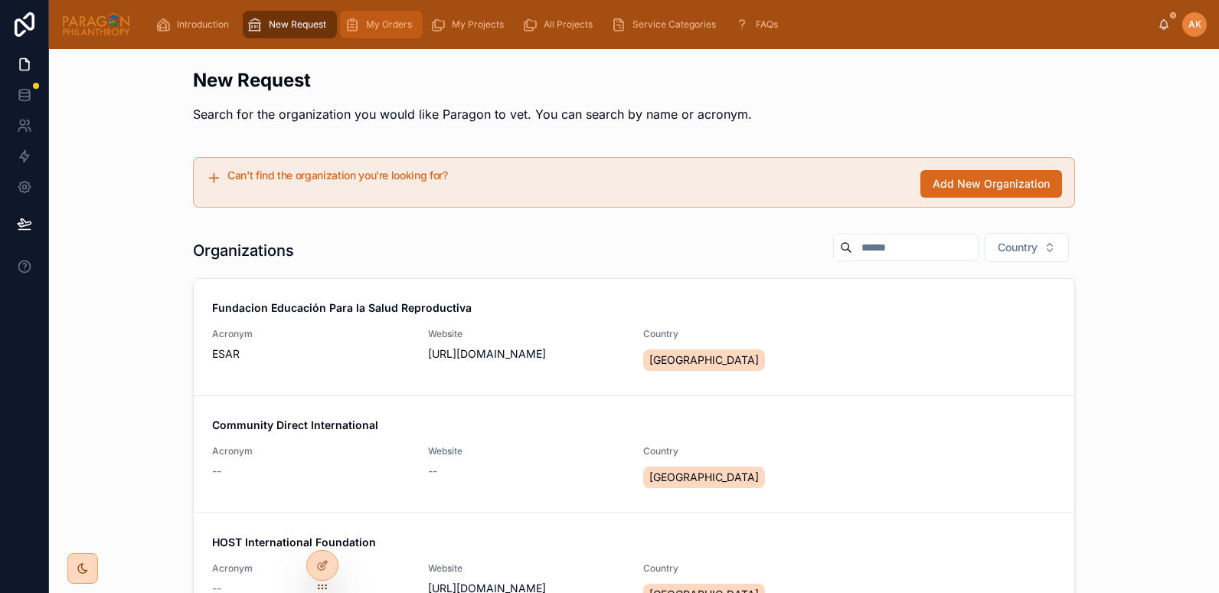
click at [366, 38] on link "My Orders" at bounding box center [381, 25] width 83 height 28
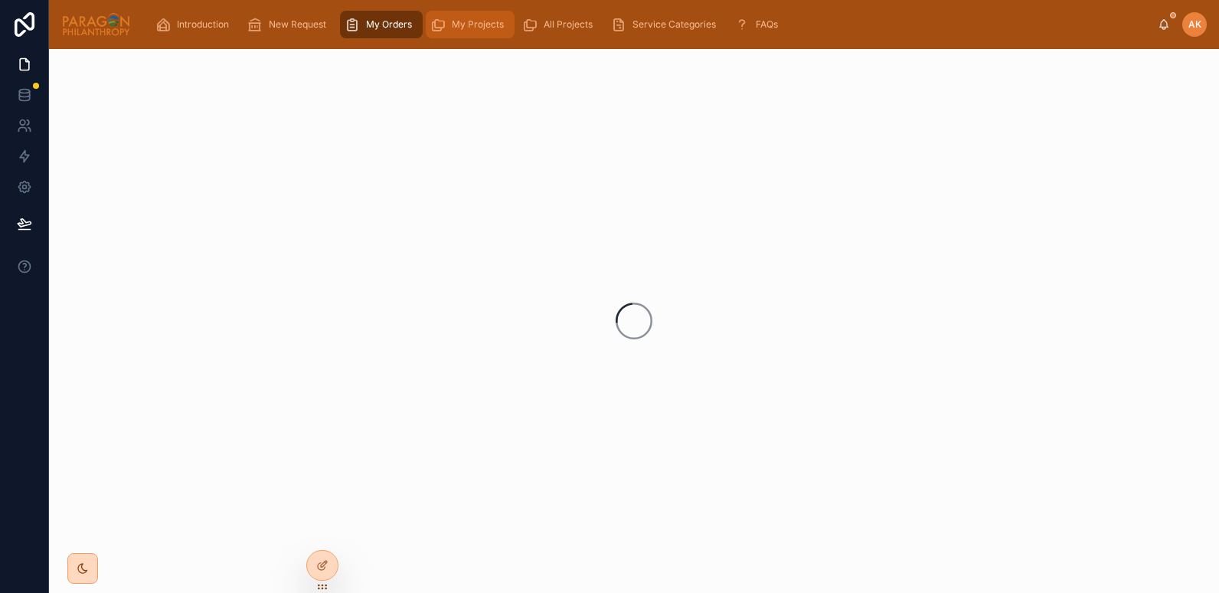
click at [472, 29] on span "My Projects" at bounding box center [478, 24] width 52 height 12
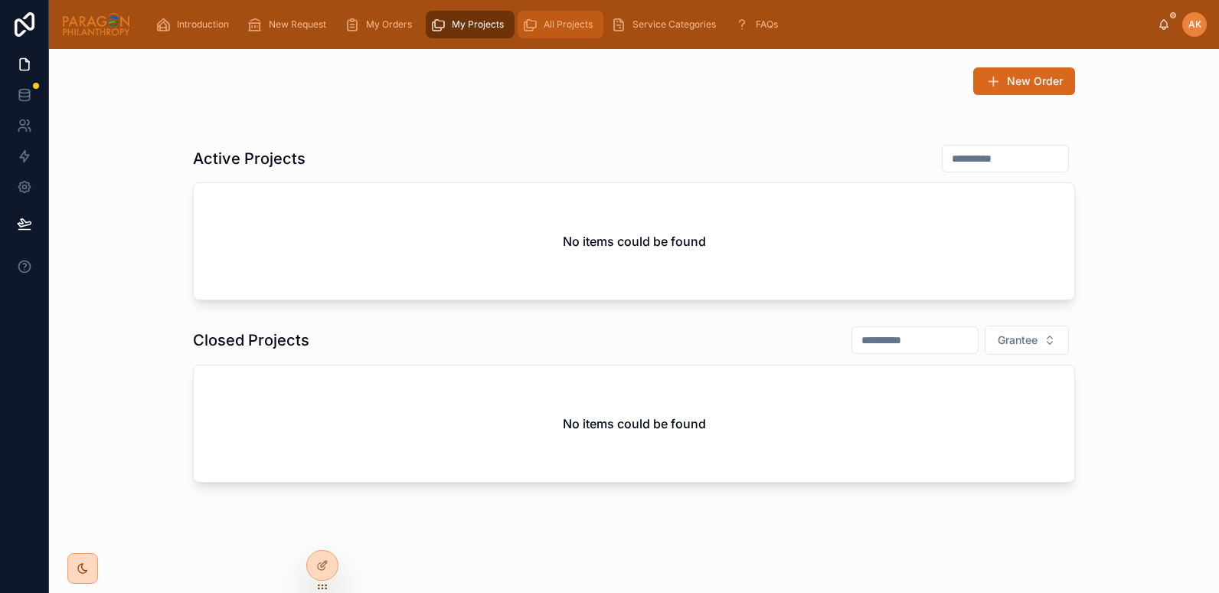
click at [557, 24] on span "All Projects" at bounding box center [568, 24] width 49 height 12
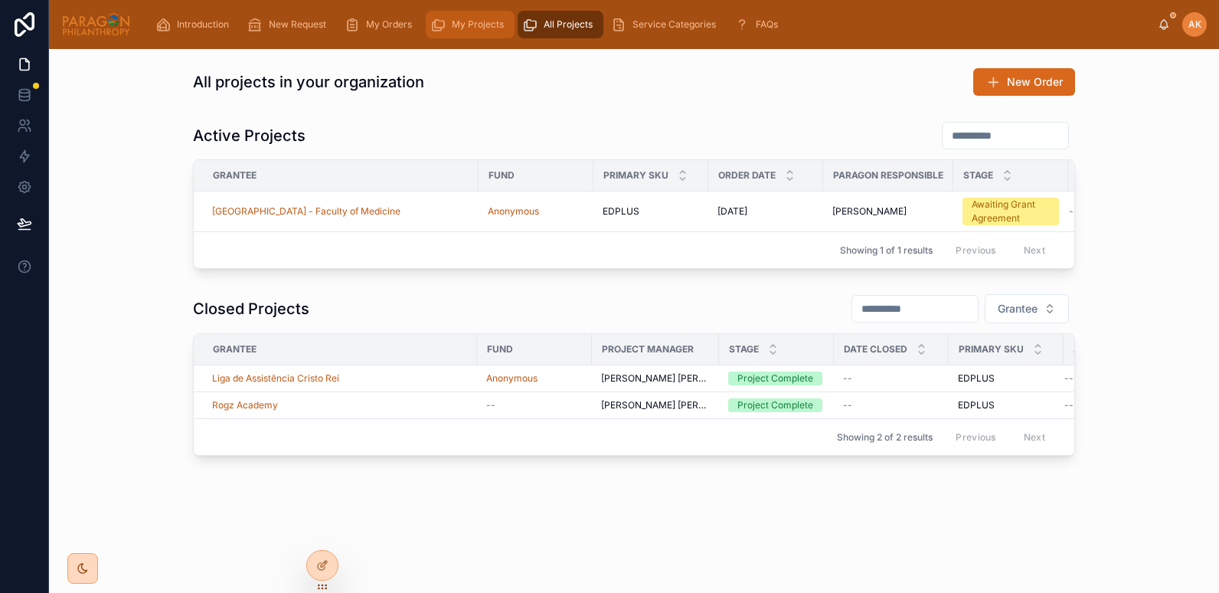
click at [465, 21] on span "My Projects" at bounding box center [478, 24] width 52 height 12
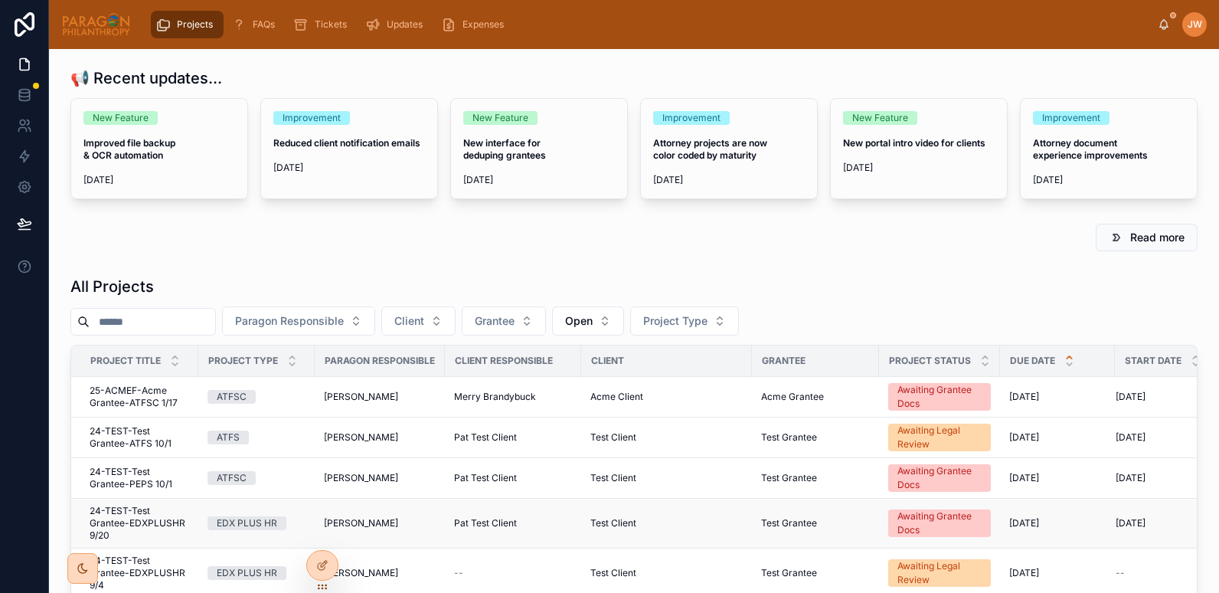
click at [322, 516] on td "[PERSON_NAME]" at bounding box center [380, 523] width 130 height 50
click at [320, 533] on icon at bounding box center [322, 532] width 12 height 12
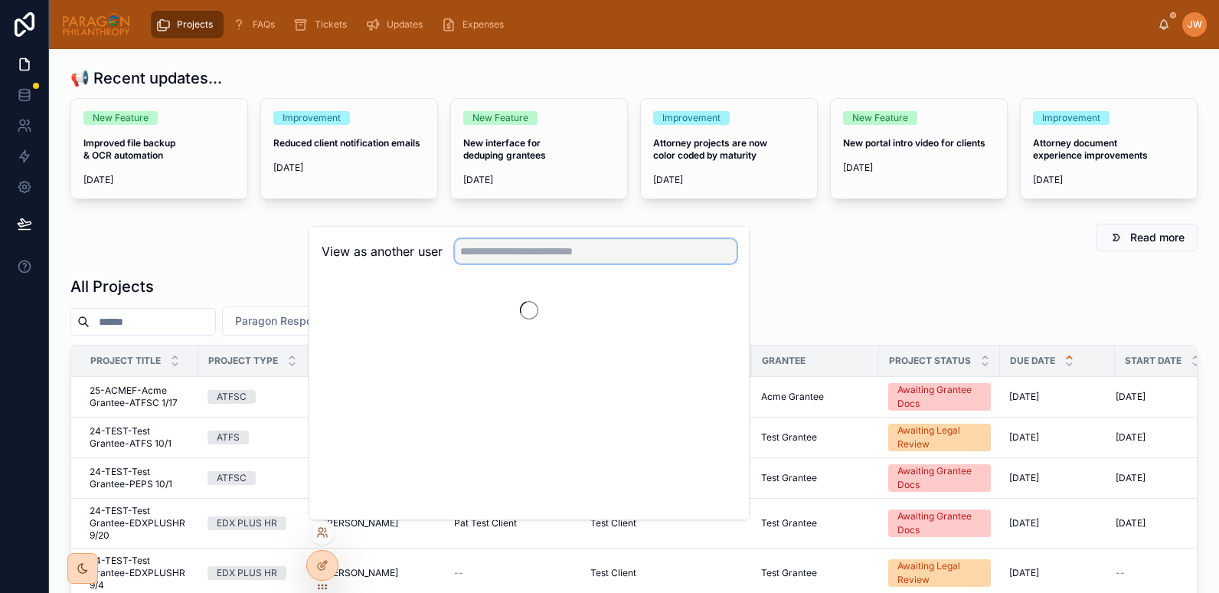
click at [487, 260] on input "text" at bounding box center [596, 251] width 282 height 24
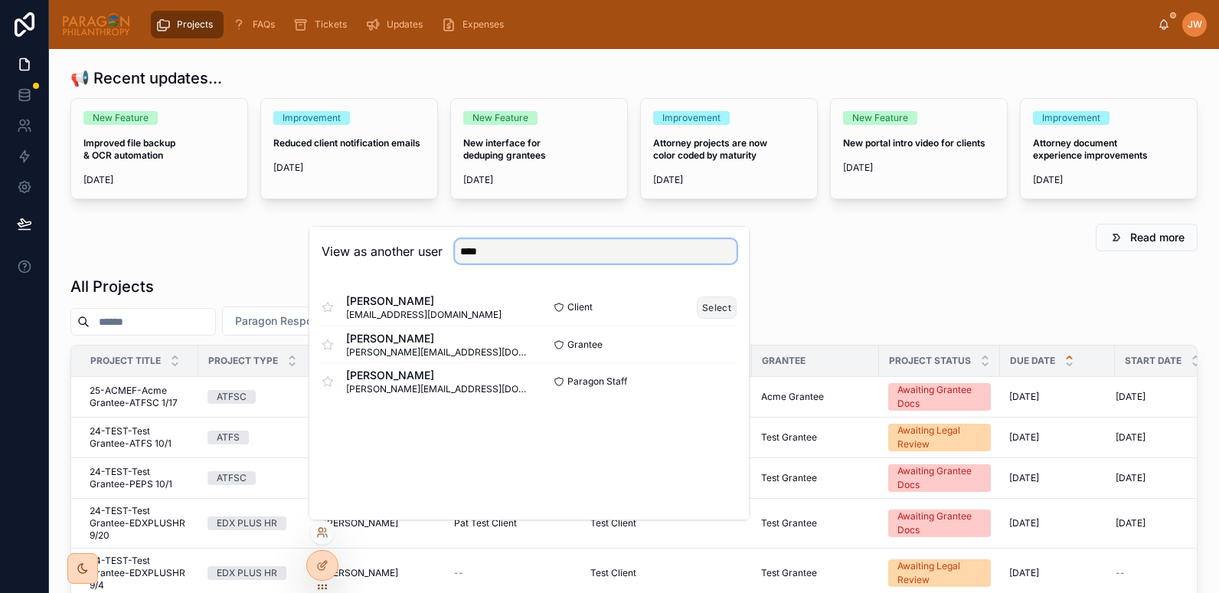
type input "****"
click at [717, 310] on button "Select" at bounding box center [717, 307] width 40 height 22
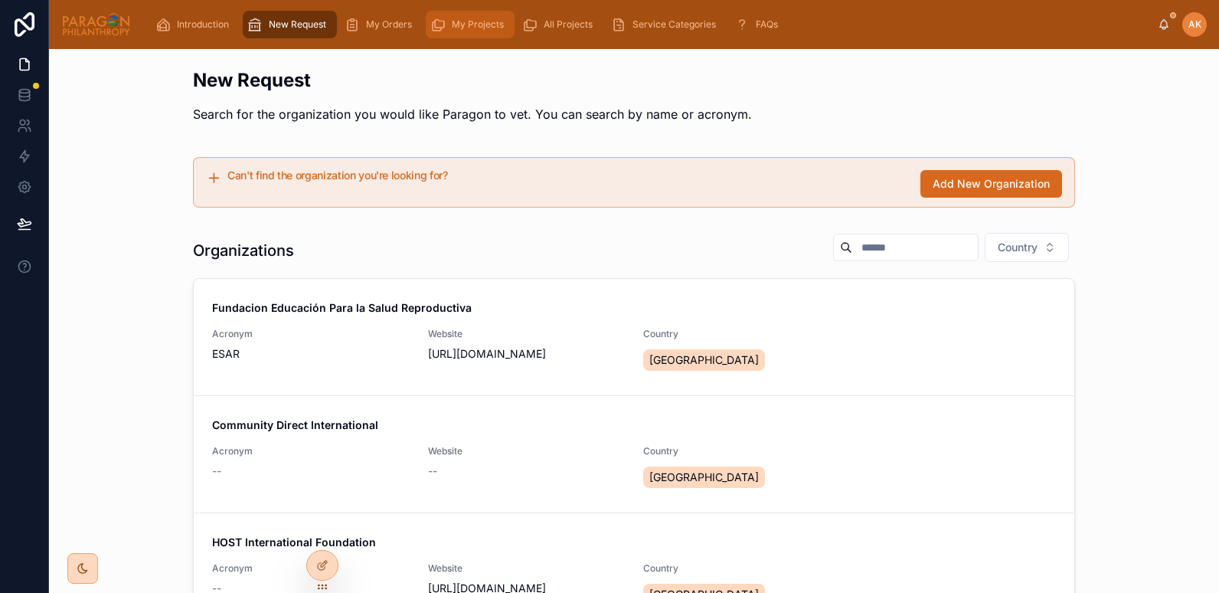
click at [449, 27] on div "My Projects" at bounding box center [470, 24] width 80 height 24
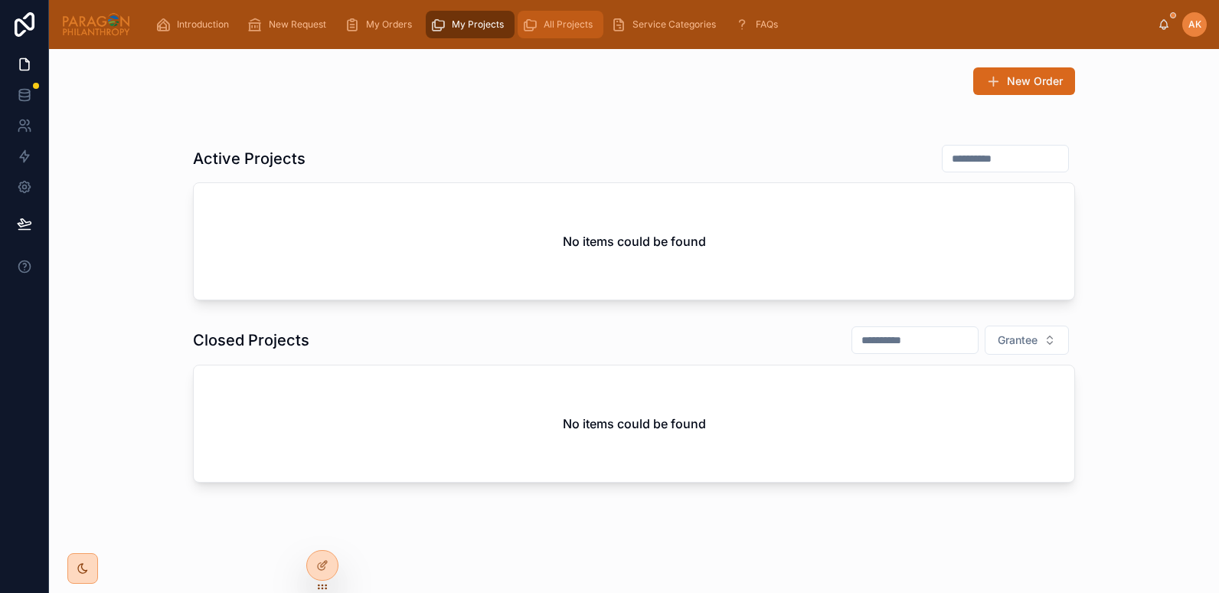
click at [538, 31] on div "All Projects" at bounding box center [560, 24] width 77 height 24
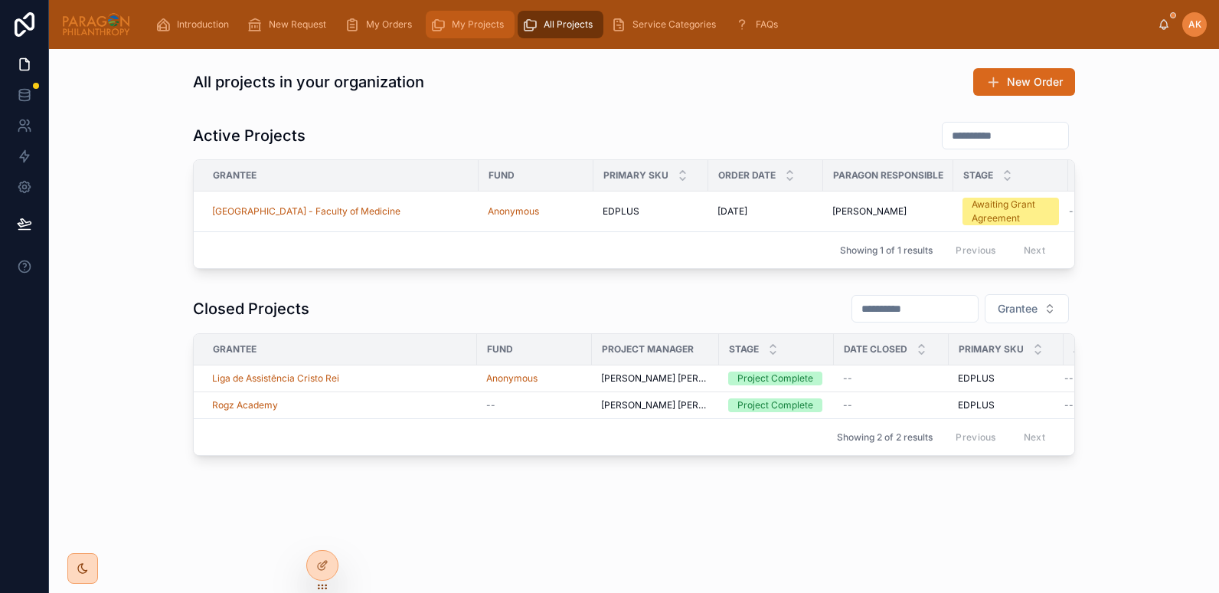
click at [462, 23] on span "My Projects" at bounding box center [478, 24] width 52 height 12
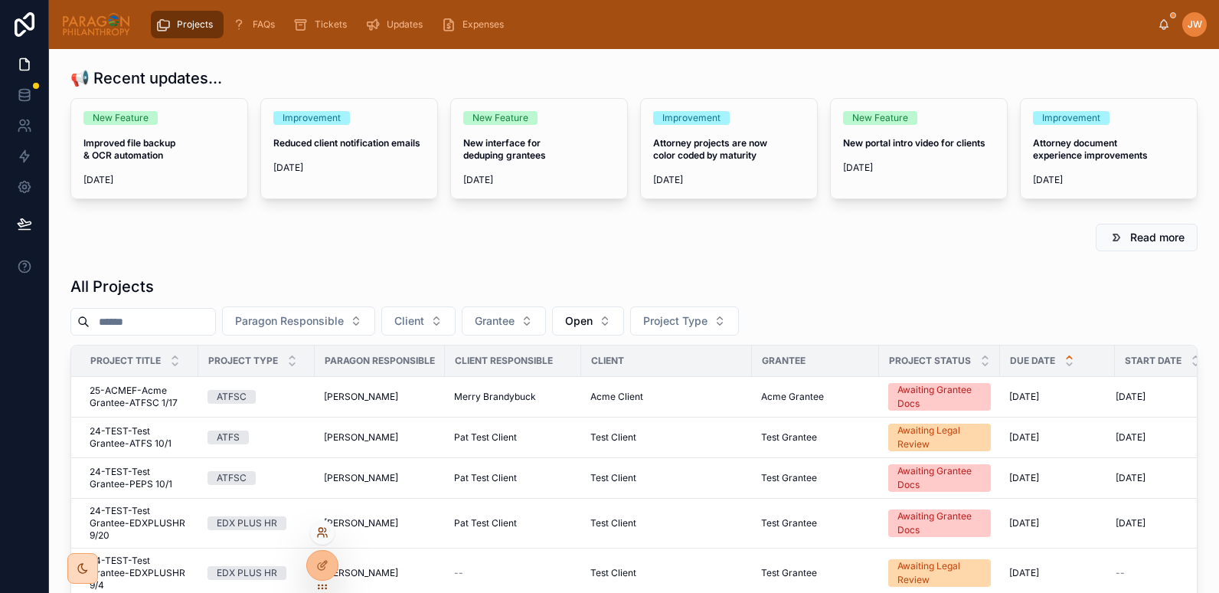
click at [317, 533] on icon at bounding box center [322, 532] width 12 height 12
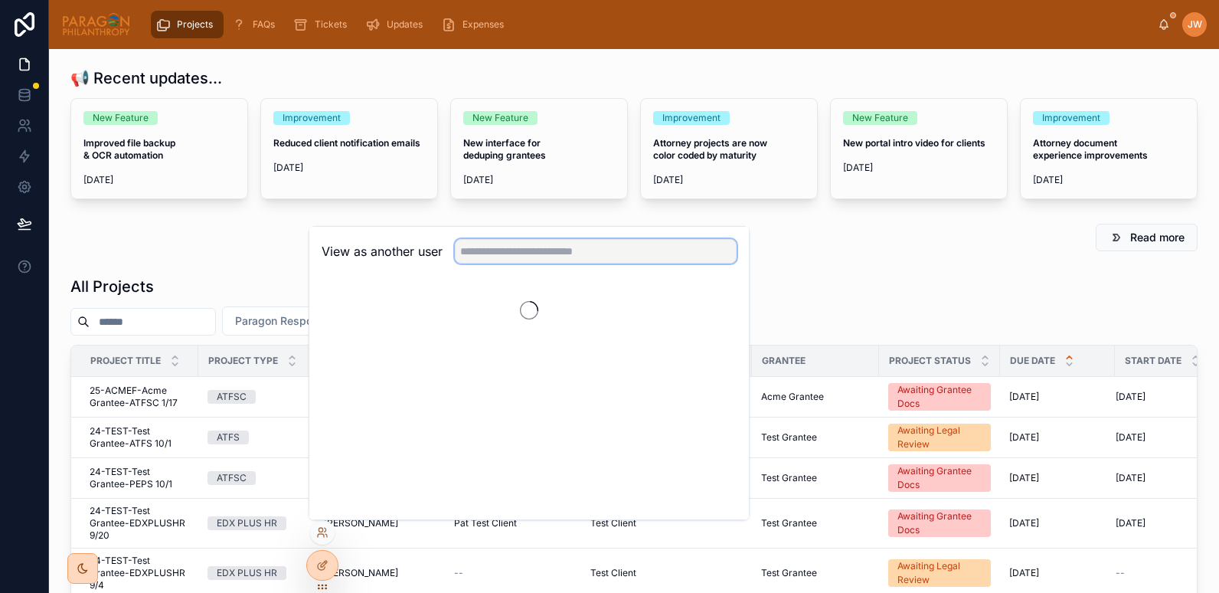
click at [487, 251] on input "text" at bounding box center [596, 251] width 282 height 24
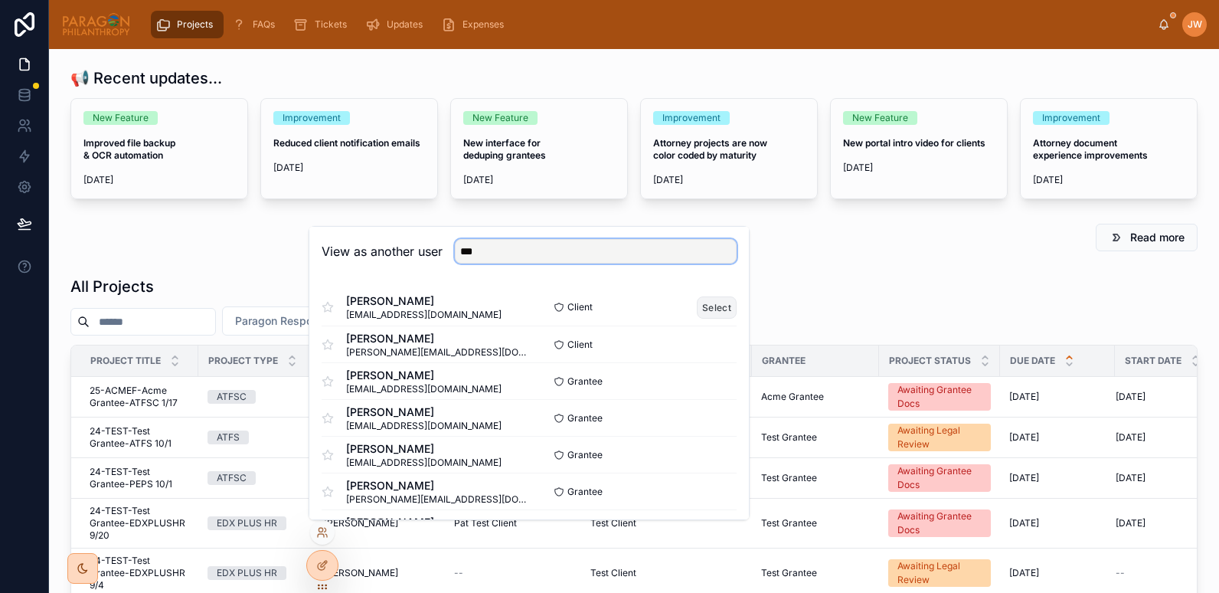
type input "***"
click at [704, 308] on button "Select" at bounding box center [717, 307] width 40 height 22
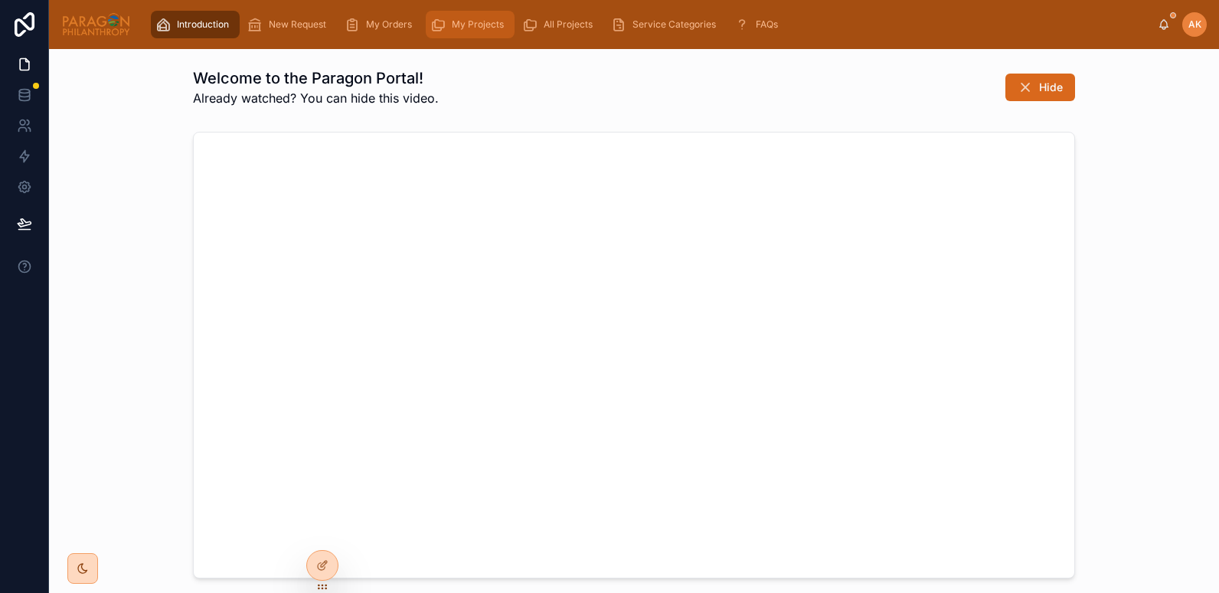
click at [458, 15] on div "My Projects" at bounding box center [470, 24] width 80 height 24
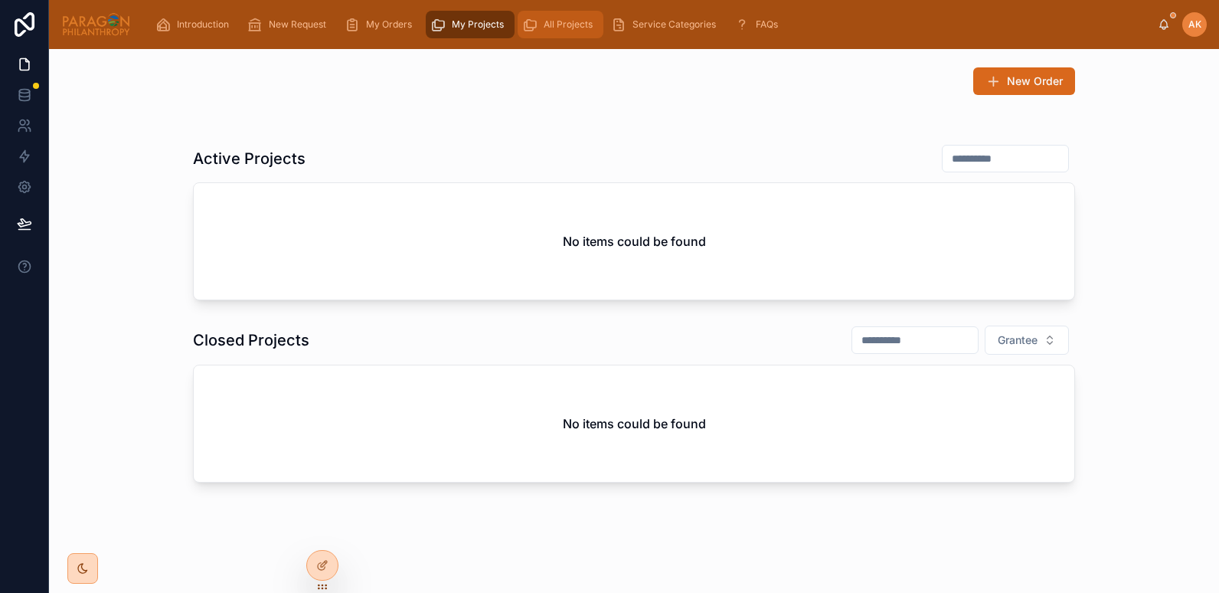
click at [554, 24] on span "All Projects" at bounding box center [568, 24] width 49 height 12
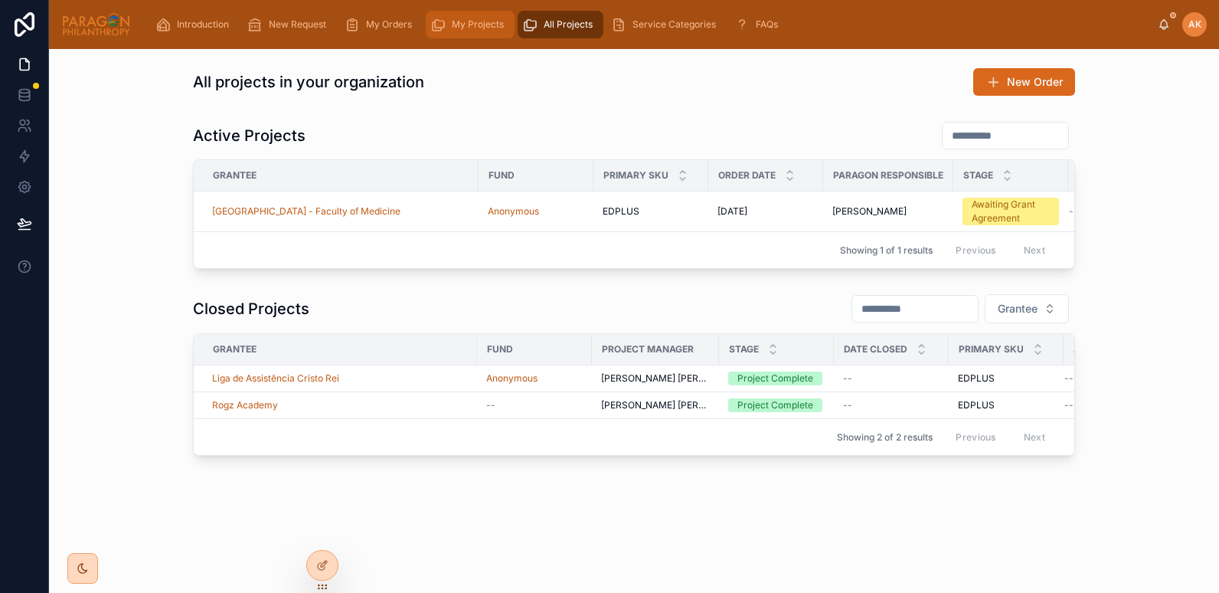
click at [485, 28] on span "My Projects" at bounding box center [478, 24] width 52 height 12
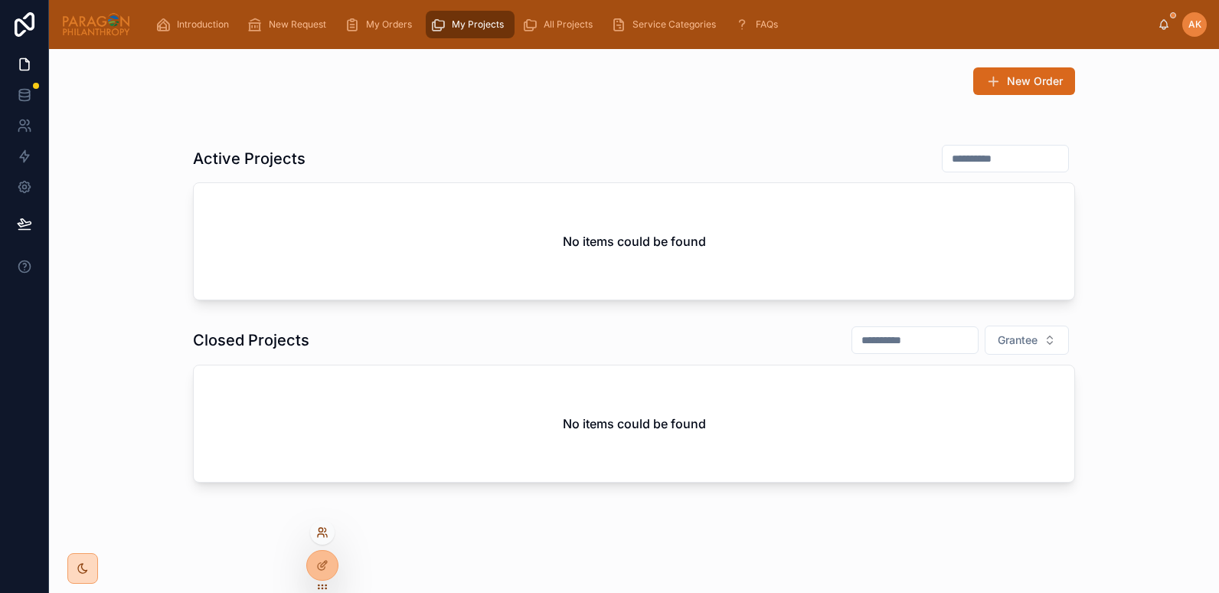
click at [318, 531] on icon at bounding box center [322, 532] width 12 height 12
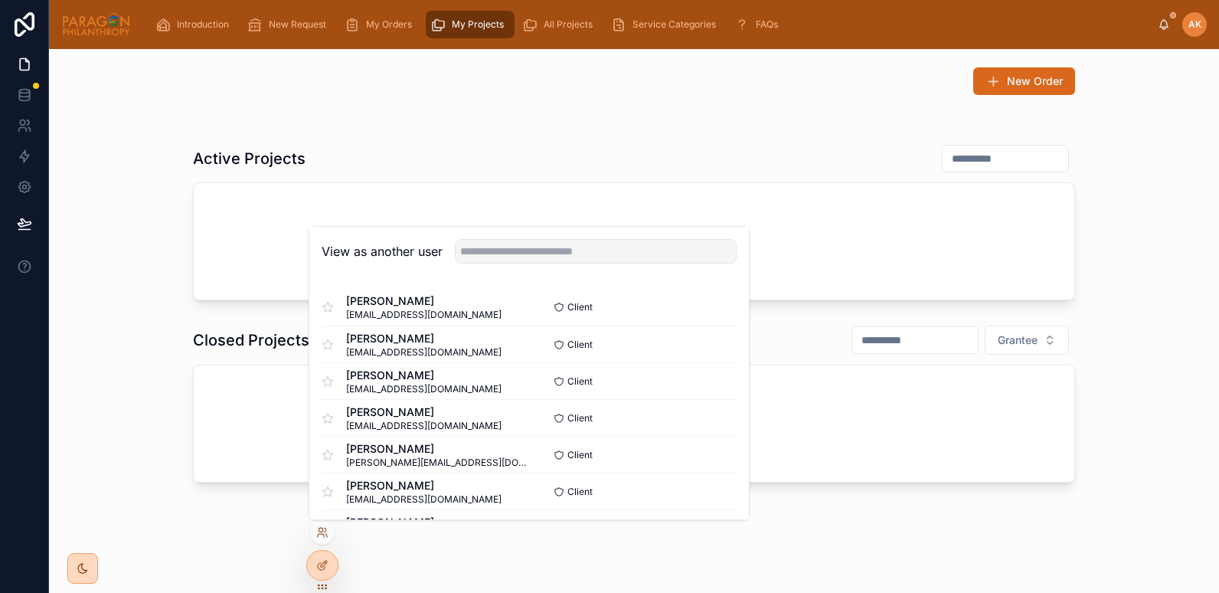
click at [492, 264] on div "View as another user" at bounding box center [528, 252] width 439 height 50
click at [485, 244] on input "text" at bounding box center [596, 251] width 282 height 24
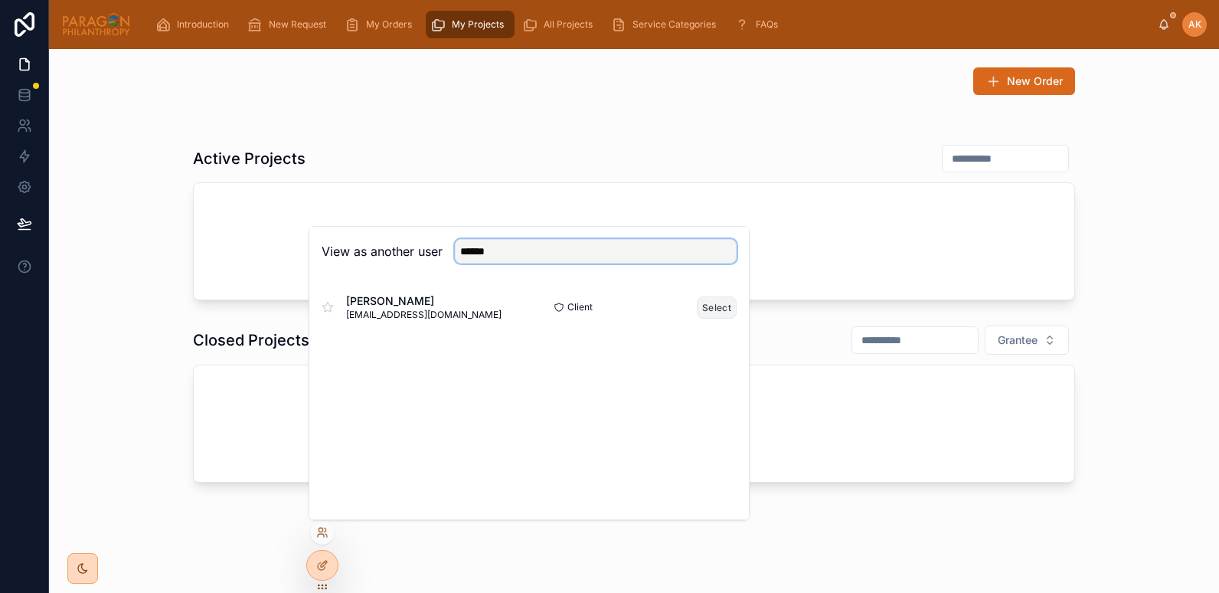
type input "******"
click at [728, 311] on button "Select" at bounding box center [717, 307] width 40 height 22
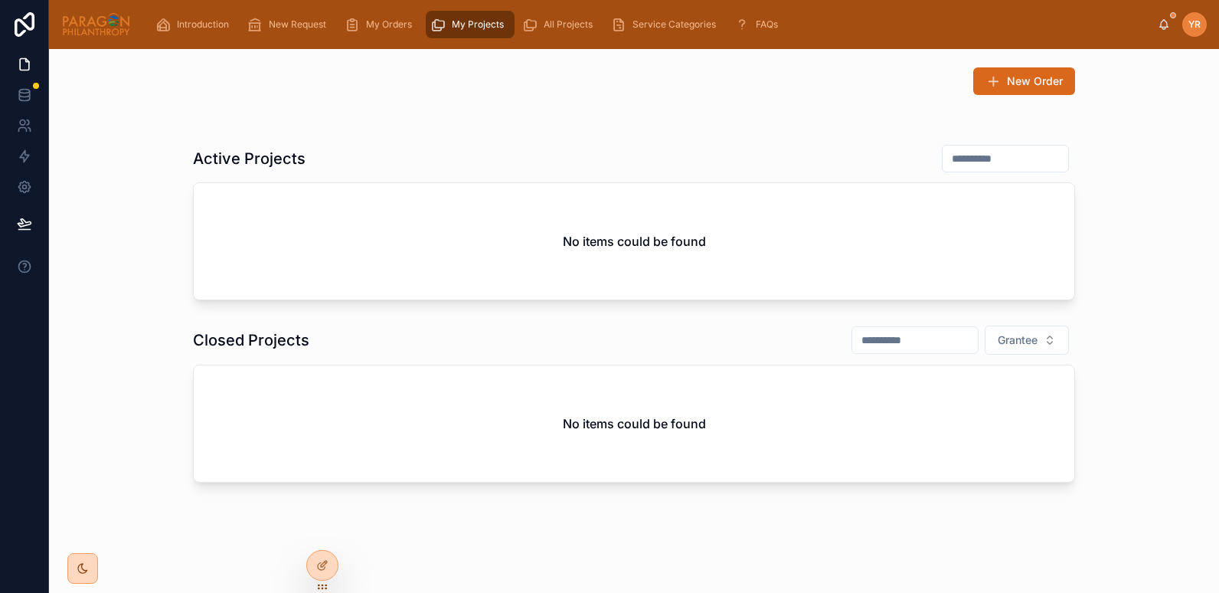
click at [537, 39] on div "Introduction New Request My Orders My Projects All Projects Service Categories …" at bounding box center [650, 25] width 1014 height 34
click at [537, 22] on div "All Projects" at bounding box center [560, 24] width 77 height 24
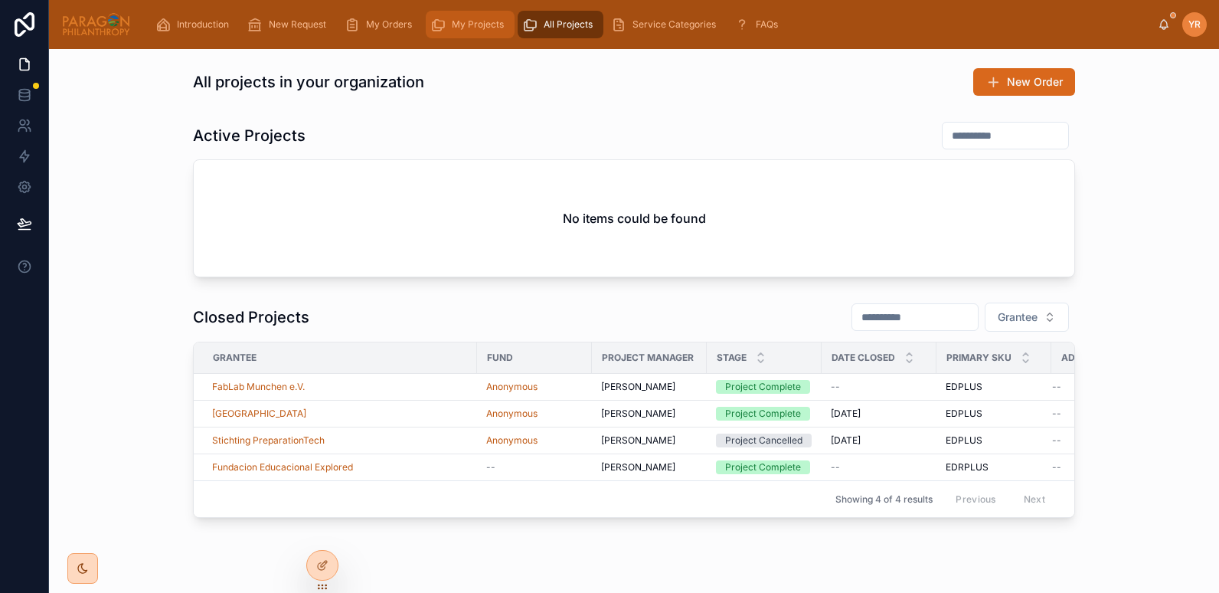
click at [456, 25] on span "My Projects" at bounding box center [478, 24] width 52 height 12
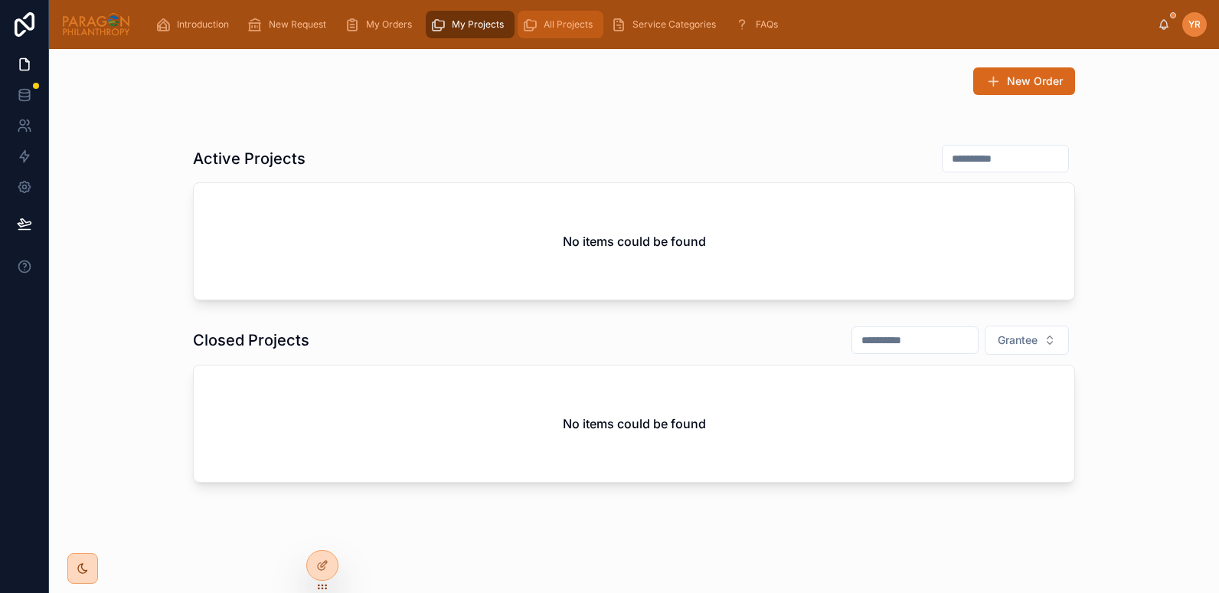
click at [537, 21] on div "All Projects" at bounding box center [560, 24] width 77 height 24
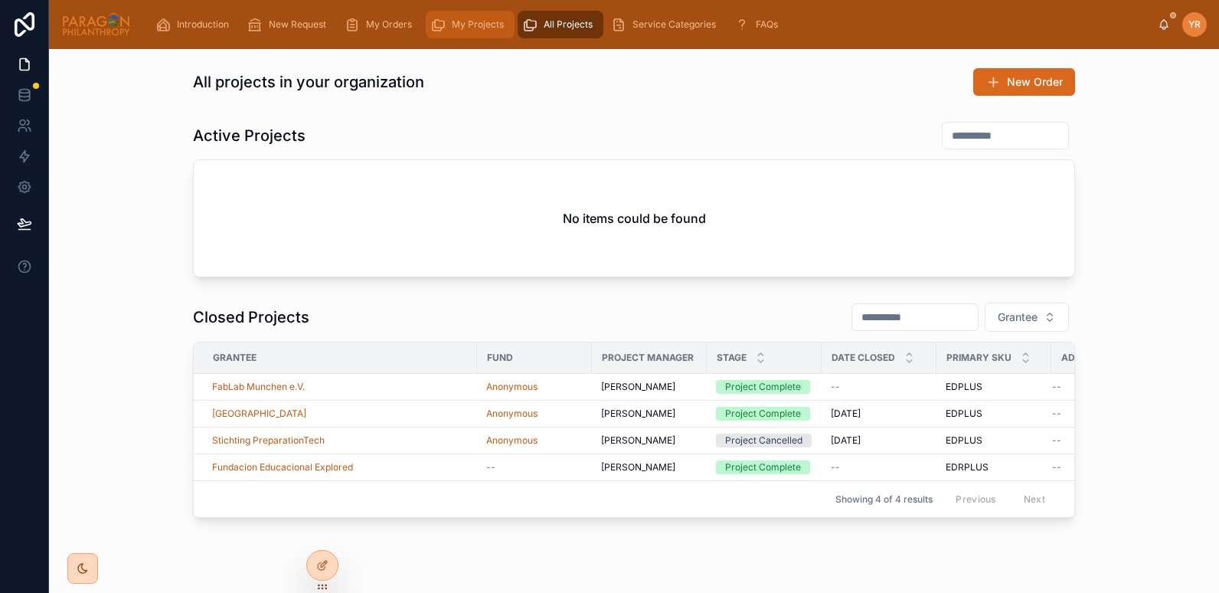
click at [461, 18] on span "My Projects" at bounding box center [478, 24] width 52 height 12
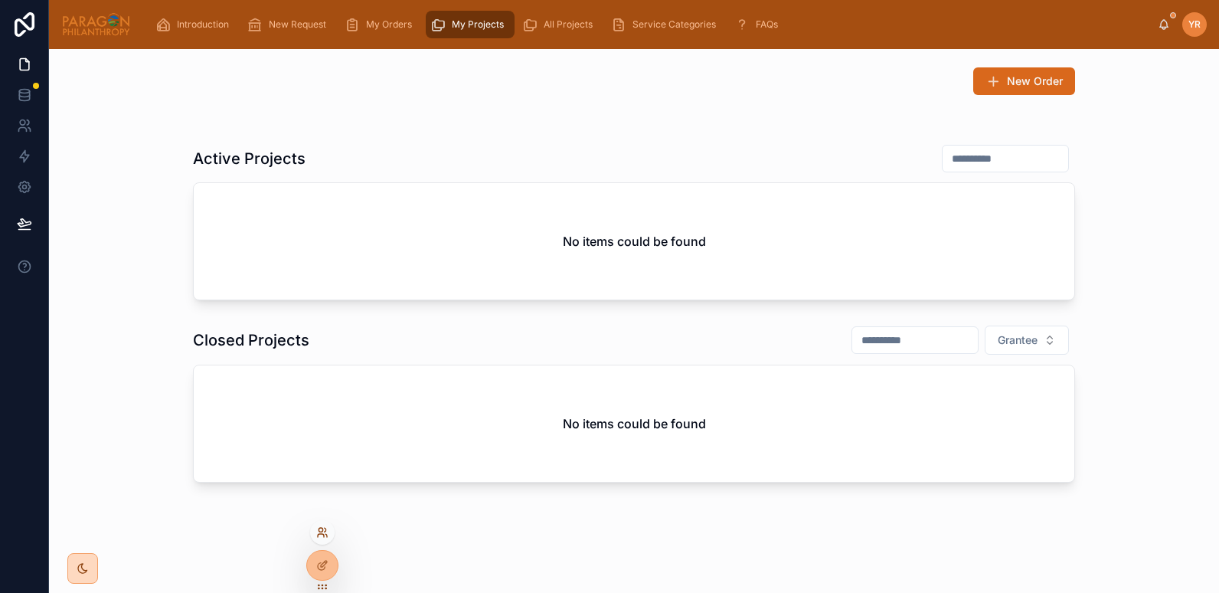
click at [323, 533] on icon at bounding box center [322, 532] width 12 height 12
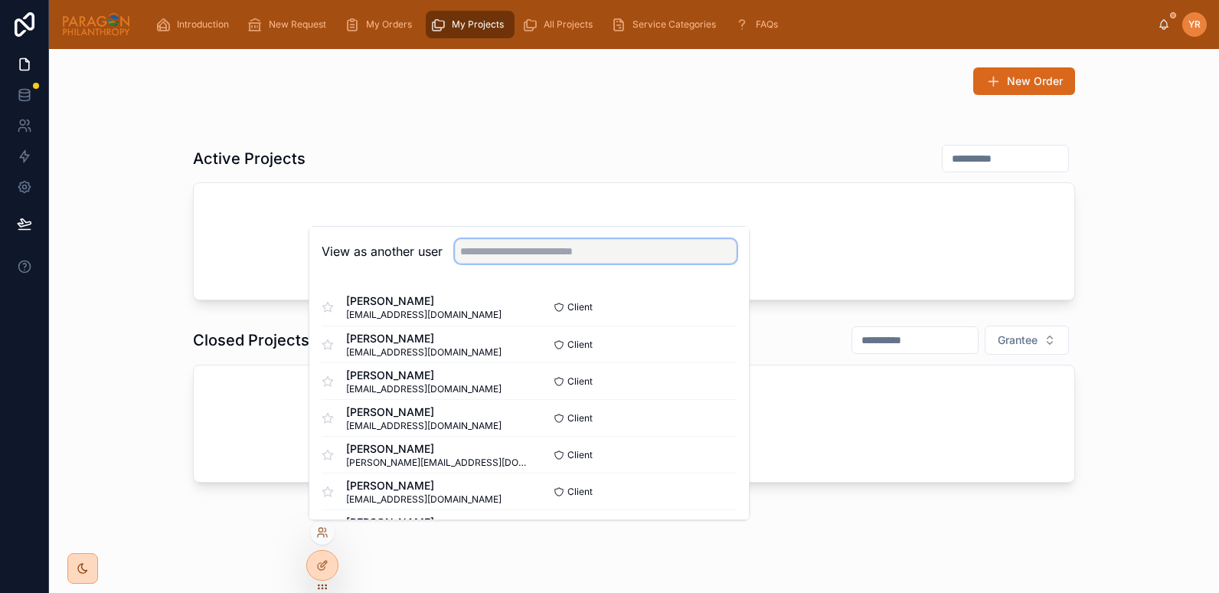
click at [582, 241] on input "text" at bounding box center [596, 251] width 282 height 24
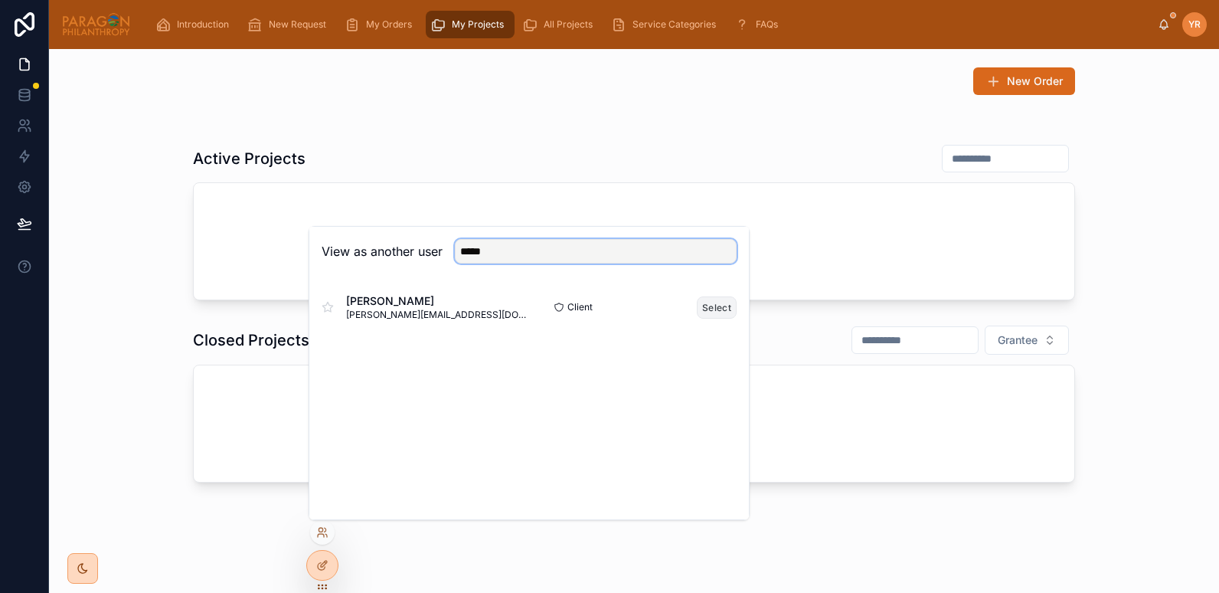
type input "*****"
click at [709, 313] on button "Select" at bounding box center [717, 307] width 40 height 22
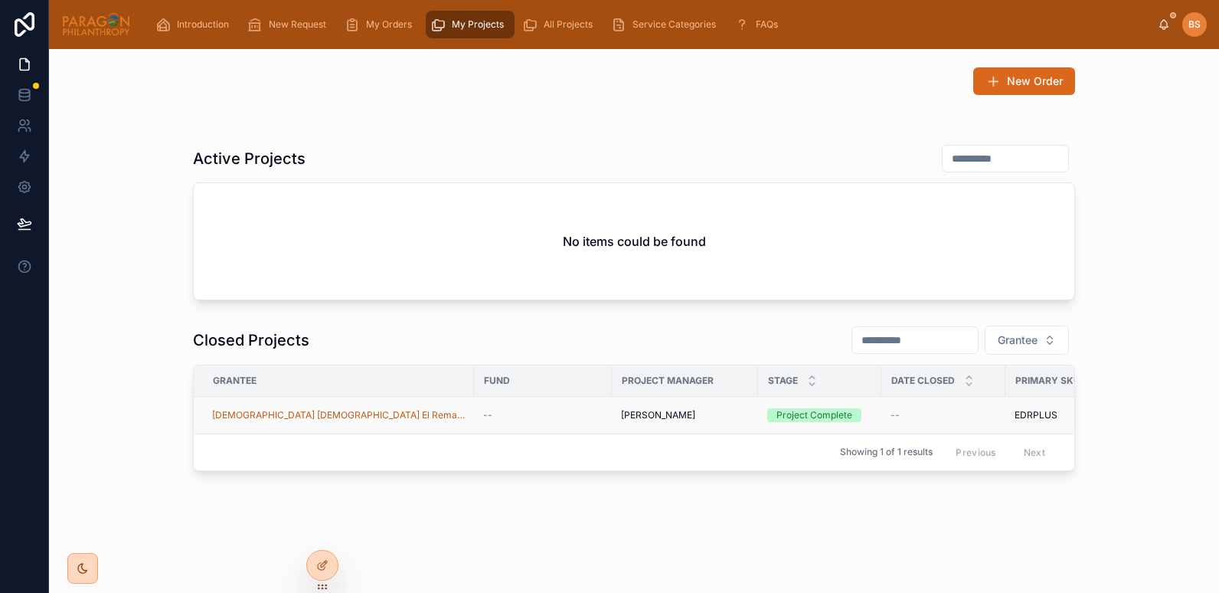
click at [381, 417] on div "[DEMOGRAPHIC_DATA] [DEMOGRAPHIC_DATA] El Remanente" at bounding box center [338, 415] width 253 height 12
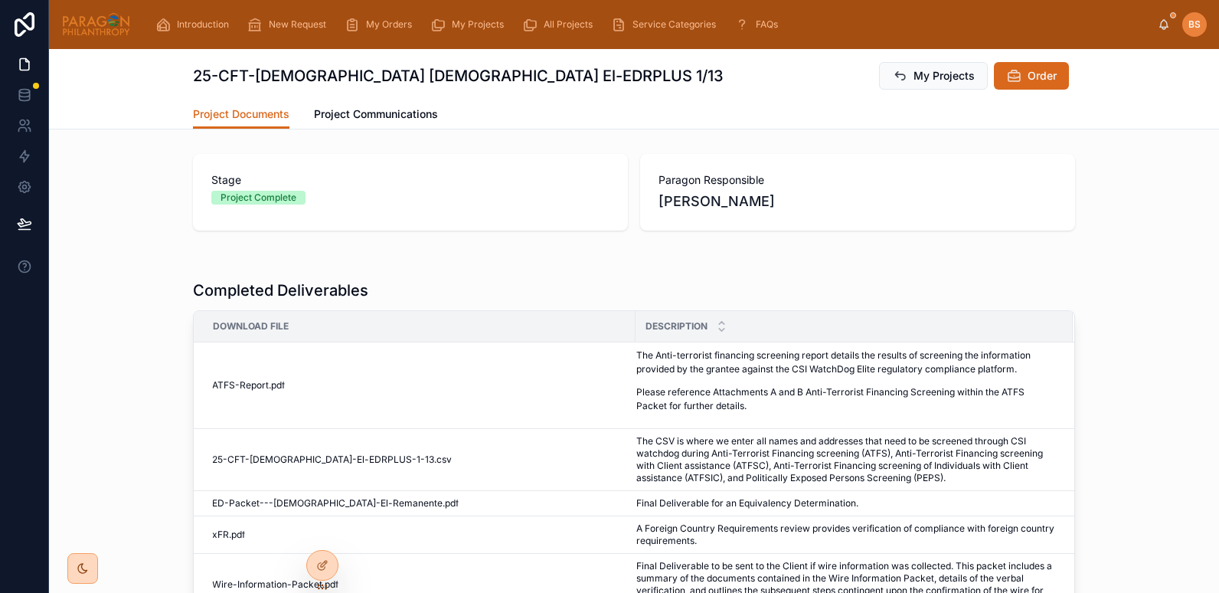
scroll to position [83, 0]
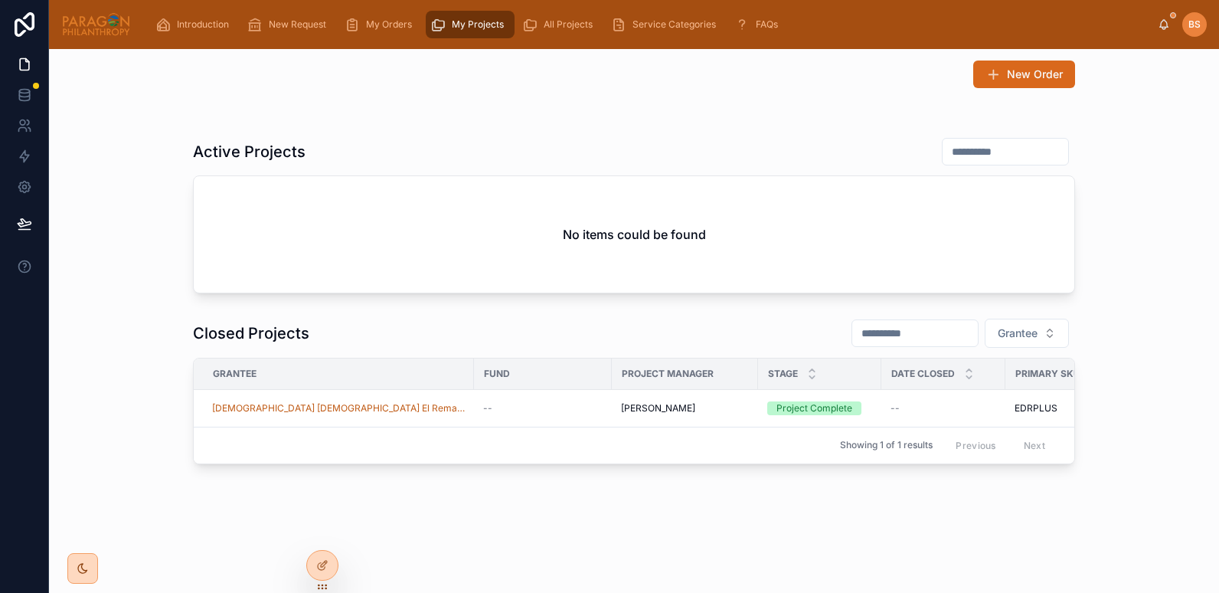
scroll to position [18, 0]
click at [322, 534] on icon at bounding box center [321, 535] width 6 height 3
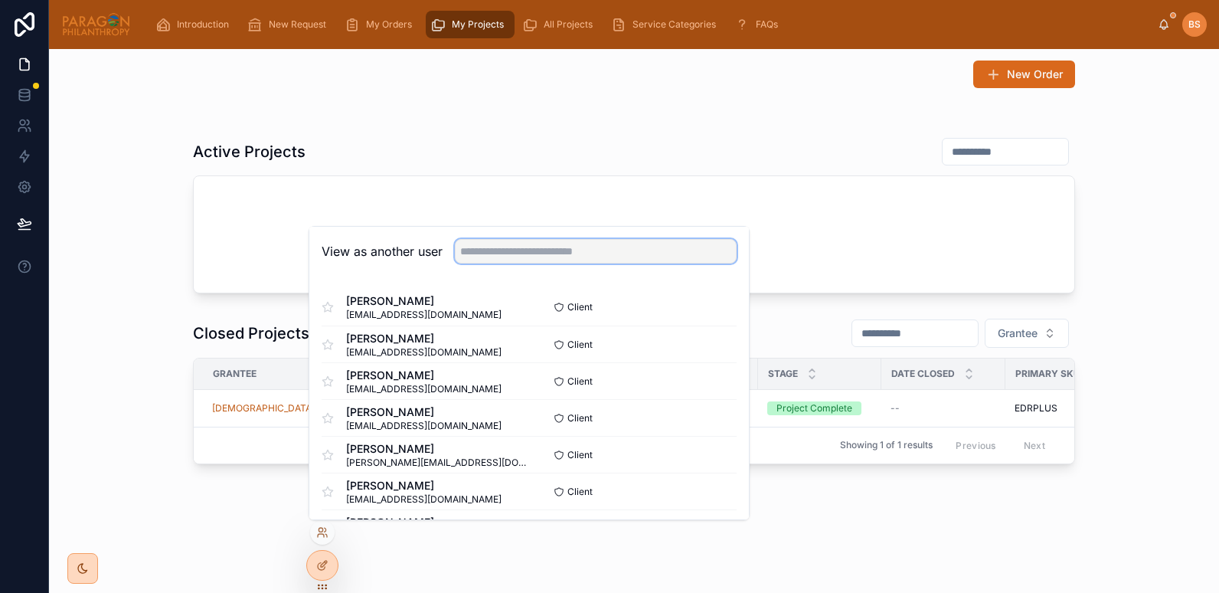
click at [480, 248] on input "text" at bounding box center [596, 251] width 282 height 24
type input "****"
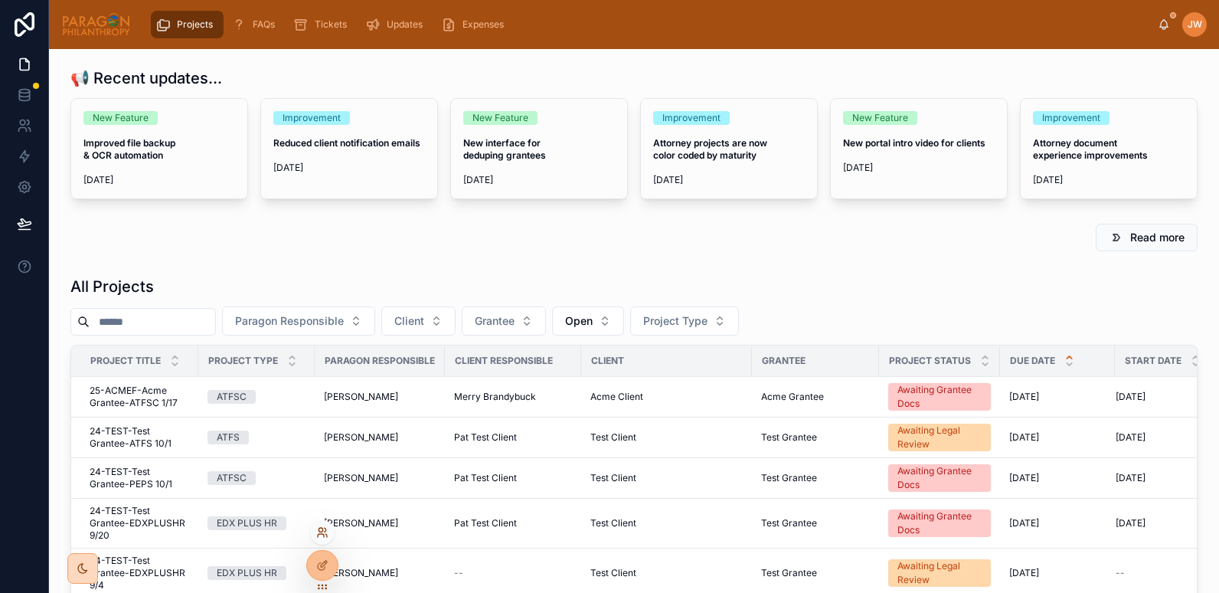
click at [322, 530] on icon at bounding box center [320, 529] width 4 height 4
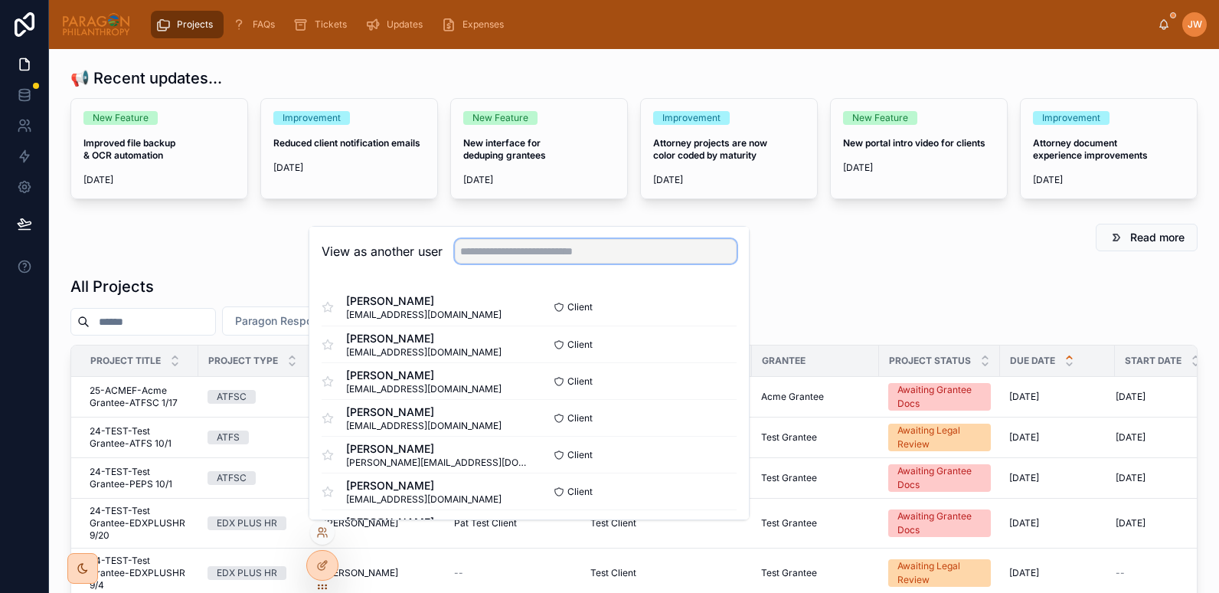
click at [495, 250] on input "text" at bounding box center [596, 251] width 282 height 24
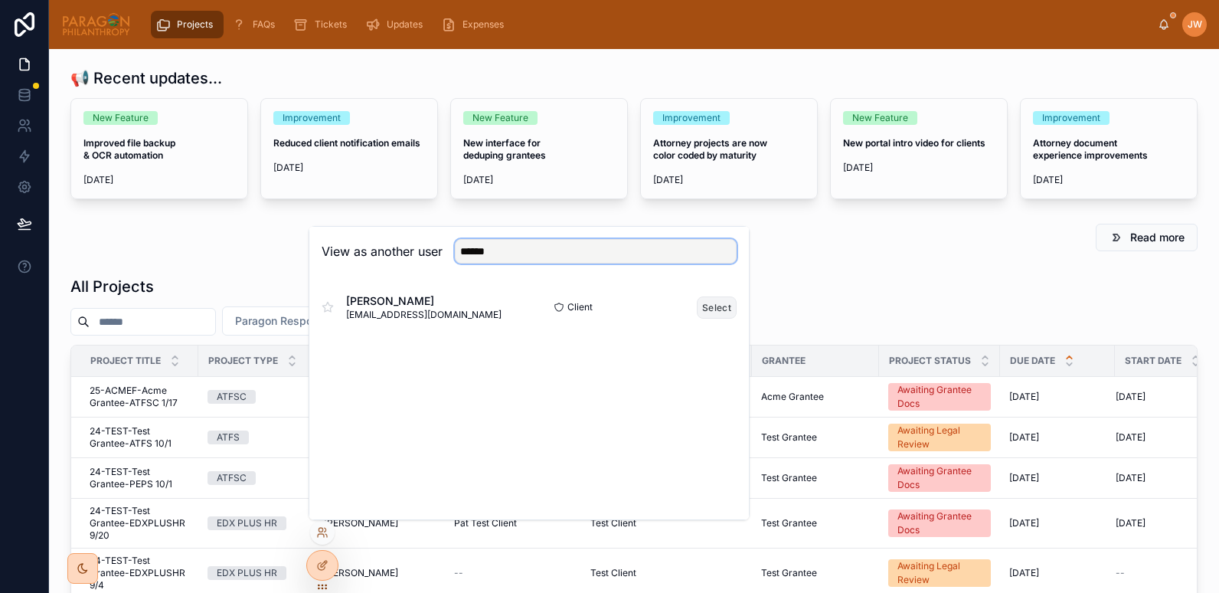
type input "******"
click at [714, 303] on button "Select" at bounding box center [717, 307] width 40 height 22
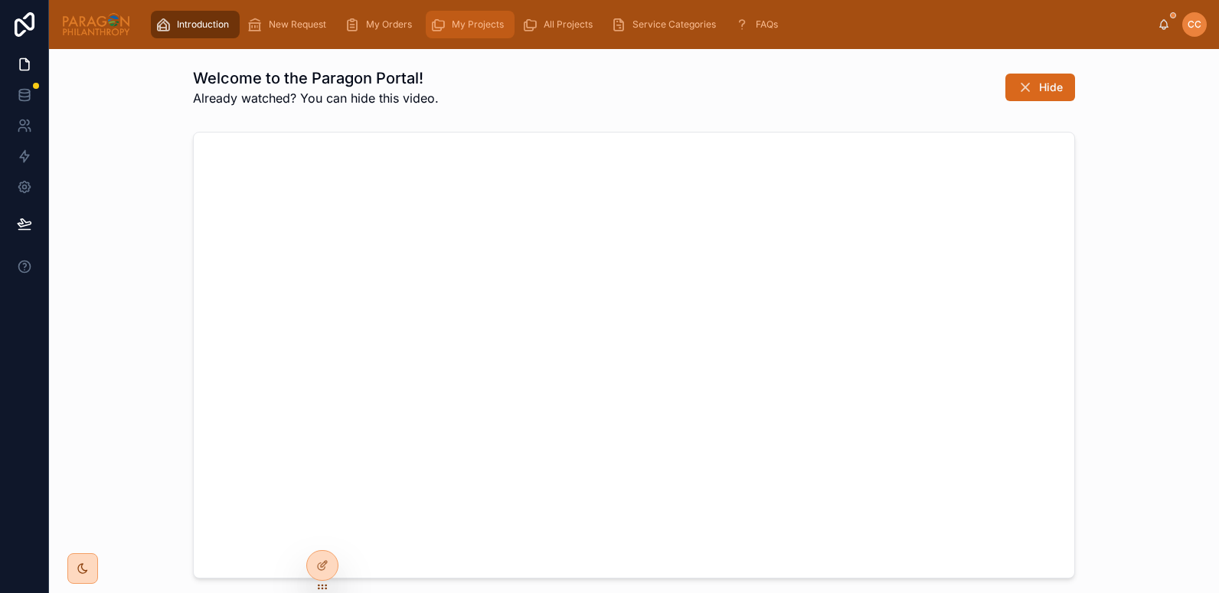
click at [459, 31] on div "My Projects" at bounding box center [470, 24] width 80 height 24
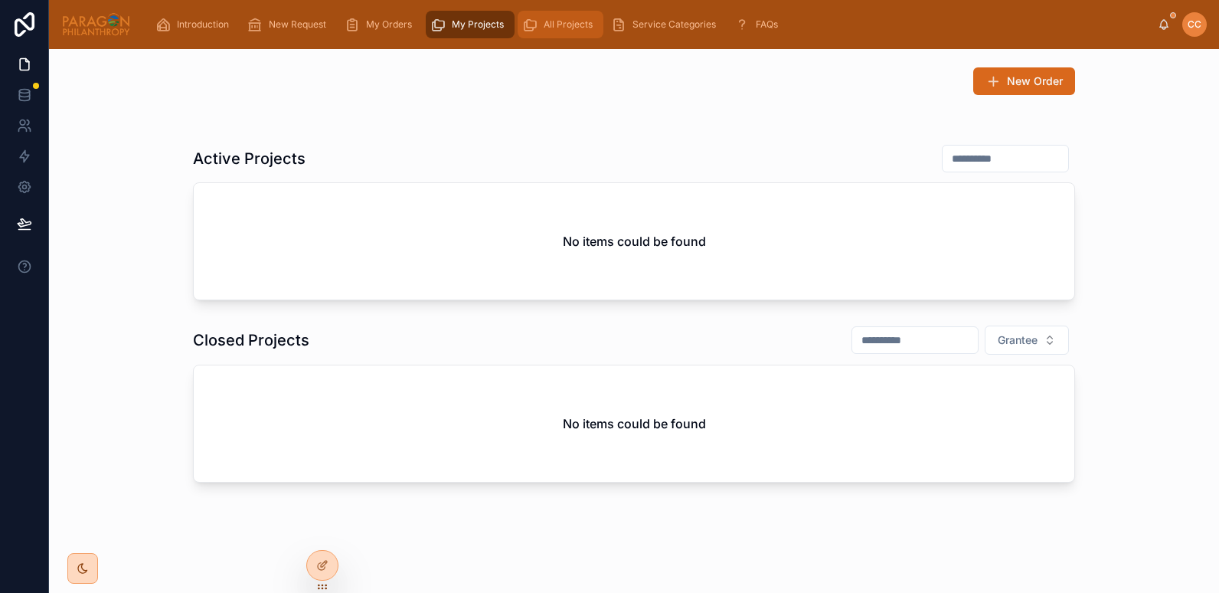
click at [534, 28] on icon "scrollable content" at bounding box center [529, 24] width 15 height 15
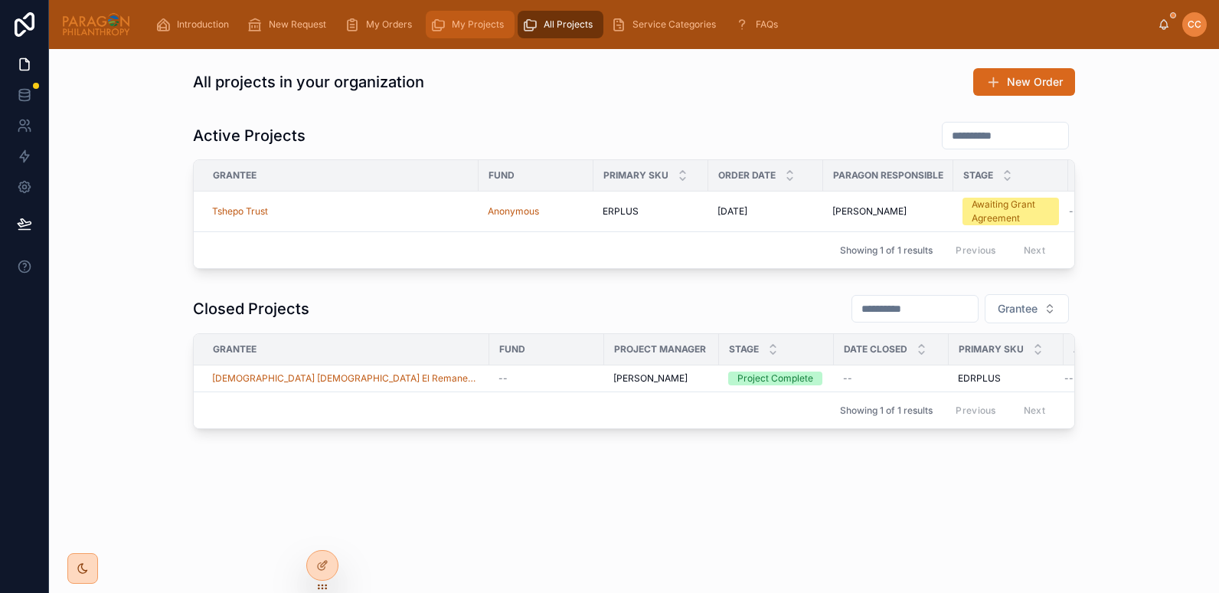
click at [475, 28] on span "My Projects" at bounding box center [478, 24] width 52 height 12
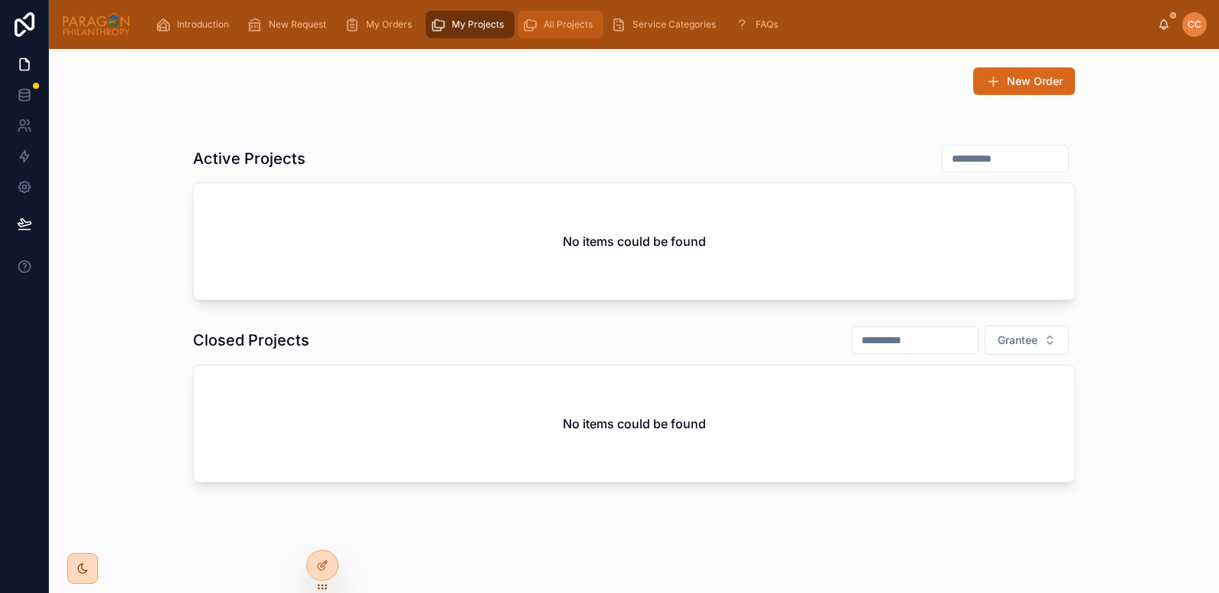
click at [557, 22] on span "All Projects" at bounding box center [568, 24] width 49 height 12
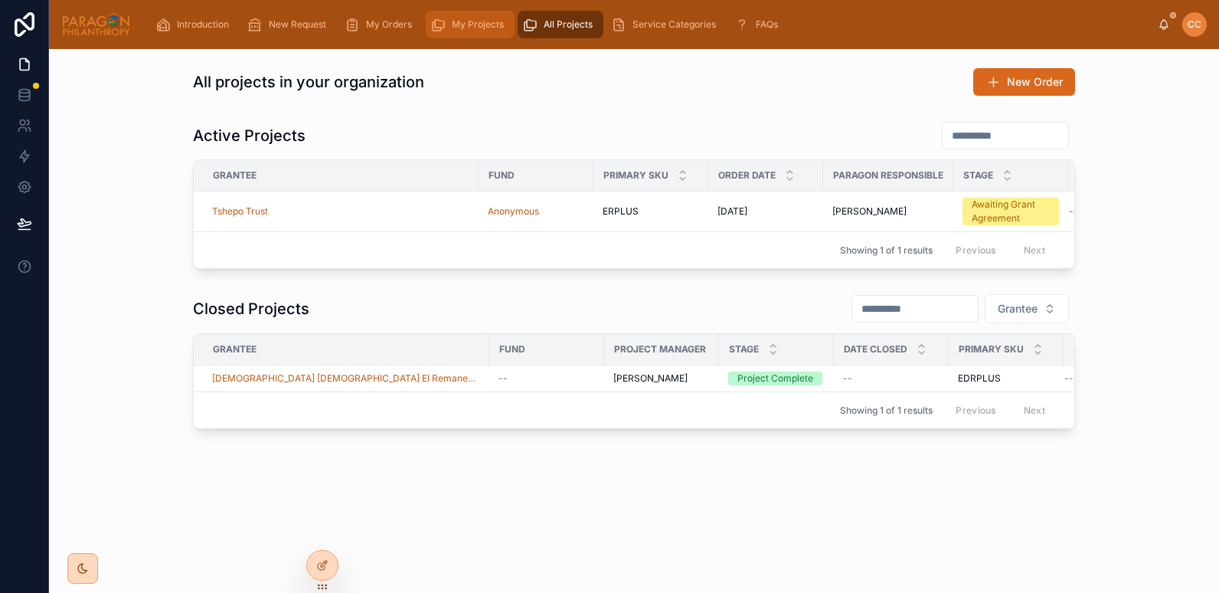
click at [462, 23] on span "My Projects" at bounding box center [478, 24] width 52 height 12
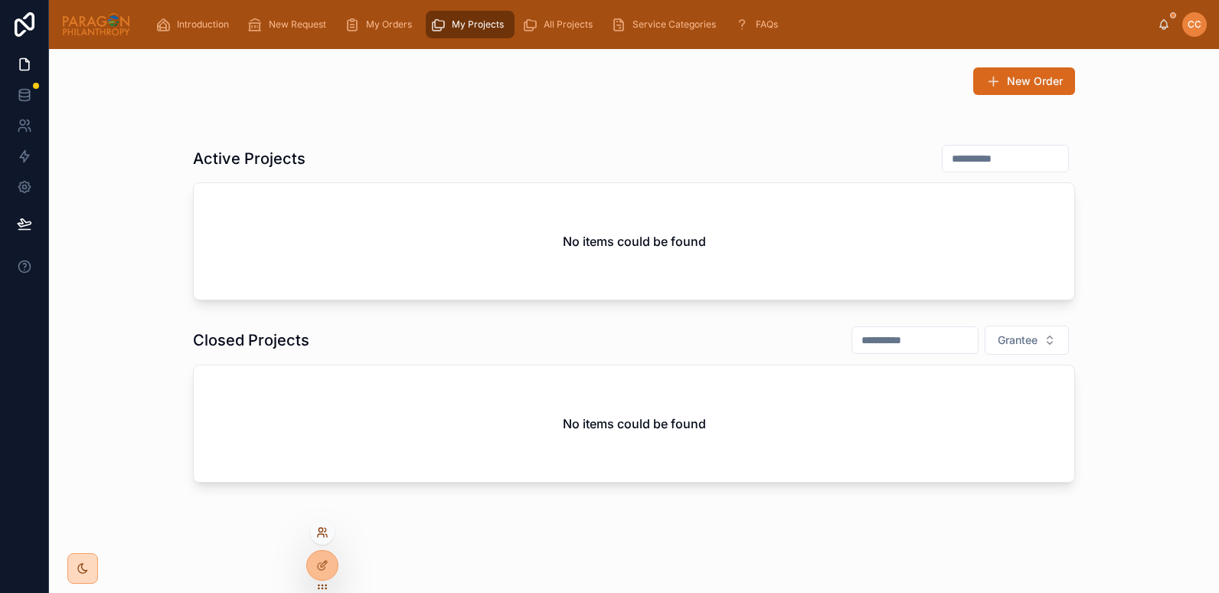
click at [322, 534] on icon at bounding box center [321, 535] width 6 height 3
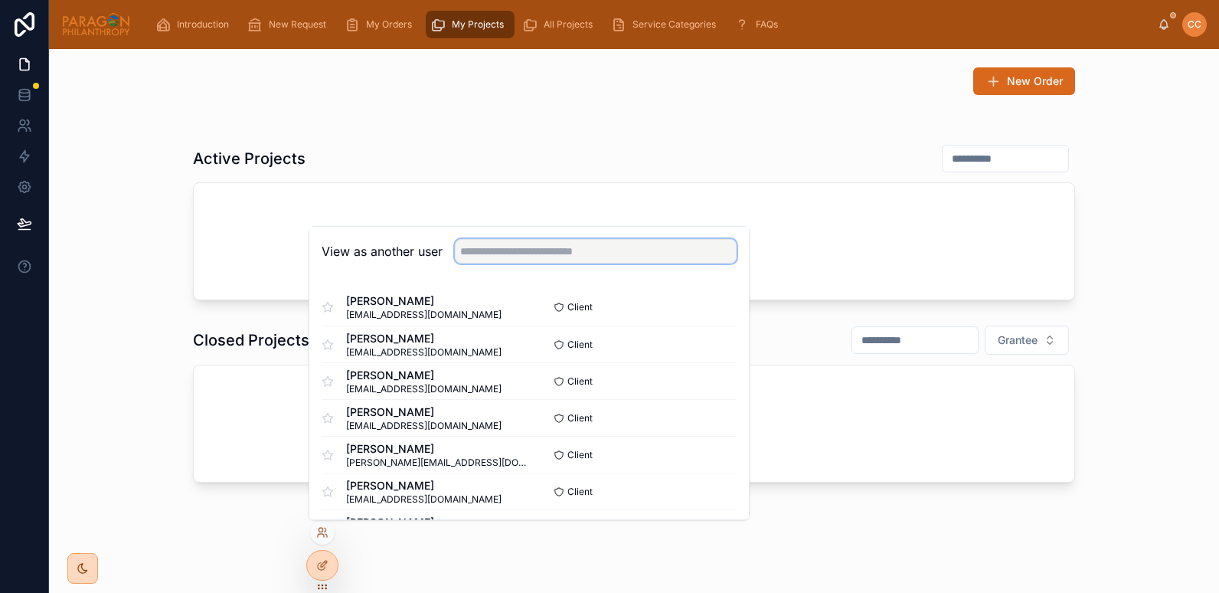
click at [487, 256] on input "text" at bounding box center [596, 251] width 282 height 24
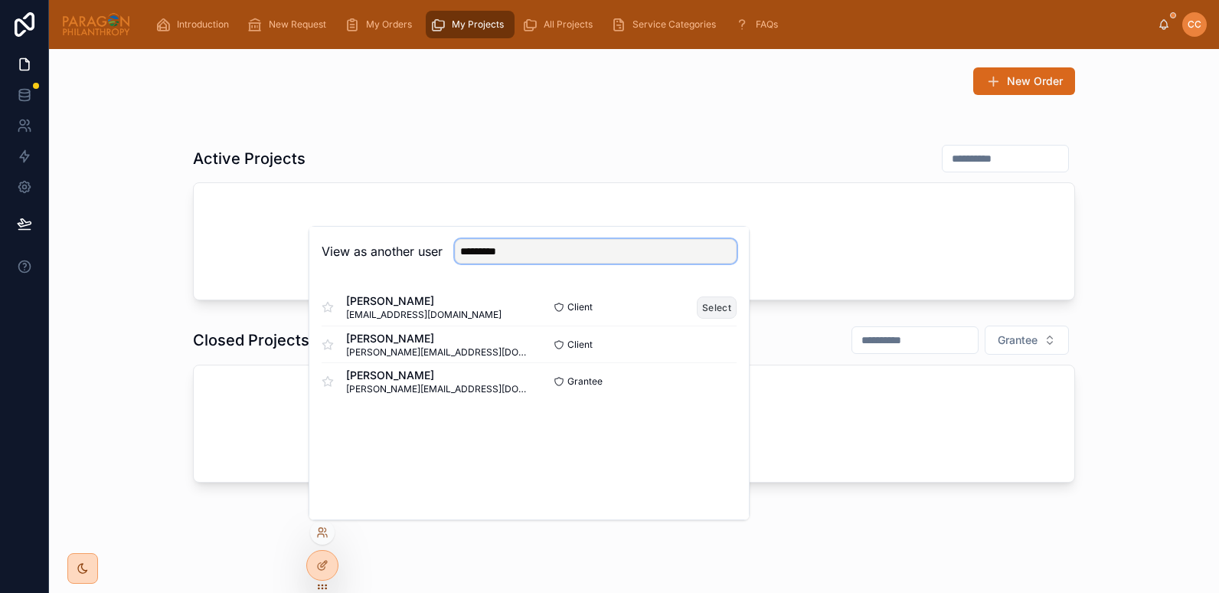
type input "*********"
click at [701, 310] on button "Select" at bounding box center [717, 307] width 40 height 22
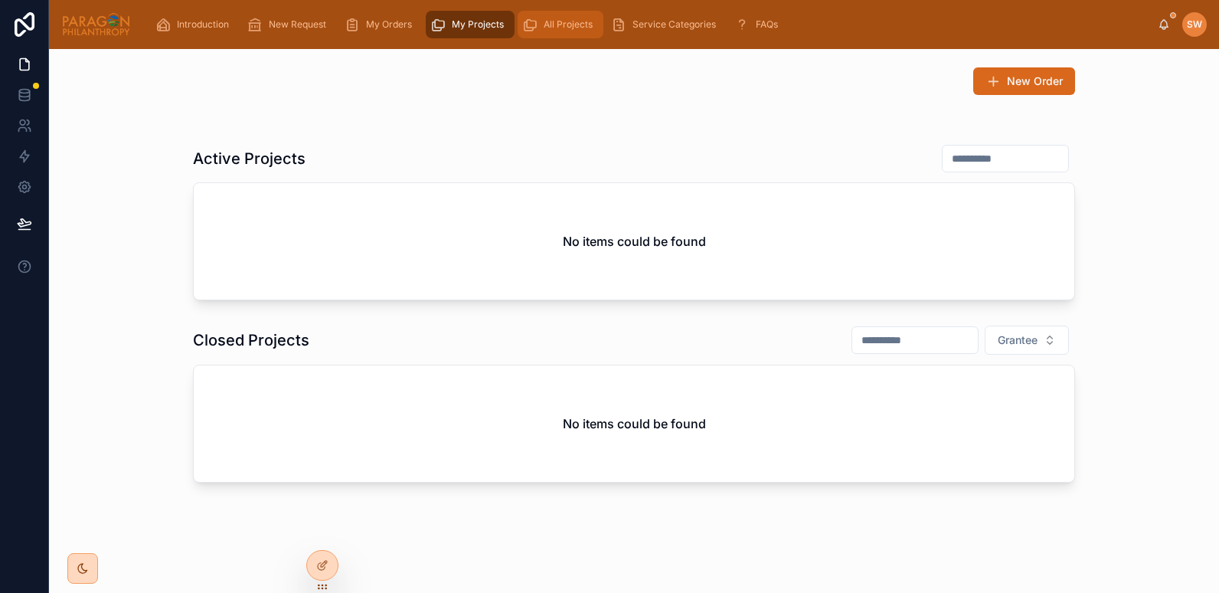
click at [550, 33] on div "All Projects" at bounding box center [560, 24] width 77 height 24
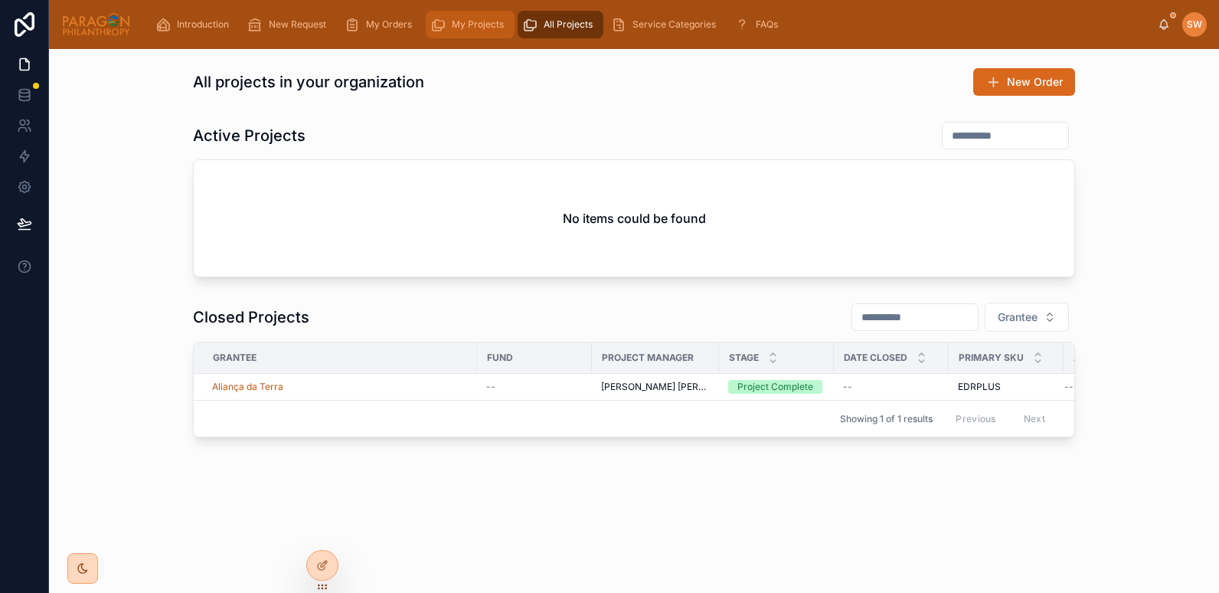
click at [478, 32] on div "My Projects" at bounding box center [470, 24] width 80 height 24
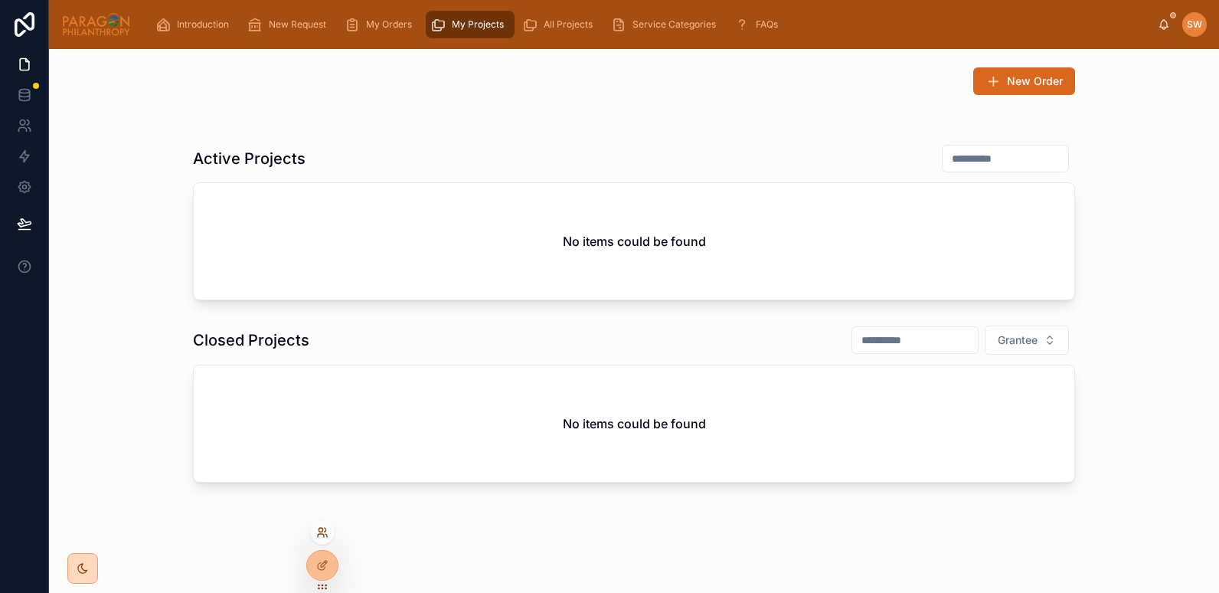
click at [323, 535] on icon at bounding box center [322, 532] width 12 height 12
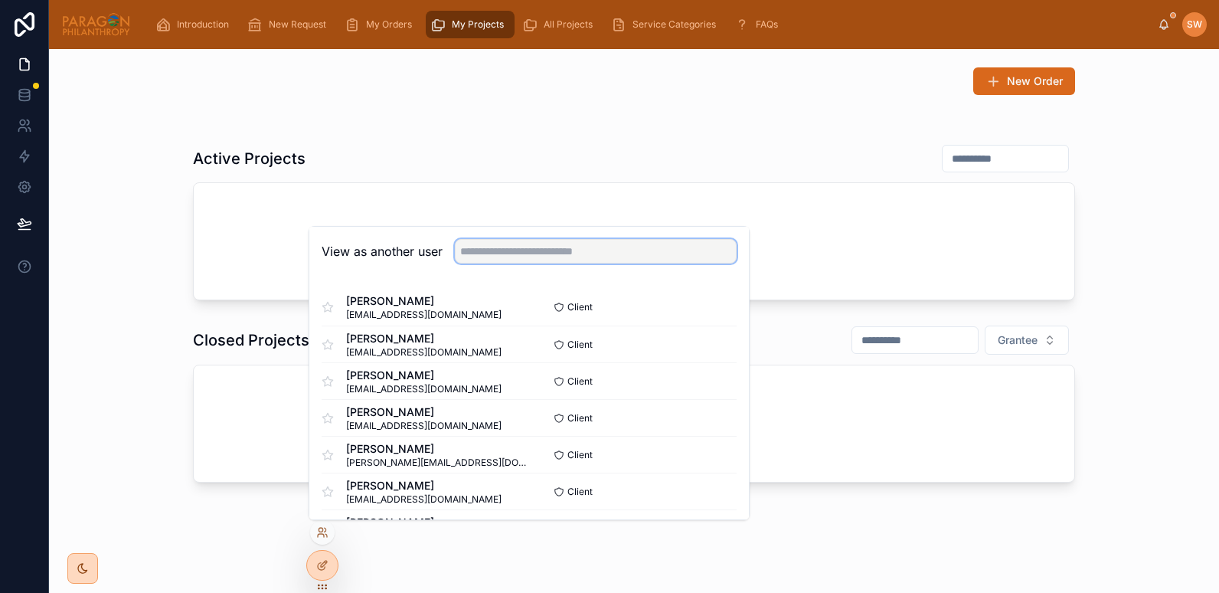
click at [482, 256] on input "text" at bounding box center [596, 251] width 282 height 24
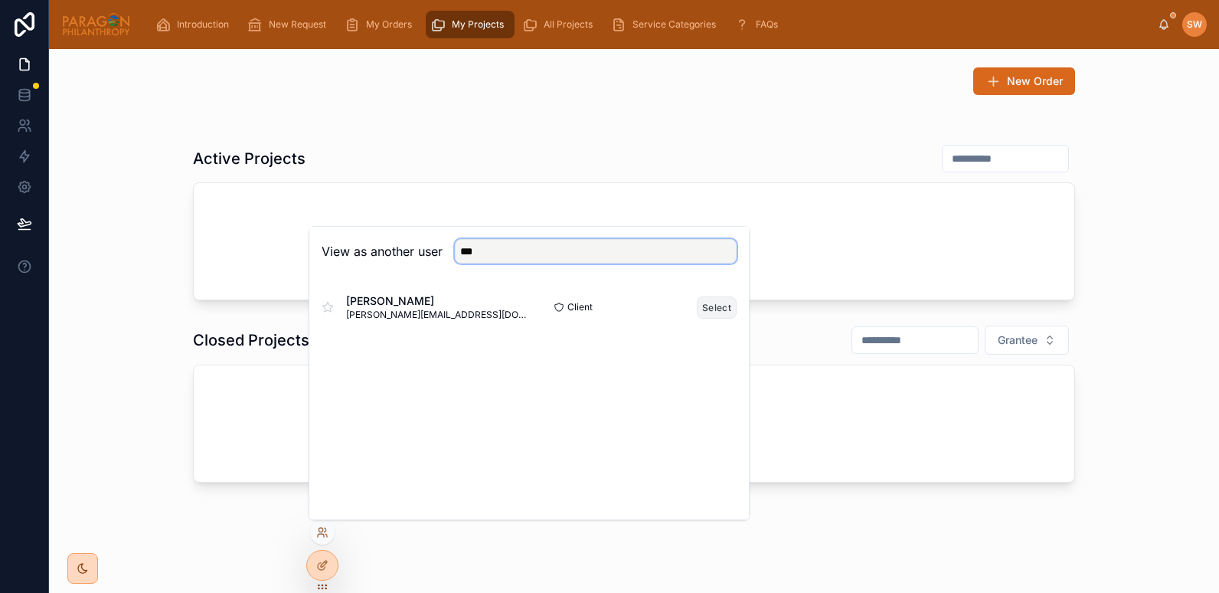
type input "***"
click at [713, 309] on button "Select" at bounding box center [717, 307] width 40 height 22
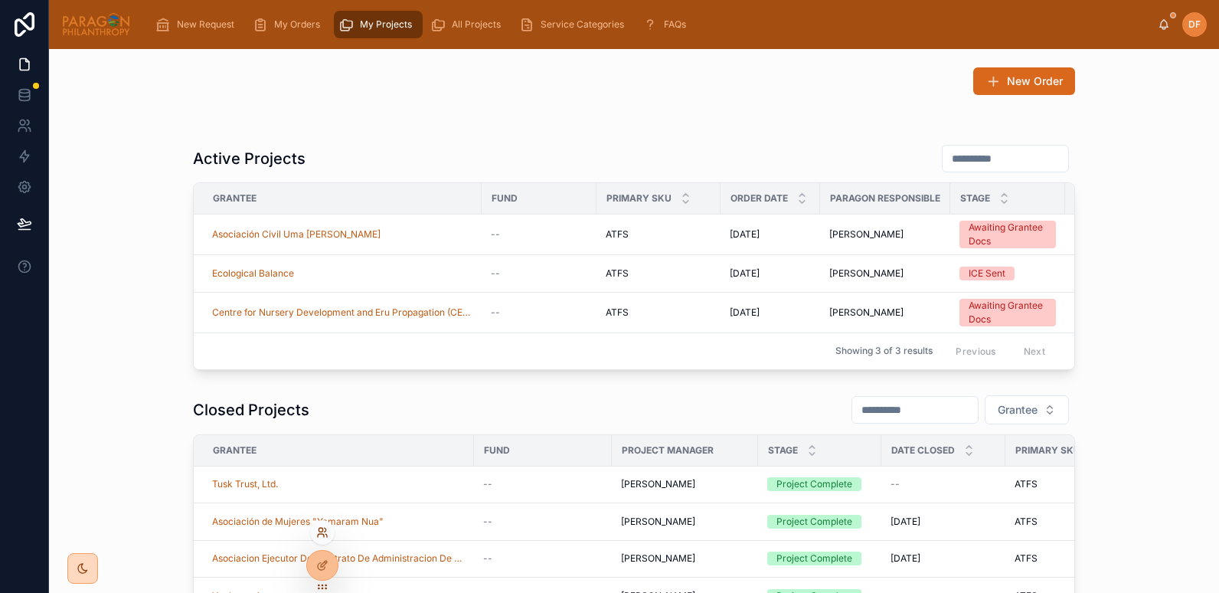
click at [321, 531] on icon at bounding box center [322, 532] width 12 height 12
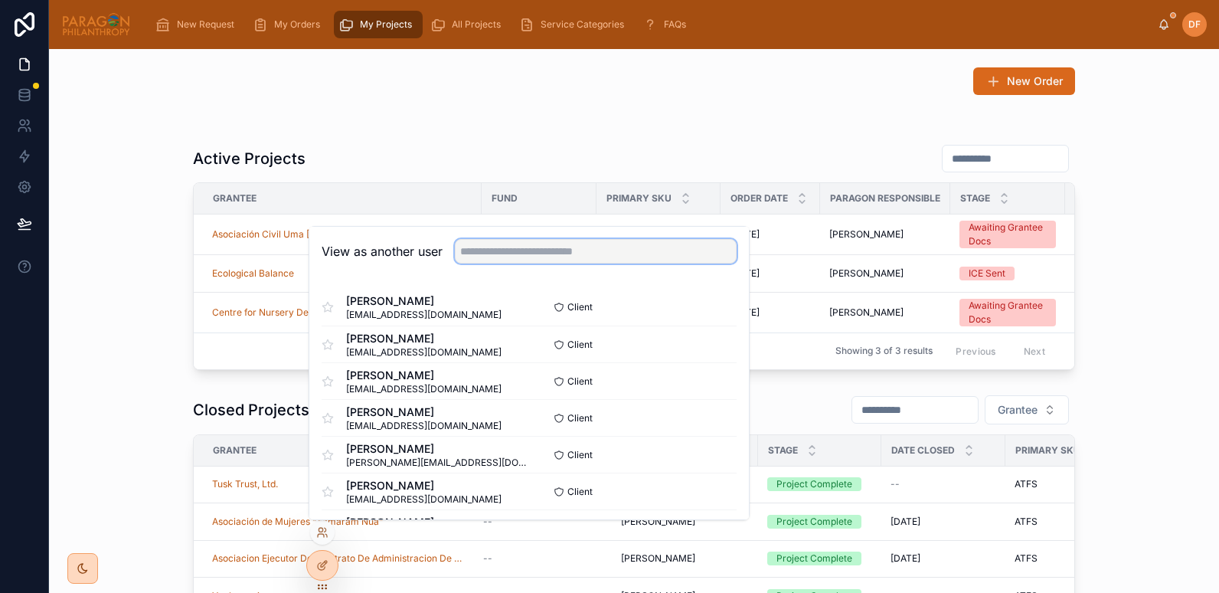
click at [521, 247] on input "text" at bounding box center [596, 251] width 282 height 24
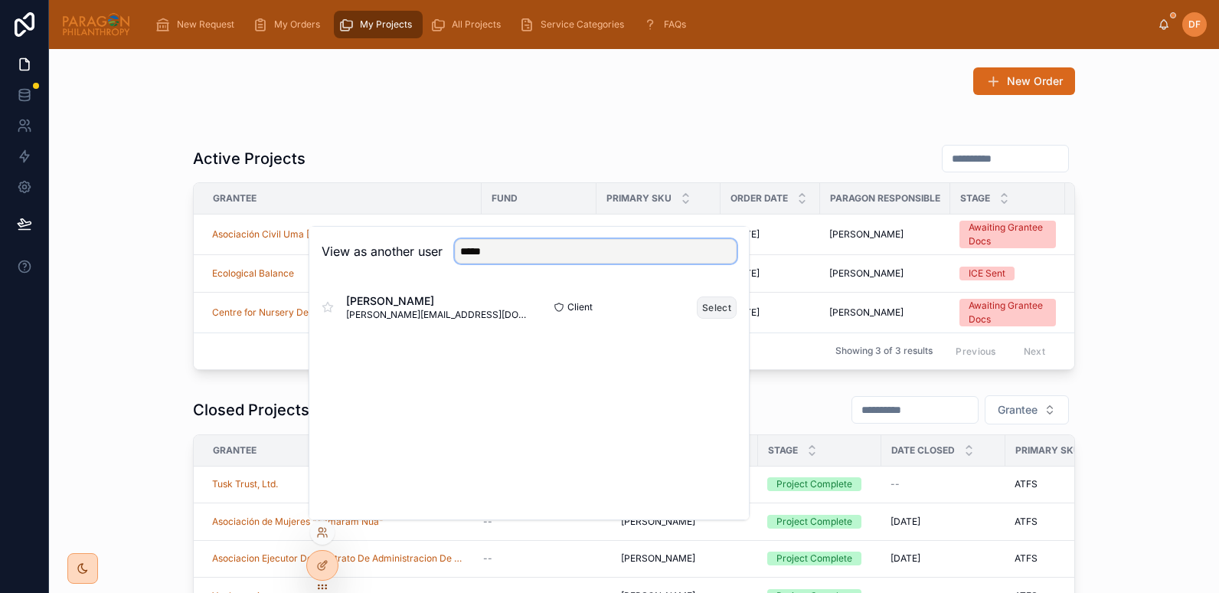
type input "*****"
click at [719, 307] on button "Select" at bounding box center [717, 307] width 40 height 22
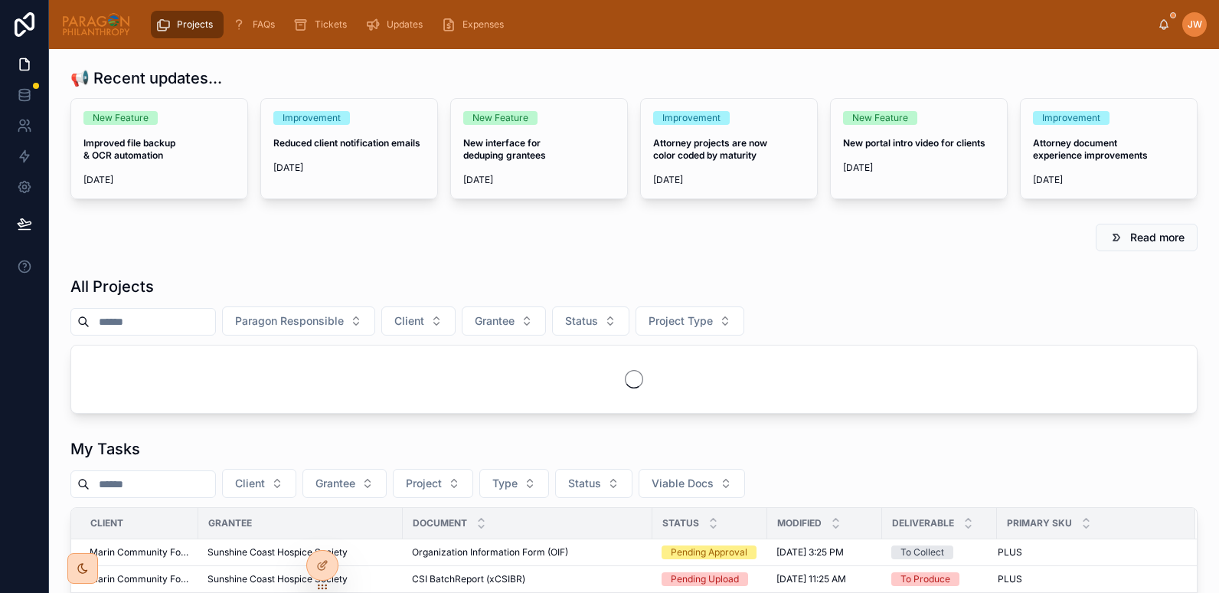
click at [187, 316] on input "text" at bounding box center [153, 321] width 126 height 21
type input "*"
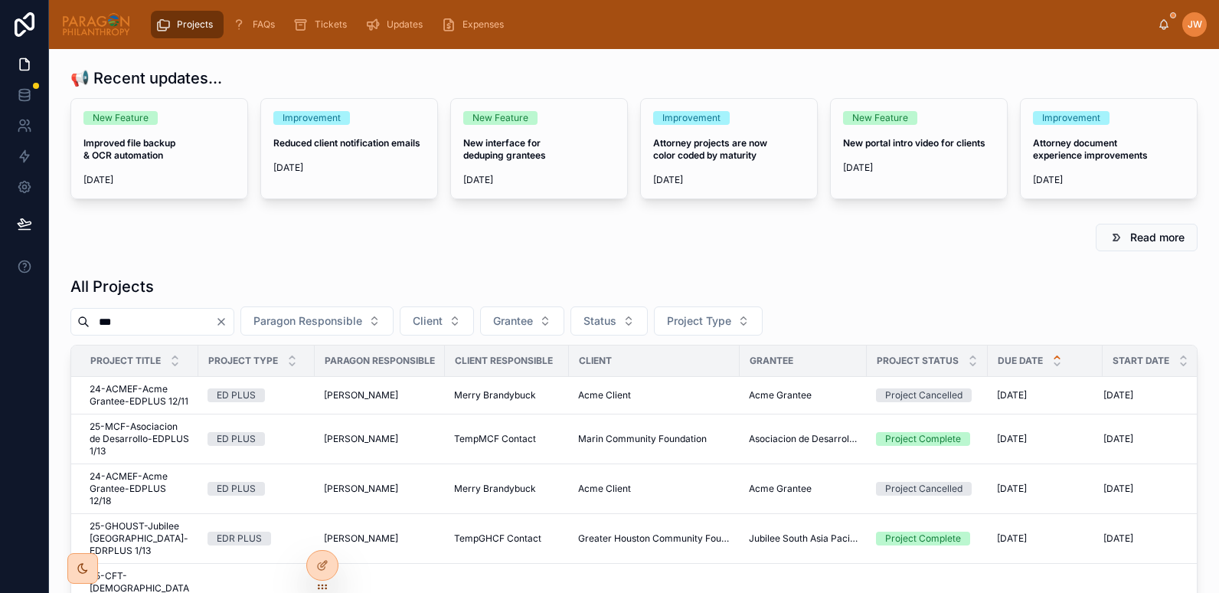
type input "****"
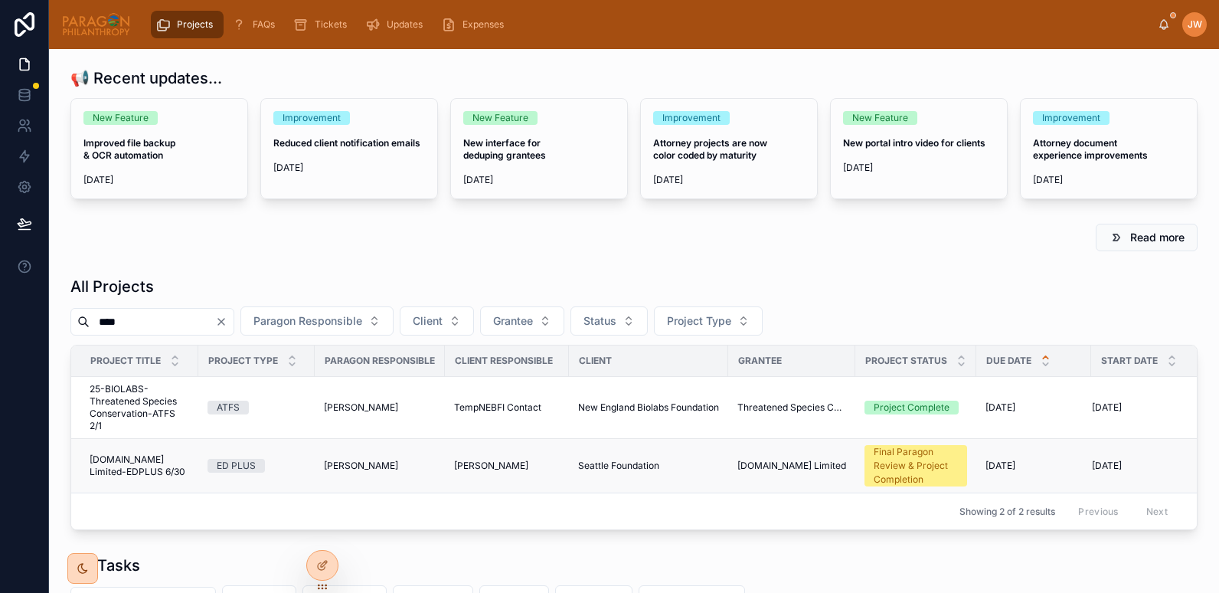
click at [132, 466] on span "[DOMAIN_NAME] Limited-EDPLUS 6/30" at bounding box center [140, 465] width 100 height 24
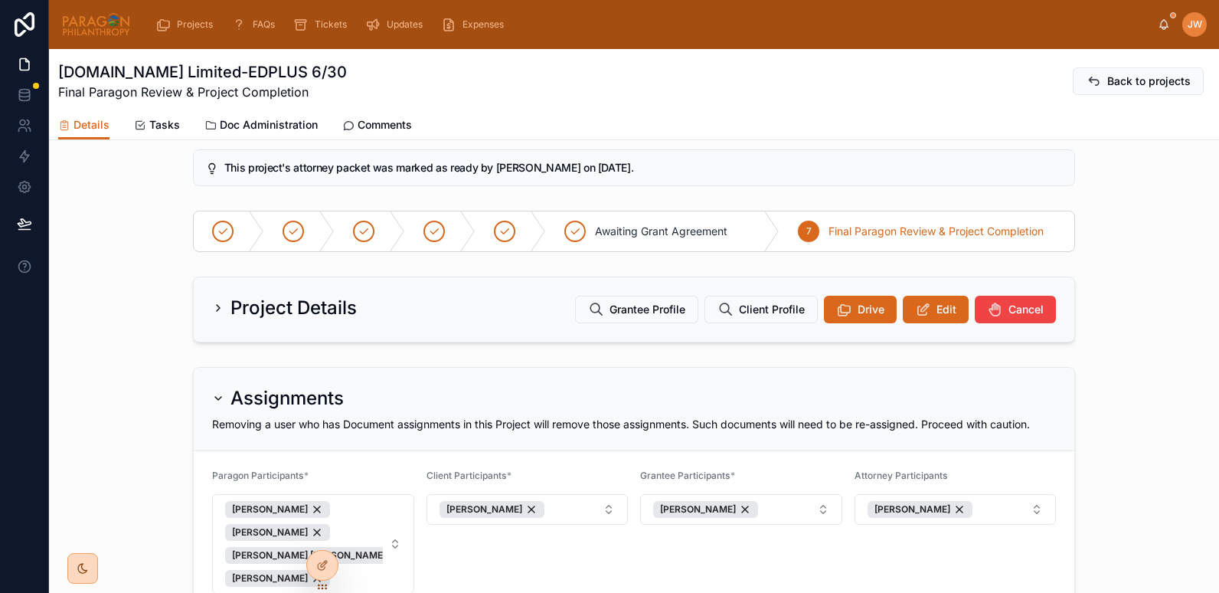
scroll to position [82, 0]
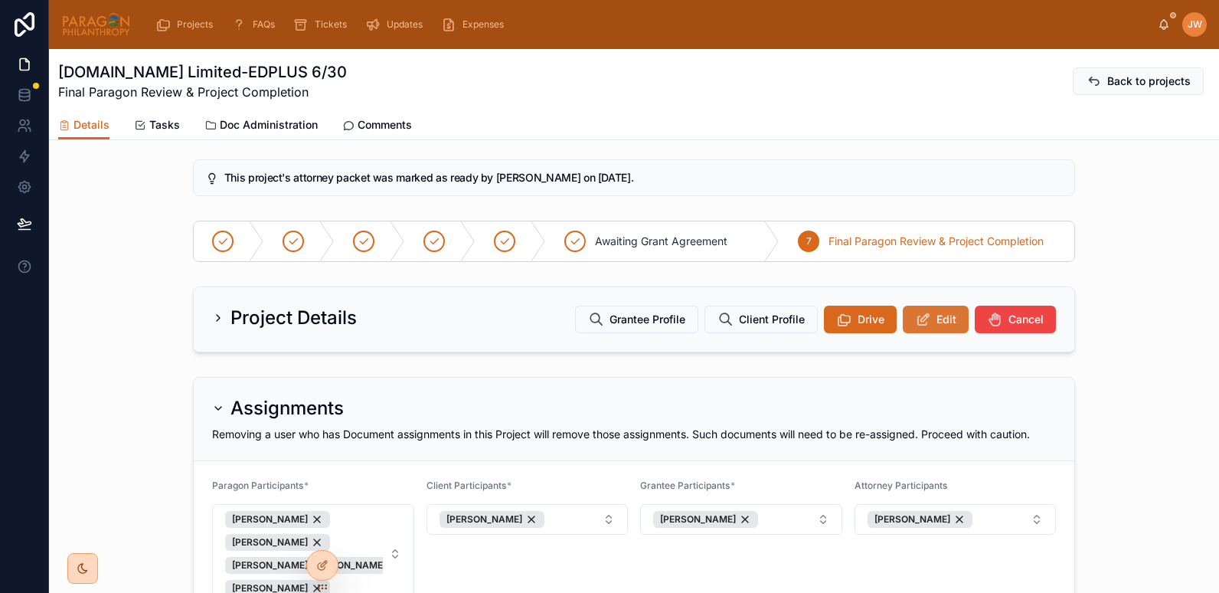
click at [927, 312] on button "Edit" at bounding box center [936, 319] width 66 height 28
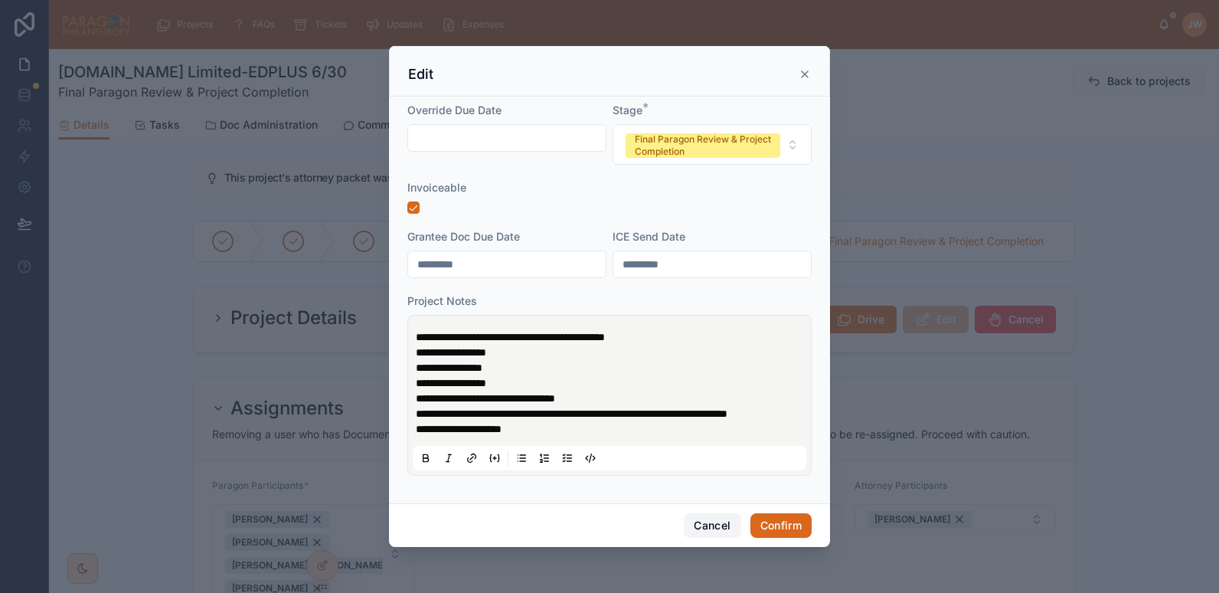
click at [688, 528] on button "Cancel" at bounding box center [712, 525] width 57 height 24
